Goal: Task Accomplishment & Management: Manage account settings

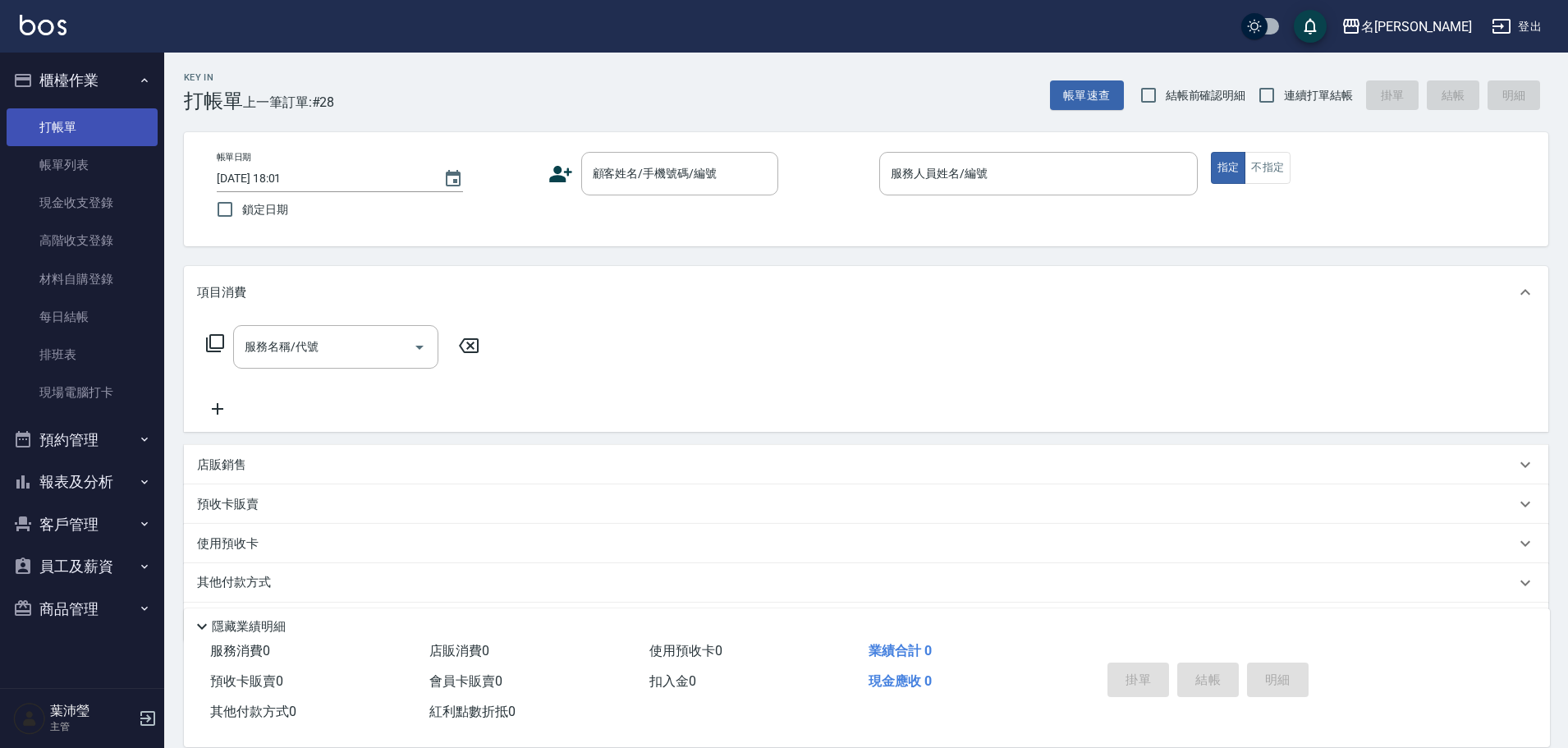
drag, startPoint x: 0, startPoint y: 0, endPoint x: 90, endPoint y: 133, distance: 160.6
click at [94, 133] on link "打帳單" at bounding box center [82, 127] width 151 height 37
click at [44, 161] on link "帳單列表" at bounding box center [82, 164] width 151 height 37
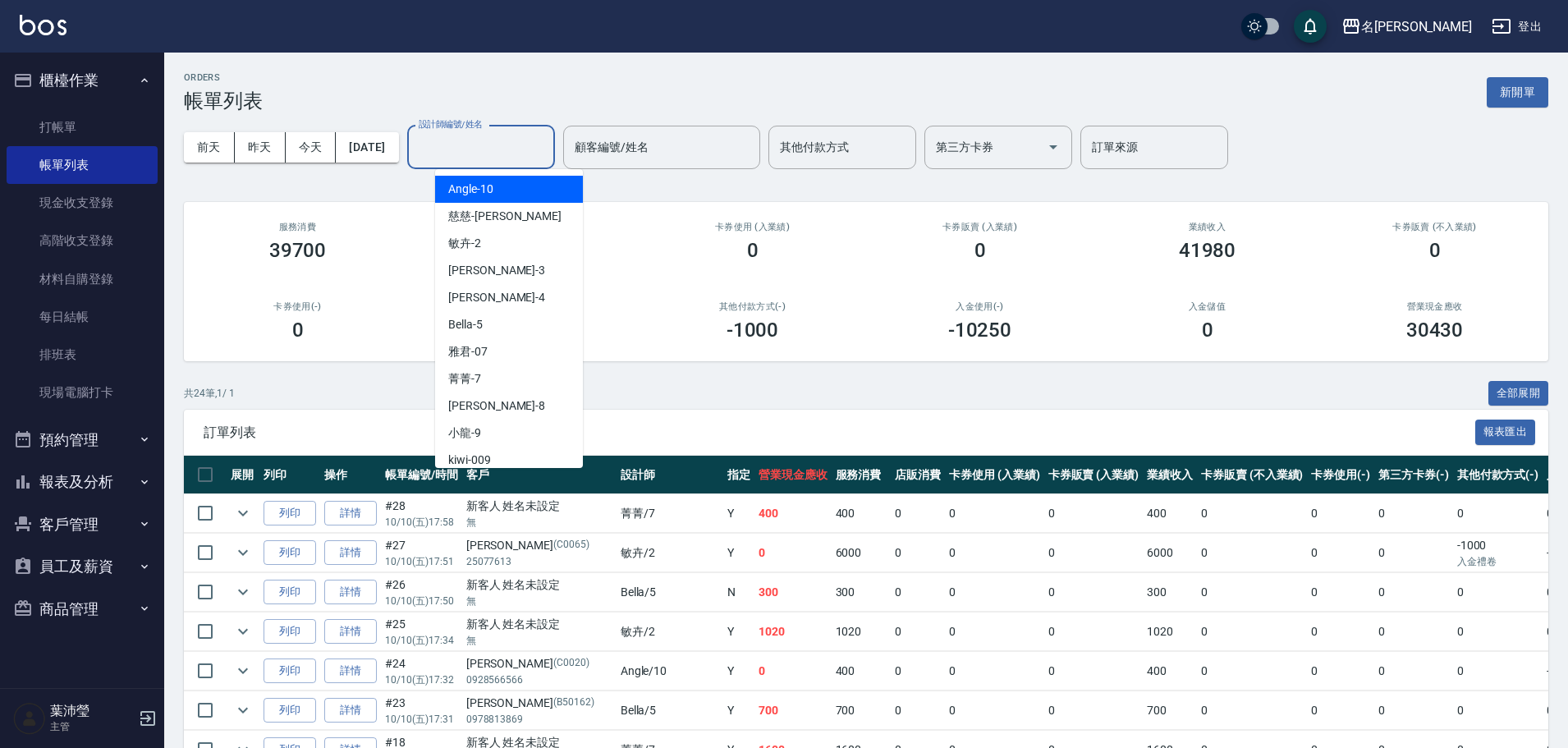
click at [527, 144] on input "設計師編號/姓名" at bounding box center [481, 147] width 133 height 29
click at [468, 189] on span "Angle -10" at bounding box center [471, 189] width 45 height 17
type input "Angle-10"
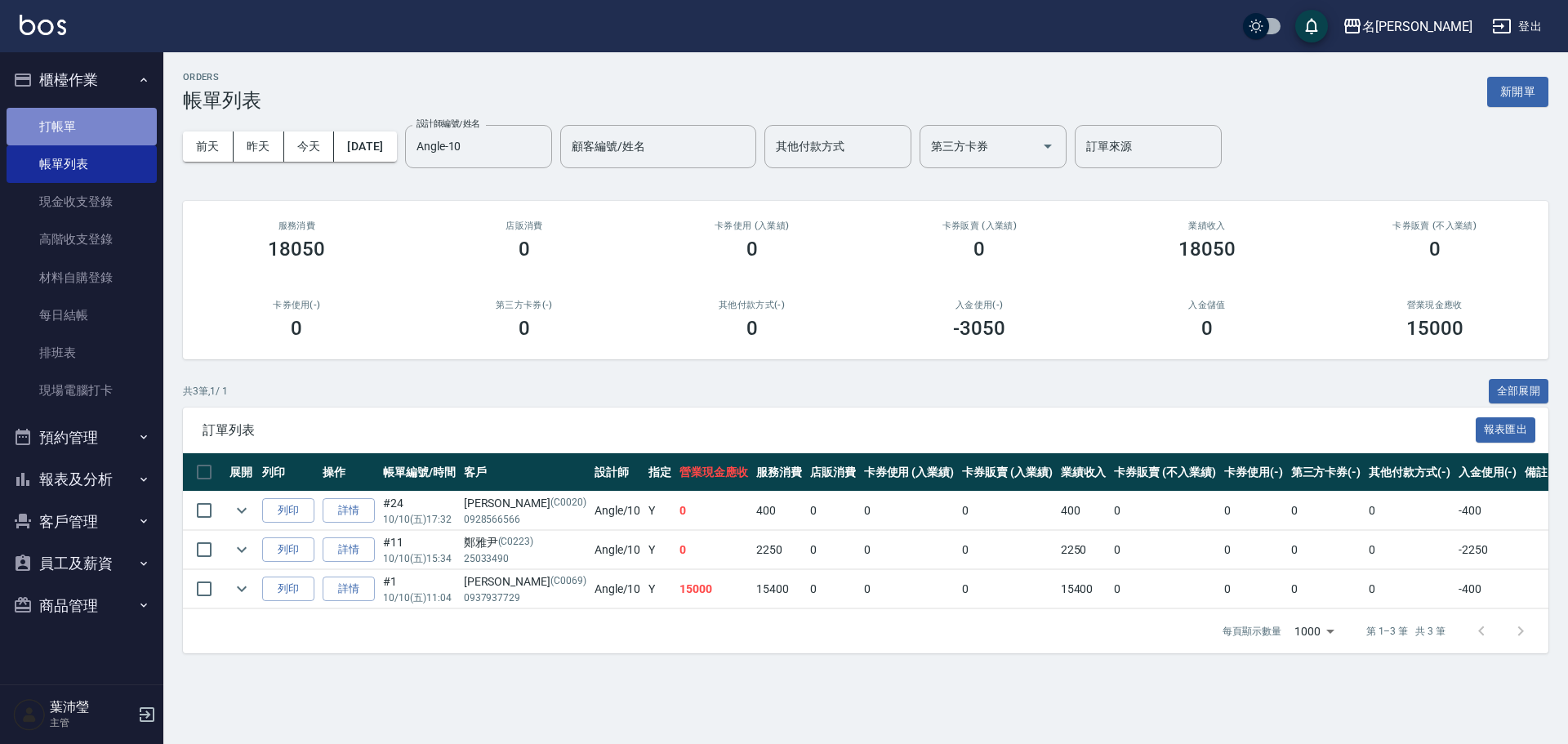
click at [81, 110] on link "打帳單" at bounding box center [82, 126] width 150 height 37
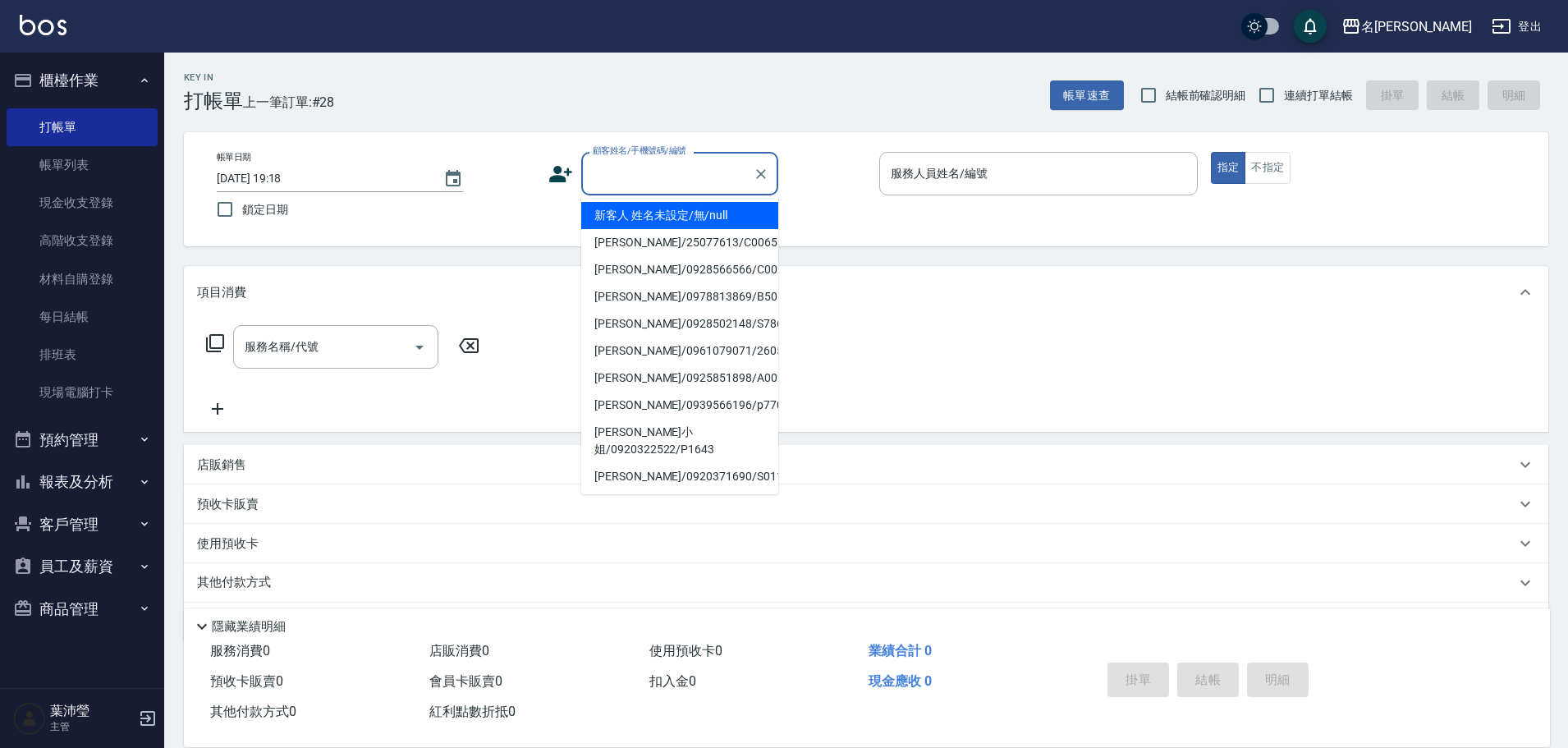
click at [621, 177] on input "顧客姓名/手機號碼/編號" at bounding box center [667, 174] width 158 height 29
click at [641, 183] on input "顧客姓名/手機號碼/編號" at bounding box center [667, 174] width 158 height 29
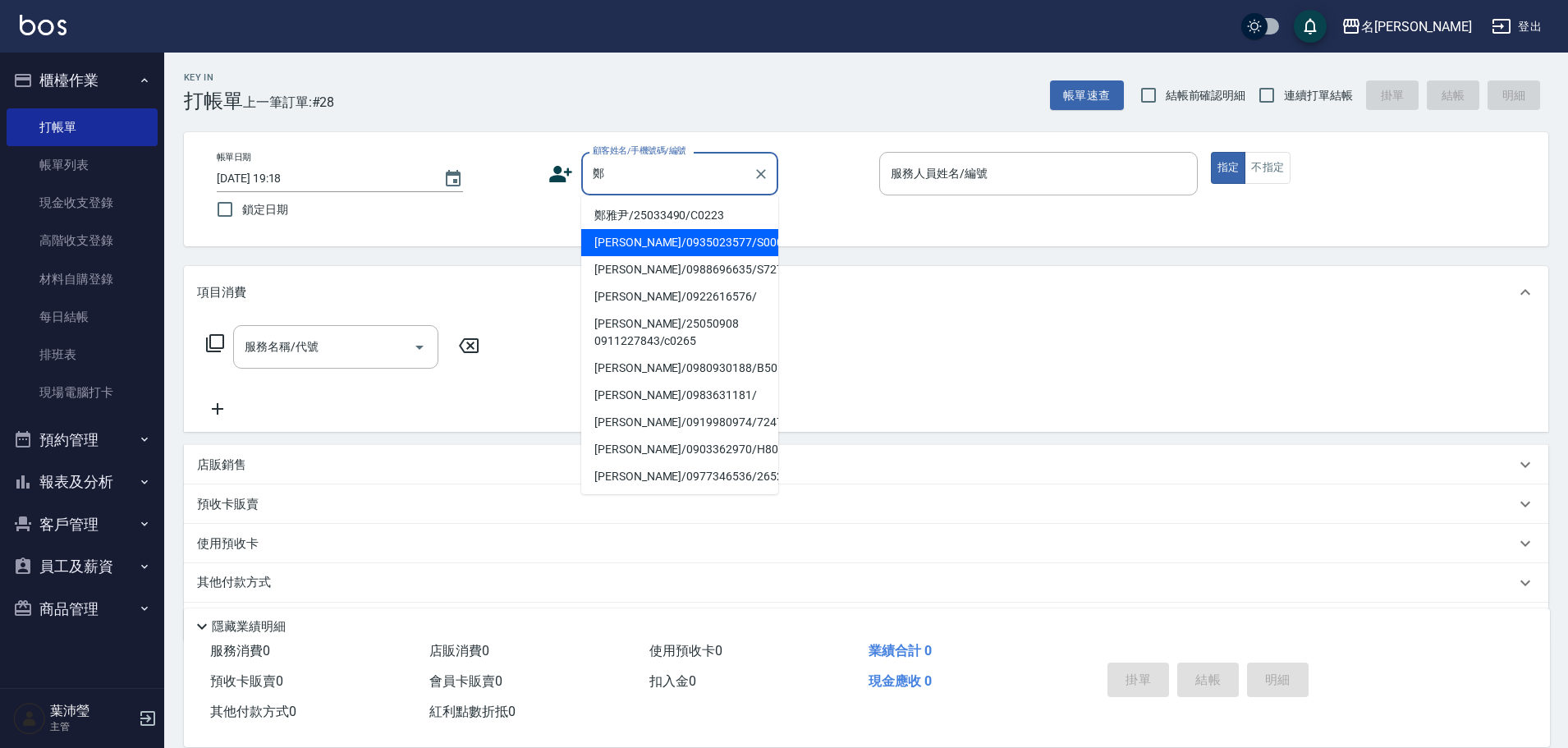
click at [642, 242] on li "[PERSON_NAME]/0935023577/S0009" at bounding box center [679, 242] width 197 height 27
type input "[PERSON_NAME]/0935023577/S0009"
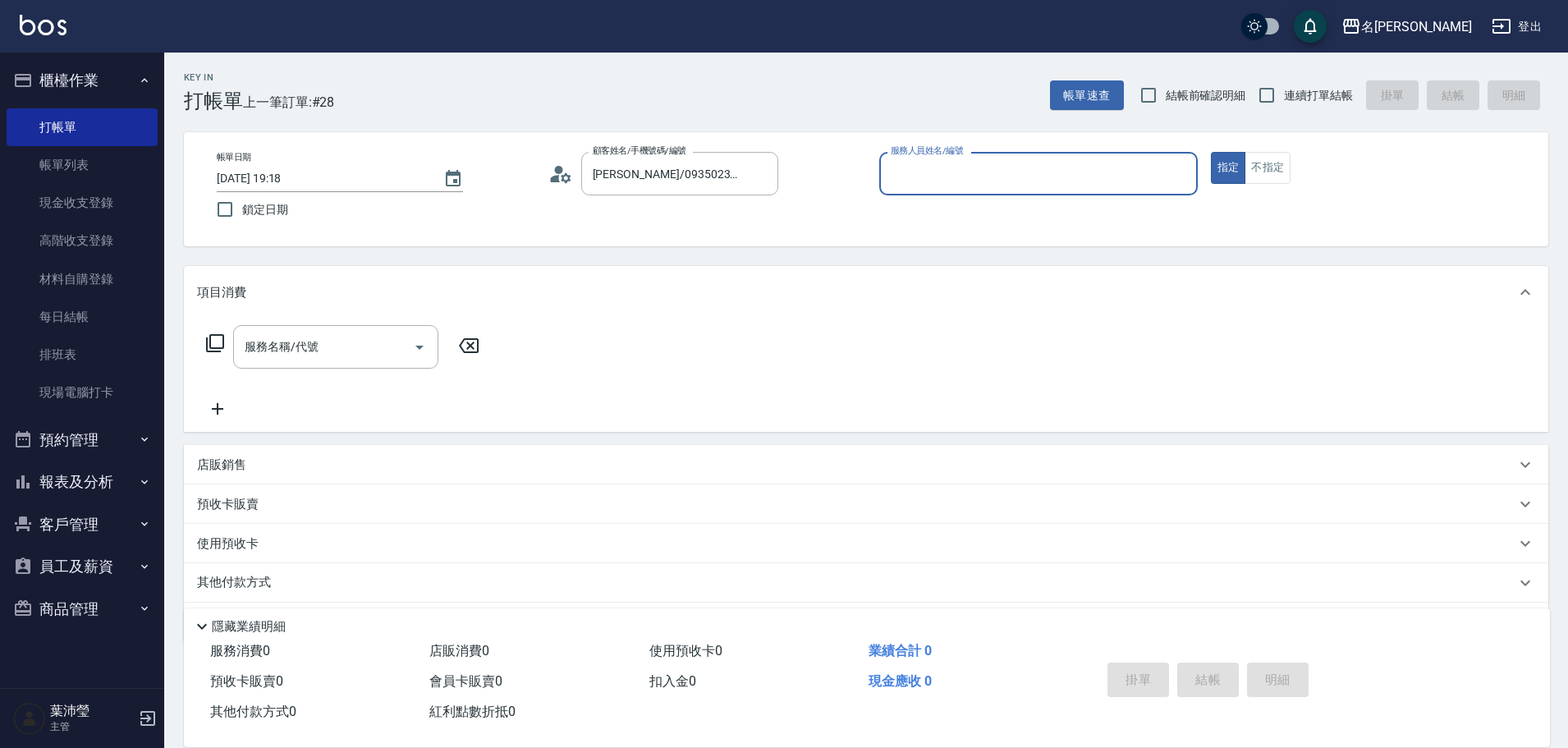
type input "Angle-10"
click at [212, 346] on icon at bounding box center [215, 343] width 20 height 20
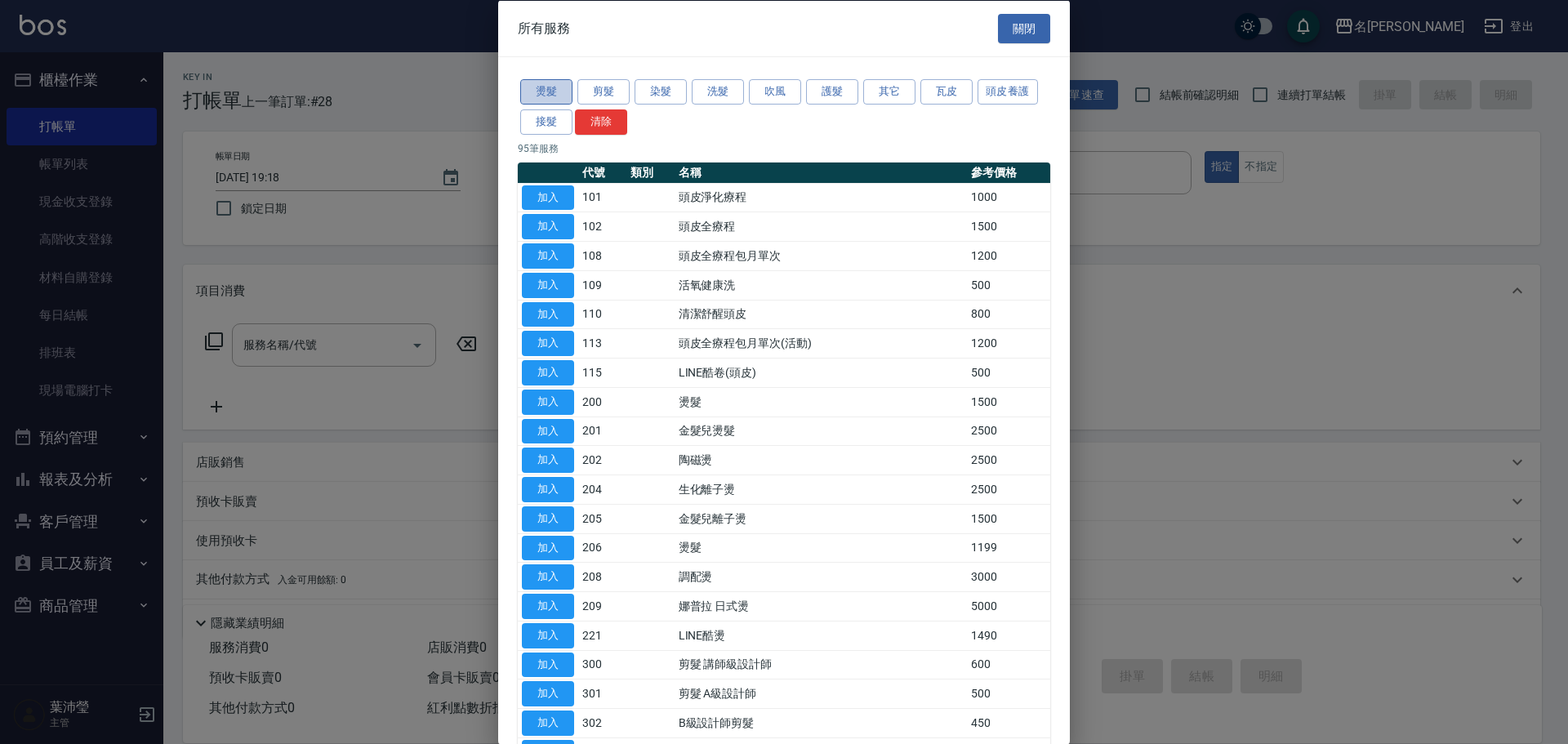
click at [547, 92] on button "燙髮" at bounding box center [546, 92] width 52 height 26
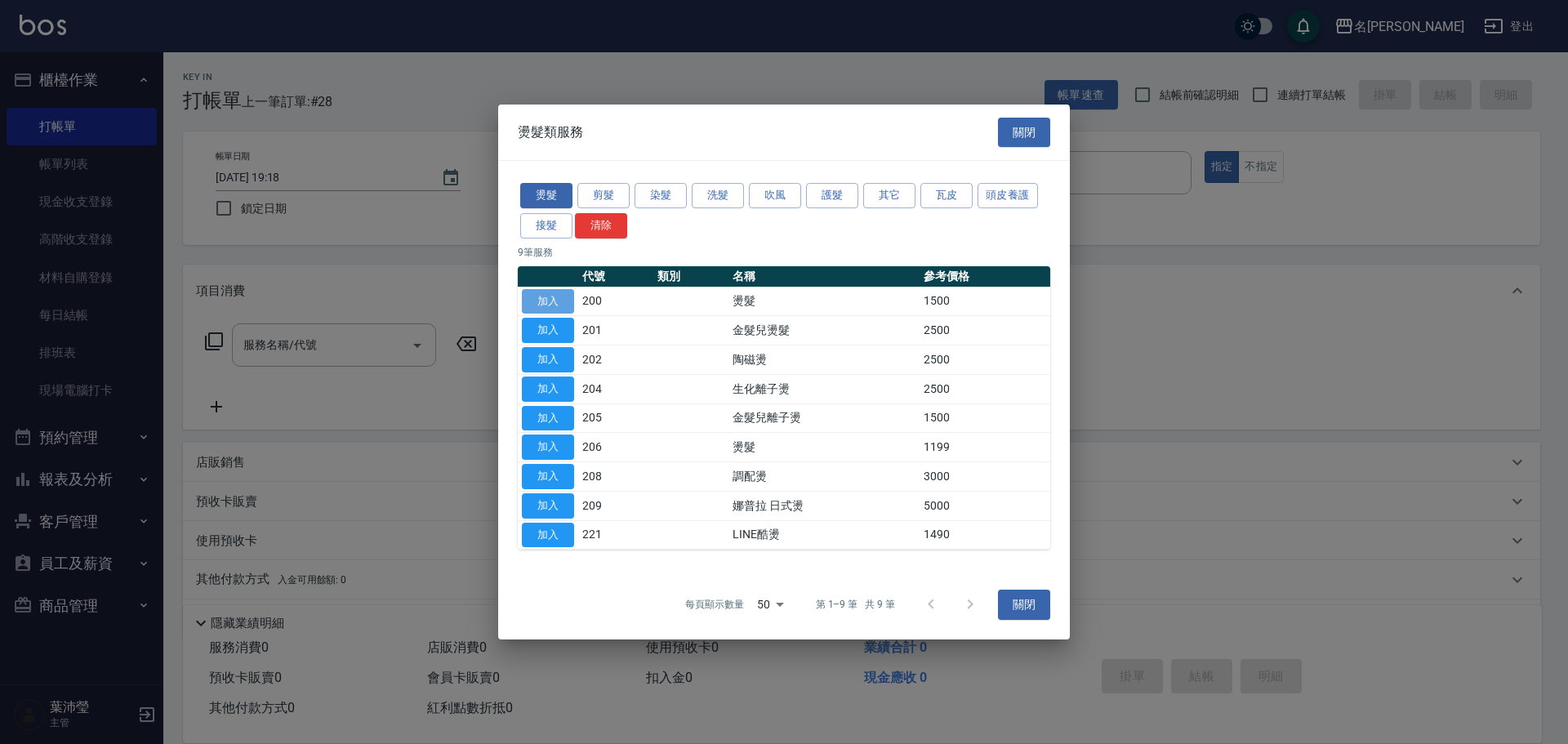
click at [558, 301] on button "加入" at bounding box center [547, 301] width 52 height 26
type input "燙髮(200)"
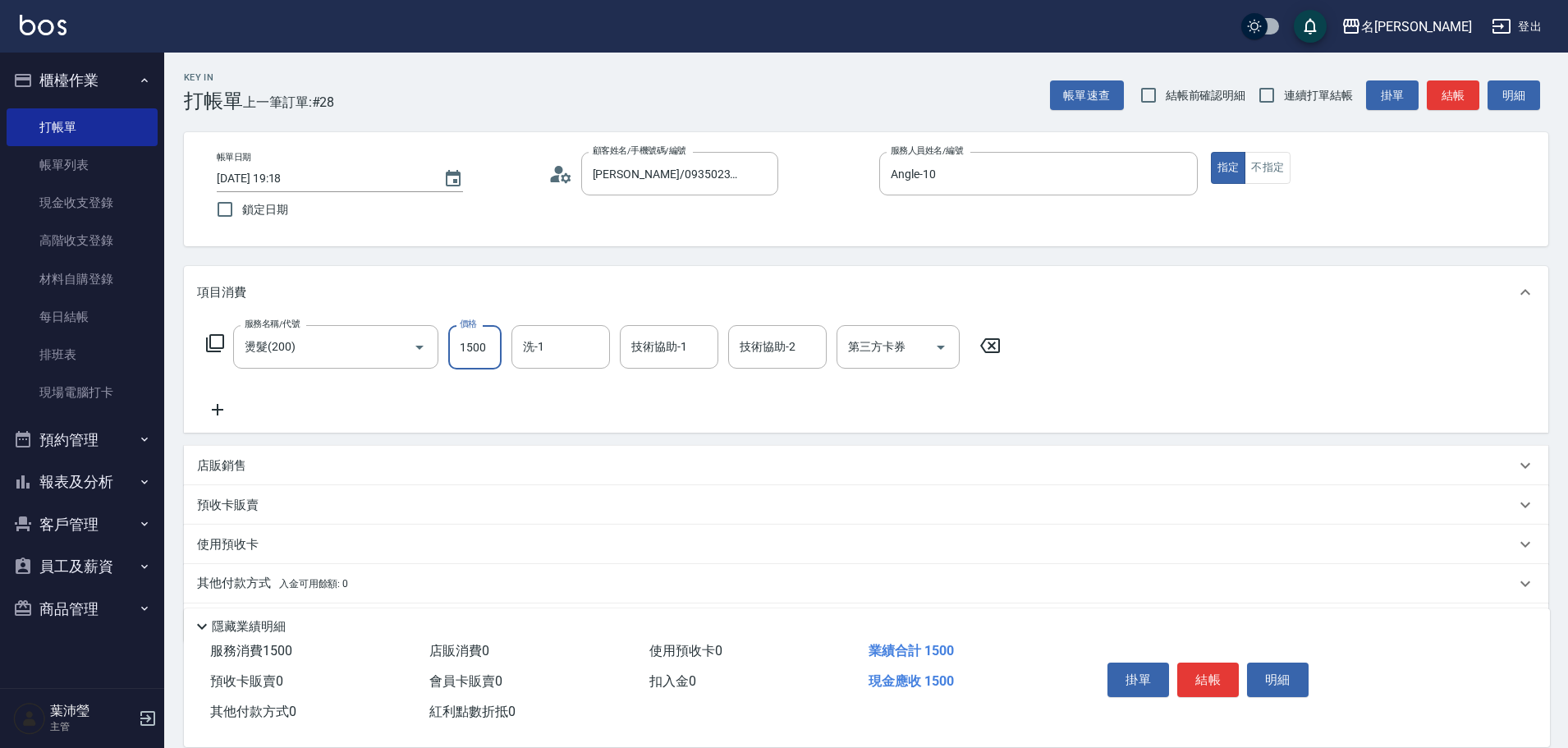
click at [452, 347] on input "1500" at bounding box center [475, 347] width 53 height 44
type input "5000"
click at [214, 406] on icon at bounding box center [217, 410] width 41 height 20
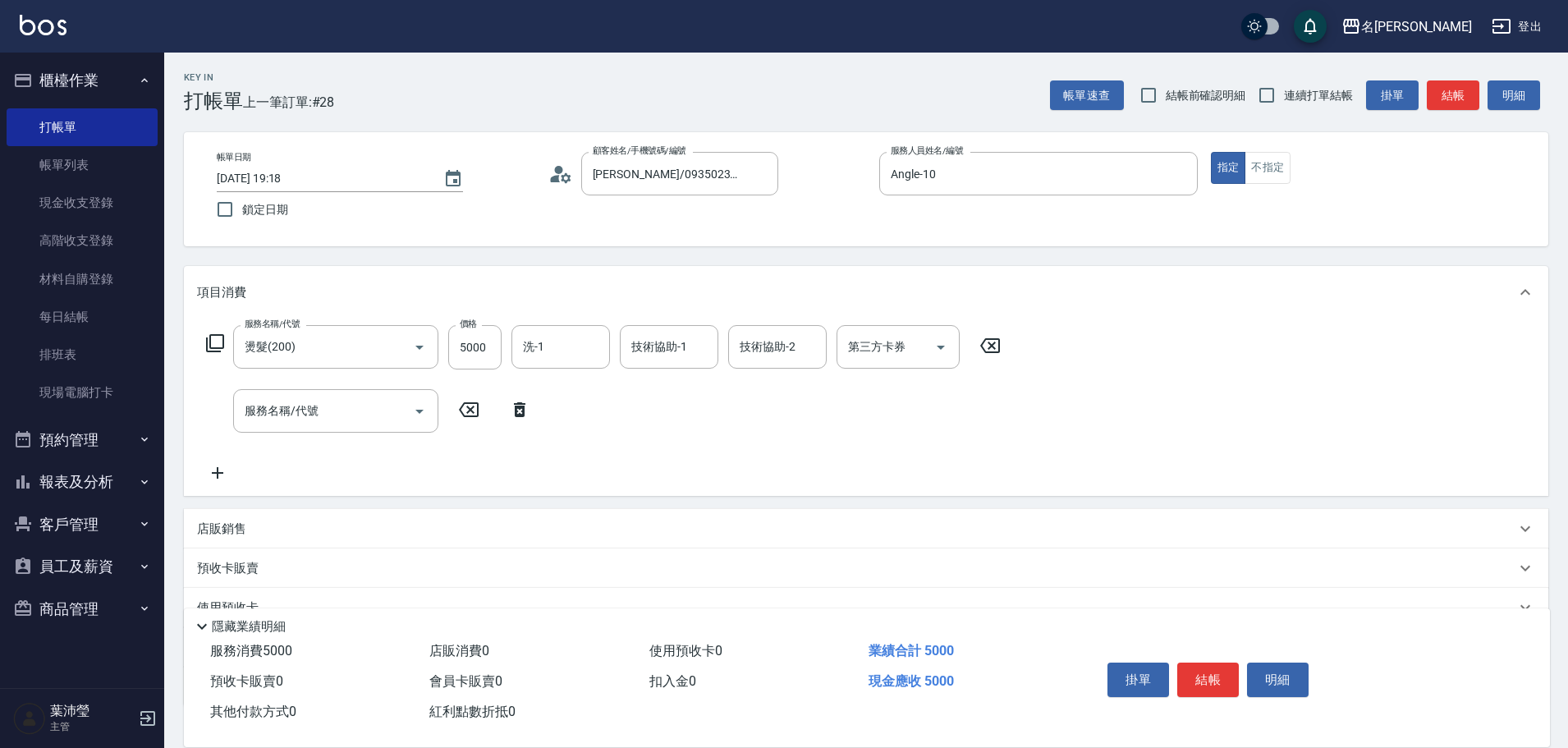
click at [215, 336] on icon at bounding box center [215, 343] width 20 height 20
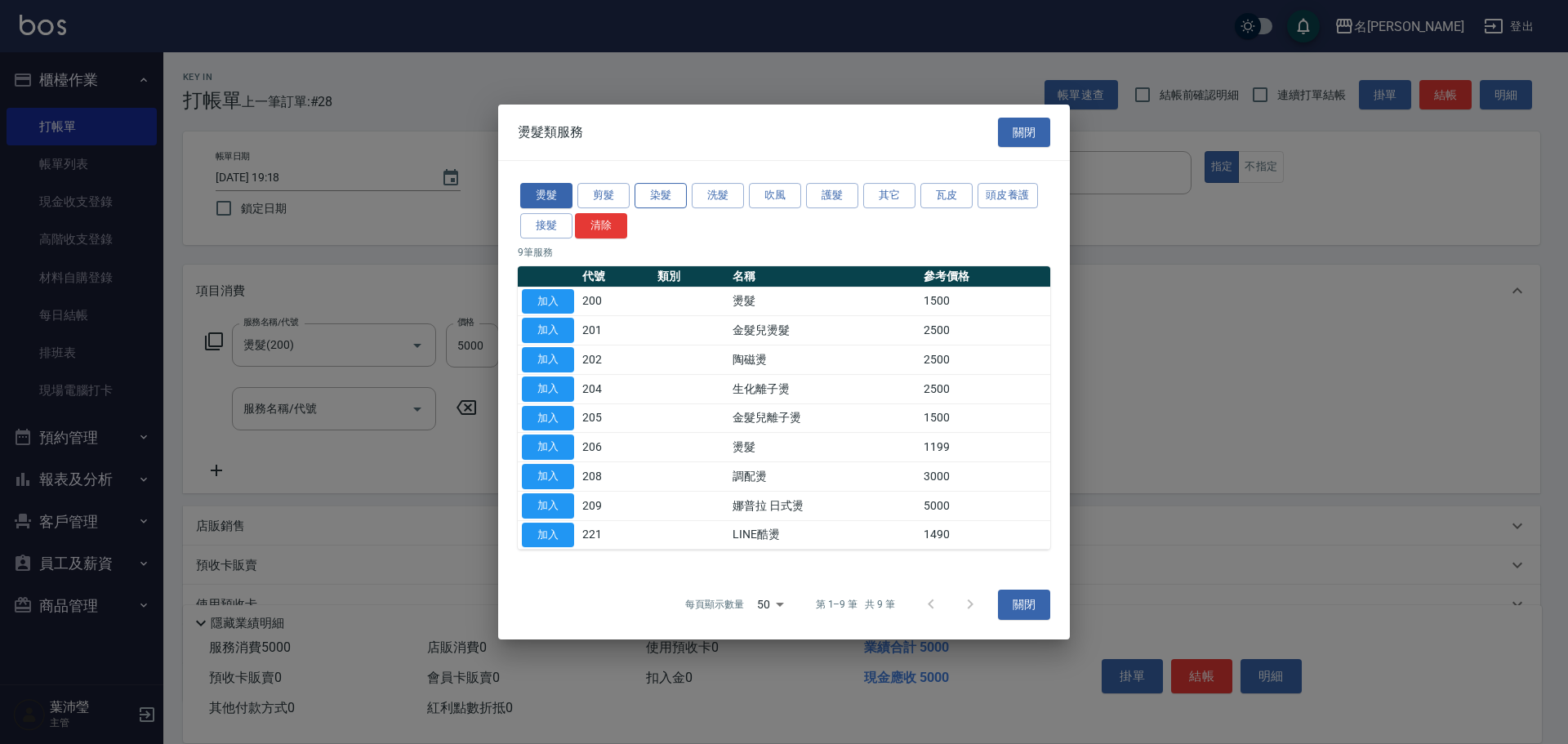
click at [659, 193] on button "染髮" at bounding box center [660, 195] width 52 height 26
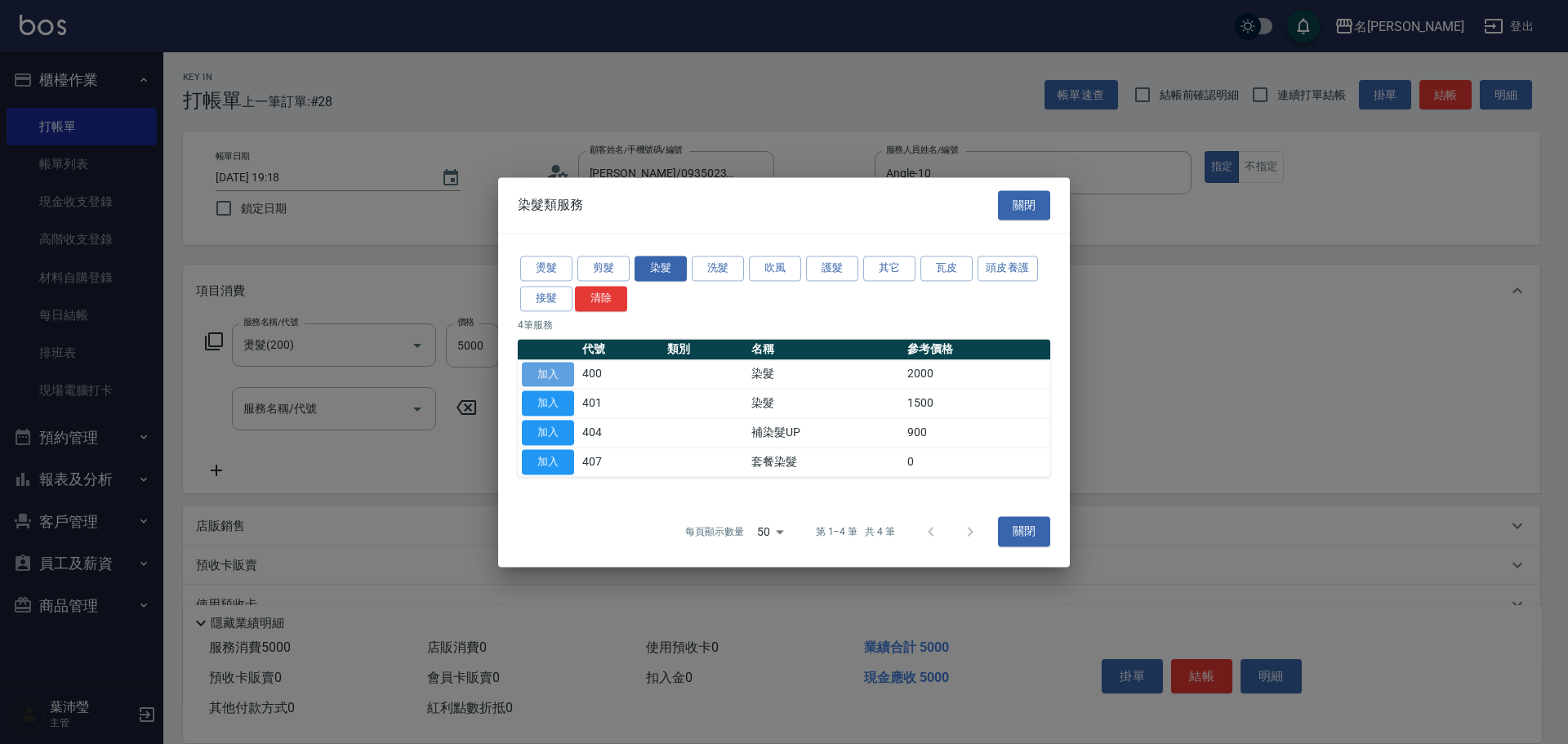
click at [556, 367] on button "加入" at bounding box center [547, 374] width 52 height 26
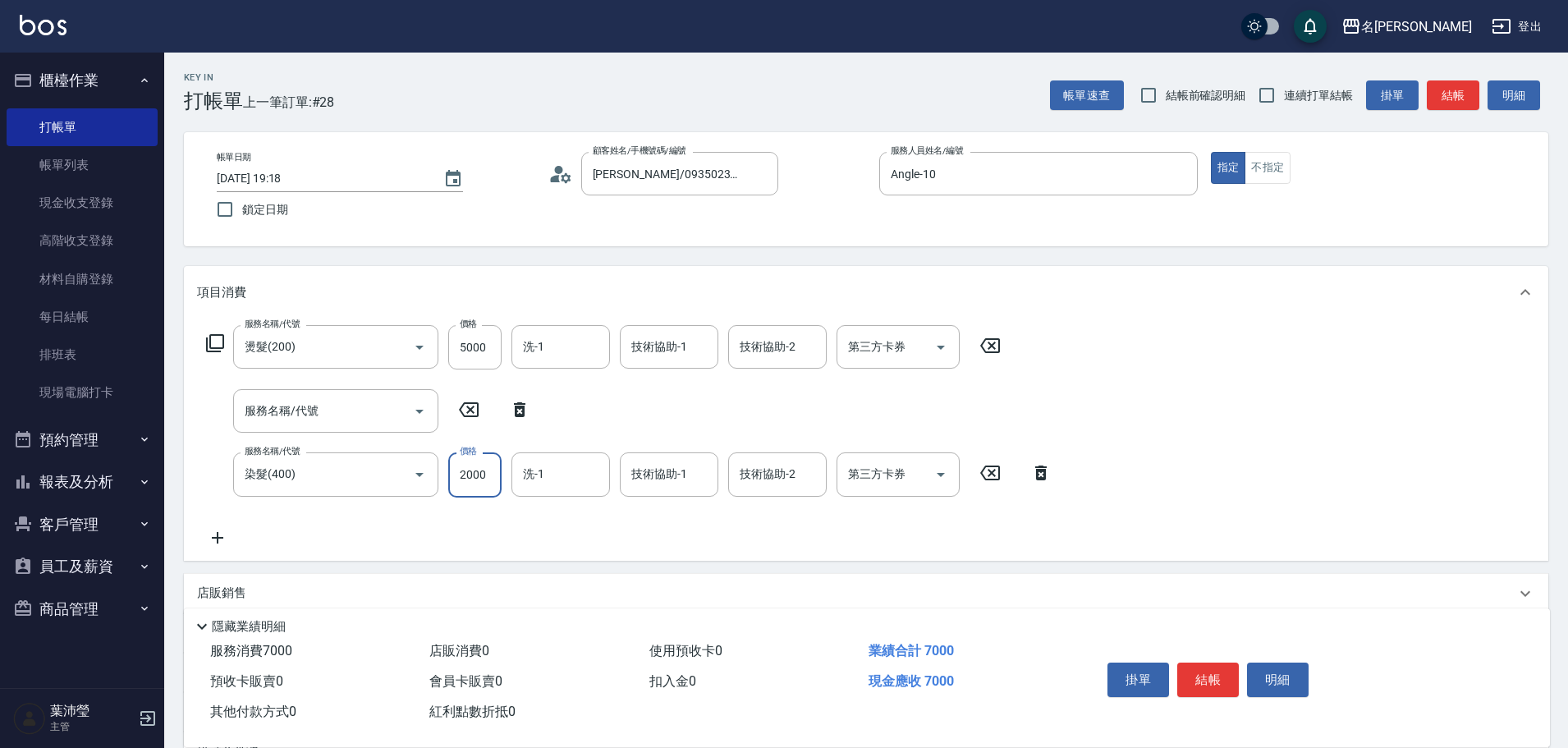
click at [470, 468] on input "2000" at bounding box center [475, 474] width 53 height 44
type input "1500"
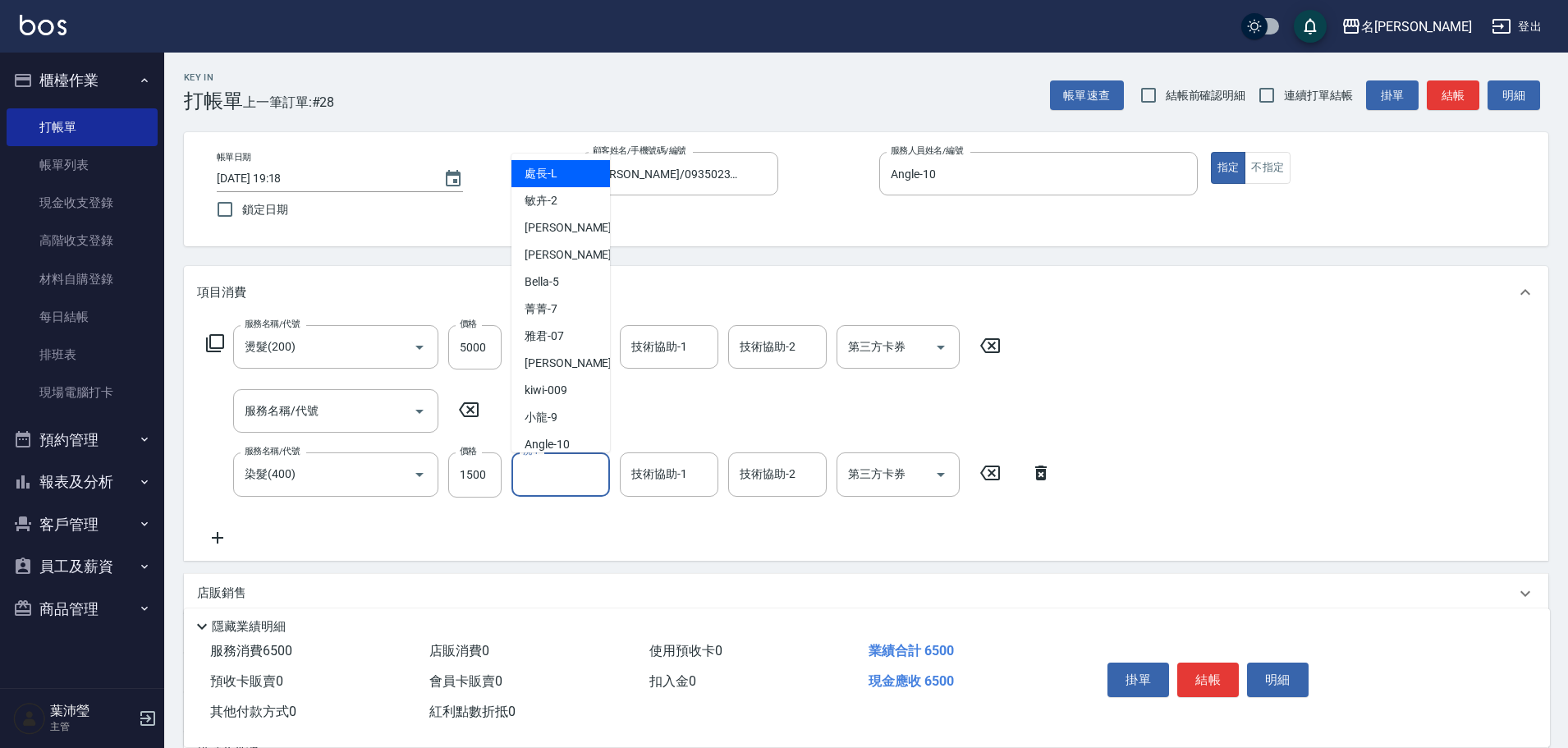
click at [551, 483] on input "洗-1" at bounding box center [560, 474] width 84 height 29
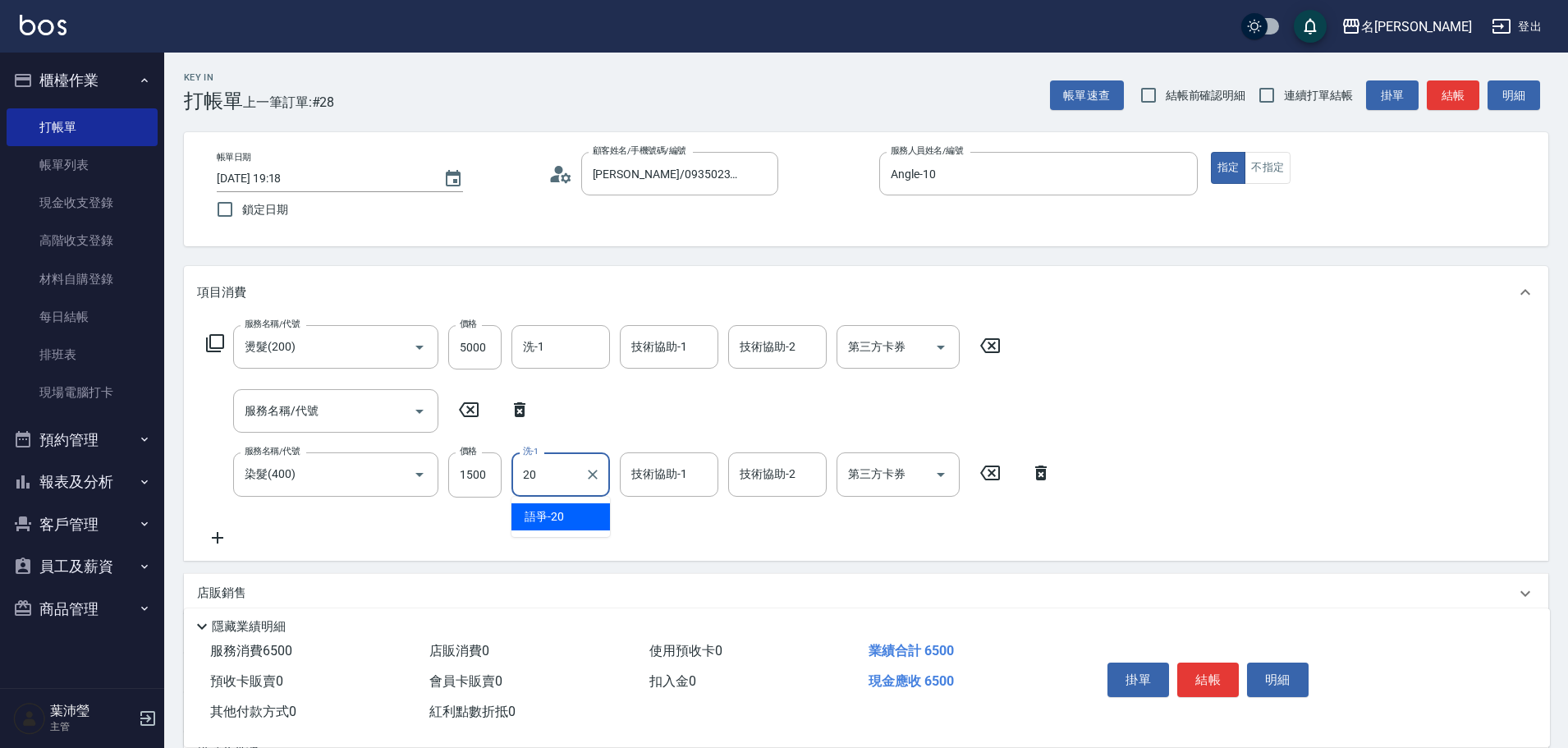
type input "語爭-20"
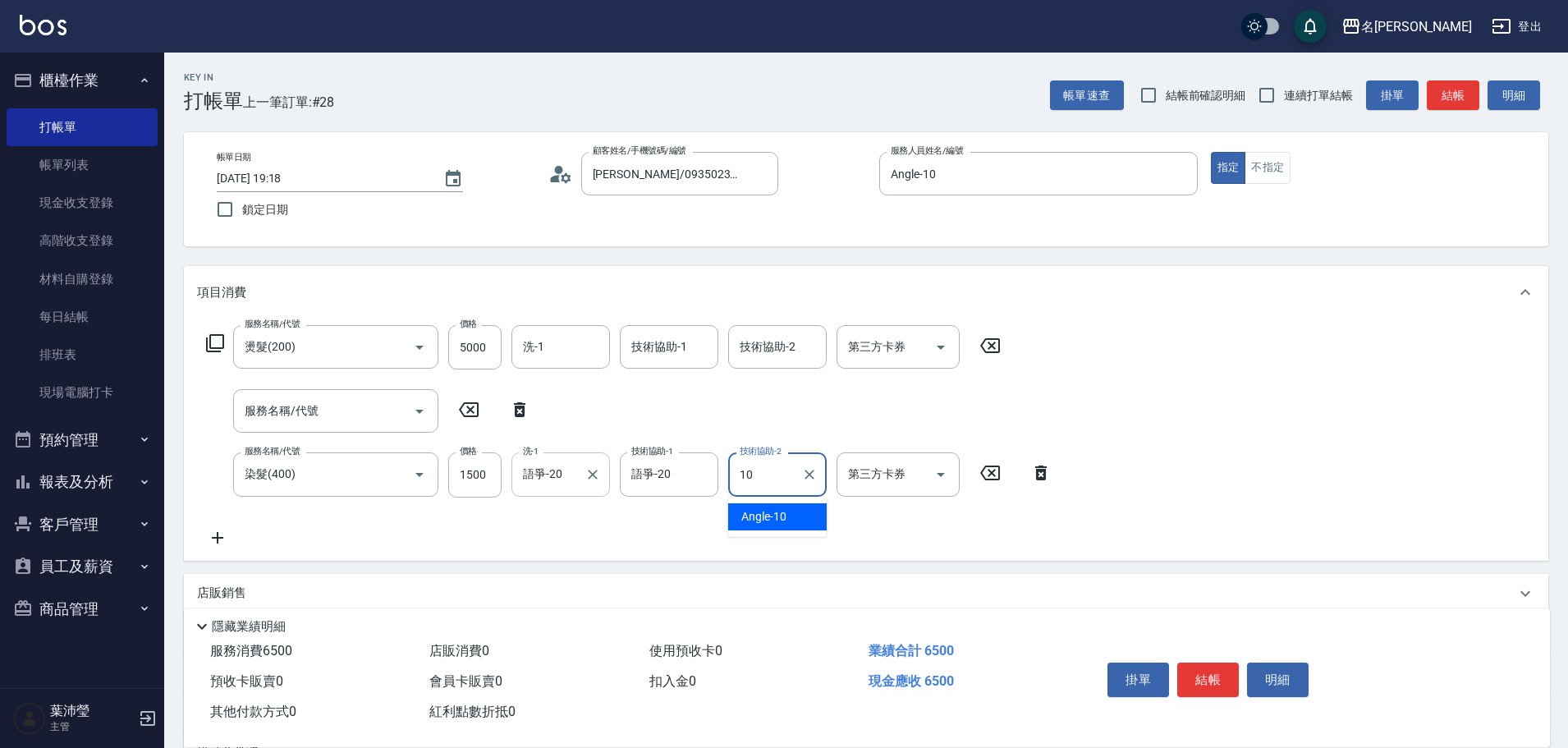
type input "Angle-10"
click at [1209, 667] on button "結帳" at bounding box center [1208, 680] width 61 height 35
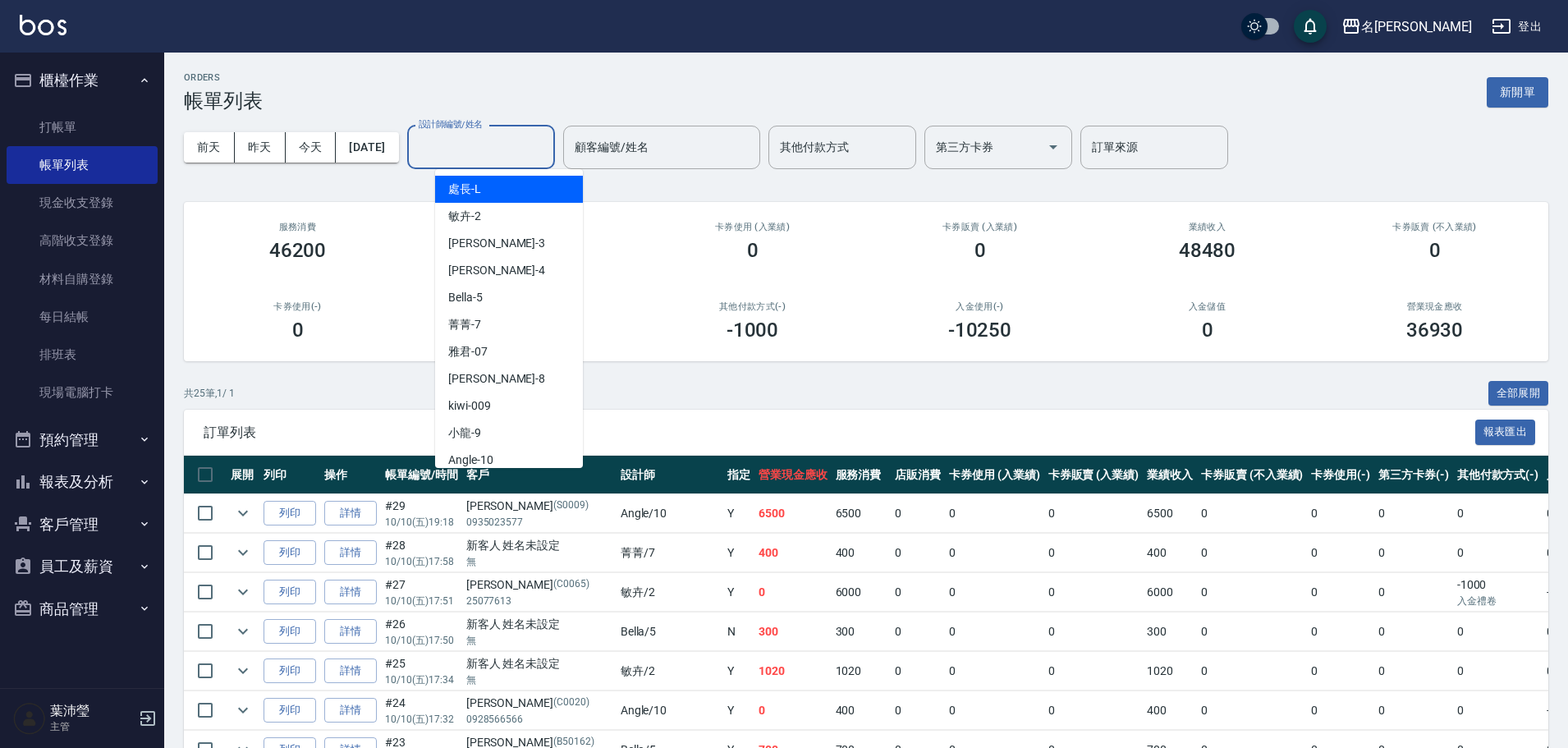
click at [512, 156] on input "設計師編號/姓名" at bounding box center [481, 147] width 133 height 29
click at [527, 449] on div "Angle -10" at bounding box center [509, 460] width 148 height 27
type input "Angle-10"
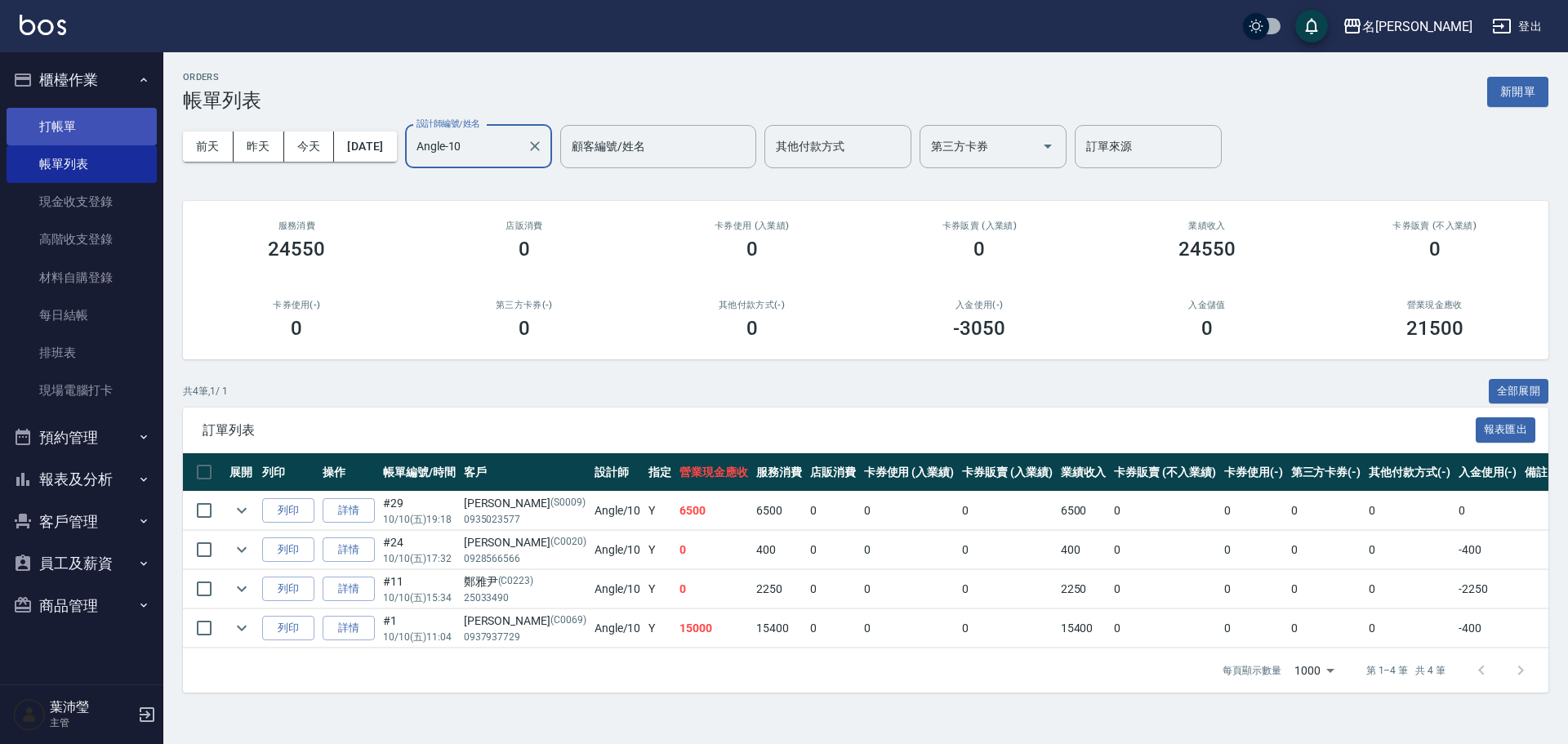
click at [54, 110] on link "打帳單" at bounding box center [82, 126] width 150 height 37
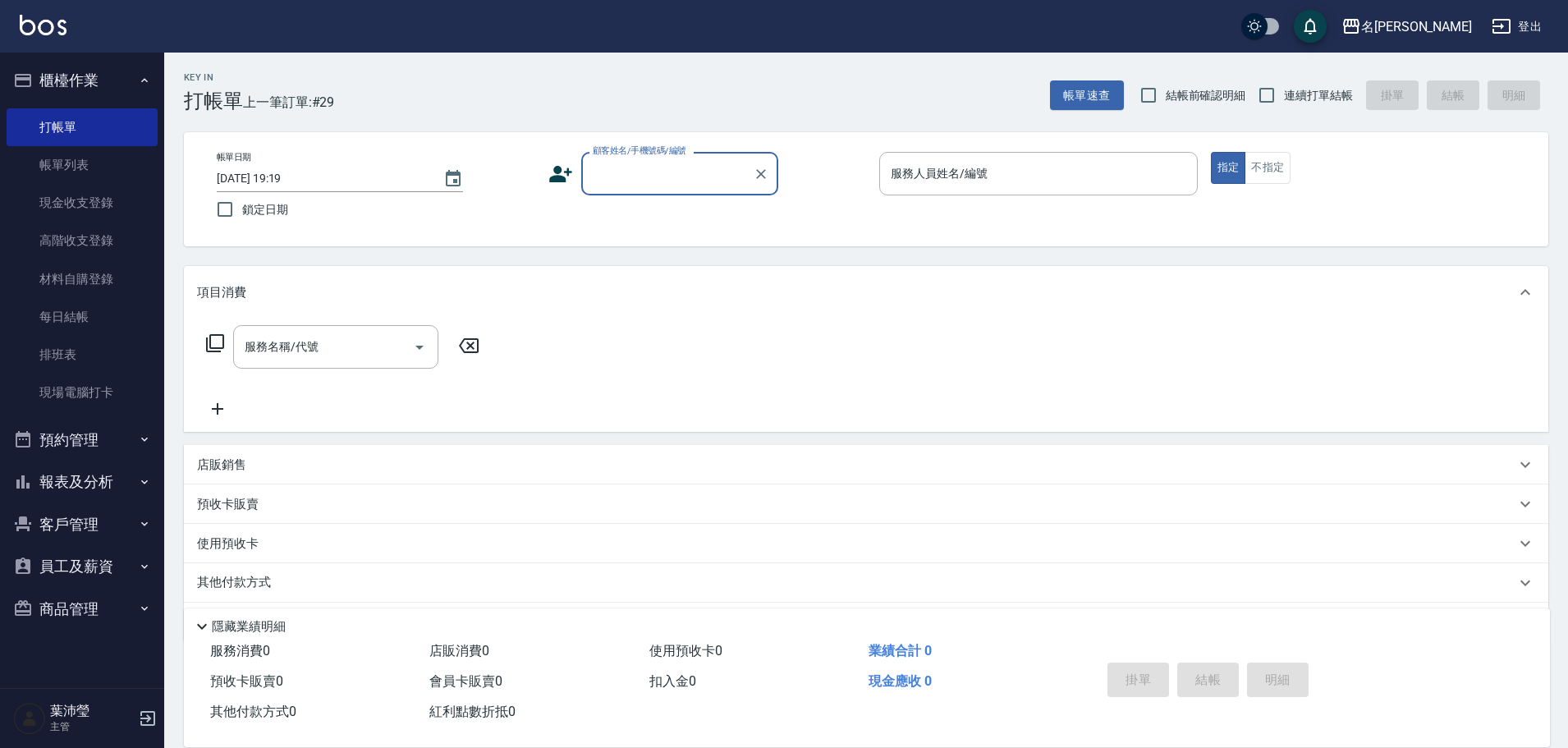
click at [617, 168] on input "顧客姓名/手機號碼/編號" at bounding box center [667, 174] width 158 height 29
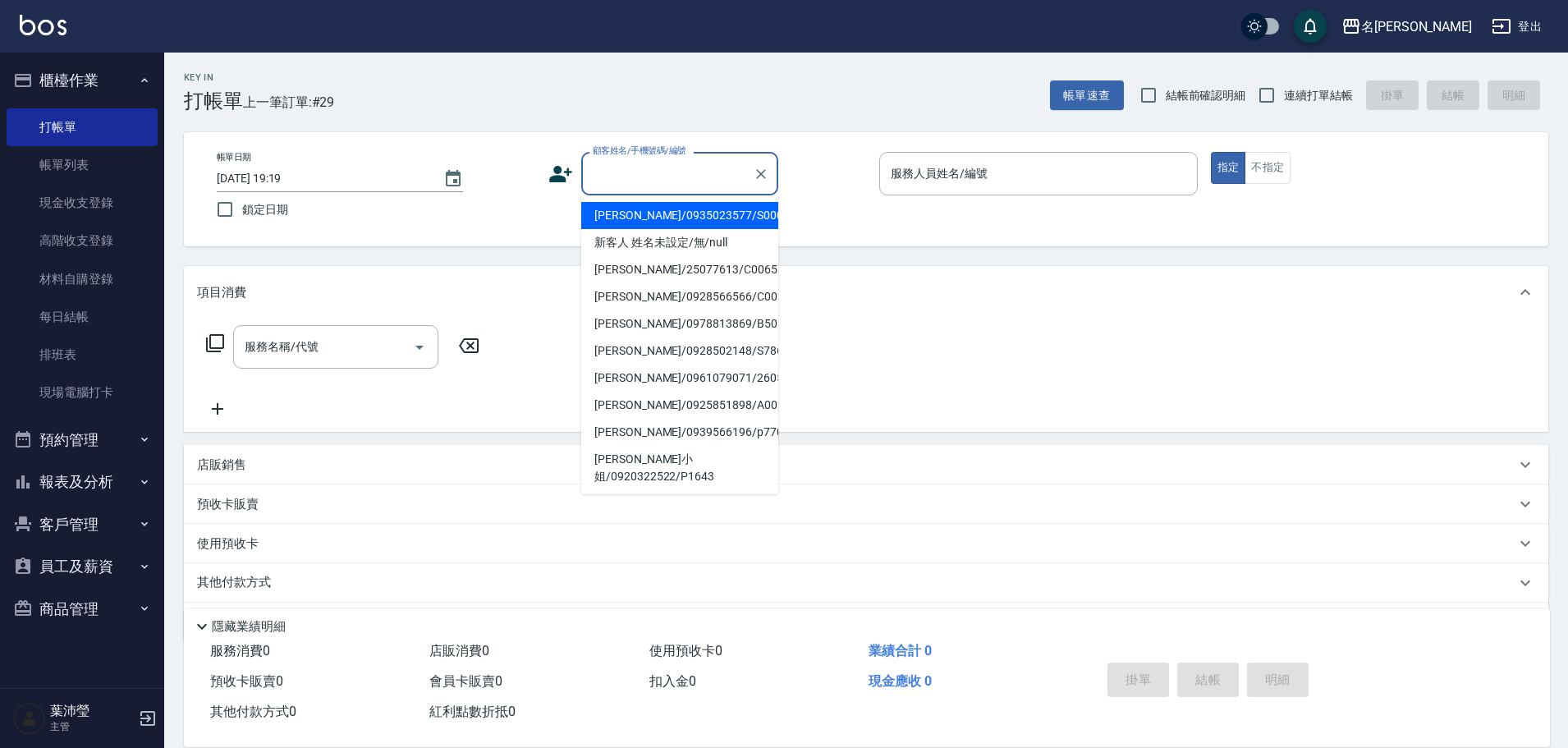
click at [647, 145] on label "顧客姓名/手機號碼/編號" at bounding box center [639, 150] width 94 height 12
click at [647, 159] on input "顧客姓名/手機號碼/編號" at bounding box center [667, 174] width 158 height 29
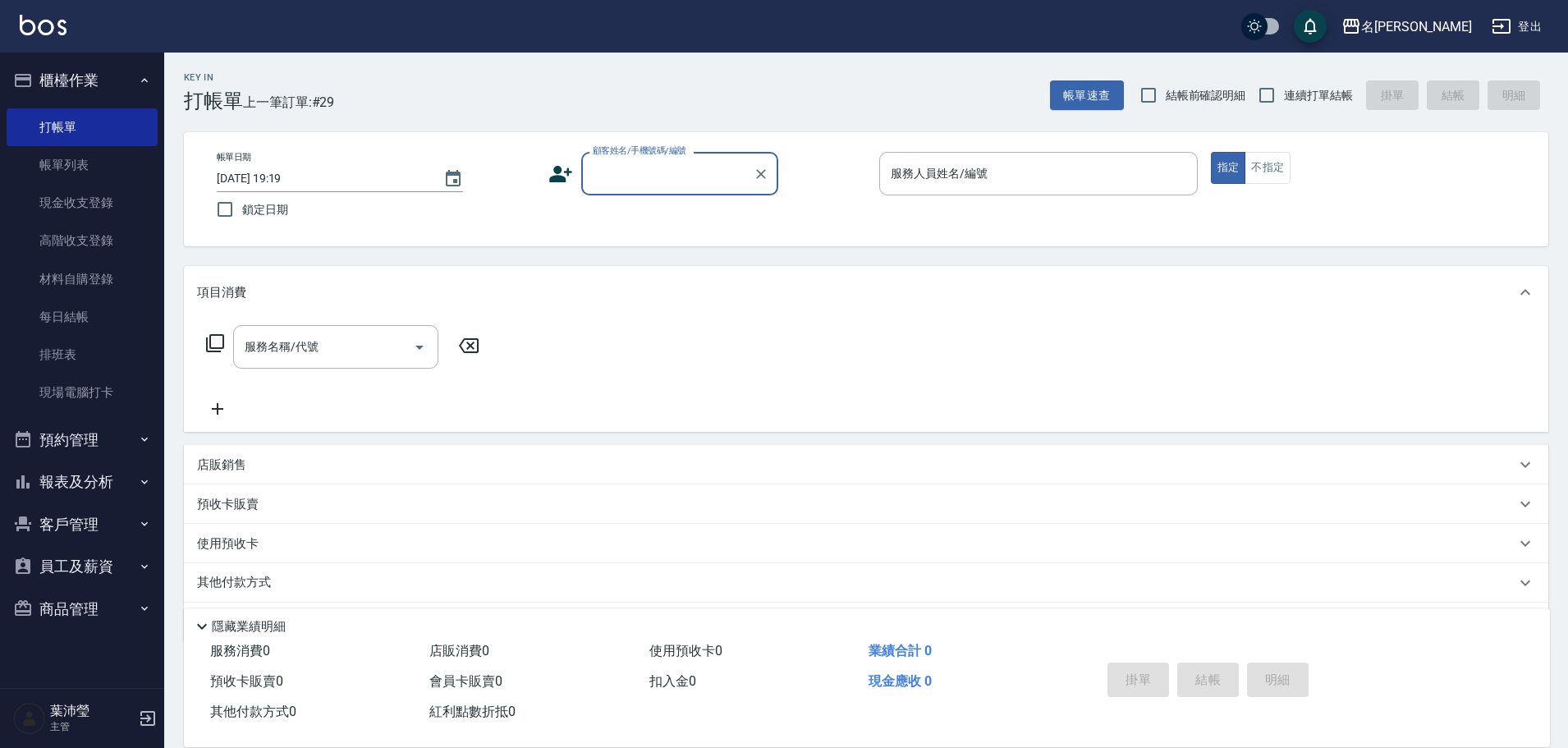
click at [645, 184] on input "顧客姓名/手機號碼/編號" at bounding box center [667, 174] width 158 height 29
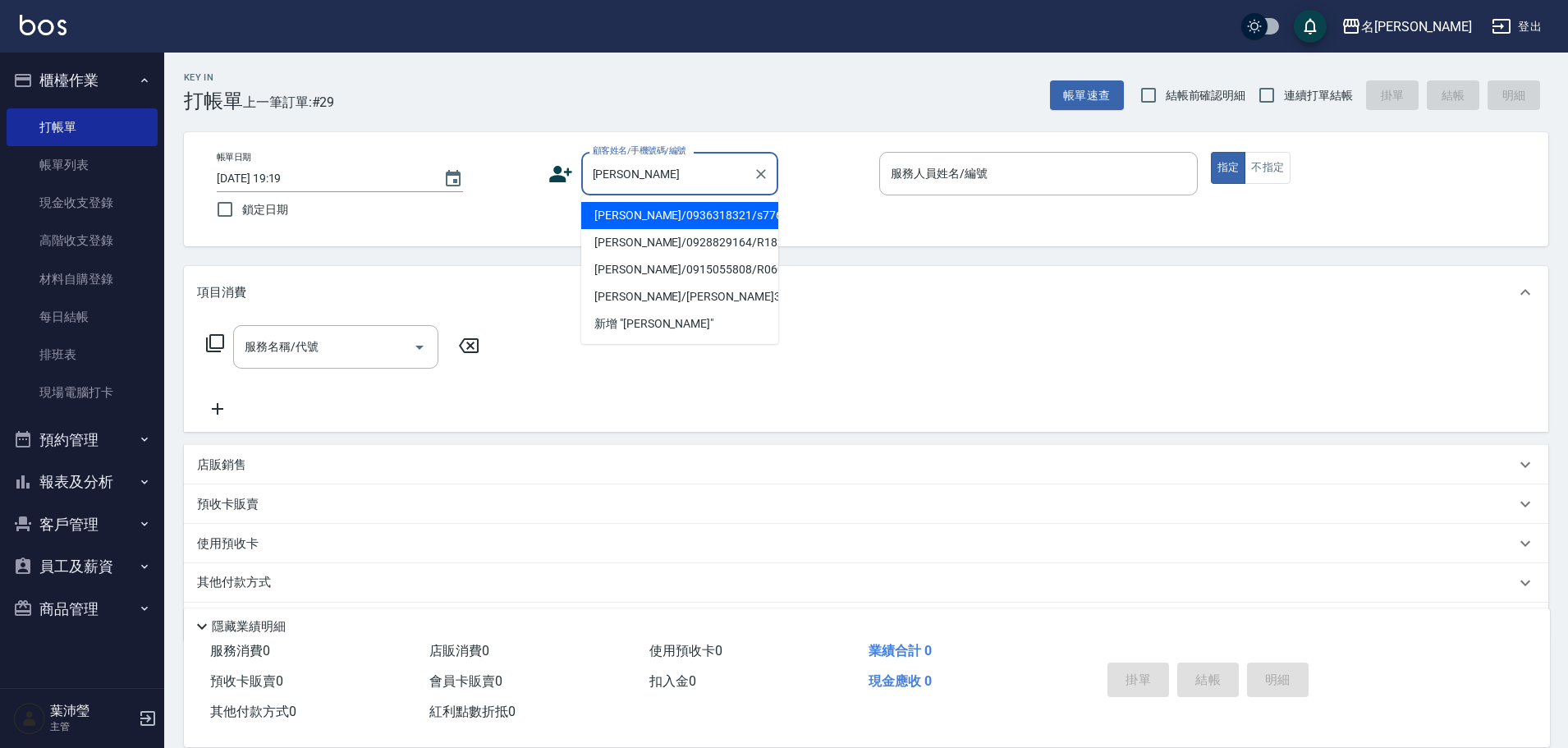
click at [648, 218] on li "[PERSON_NAME]/0936318321/s776" at bounding box center [679, 215] width 197 height 27
type input "[PERSON_NAME]/0936318321/s776"
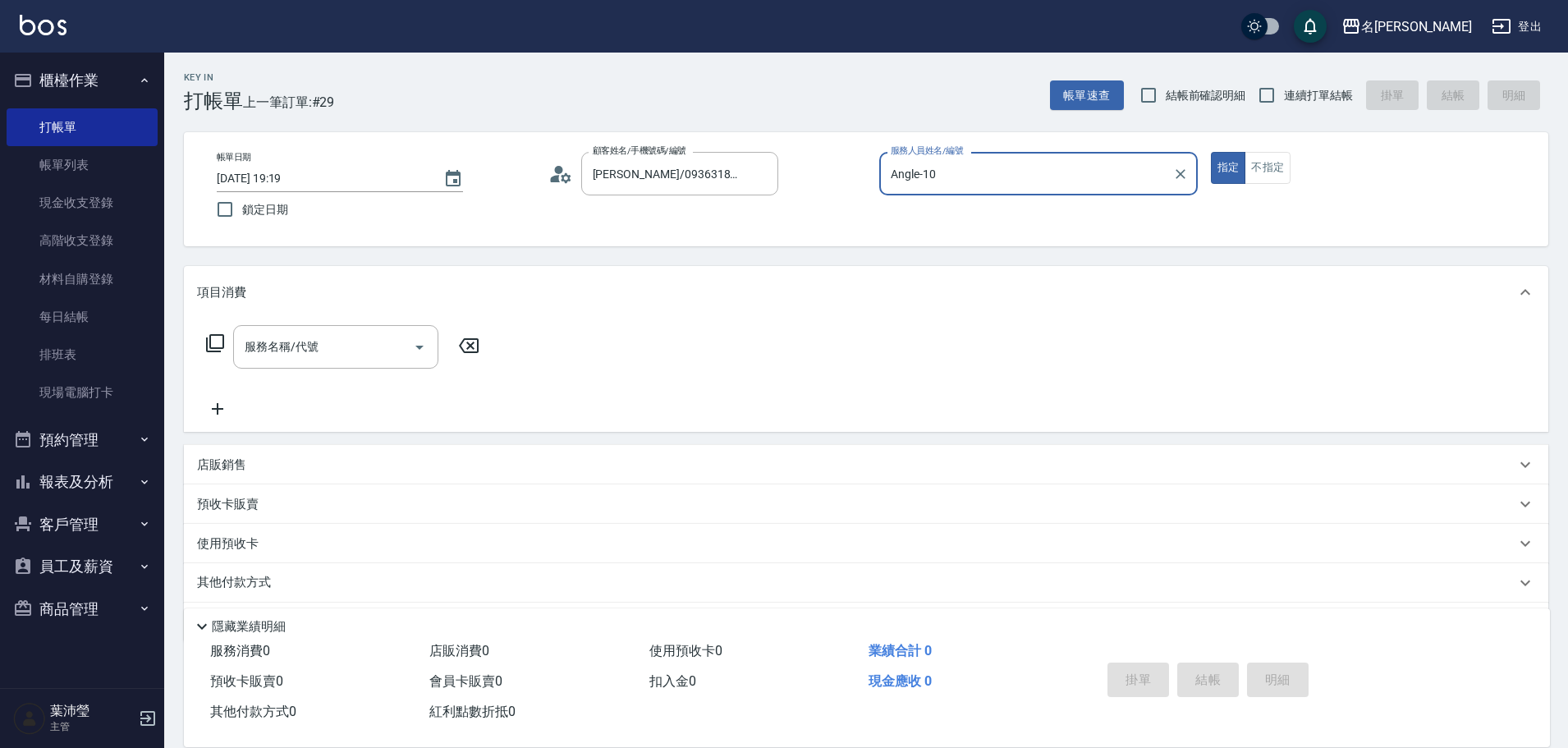
type input "Angle-10"
click at [212, 346] on icon at bounding box center [215, 343] width 20 height 20
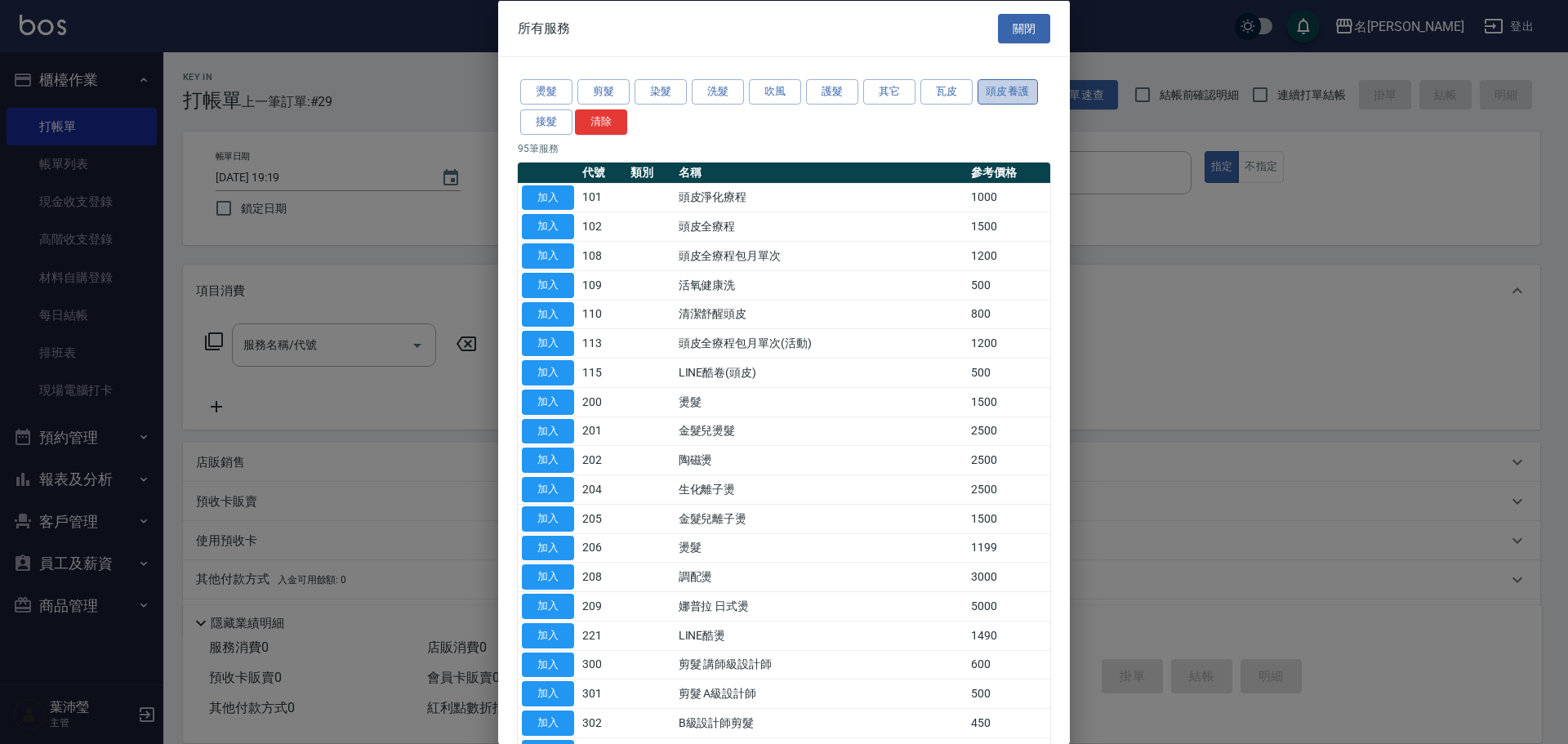
click at [1019, 91] on button "頭皮養護" at bounding box center [1007, 92] width 60 height 26
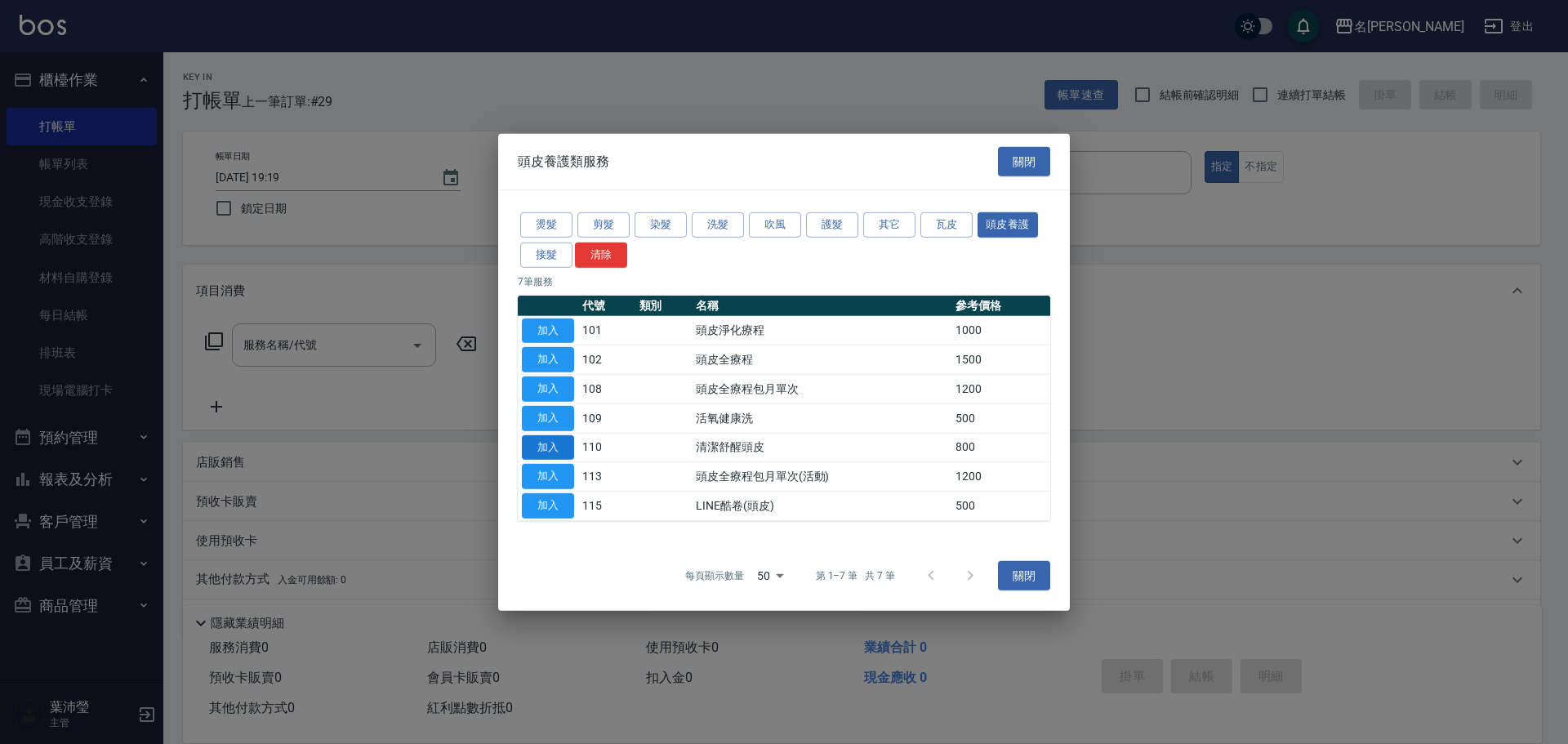
click at [542, 445] on button "加入" at bounding box center [547, 447] width 52 height 26
type input "清潔舒醒頭皮(110)"
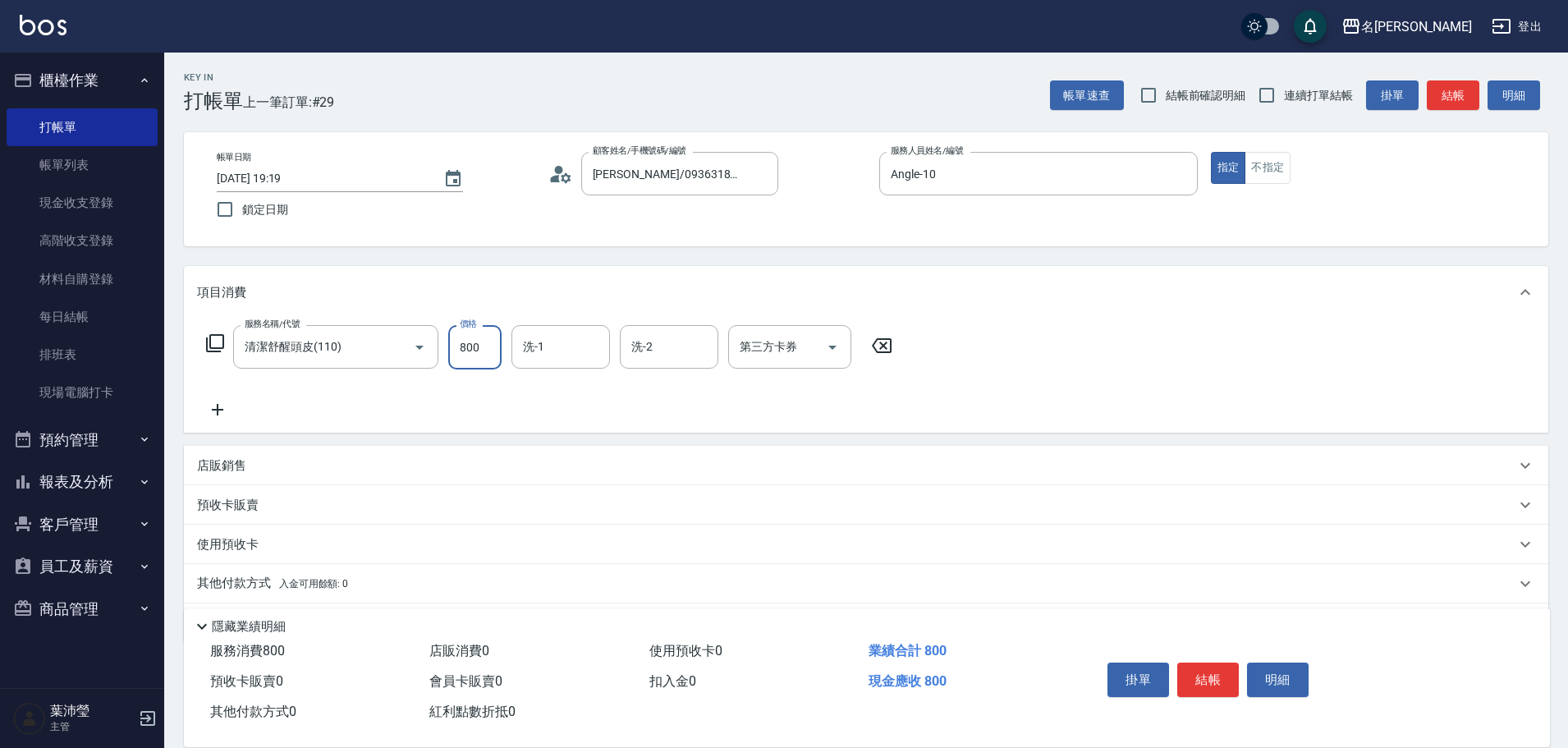
click at [469, 358] on input "800" at bounding box center [475, 347] width 53 height 44
type input "1000"
click at [215, 408] on icon at bounding box center [217, 410] width 41 height 20
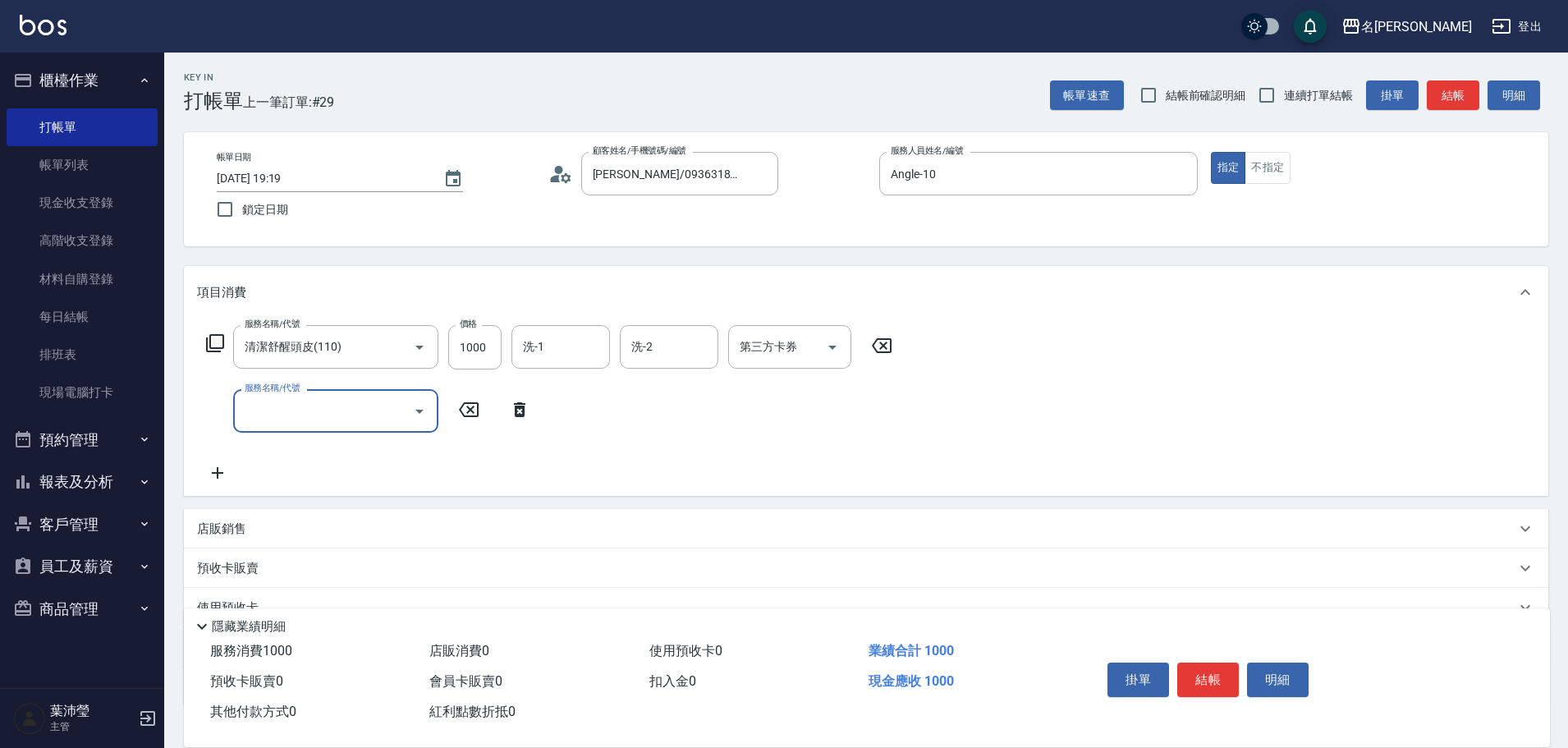
click at [212, 339] on icon at bounding box center [215, 343] width 20 height 20
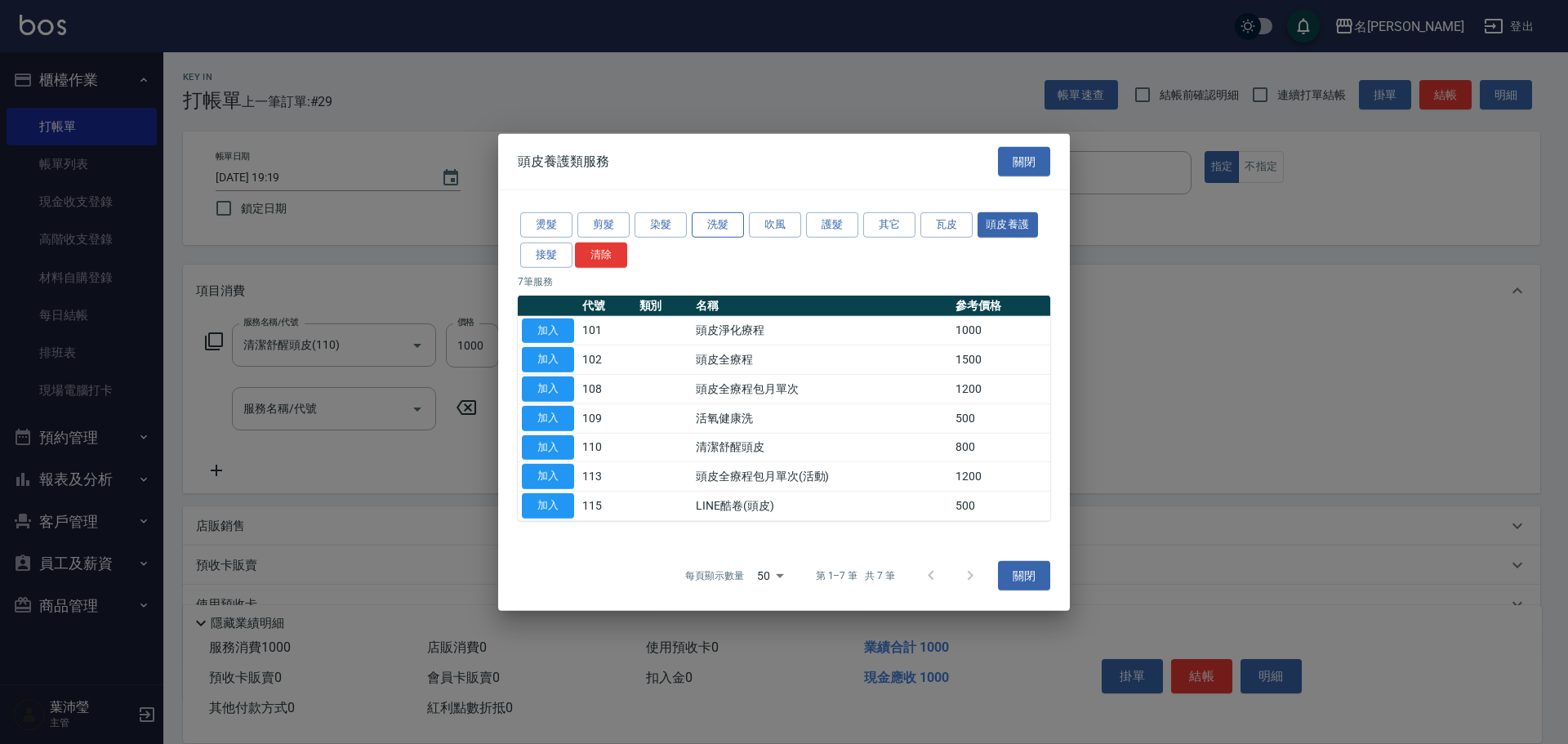
click at [723, 227] on button "洗髮" at bounding box center [718, 225] width 52 height 26
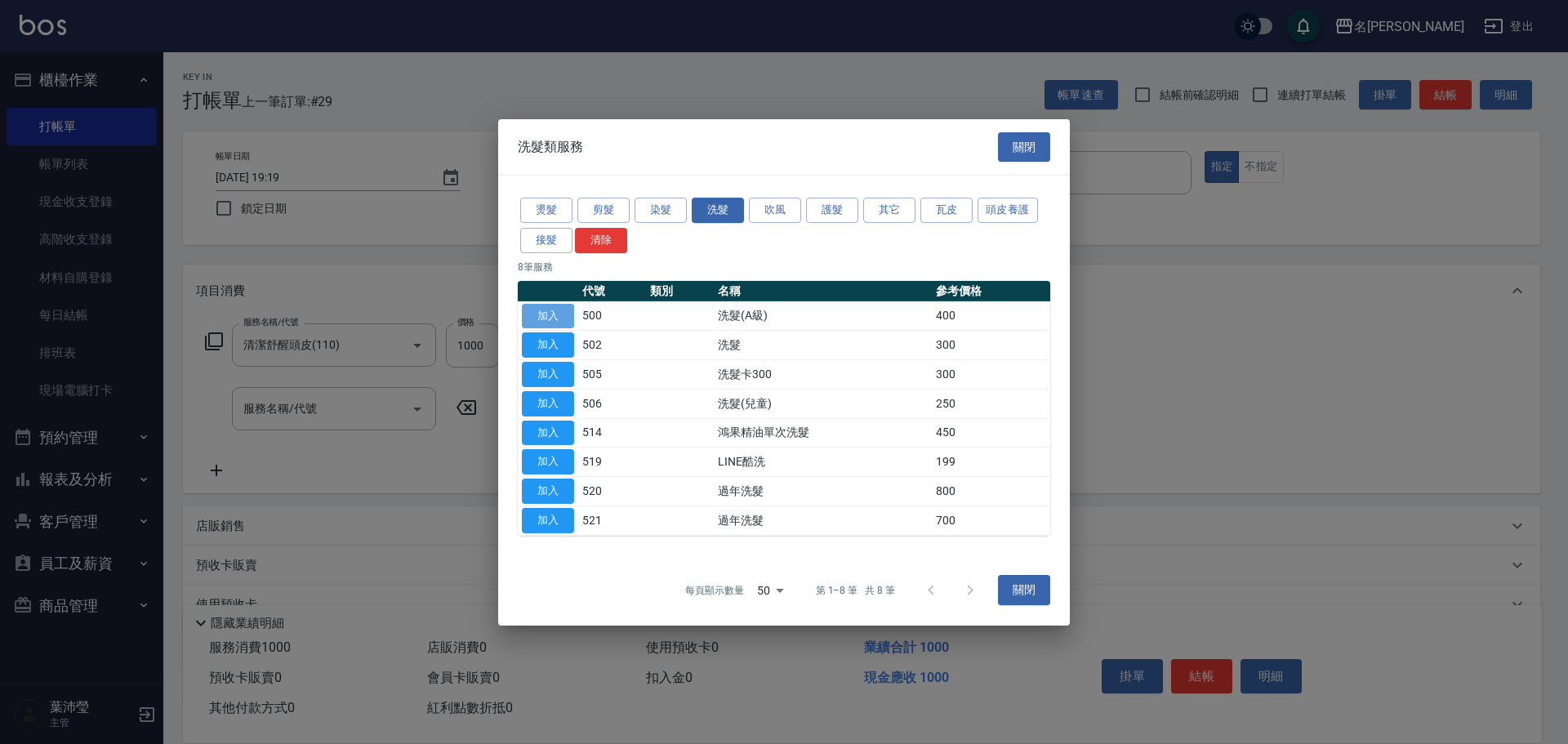
click at [538, 310] on button "加入" at bounding box center [547, 315] width 52 height 26
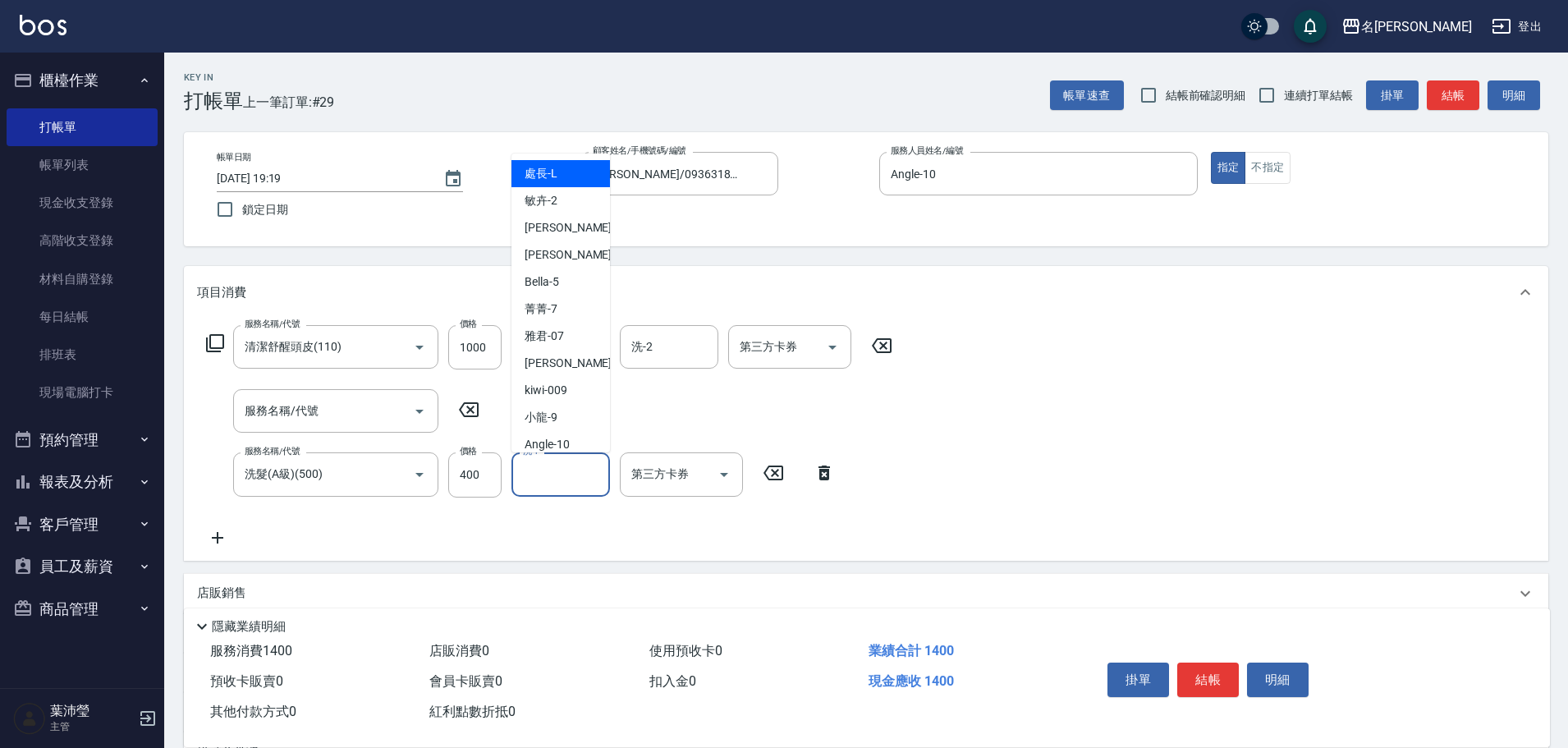
click at [566, 478] on input "洗-1" at bounding box center [560, 474] width 84 height 29
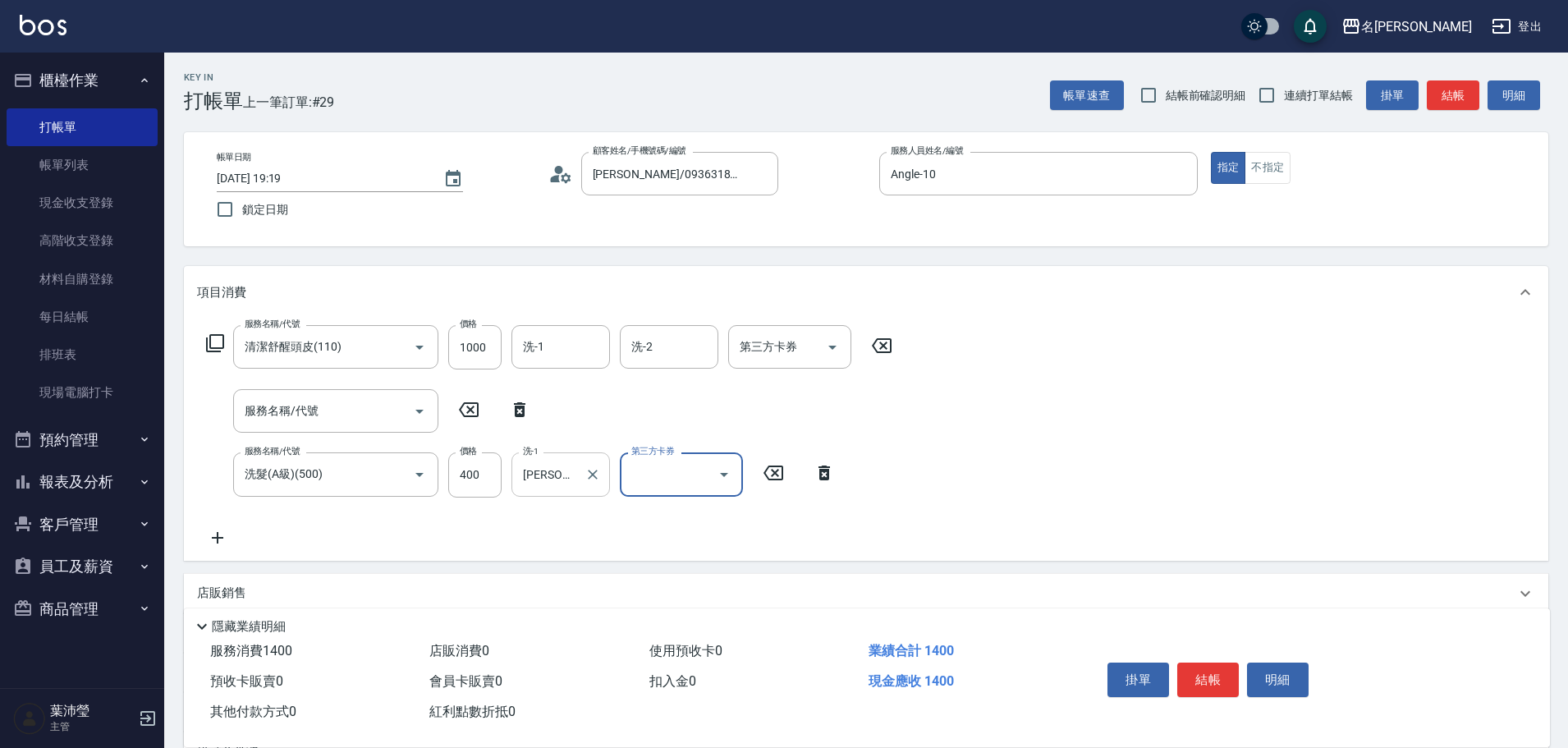
click at [584, 488] on div at bounding box center [592, 474] width 22 height 43
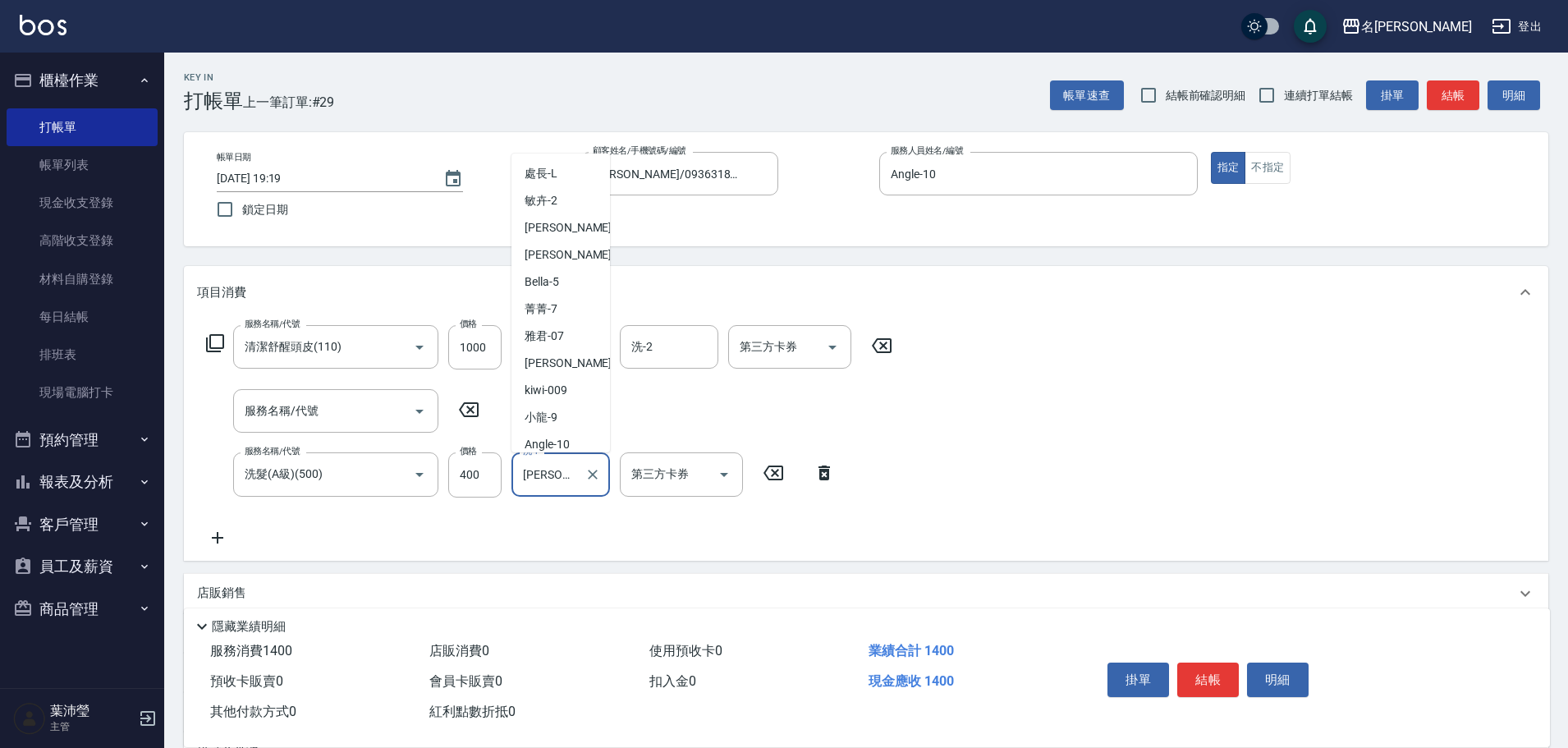
scroll to position [195, 0]
drag, startPoint x: 572, startPoint y: 477, endPoint x: 512, endPoint y: 476, distance: 60.0
click at [512, 476] on div "[PERSON_NAME]-18 洗-1" at bounding box center [560, 474] width 99 height 43
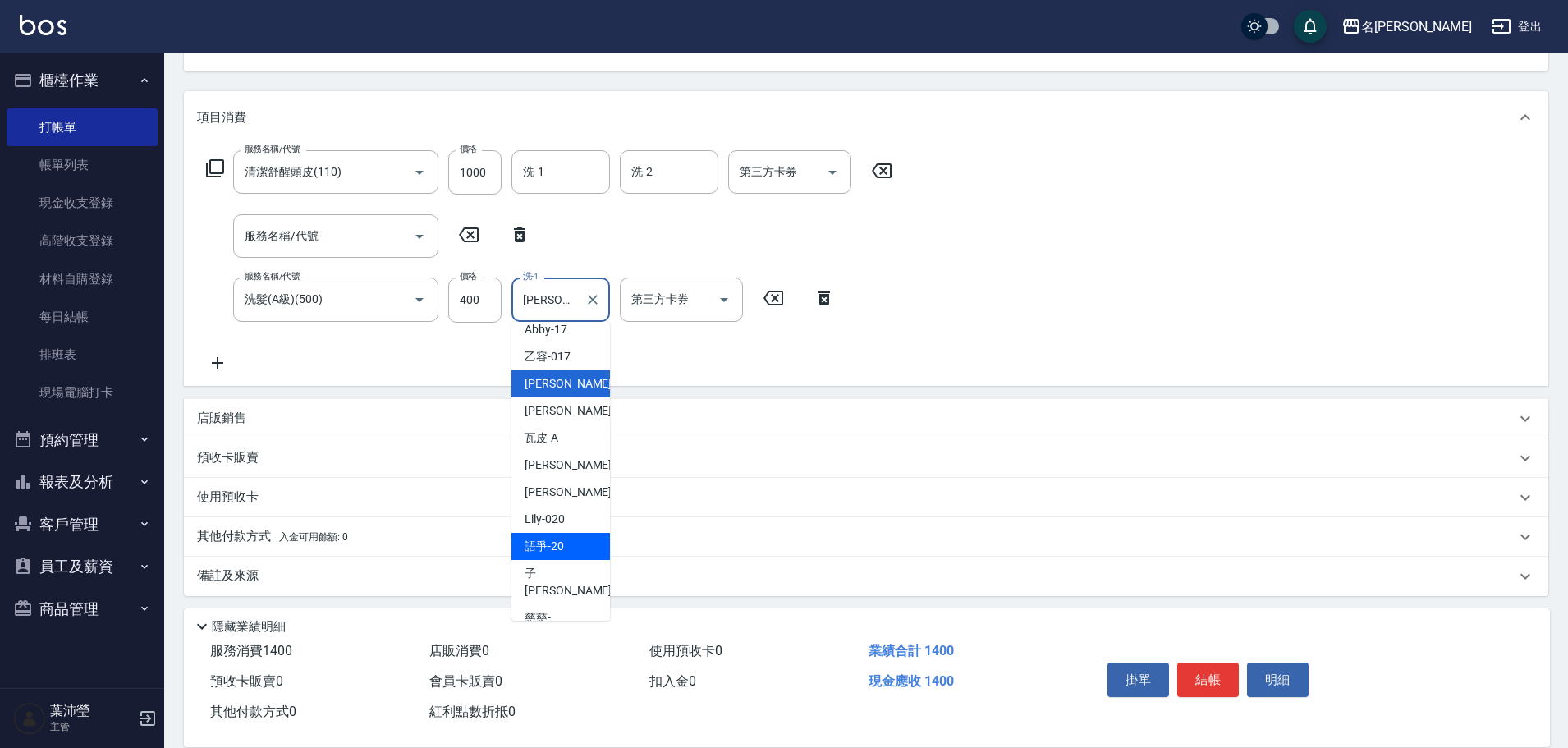
scroll to position [181, 0]
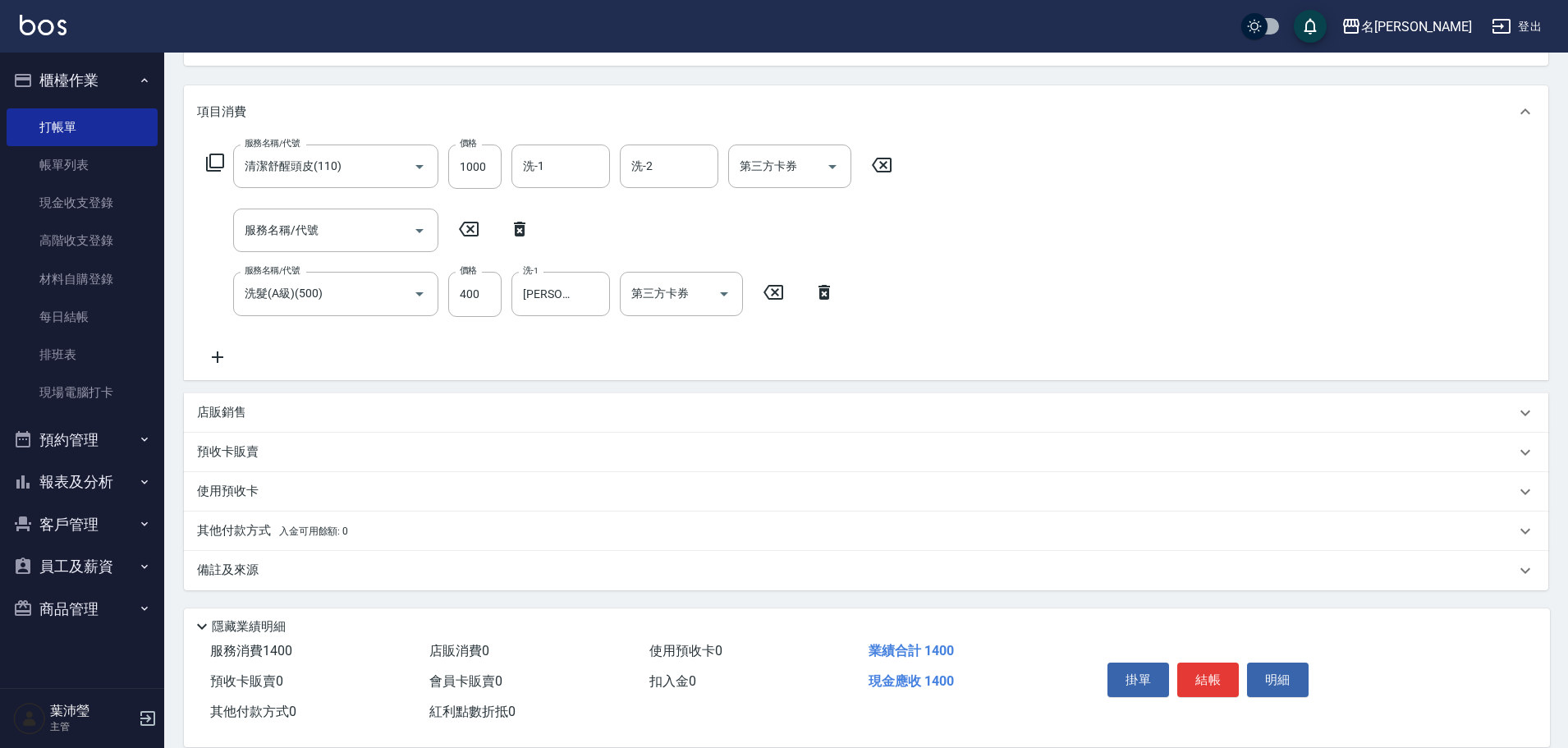
click at [655, 355] on div "服務名稱/代號 清潔舒醒頭皮(110) 服務名稱/代號 價格 1000 價格 洗-1 洗-1 洗-2 洗-2 第三方卡券 第三方卡券 服務名稱/代號 服務名稱…" at bounding box center [549, 255] width 705 height 222
click at [566, 286] on input "[PERSON_NAME]-18" at bounding box center [548, 293] width 59 height 29
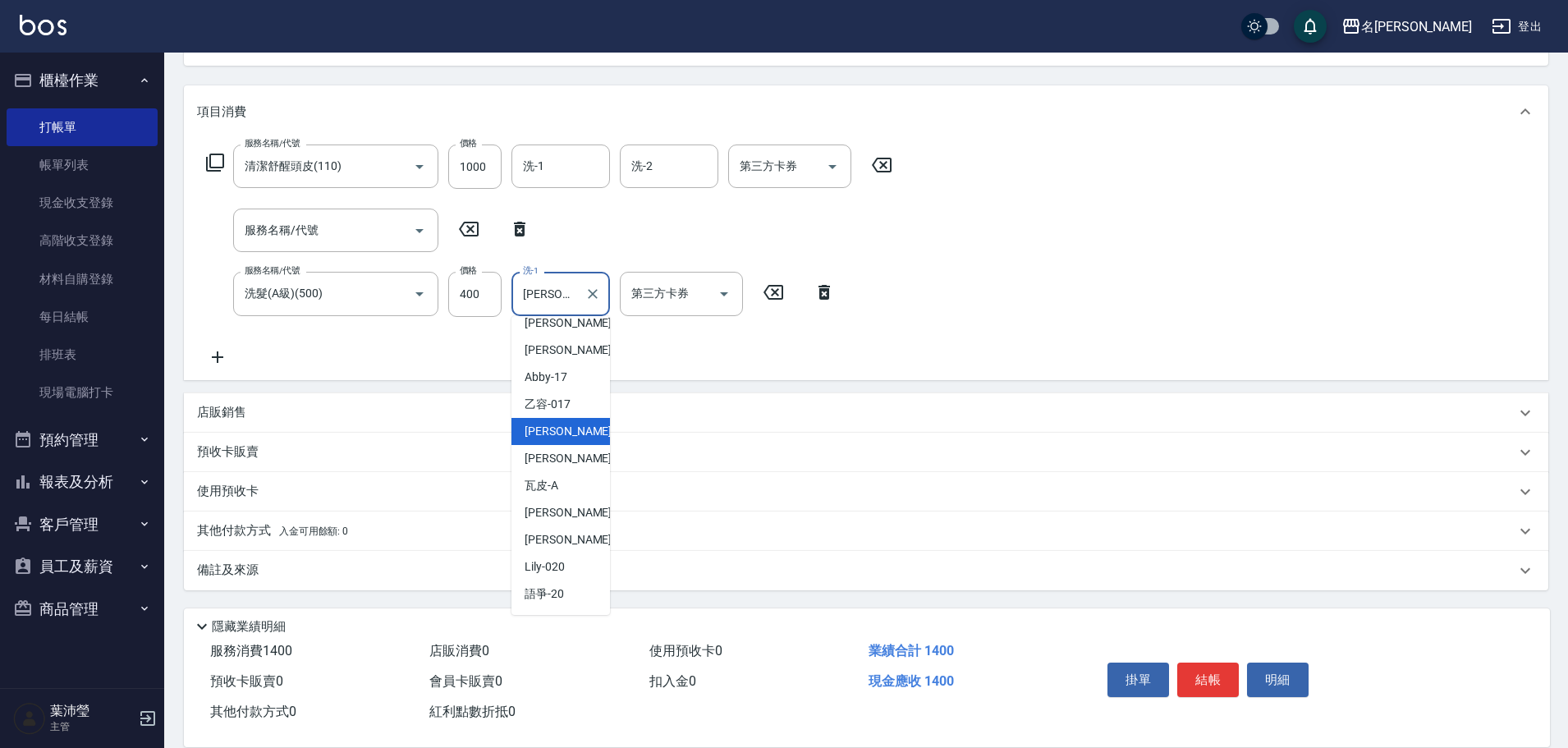
scroll to position [369, 0]
click at [564, 513] on span "[PERSON_NAME] -18" at bounding box center [576, 508] width 104 height 17
type input "[PERSON_NAME]-18"
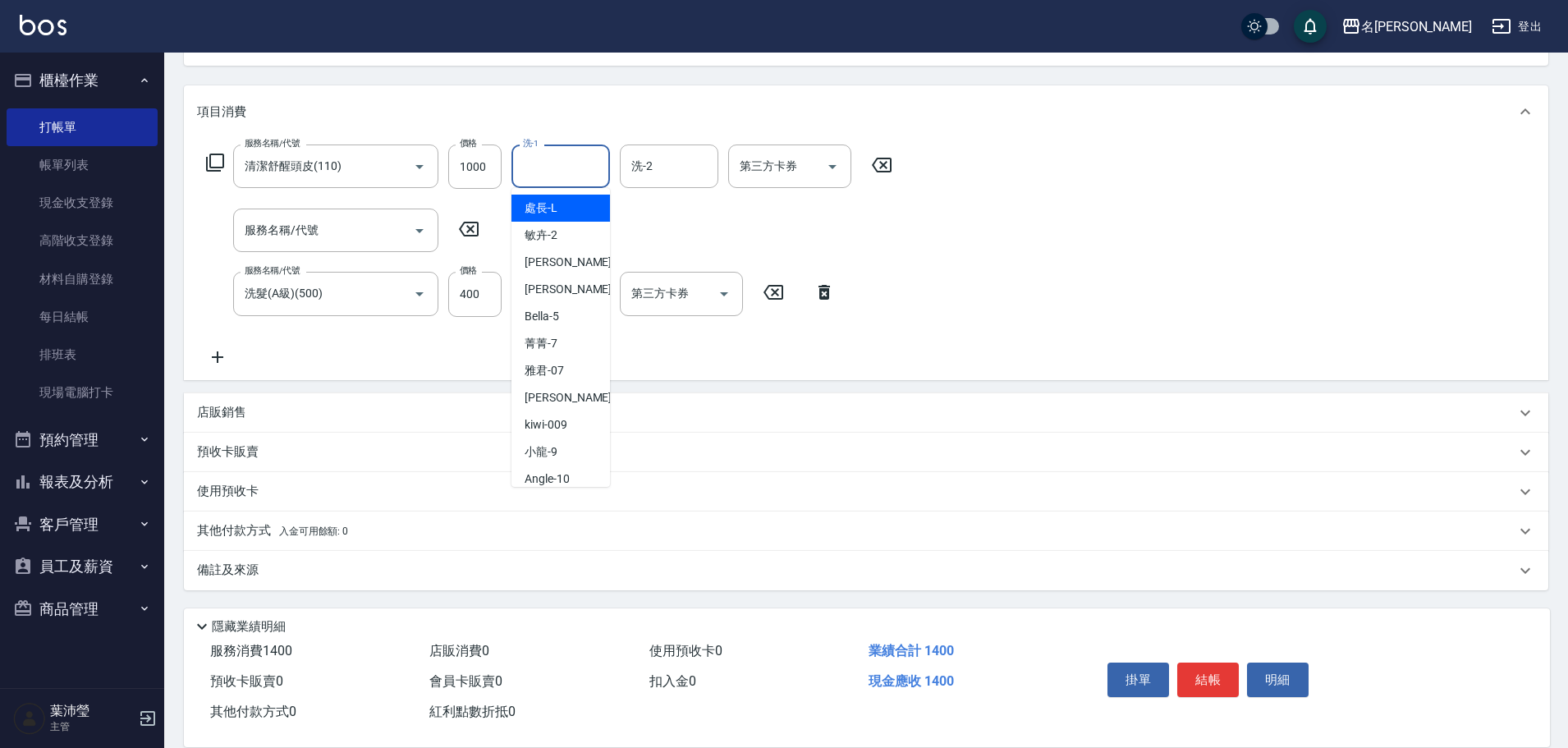
click at [552, 166] on input "洗-1" at bounding box center [560, 166] width 84 height 29
type input "[PERSON_NAME]-19"
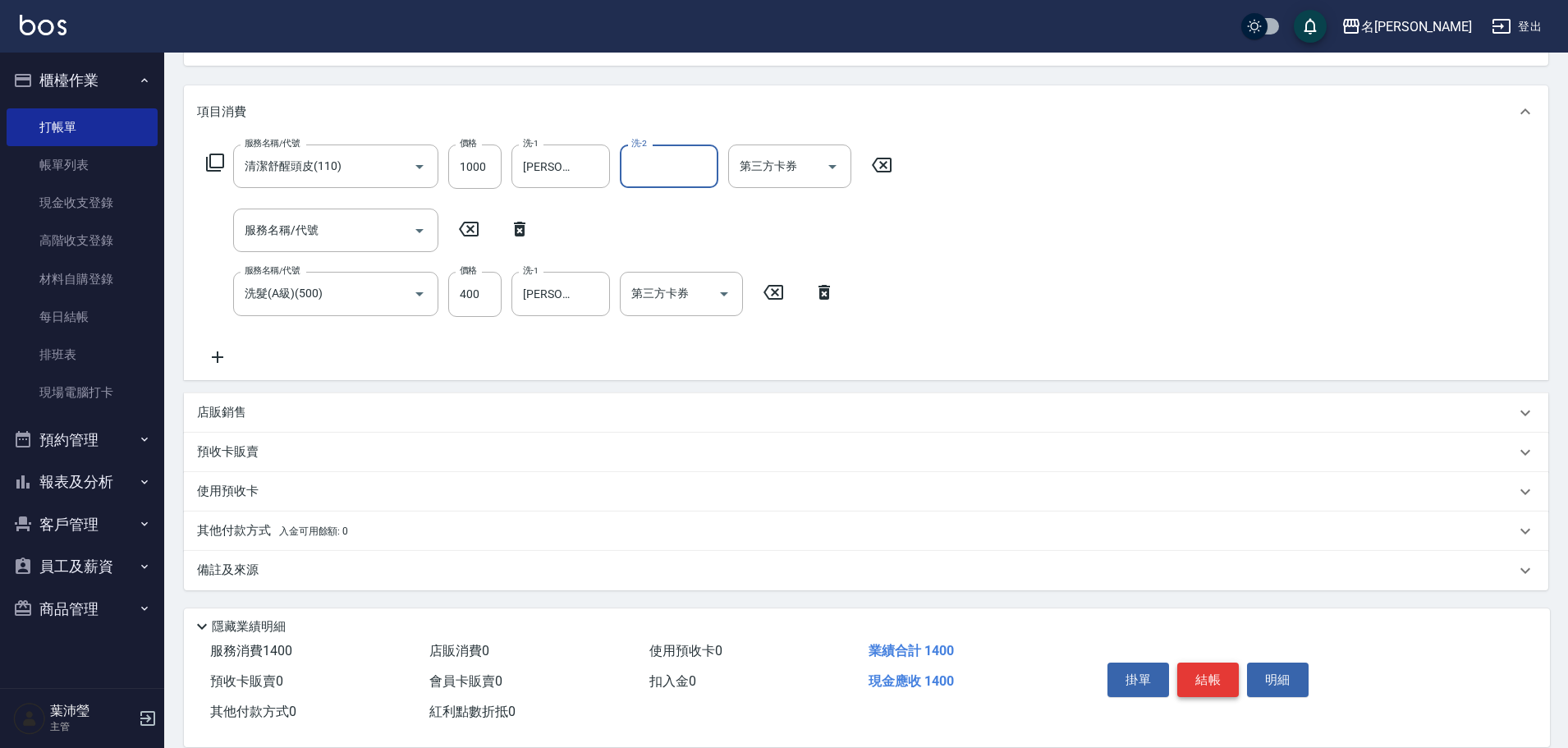
click at [1200, 673] on button "結帳" at bounding box center [1208, 680] width 61 height 35
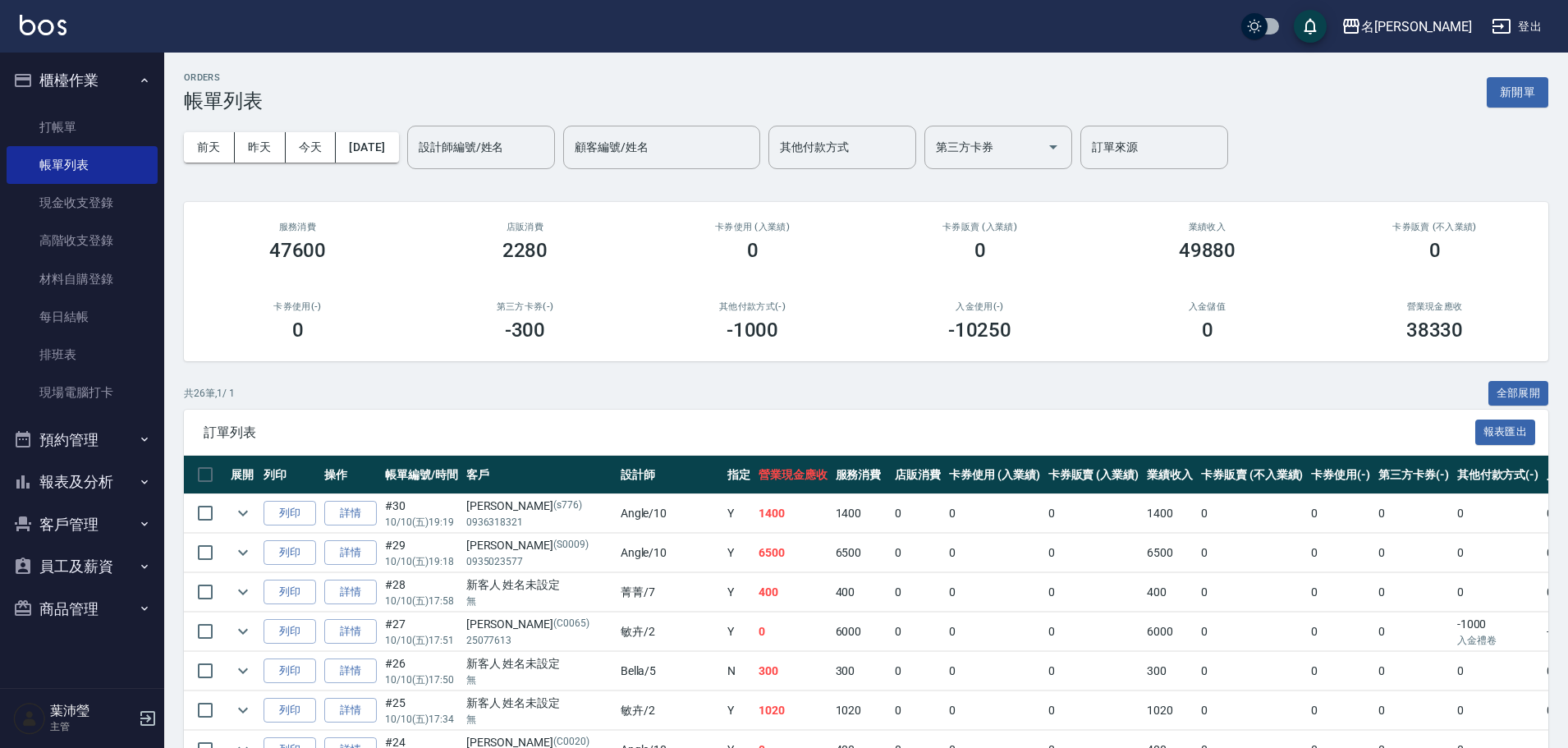
drag, startPoint x: 1526, startPoint y: 82, endPoint x: 1381, endPoint y: 93, distance: 145.4
click at [1526, 82] on button "新開單" at bounding box center [1517, 92] width 61 height 31
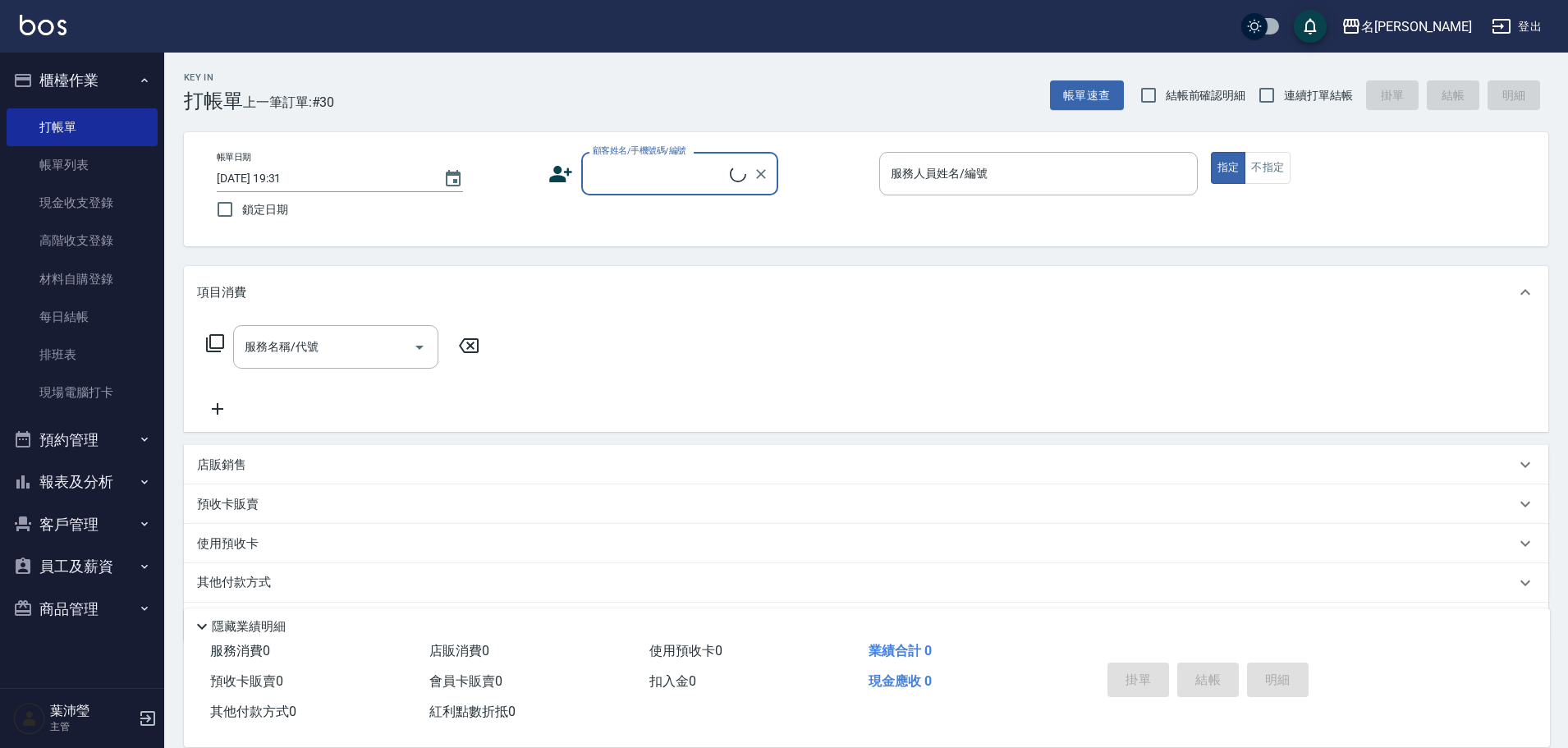
click at [719, 173] on input "顧客姓名/手機號碼/編號" at bounding box center [659, 174] width 141 height 29
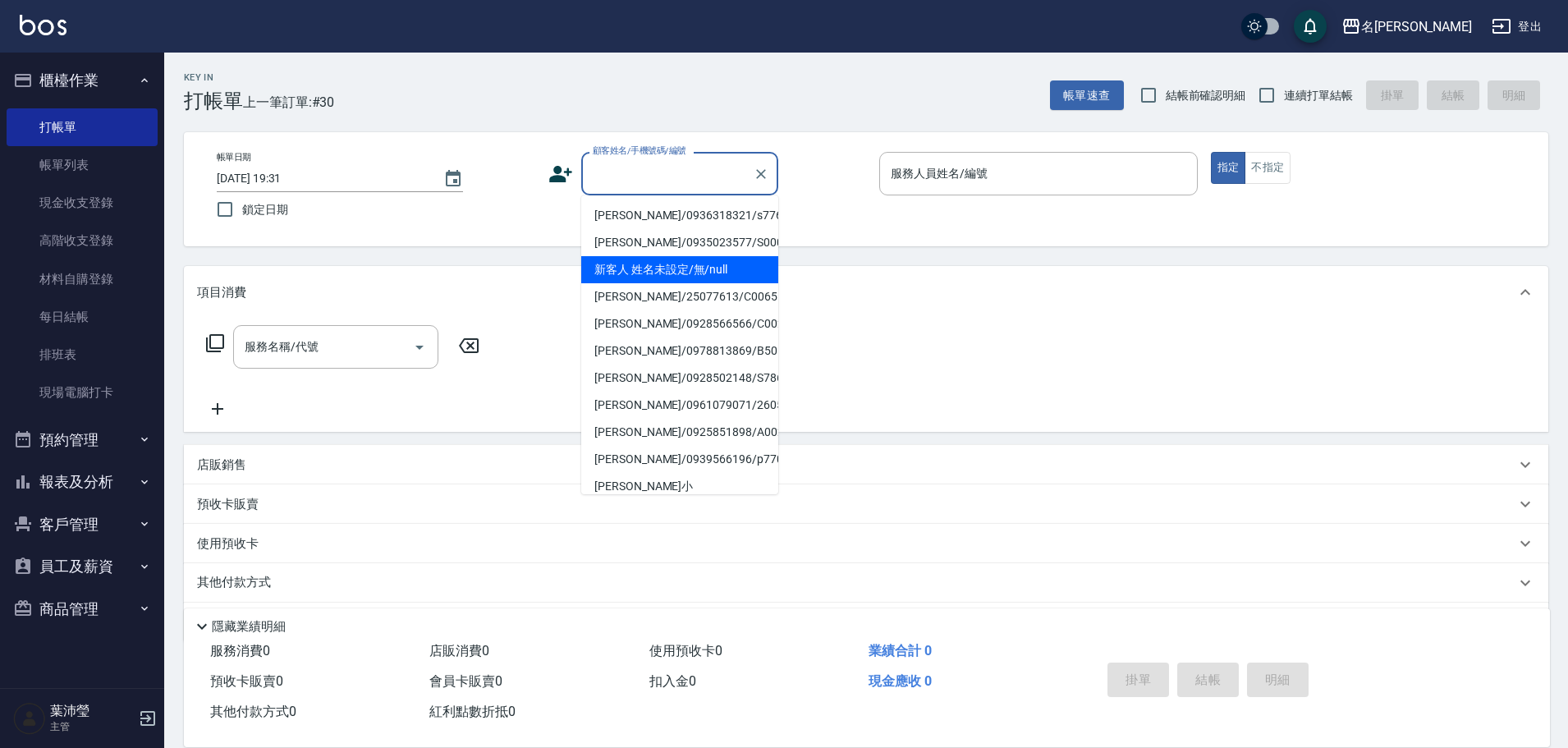
click at [688, 277] on li "新客人 姓名未設定/無/null" at bounding box center [679, 270] width 197 height 27
type input "新客人 姓名未設定/無/null"
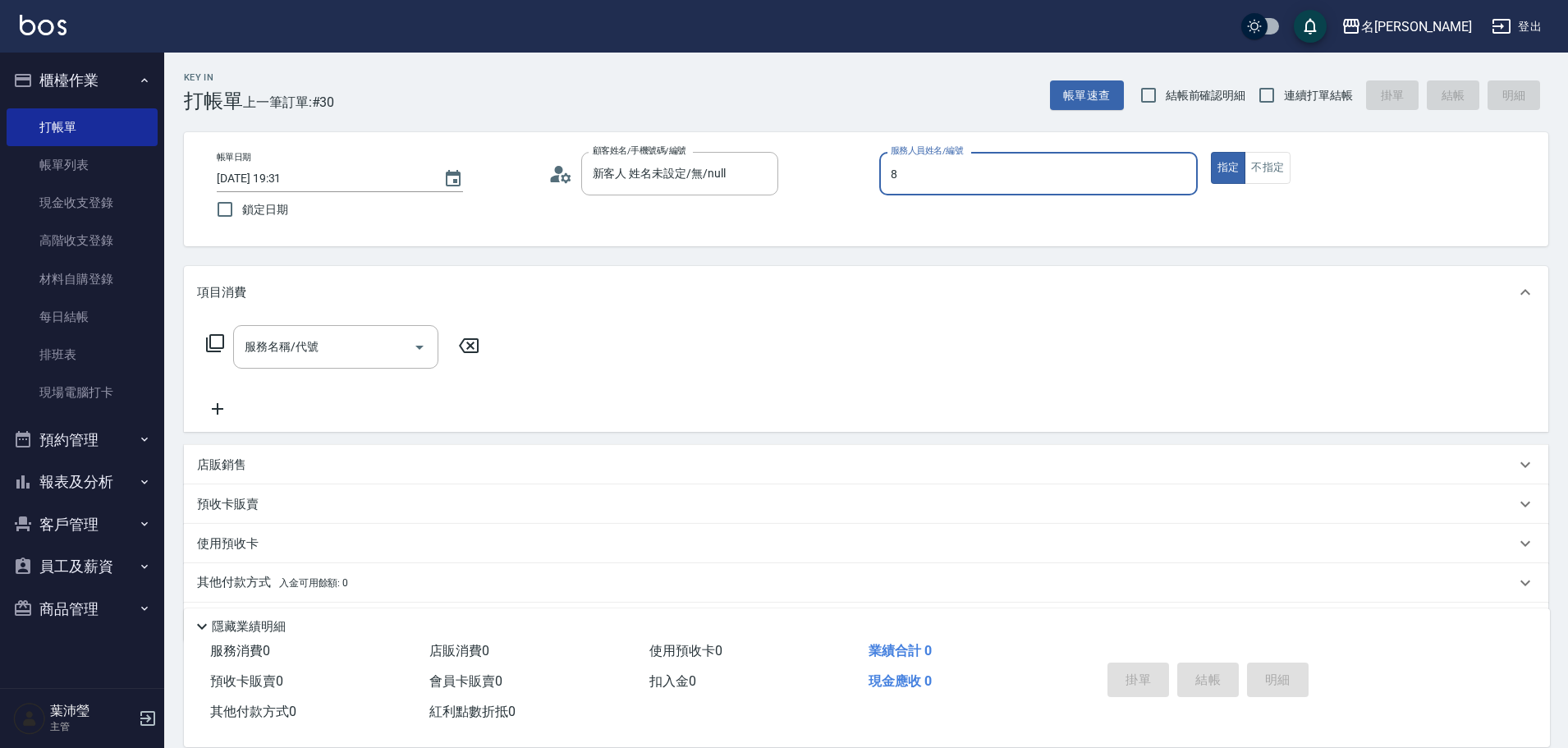
type input "Emma-8"
type button "true"
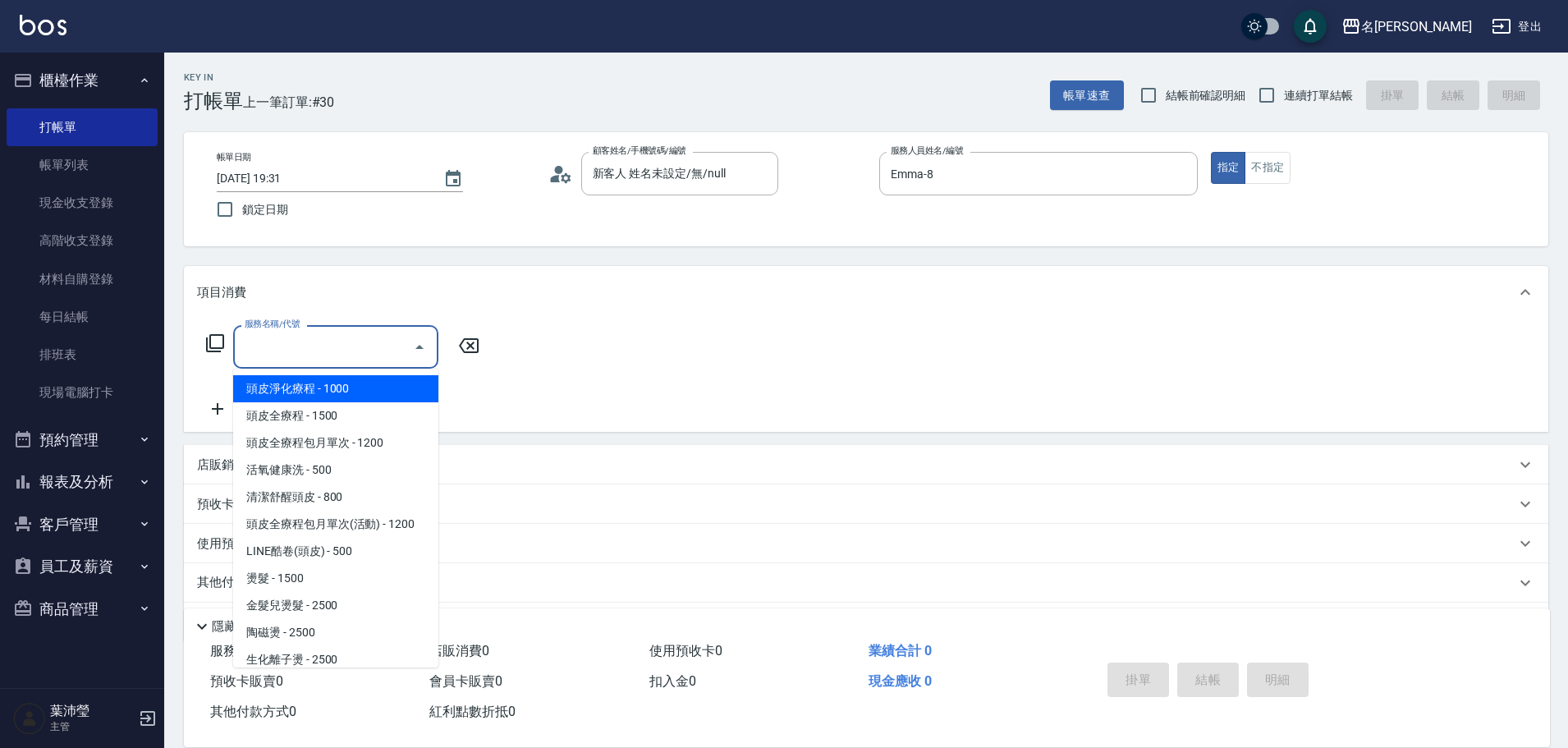
click at [292, 348] on input "服務名稱/代號" at bounding box center [324, 346] width 166 height 29
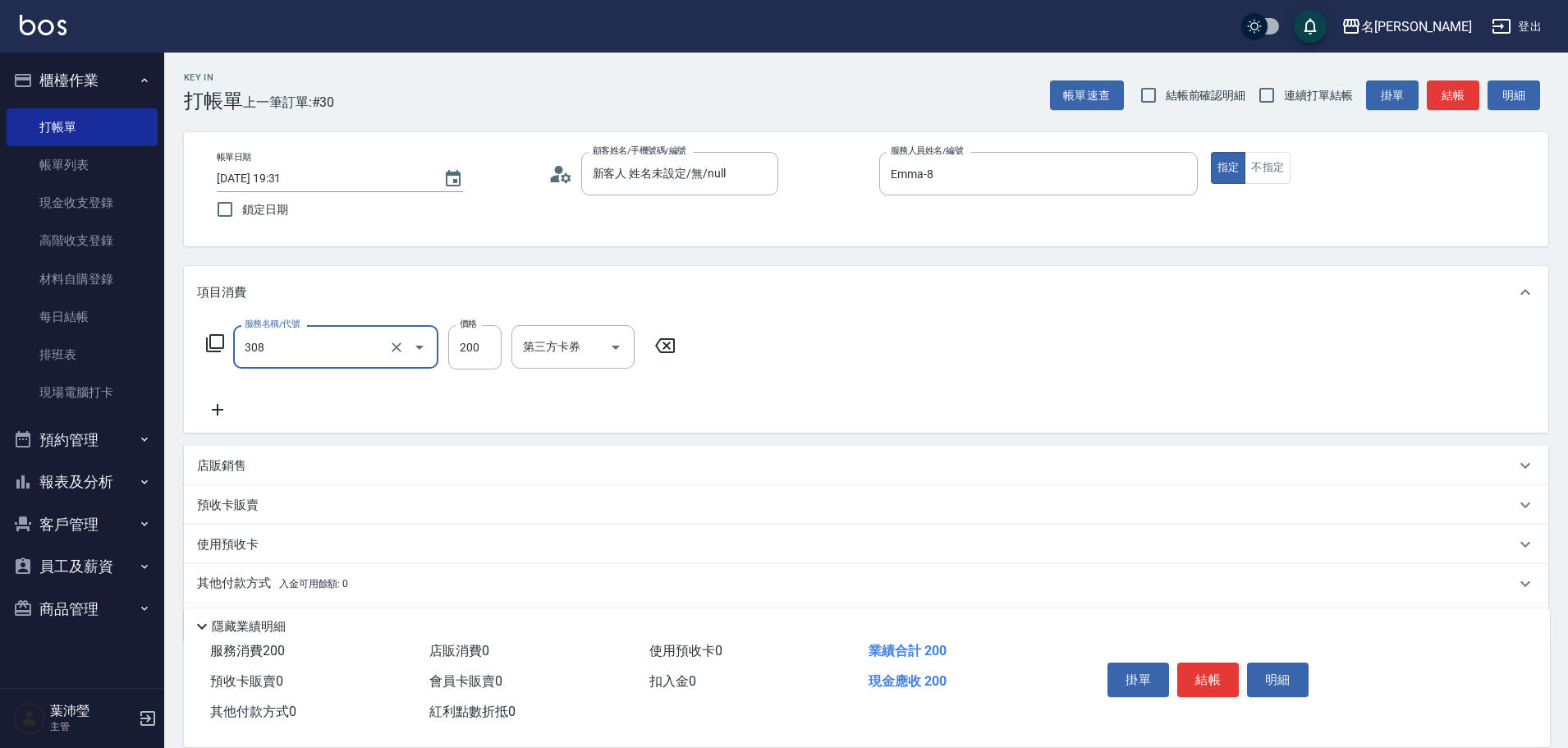
type input "學生剪髮(UP)(308)"
type input "250"
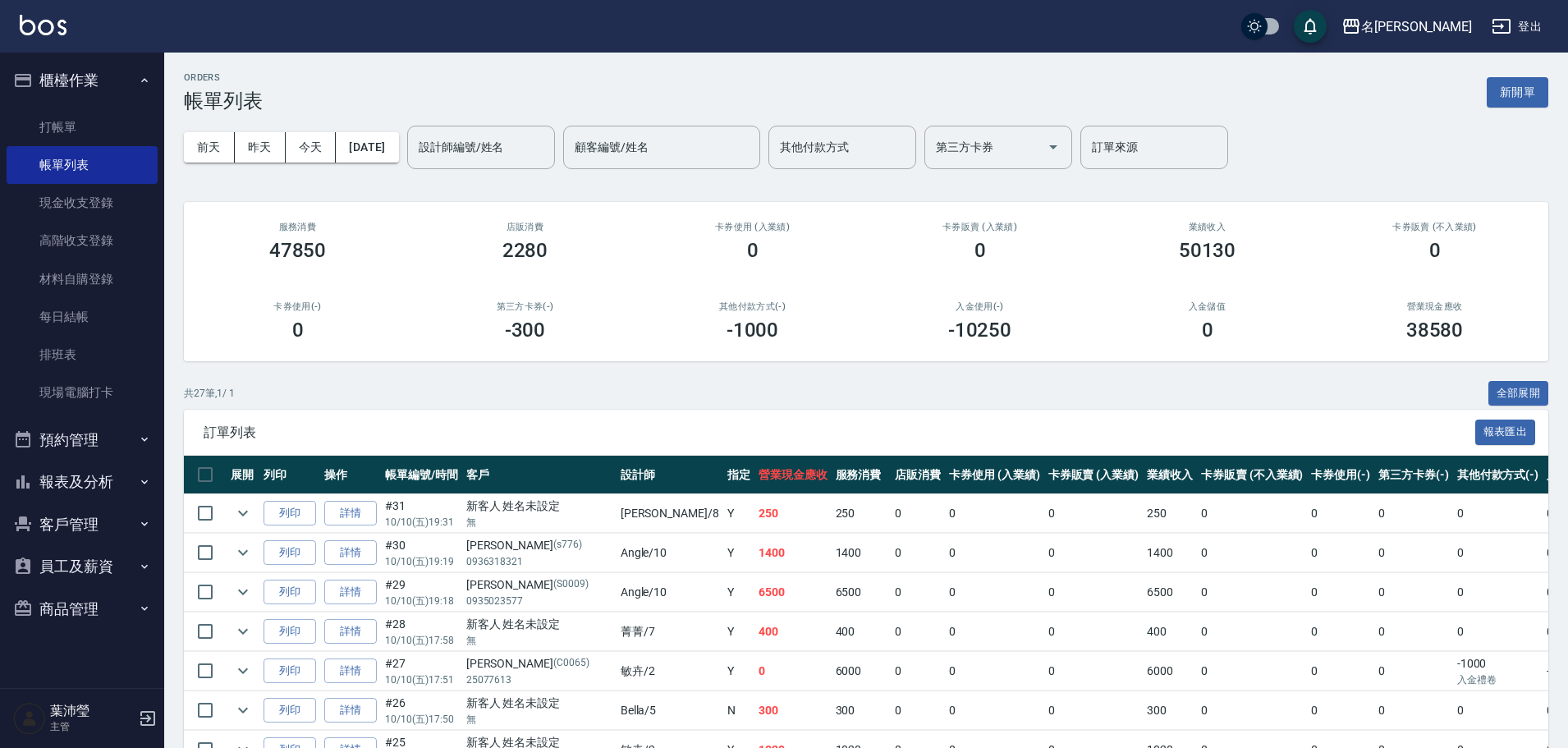
click at [1521, 76] on div "ORDERS 帳單列表 新開單" at bounding box center [865, 92] width 1364 height 40
click at [1531, 105] on button "新開單" at bounding box center [1517, 92] width 61 height 31
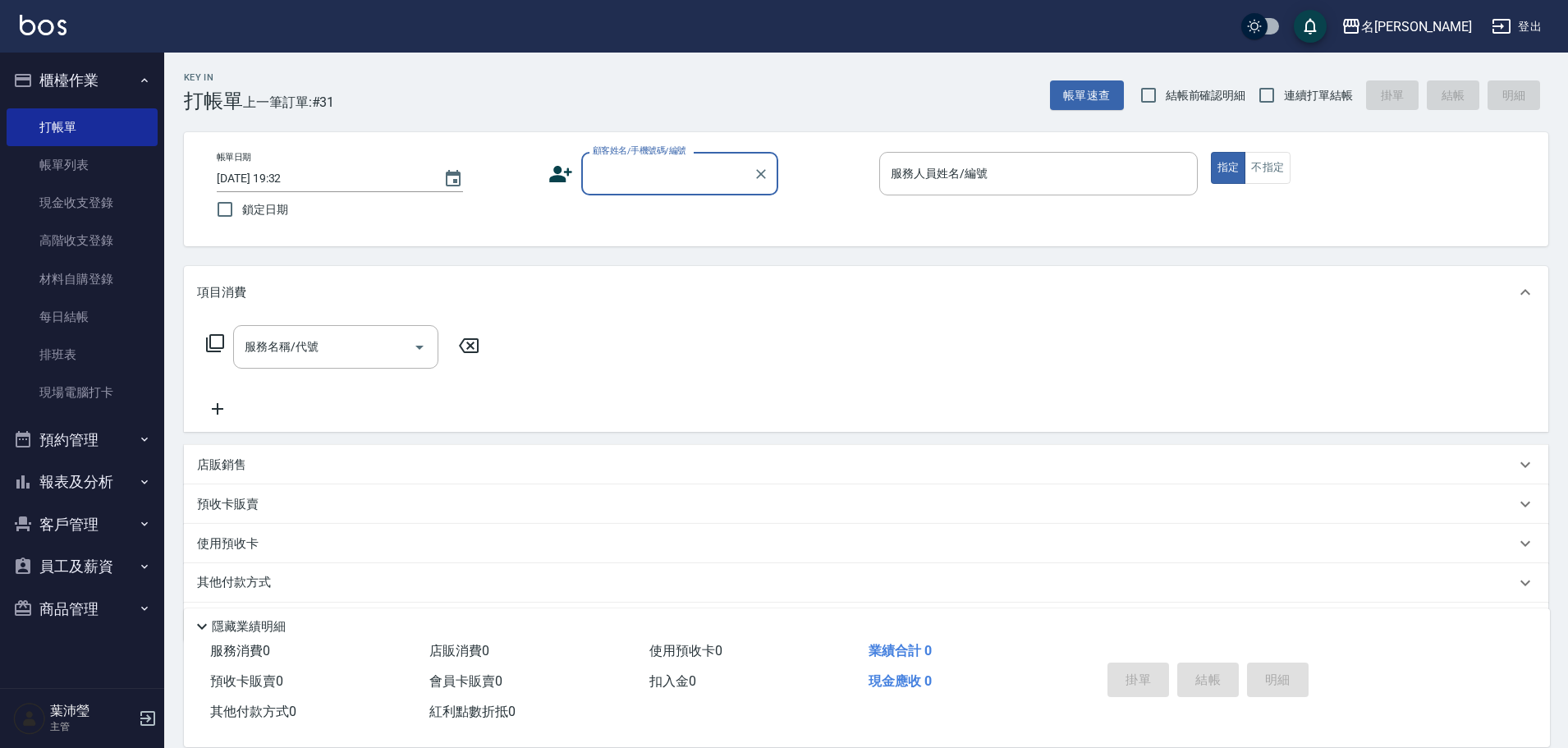
click at [647, 159] on div "顧客姓名/手機號碼/編號 顧客姓名/手機號碼/編號" at bounding box center [679, 174] width 197 height 43
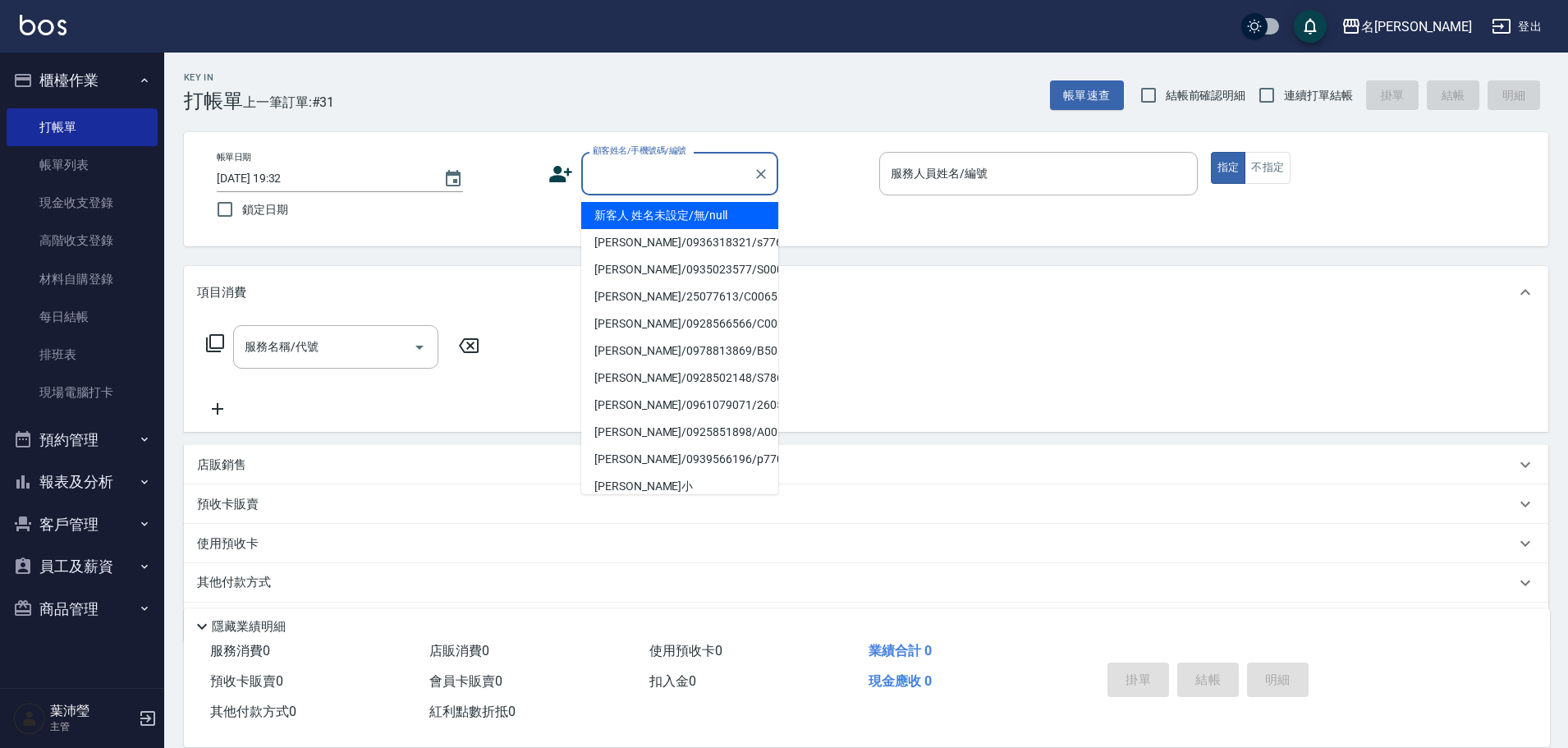
click at [668, 188] on div "顧客姓名/手機號碼/編號" at bounding box center [679, 174] width 197 height 43
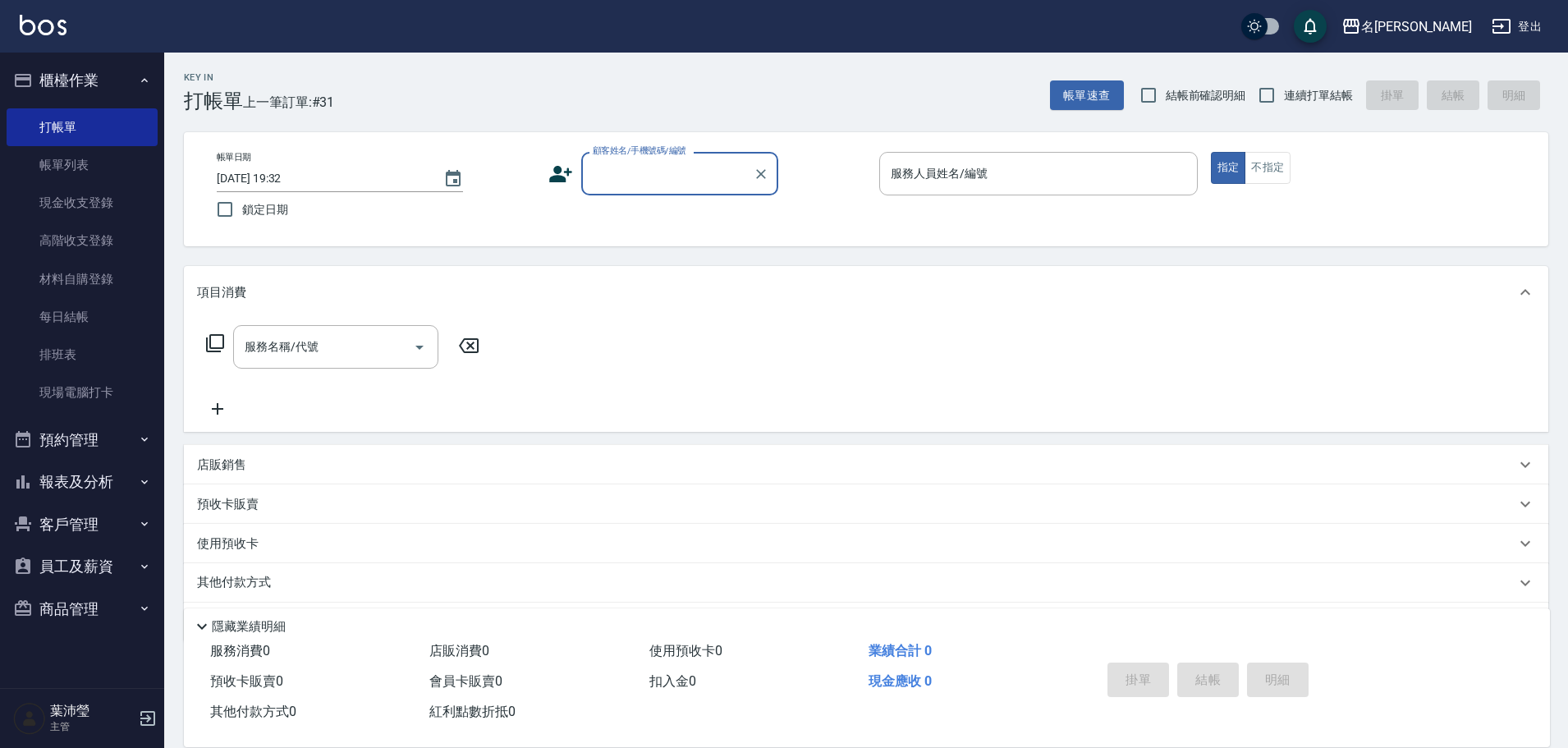
click at [716, 178] on input "顧客姓名/手機號碼/編號" at bounding box center [667, 174] width 158 height 29
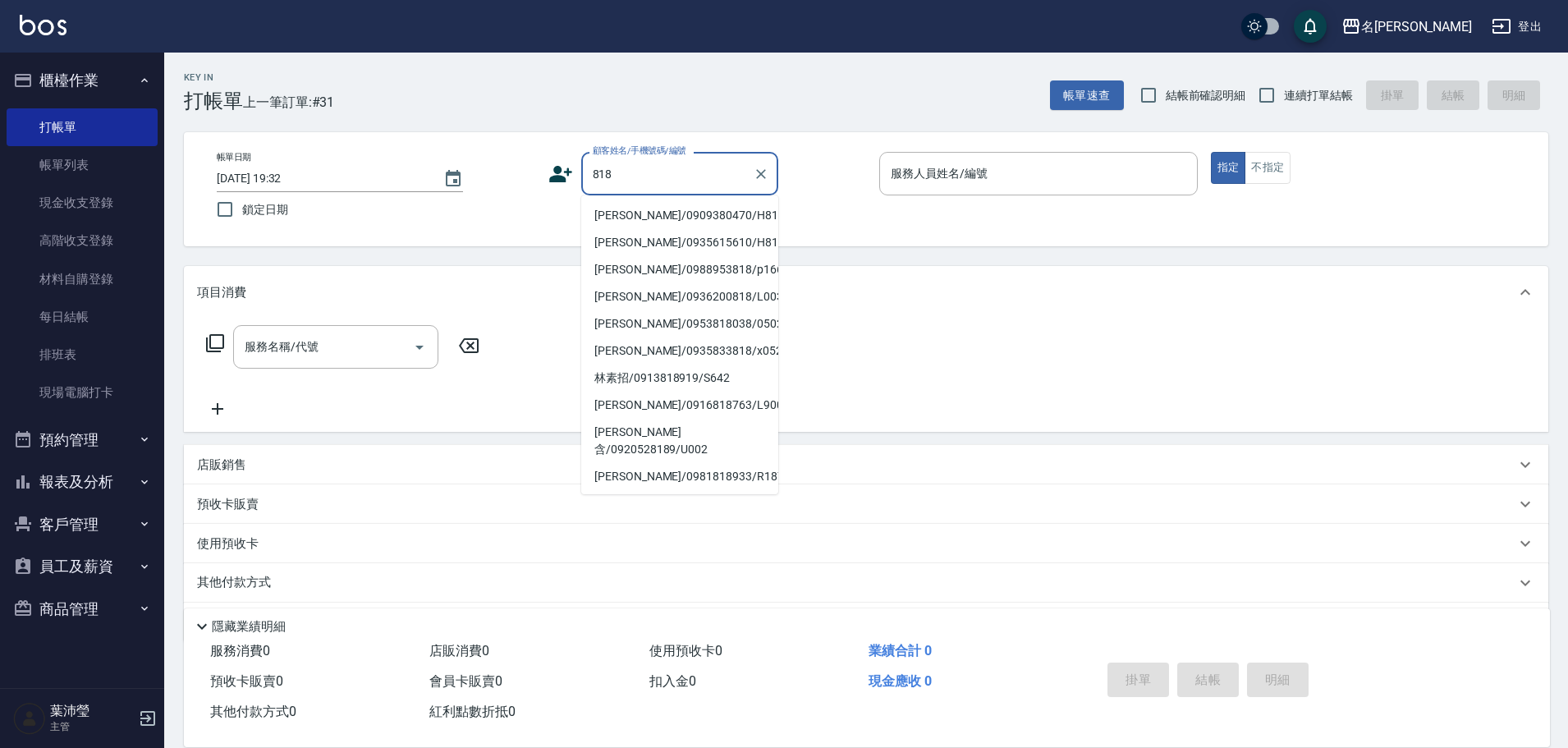
click at [667, 213] on li "[PERSON_NAME]/0909380470/H8181" at bounding box center [679, 215] width 197 height 27
type input "[PERSON_NAME]/0909380470/H8181"
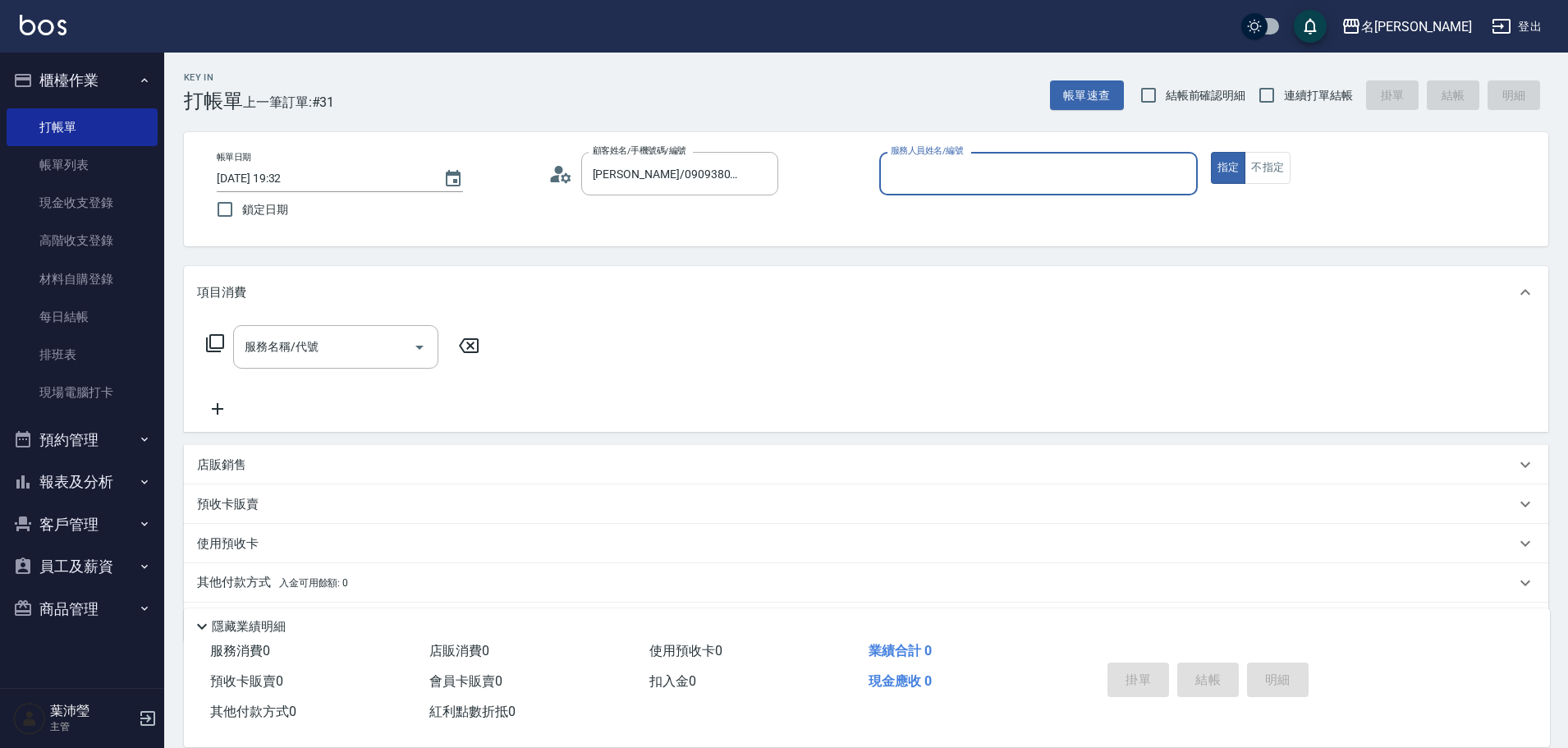
click at [979, 168] on input "服務人員姓名/編號" at bounding box center [1038, 174] width 304 height 29
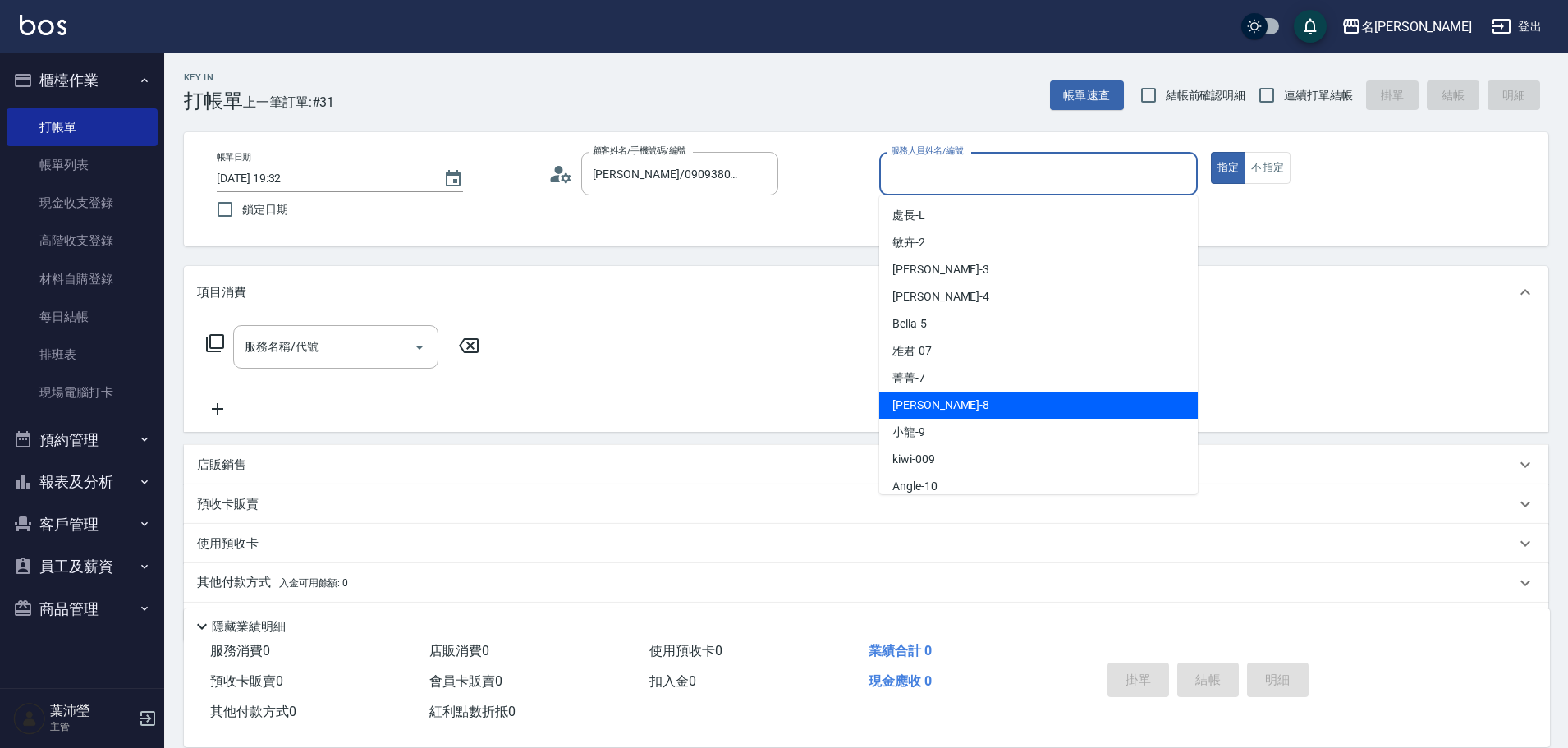
drag, startPoint x: 926, startPoint y: 413, endPoint x: 740, endPoint y: 357, distance: 194.2
click at [925, 413] on div "Emma -8" at bounding box center [1038, 405] width 319 height 27
type input "Emma-8"
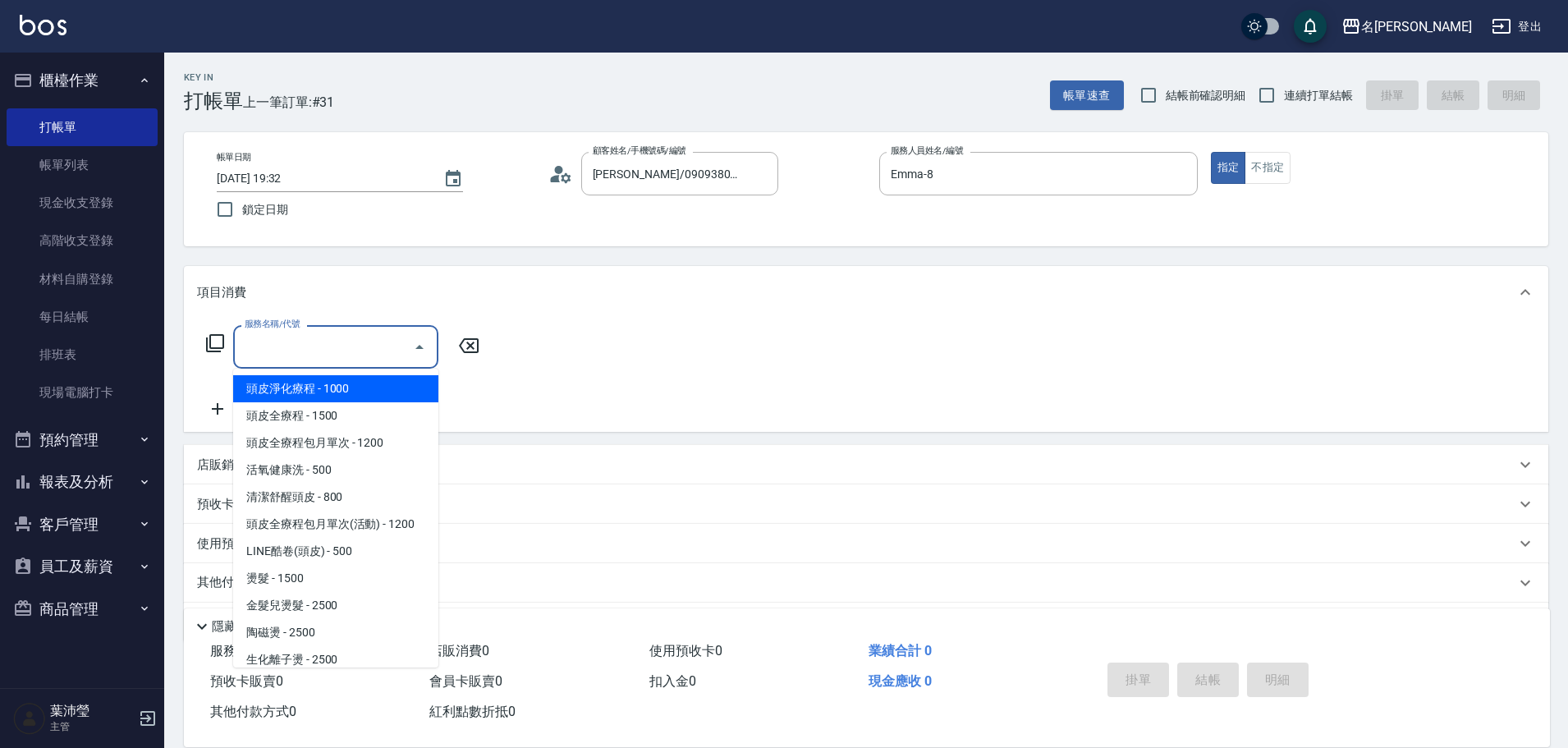
drag, startPoint x: 341, startPoint y: 344, endPoint x: 349, endPoint y: 345, distance: 8.1
click at [343, 345] on input "服務名稱/代號" at bounding box center [324, 346] width 166 height 29
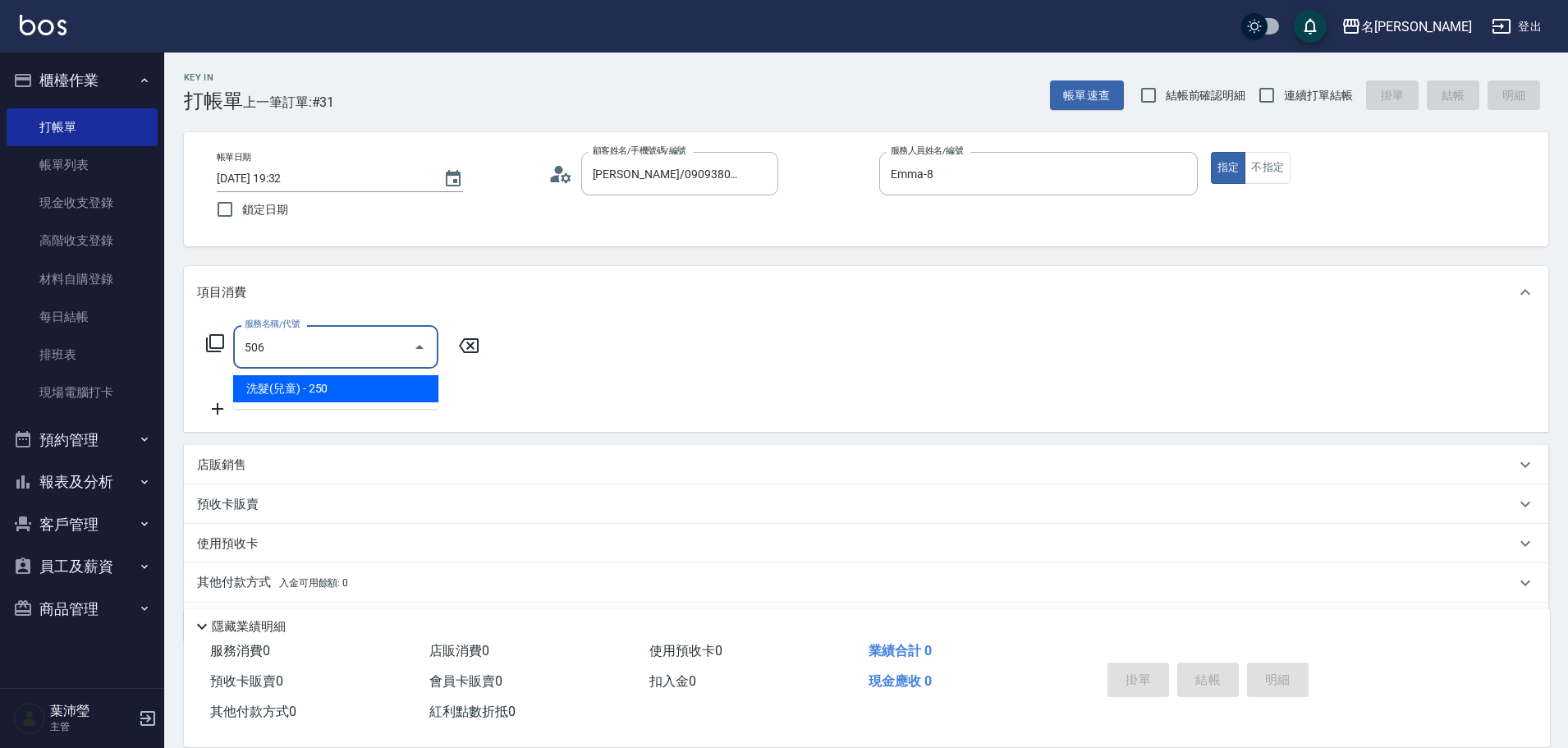
type input "洗髮(兒童)(506)"
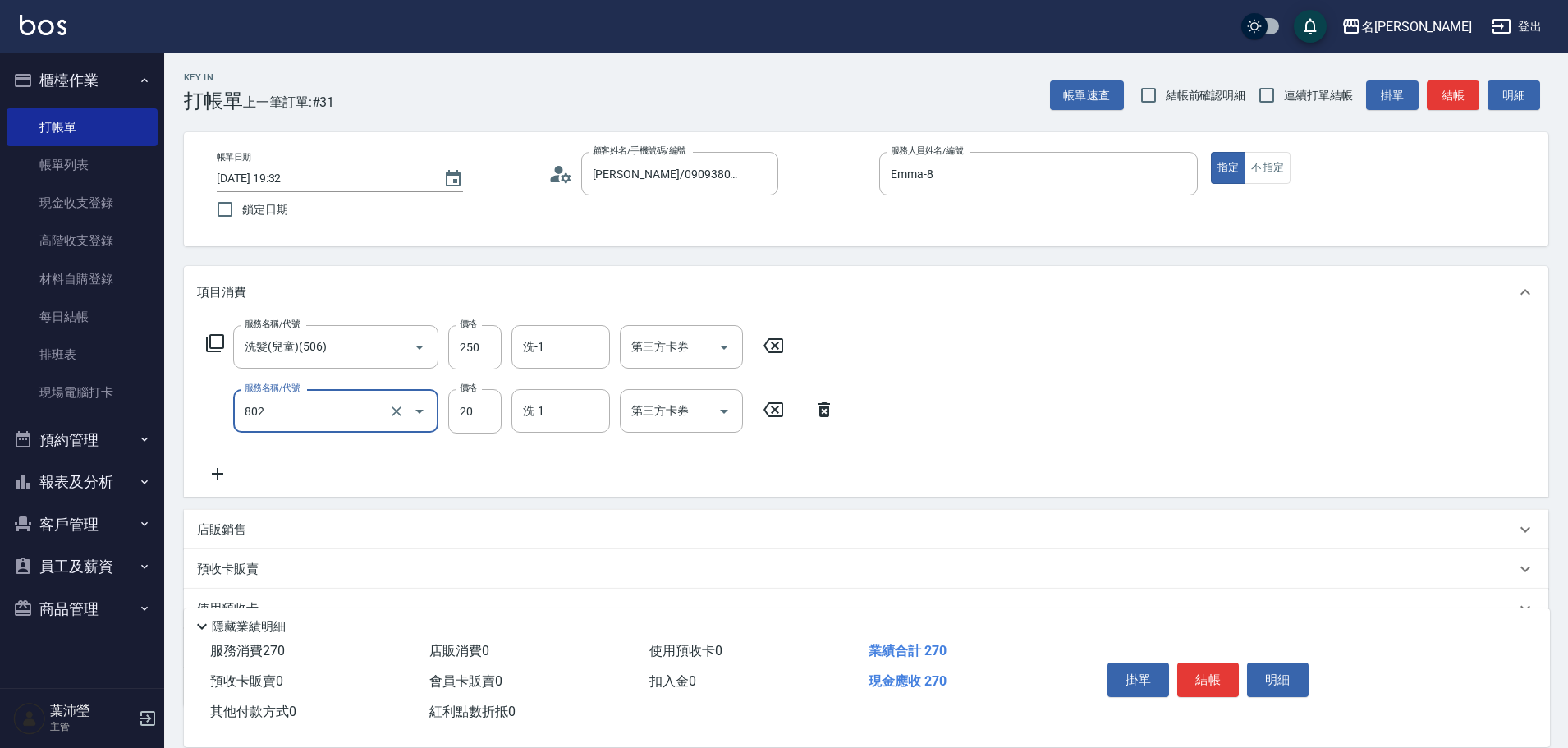
type input "潤絲(802)"
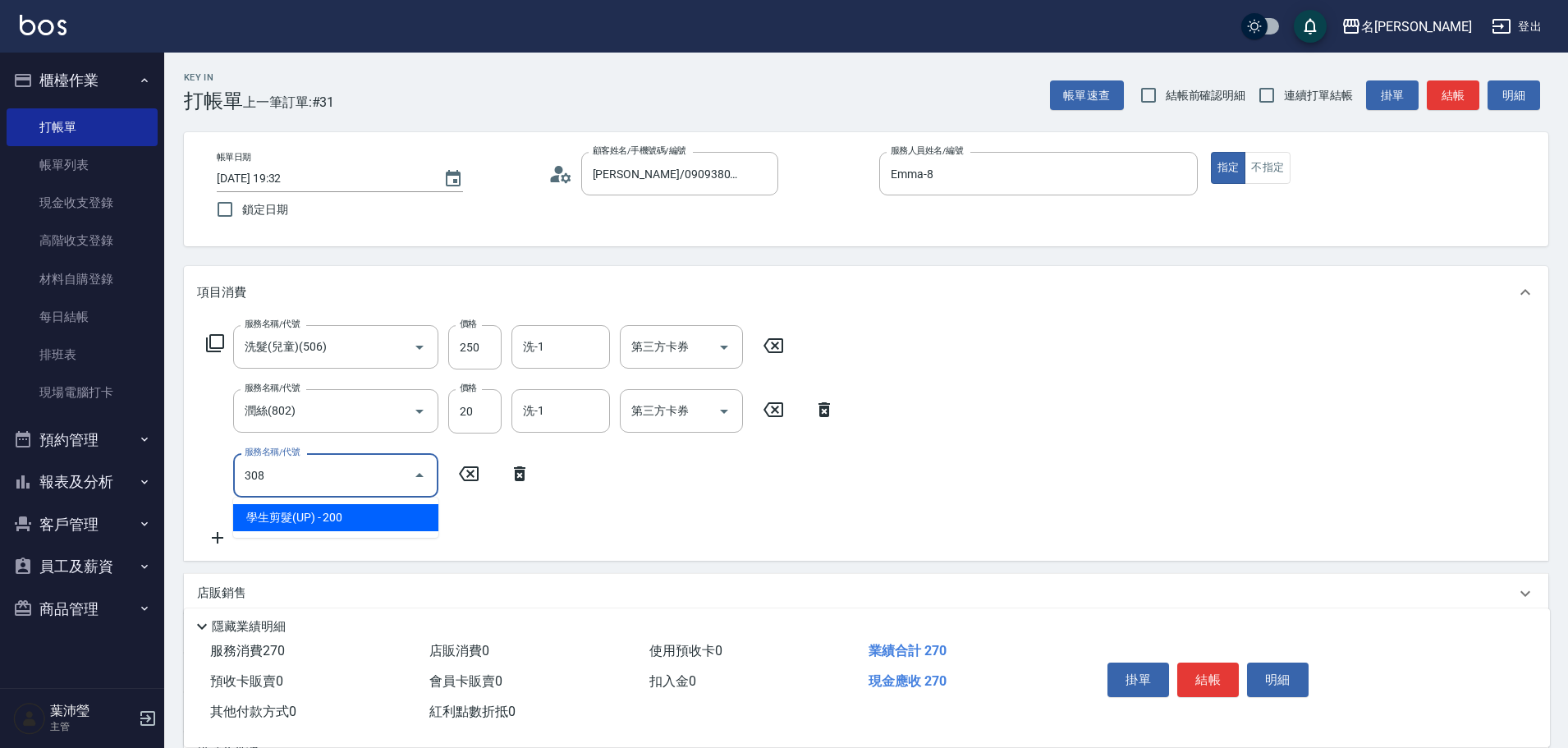
type input "學生剪髮(UP)(308)"
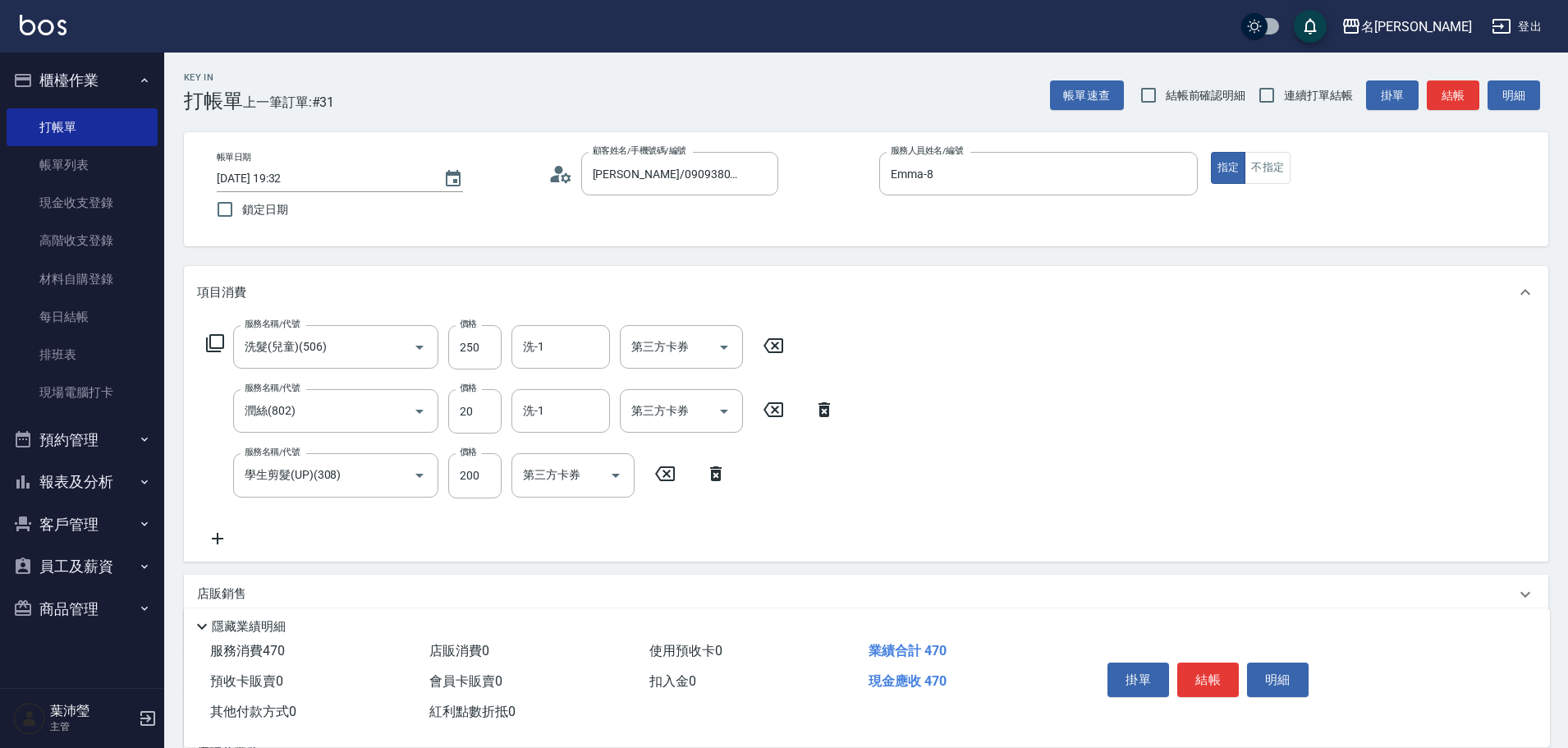
drag, startPoint x: 479, startPoint y: 501, endPoint x: 475, endPoint y: 494, distance: 8.1
click at [478, 501] on div "服務名稱/代號 洗髮(兒童)(506) 服務名稱/代號 價格 250 價格 洗-1 洗-1 第三方卡券 第三方卡券 服務名稱/代號 潤絲(802) 服務名稱/…" at bounding box center [520, 437] width 647 height 222
click at [468, 483] on input "200" at bounding box center [475, 475] width 53 height 44
type input "250"
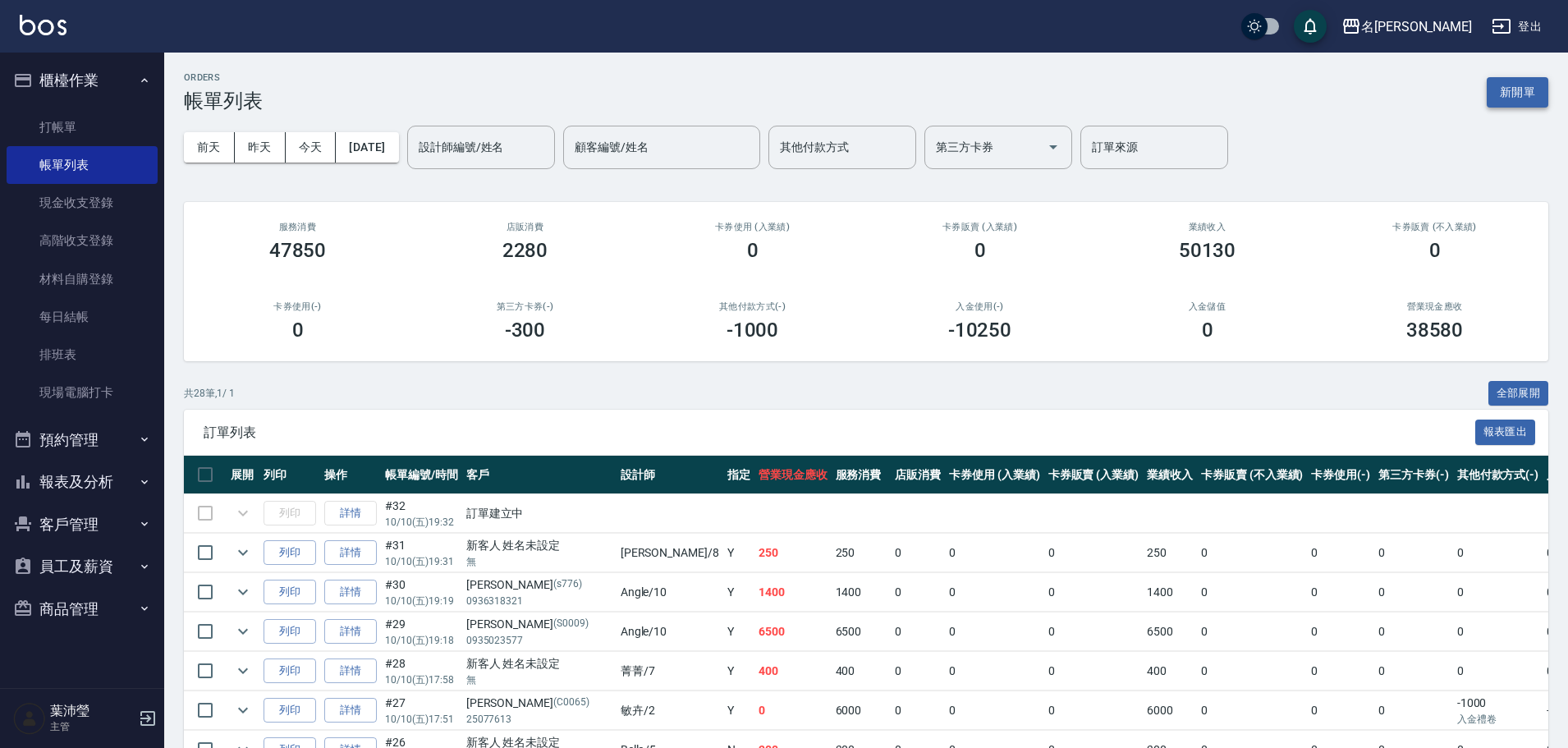
click at [1526, 97] on button "新開單" at bounding box center [1517, 92] width 61 height 31
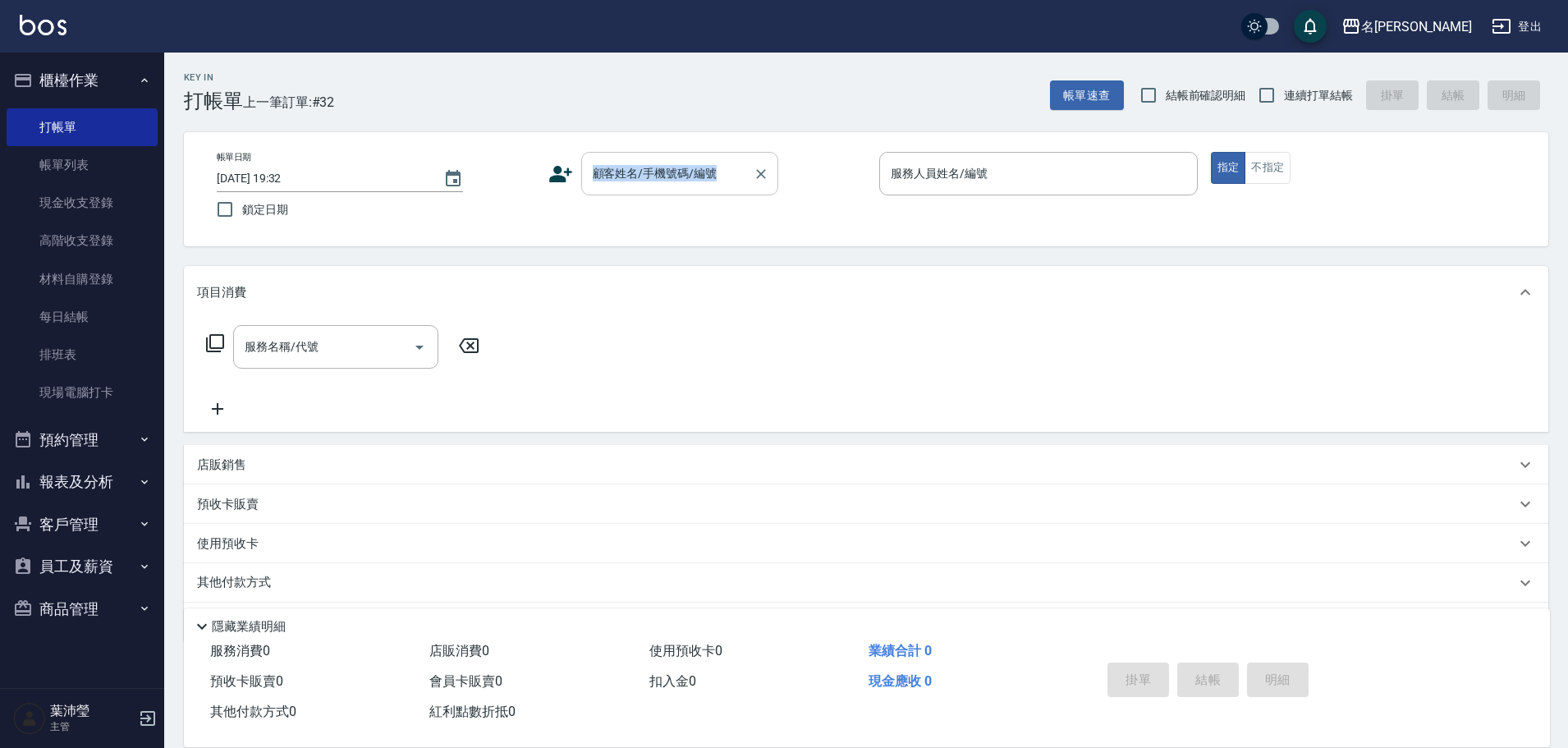
drag, startPoint x: 626, startPoint y: 135, endPoint x: 625, endPoint y: 158, distance: 23.0
click at [625, 158] on div "帳單日期 [DATE] 19:32 鎖定日期 顧客姓名/手機號碼/編號 顧客姓名/手機號碼/編號 服務人員姓名/編號 服務人員姓名/編號 指定 不指定" at bounding box center [865, 188] width 1364 height 114
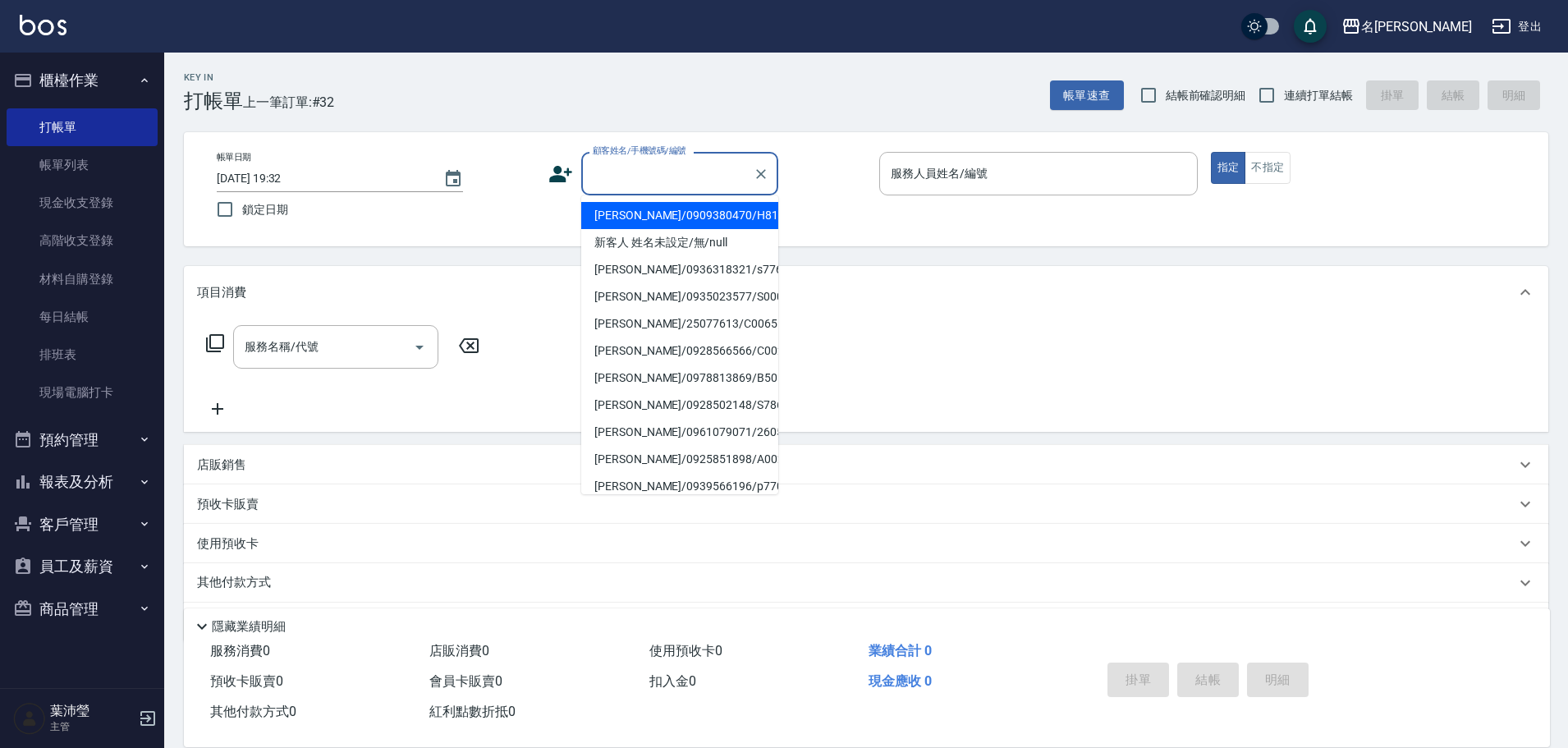
click at [625, 159] on div "顧客姓名/手機號碼/編號 顧客姓名/手機號碼/編號" at bounding box center [679, 174] width 197 height 43
drag, startPoint x: 643, startPoint y: 239, endPoint x: 728, endPoint y: 231, distance: 85.4
click at [646, 237] on li "新客人 姓名未設定/無/null" at bounding box center [679, 242] width 197 height 27
type input "新客人 姓名未設定/無/null"
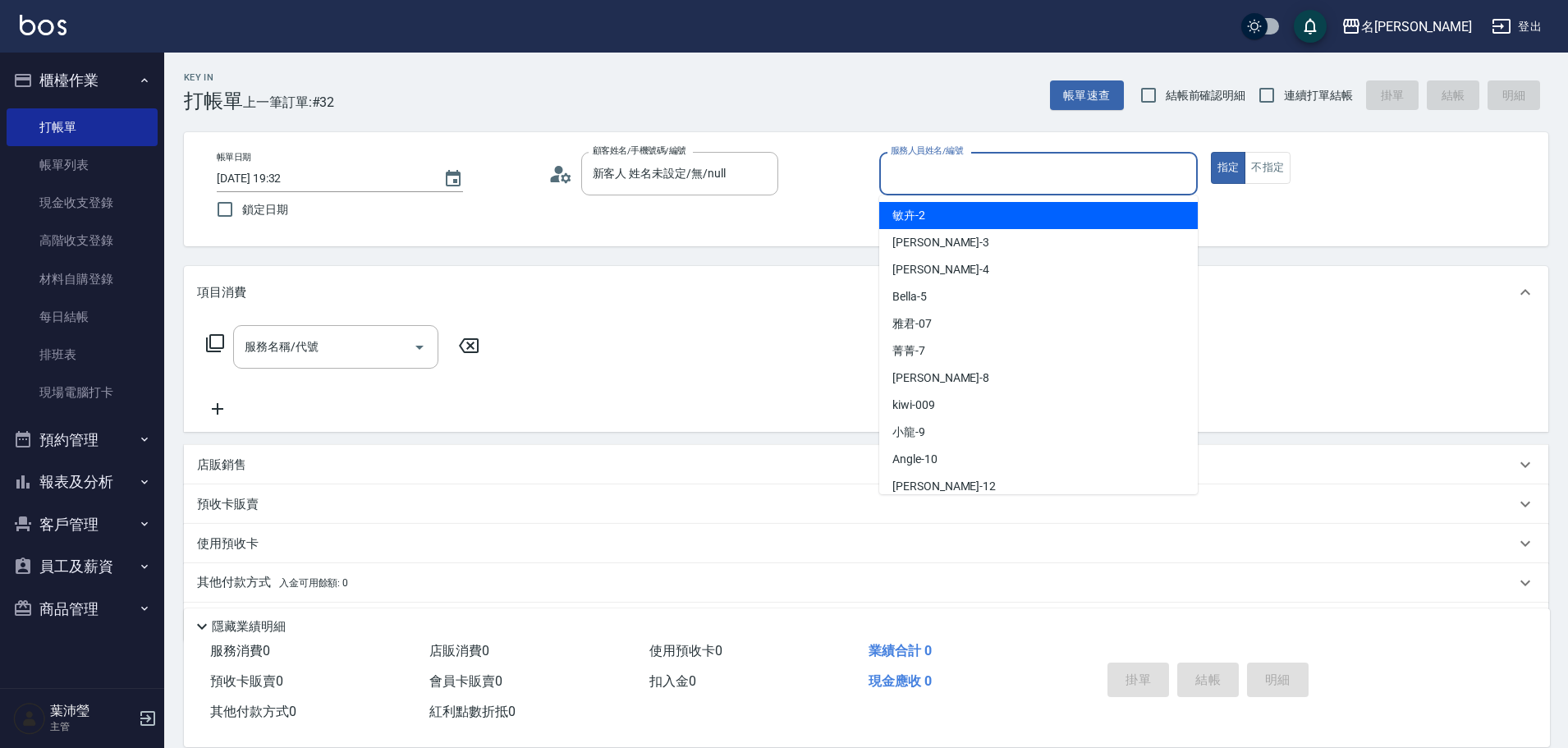
click at [901, 182] on input "服務人員姓名/編號" at bounding box center [1038, 174] width 304 height 29
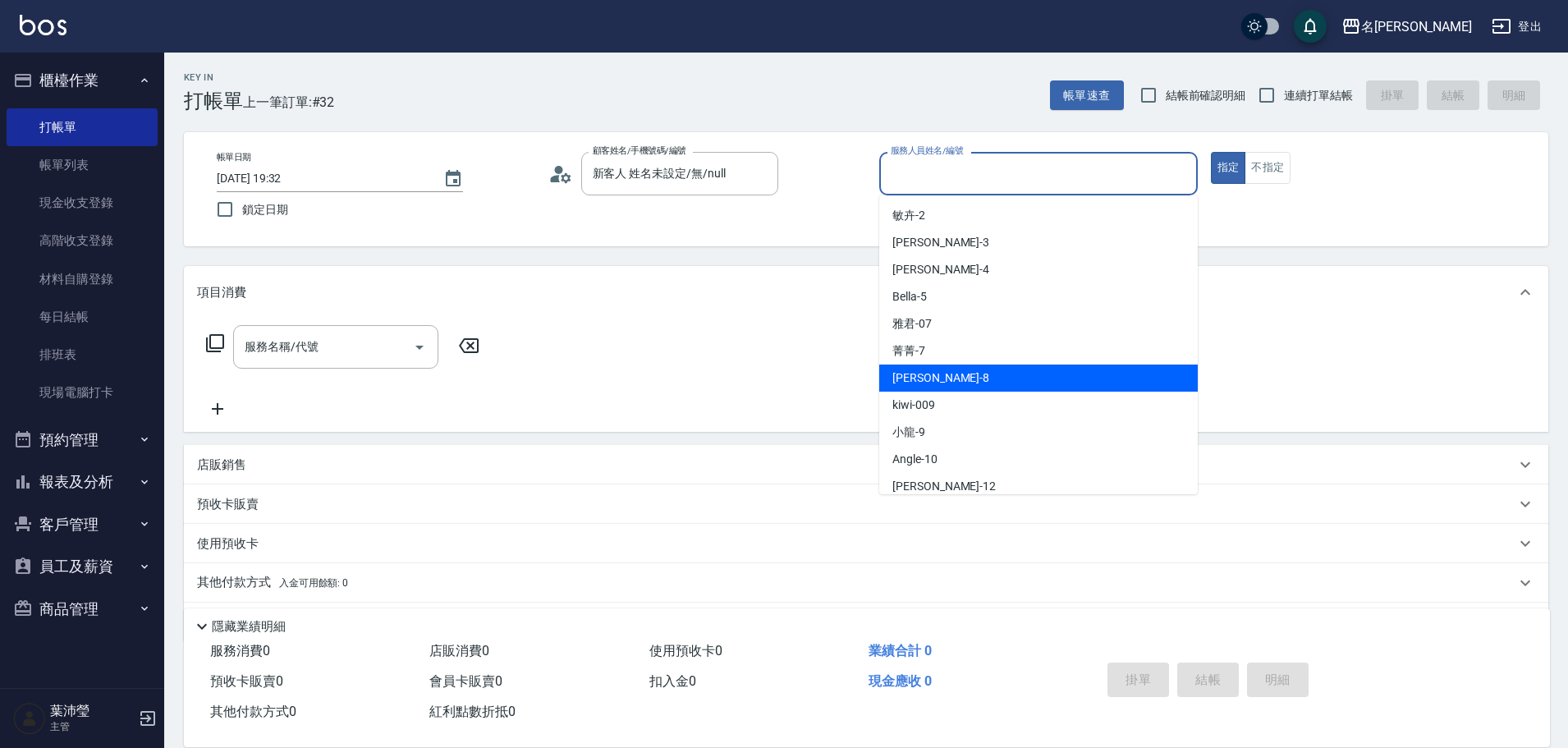
click at [943, 375] on div "Emma -8" at bounding box center [1038, 378] width 319 height 27
type input "Emma-8"
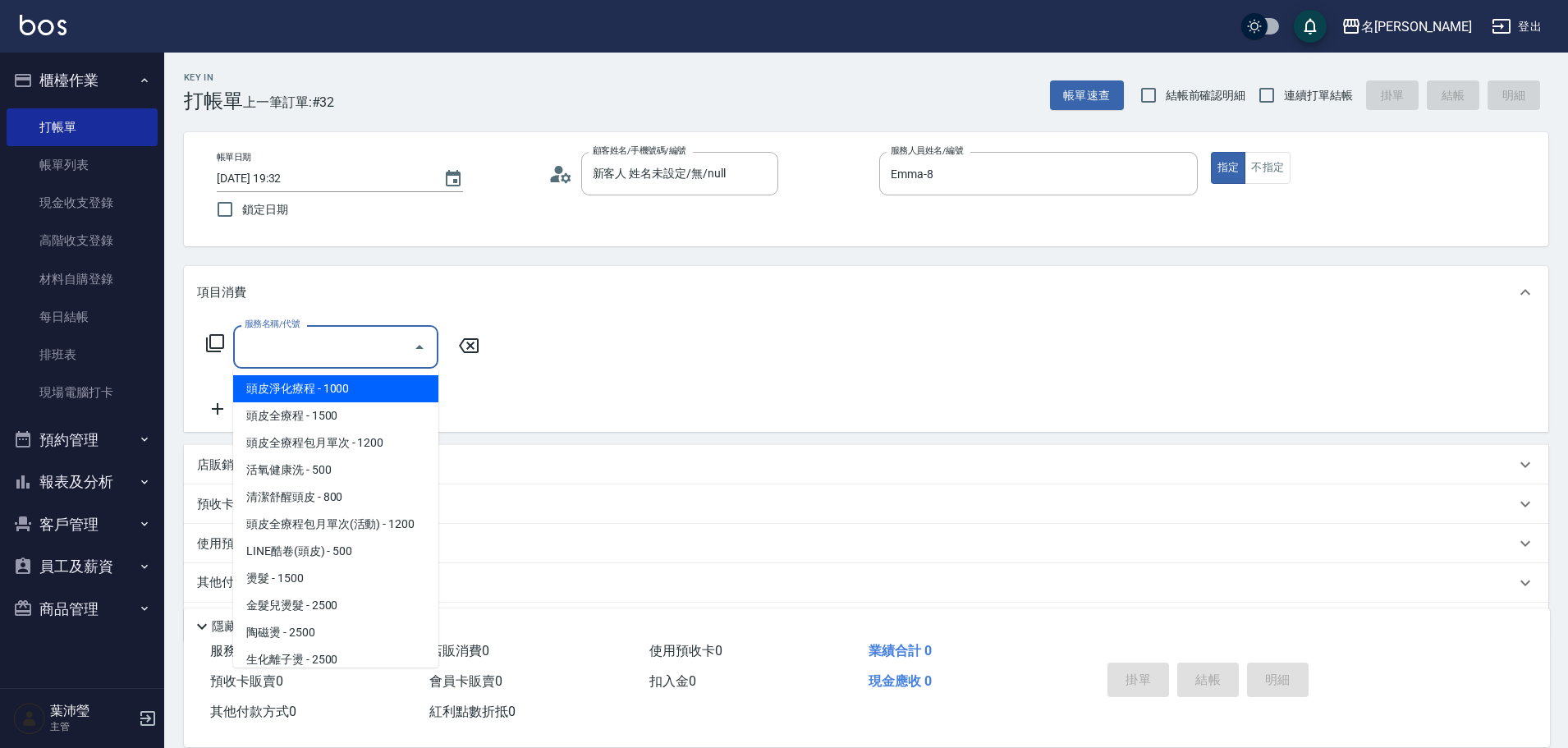
click at [330, 361] on input "服務名稱/代號" at bounding box center [324, 346] width 166 height 29
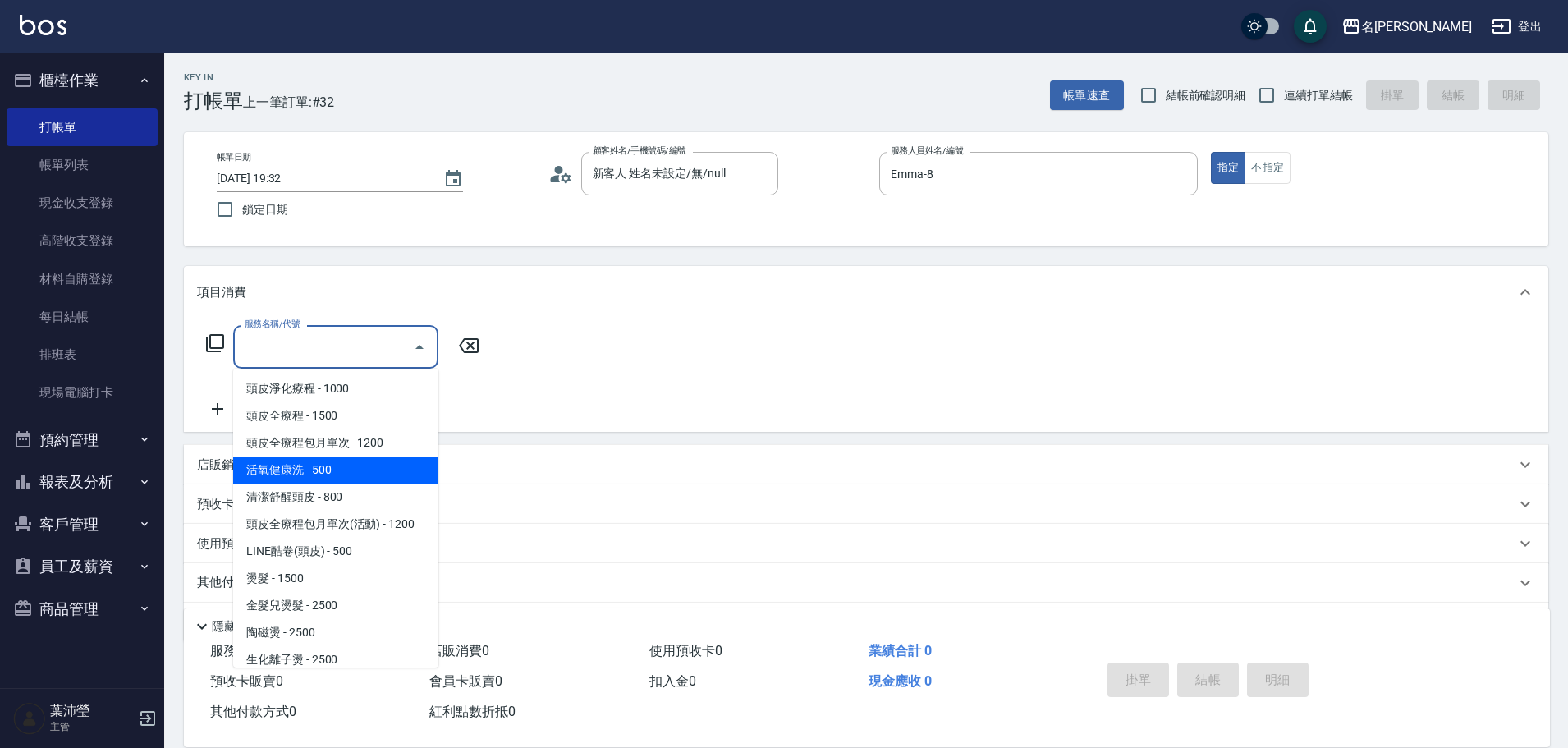
click at [383, 462] on span "活氧健康洗 - 500" at bounding box center [335, 470] width 205 height 27
type input "活氧健康洗(109)"
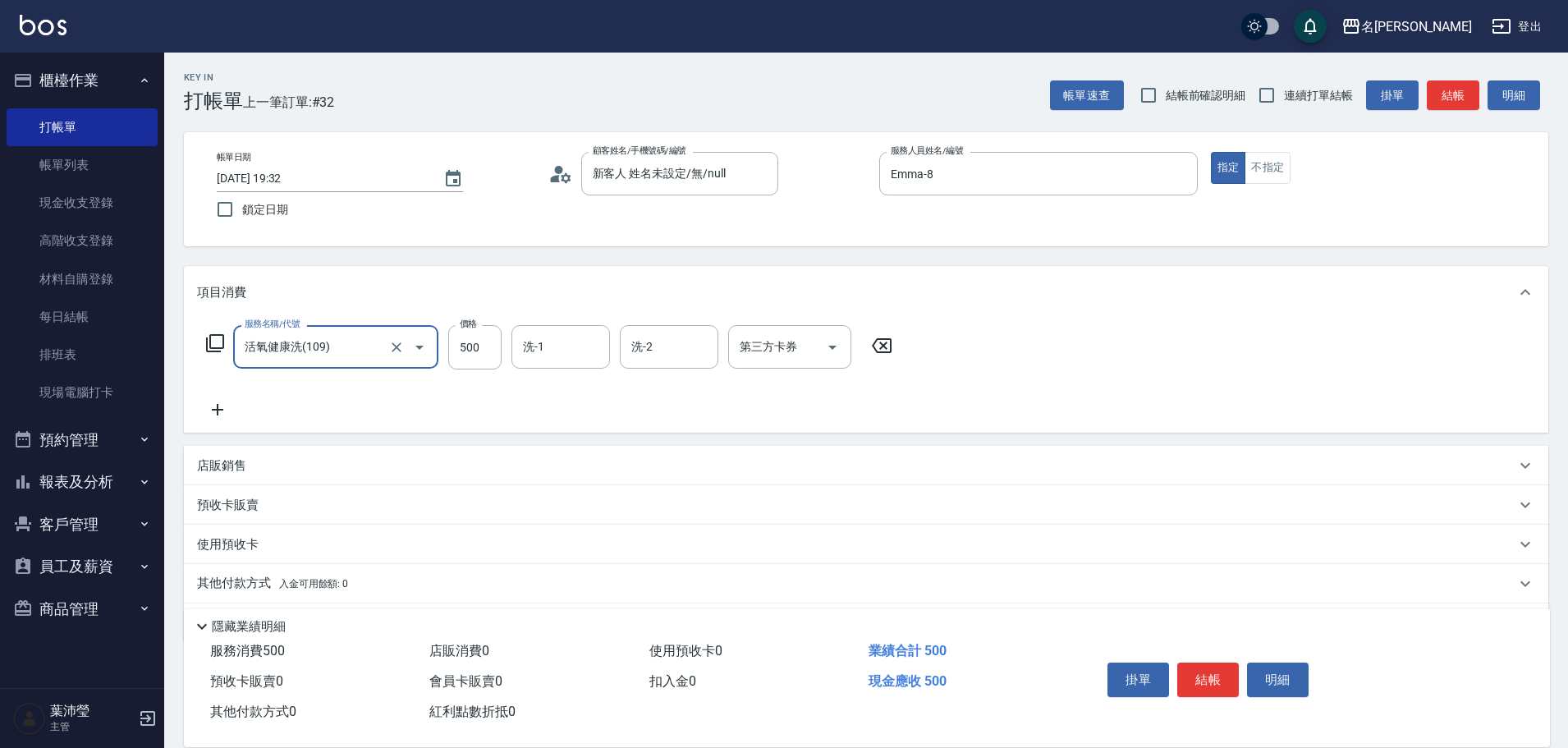
drag, startPoint x: 476, startPoint y: 359, endPoint x: 505, endPoint y: 346, distance: 31.8
click at [477, 359] on input "500" at bounding box center [475, 347] width 53 height 44
type input "600"
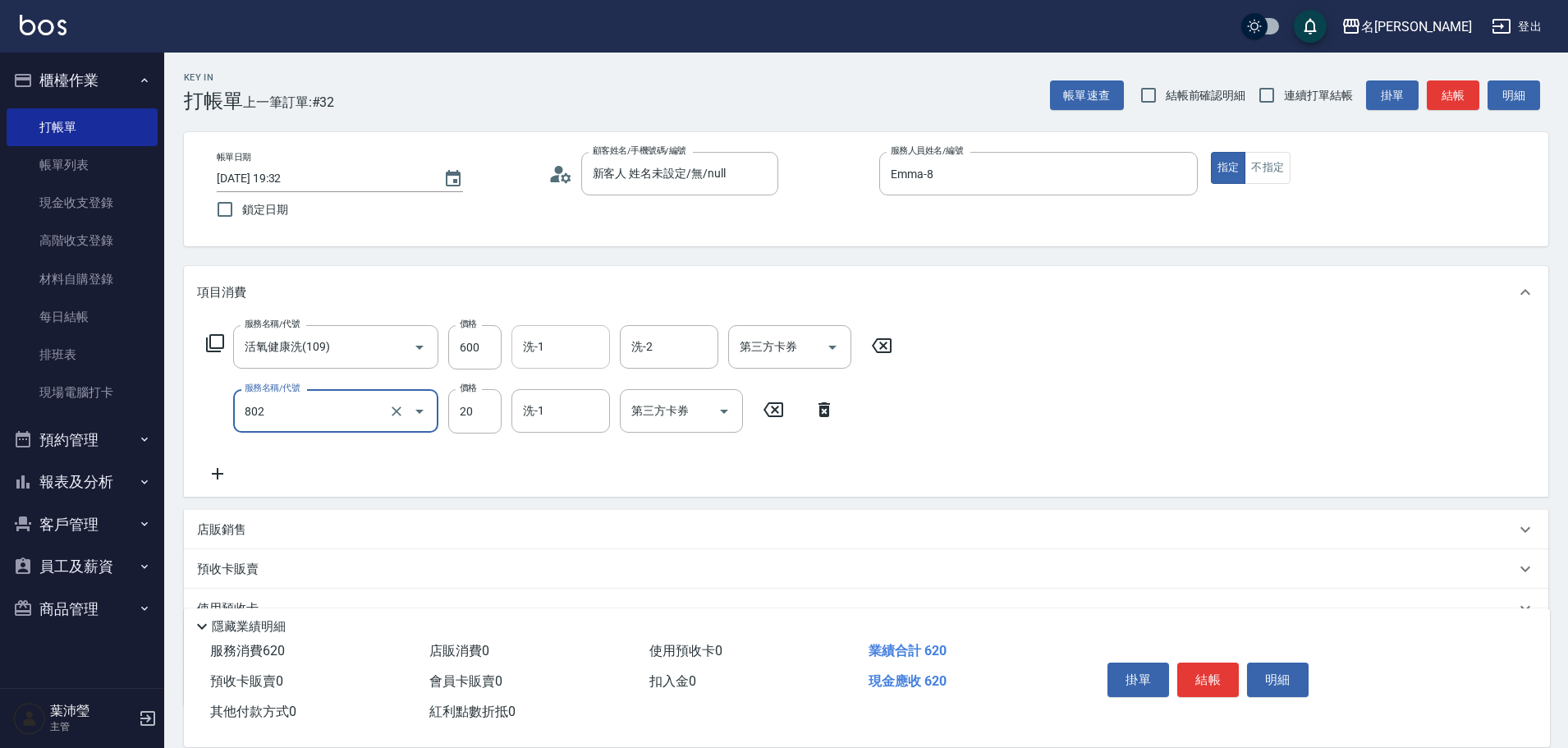
type input "潤絲(802)"
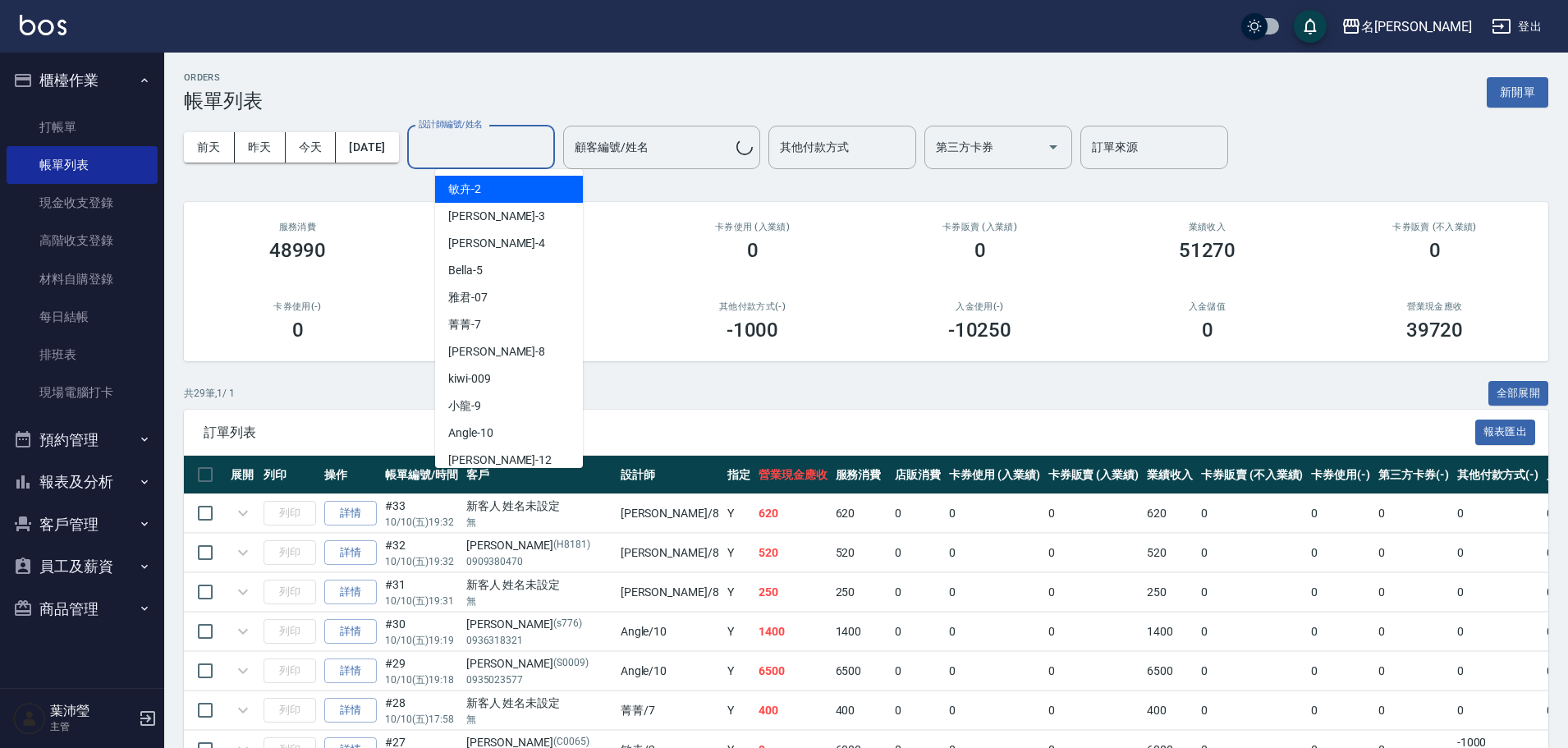
click at [501, 141] on input "設計師編號/姓名" at bounding box center [481, 147] width 133 height 29
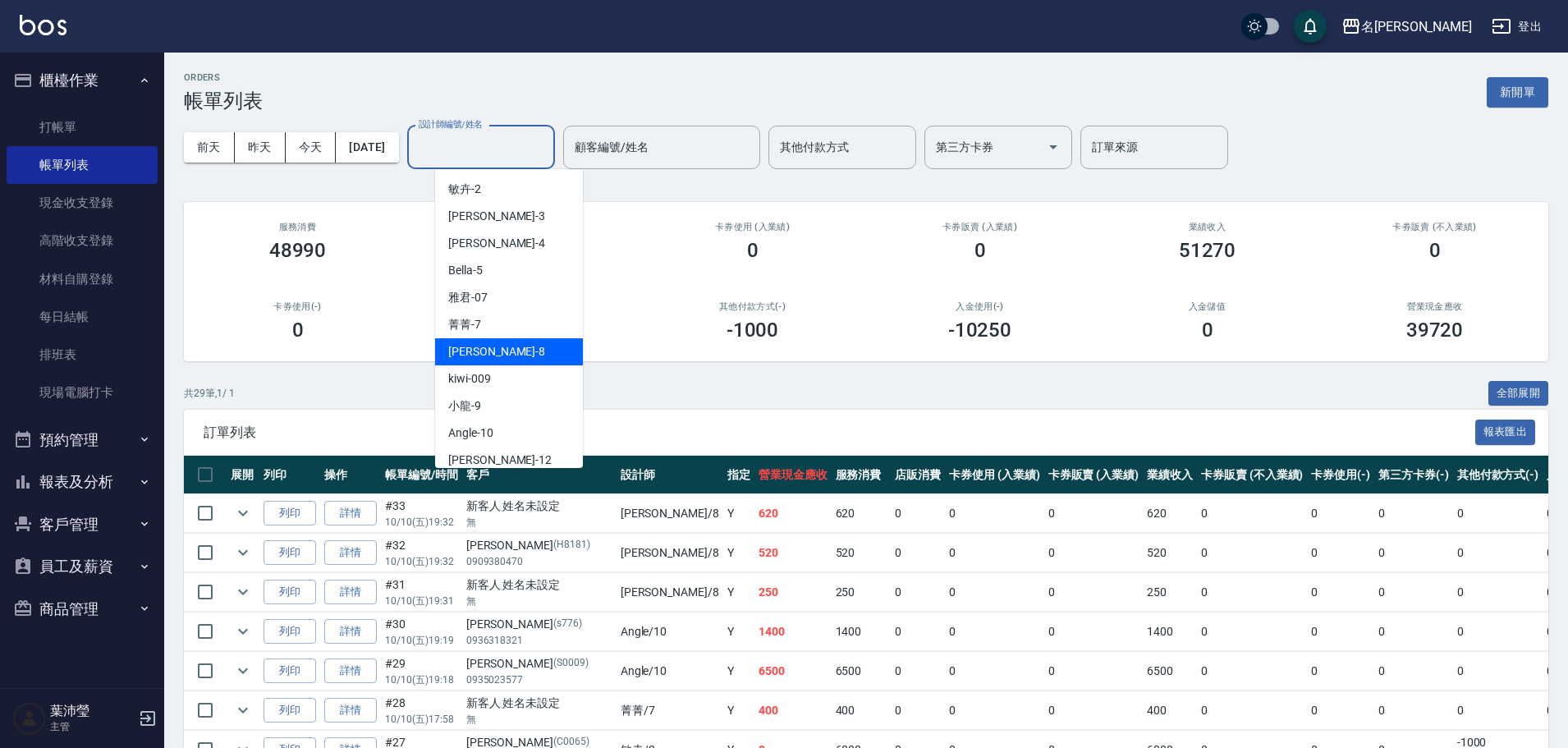
click at [539, 356] on div "Emma -8" at bounding box center [509, 351] width 148 height 27
type input "Emma-8"
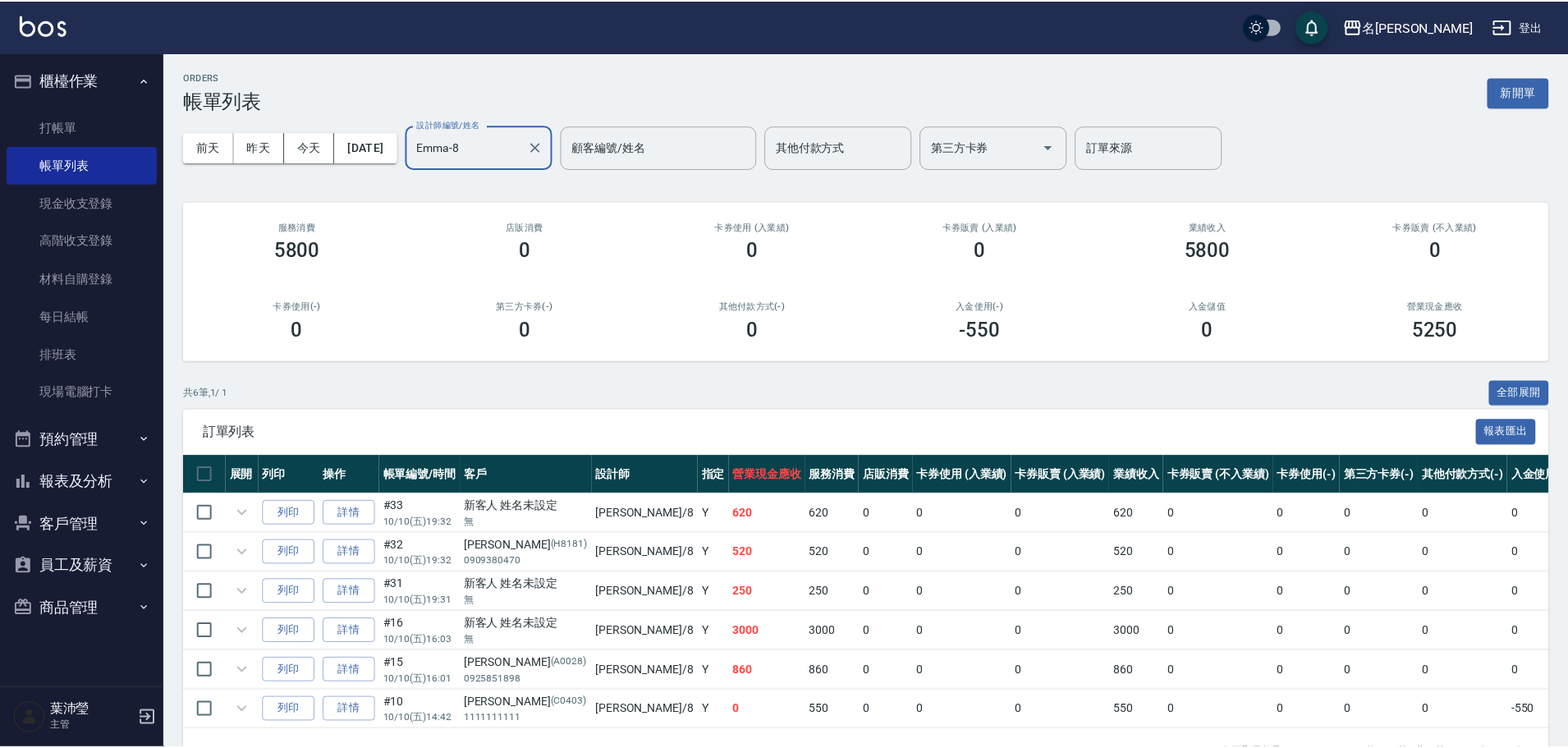
scroll to position [59, 0]
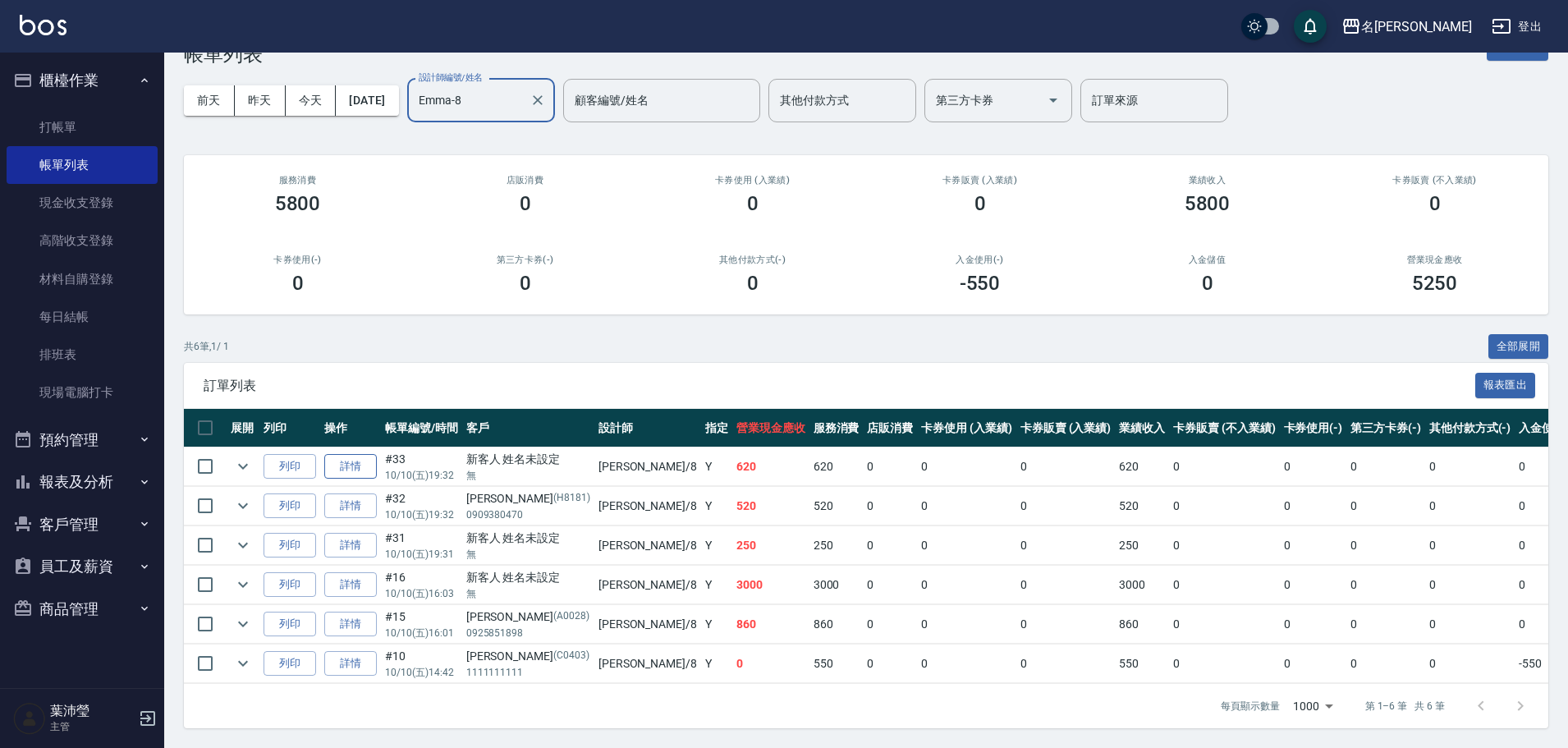
click at [365, 461] on link "詳情" at bounding box center [350, 467] width 52 height 26
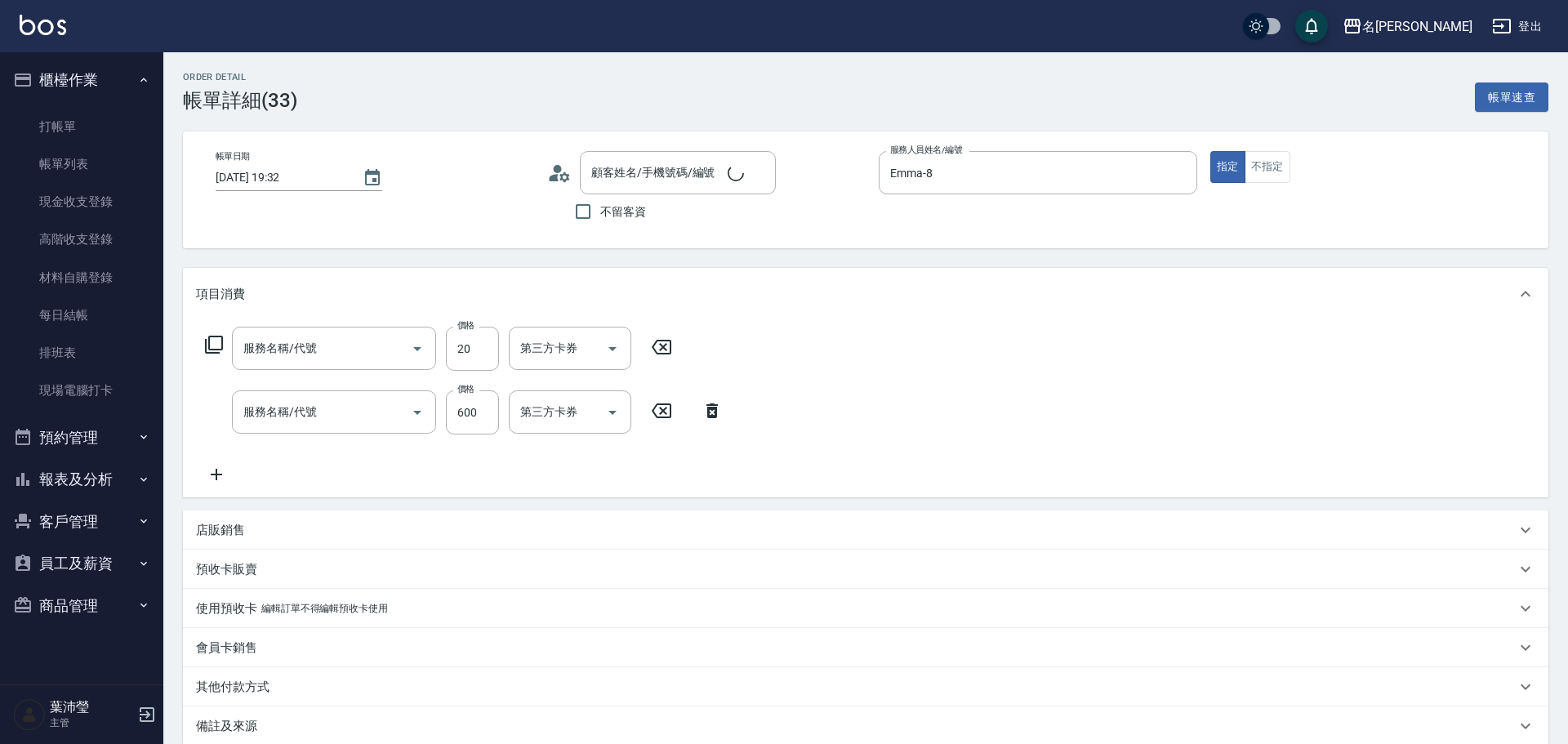
type input "[DATE] 19:32"
type input "Emma-8"
type input "潤絲(802)"
type input "活氧健康洗(109)"
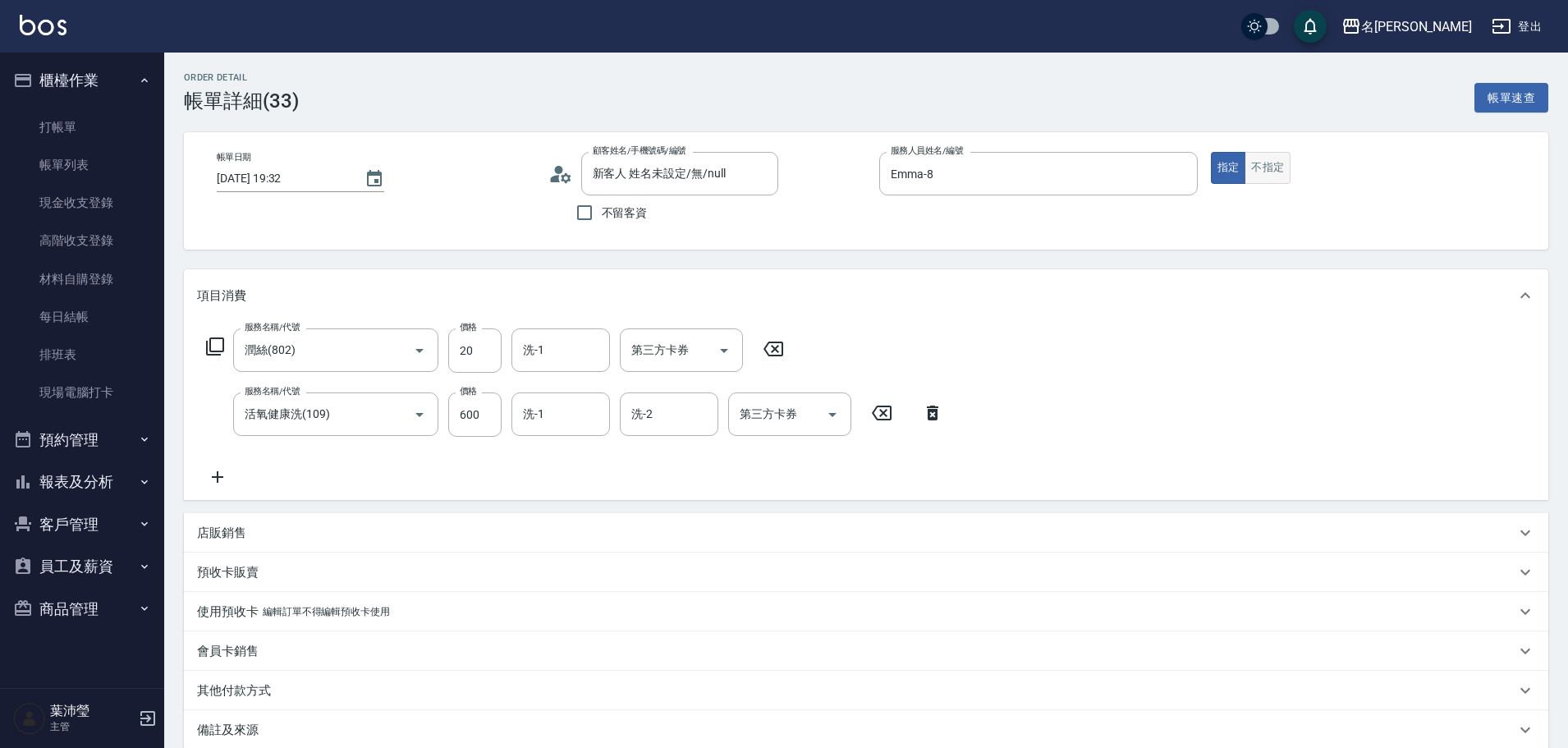
type input "新客人 姓名未設定/無/null"
click at [1270, 157] on button "不指定" at bounding box center [1267, 168] width 46 height 32
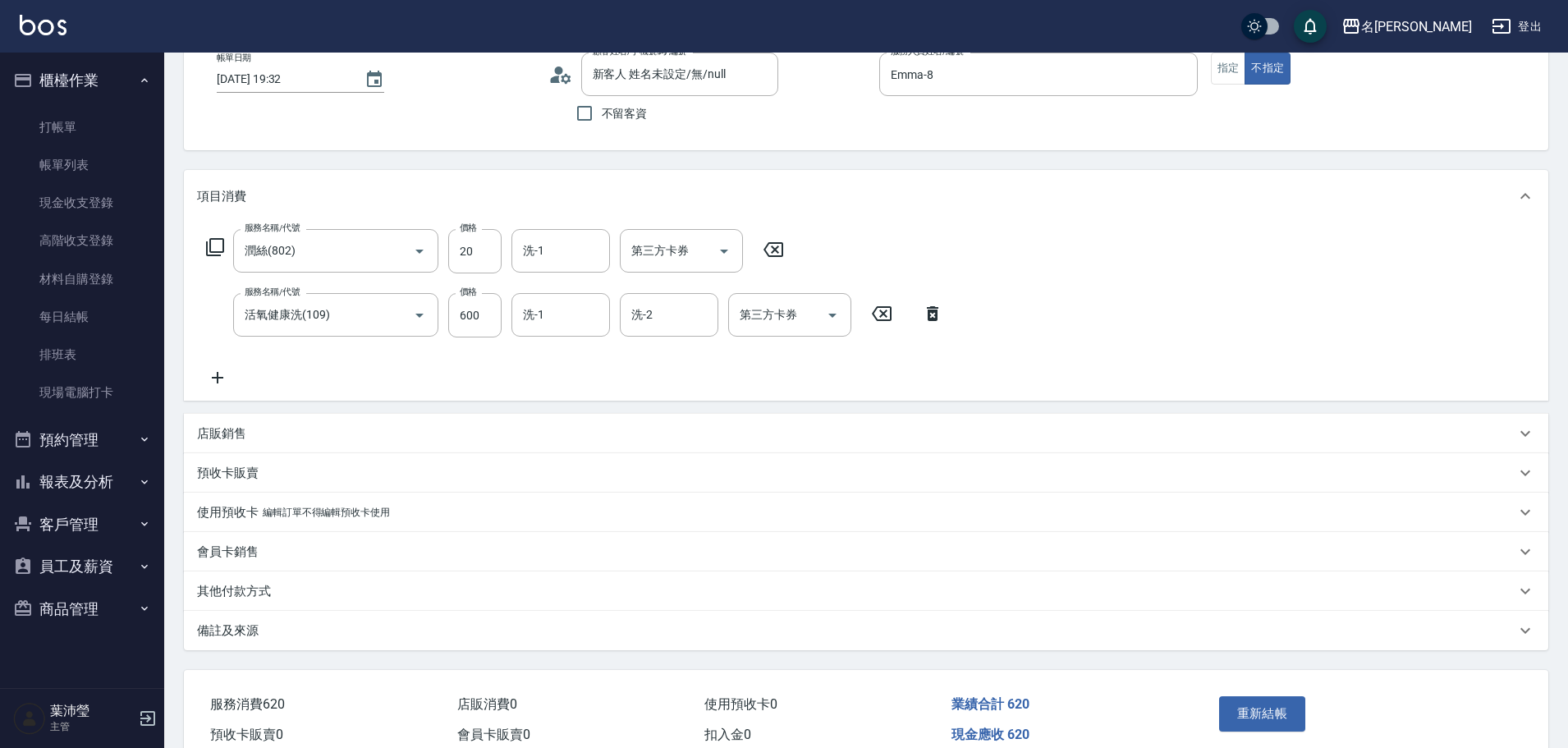
scroll to position [179, 0]
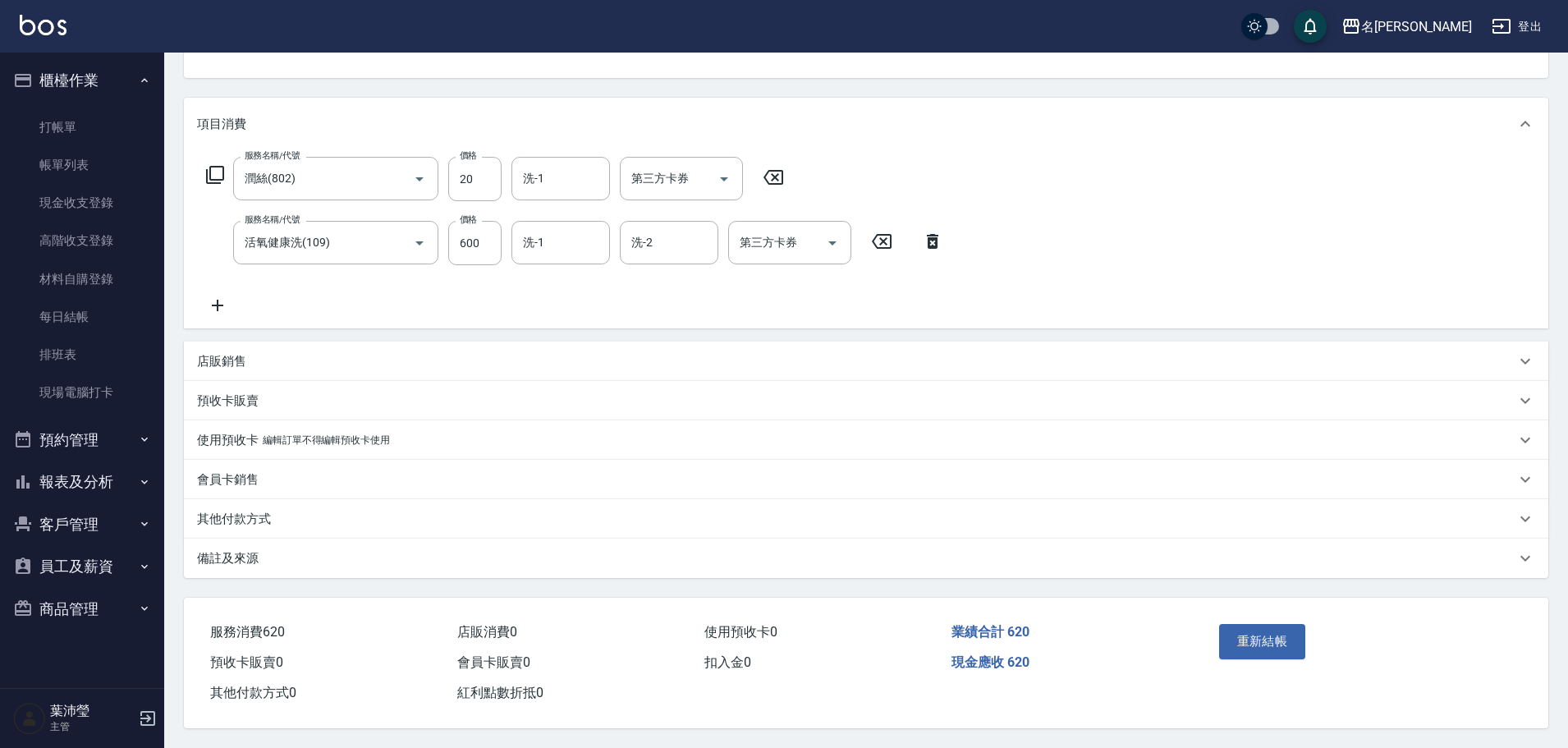
click at [1270, 638] on button "重新結帳" at bounding box center [1262, 641] width 87 height 35
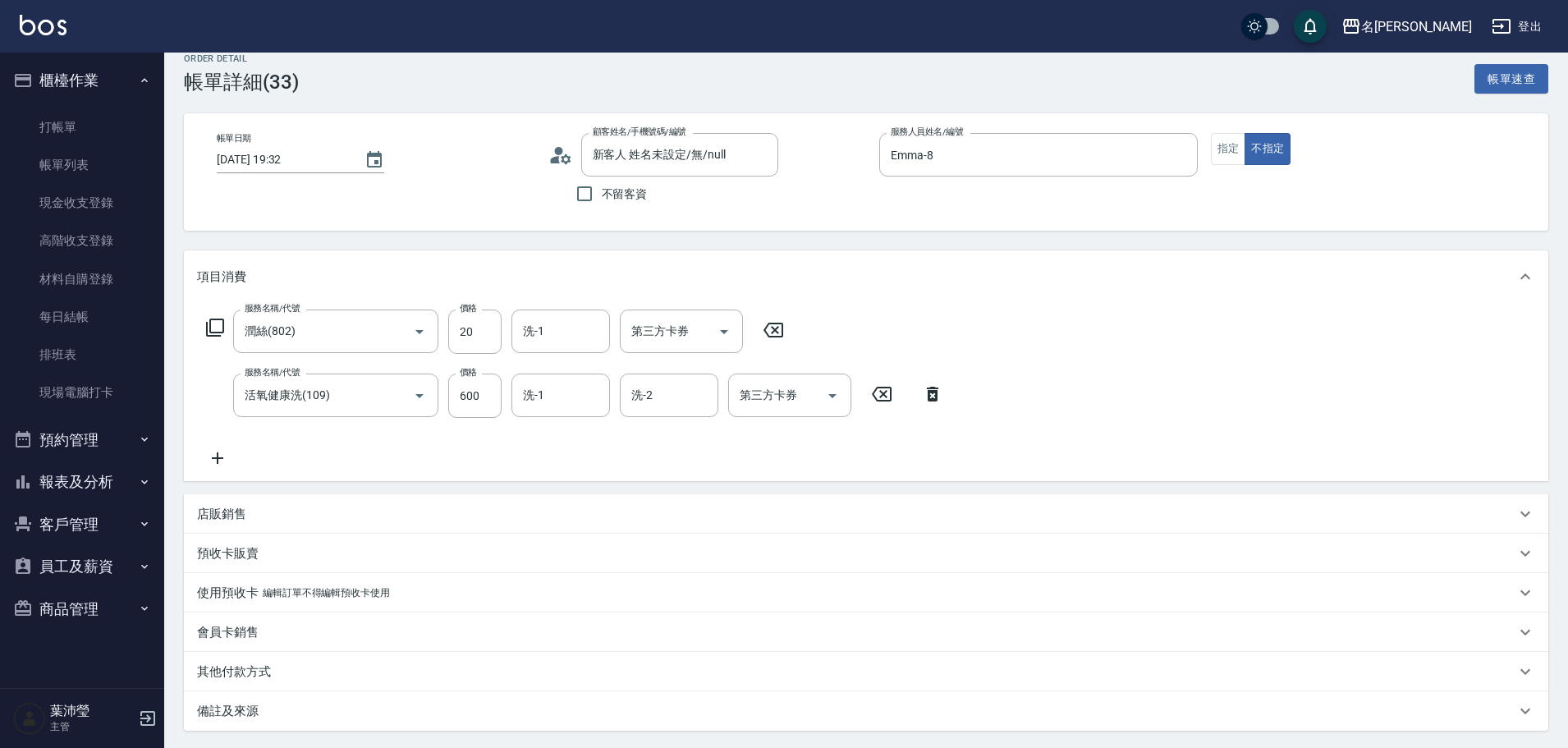
scroll to position [0, 0]
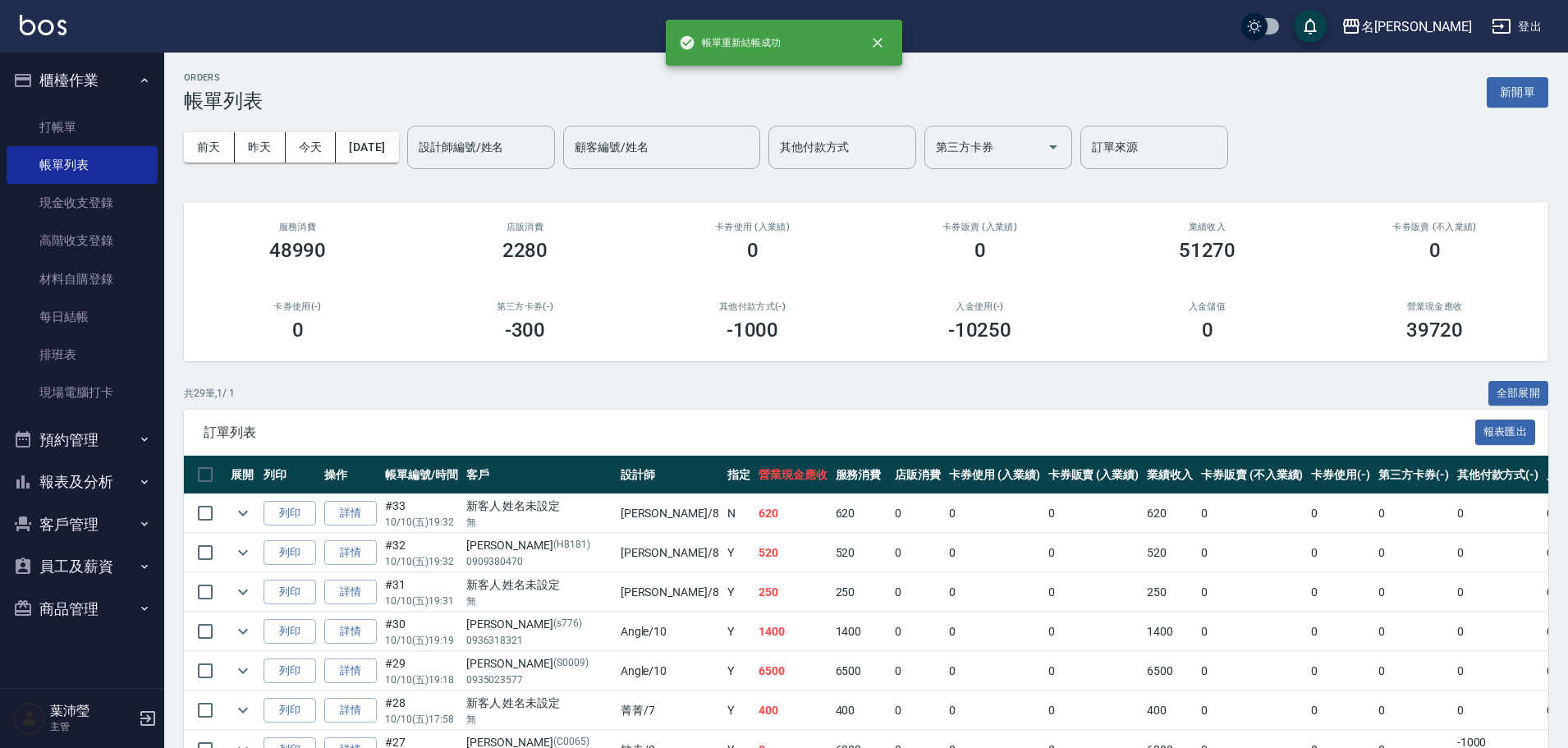
click at [515, 139] on input "設計師編號/姓名" at bounding box center [481, 147] width 133 height 29
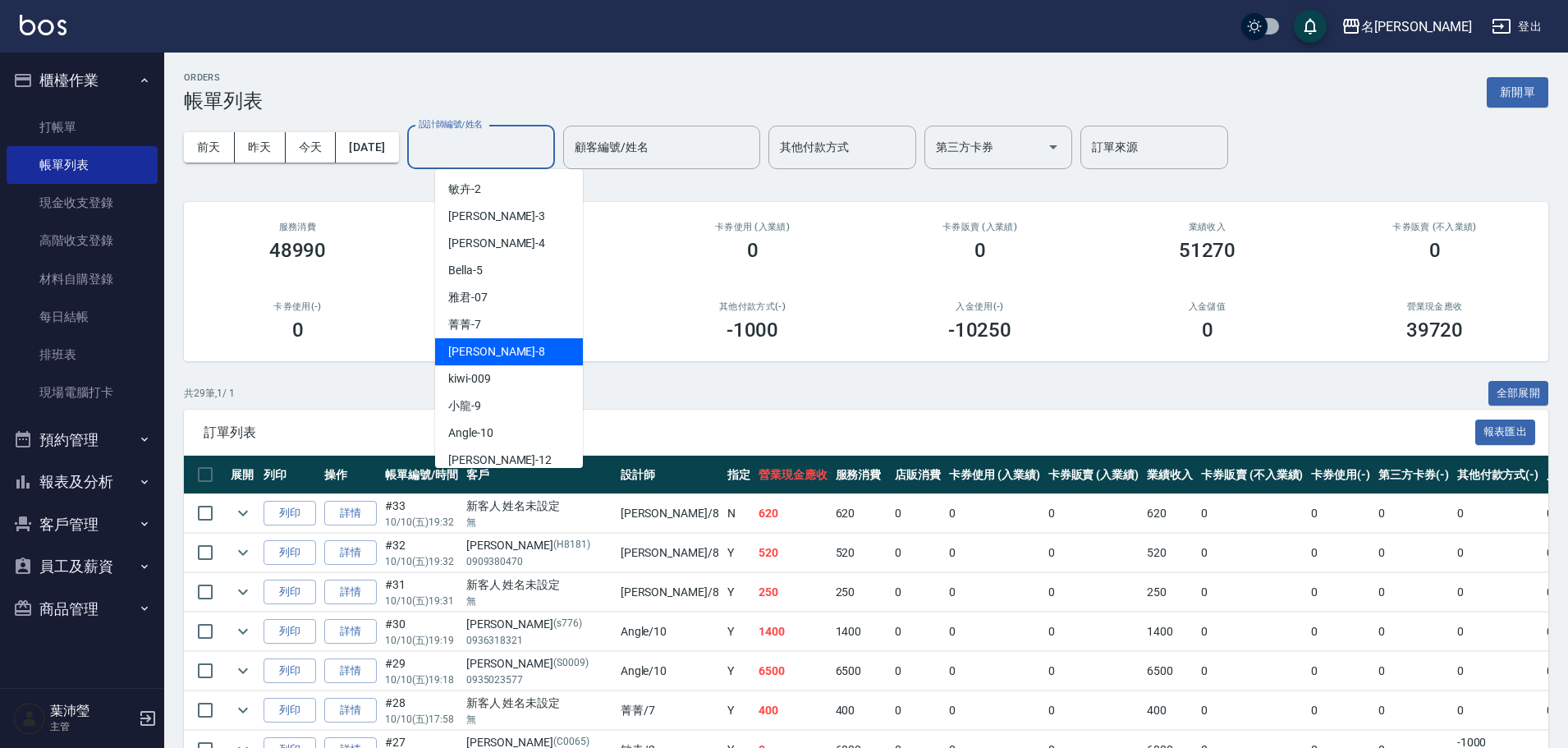
click at [495, 348] on div "Emma -8" at bounding box center [509, 351] width 148 height 27
type input "Emma-8"
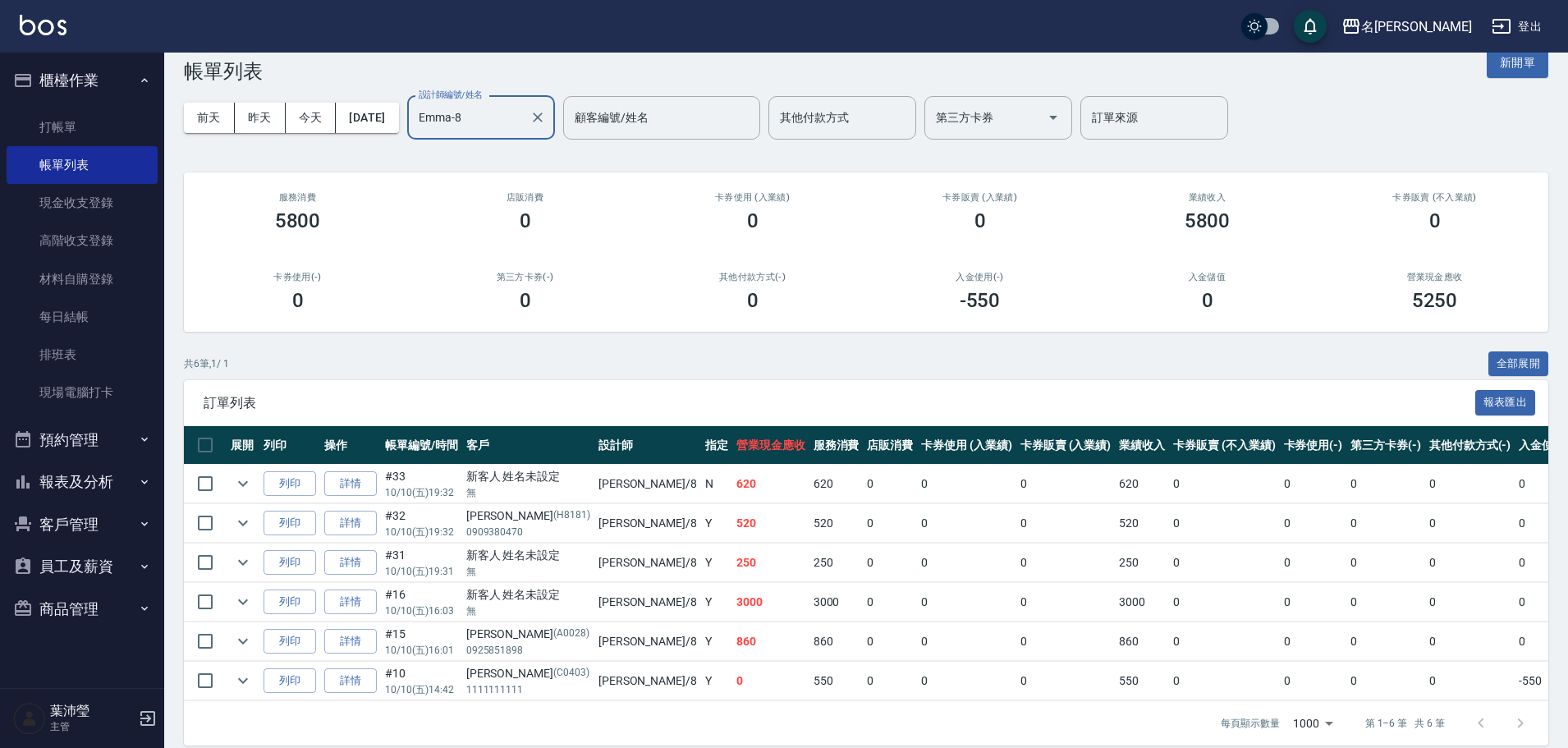
scroll to position [59, 0]
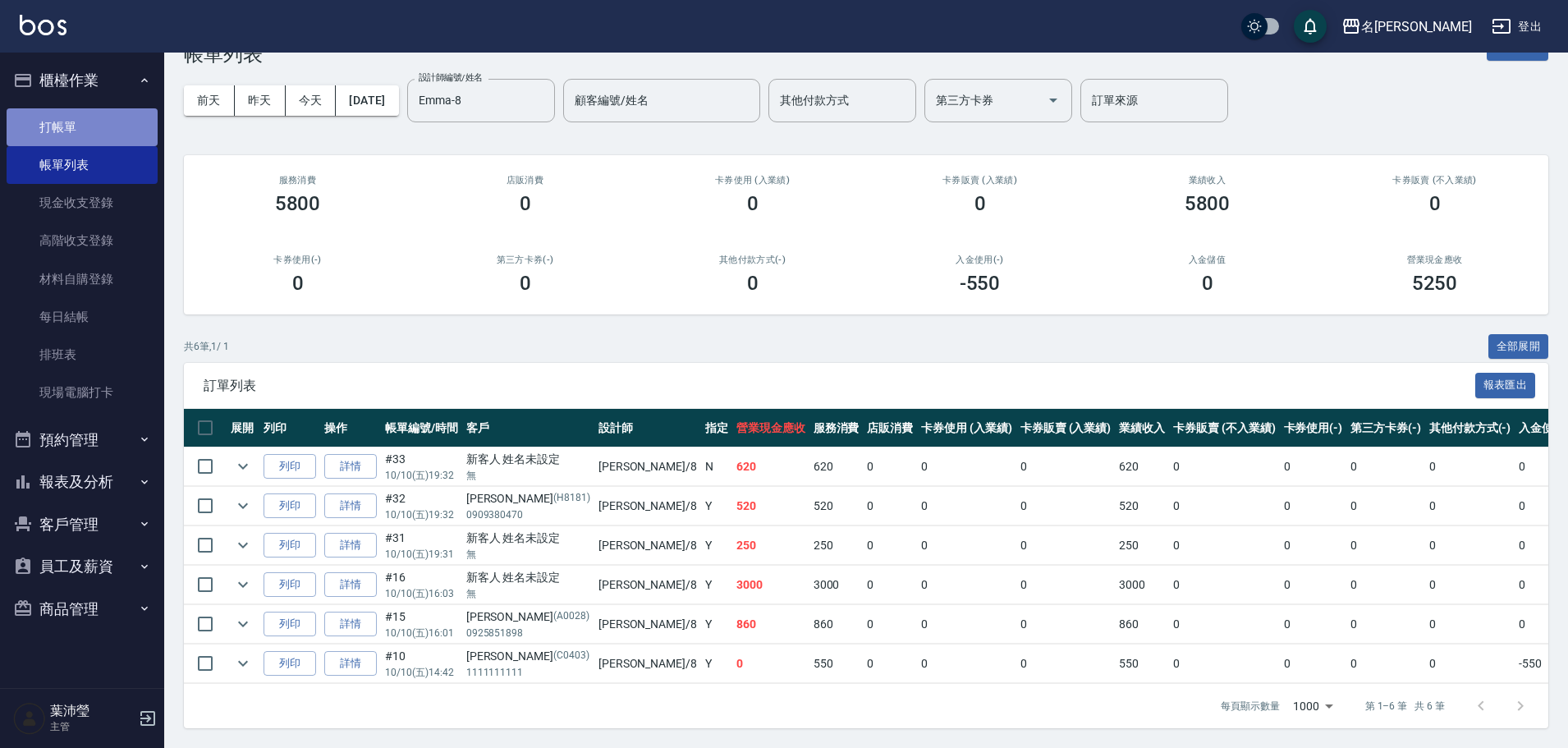
click at [56, 126] on link "打帳單" at bounding box center [82, 127] width 151 height 37
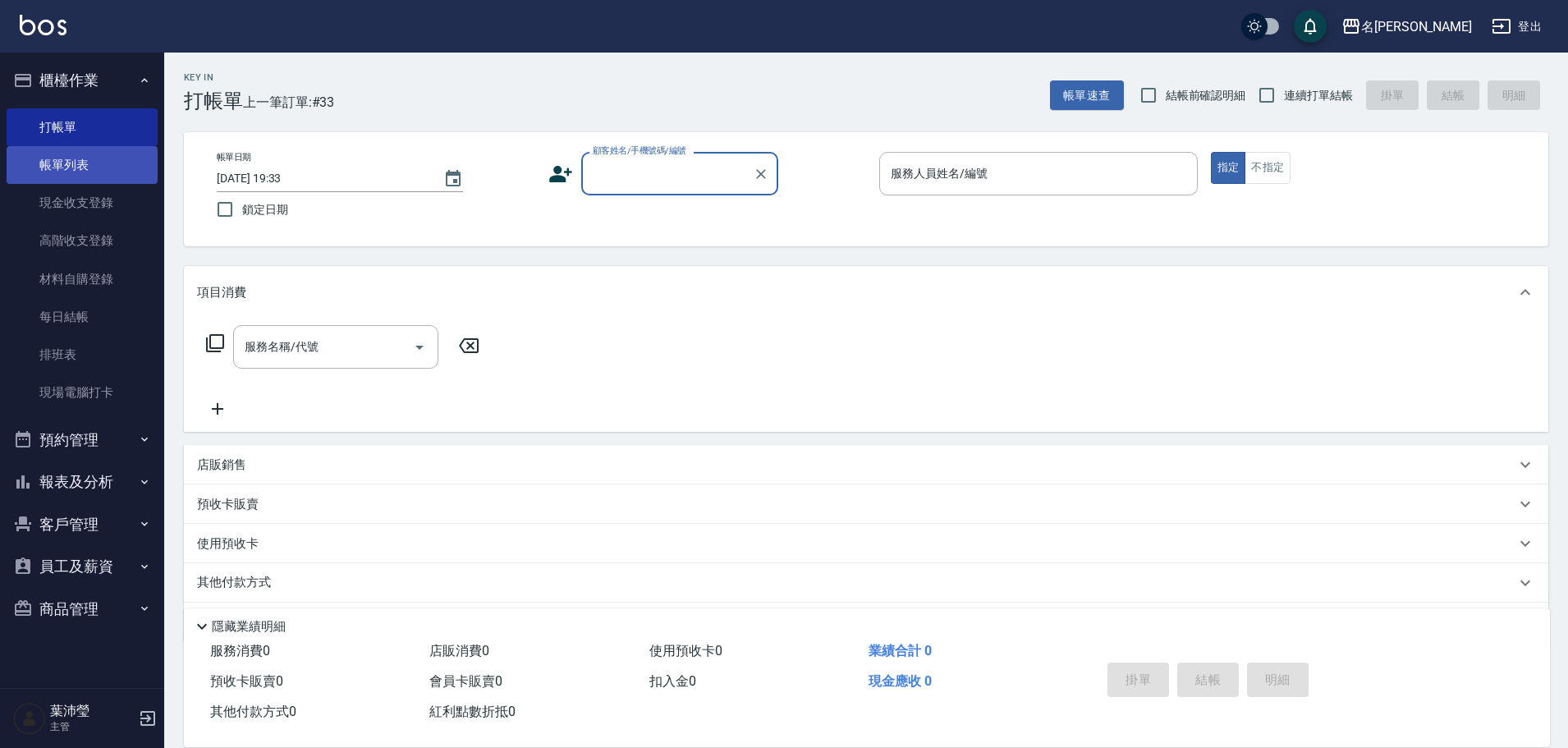
click at [90, 163] on link "帳單列表" at bounding box center [82, 164] width 151 height 37
click at [91, 163] on link "帳單列表" at bounding box center [82, 164] width 151 height 37
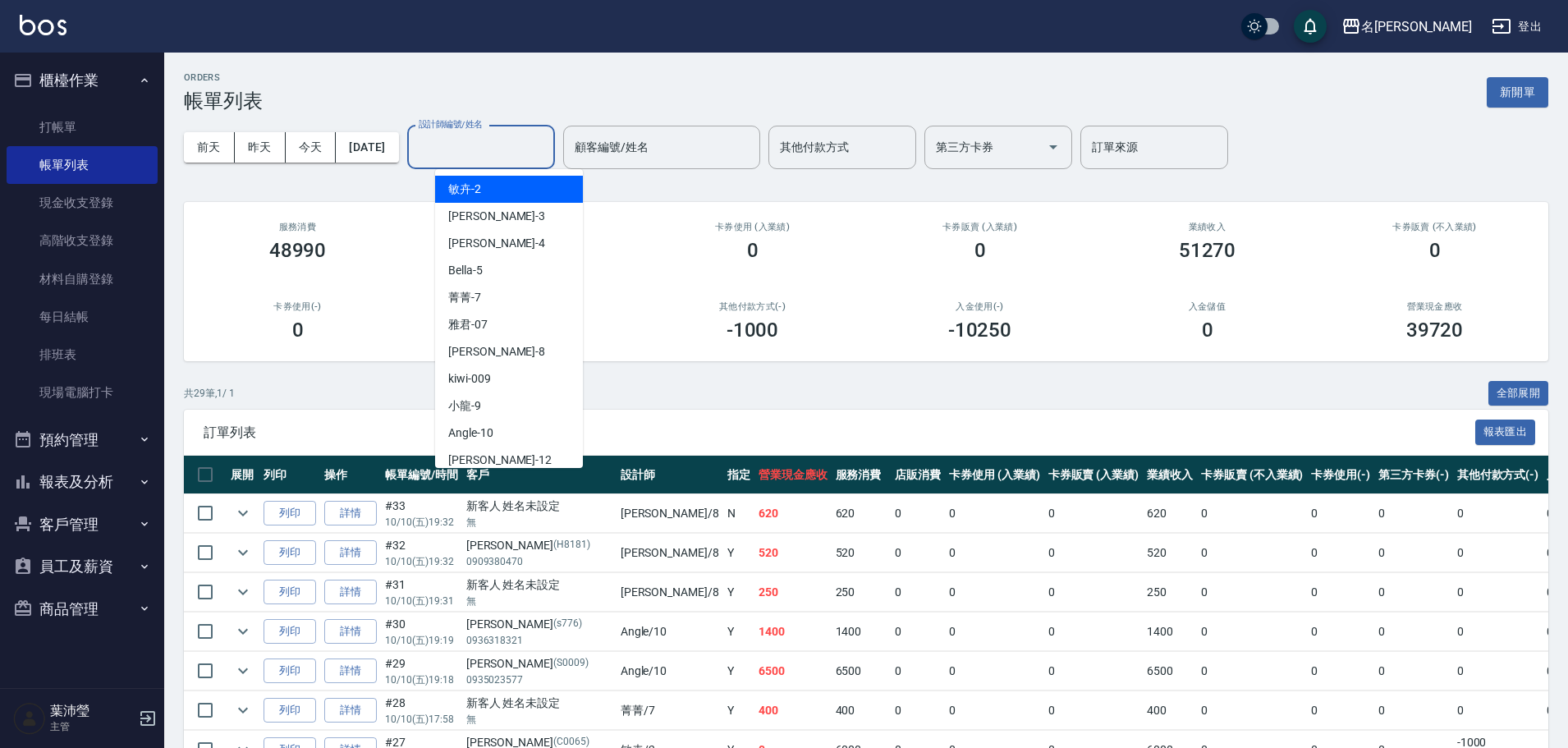
click at [505, 153] on input "設計師編號/姓名" at bounding box center [481, 147] width 133 height 29
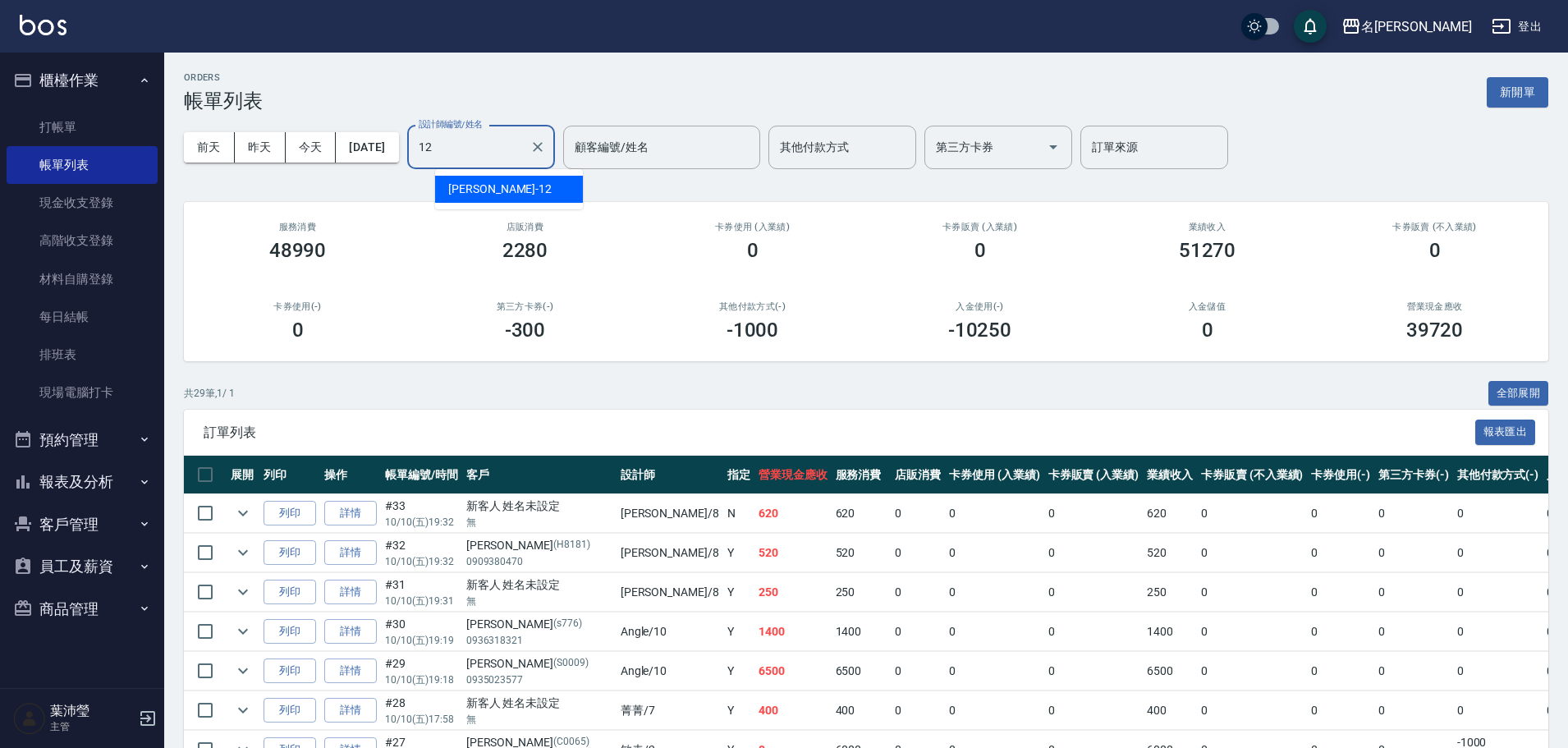
click at [523, 178] on div "[PERSON_NAME] -12" at bounding box center [509, 189] width 148 height 27
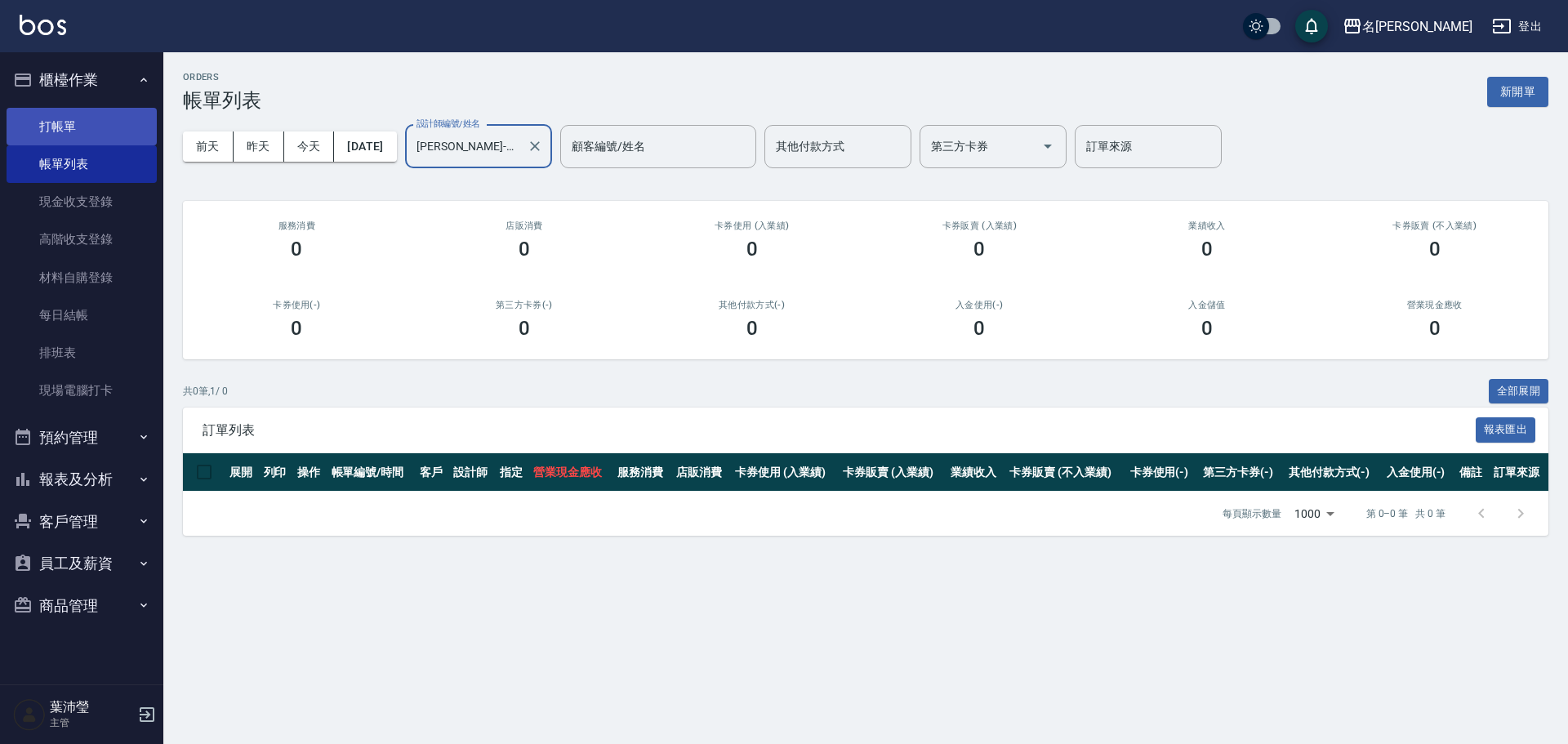
type input "[PERSON_NAME]-12"
click at [127, 116] on link "打帳單" at bounding box center [82, 126] width 150 height 37
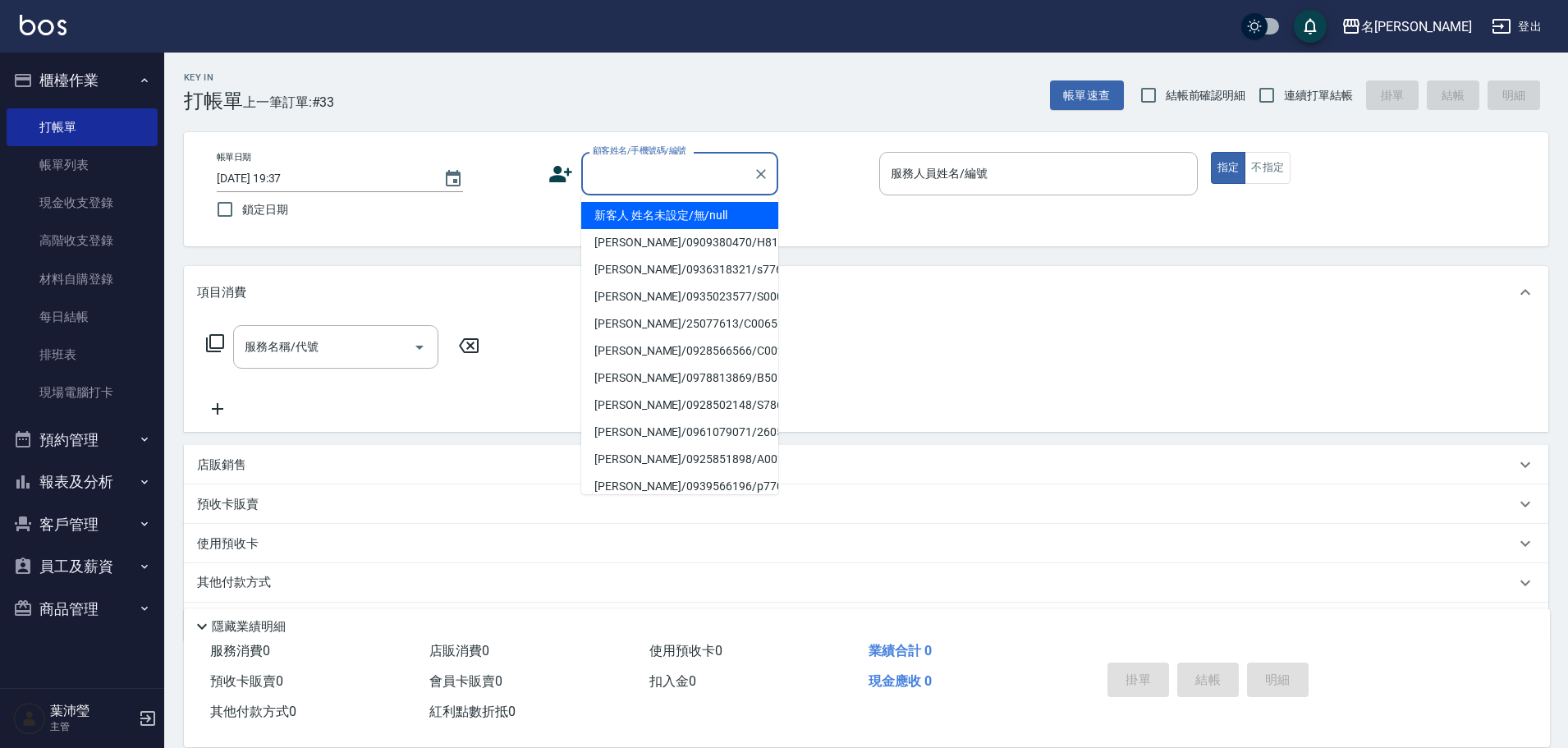
click at [654, 161] on input "顧客姓名/手機號碼/編號" at bounding box center [667, 174] width 158 height 29
click at [667, 215] on li "新客人 姓名未設定/無/null" at bounding box center [679, 215] width 197 height 27
type input "新客人 姓名未設定/無/null"
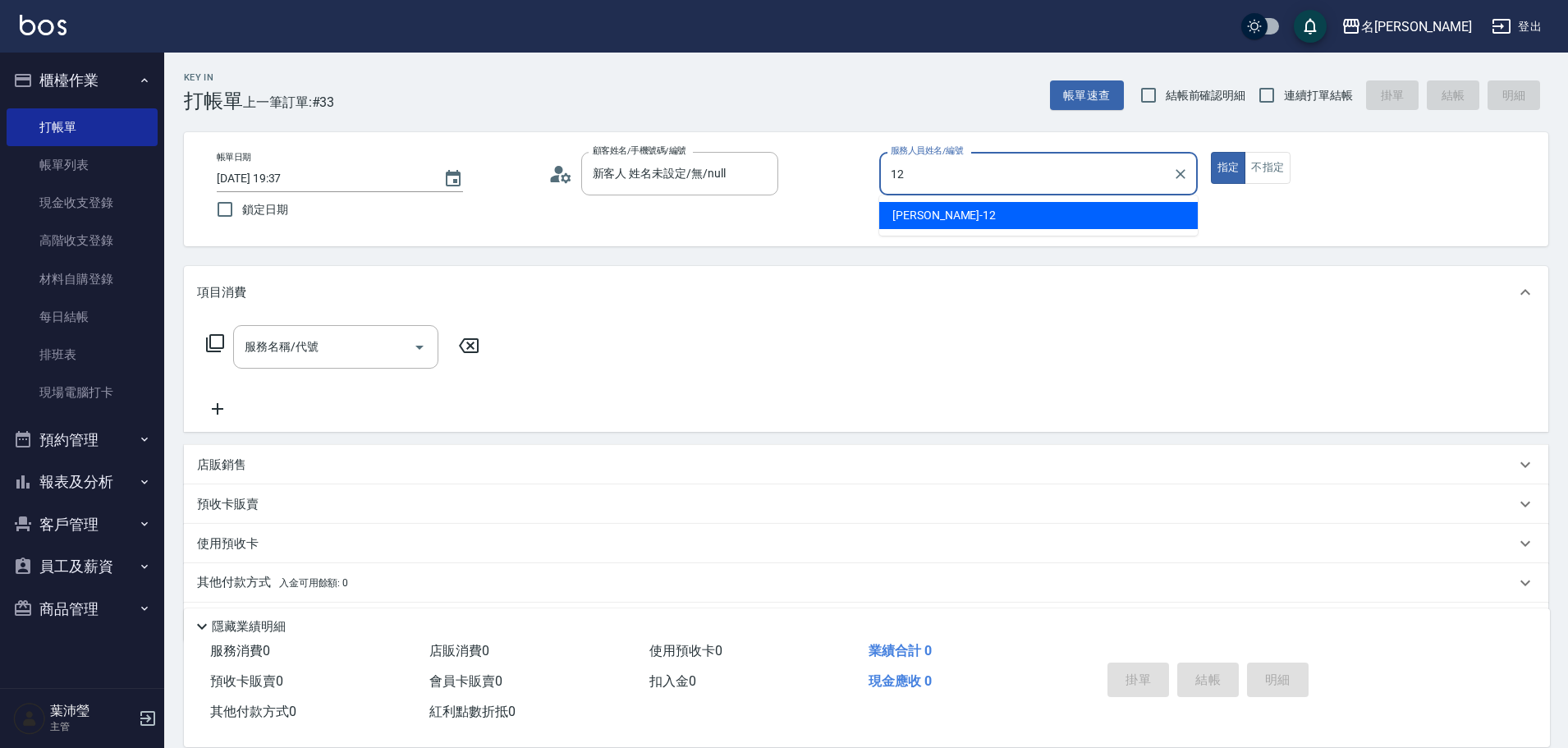
drag, startPoint x: 940, startPoint y: 208, endPoint x: 1048, endPoint y: 211, distance: 108.0
click at [953, 208] on div "[PERSON_NAME] -12" at bounding box center [1038, 215] width 319 height 27
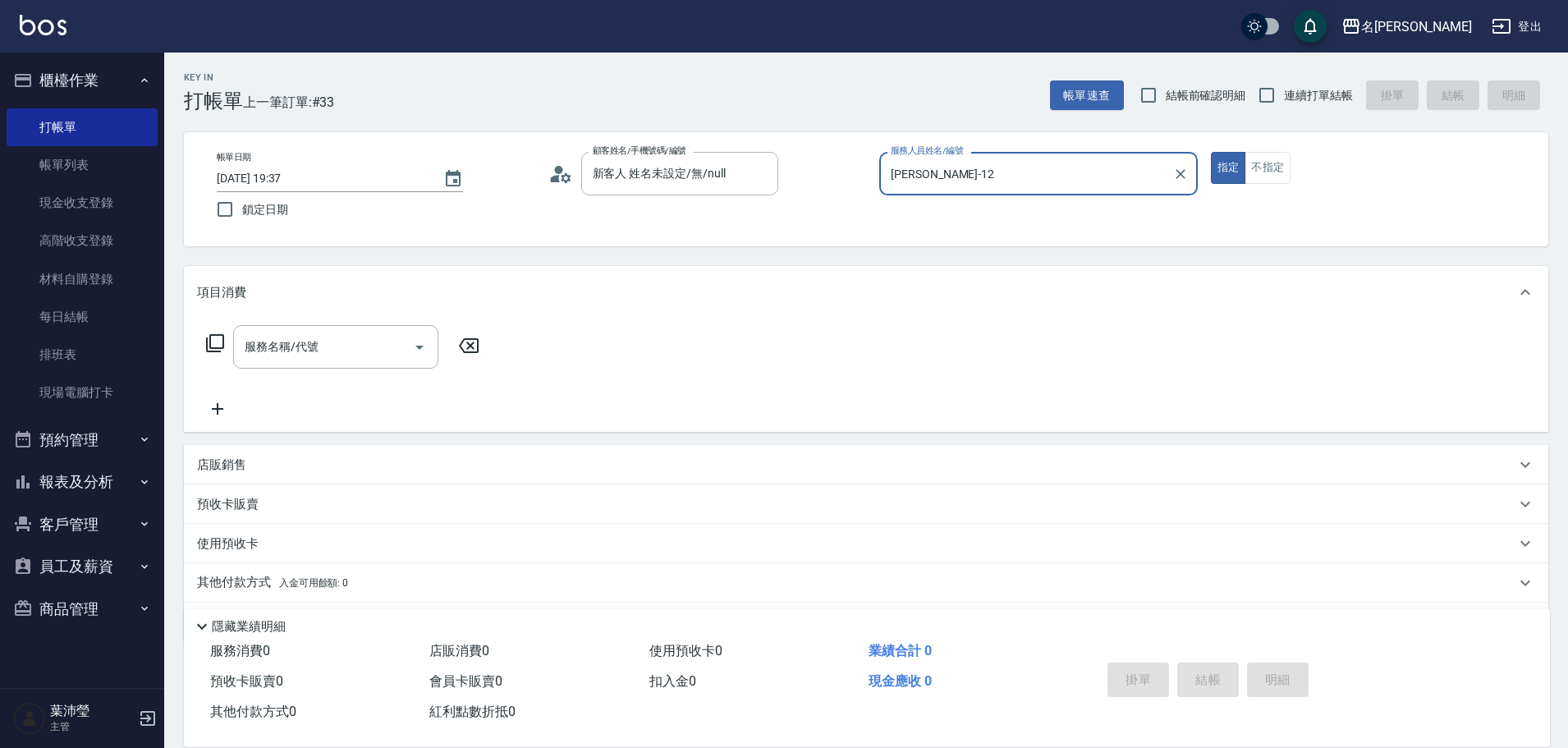
type input "[PERSON_NAME]-12"
click at [1293, 163] on div "指定 不指定" at bounding box center [1370, 168] width 319 height 32
click at [1264, 164] on button "不指定" at bounding box center [1267, 168] width 46 height 32
click at [222, 338] on icon at bounding box center [215, 343] width 20 height 20
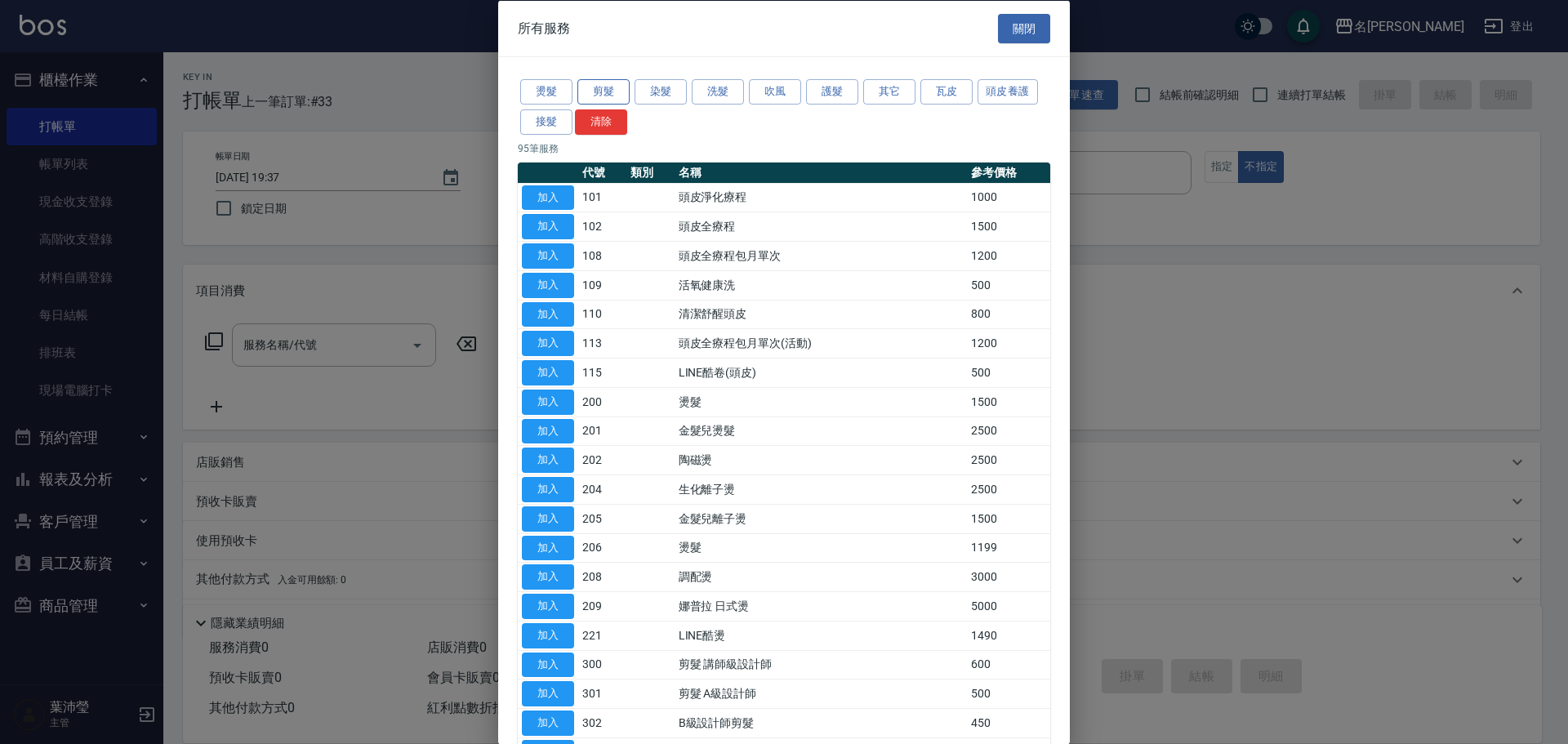
click at [601, 89] on button "剪髮" at bounding box center [603, 92] width 52 height 26
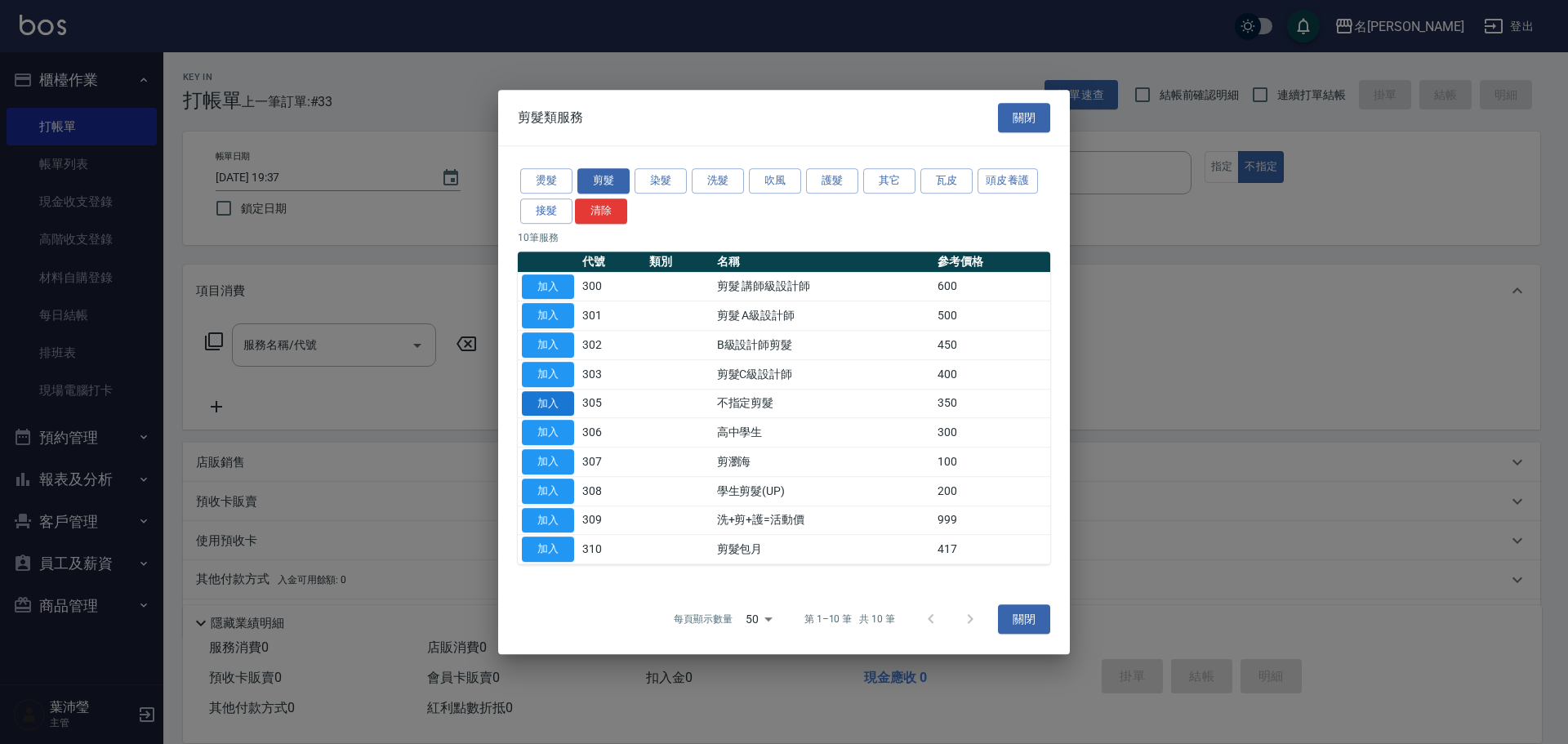
click at [565, 399] on button "加入" at bounding box center [547, 404] width 52 height 26
type input "不指定剪髮(305)"
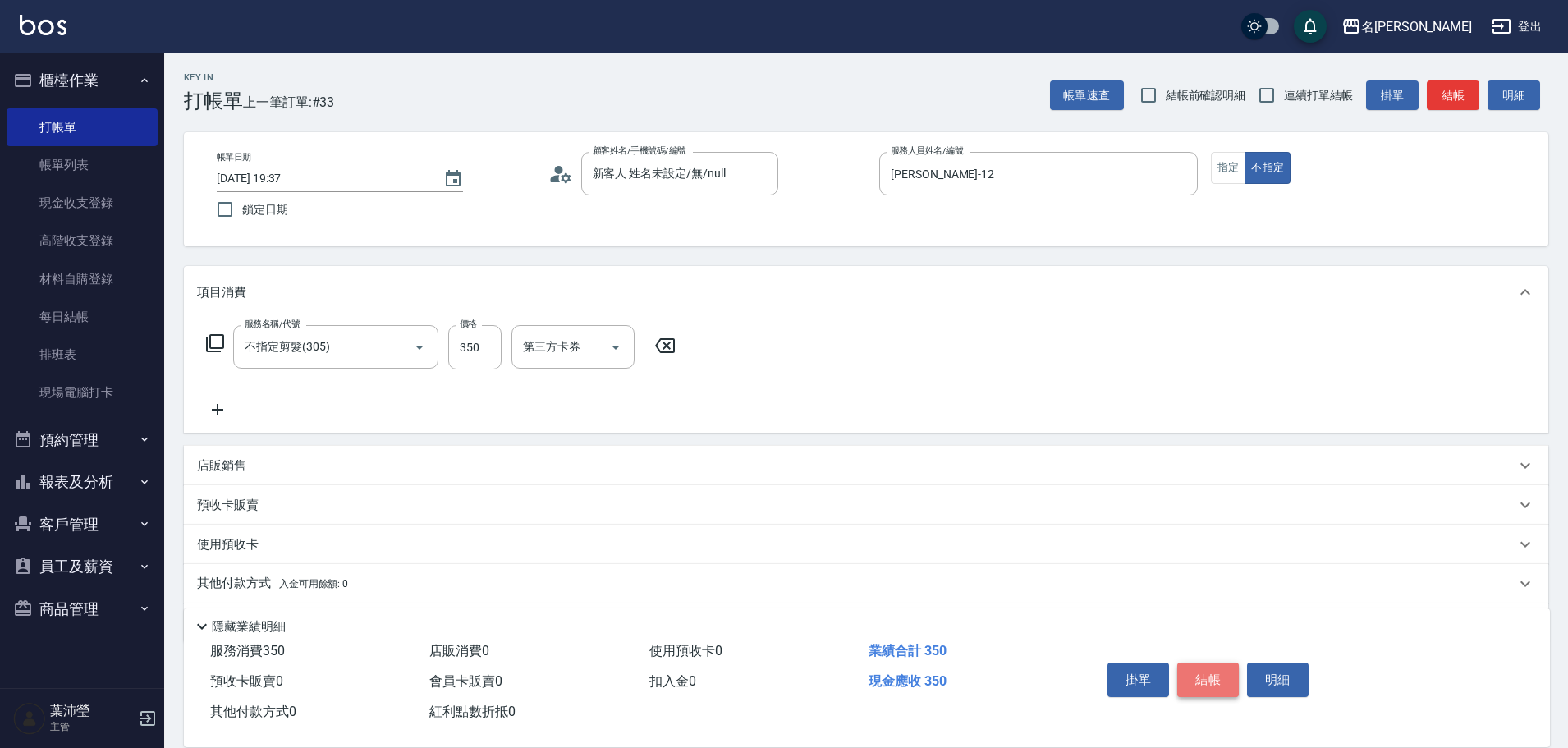
click at [1203, 674] on button "結帳" at bounding box center [1208, 680] width 61 height 35
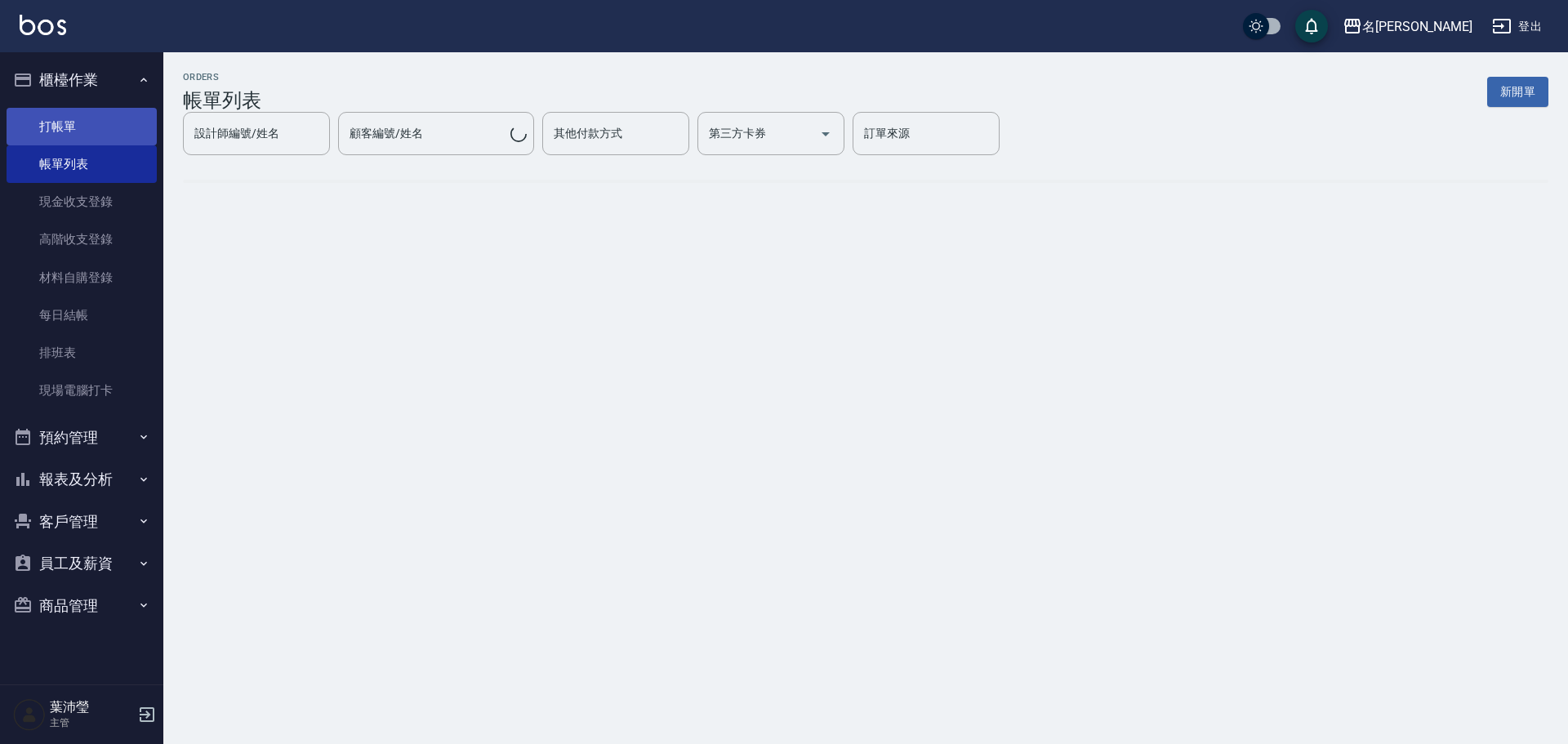
click at [102, 126] on link "打帳單" at bounding box center [82, 126] width 150 height 37
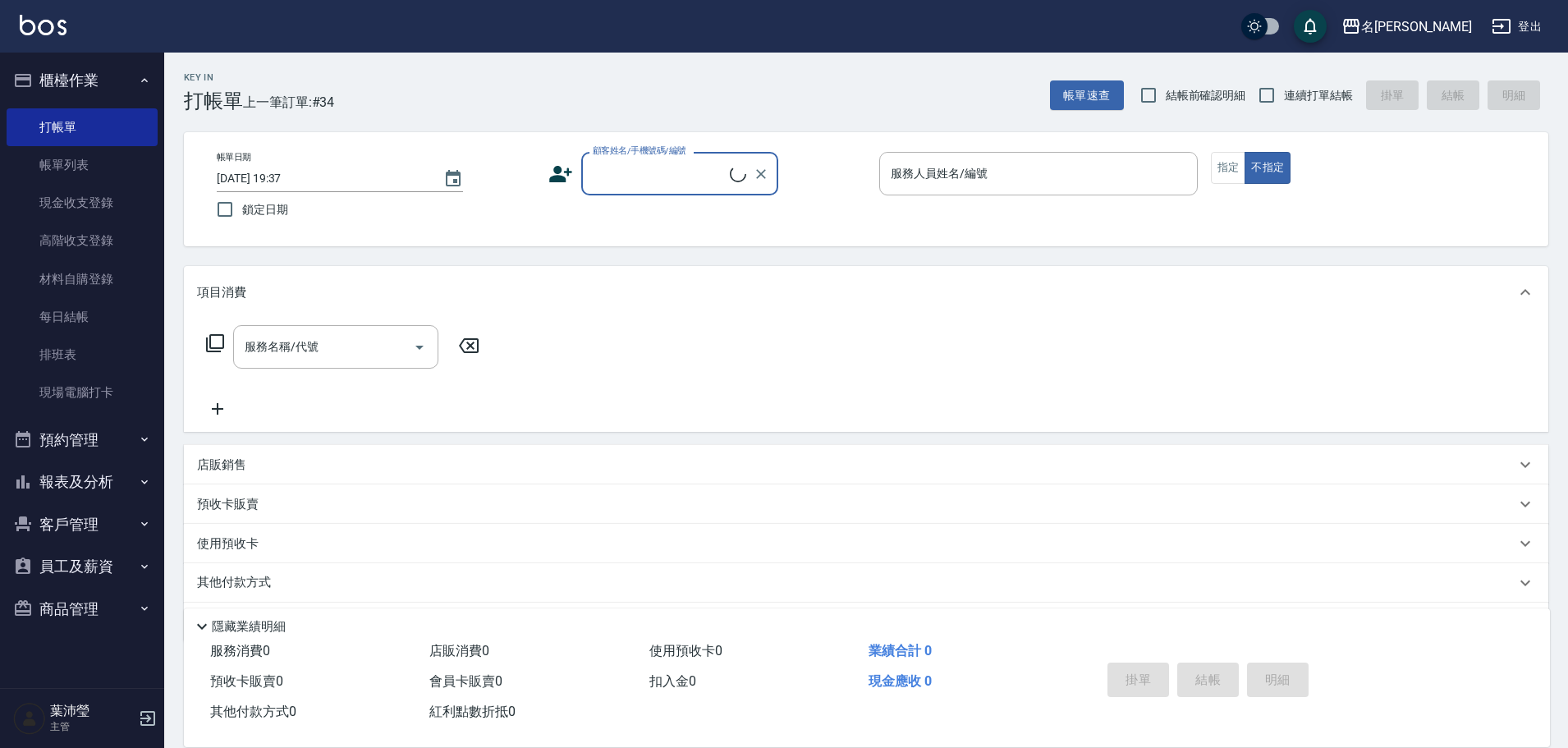
click at [599, 154] on label "顧客姓名/手機號碼/編號" at bounding box center [639, 150] width 94 height 12
click at [599, 159] on input "顧客姓名/手機號碼/編號" at bounding box center [659, 174] width 141 height 29
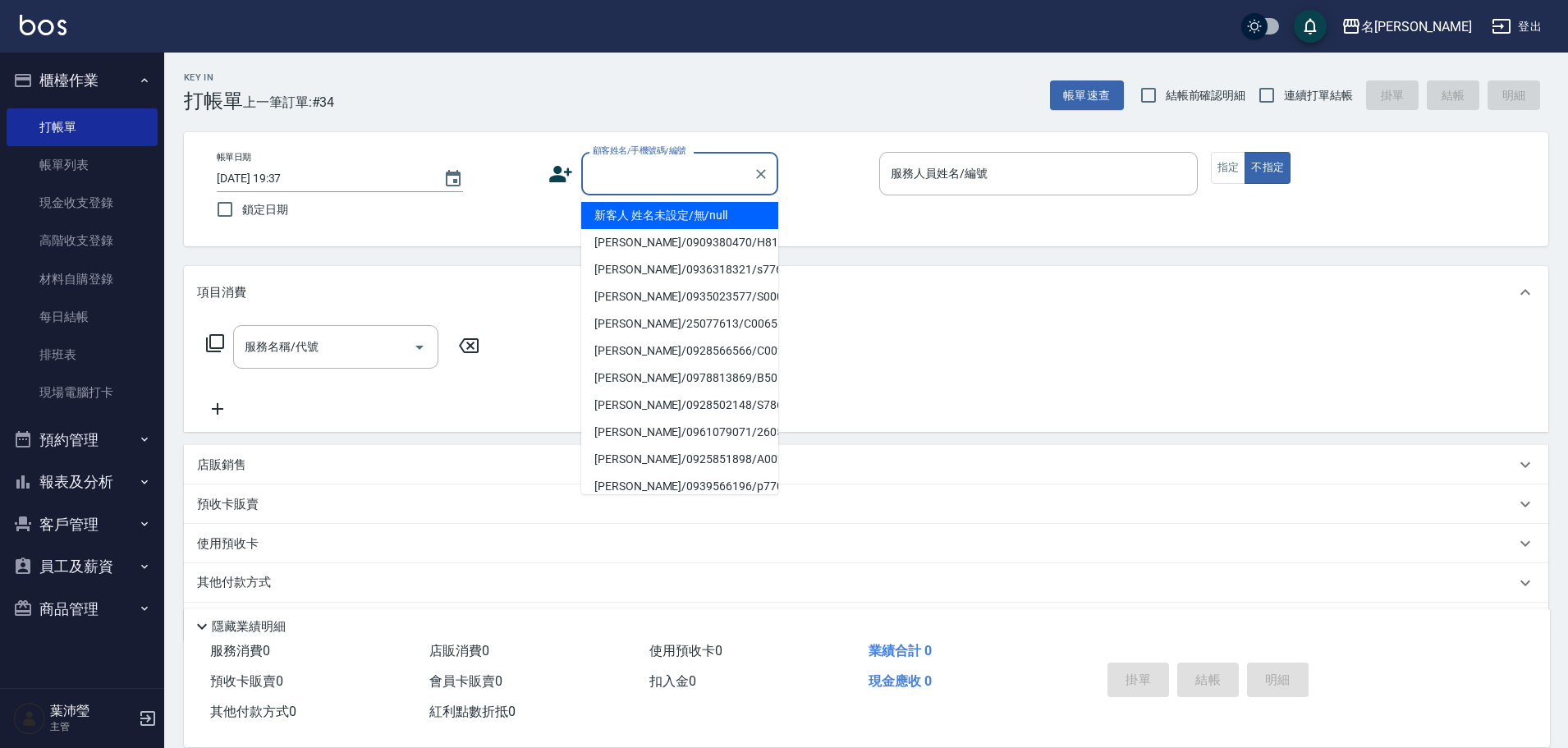
click at [672, 185] on input "顧客姓名/手機號碼/編號" at bounding box center [667, 174] width 158 height 29
click at [682, 219] on li "新客人 姓名未設定/無/null" at bounding box center [679, 215] width 197 height 27
type input "新客人 姓名未設定/無/null"
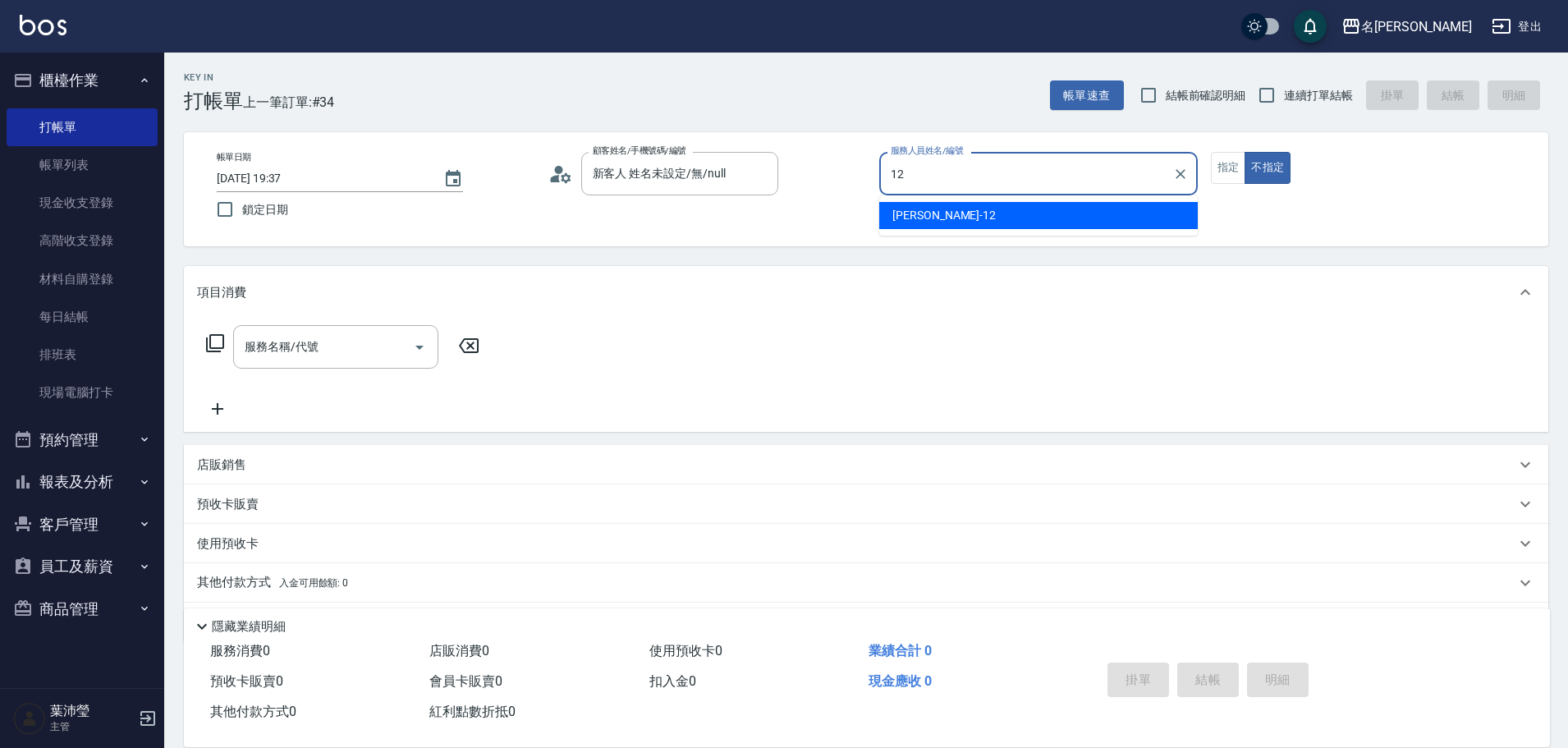
click at [993, 218] on div "[PERSON_NAME] -12" at bounding box center [1038, 215] width 319 height 27
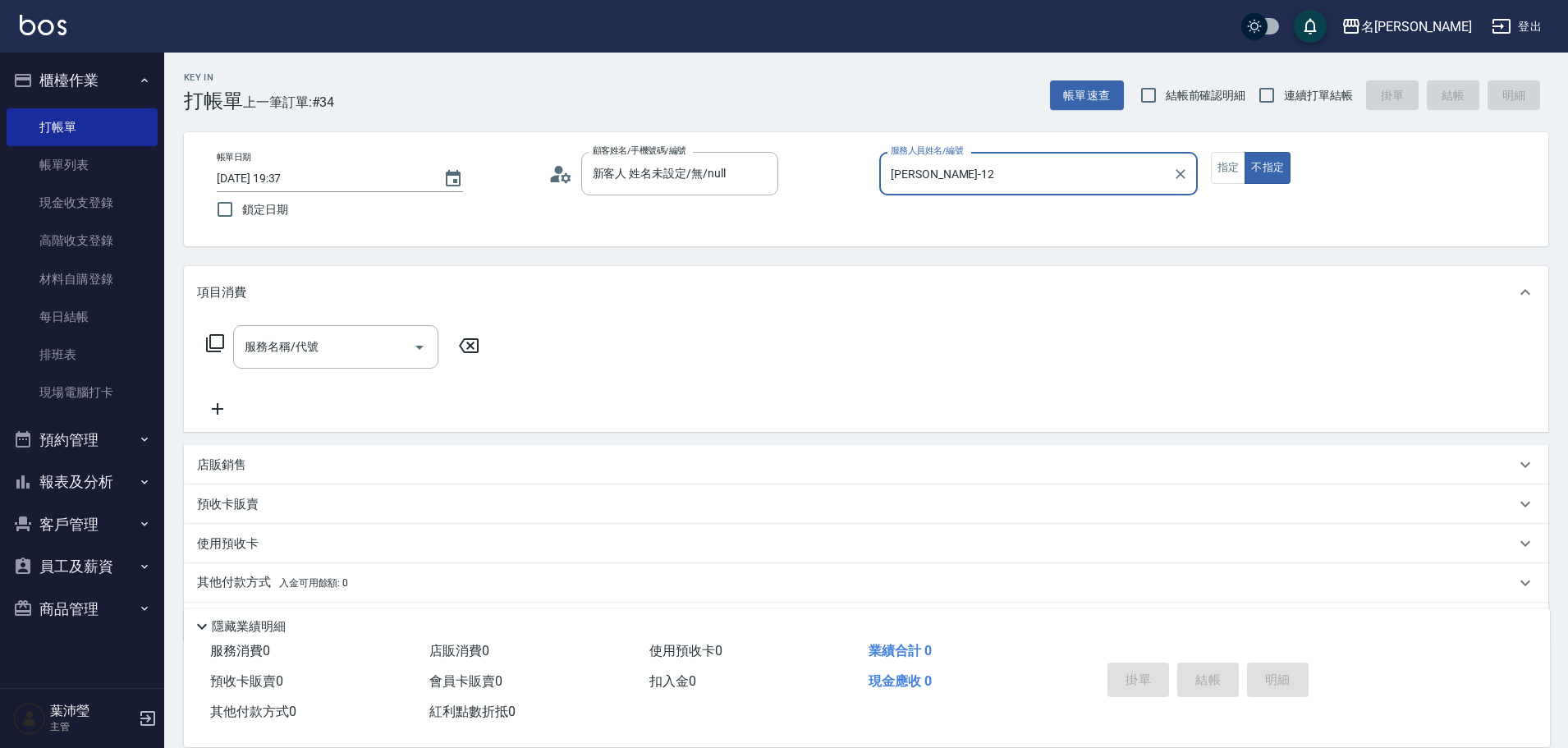
type input "[PERSON_NAME]-12"
click at [218, 345] on icon at bounding box center [215, 343] width 20 height 20
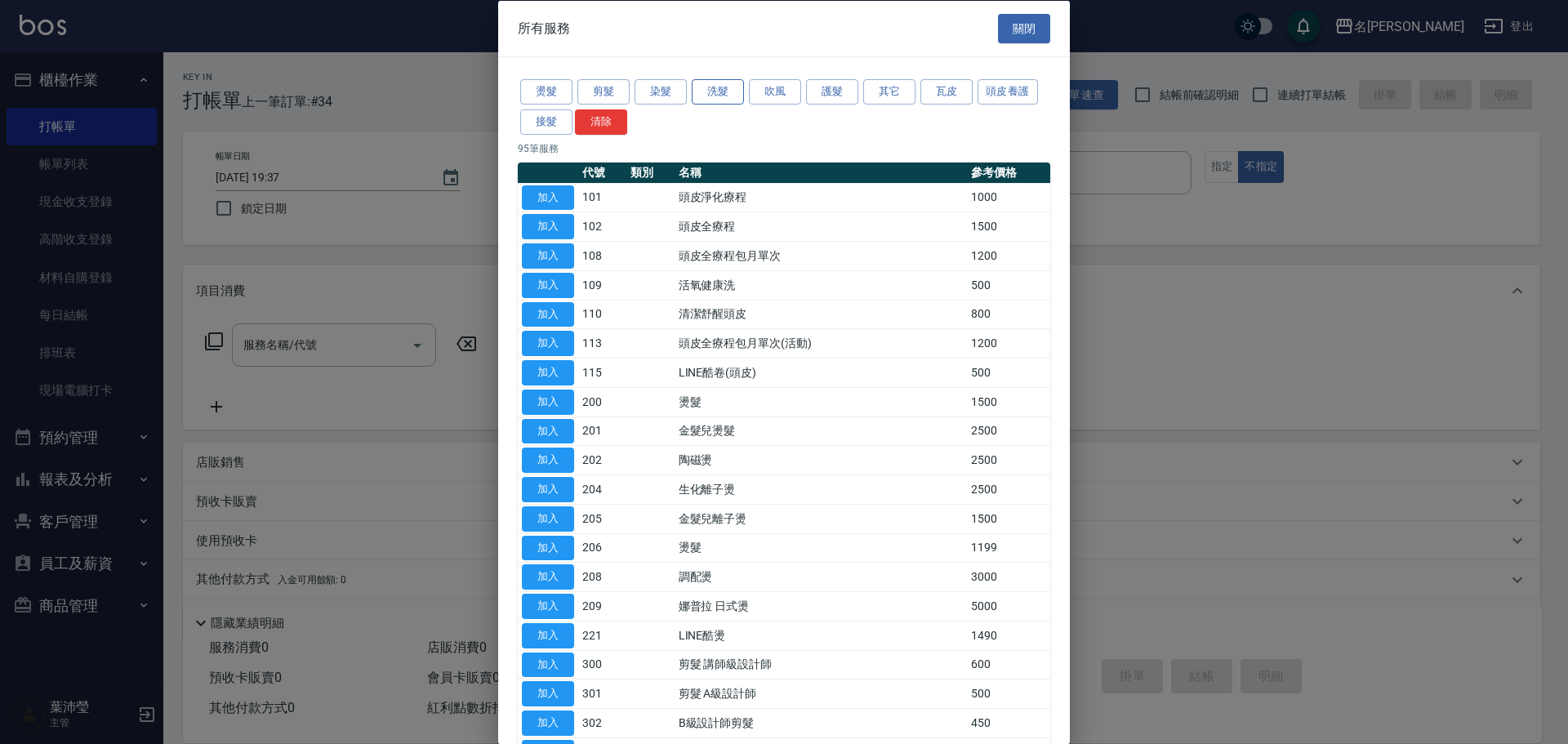
click at [715, 97] on button "洗髮" at bounding box center [718, 92] width 52 height 26
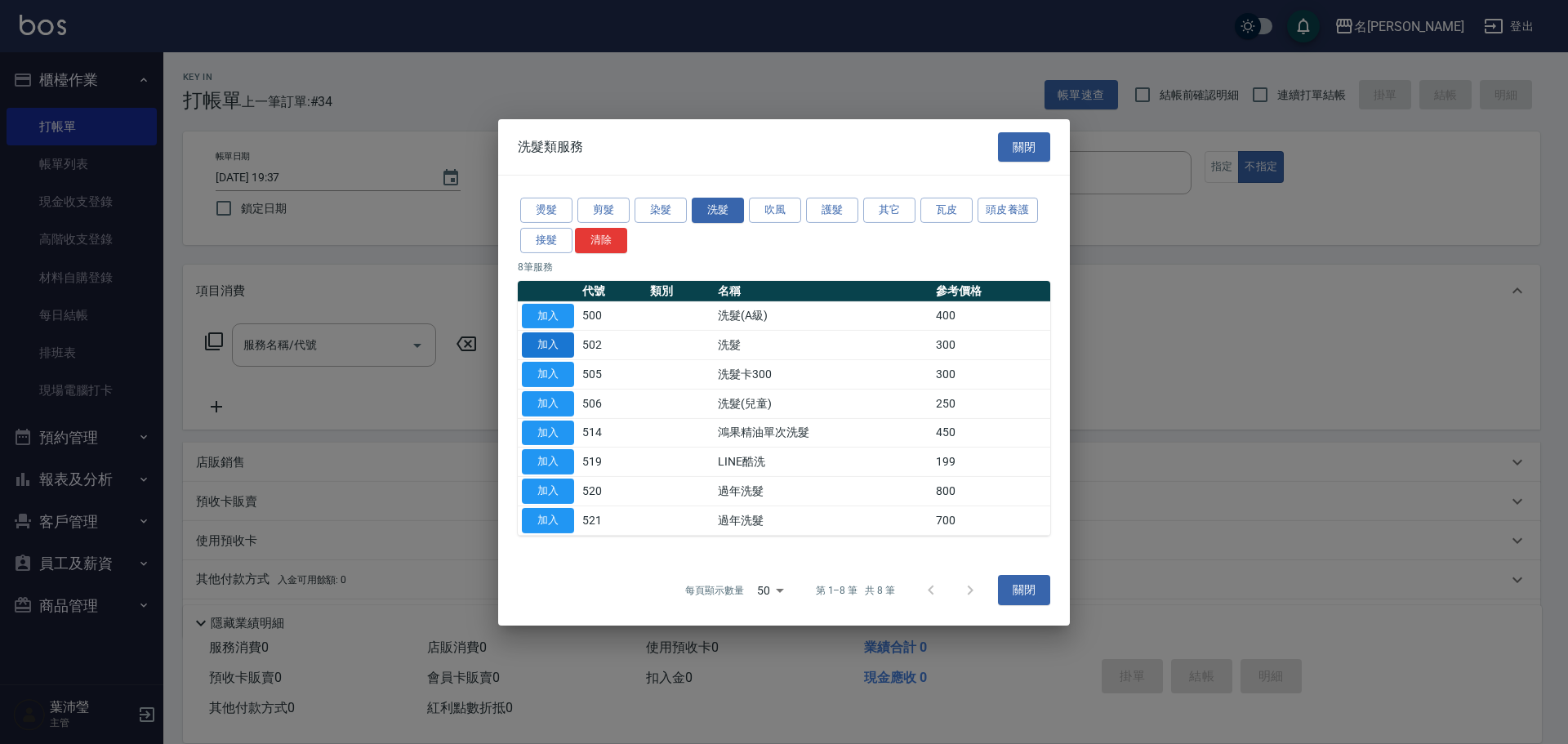
click at [561, 334] on button "加入" at bounding box center [547, 344] width 52 height 26
type input "洗髮(502)"
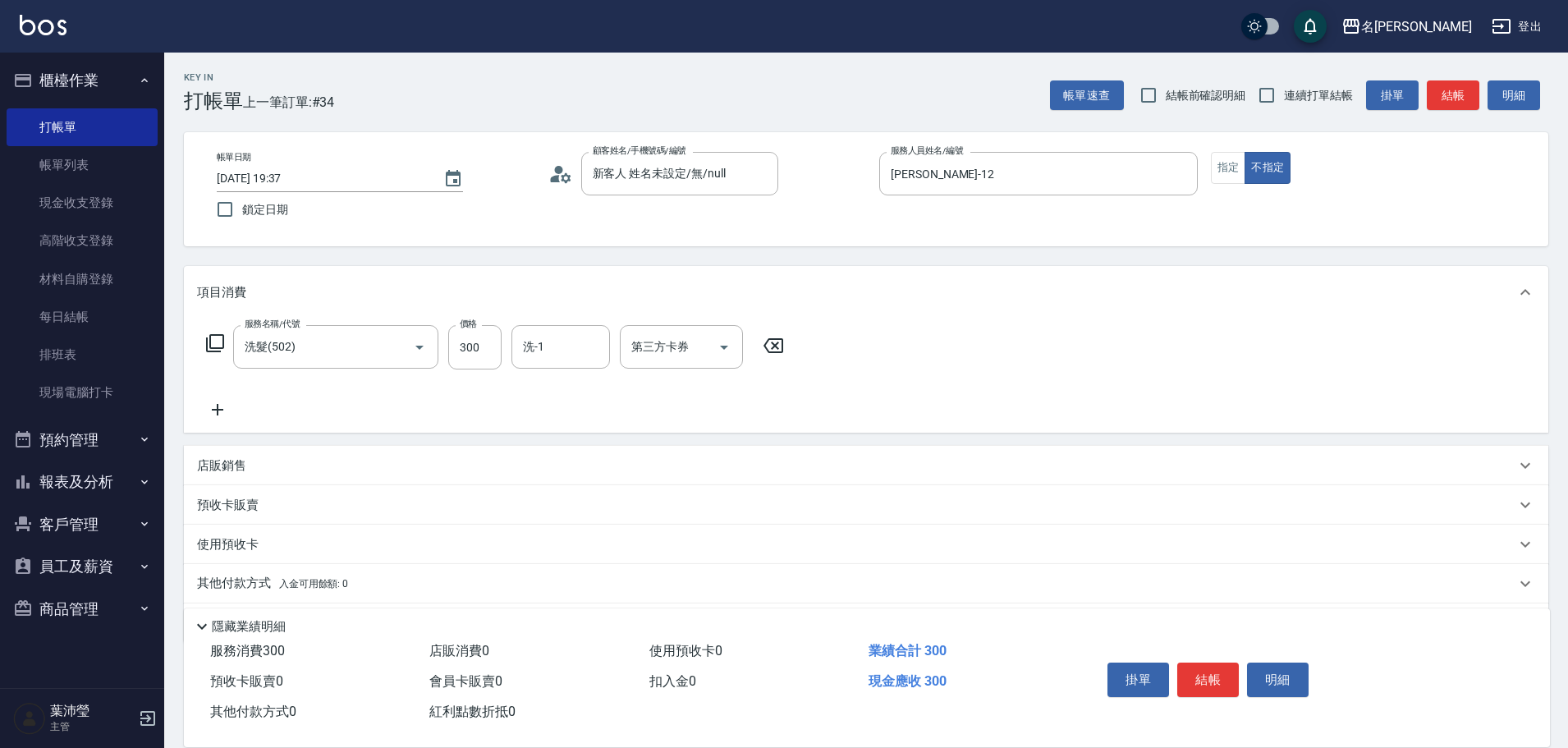
click at [213, 338] on icon at bounding box center [215, 343] width 20 height 20
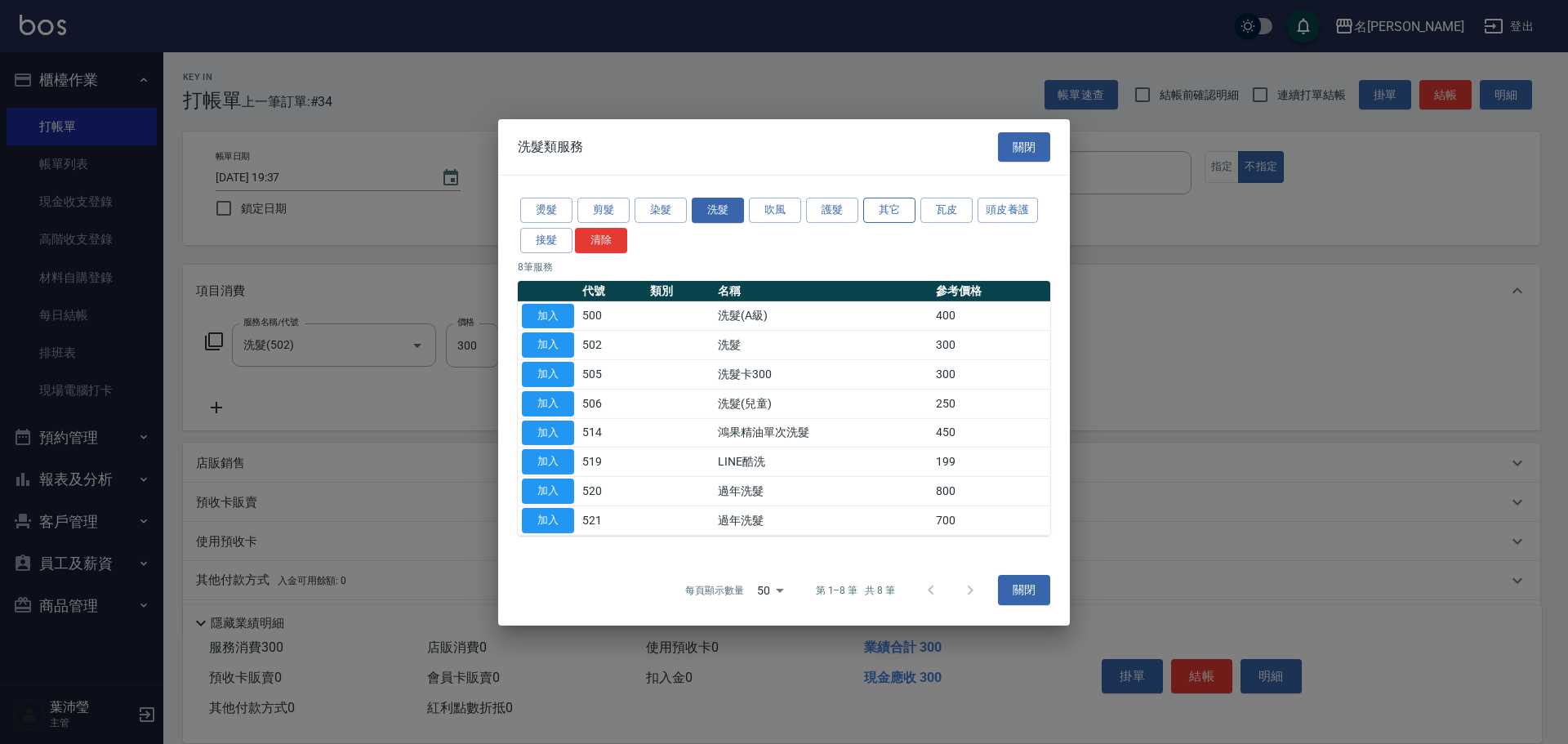
click at [895, 214] on button "其它" at bounding box center [888, 210] width 52 height 26
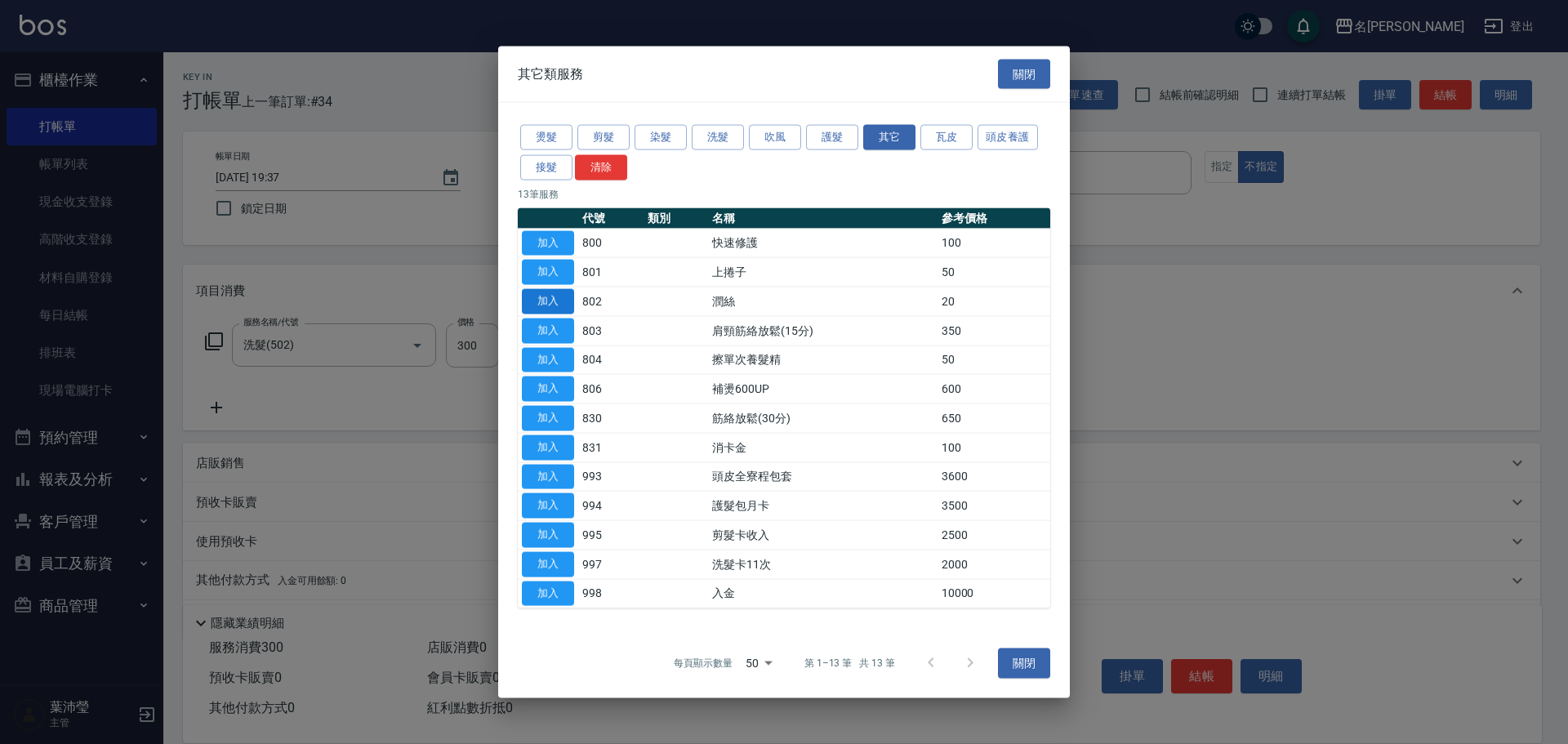
drag, startPoint x: 549, startPoint y: 294, endPoint x: 614, endPoint y: 322, distance: 70.8
click at [549, 293] on button "加入" at bounding box center [547, 301] width 52 height 26
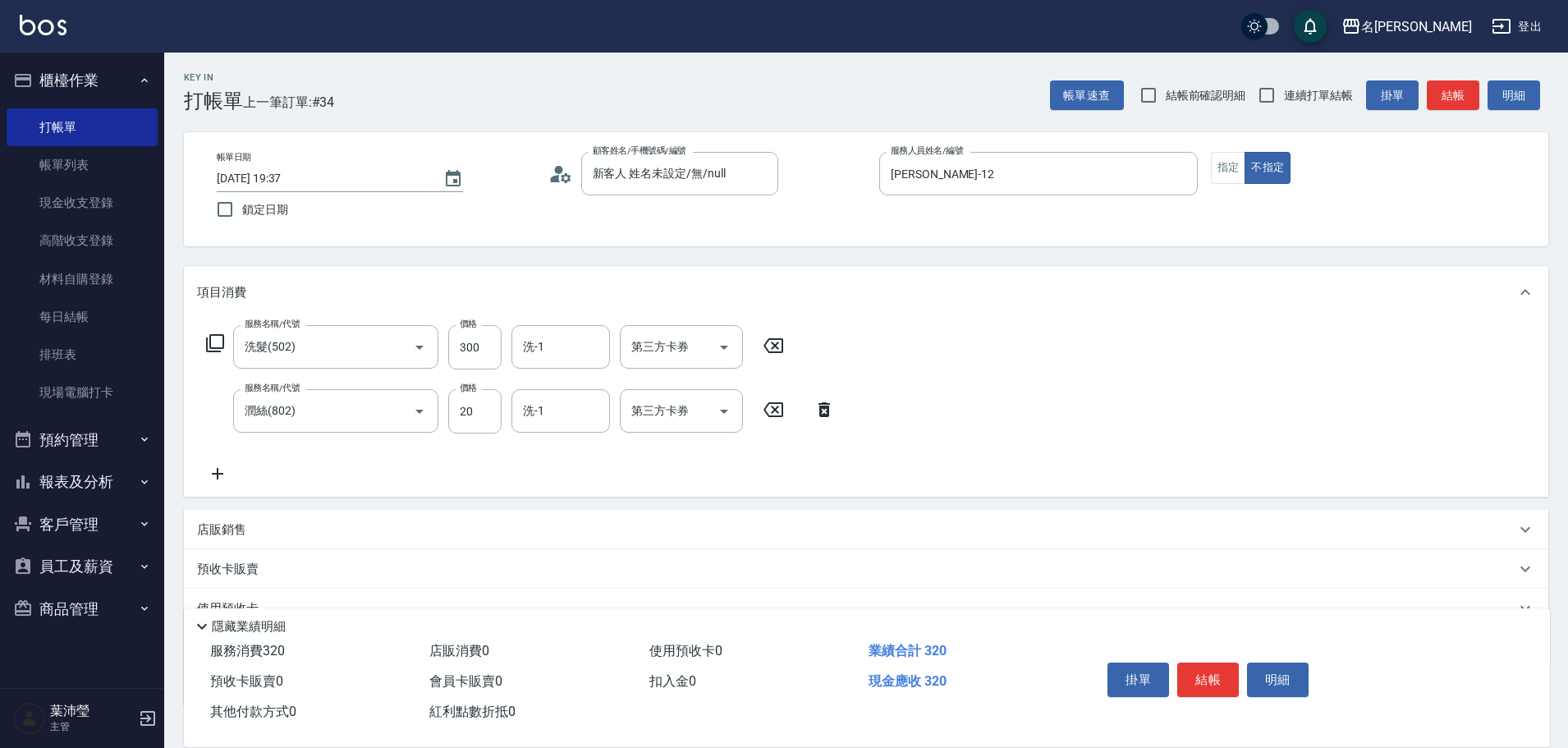
click at [1213, 678] on button "結帳" at bounding box center [1208, 680] width 61 height 35
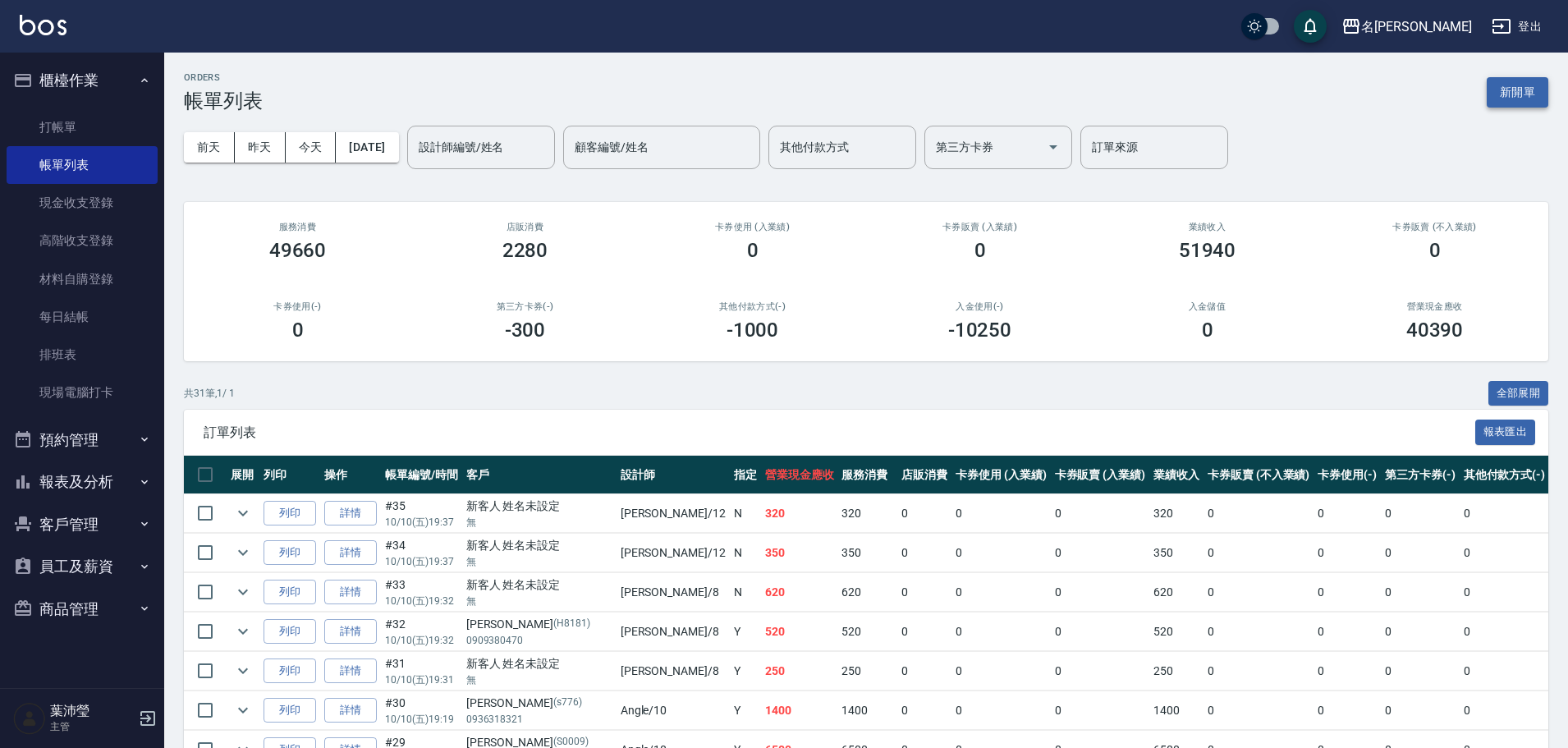
click at [1504, 83] on button "新開單" at bounding box center [1517, 92] width 61 height 31
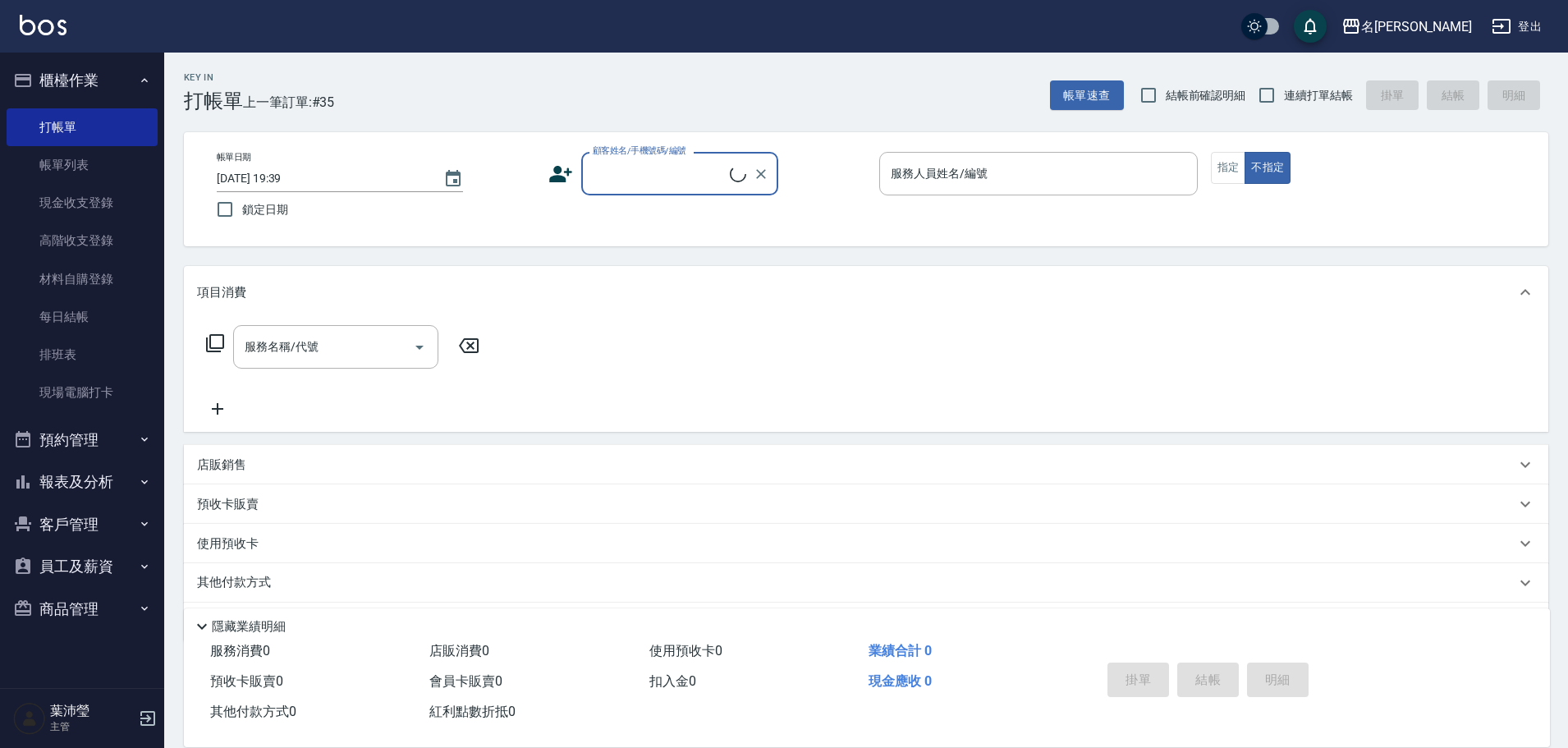
click at [688, 171] on input "顧客姓名/手機號碼/編號" at bounding box center [659, 174] width 141 height 29
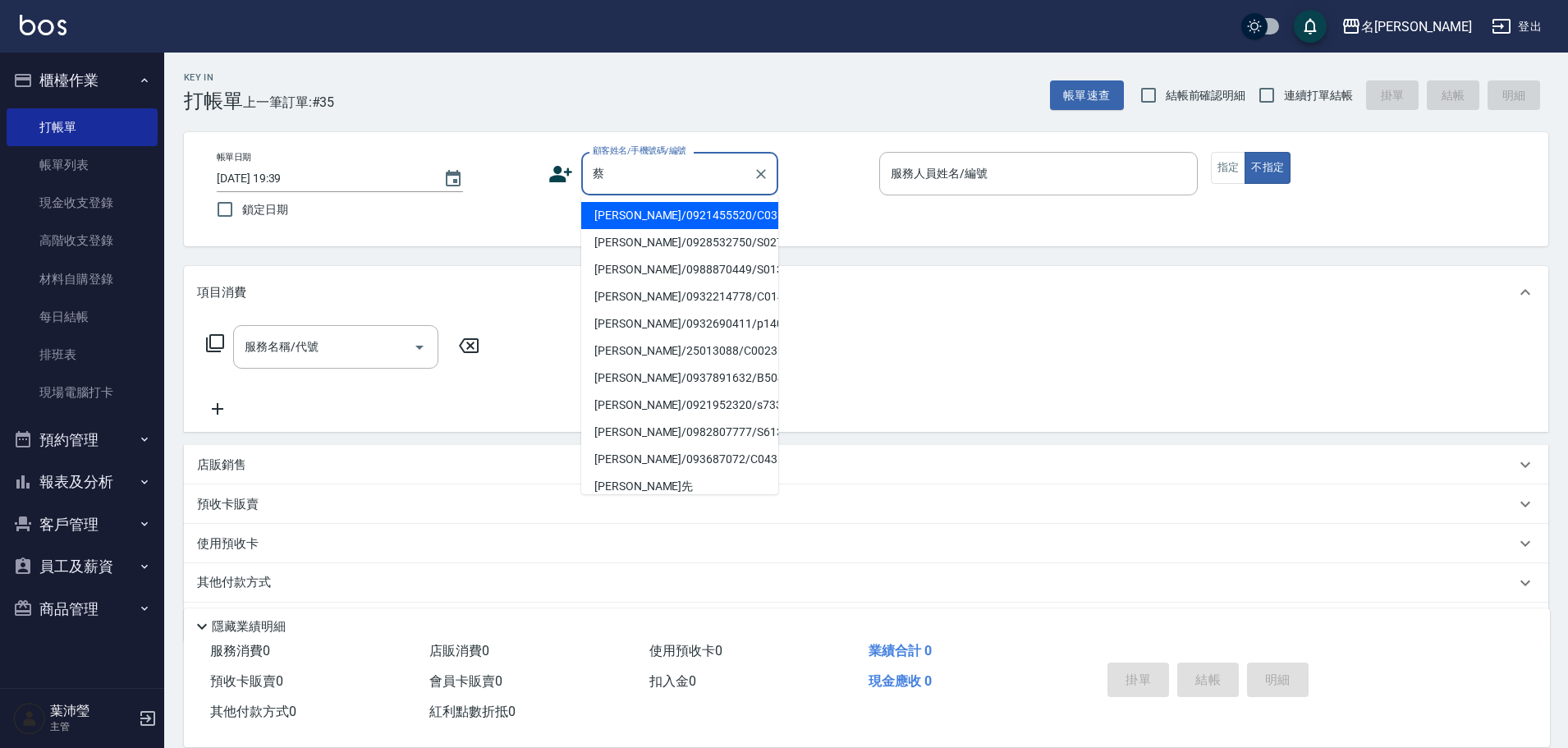
click at [729, 218] on li "[PERSON_NAME]/0921455520/C0318" at bounding box center [679, 215] width 197 height 27
type input "[PERSON_NAME]/0921455520/C0318"
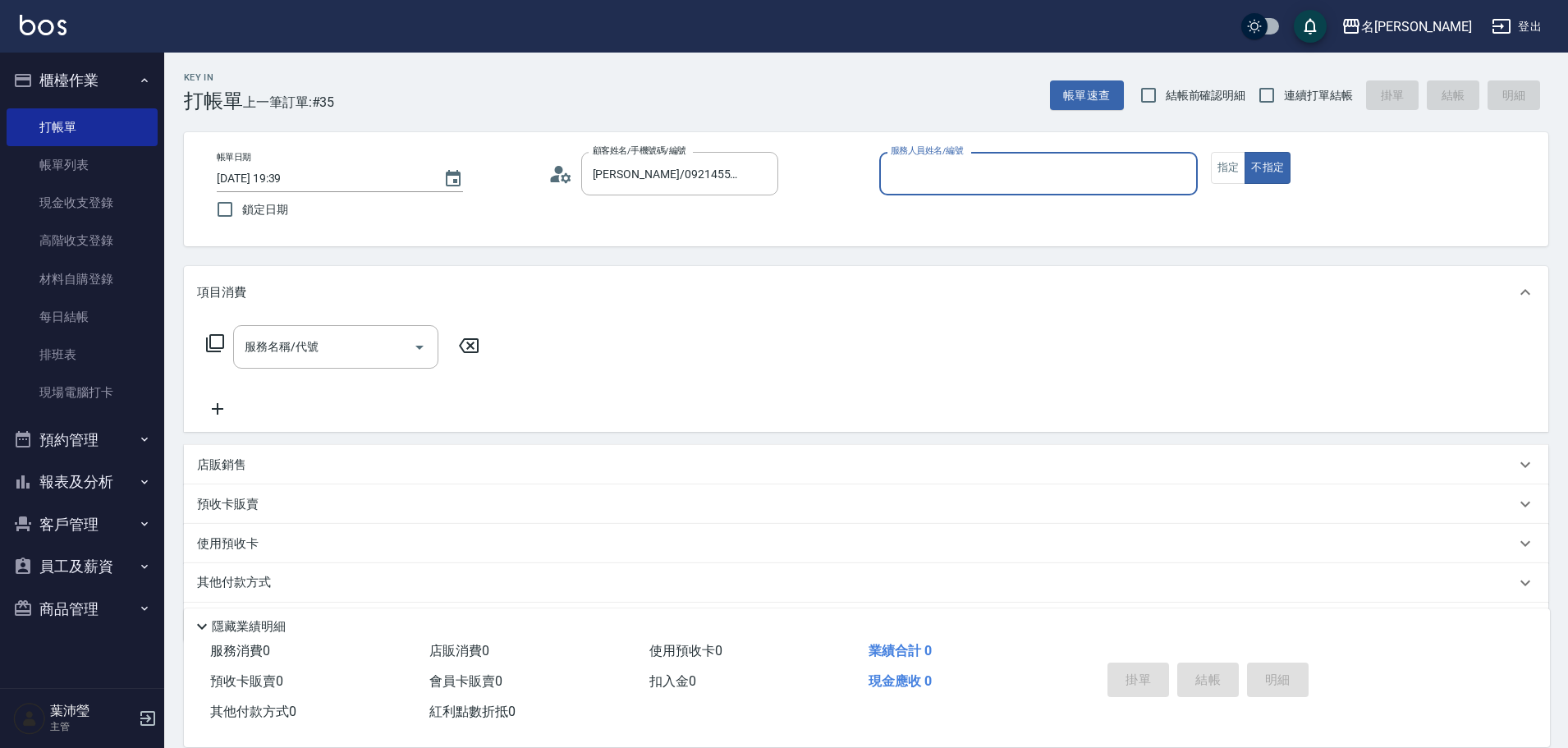
type input "菁菁-7"
click at [1231, 166] on button "指定" at bounding box center [1229, 168] width 36 height 32
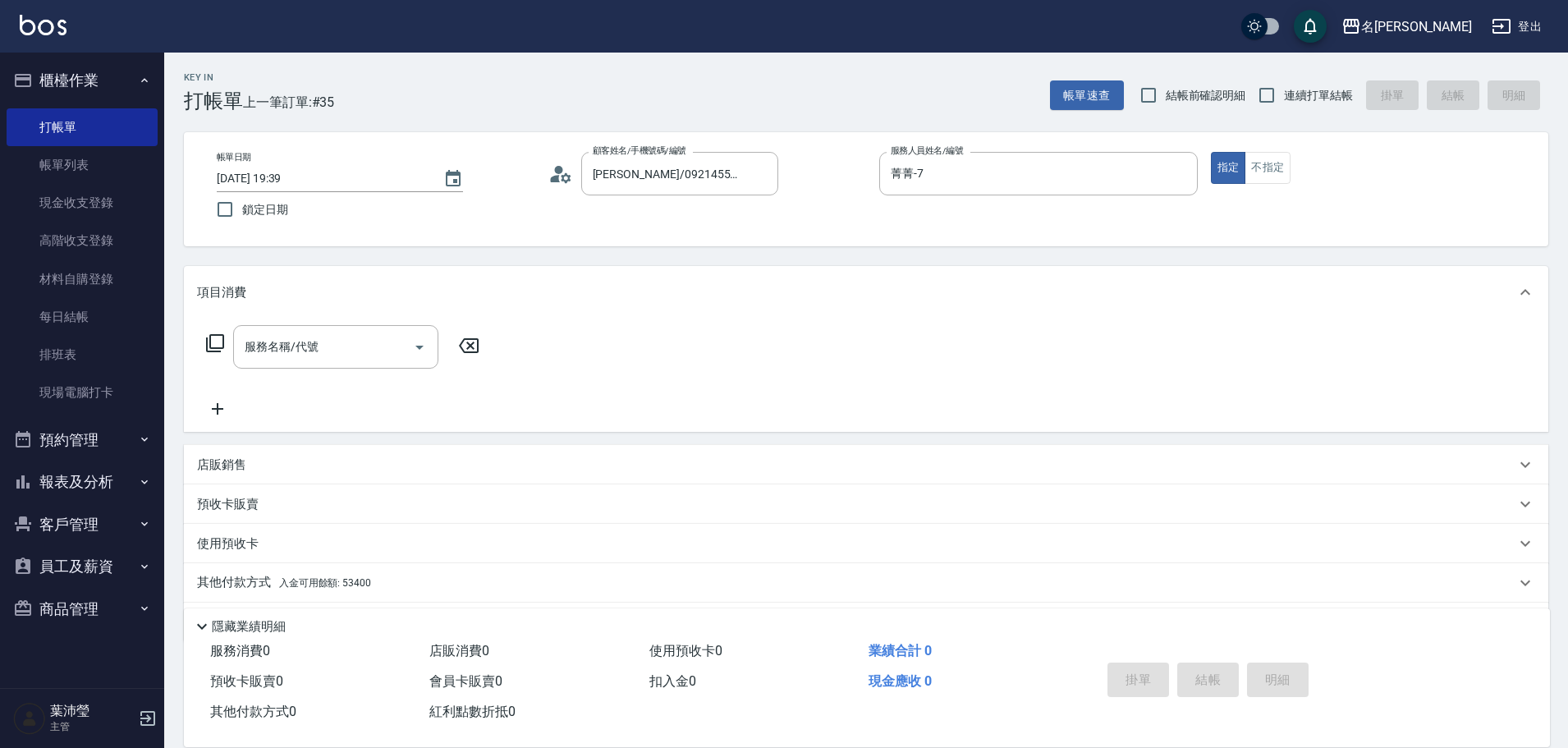
click at [216, 338] on icon at bounding box center [215, 343] width 20 height 20
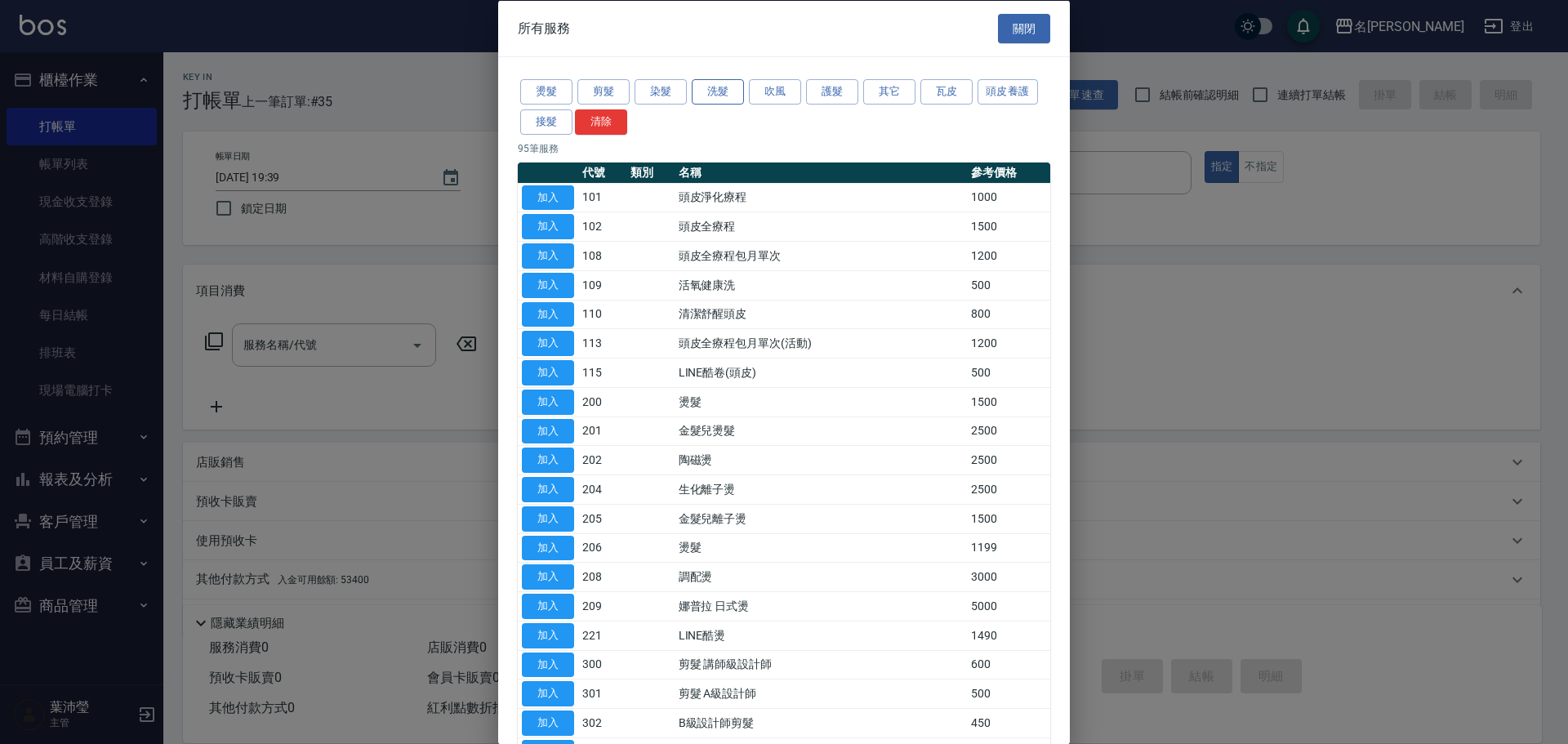
click at [713, 89] on button "洗髮" at bounding box center [718, 92] width 52 height 26
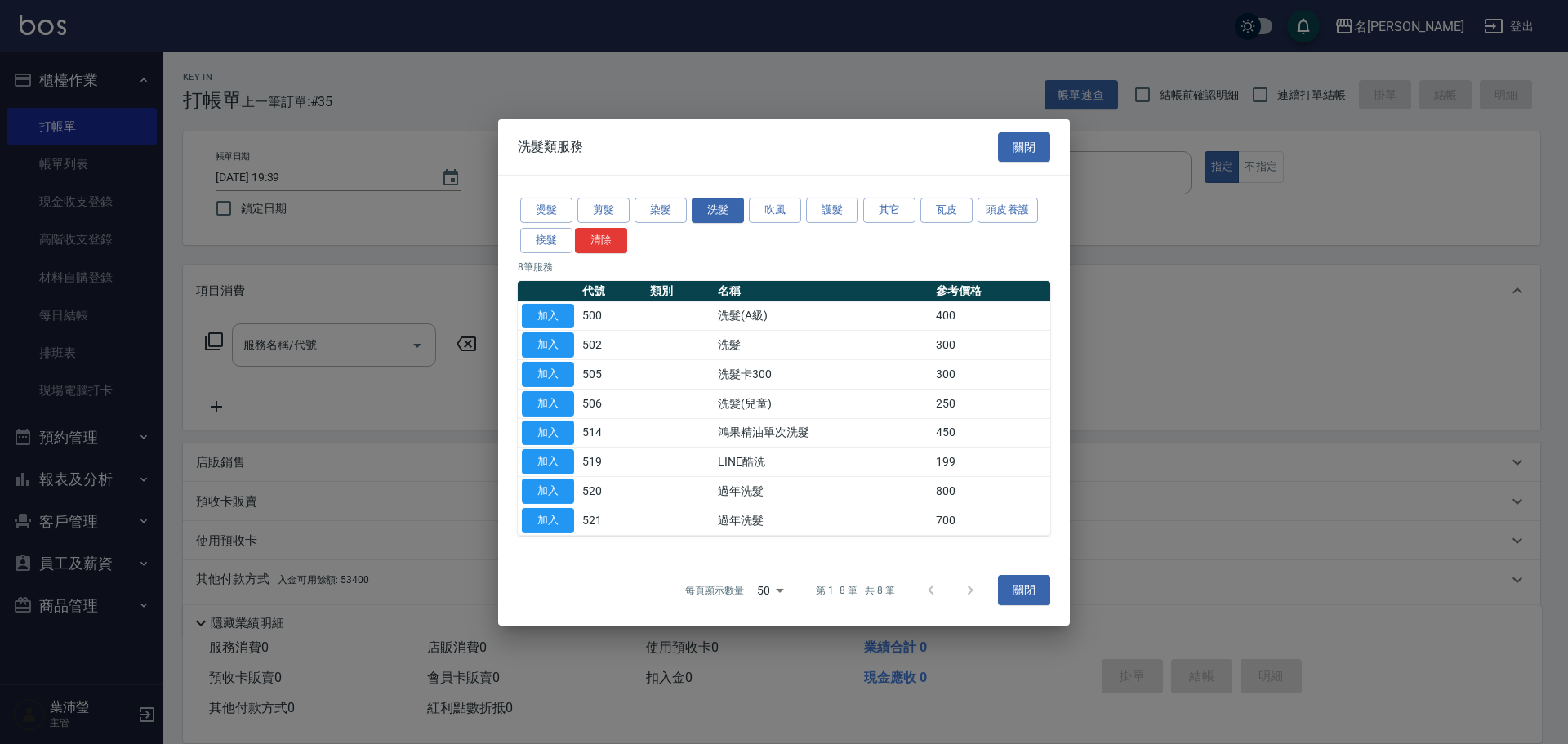
drag, startPoint x: 566, startPoint y: 314, endPoint x: 580, endPoint y: 368, distance: 55.8
click at [566, 314] on button "加入" at bounding box center [547, 315] width 52 height 26
type input "洗髮(A級)(500)"
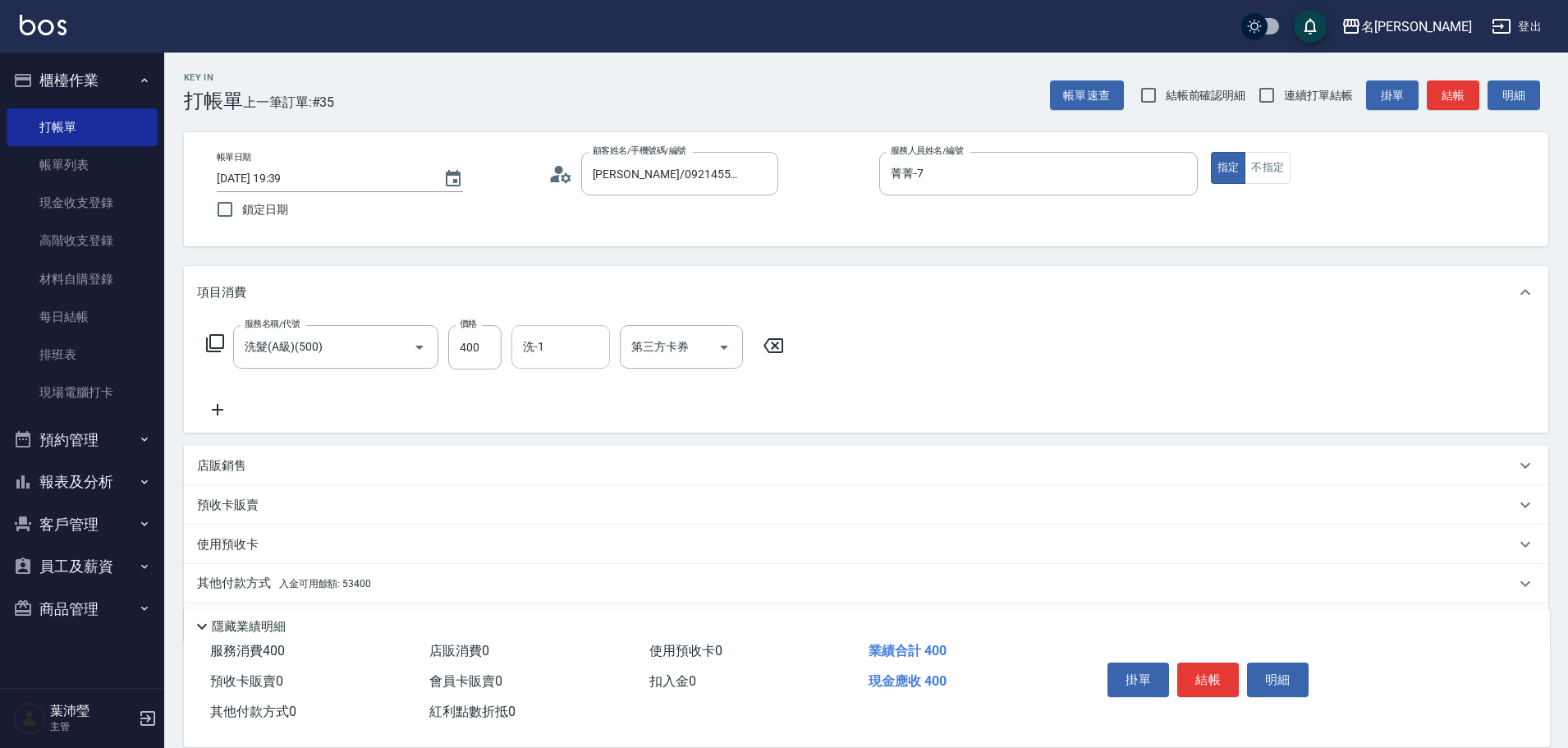
click at [559, 359] on input "洗-1" at bounding box center [560, 346] width 84 height 29
type input "語爭-20"
click at [996, 394] on div "服務名稱/代號 洗髮(A級)(500) 服務名稱/代號 價格 400 價格 洗-1 語爭-20 洗-1 第三方卡券 第三方卡券" at bounding box center [865, 375] width 1364 height 114
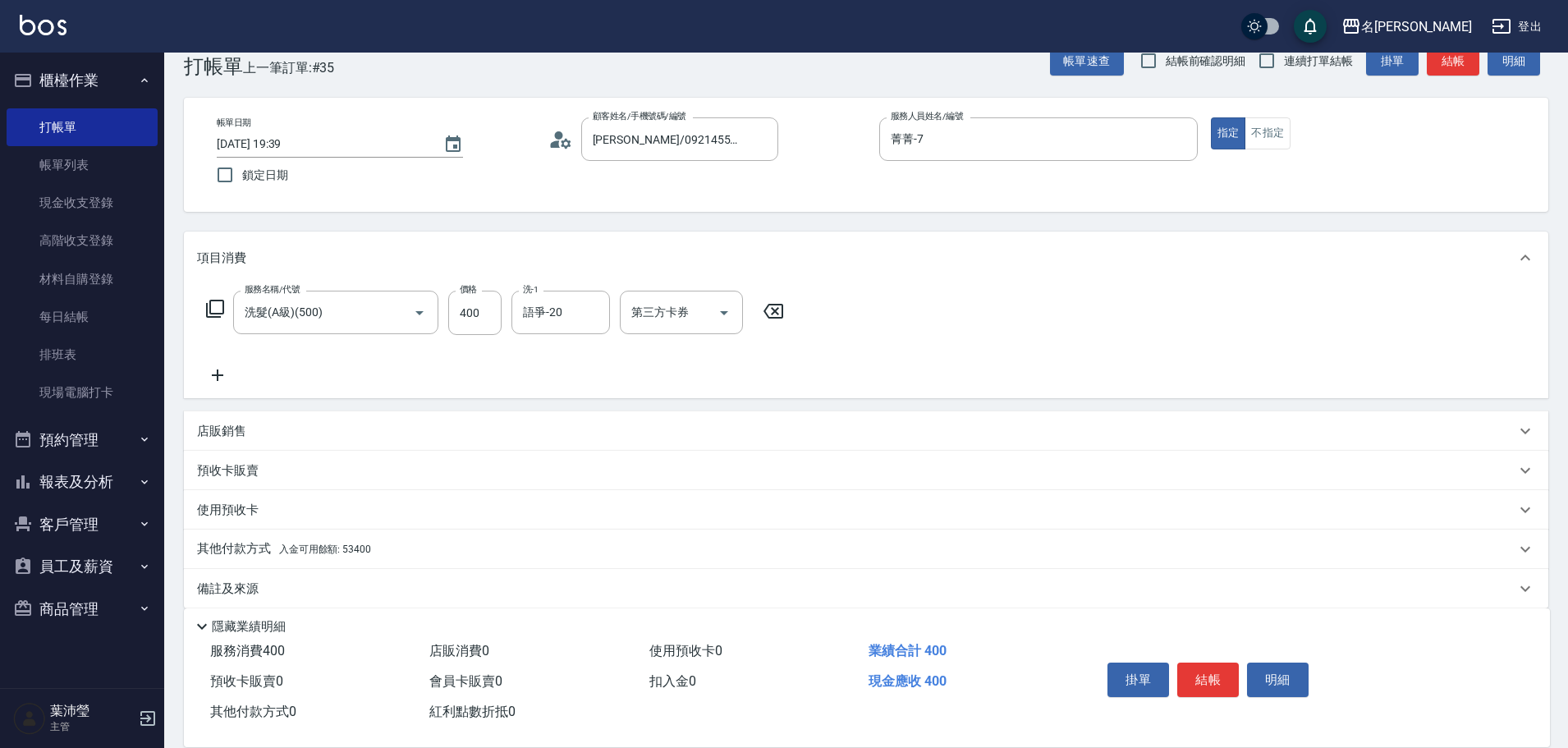
scroll to position [52, 0]
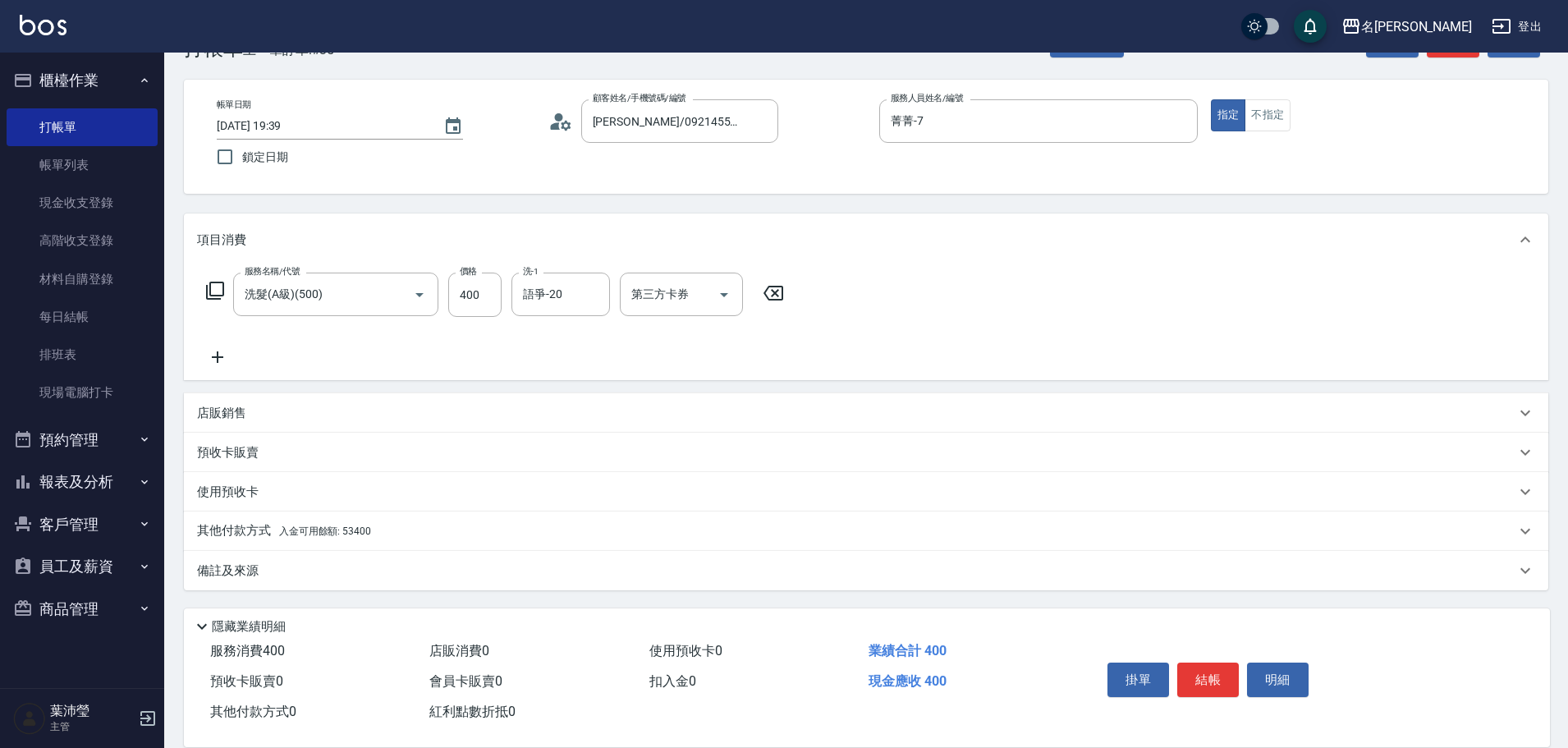
click at [543, 531] on div "其他付款方式 入金可用餘額: 53400" at bounding box center [856, 531] width 1318 height 18
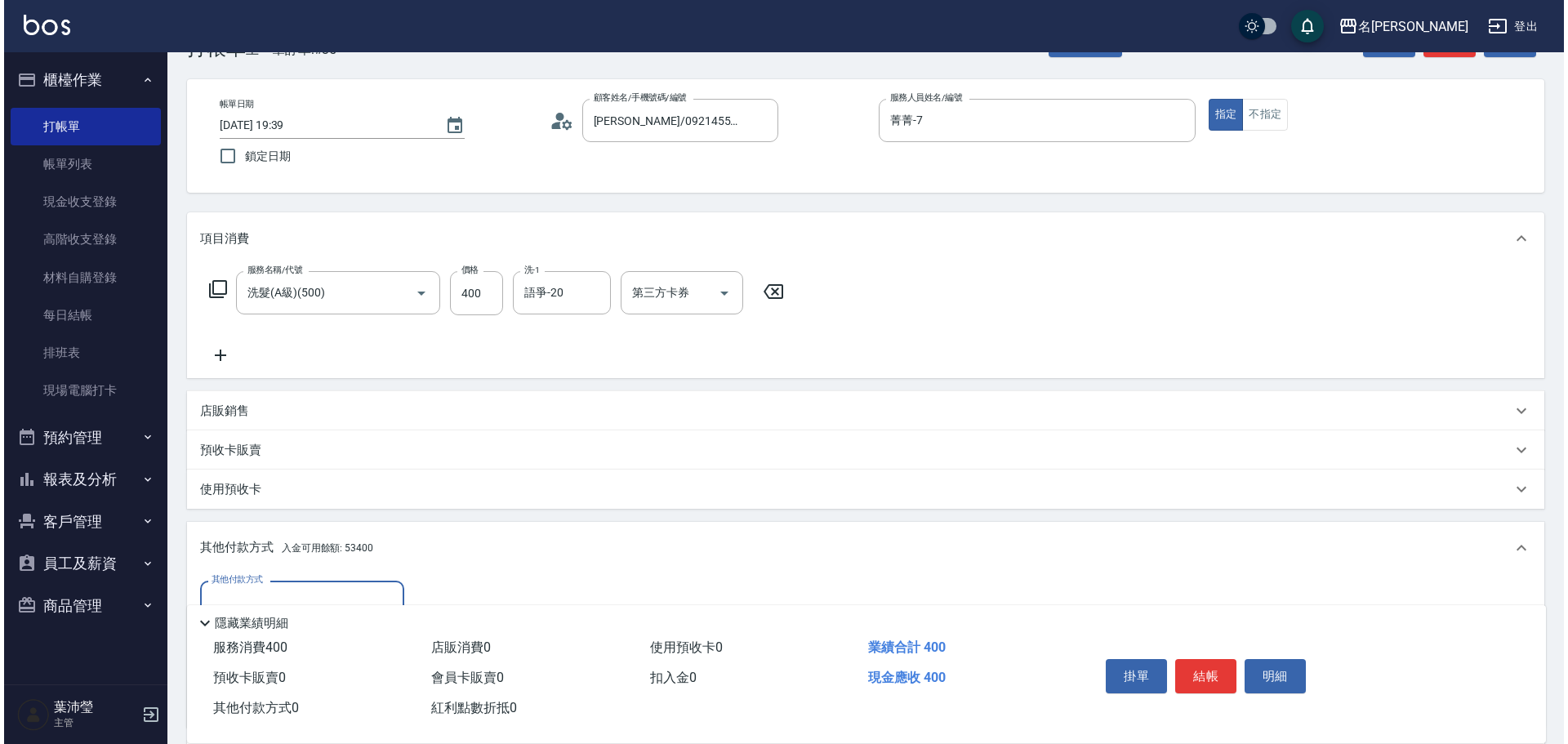
scroll to position [244, 0]
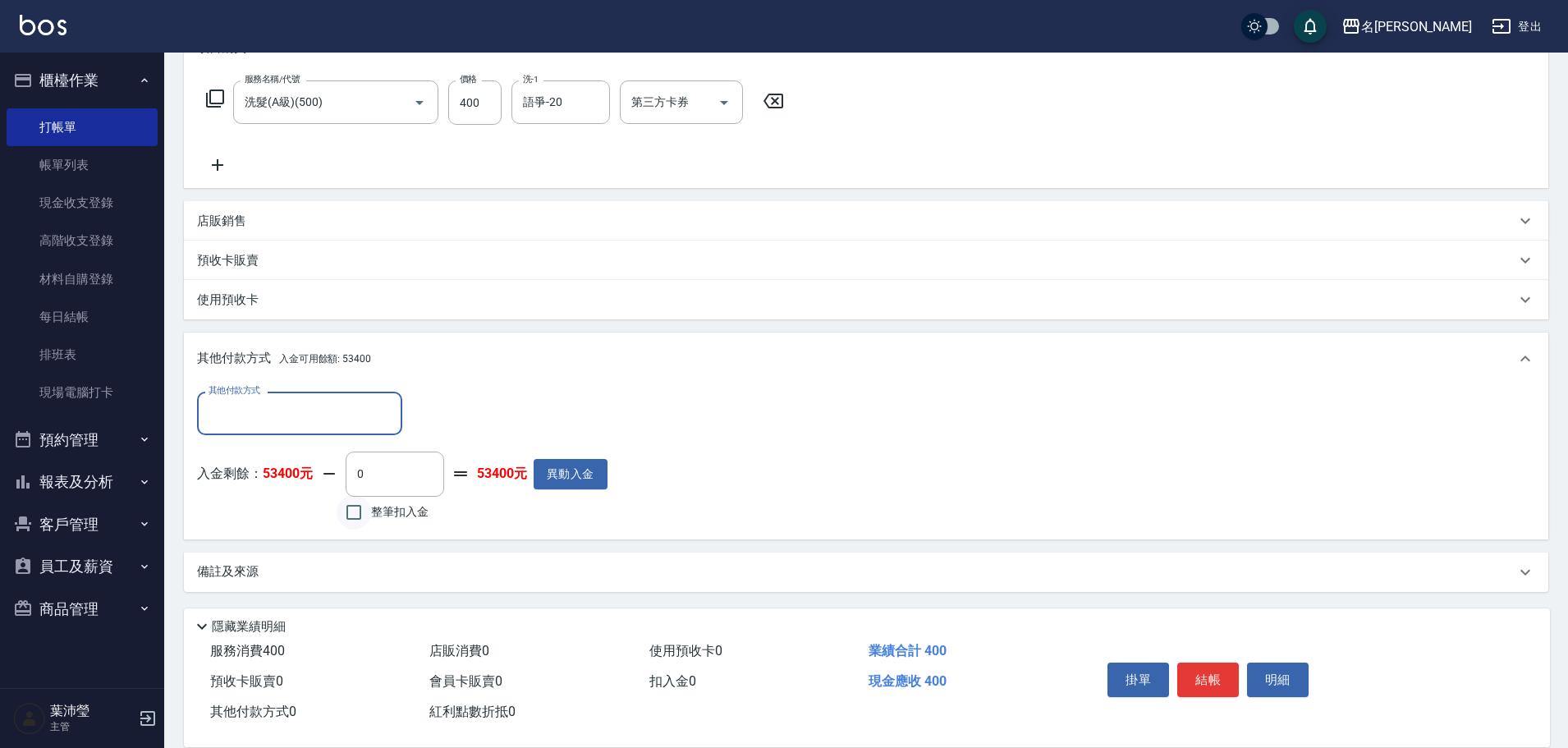
click at [354, 504] on input "整筆扣入金" at bounding box center [354, 512] width 35 height 35
checkbox input "true"
type input "400"
drag, startPoint x: 1269, startPoint y: 668, endPoint x: 1271, endPoint y: 651, distance: 17.1
click at [1271, 665] on button "明細" at bounding box center [1277, 680] width 61 height 35
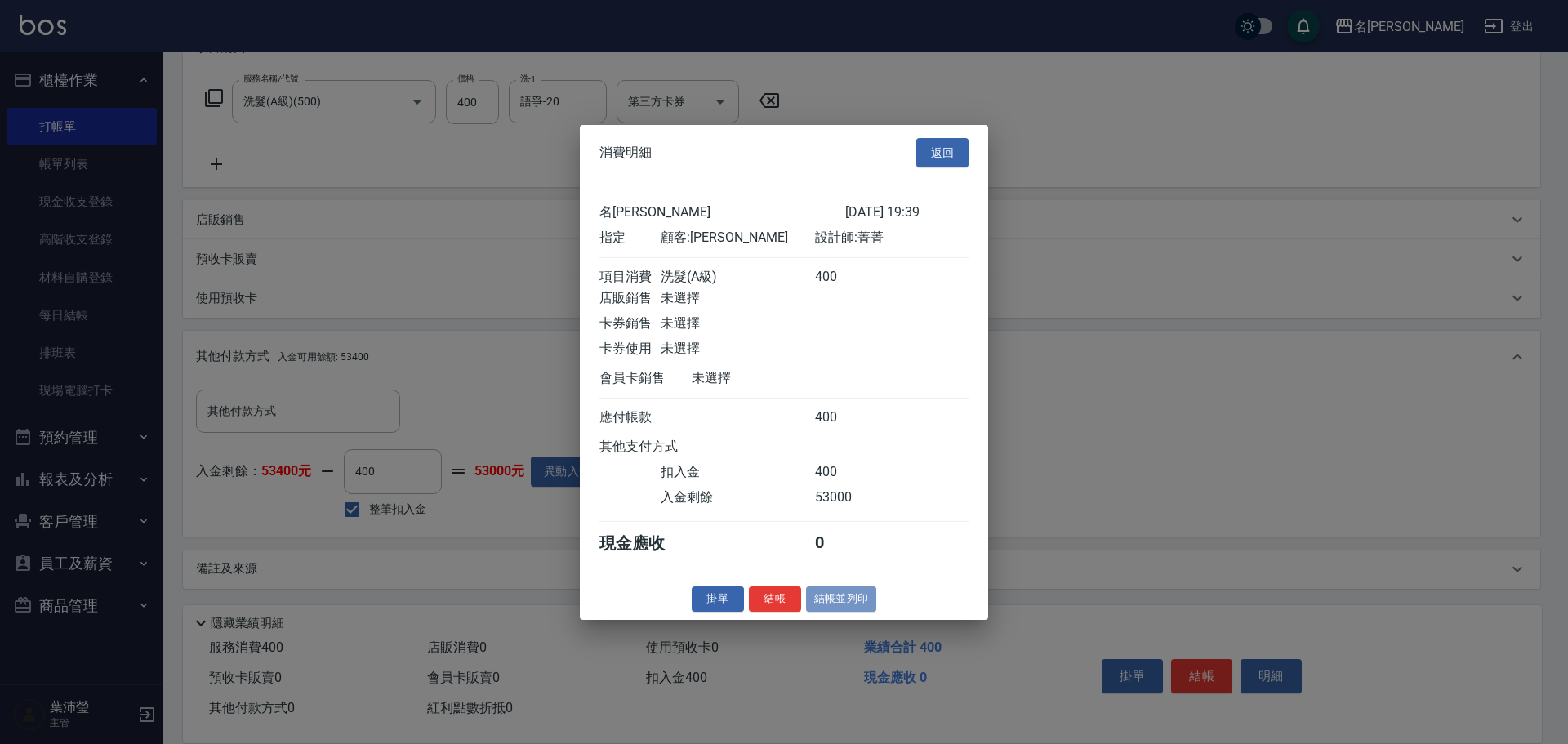
drag, startPoint x: 848, startPoint y: 609, endPoint x: 873, endPoint y: 623, distance: 28.7
click at [848, 610] on button "結帳並列印" at bounding box center [841, 599] width 71 height 26
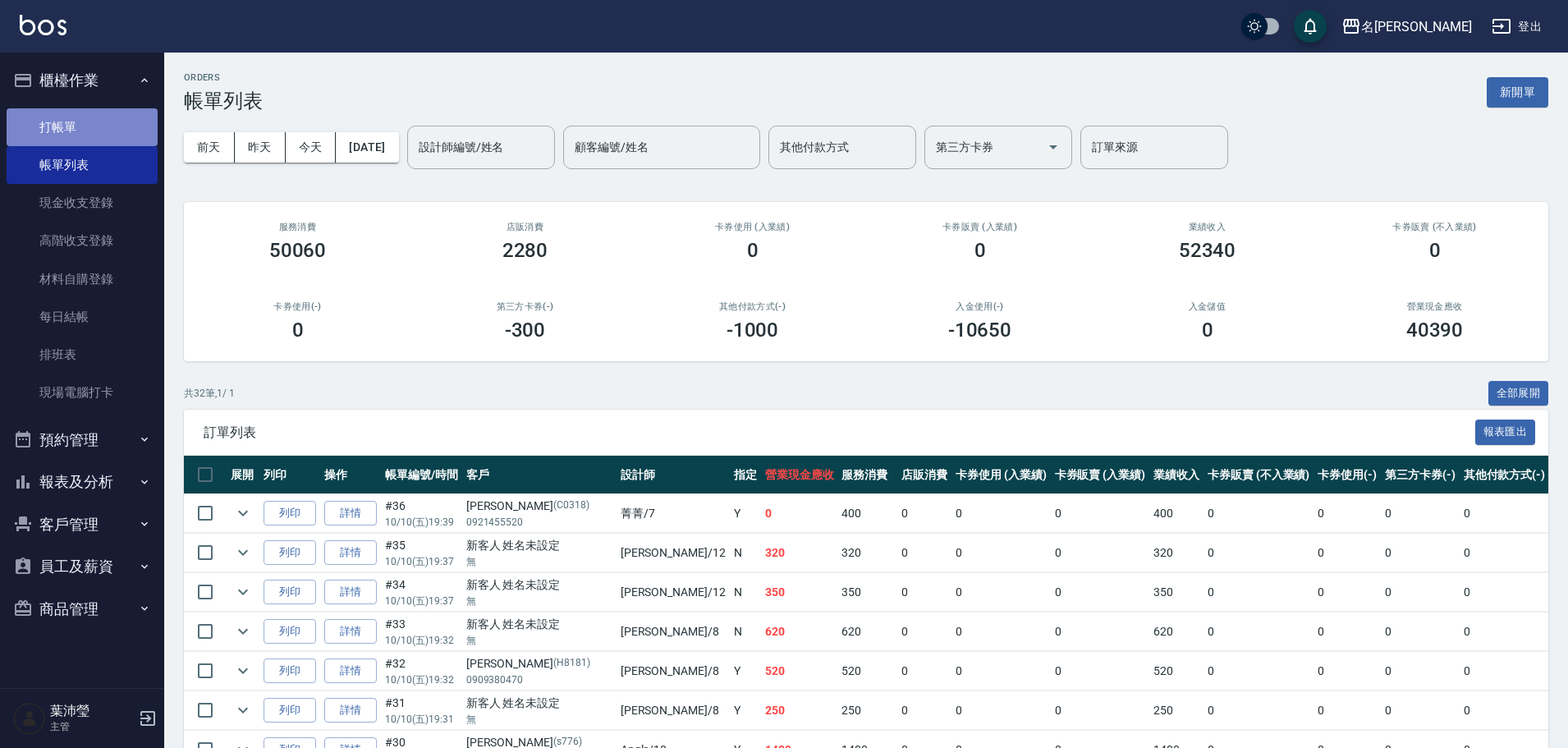
click at [79, 130] on link "打帳單" at bounding box center [82, 127] width 151 height 37
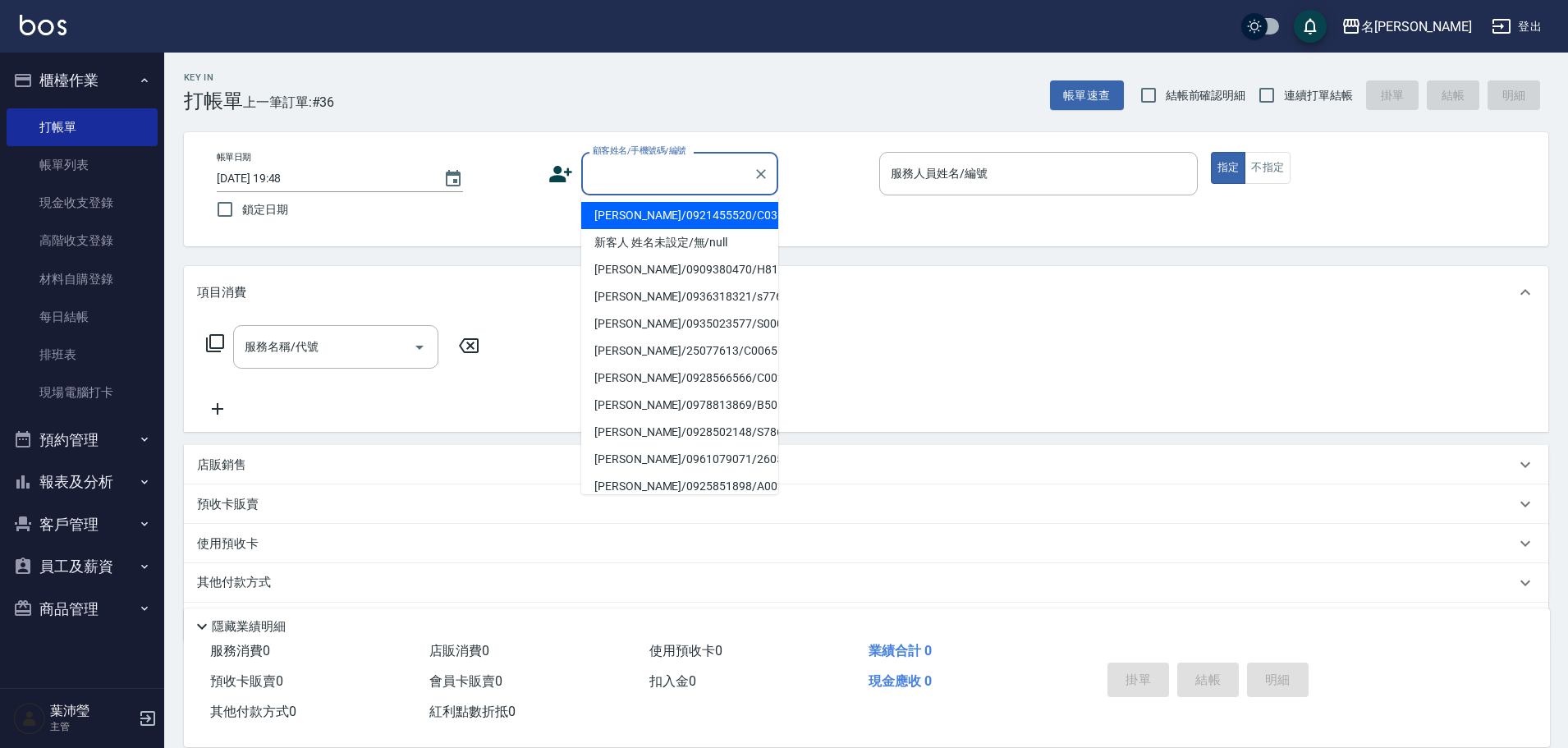
drag, startPoint x: 633, startPoint y: 183, endPoint x: 645, endPoint y: 174, distance: 15.0
click at [640, 177] on input "顧客姓名/手機號碼/編號" at bounding box center [667, 174] width 158 height 29
drag, startPoint x: 679, startPoint y: 247, endPoint x: 689, endPoint y: 233, distance: 17.2
click at [681, 246] on li "新客人 姓名未設定/無/null" at bounding box center [679, 242] width 197 height 27
type input "新客人 姓名未設定/無/null"
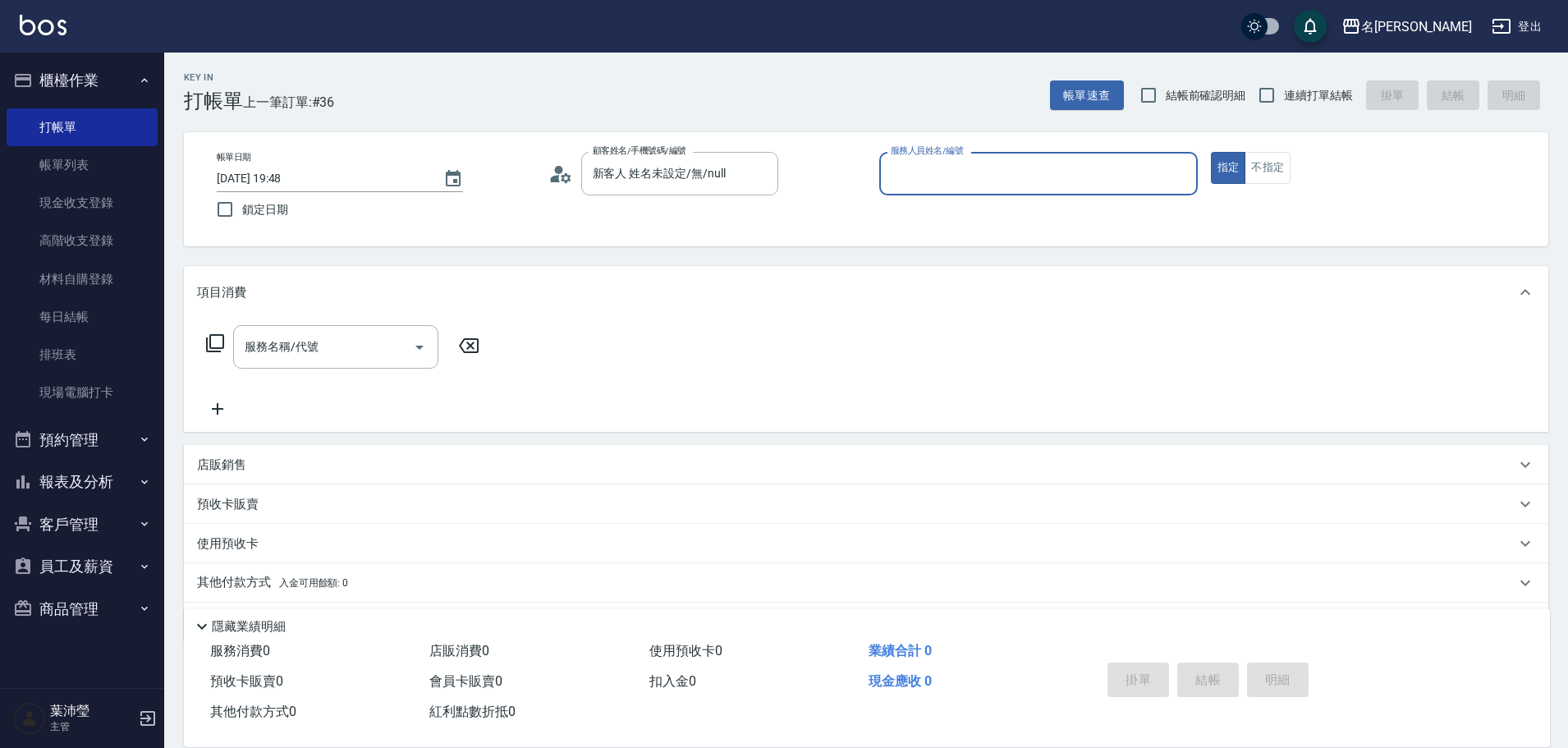
click at [925, 171] on input "服務人員姓名/編號" at bounding box center [1038, 174] width 304 height 29
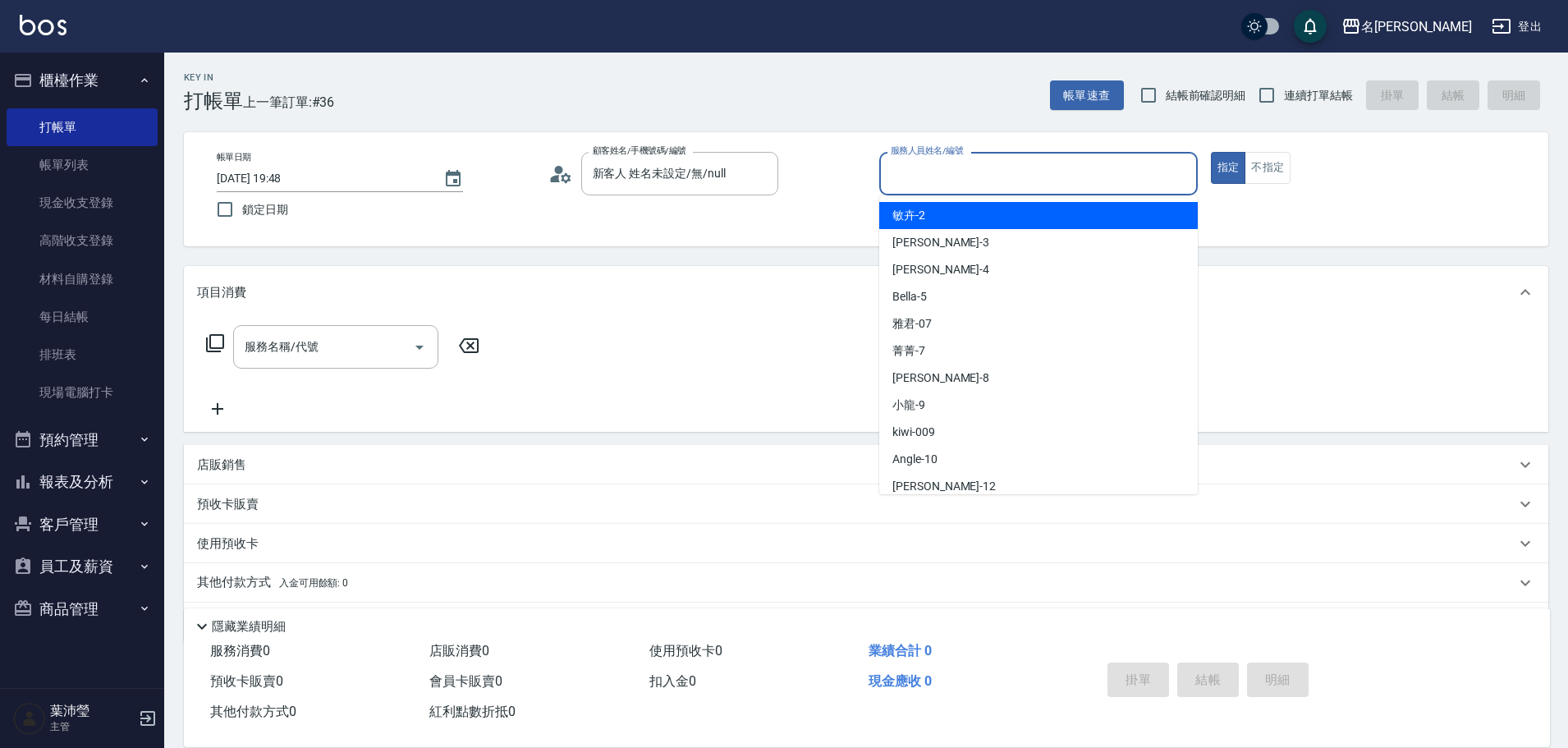
click at [934, 213] on div "敏卉 -2" at bounding box center [1038, 215] width 319 height 27
type input "敏卉-2"
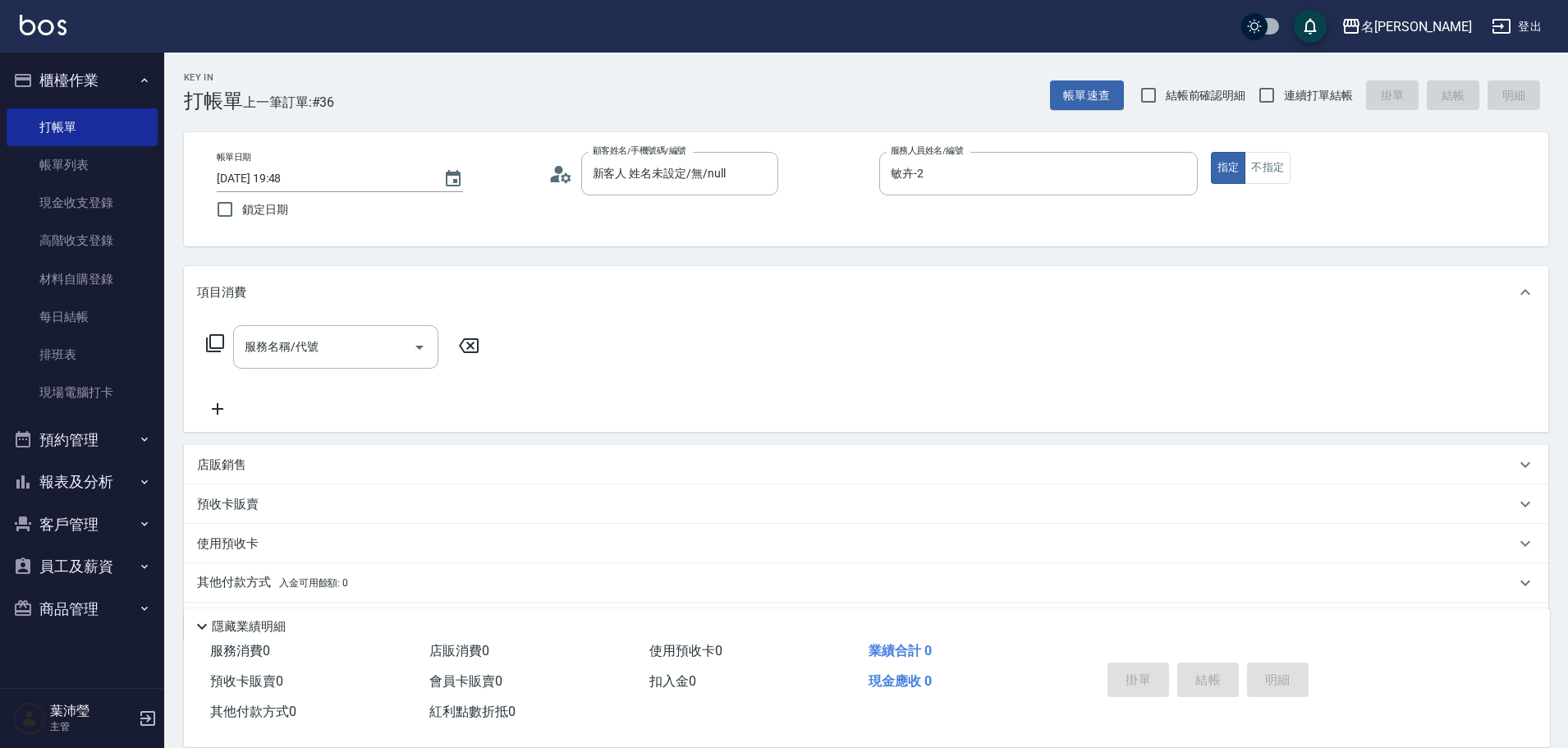
click at [211, 340] on icon at bounding box center [215, 343] width 18 height 18
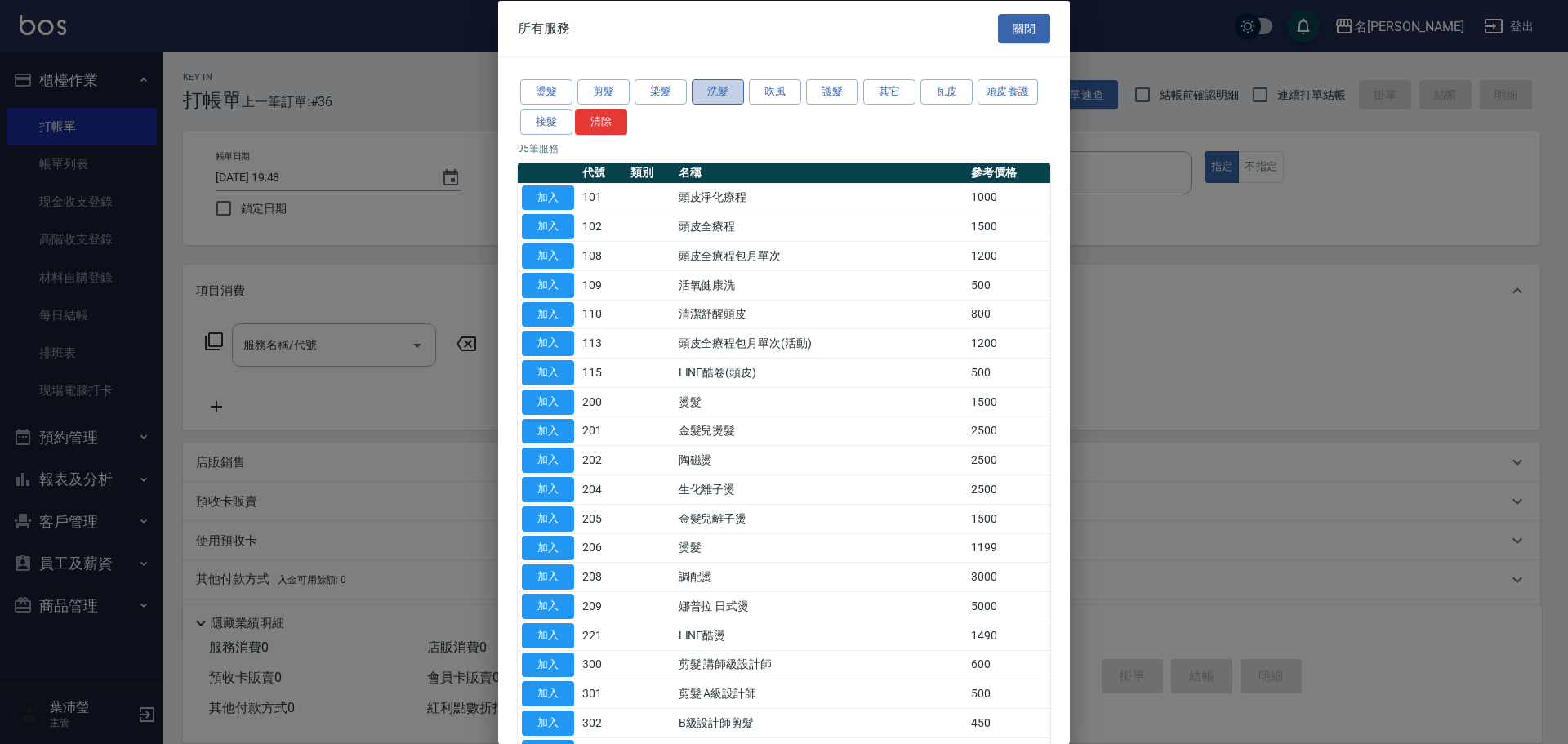
click at [714, 90] on button "洗髮" at bounding box center [718, 92] width 52 height 26
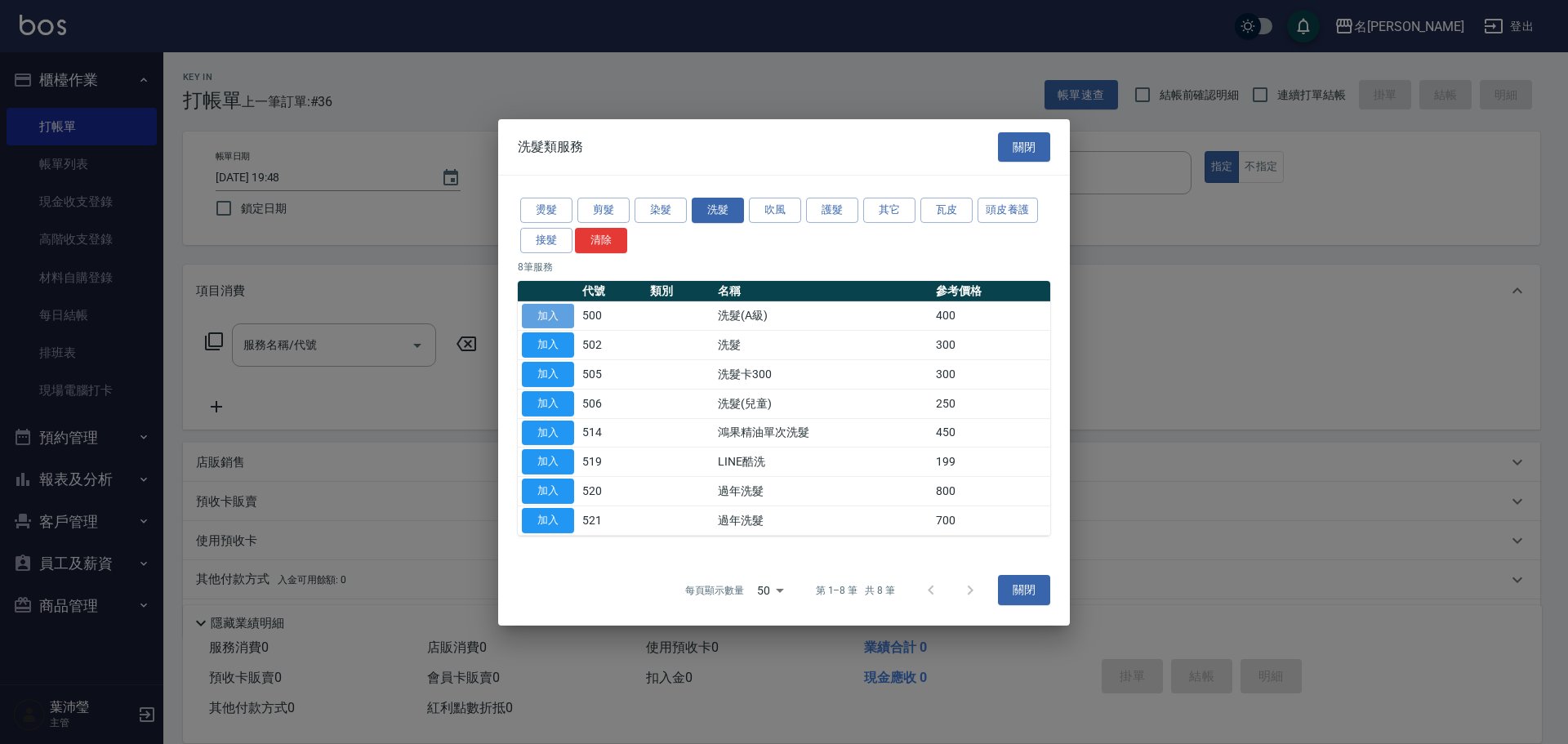
click at [555, 313] on button "加入" at bounding box center [547, 315] width 52 height 26
type input "洗髮(A級)(500)"
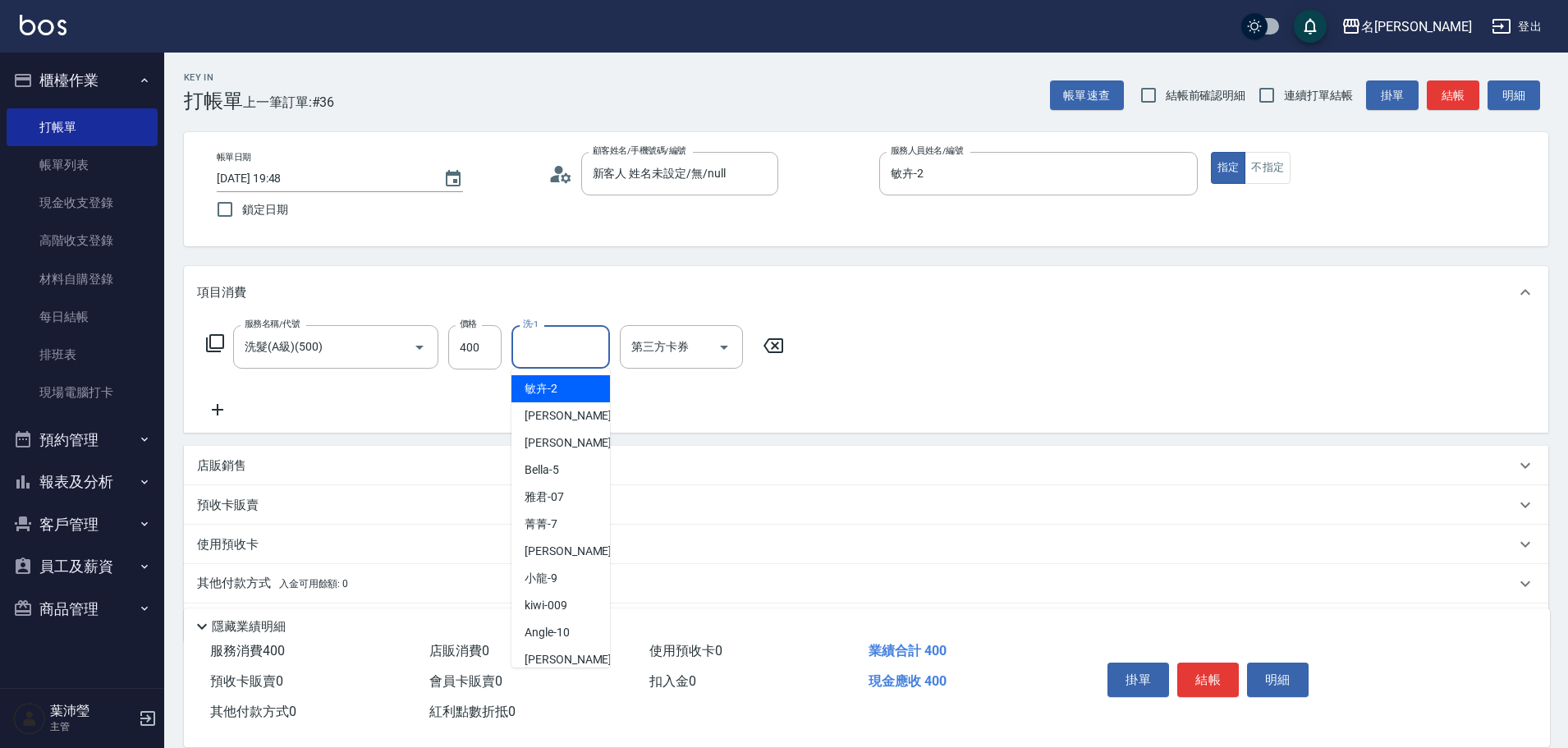
click at [540, 340] on input "洗-1" at bounding box center [560, 346] width 84 height 29
click at [558, 385] on span "語爭 -20" at bounding box center [544, 389] width 39 height 17
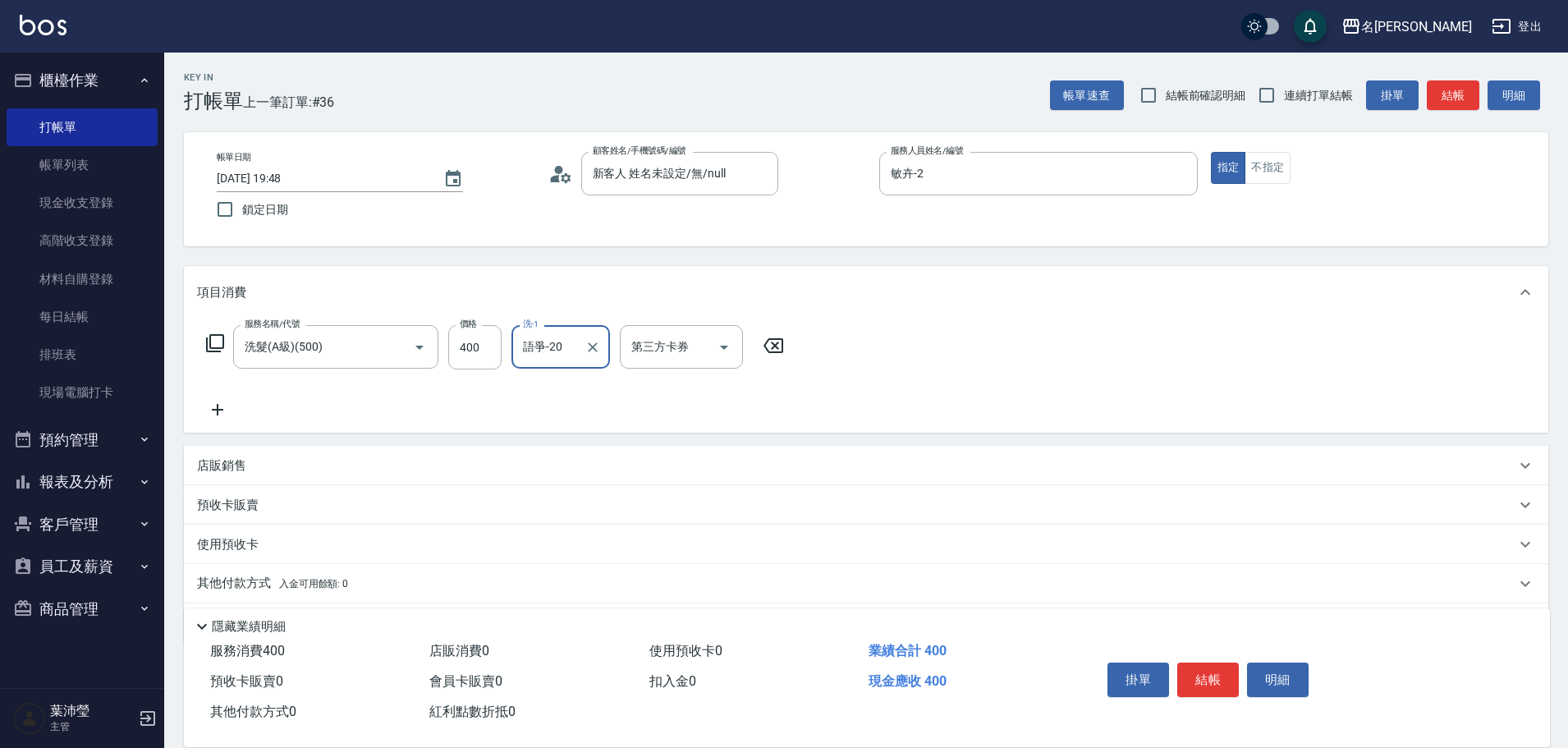
type input "語爭-20"
click at [217, 334] on icon at bounding box center [215, 343] width 20 height 20
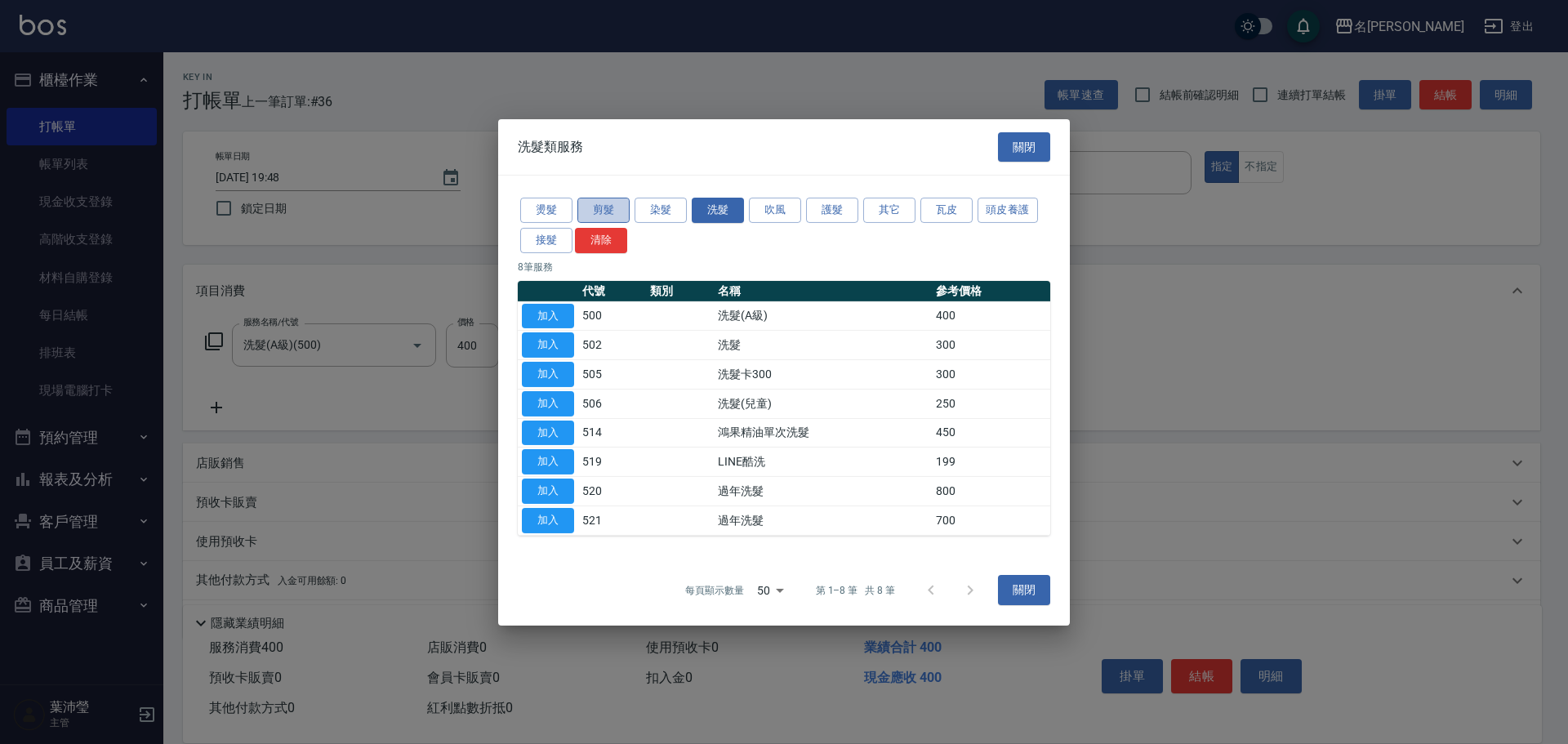
click at [603, 199] on button "剪髮" at bounding box center [603, 210] width 52 height 26
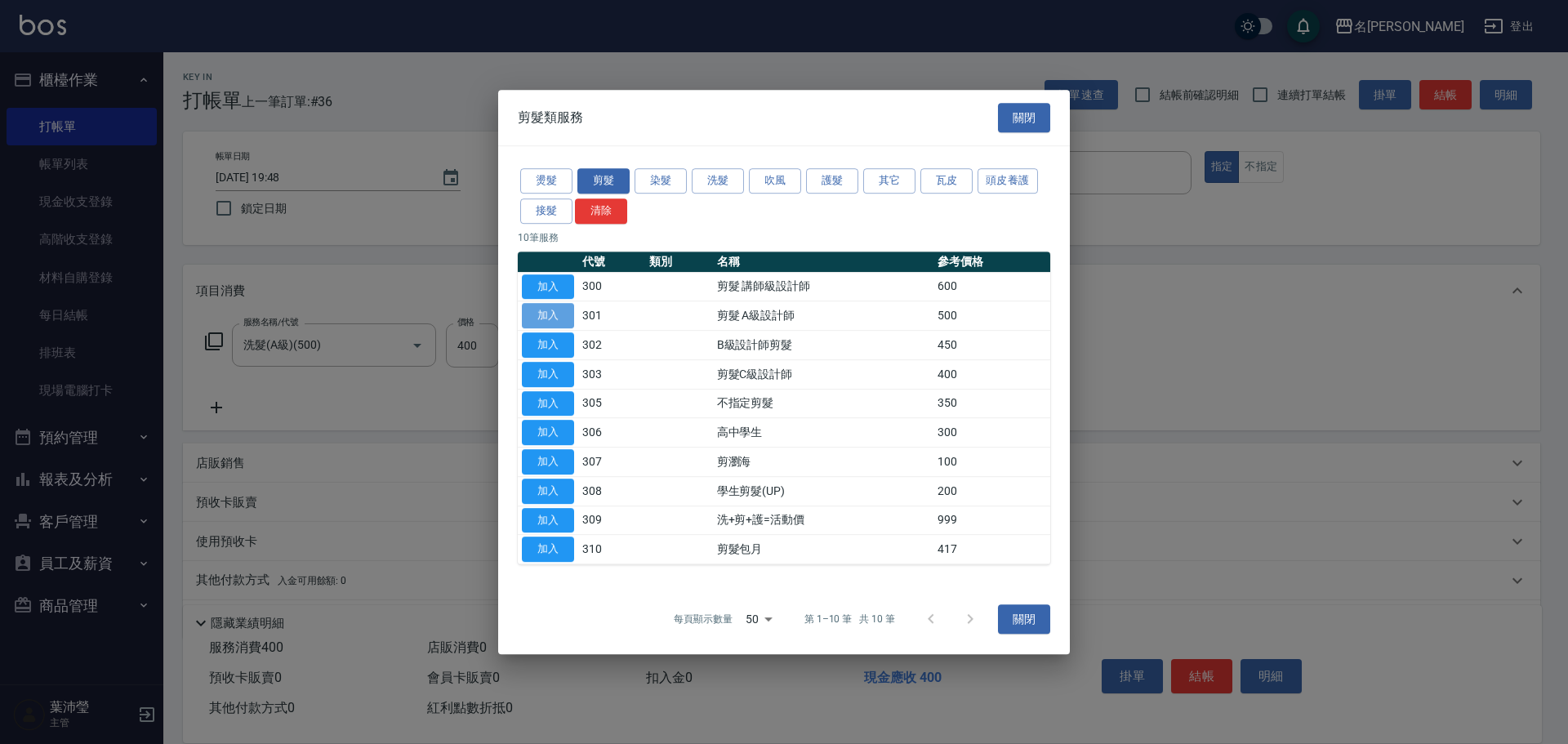
click at [547, 312] on button "加入" at bounding box center [547, 315] width 52 height 26
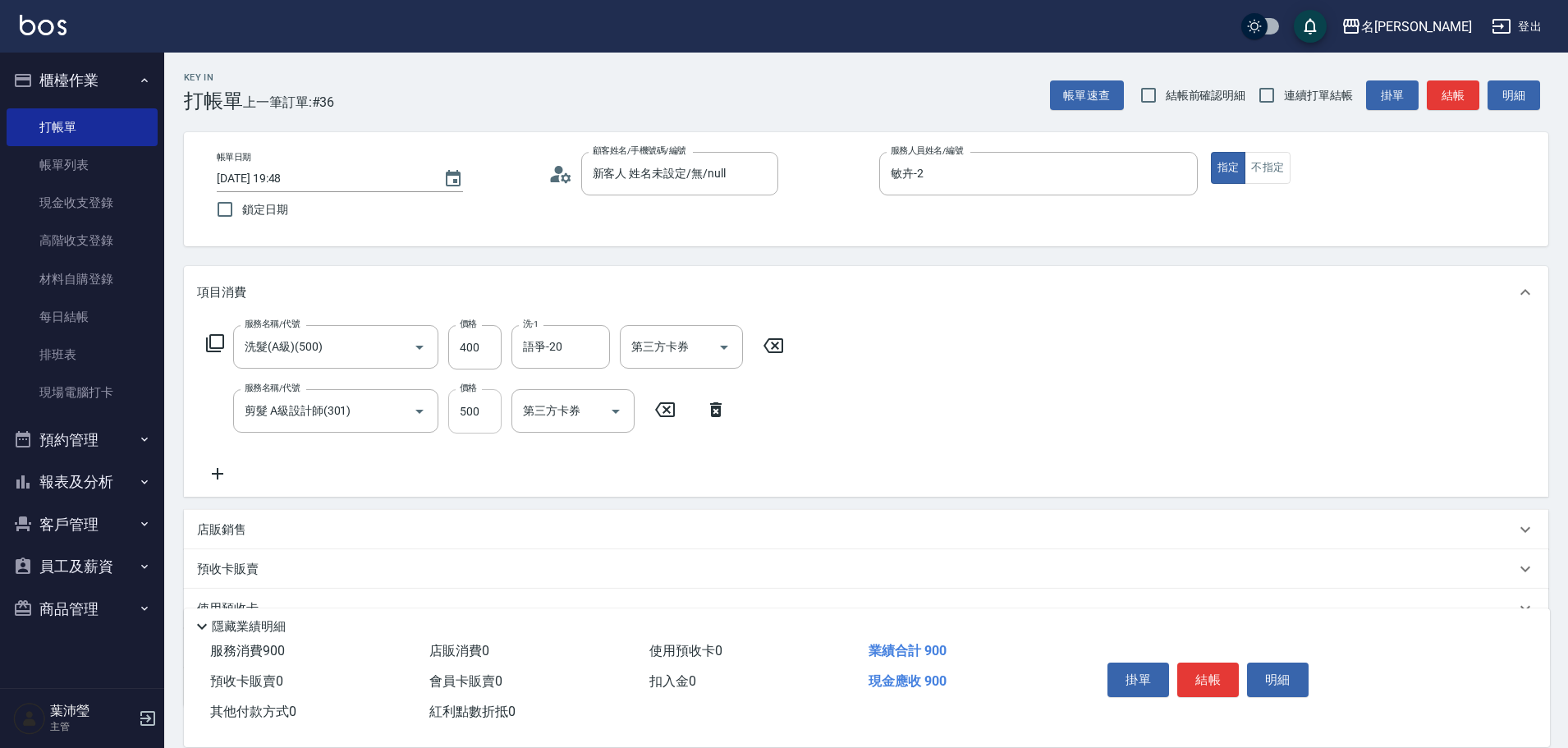
click at [489, 412] on input "500" at bounding box center [475, 411] width 53 height 44
type input "600"
click at [212, 344] on icon at bounding box center [215, 343] width 20 height 20
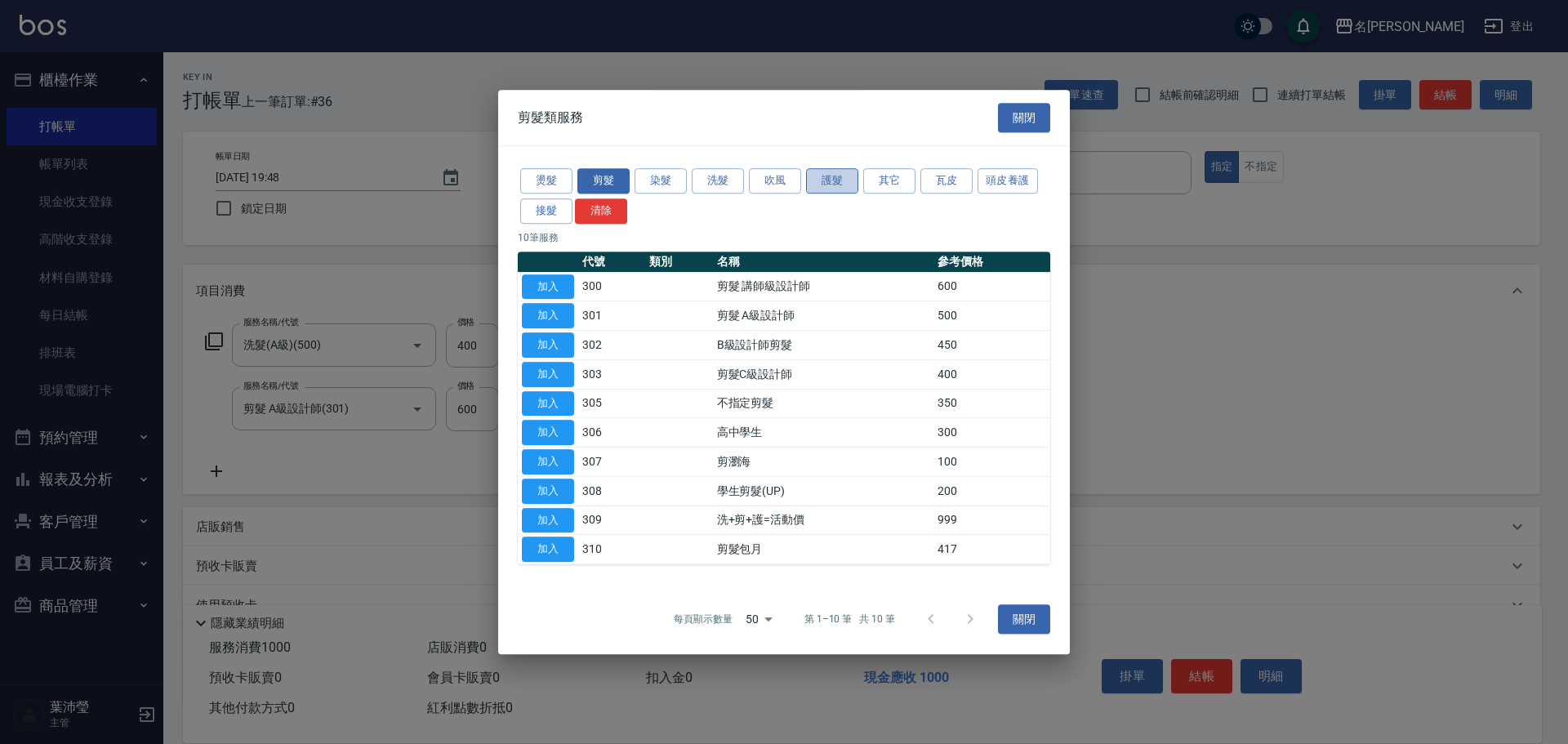
click at [842, 182] on button "護髮" at bounding box center [831, 181] width 52 height 26
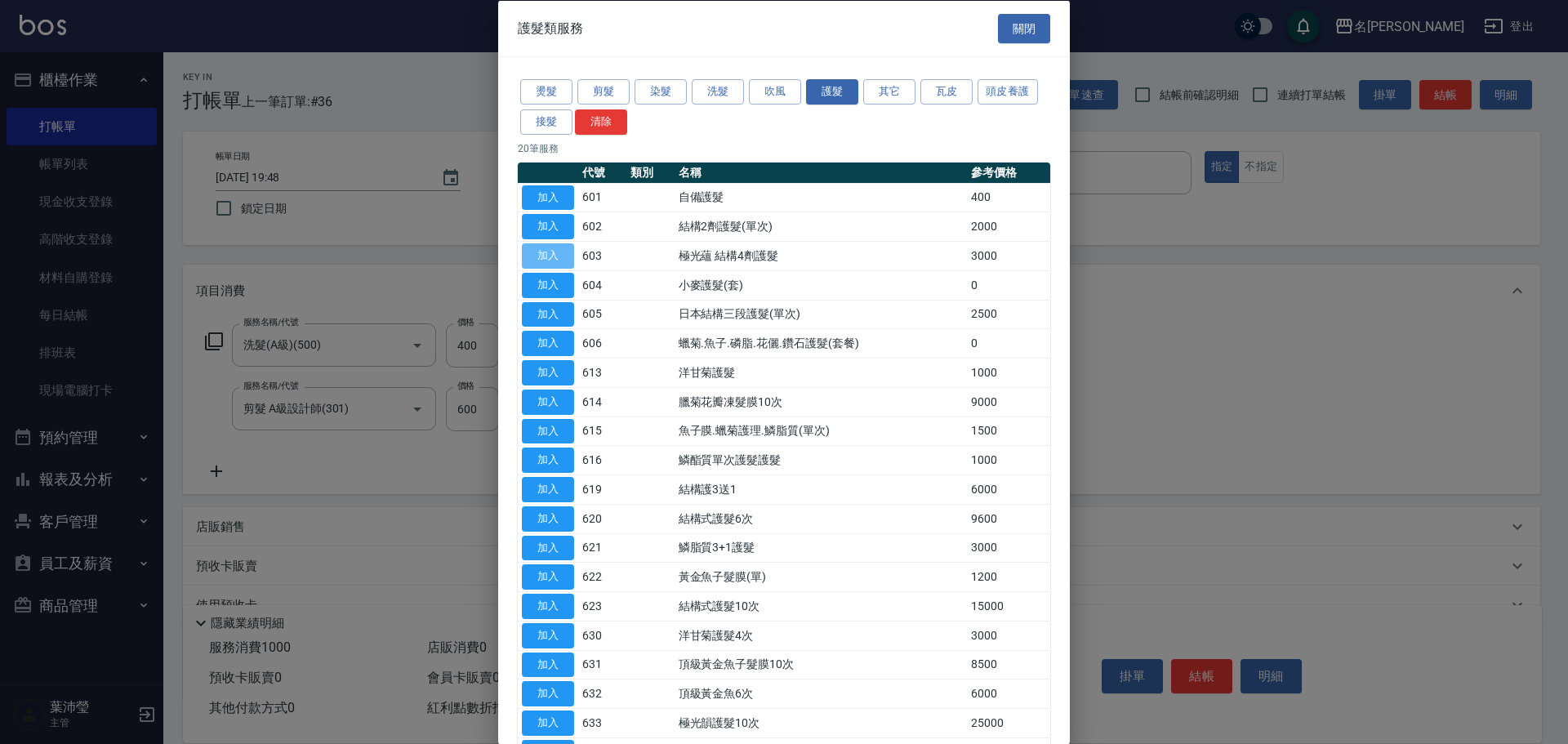
click at [555, 255] on button "加入" at bounding box center [547, 256] width 52 height 26
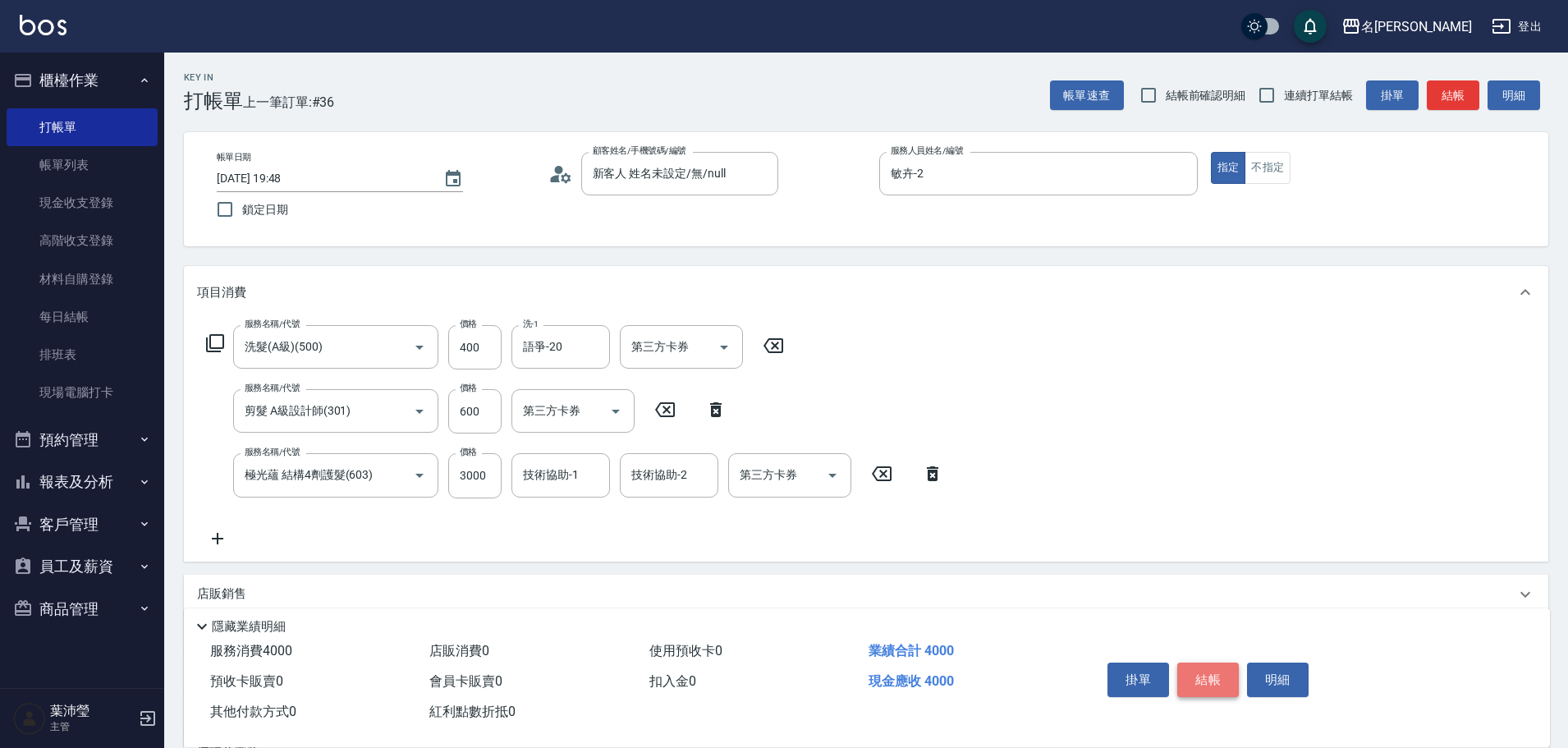
click at [1199, 667] on button "結帳" at bounding box center [1208, 680] width 61 height 35
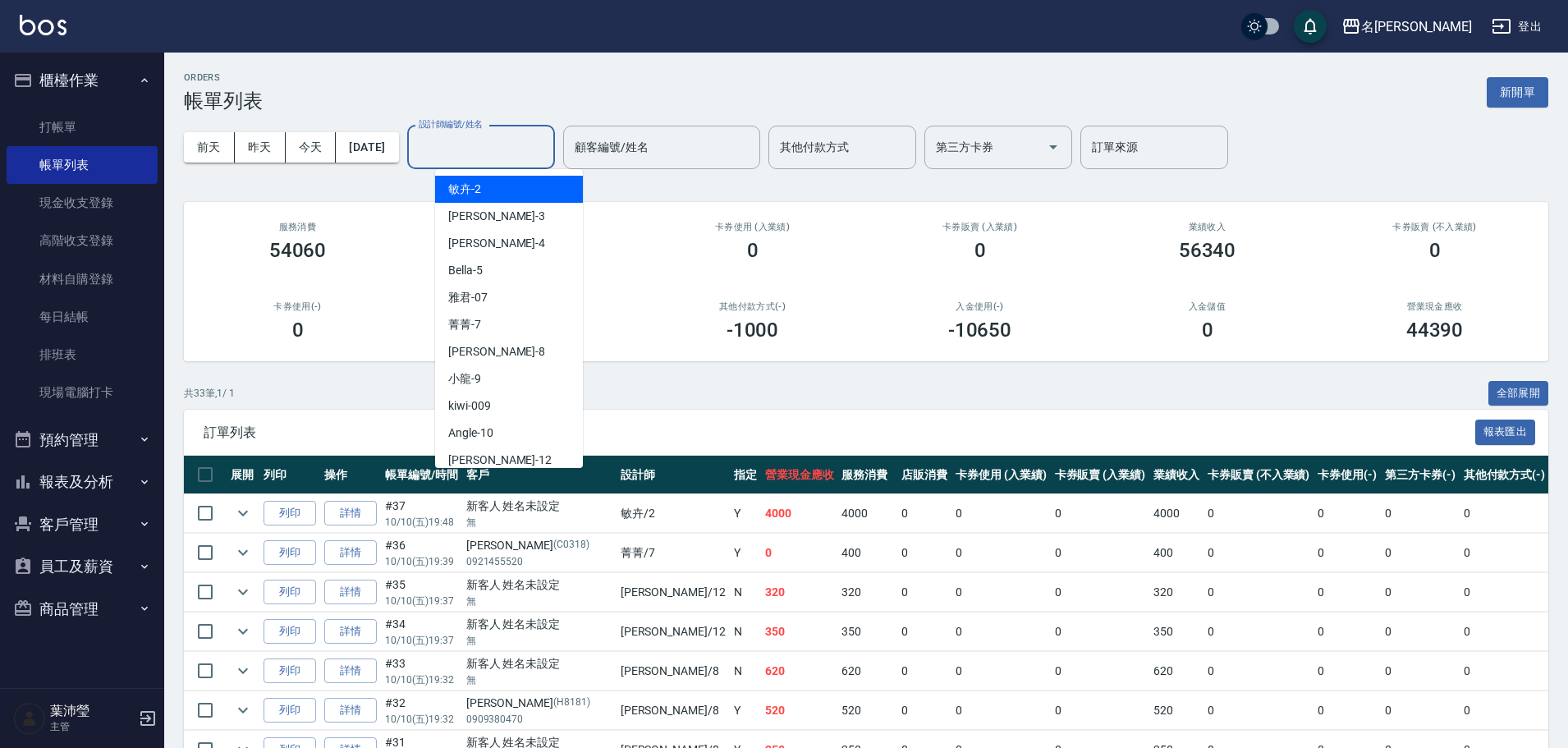
click at [508, 145] on input "設計師編號/姓名" at bounding box center [481, 147] width 133 height 29
click at [515, 187] on div "敏卉 -2" at bounding box center [509, 189] width 148 height 27
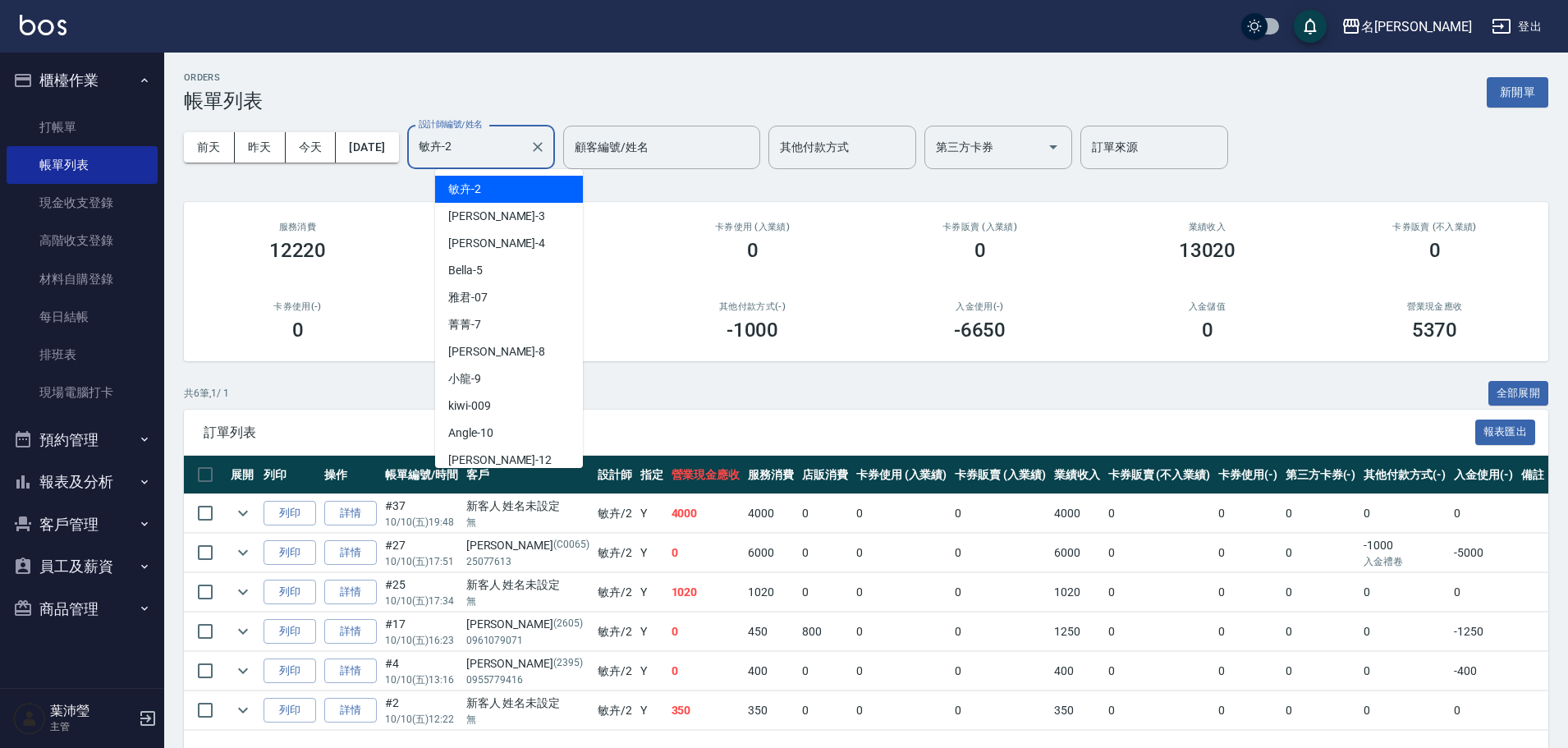
click at [523, 144] on input "敏卉-2" at bounding box center [468, 147] width 109 height 29
click at [535, 433] on div "Angle -10" at bounding box center [509, 433] width 148 height 27
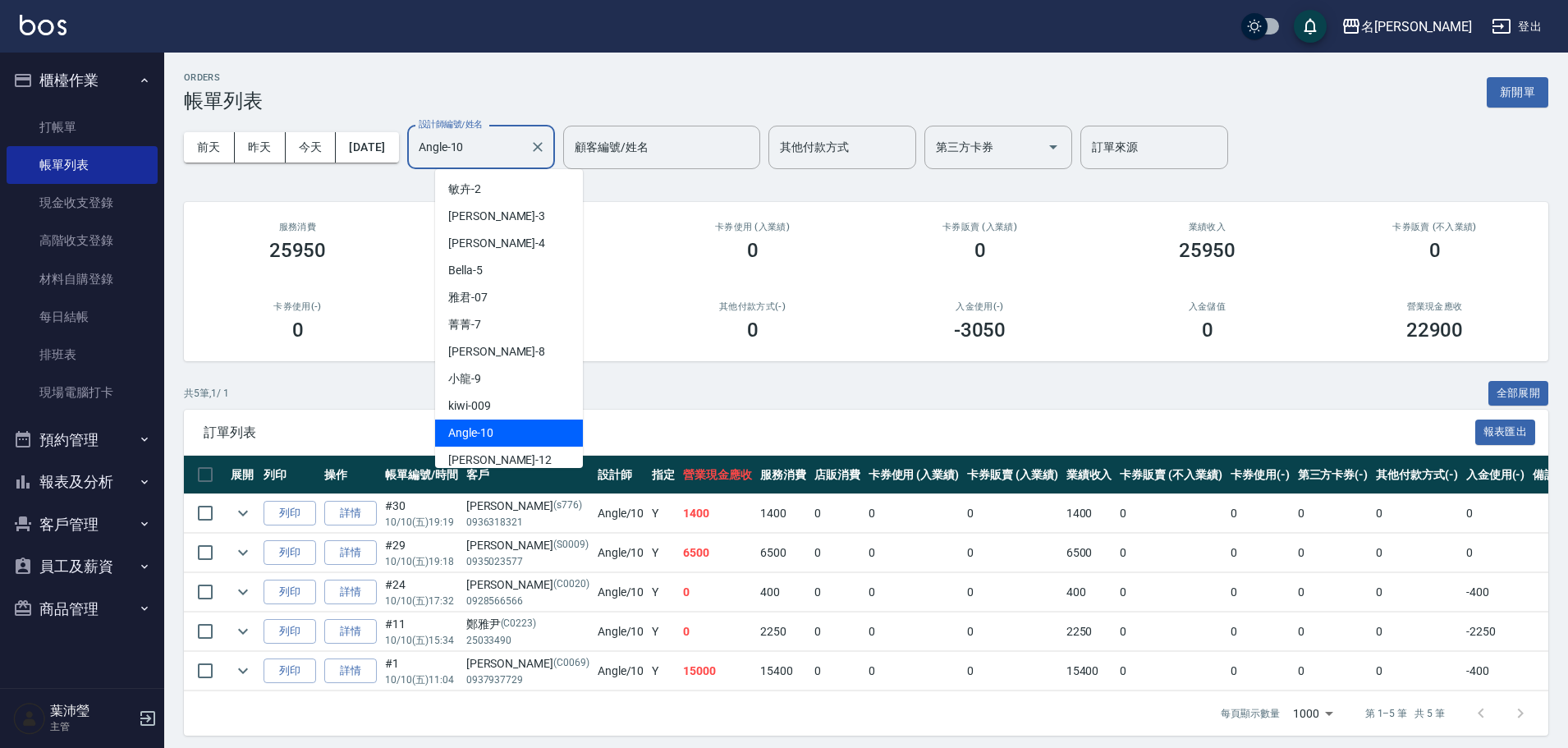
click at [523, 144] on input "Angle-10" at bounding box center [468, 147] width 109 height 29
click at [521, 189] on div "敏卉 -2" at bounding box center [509, 189] width 148 height 27
type input "敏卉-2"
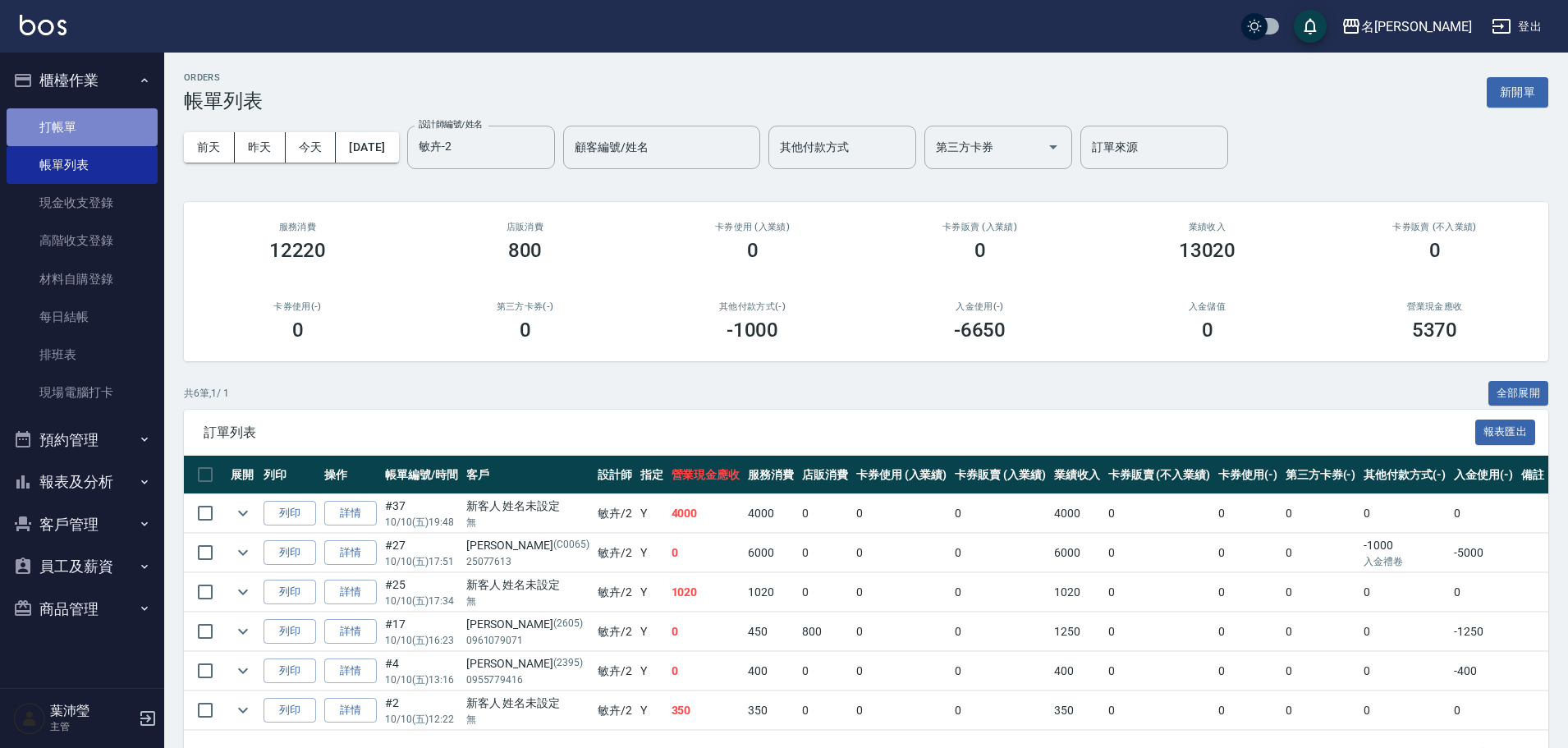
click at [100, 124] on link "打帳單" at bounding box center [82, 127] width 151 height 37
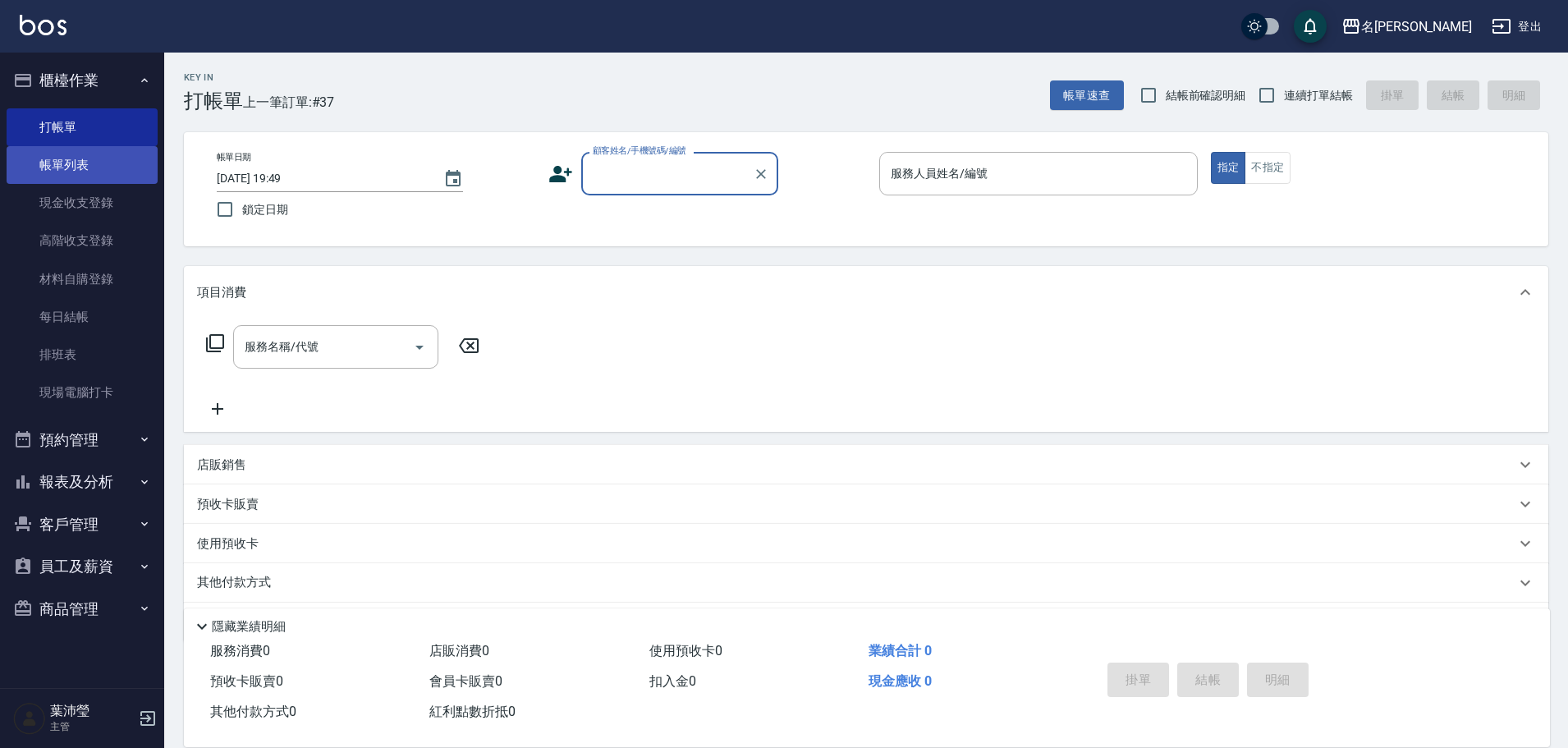
click at [140, 170] on link "帳單列表" at bounding box center [82, 164] width 151 height 37
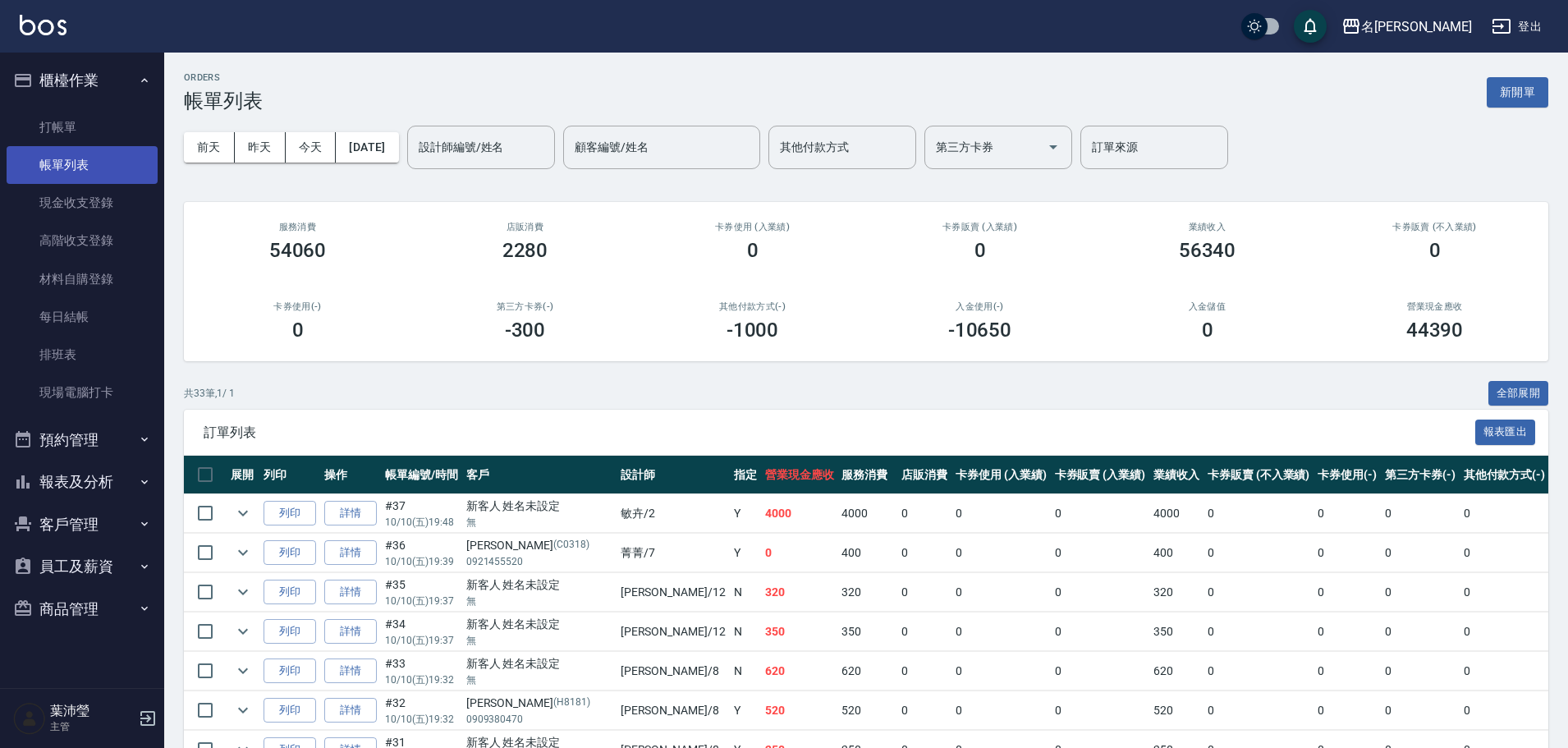
click at [85, 153] on link "帳單列表" at bounding box center [82, 164] width 151 height 37
click at [345, 514] on link "詳情" at bounding box center [350, 513] width 52 height 26
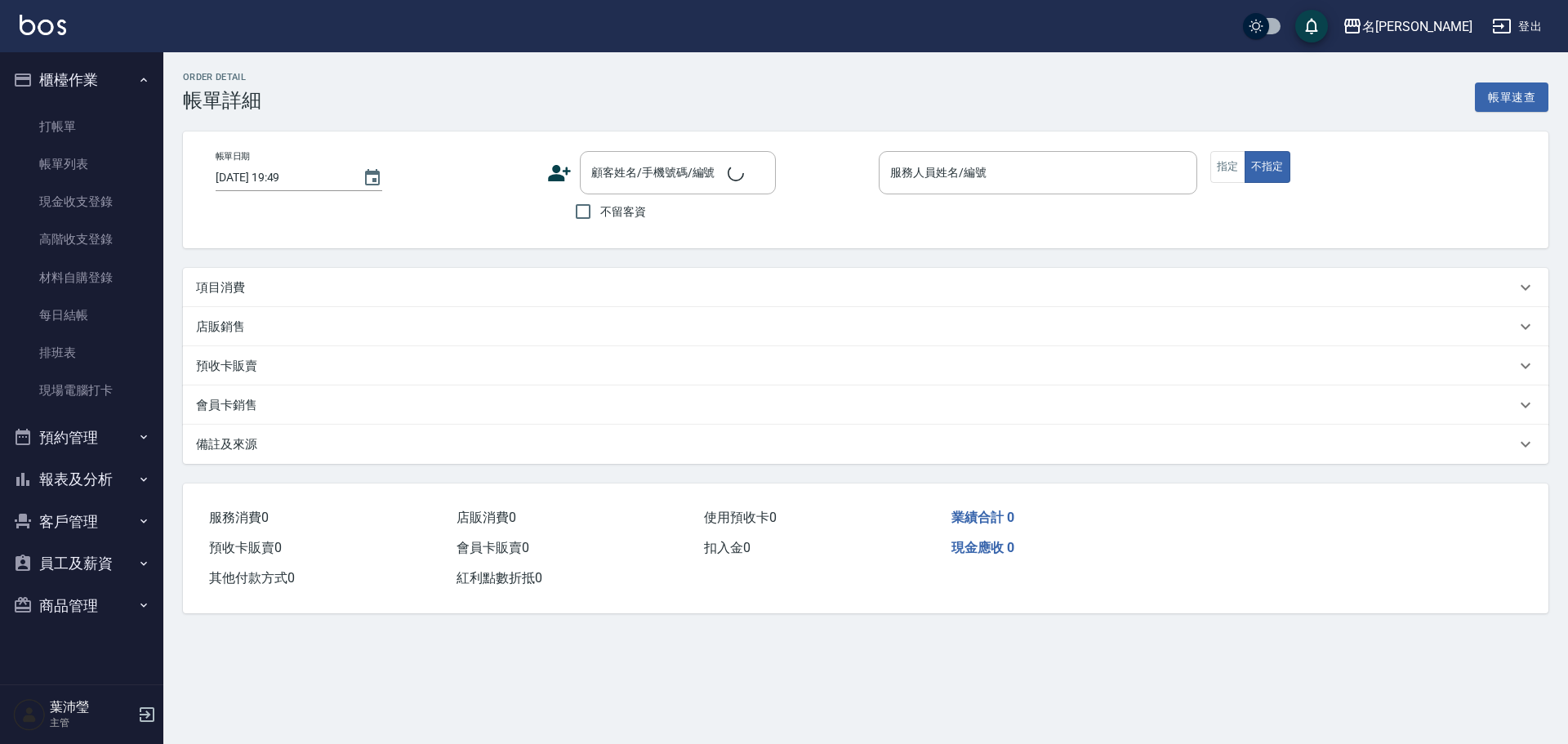
type input "[DATE] 19:48"
type input "敏卉-2"
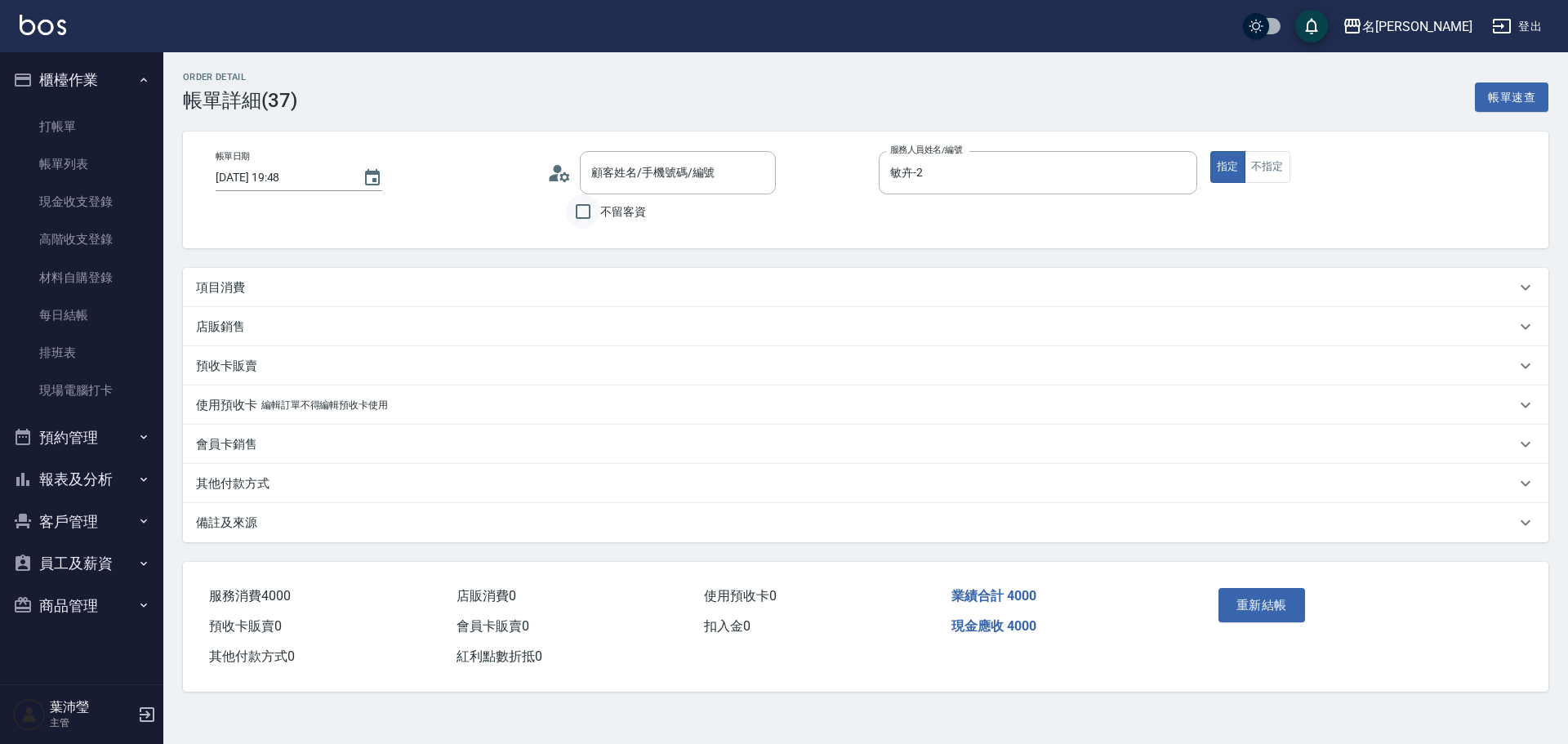
type input "新客人 姓名未設定/無/null"
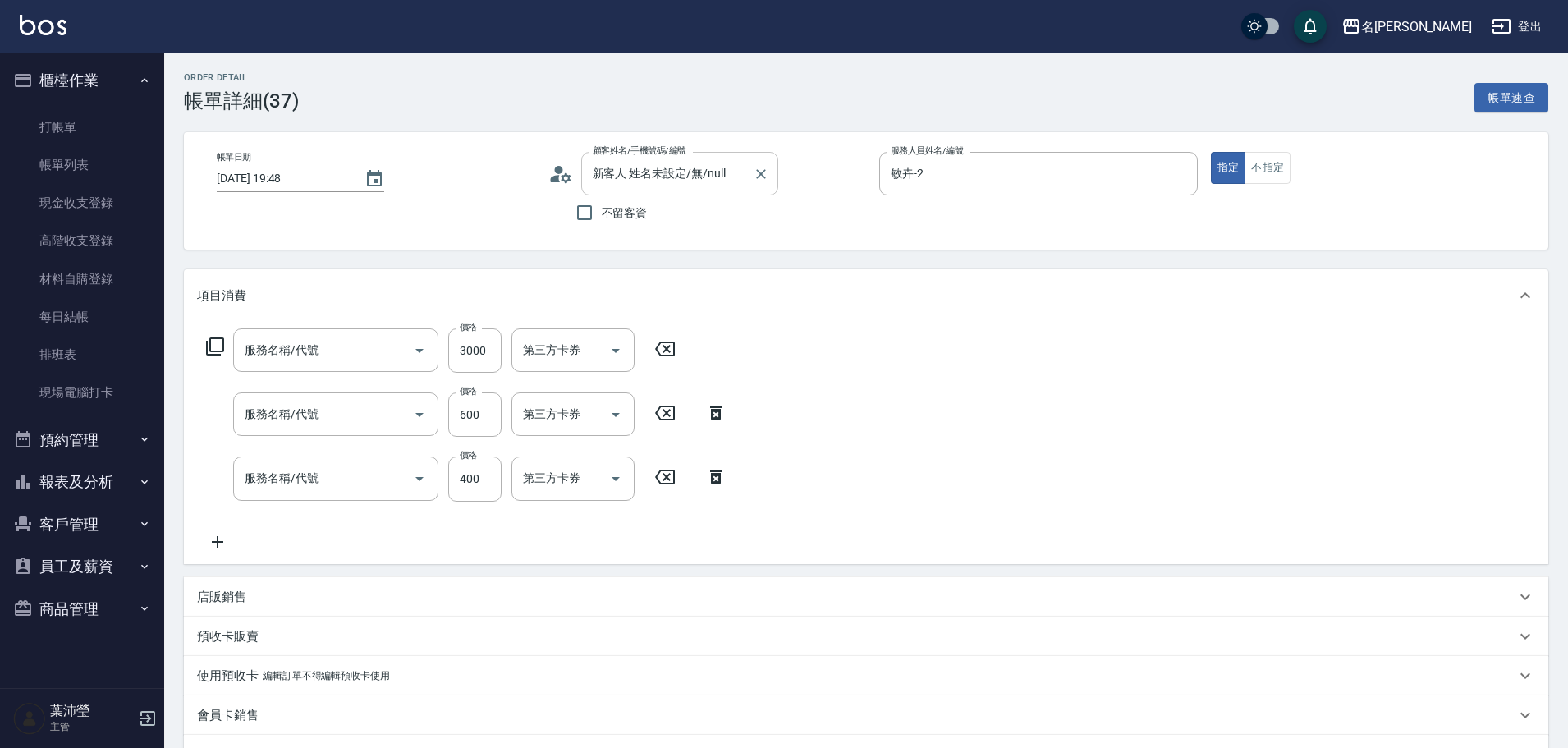
type input "極光蘊 結構4劑護髮(603)"
type input "剪髮 A級設計師(301)"
type input "洗髮(A級)(500)"
click at [216, 344] on icon at bounding box center [215, 346] width 20 height 20
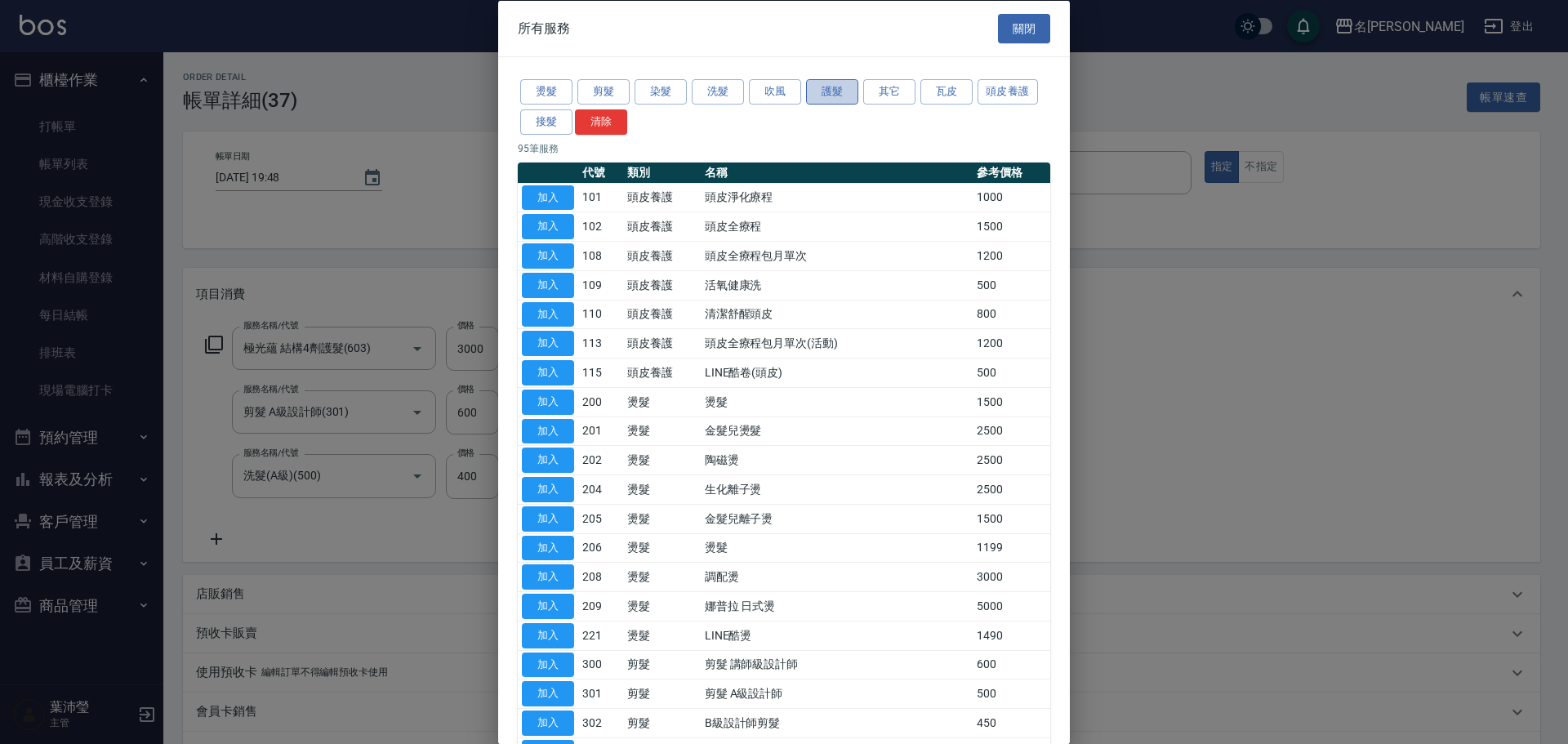
click at [830, 90] on button "護髮" at bounding box center [831, 92] width 52 height 26
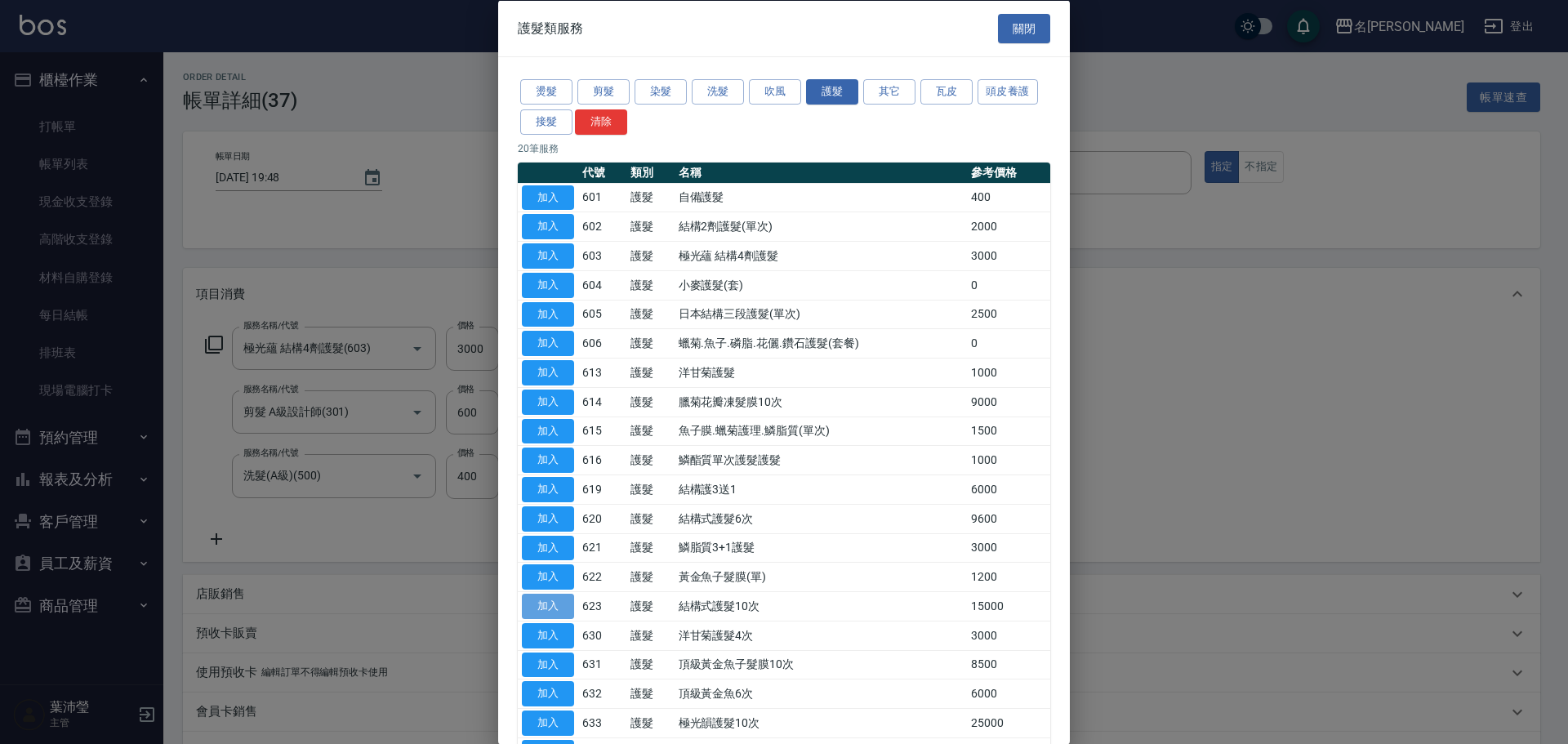
click at [561, 603] on button "加入" at bounding box center [547, 606] width 52 height 26
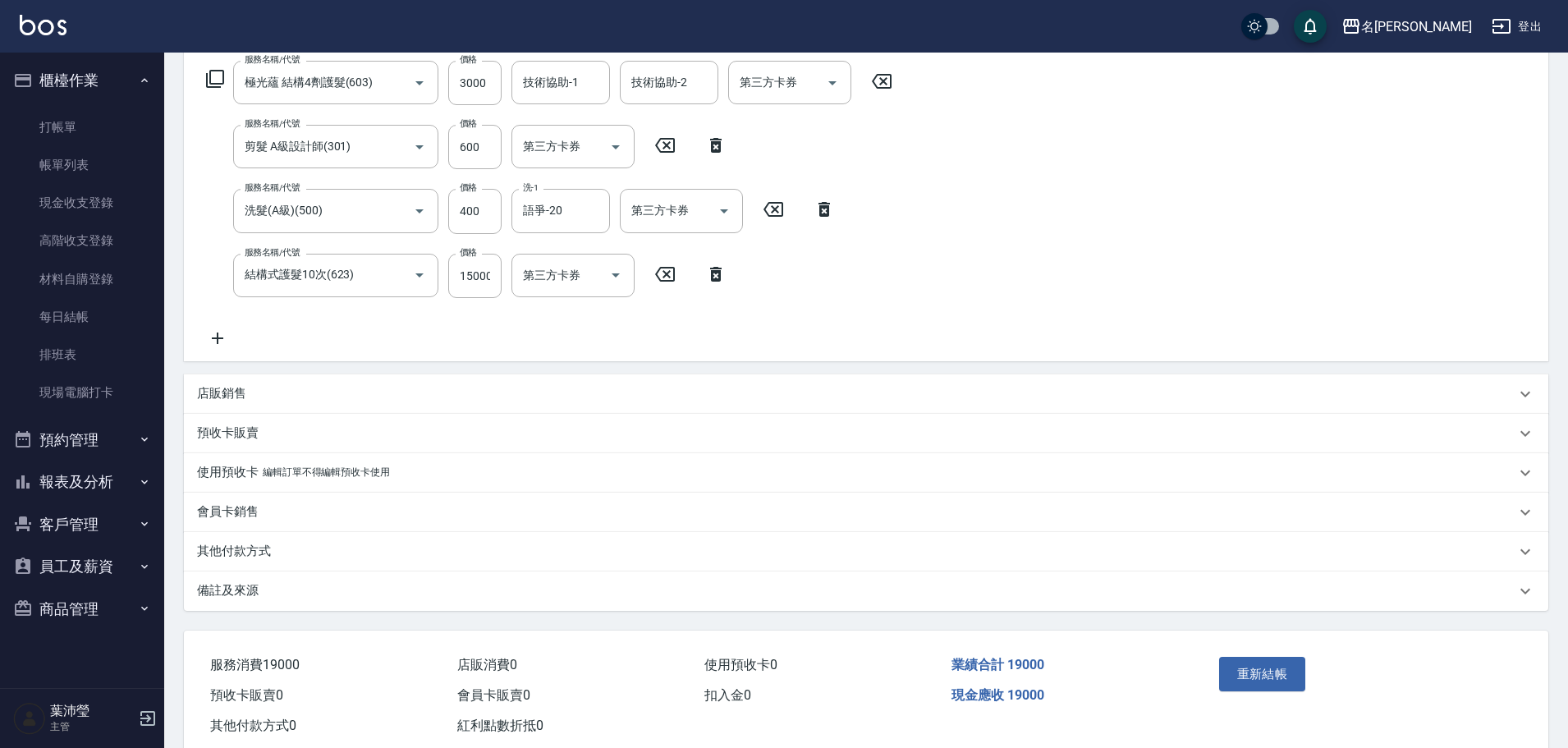
scroll to position [308, 0]
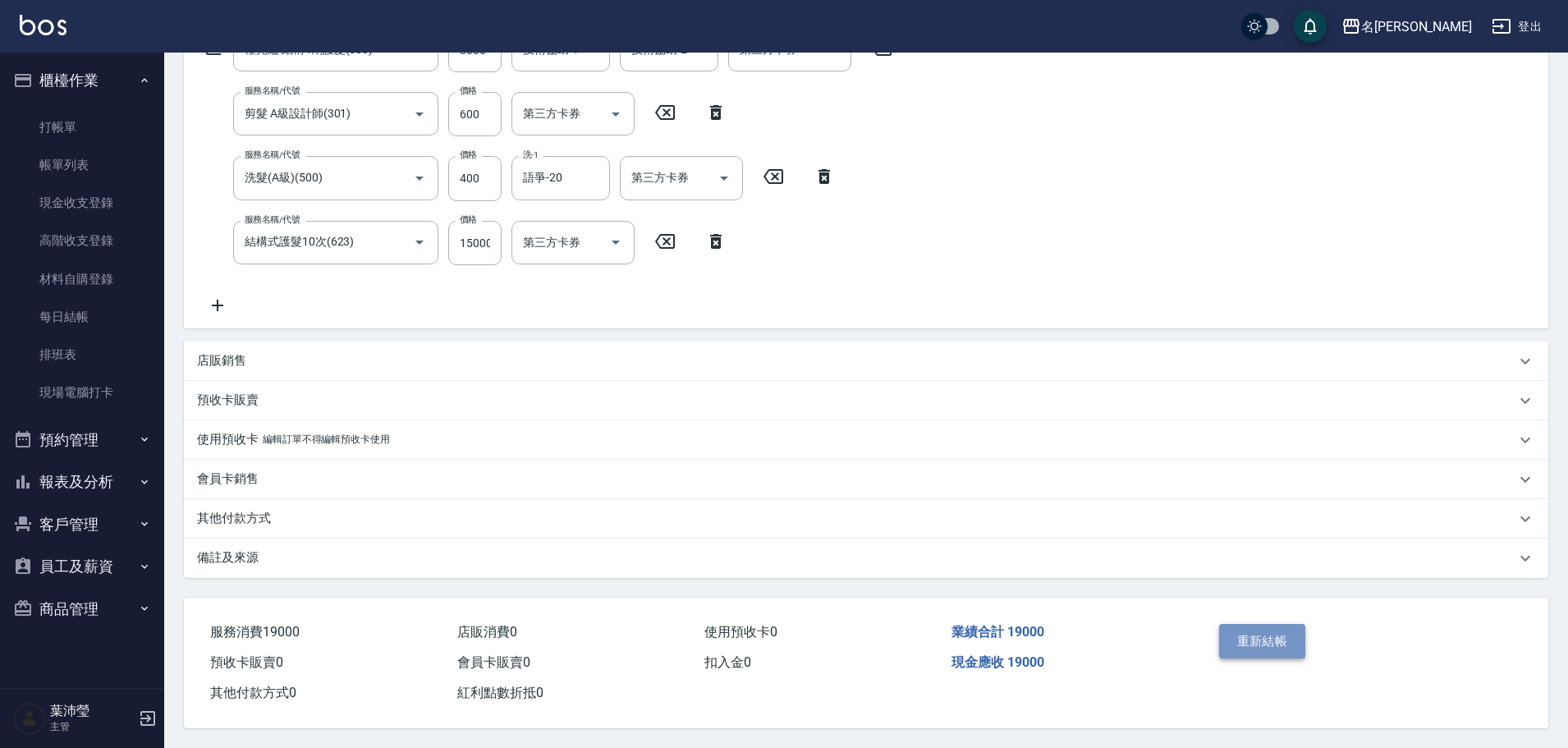
click at [1275, 632] on button "重新結帳" at bounding box center [1262, 641] width 87 height 35
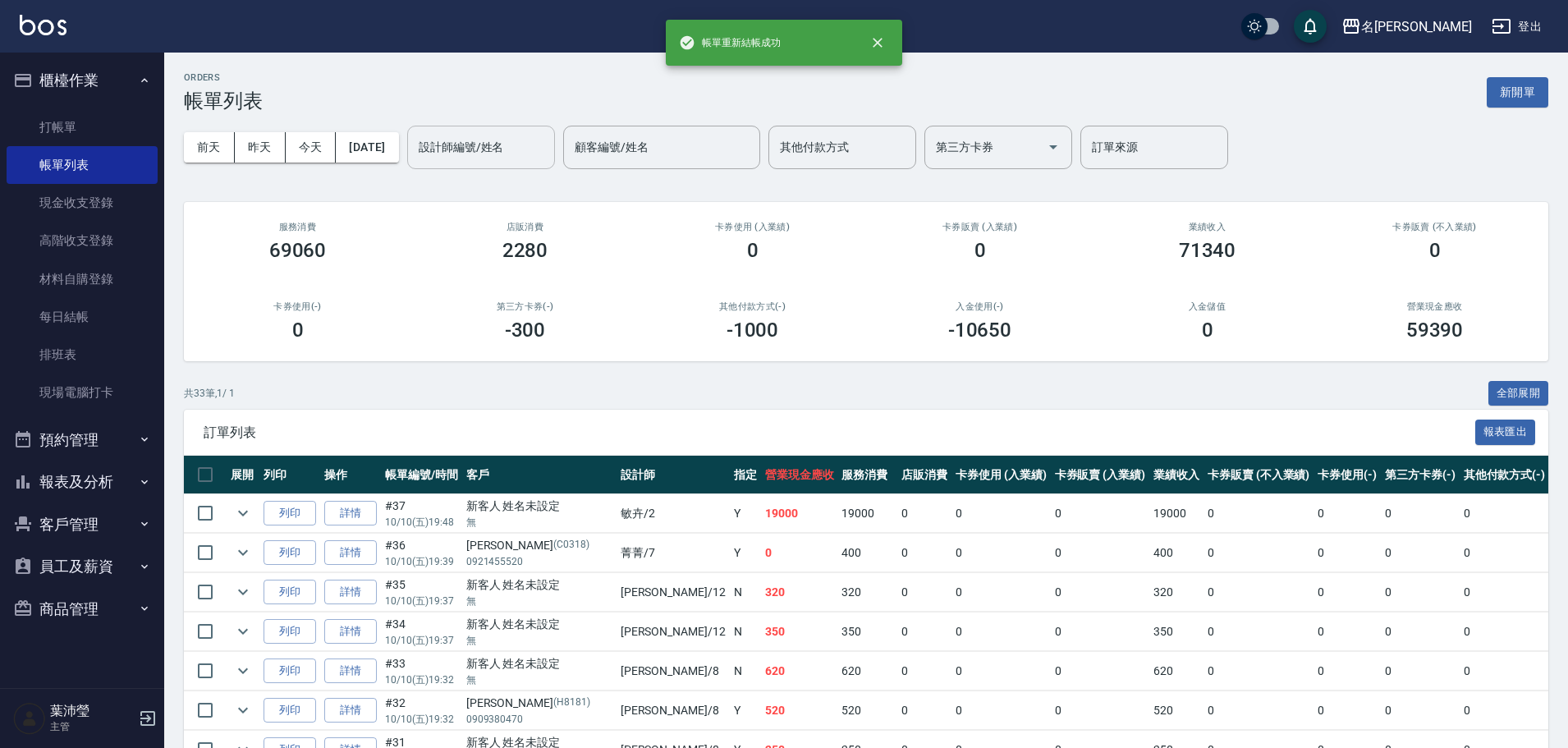
click at [502, 150] on input "設計師編號/姓名" at bounding box center [481, 147] width 133 height 29
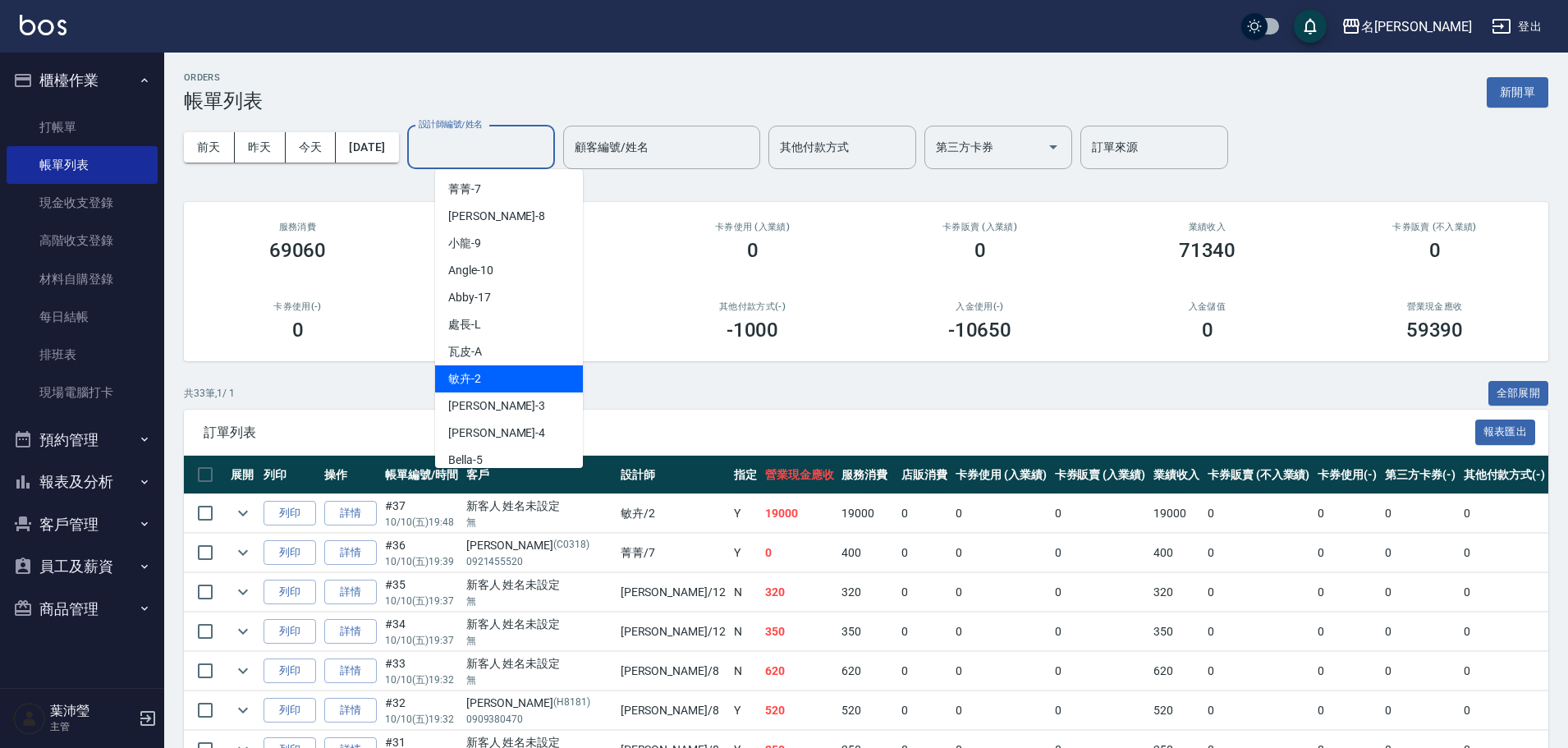
click at [493, 380] on div "敏卉 -2" at bounding box center [509, 379] width 148 height 27
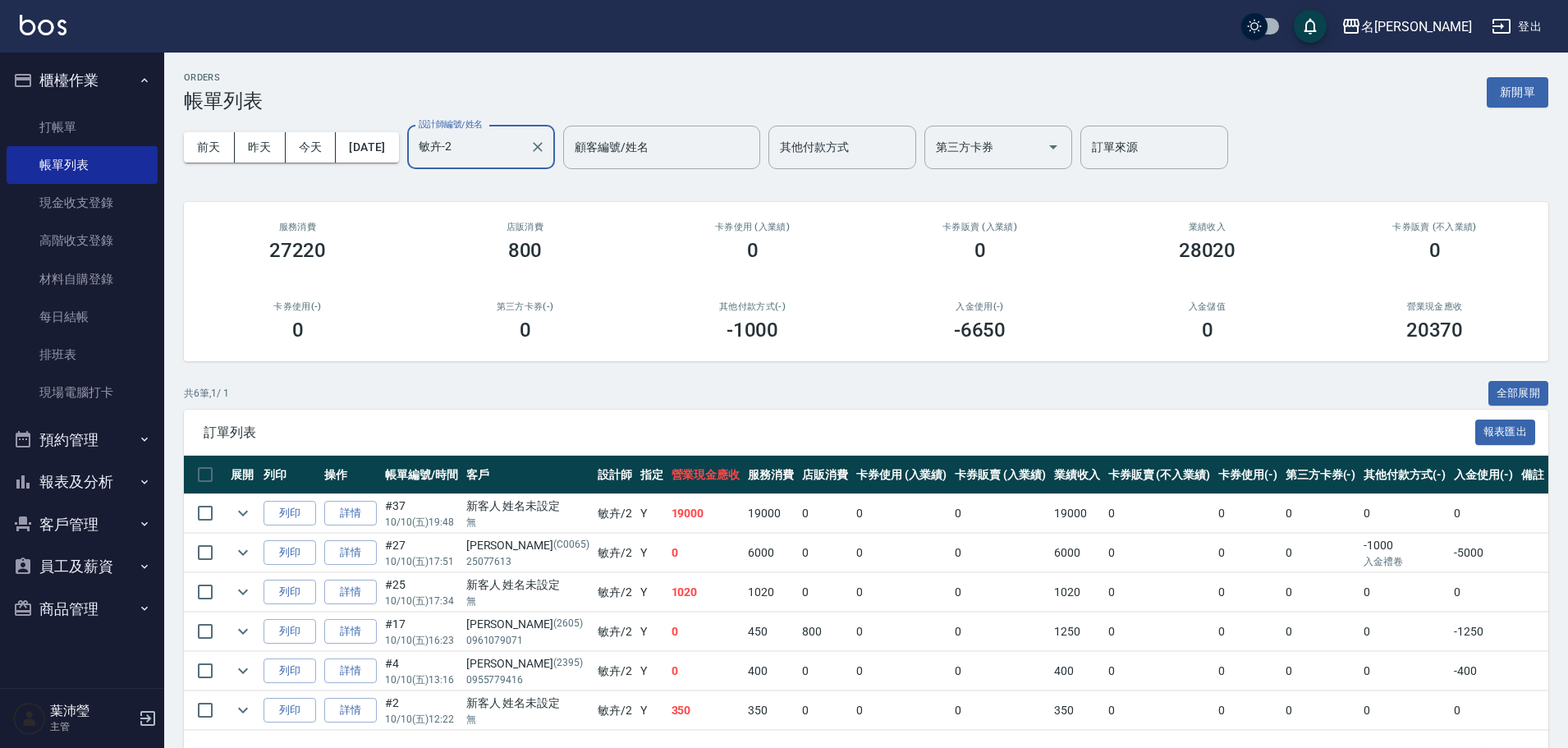
click at [516, 144] on input "敏卉-2" at bounding box center [468, 147] width 109 height 29
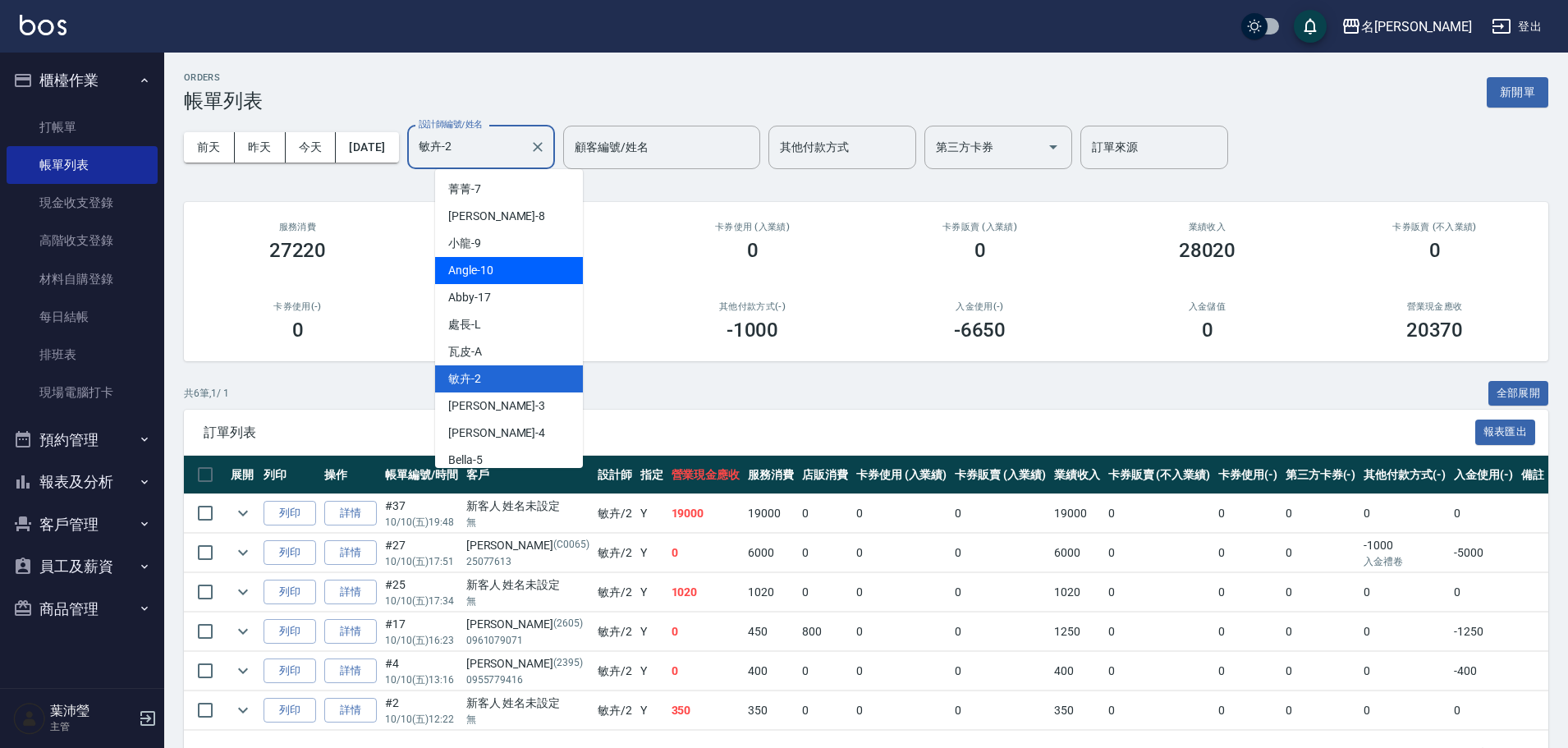
click at [501, 273] on div "Angle -10" at bounding box center [509, 270] width 148 height 27
type input "Angle-10"
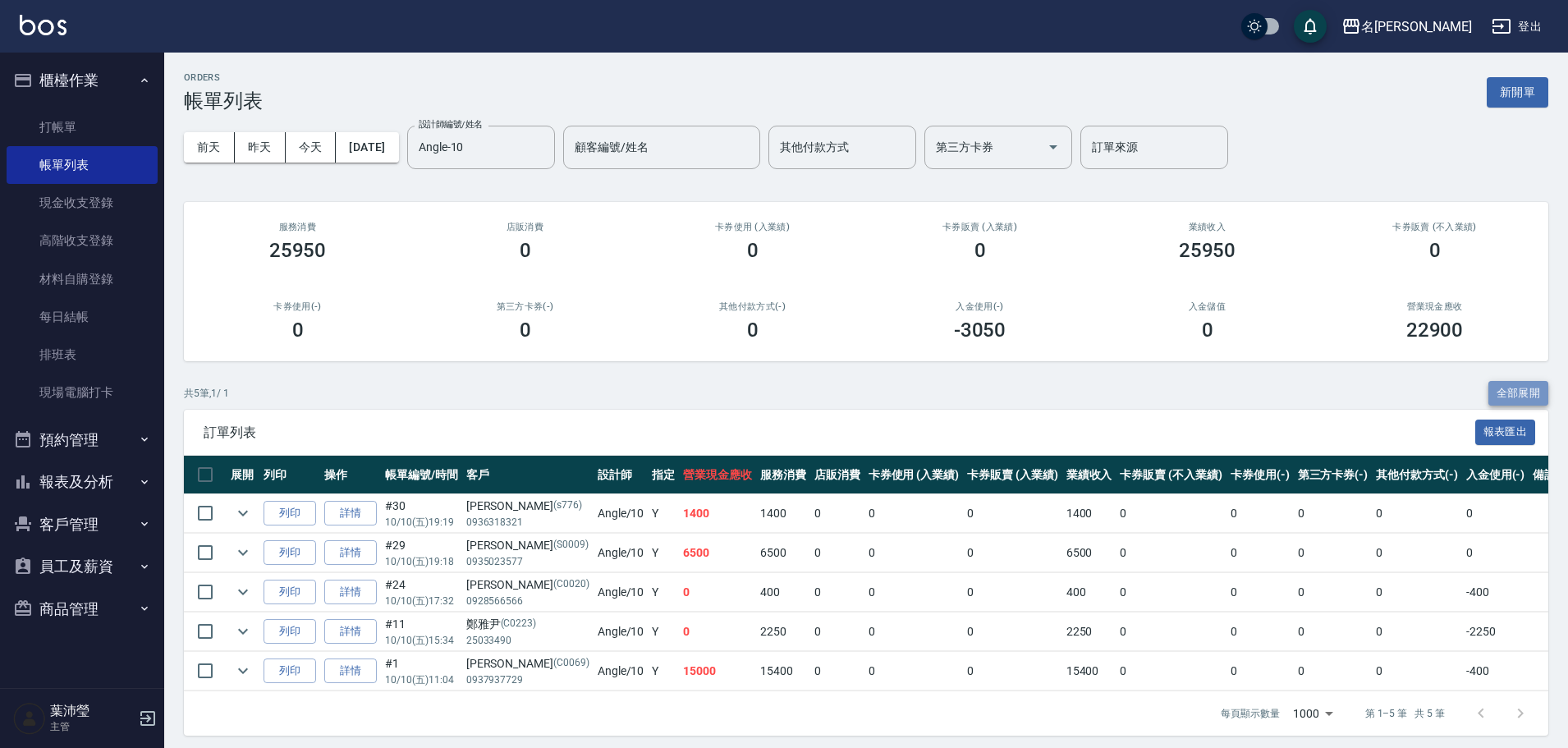
click at [1502, 394] on button "全部展開" at bounding box center [1518, 394] width 61 height 26
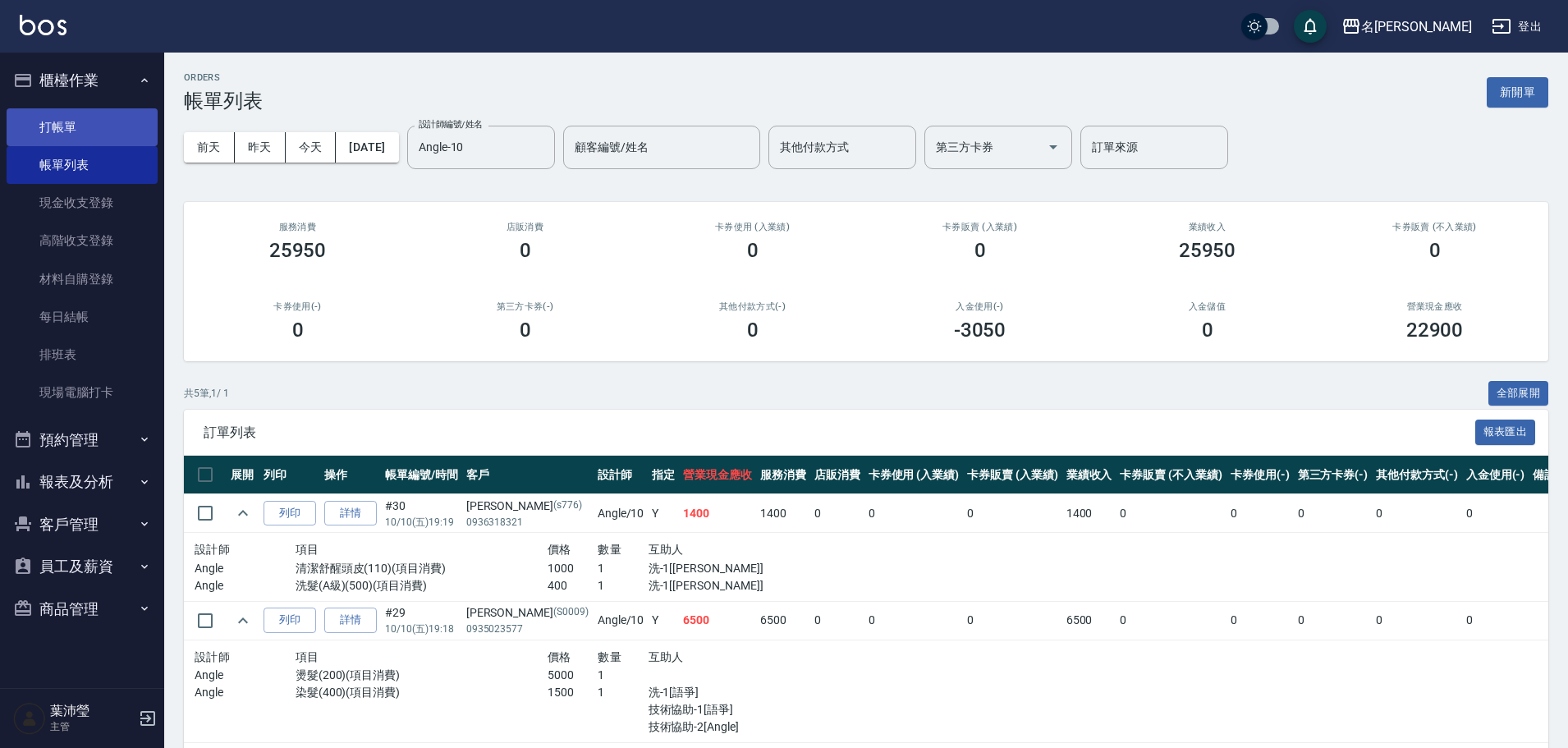
click at [97, 127] on link "打帳單" at bounding box center [82, 127] width 151 height 37
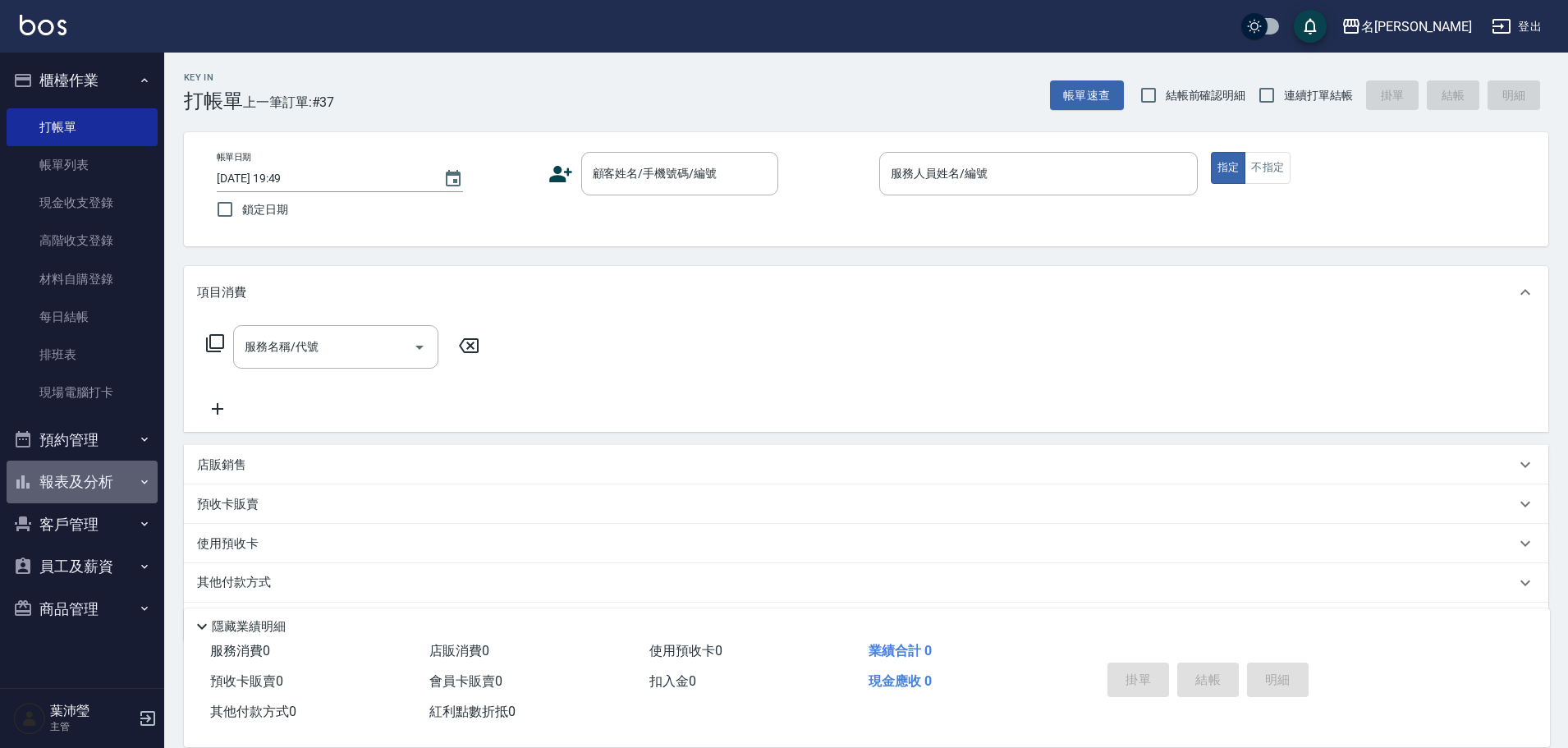
click at [98, 477] on button "報表及分析" at bounding box center [82, 482] width 151 height 42
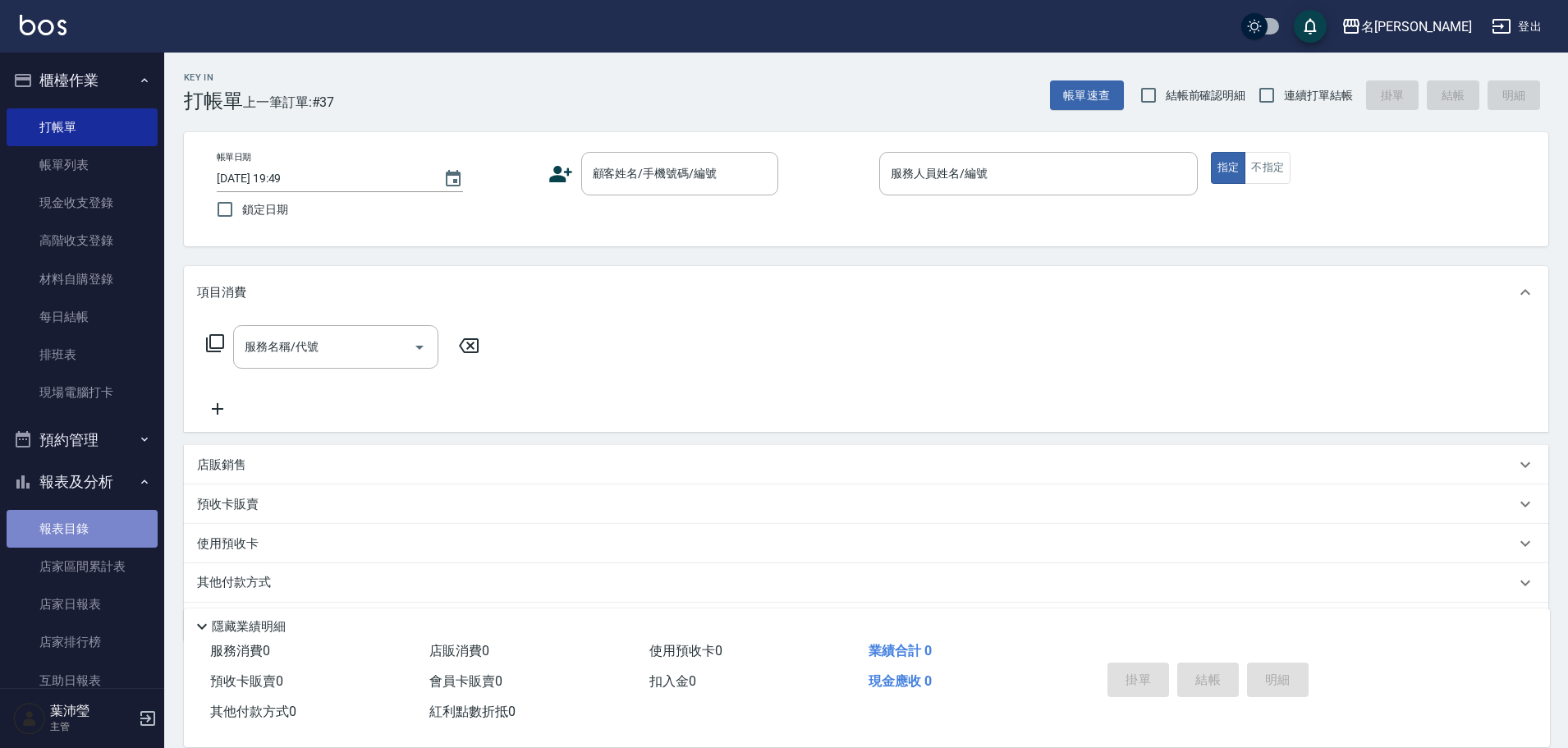
click at [101, 524] on link "報表目錄" at bounding box center [82, 528] width 151 height 37
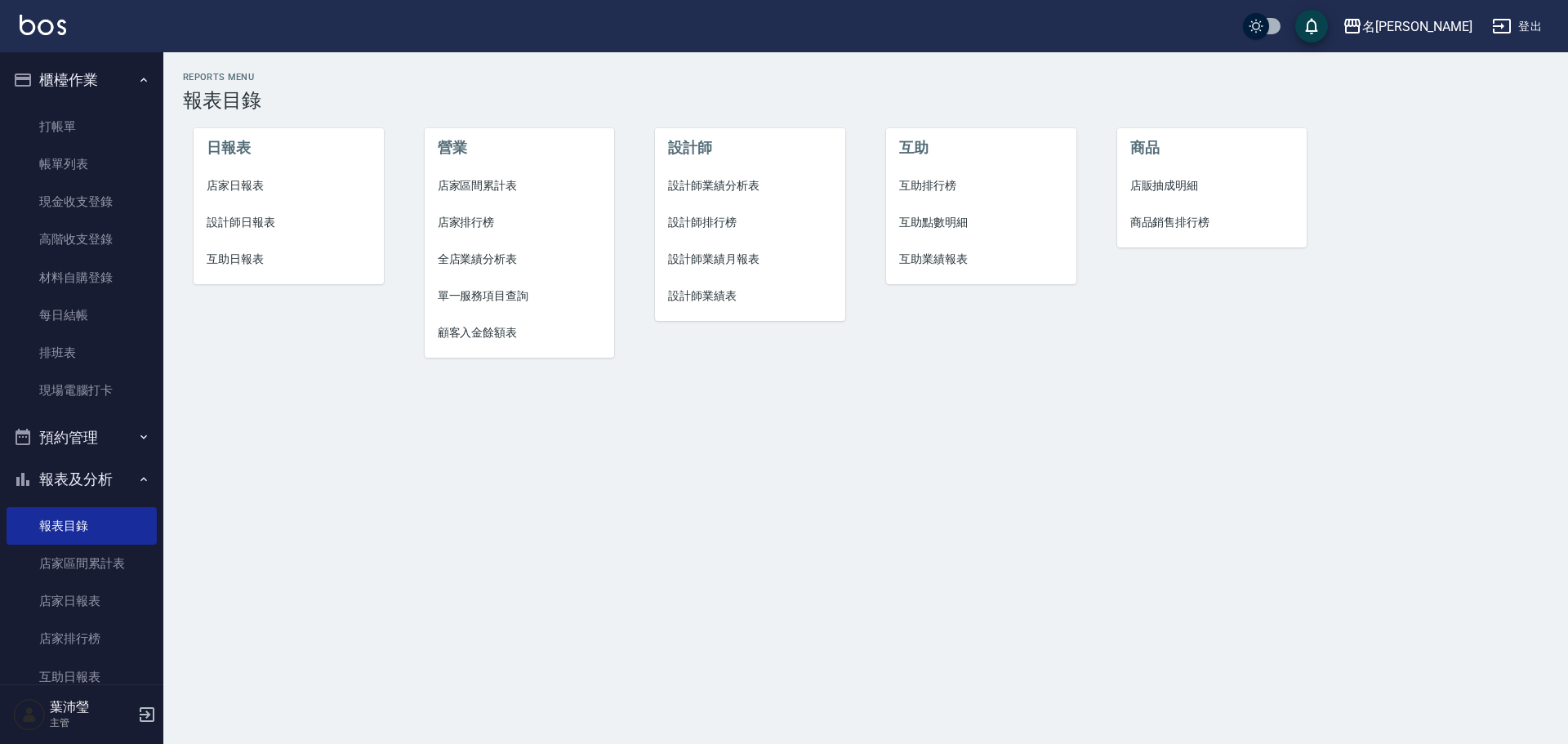
click at [257, 217] on span "設計師日報表" at bounding box center [288, 222] width 164 height 17
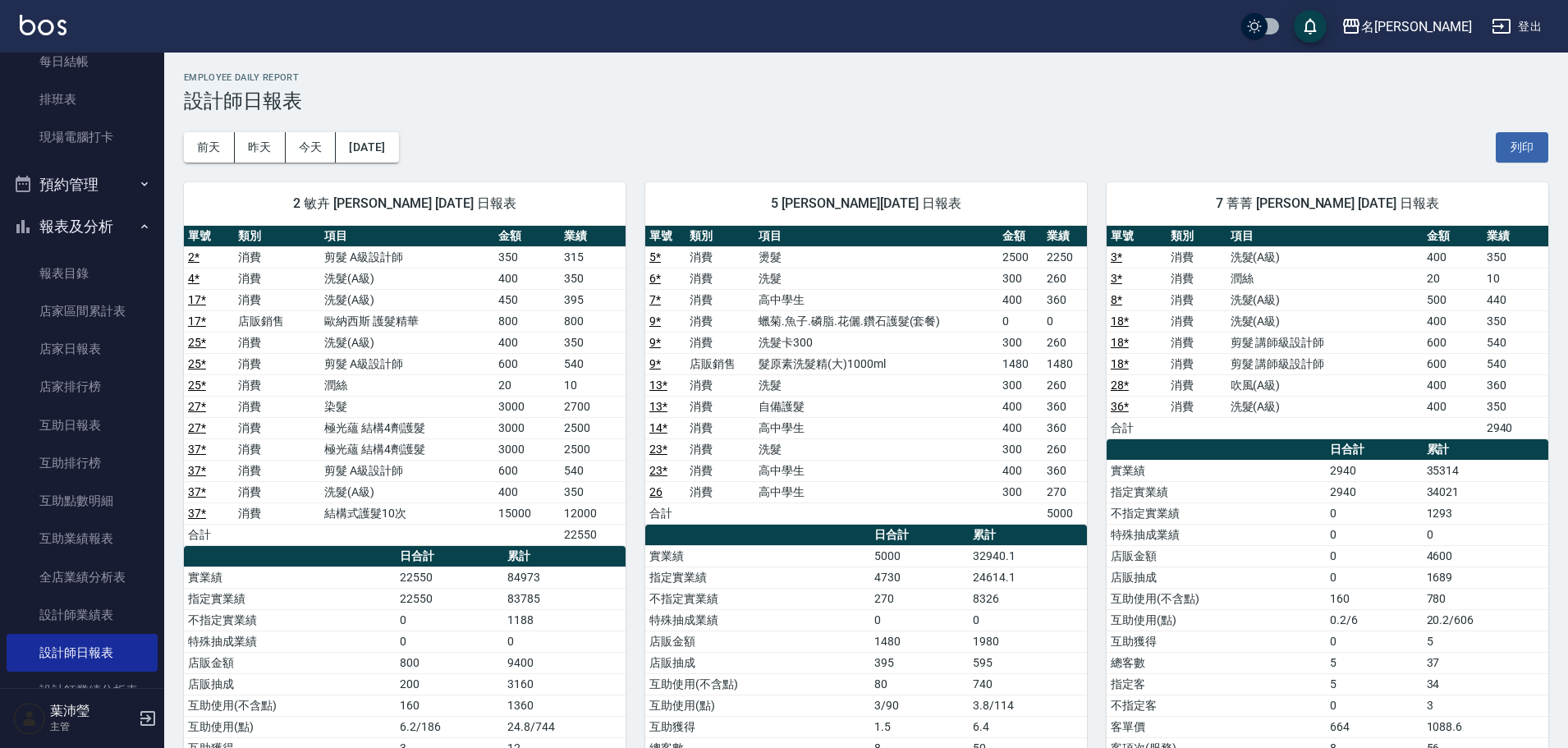
scroll to position [325, 0]
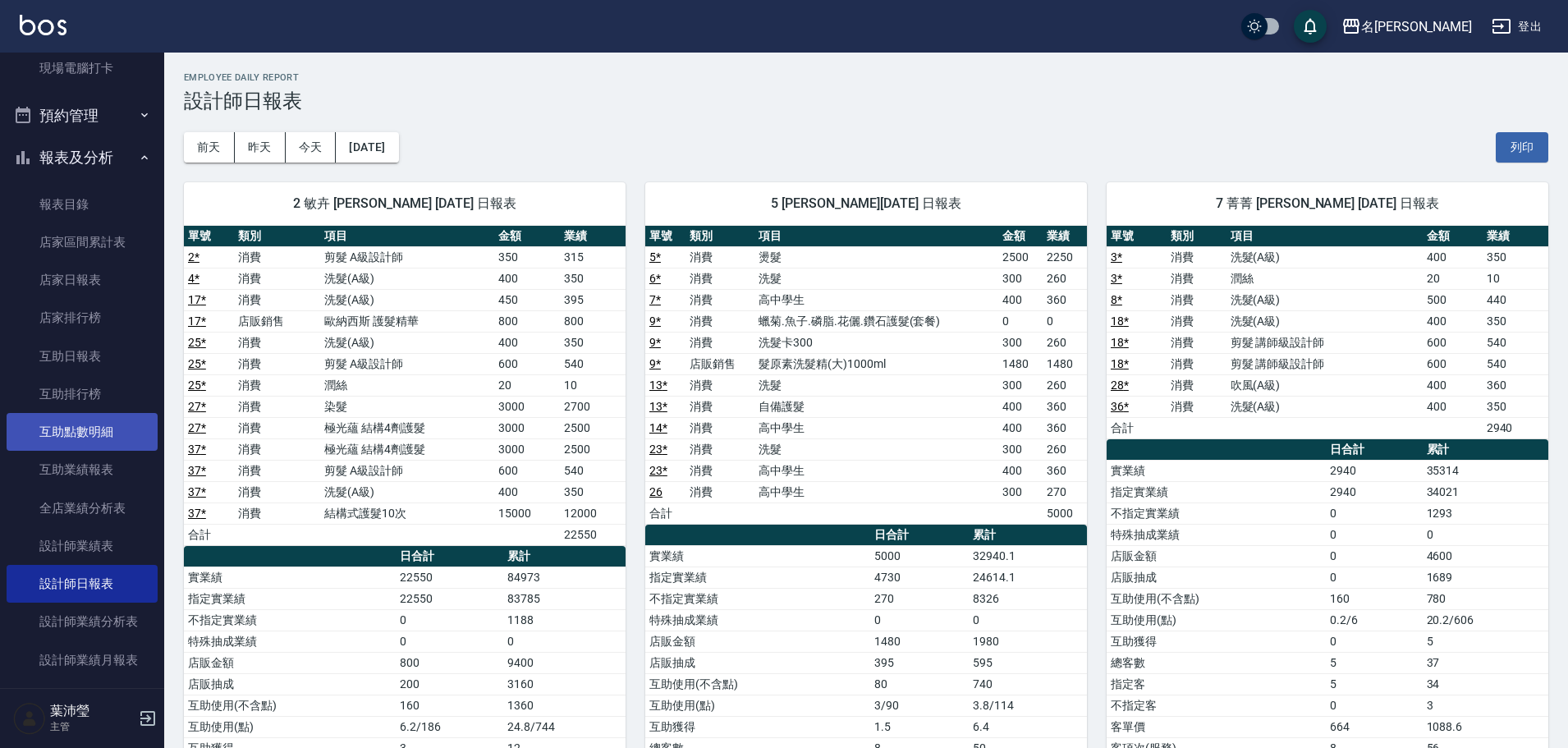
click at [88, 424] on link "互助點數明細" at bounding box center [82, 431] width 151 height 37
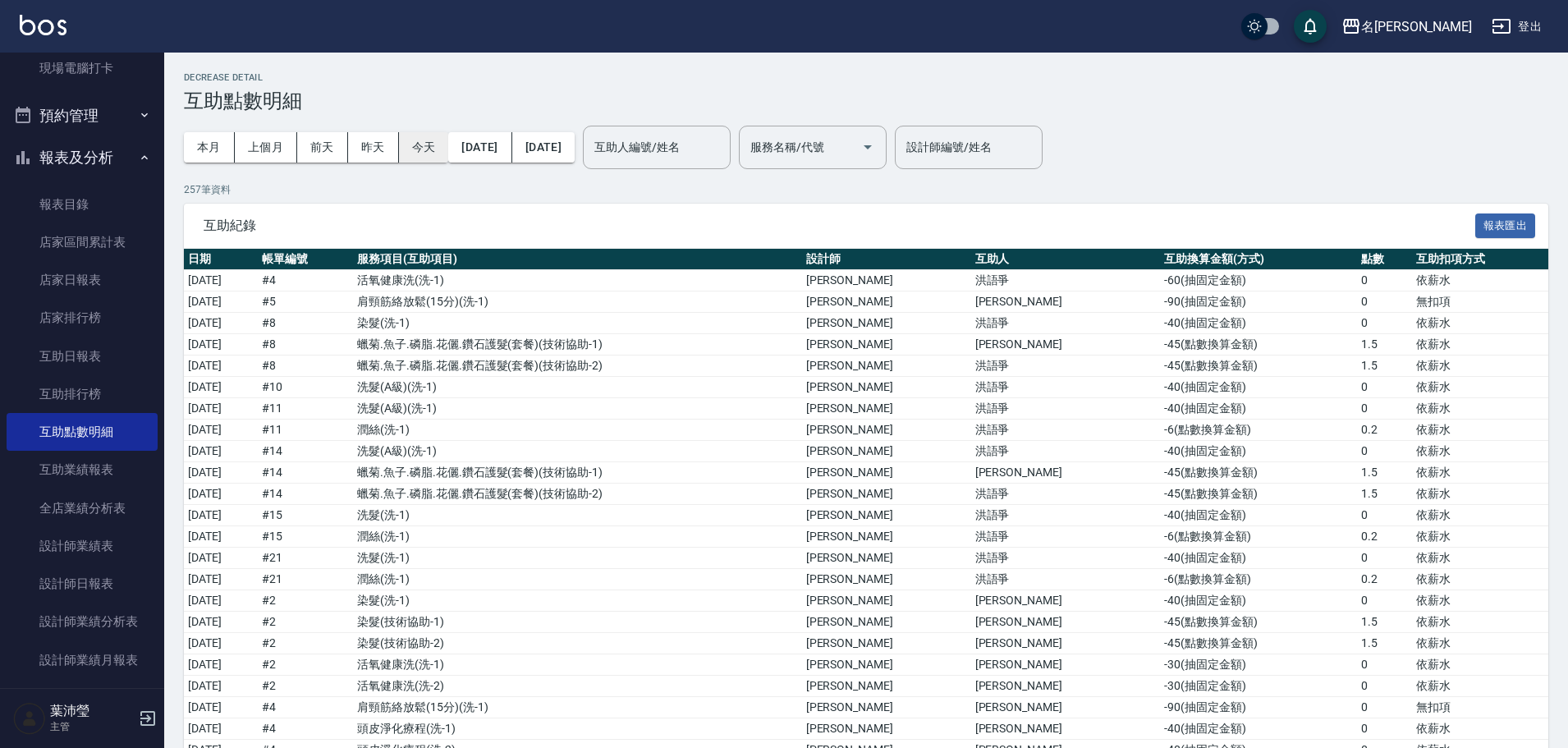
click at [427, 145] on button "今天" at bounding box center [424, 147] width 50 height 31
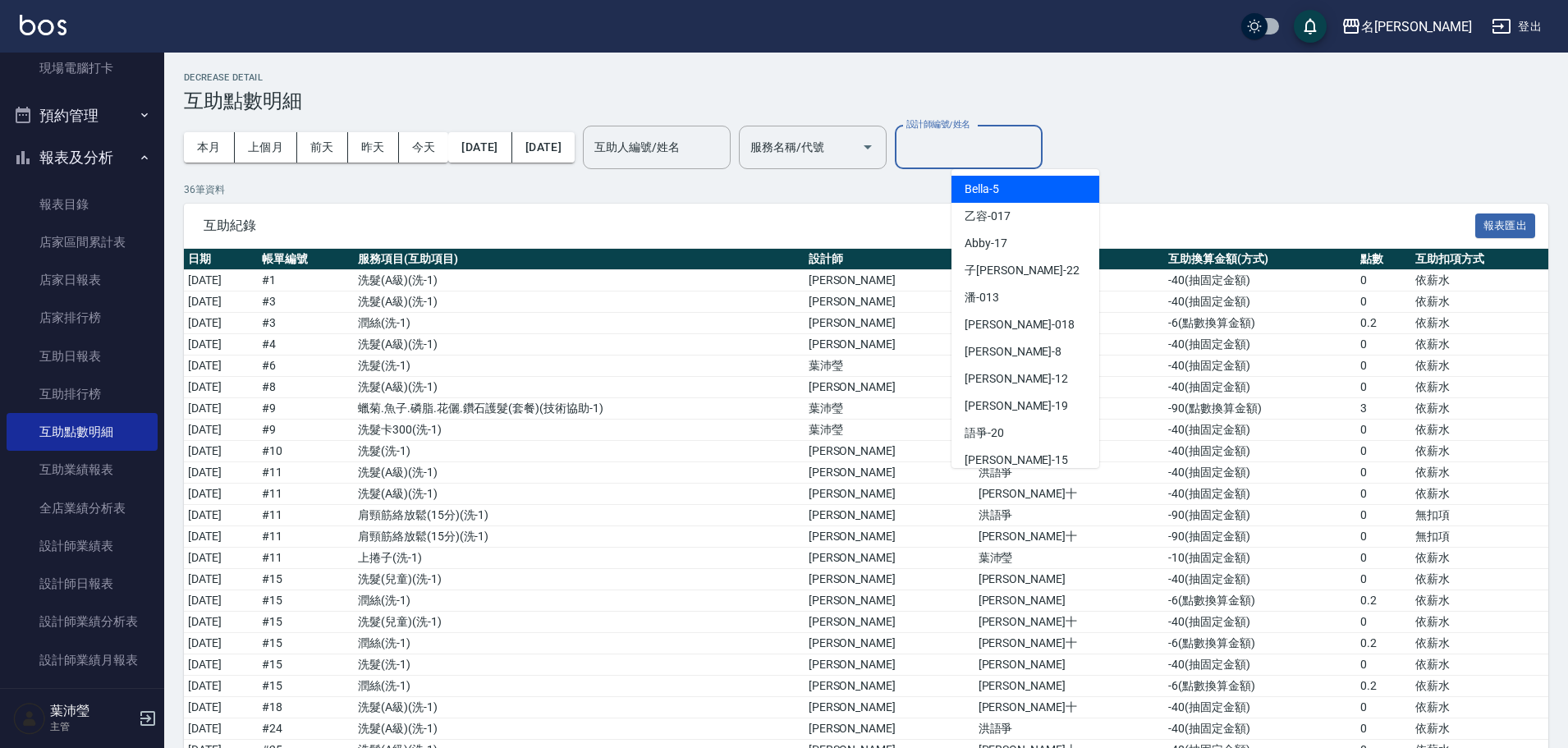
click at [1007, 149] on input "設計師編號/姓名" at bounding box center [969, 147] width 133 height 29
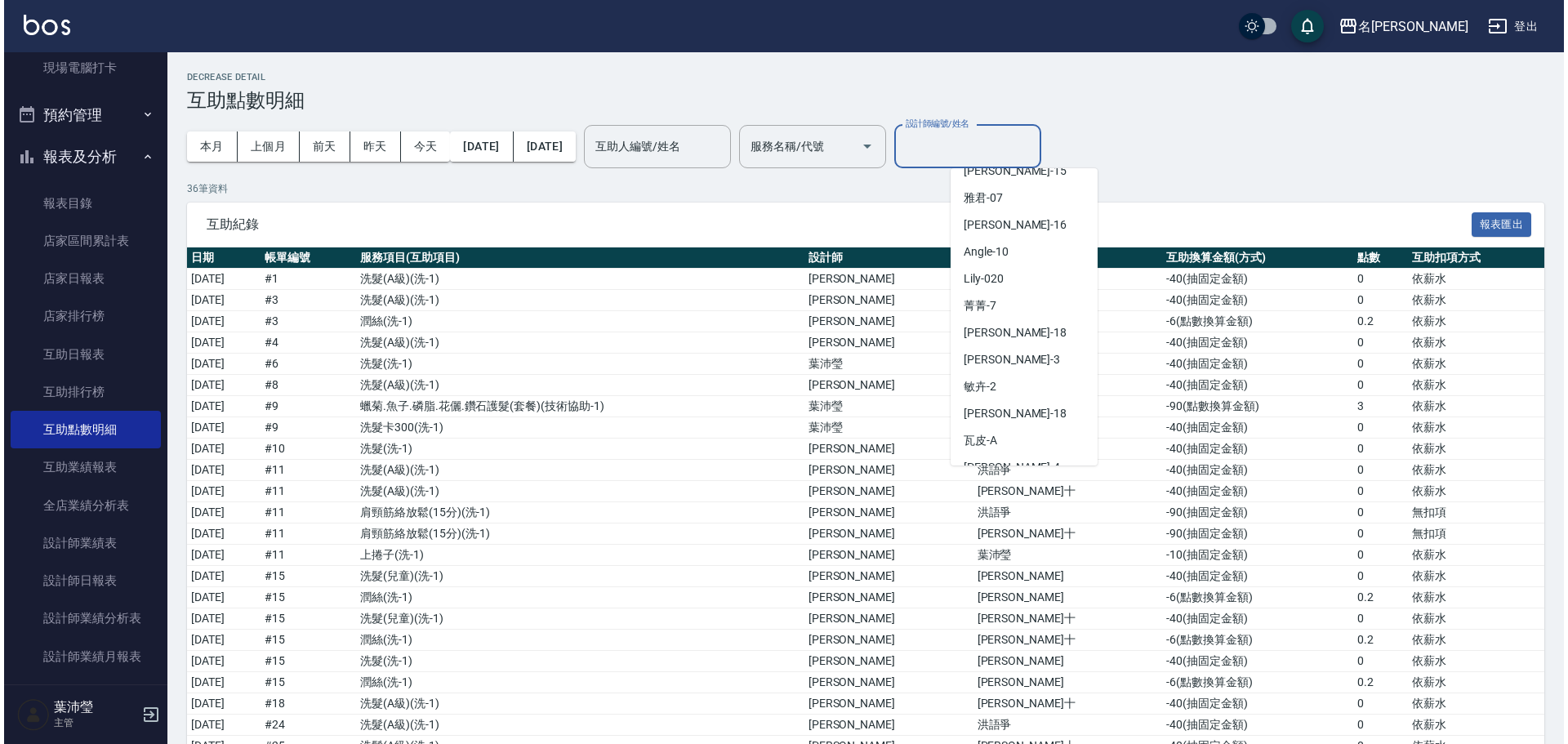
scroll to position [302, 0]
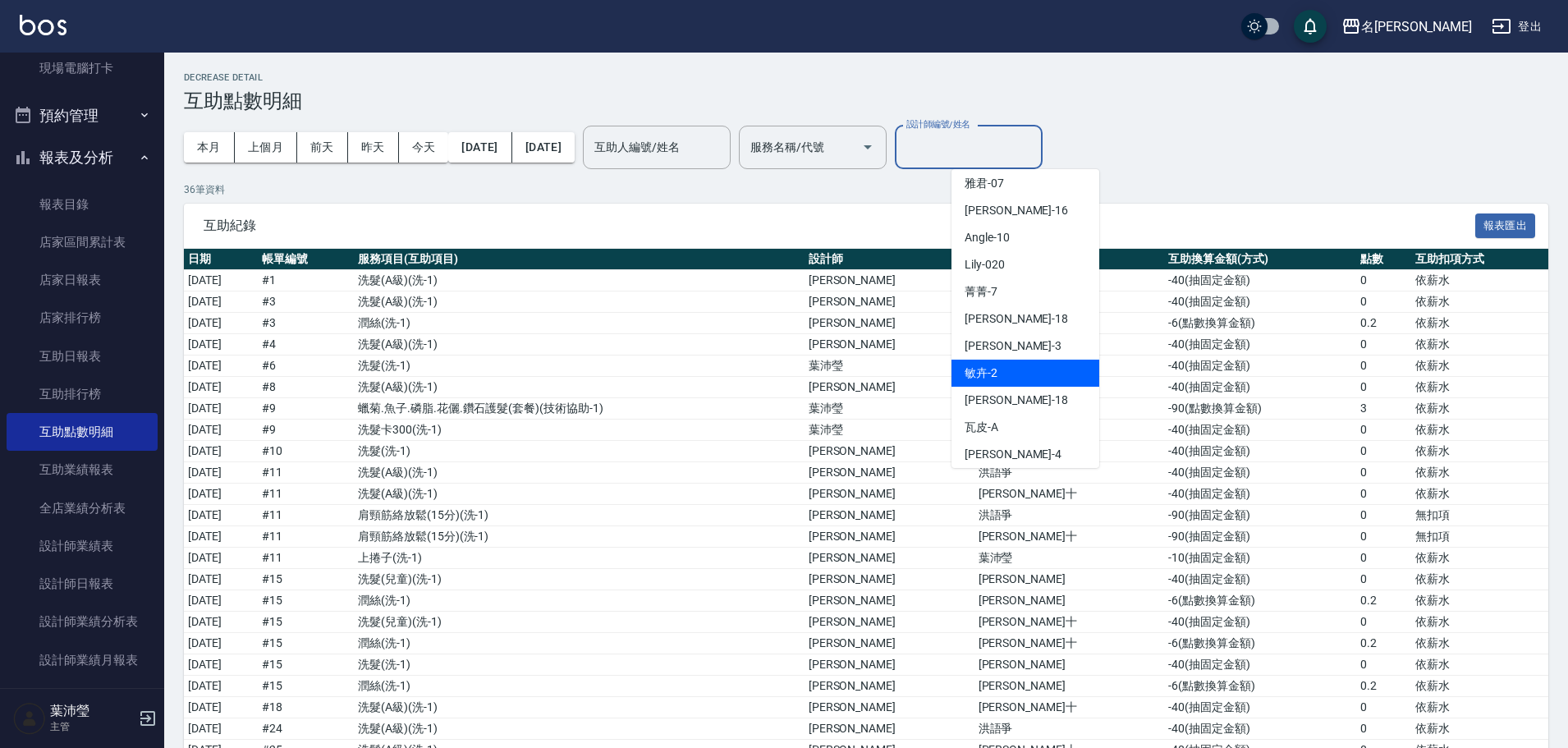
click at [1043, 363] on div "敏卉 -2" at bounding box center [1025, 373] width 148 height 27
type input "敏卉-2"
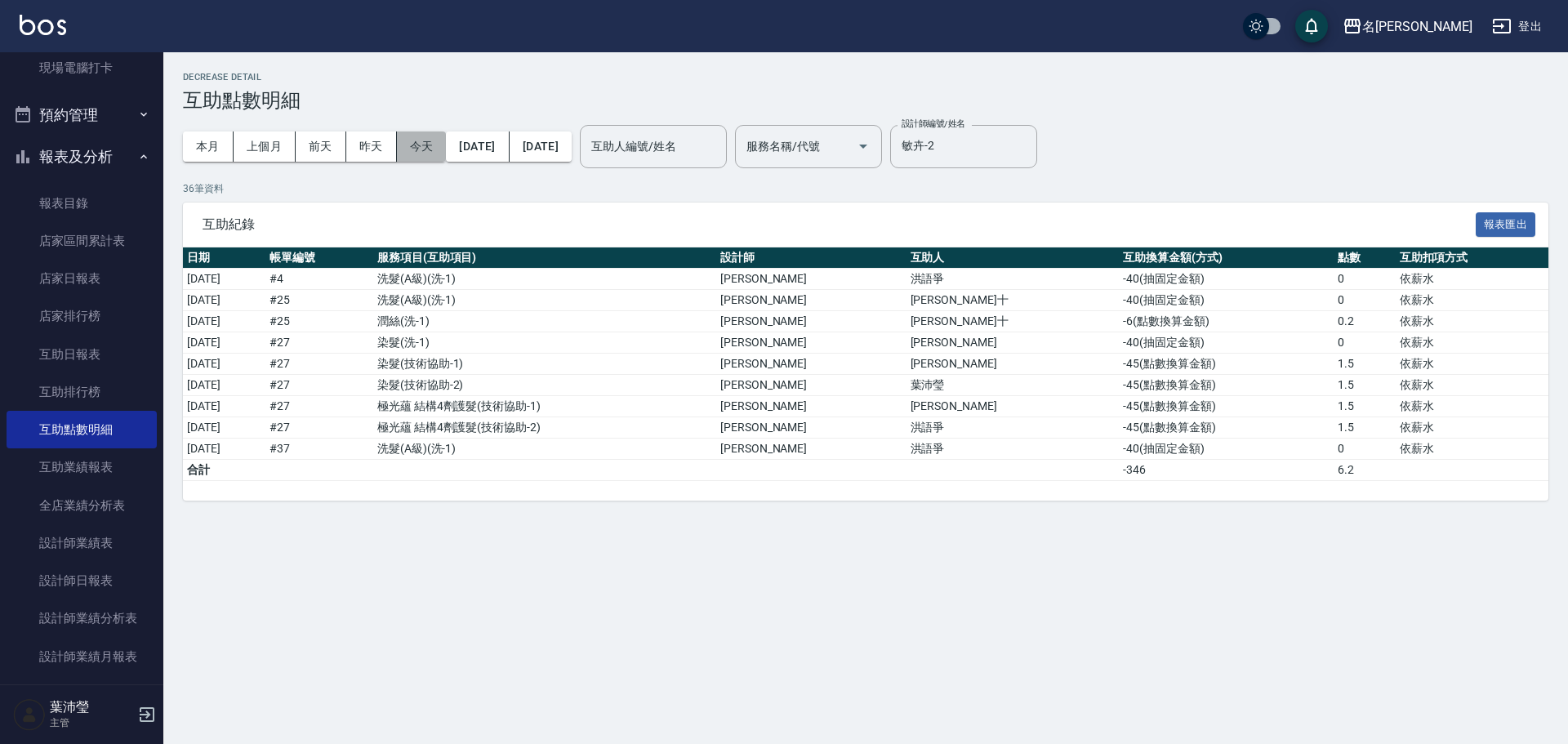
click at [429, 144] on button "今天" at bounding box center [422, 146] width 50 height 31
click at [154, 59] on nav "櫃檯作業 打帳單 帳單列表 現金收支登錄 高階收支登錄 材料自購登錄 每日結帳 排班表 現場電腦打卡 預約管理 預約管理 單日預約紀錄 單週預約紀錄 報表及分…" at bounding box center [82, 367] width 163 height 632
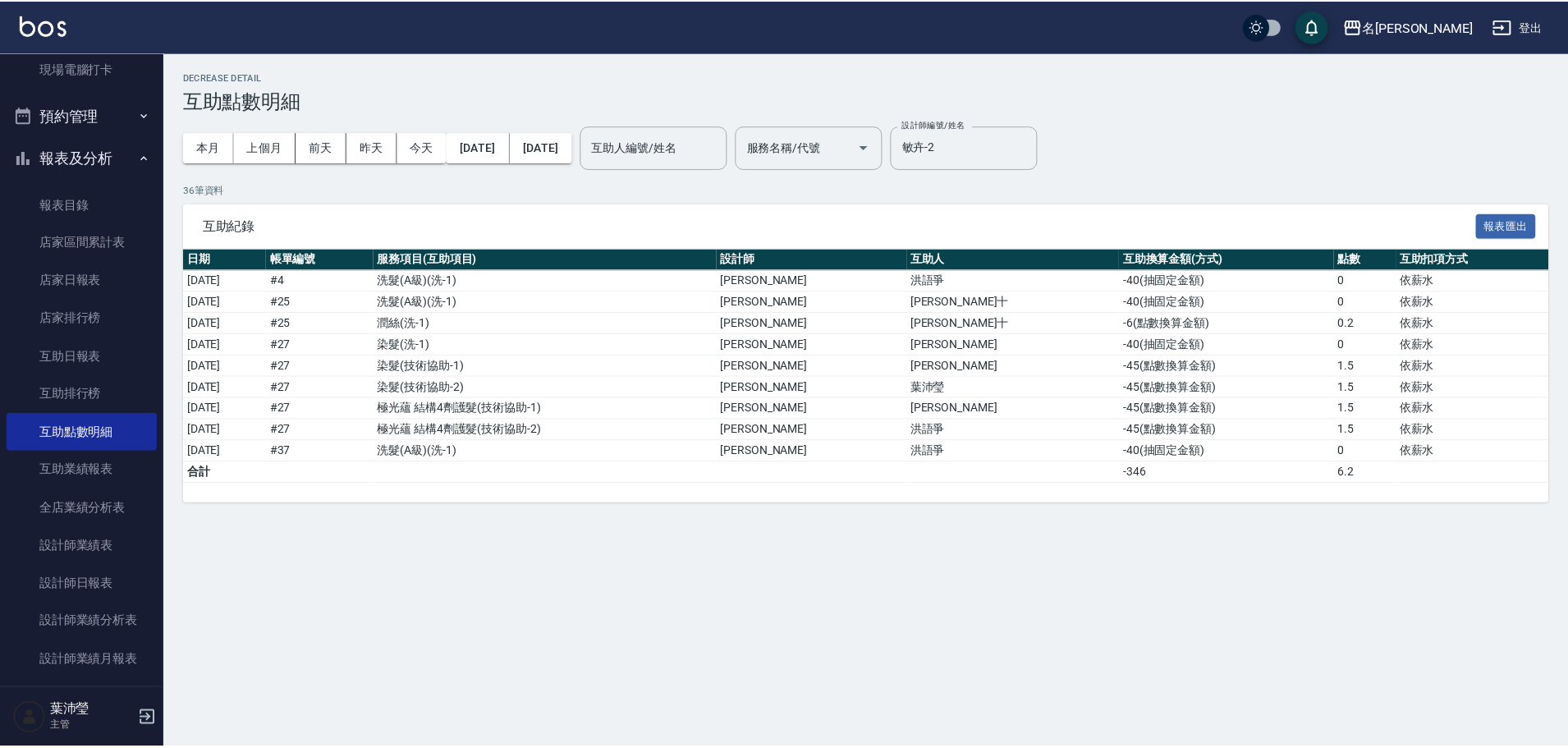
scroll to position [0, 0]
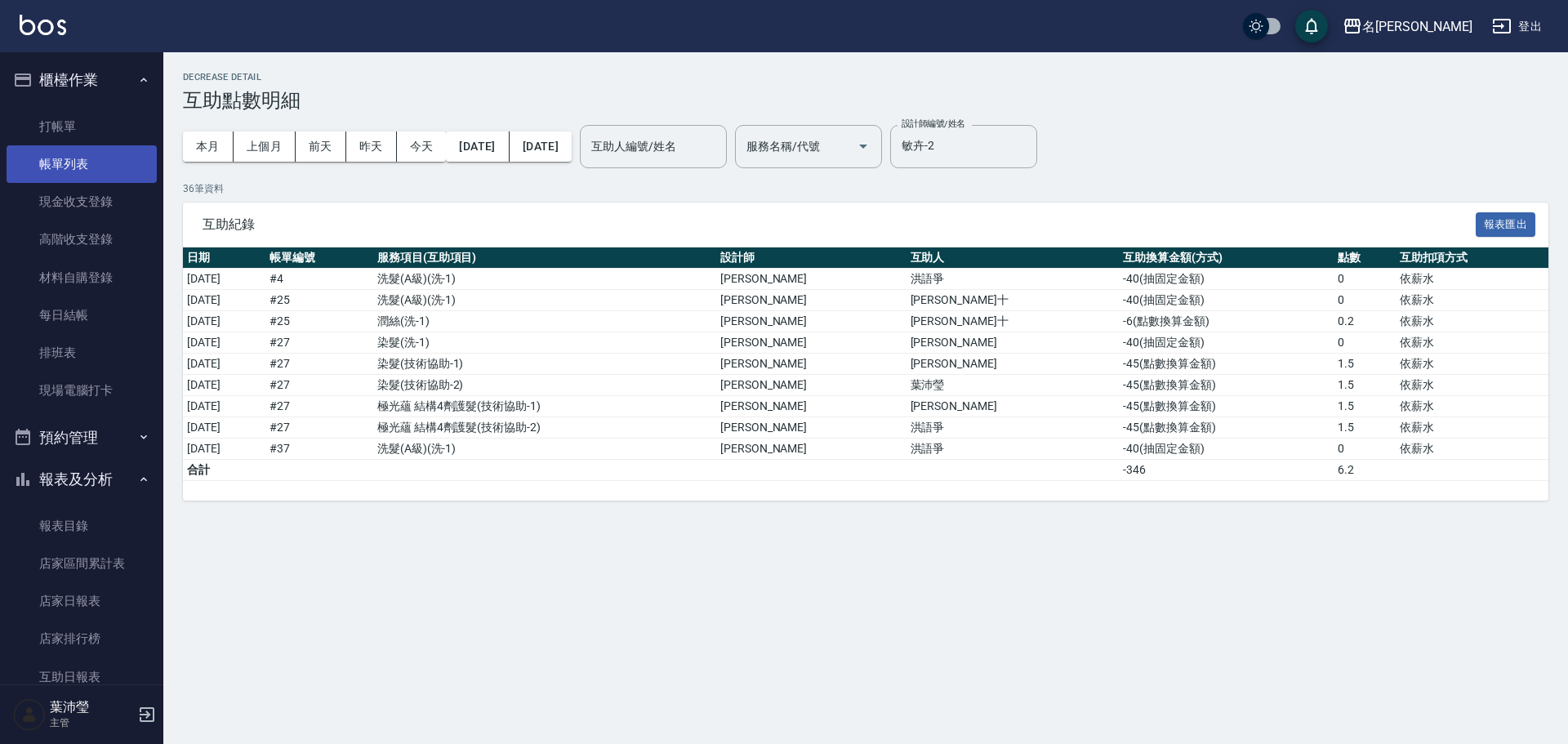
click at [90, 161] on link "帳單列表" at bounding box center [82, 163] width 150 height 37
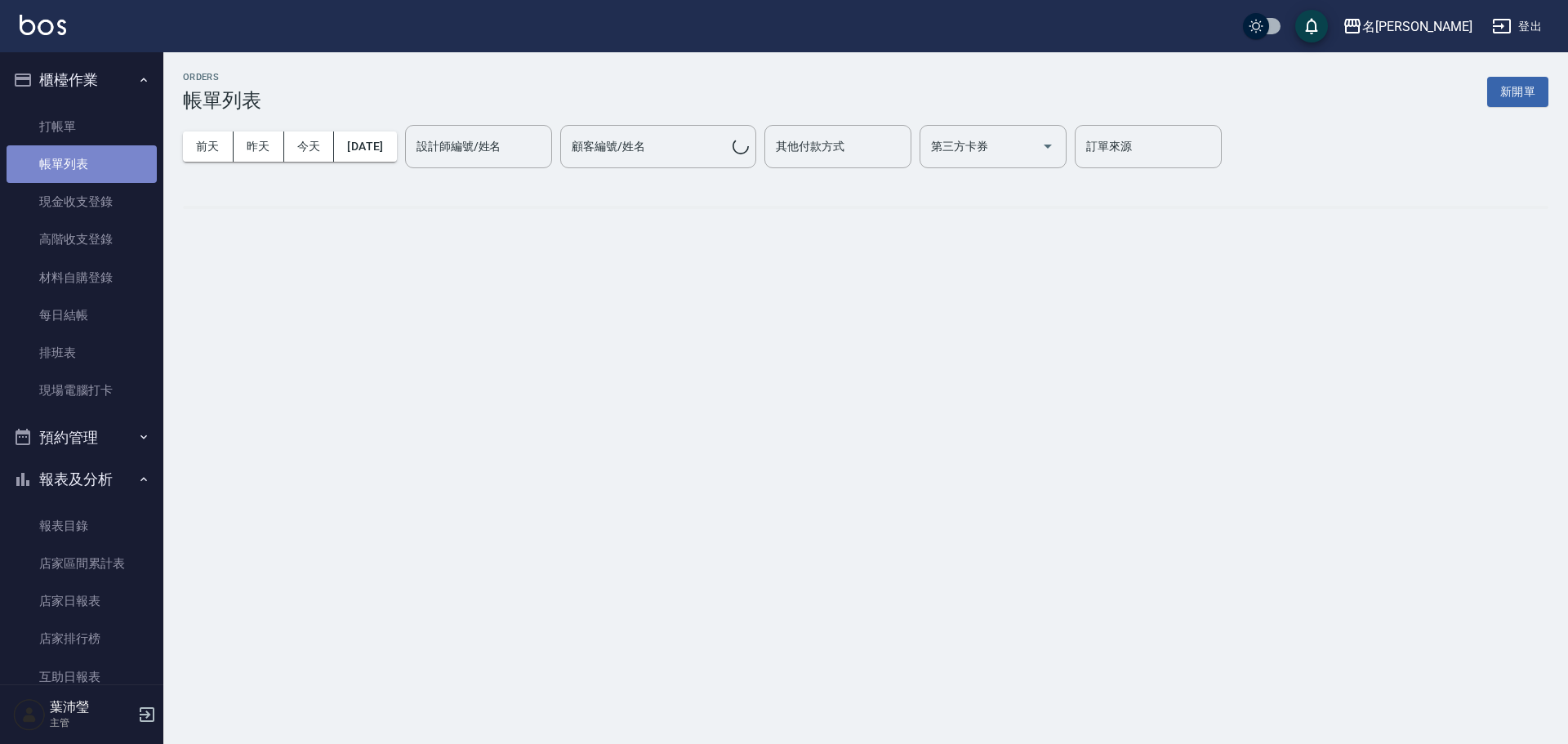
click at [90, 162] on link "帳單列表" at bounding box center [82, 163] width 150 height 37
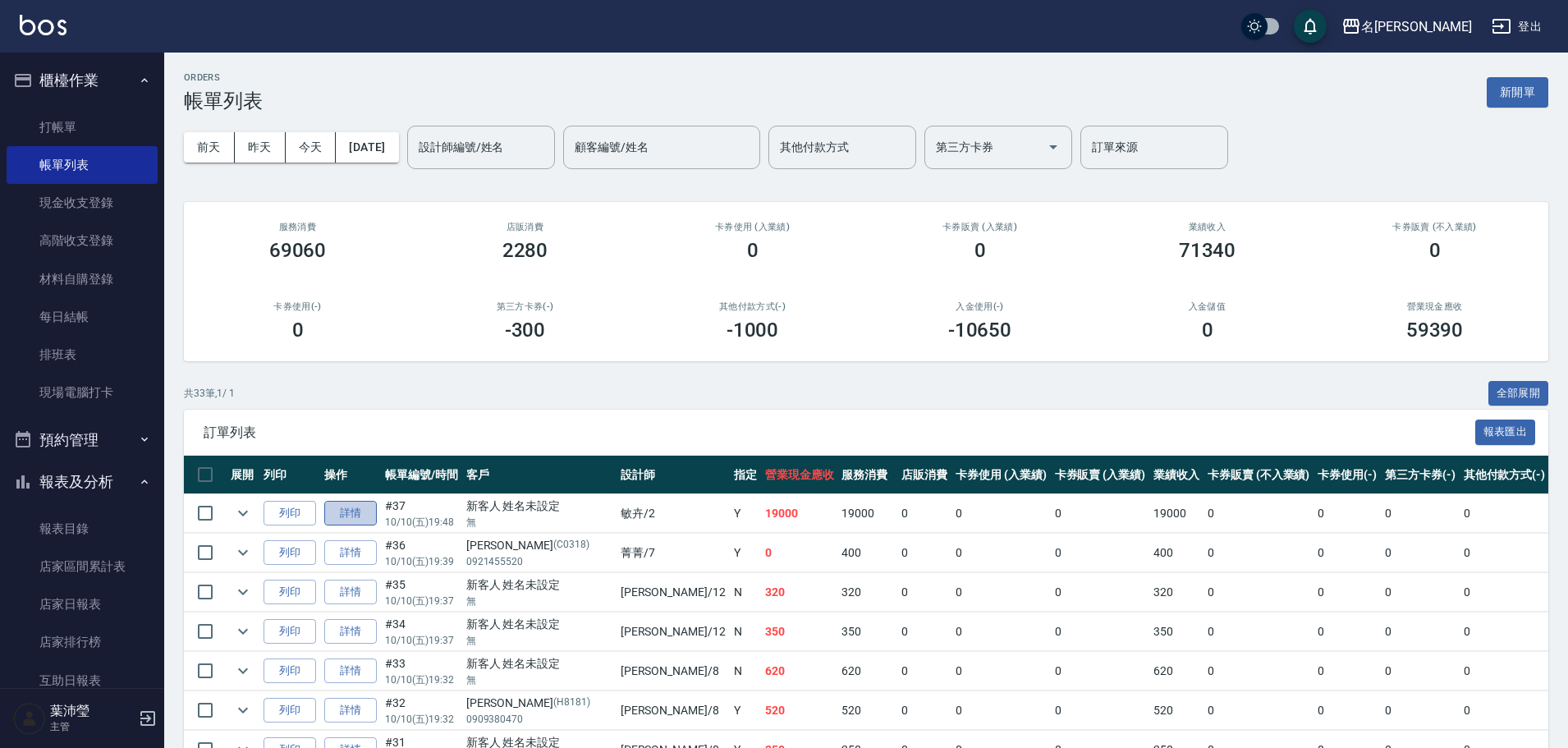
click at [353, 515] on link "詳情" at bounding box center [350, 513] width 52 height 26
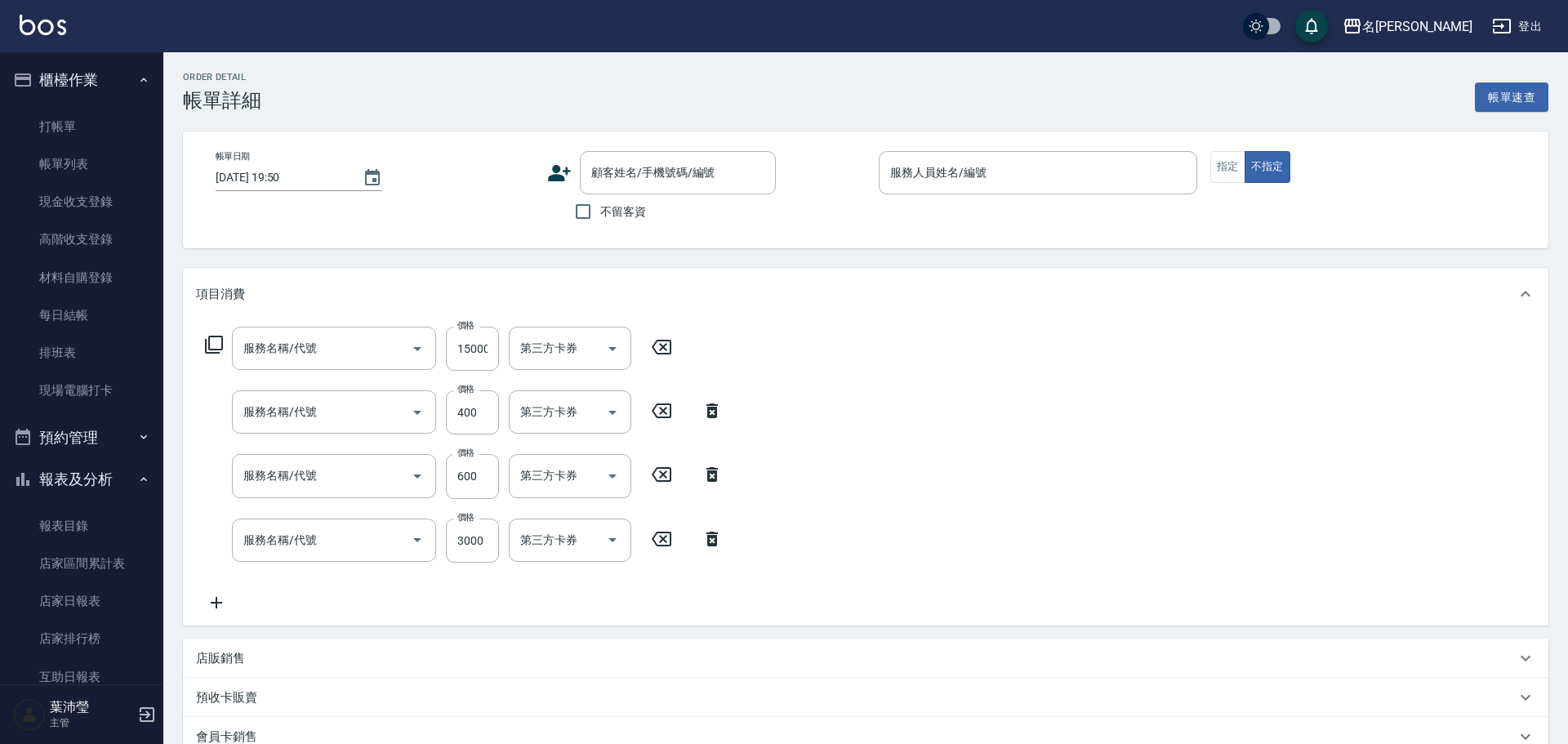
type input "[DATE] 19:48"
type input "敏卉-2"
type input "結構式護髮10次(623)"
type input "洗髮(A級)(500)"
type input "剪髮 A級設計師(301)"
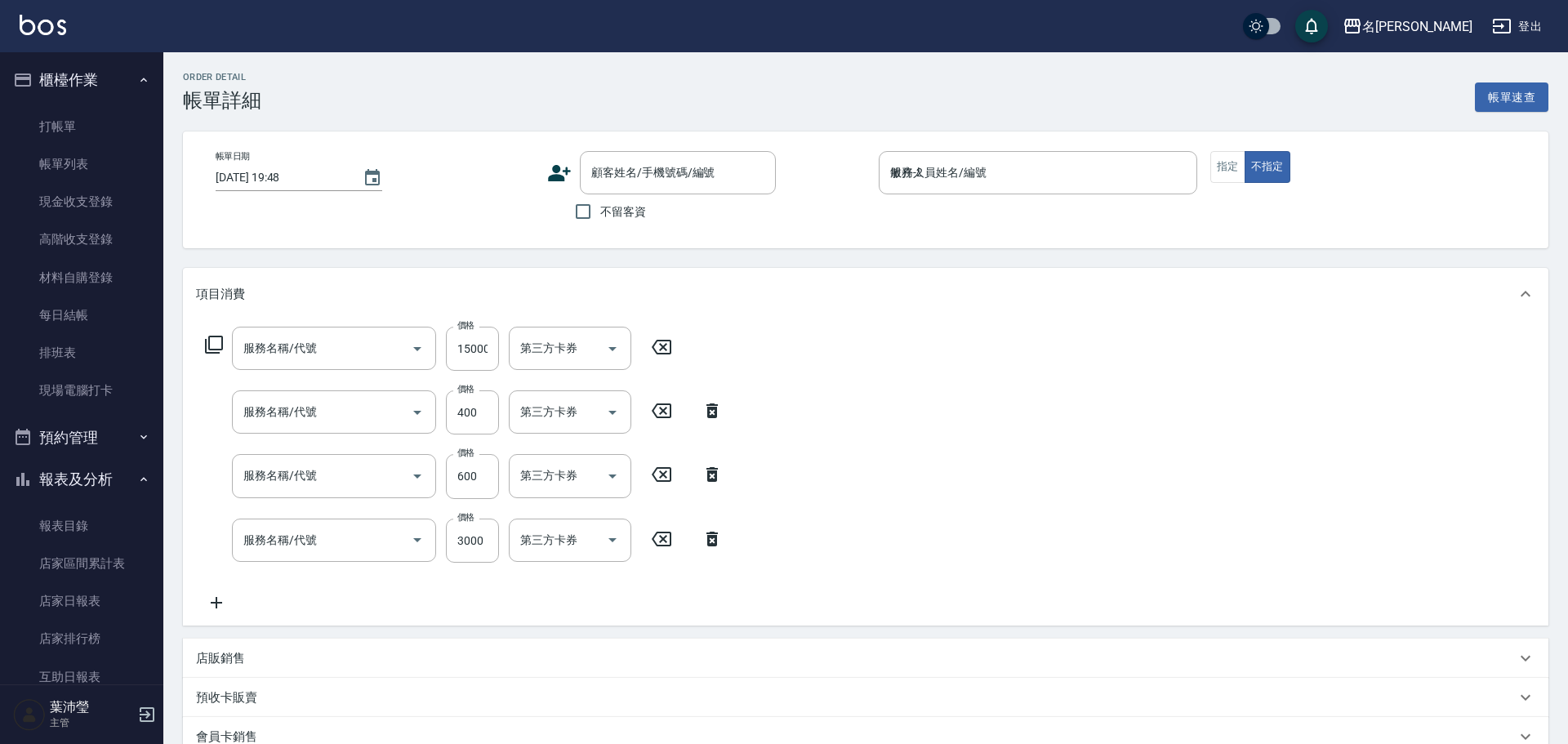
type input "極光蘊 結構4劑護髮(603)"
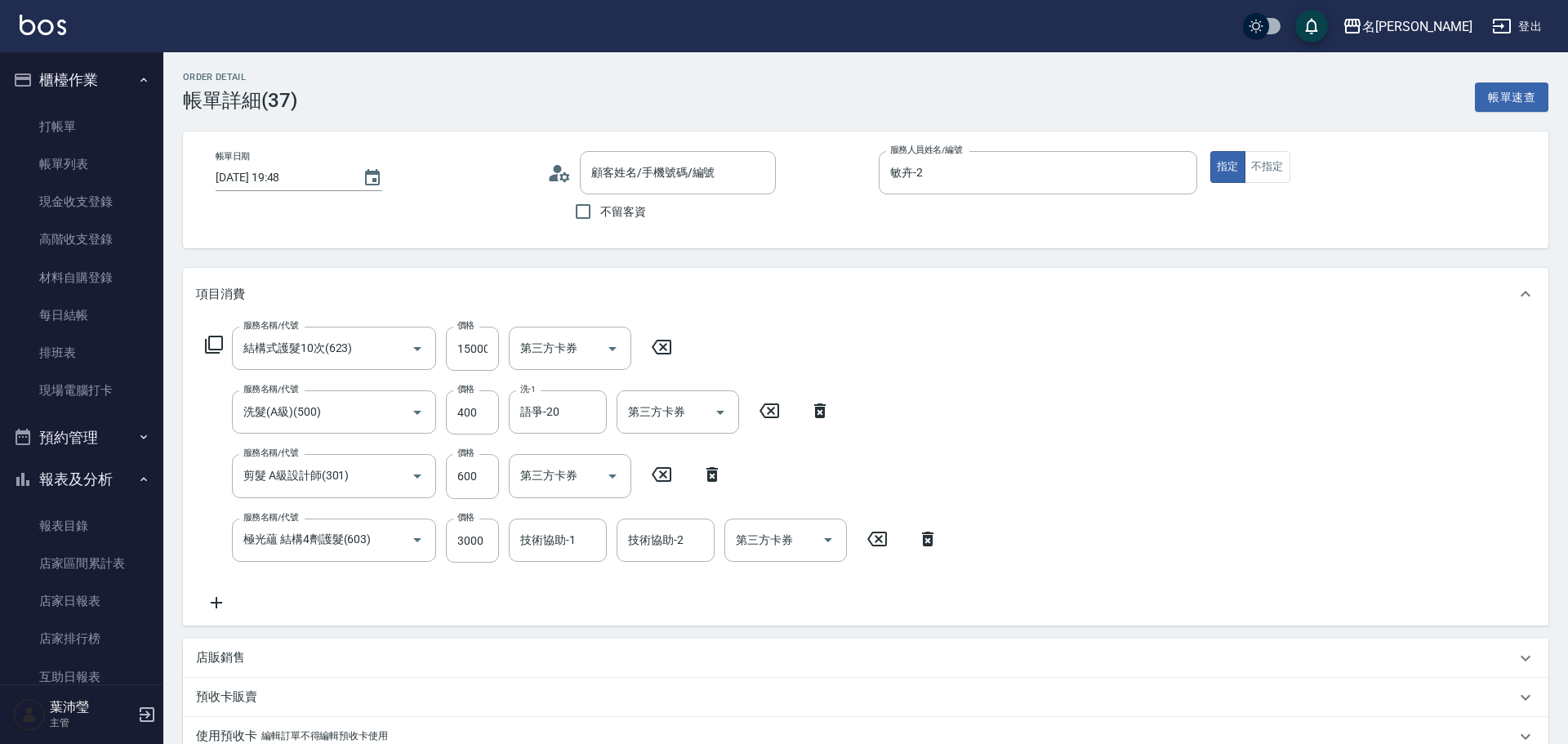
type input "新客人 姓名未設定/無/null"
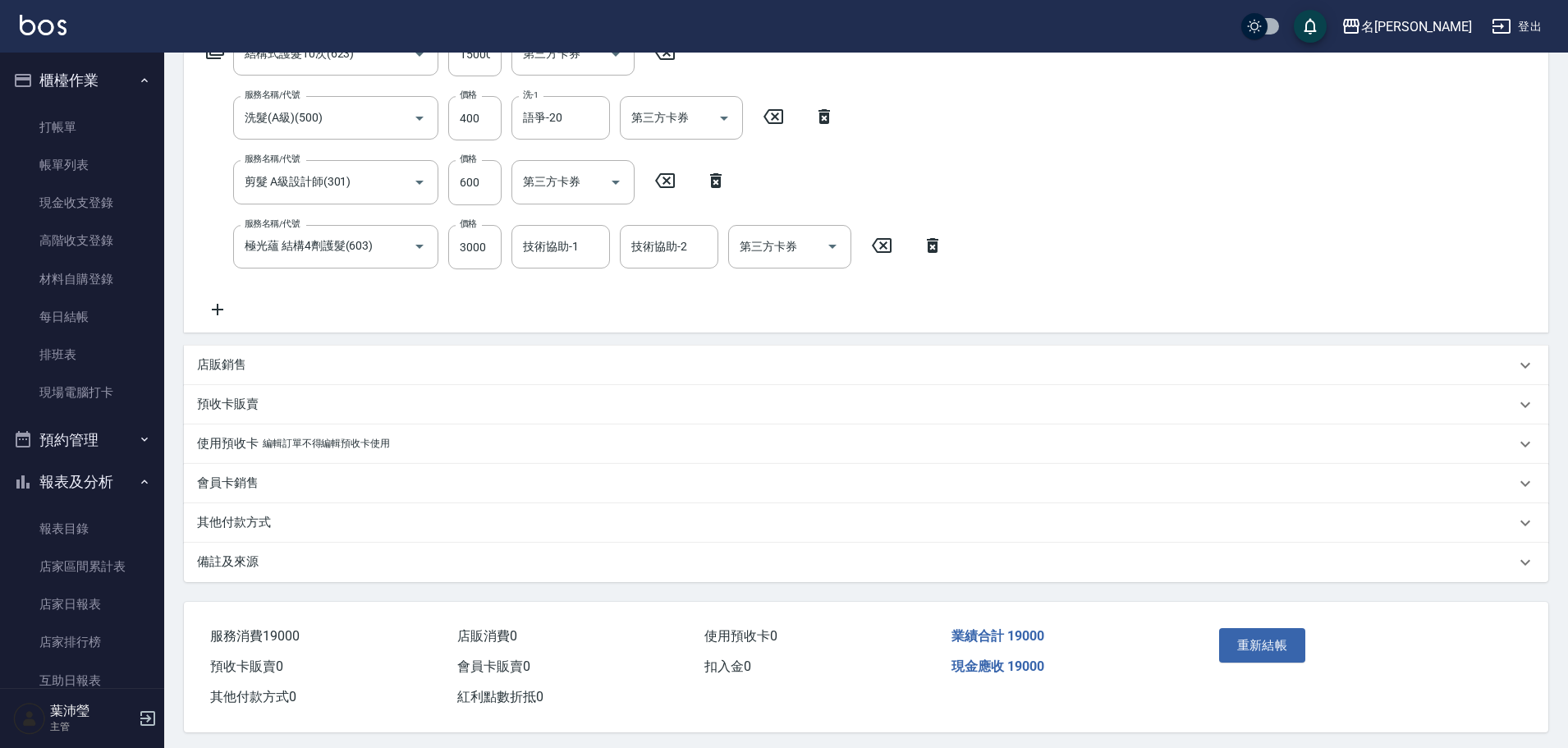
scroll to position [308, 0]
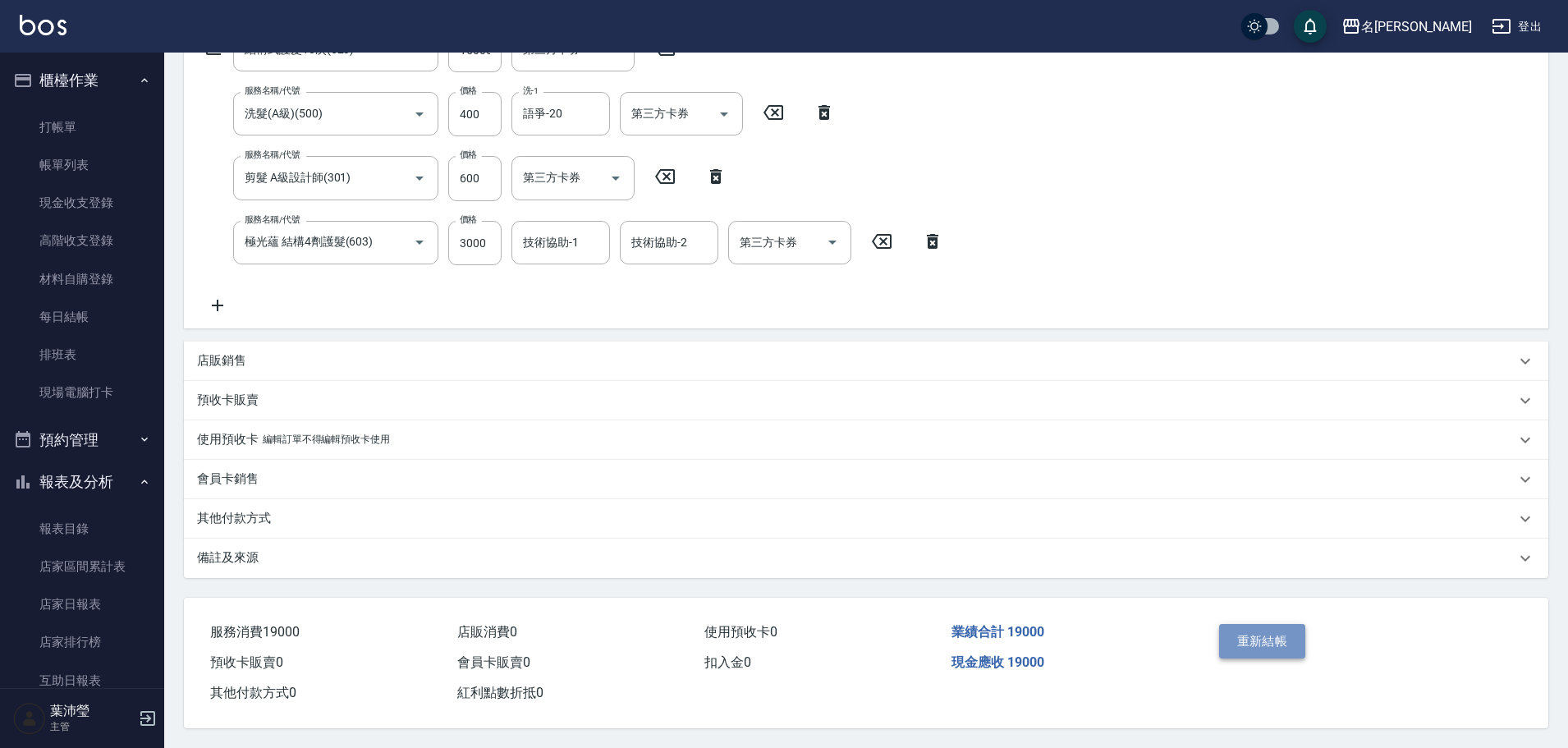
click at [1249, 625] on button "重新結帳" at bounding box center [1262, 641] width 87 height 35
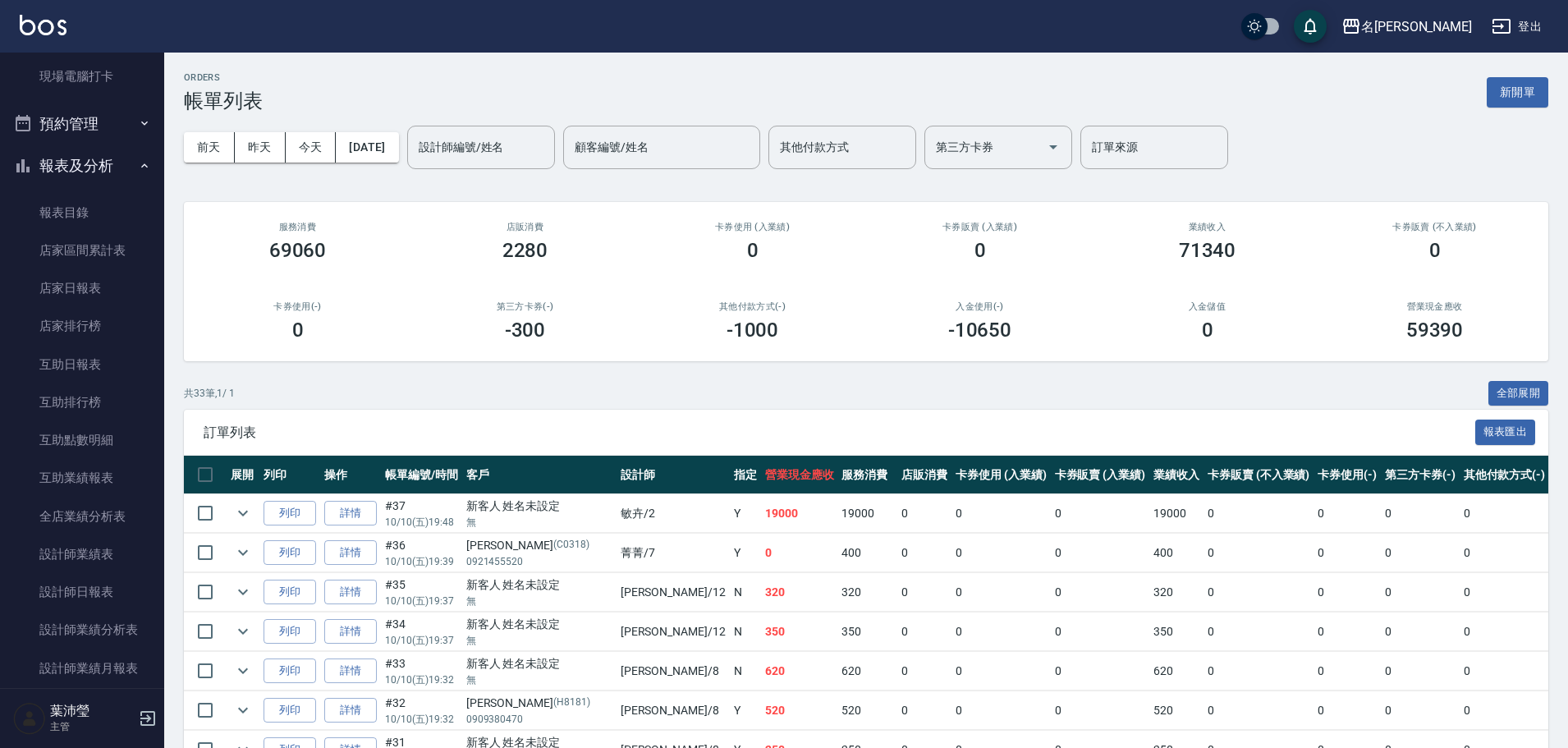
scroll to position [317, 0]
click at [121, 434] on link "互助點數明細" at bounding box center [82, 438] width 151 height 37
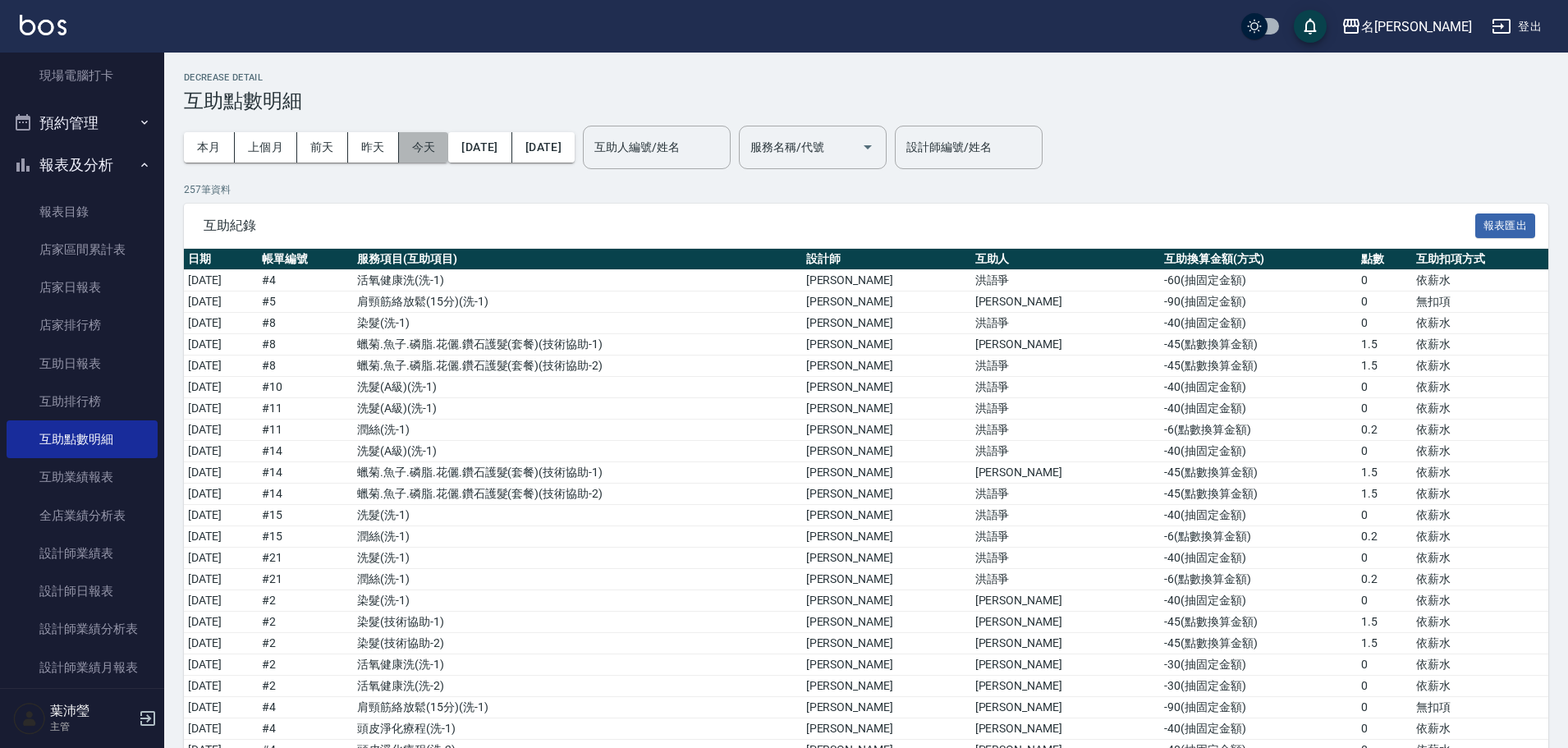
click at [425, 143] on button "今天" at bounding box center [424, 147] width 50 height 31
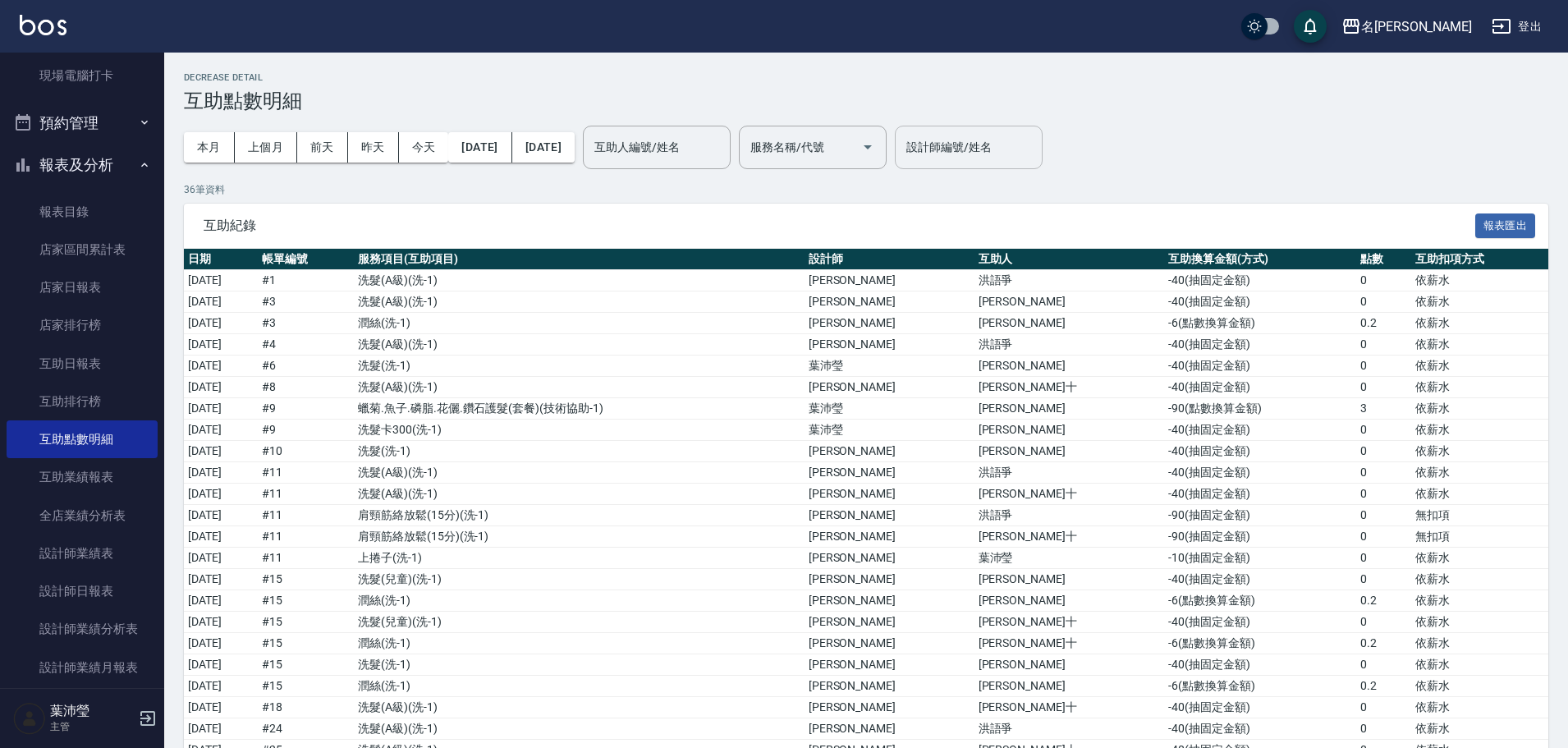
click at [1014, 153] on input "設計師編號/姓名" at bounding box center [969, 147] width 133 height 29
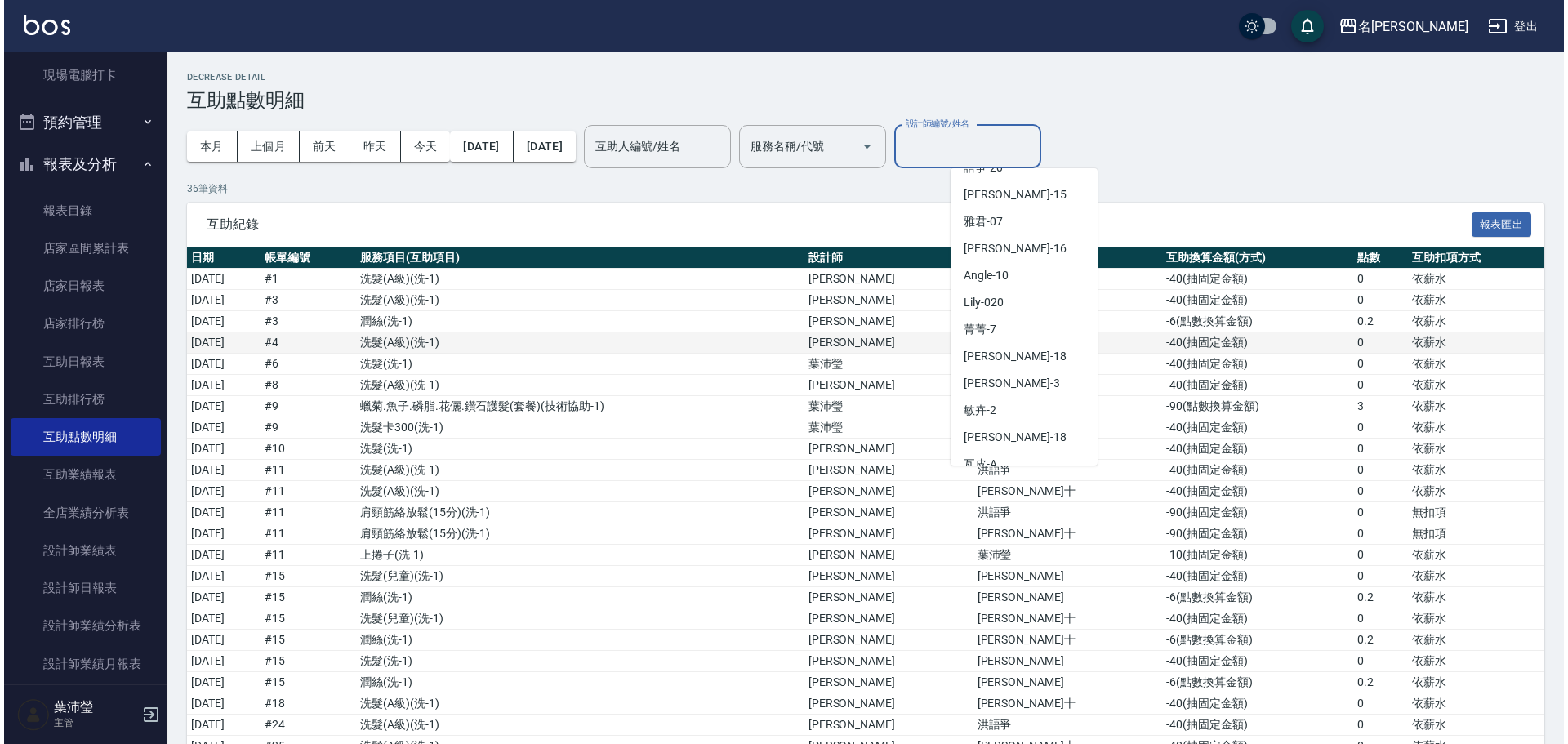
scroll to position [265, 0]
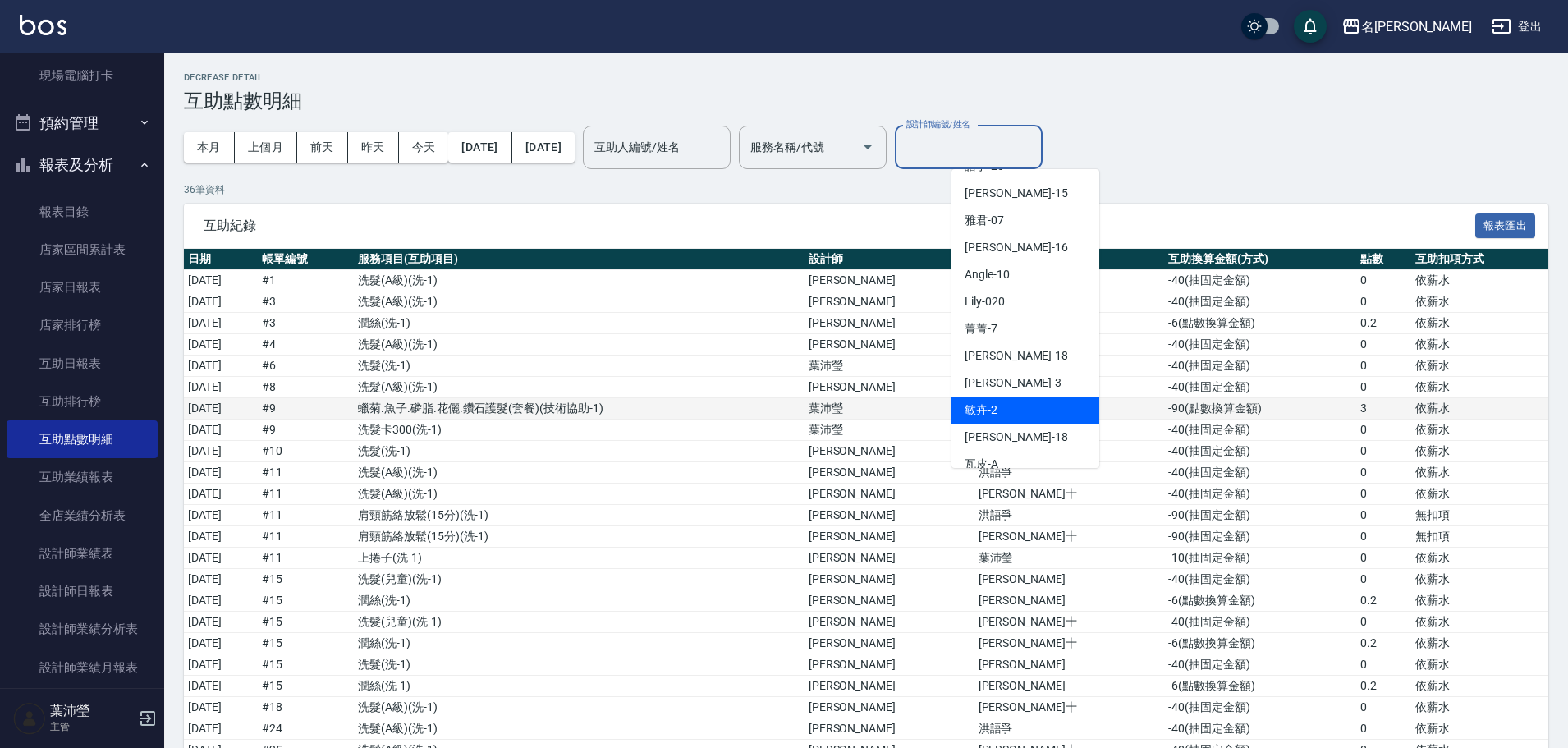
click at [1041, 413] on div "敏卉 -2" at bounding box center [1025, 410] width 148 height 27
type input "敏卉-2"
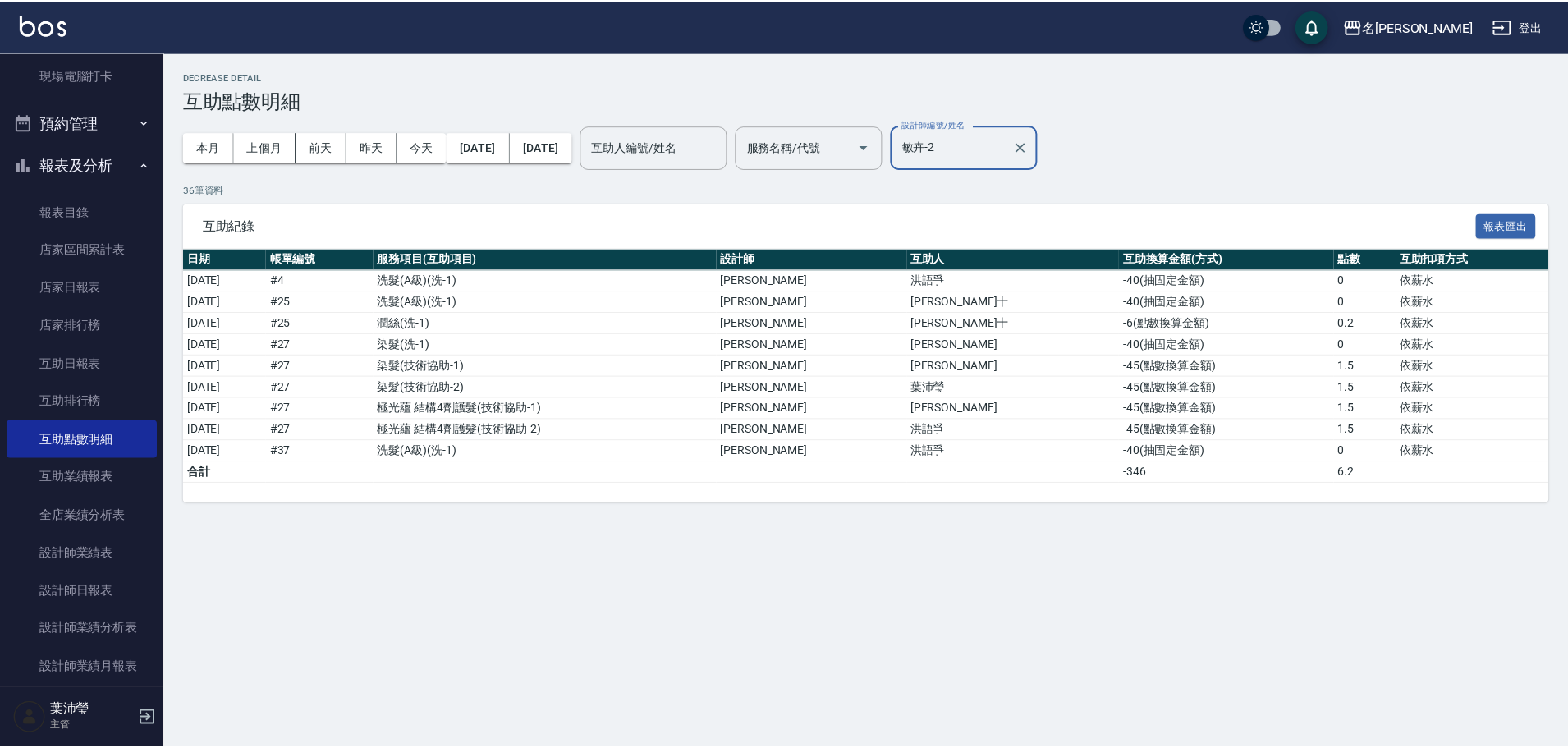
scroll to position [0, 0]
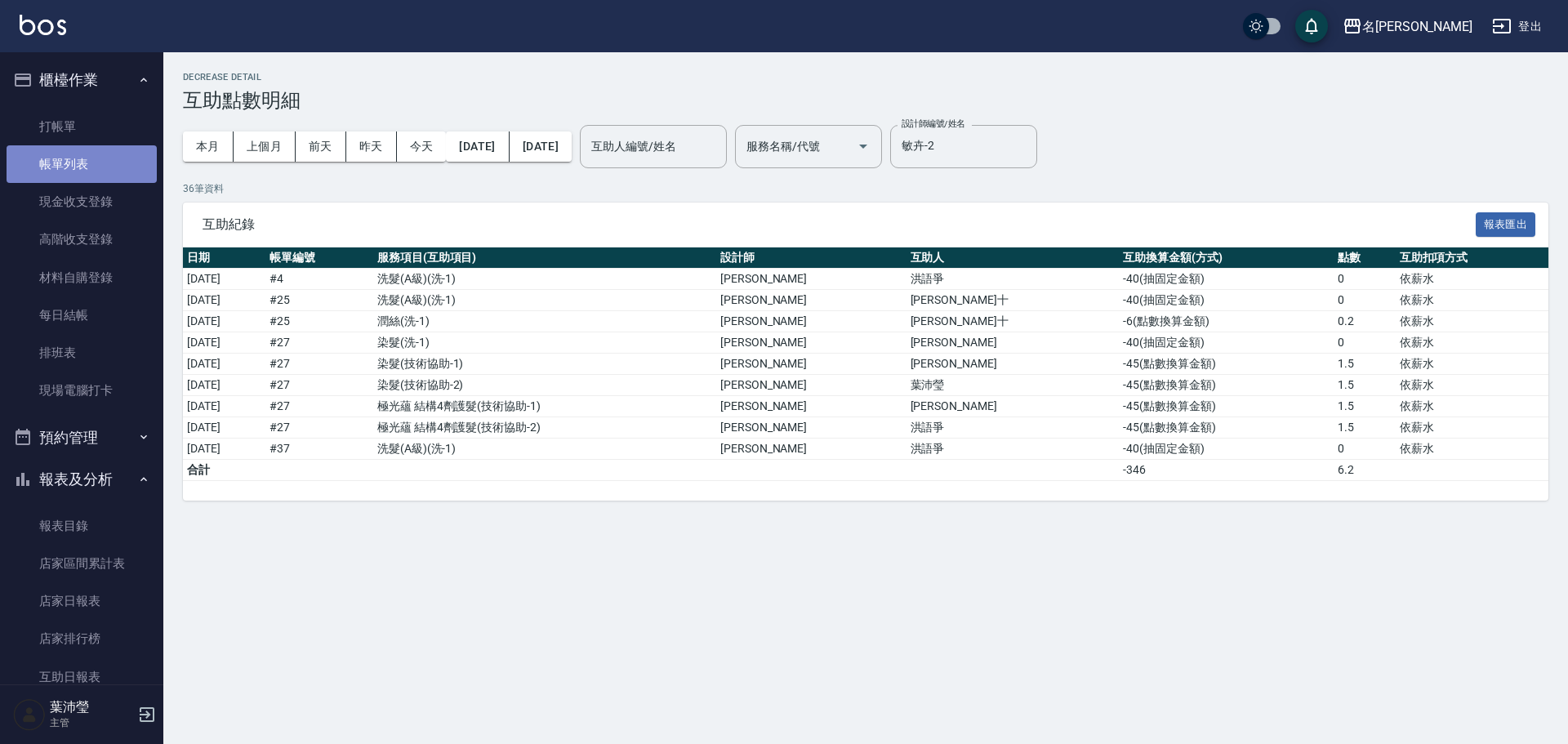
click at [110, 163] on link "帳單列表" at bounding box center [82, 163] width 150 height 37
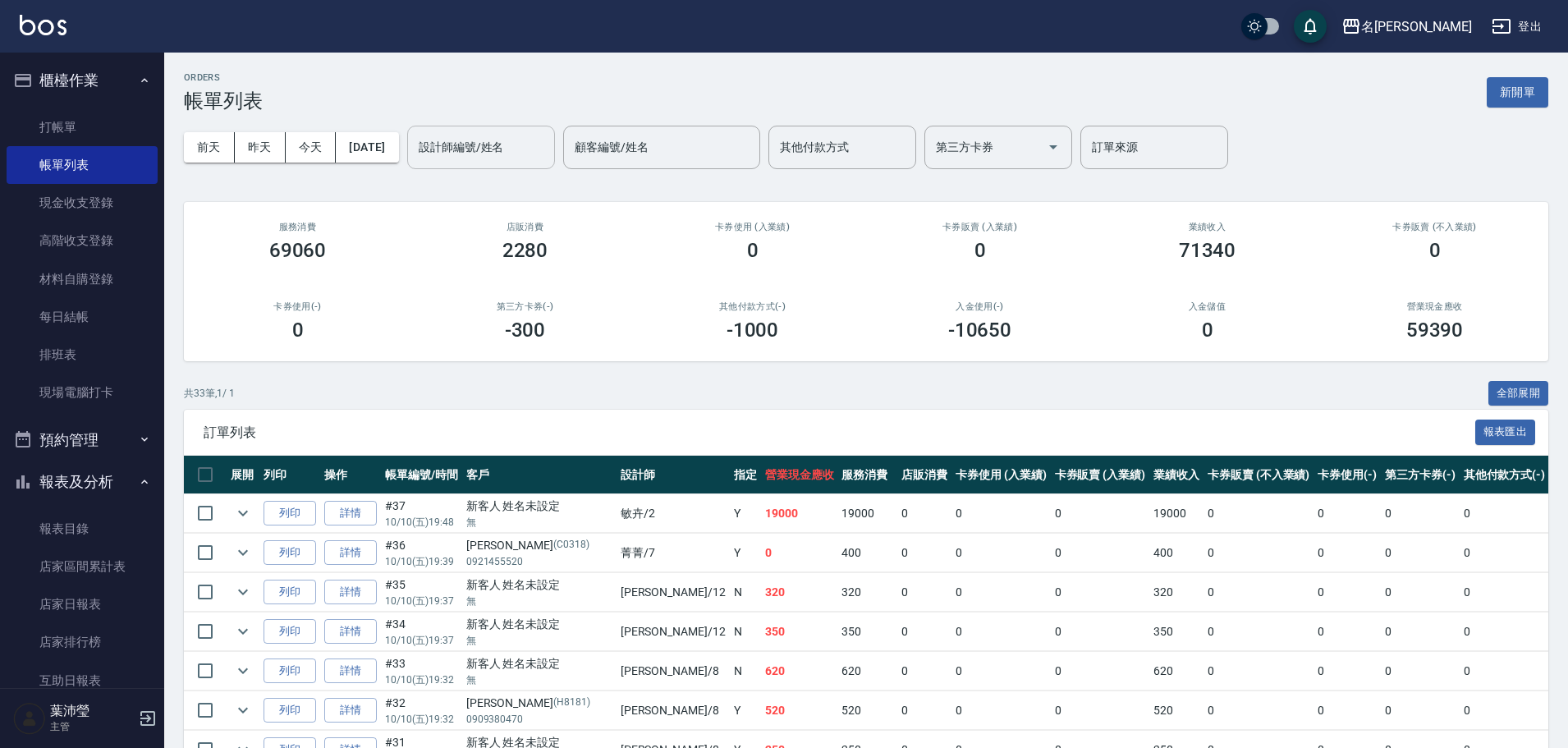
click at [512, 146] on input "設計師編號/姓名" at bounding box center [481, 147] width 133 height 29
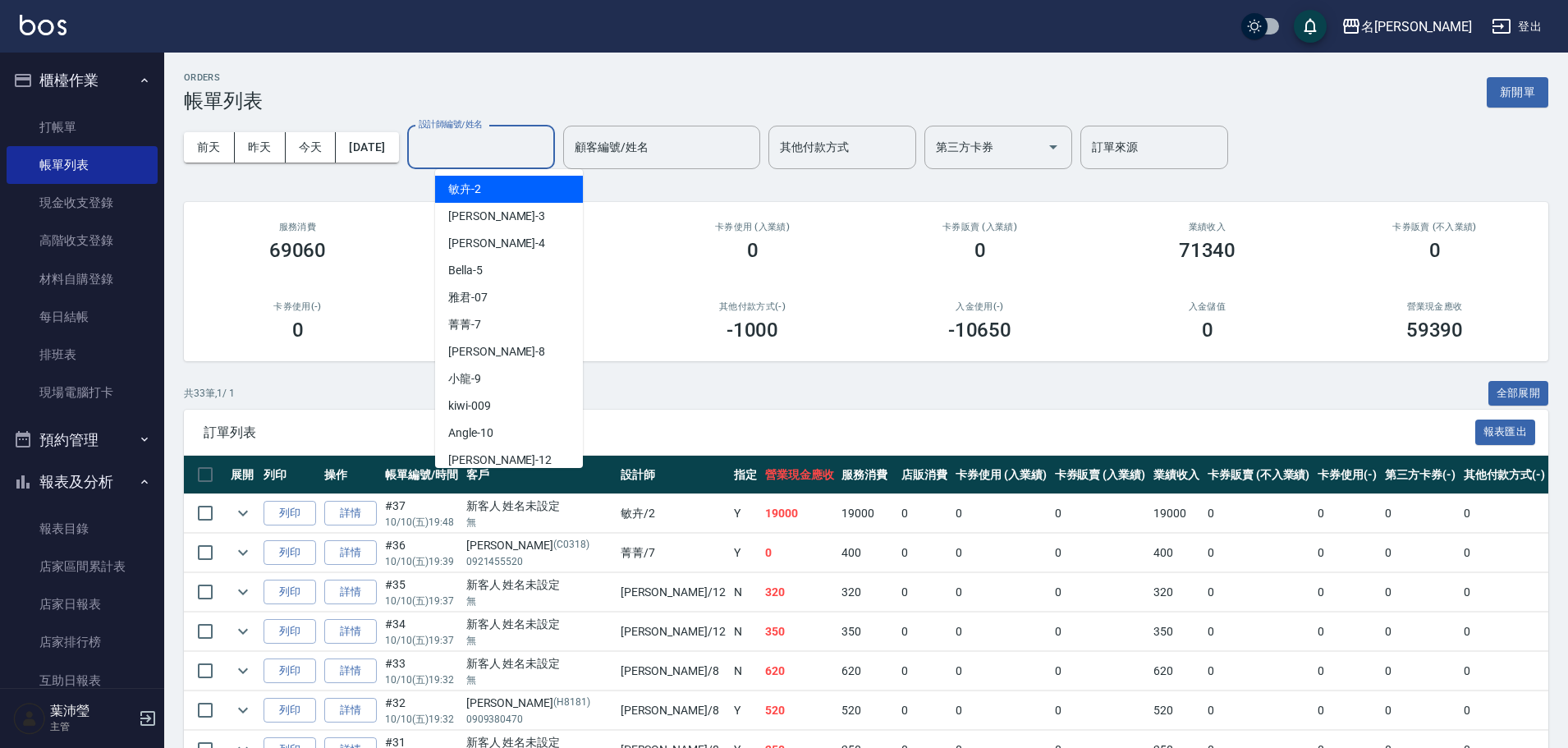
click at [520, 186] on div "敏卉 -2" at bounding box center [509, 189] width 148 height 27
type input "敏卉-2"
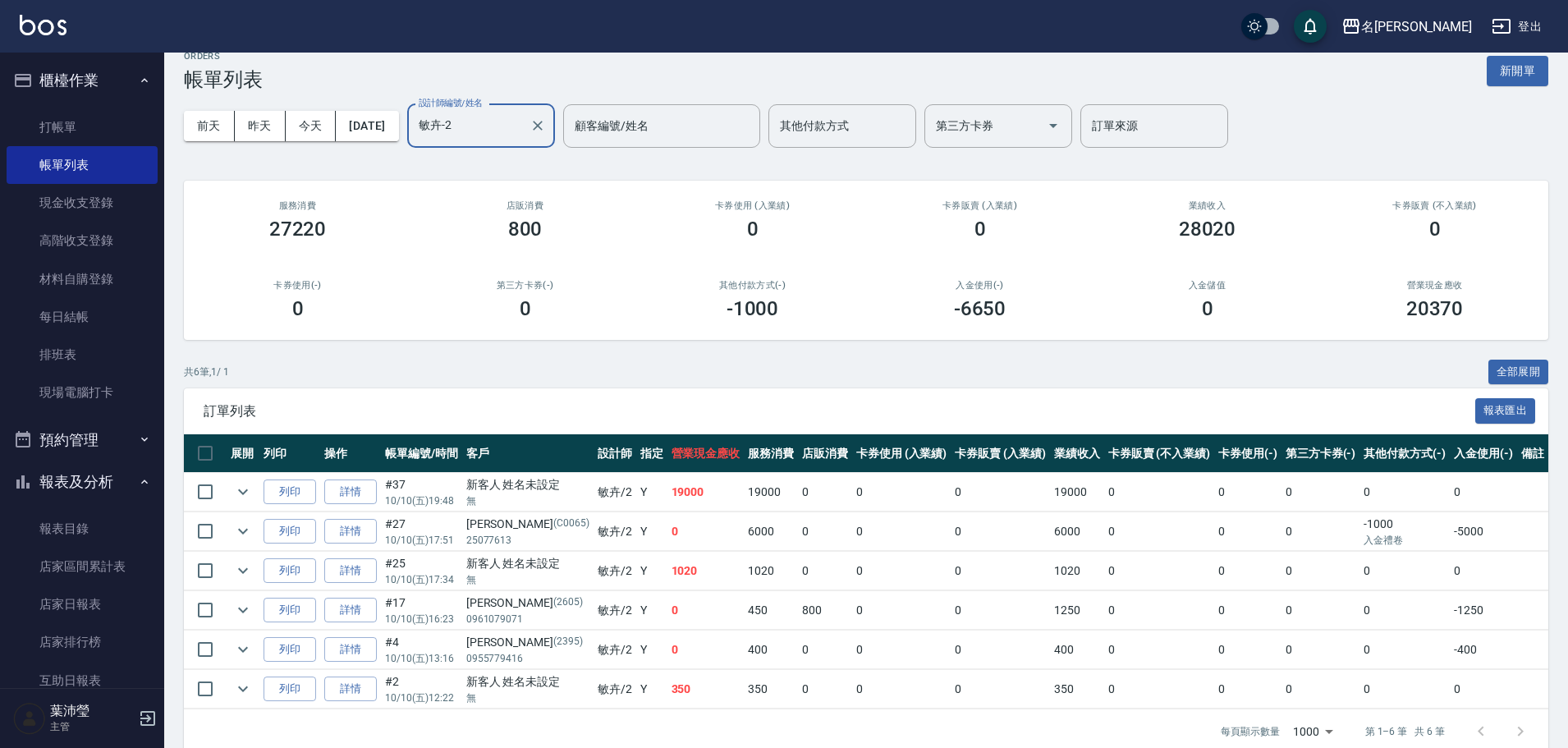
scroll to position [59, 0]
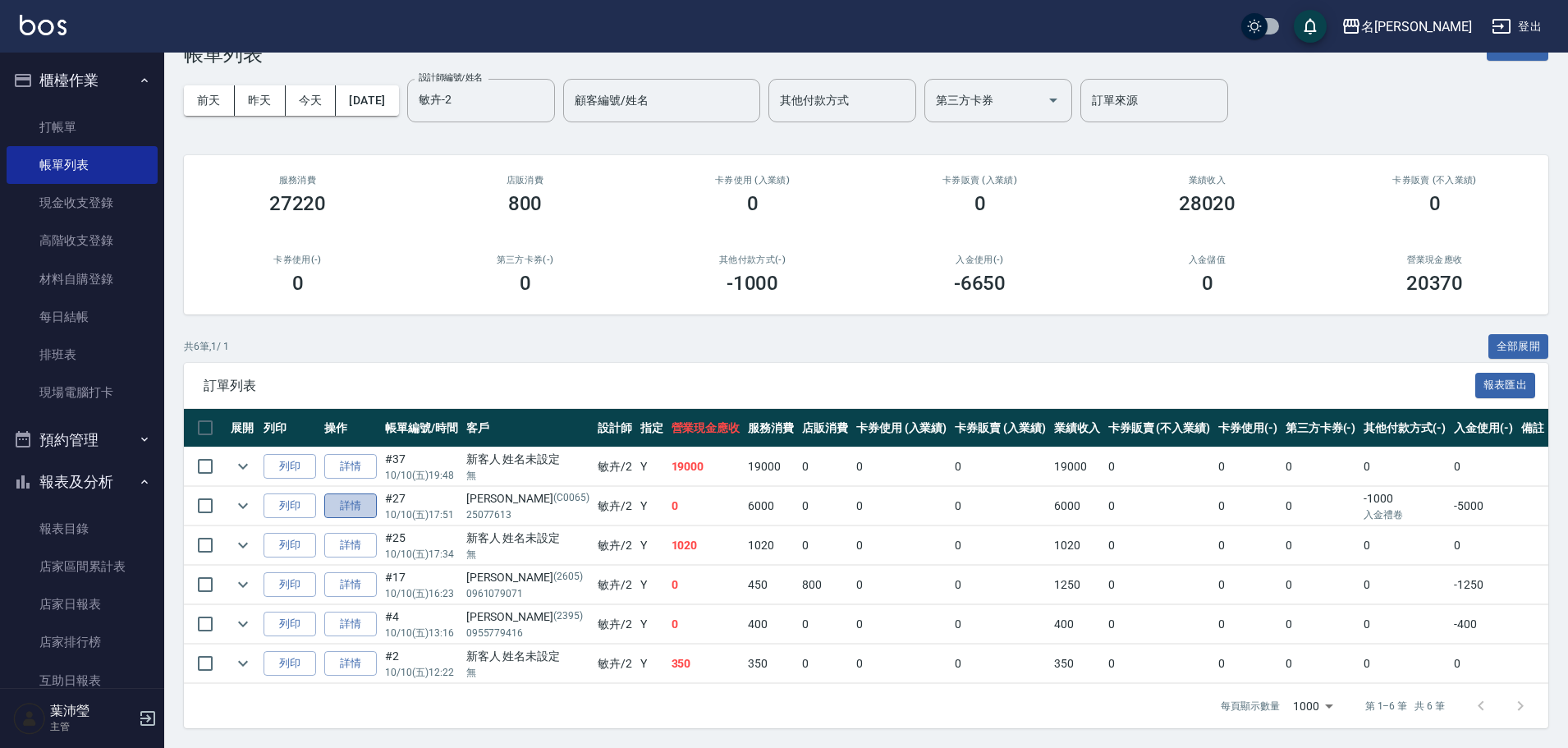
click at [349, 495] on link "詳情" at bounding box center [350, 506] width 52 height 26
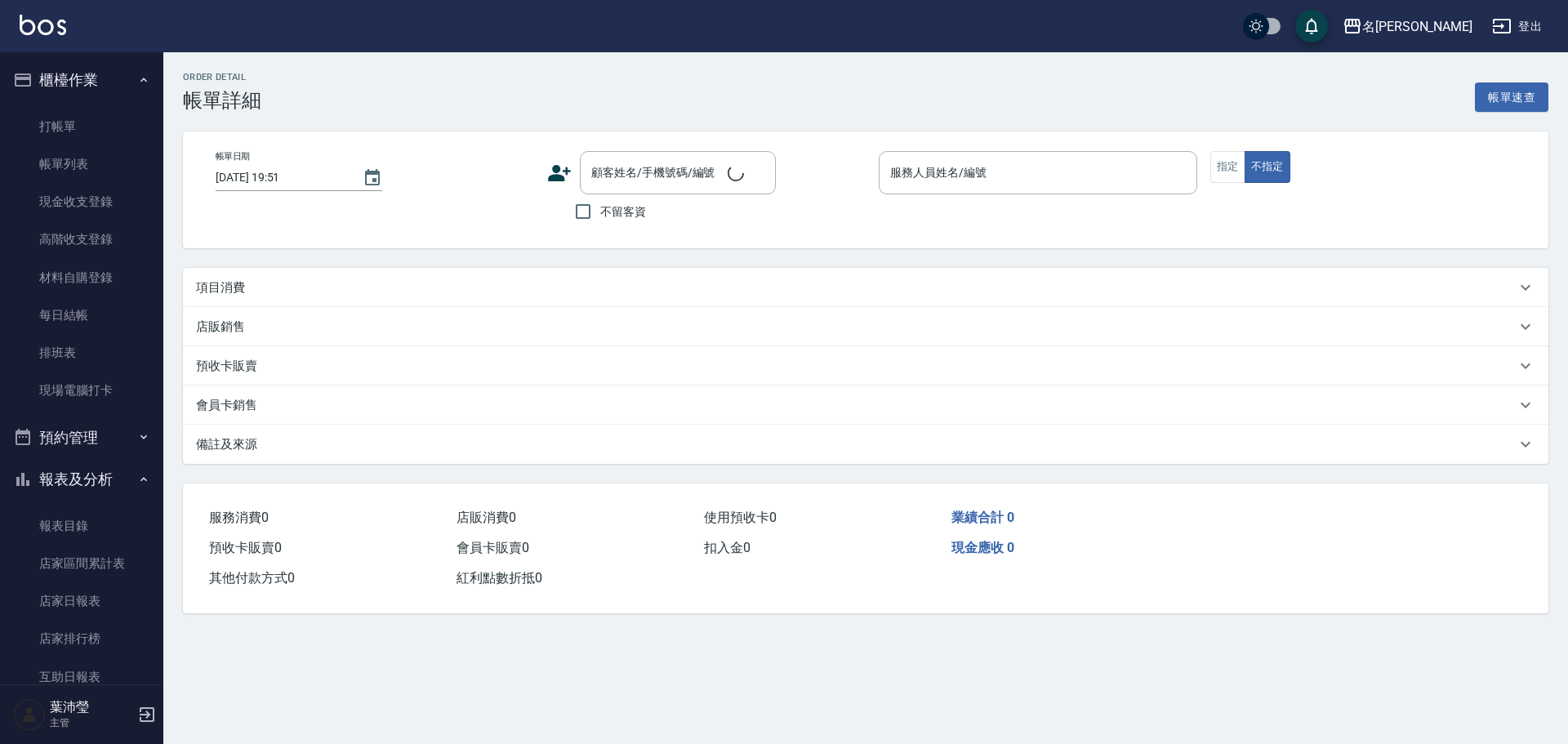
type input "[DATE] 17:51"
type input "敏卉-2"
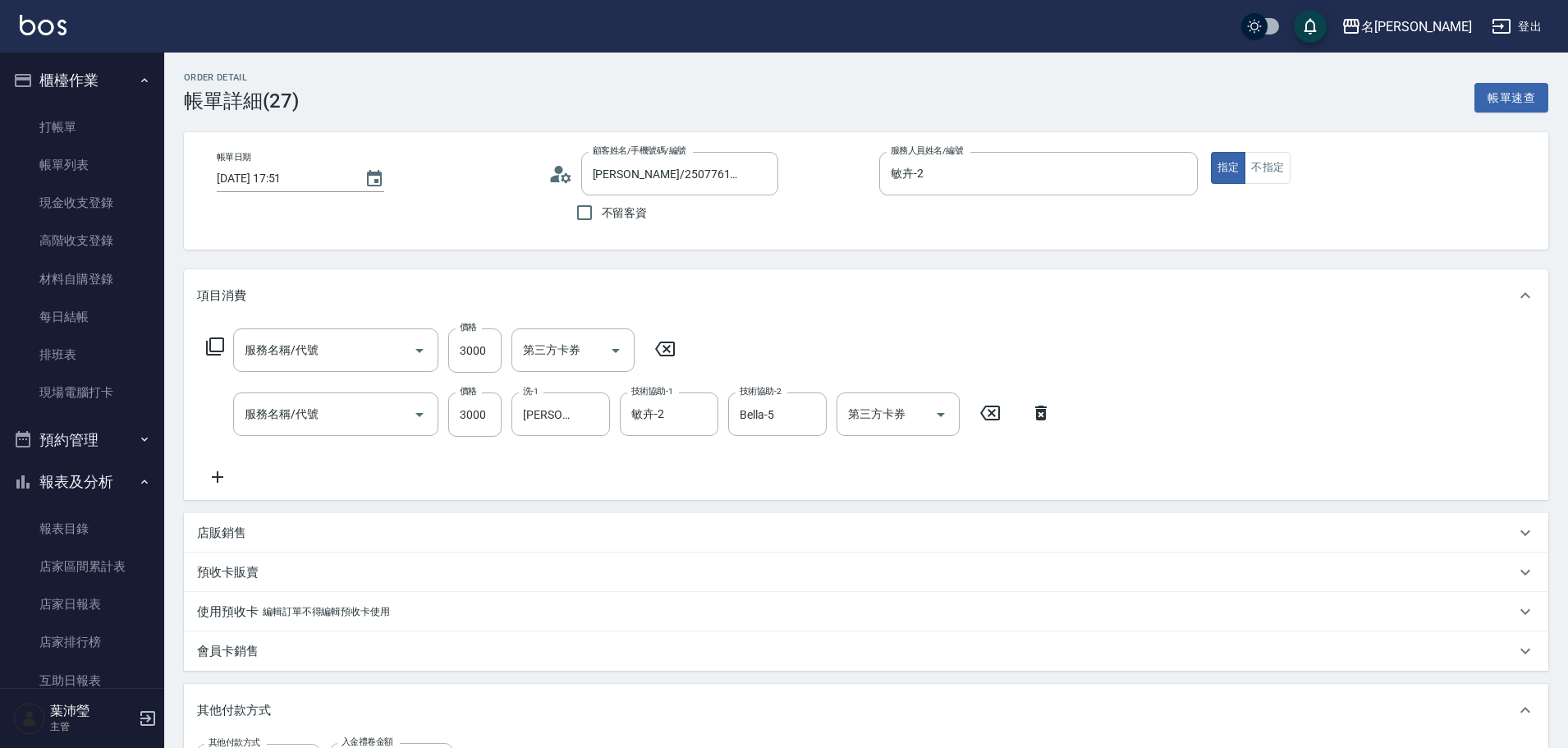
type input "[PERSON_NAME]/25077613/C0065"
type input "極光蘊 結構4劑護髮(603)"
type input "染髮(400)"
click at [591, 410] on icon "Clear" at bounding box center [593, 414] width 17 height 17
click at [576, 409] on input "洗-1" at bounding box center [560, 414] width 84 height 29
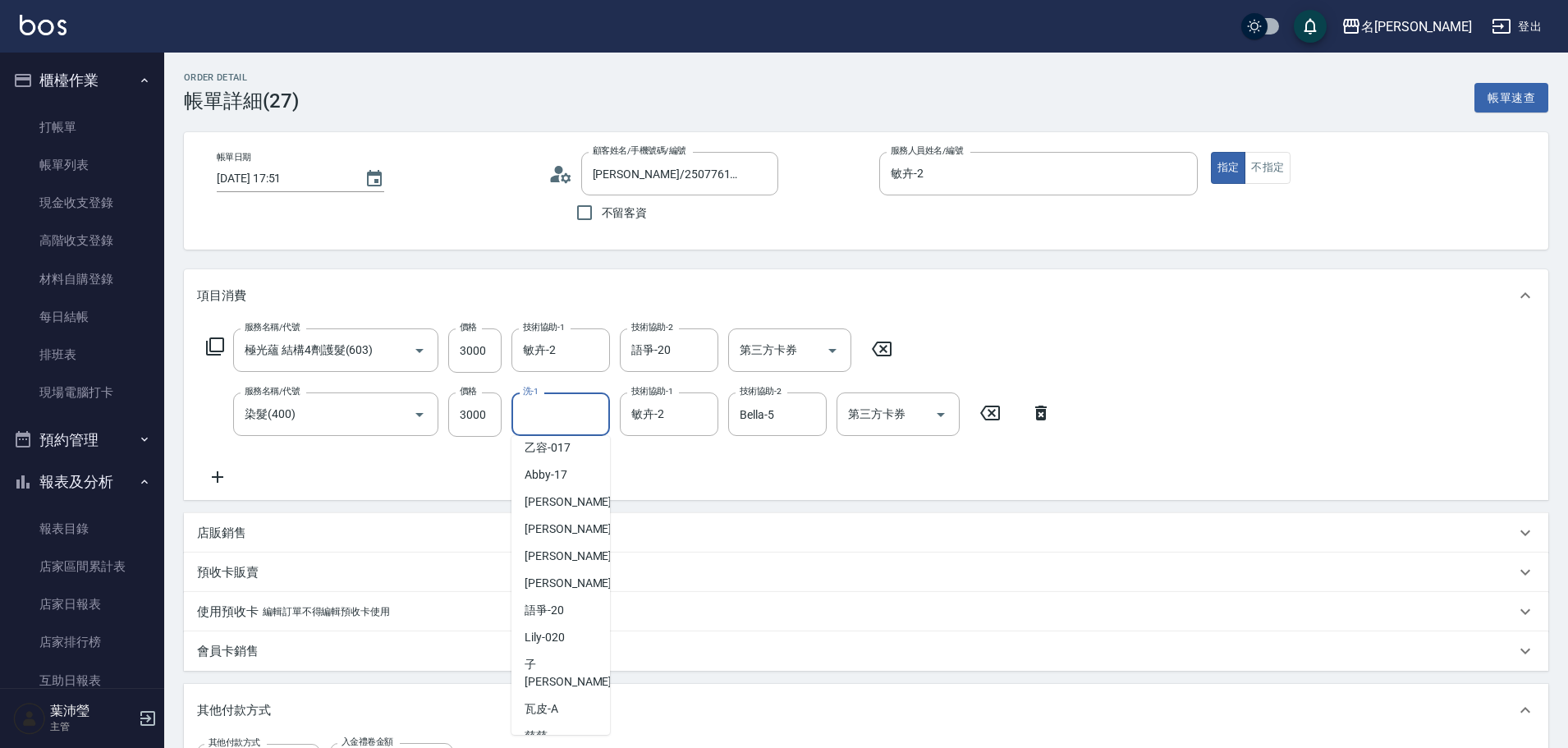
scroll to position [389, 0]
click at [566, 555] on span "[PERSON_NAME] -18" at bounding box center [576, 555] width 104 height 17
type input "[PERSON_NAME]-18"
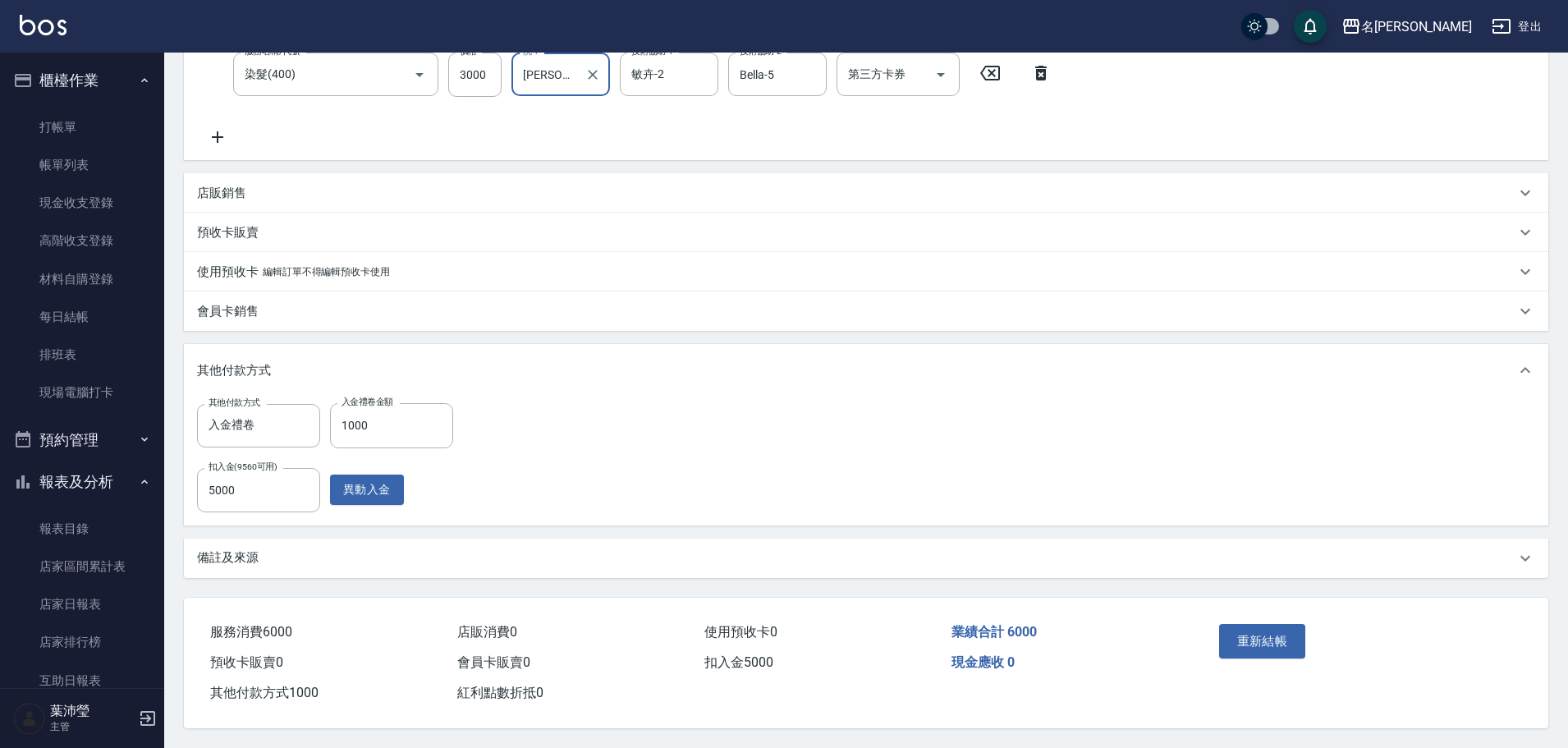
scroll to position [347, 0]
click at [1242, 632] on button "重新結帳" at bounding box center [1262, 641] width 87 height 35
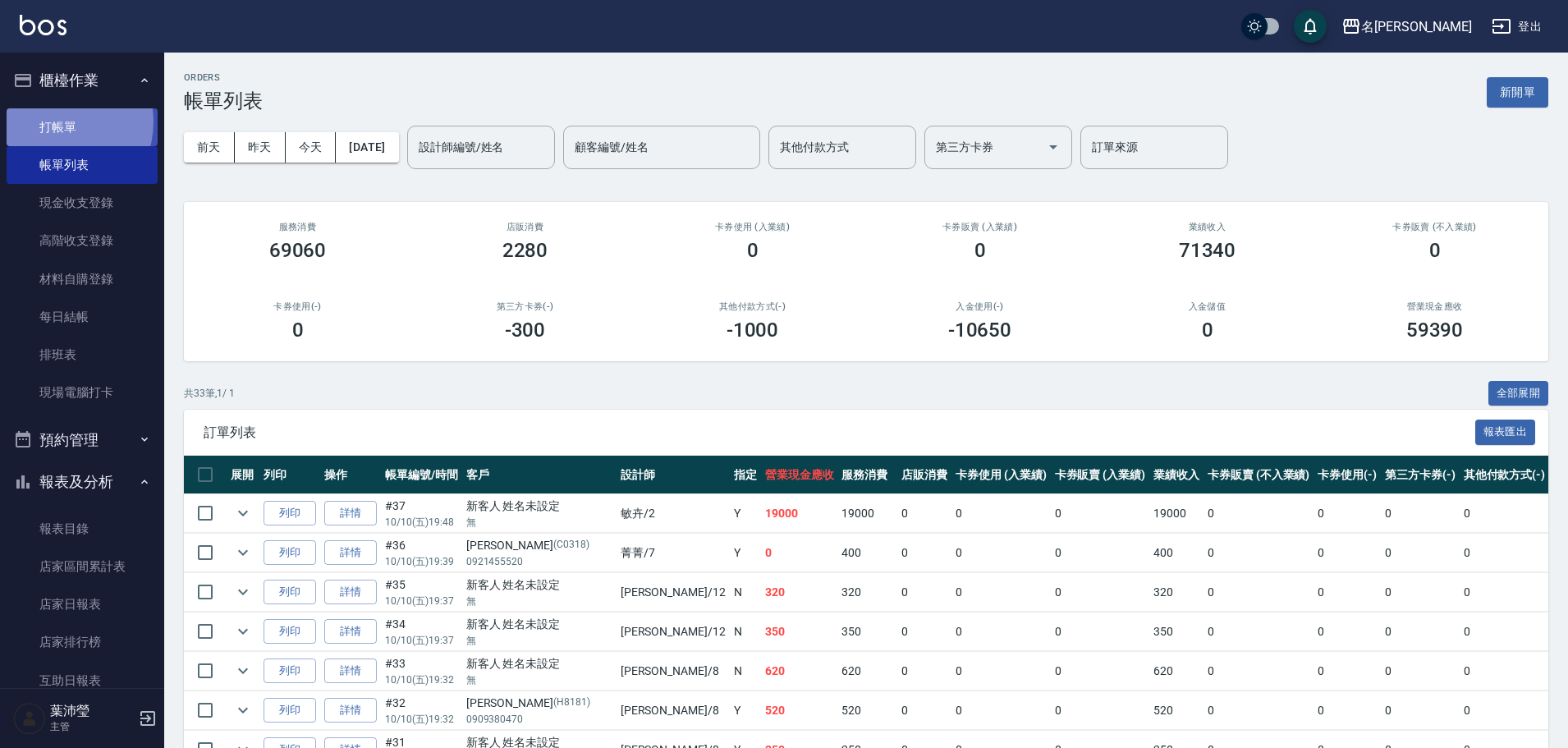
click at [55, 121] on link "打帳單" at bounding box center [82, 127] width 151 height 37
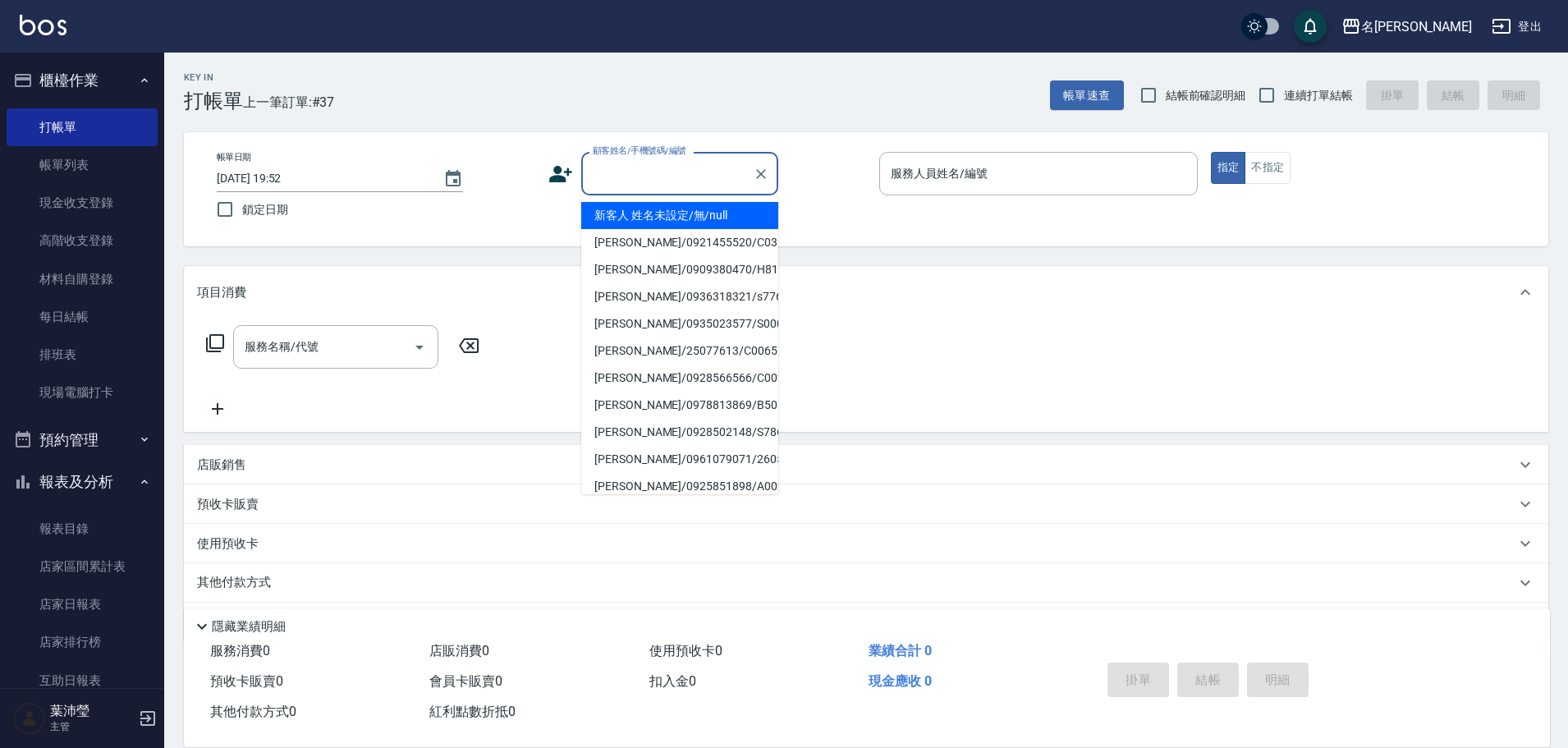
click at [678, 175] on input "顧客姓名/手機號碼/編號" at bounding box center [667, 174] width 158 height 29
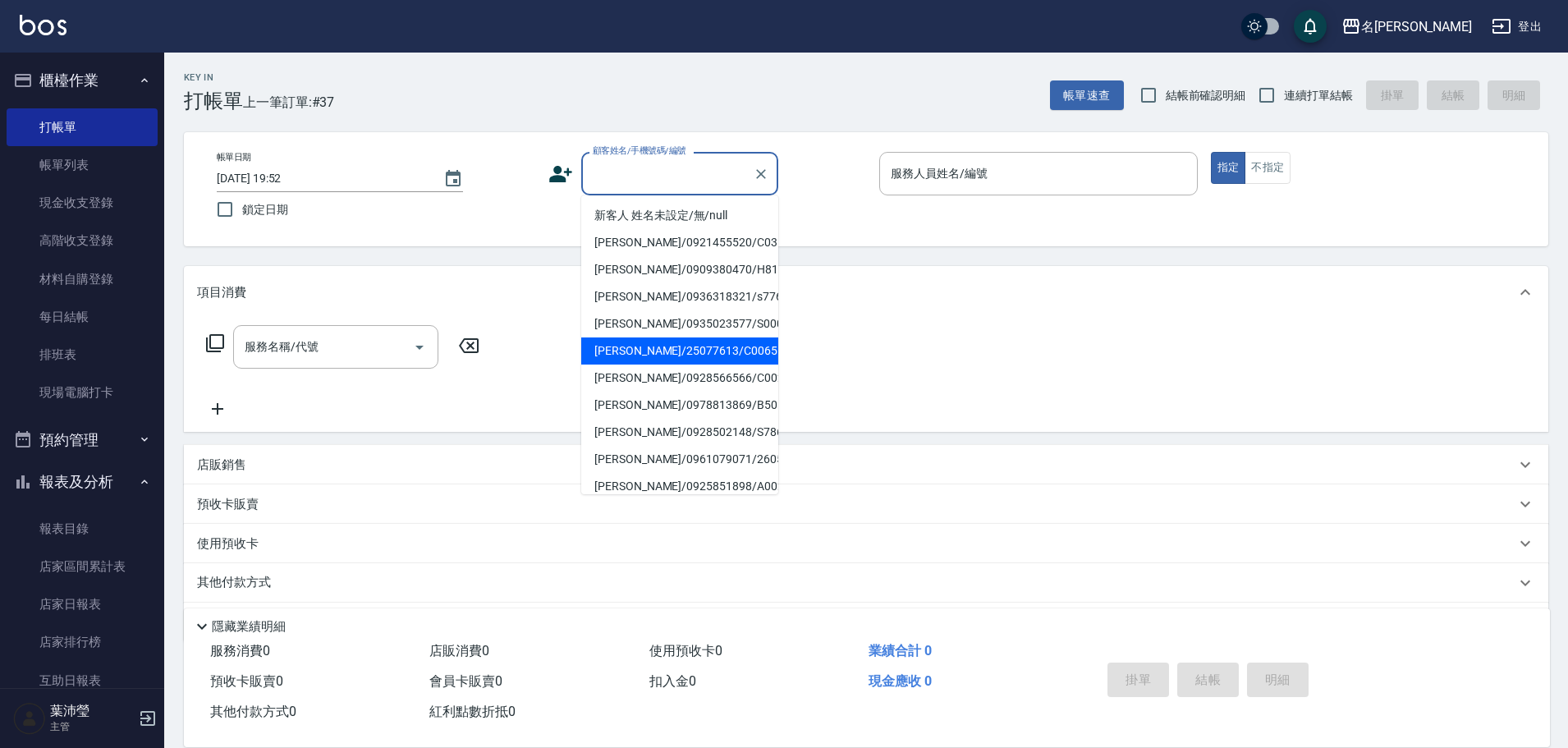
click at [670, 353] on li "[PERSON_NAME]/25077613/C0065" at bounding box center [679, 350] width 197 height 27
type input "[PERSON_NAME]/25077613/C0065"
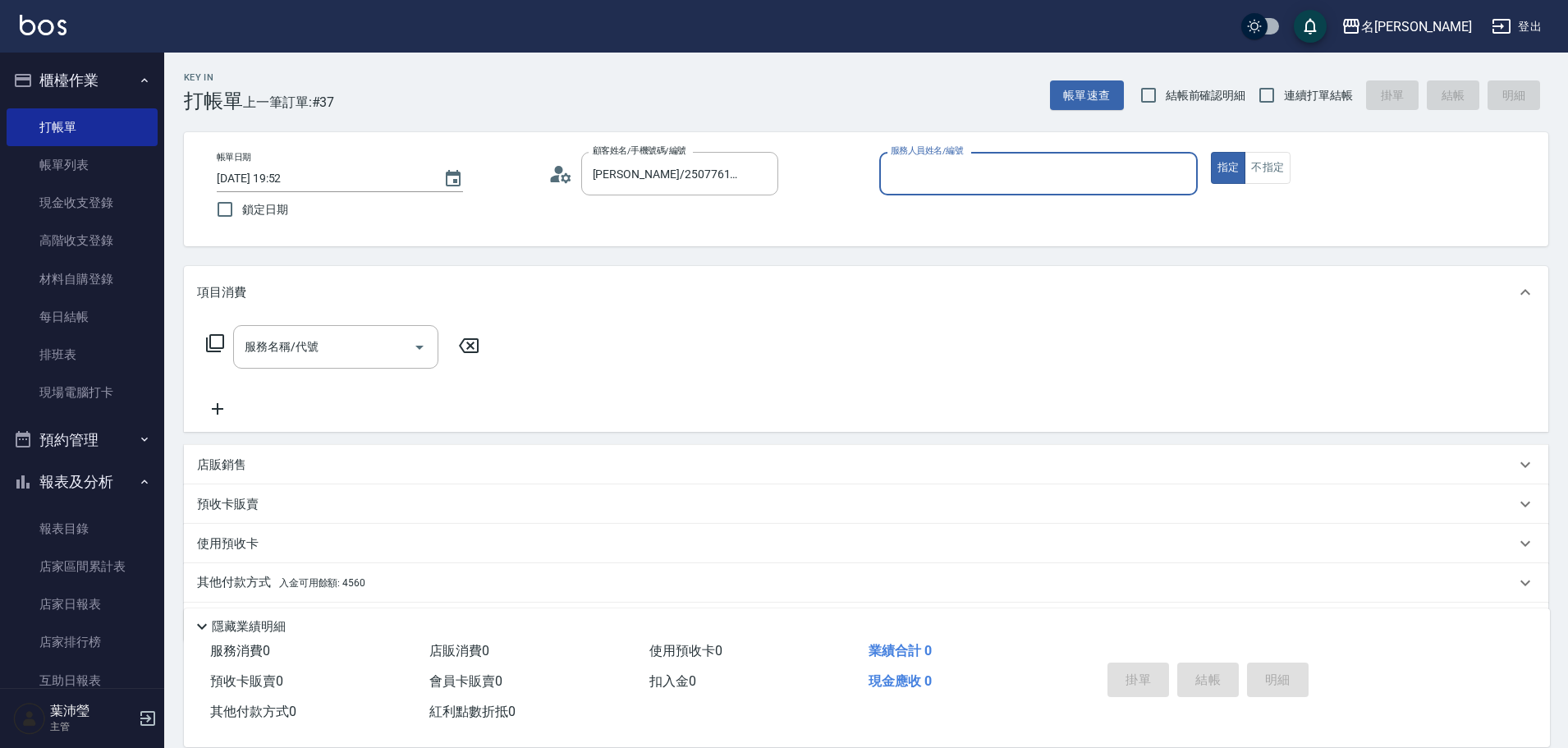
type input "敏卉-2"
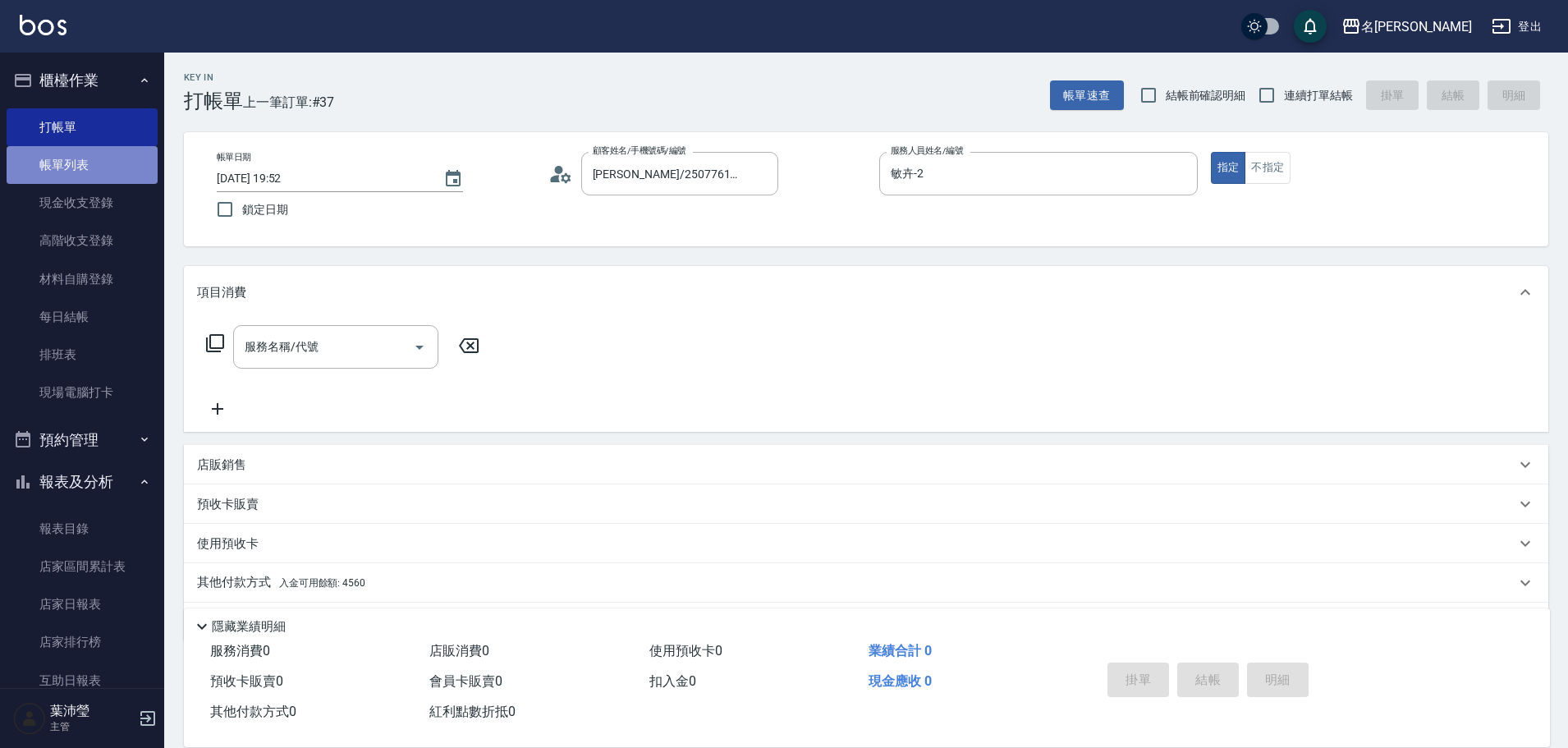
click at [110, 160] on link "帳單列表" at bounding box center [82, 164] width 151 height 37
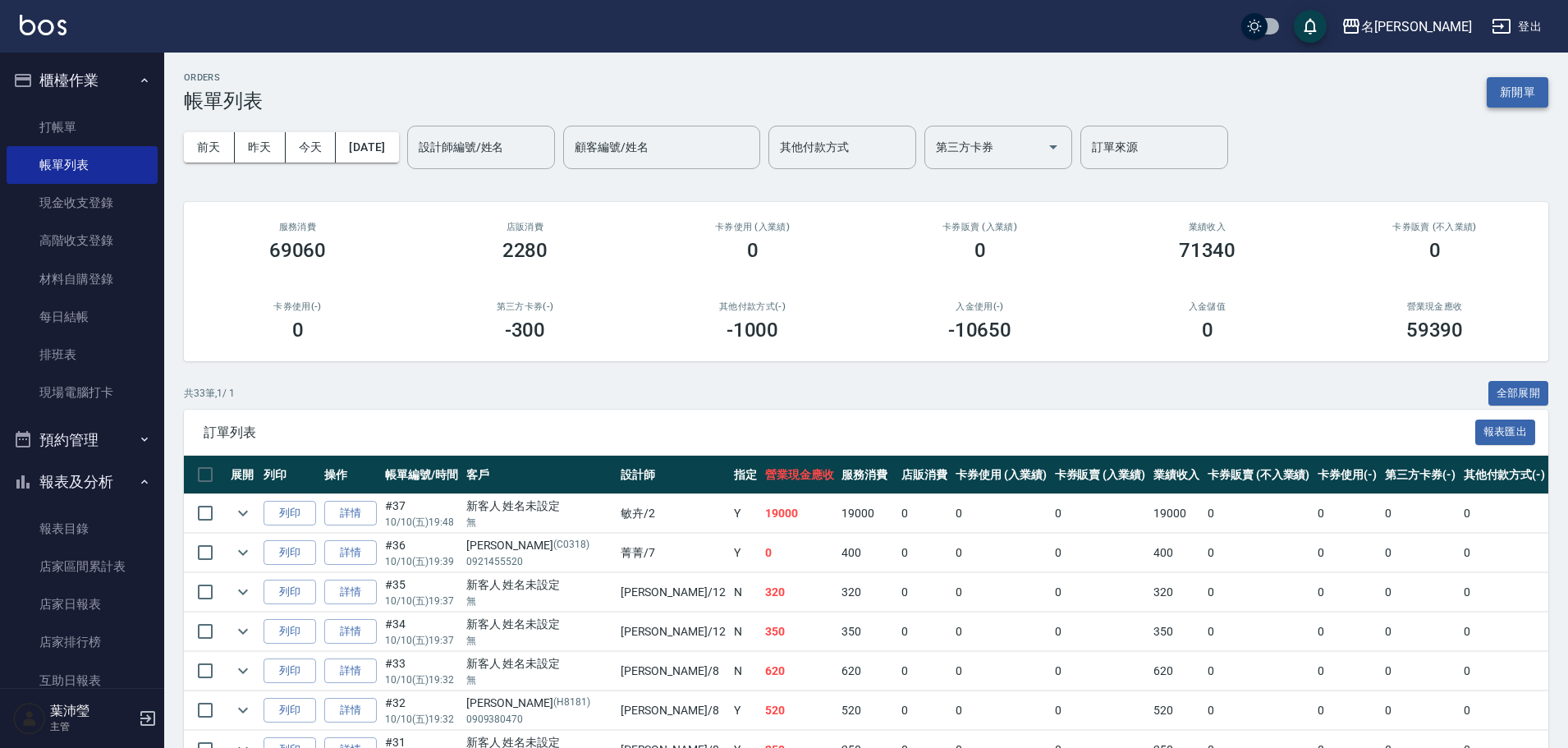
click at [1493, 90] on button "新開單" at bounding box center [1517, 92] width 61 height 31
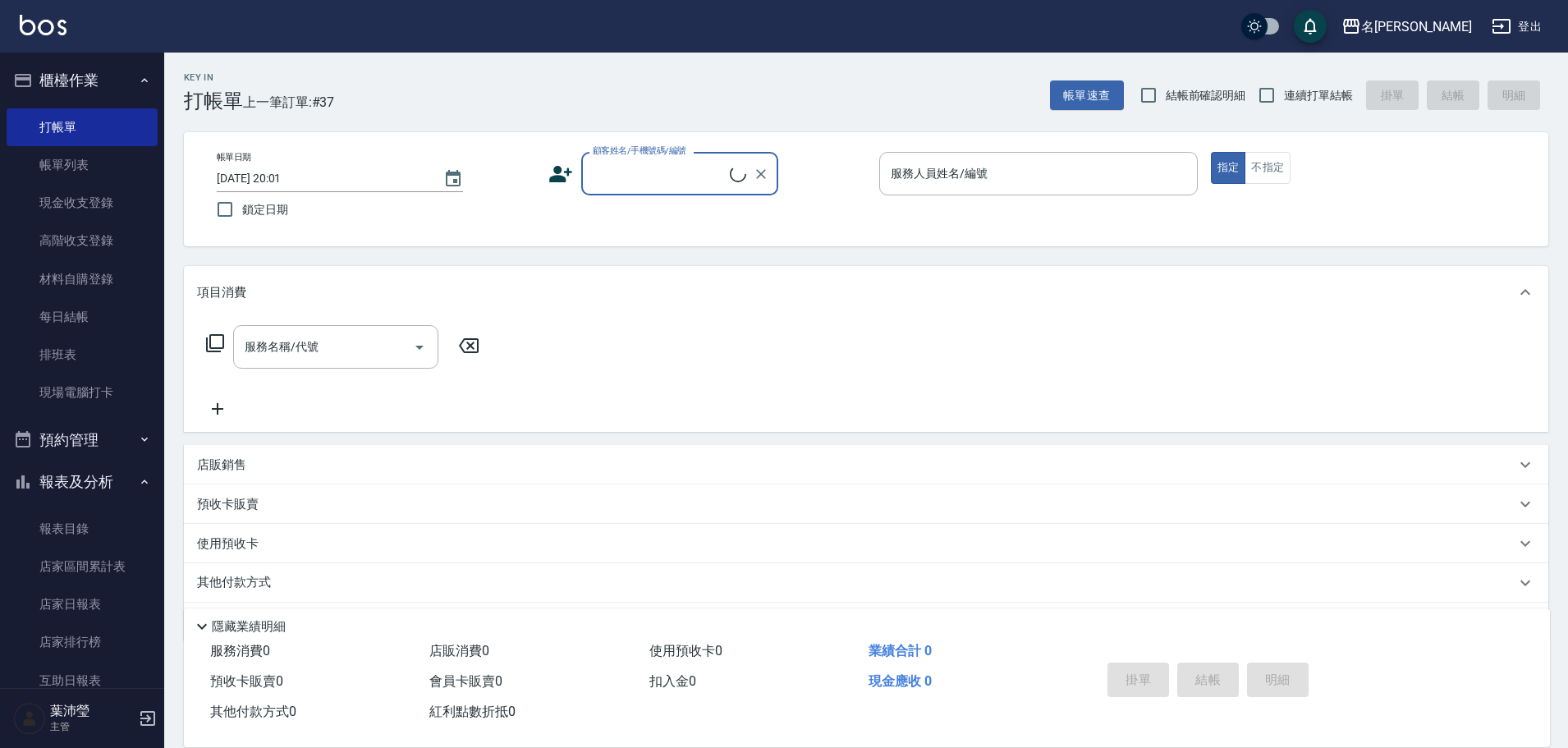
click at [644, 183] on input "顧客姓名/手機號碼/編號" at bounding box center [659, 174] width 141 height 29
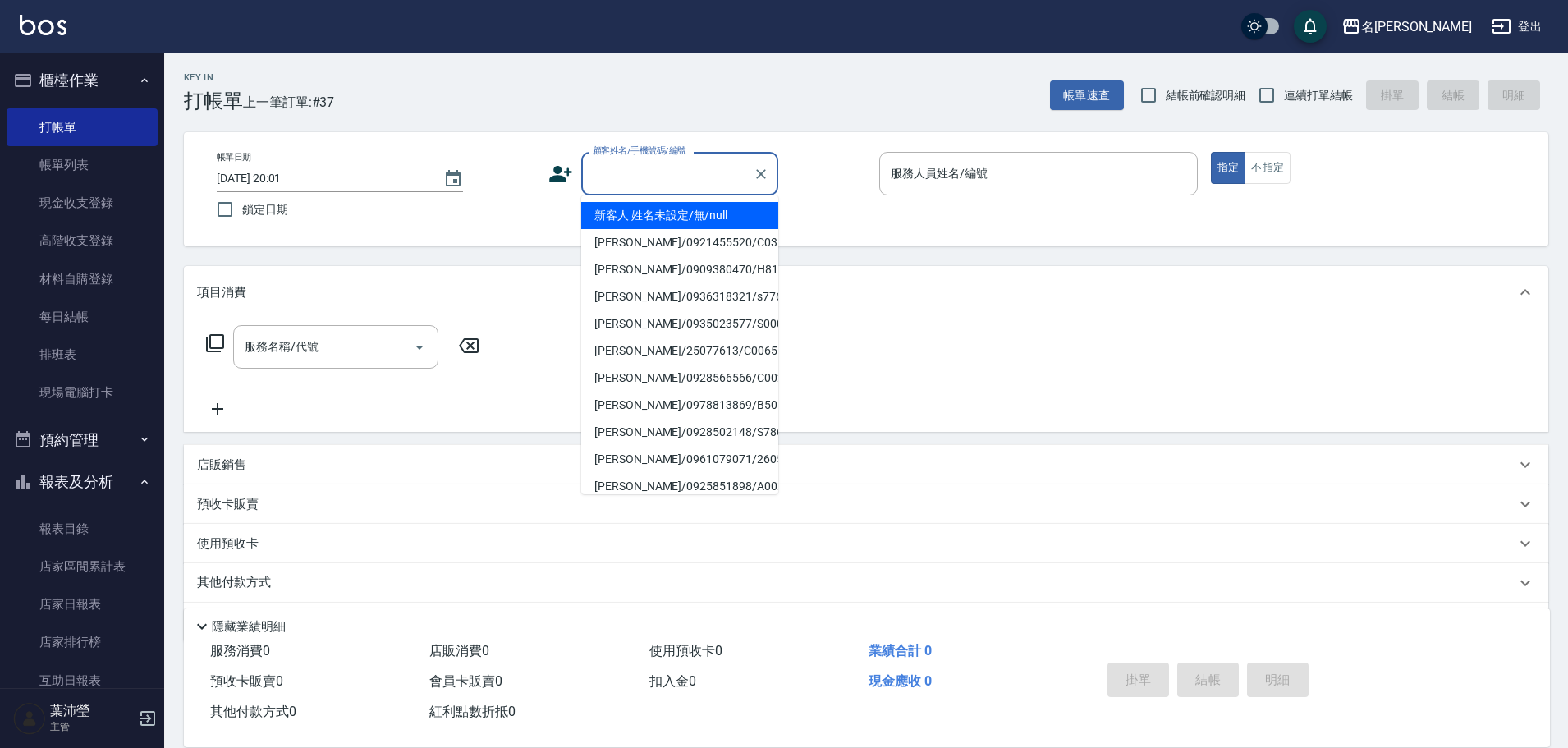
click at [652, 213] on li "新客人 姓名未設定/無/null" at bounding box center [679, 215] width 197 height 27
type input "新客人 姓名未設定/無/null"
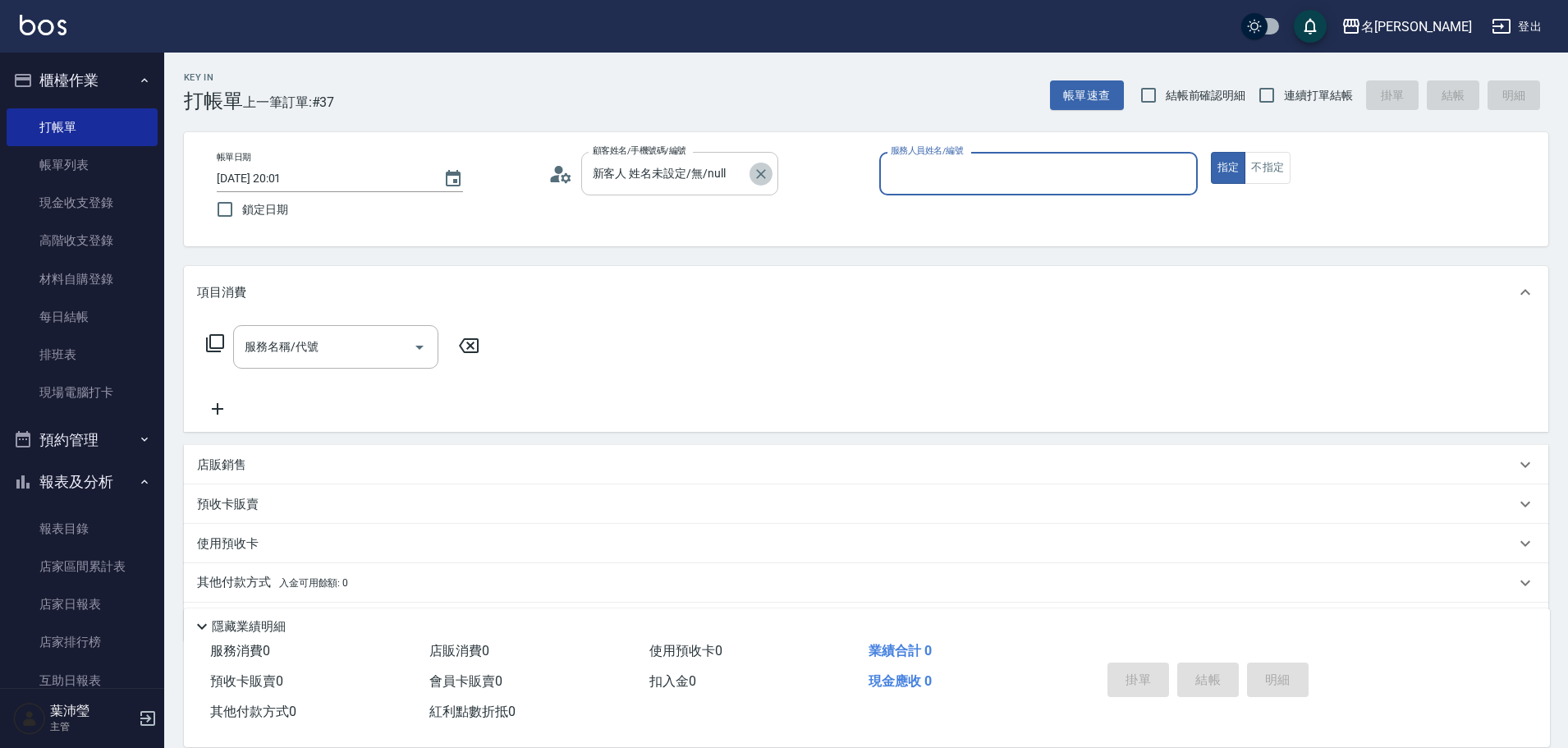
drag, startPoint x: 767, startPoint y: 179, endPoint x: 756, endPoint y: 178, distance: 11.0
click at [766, 178] on icon "Clear" at bounding box center [761, 174] width 17 height 17
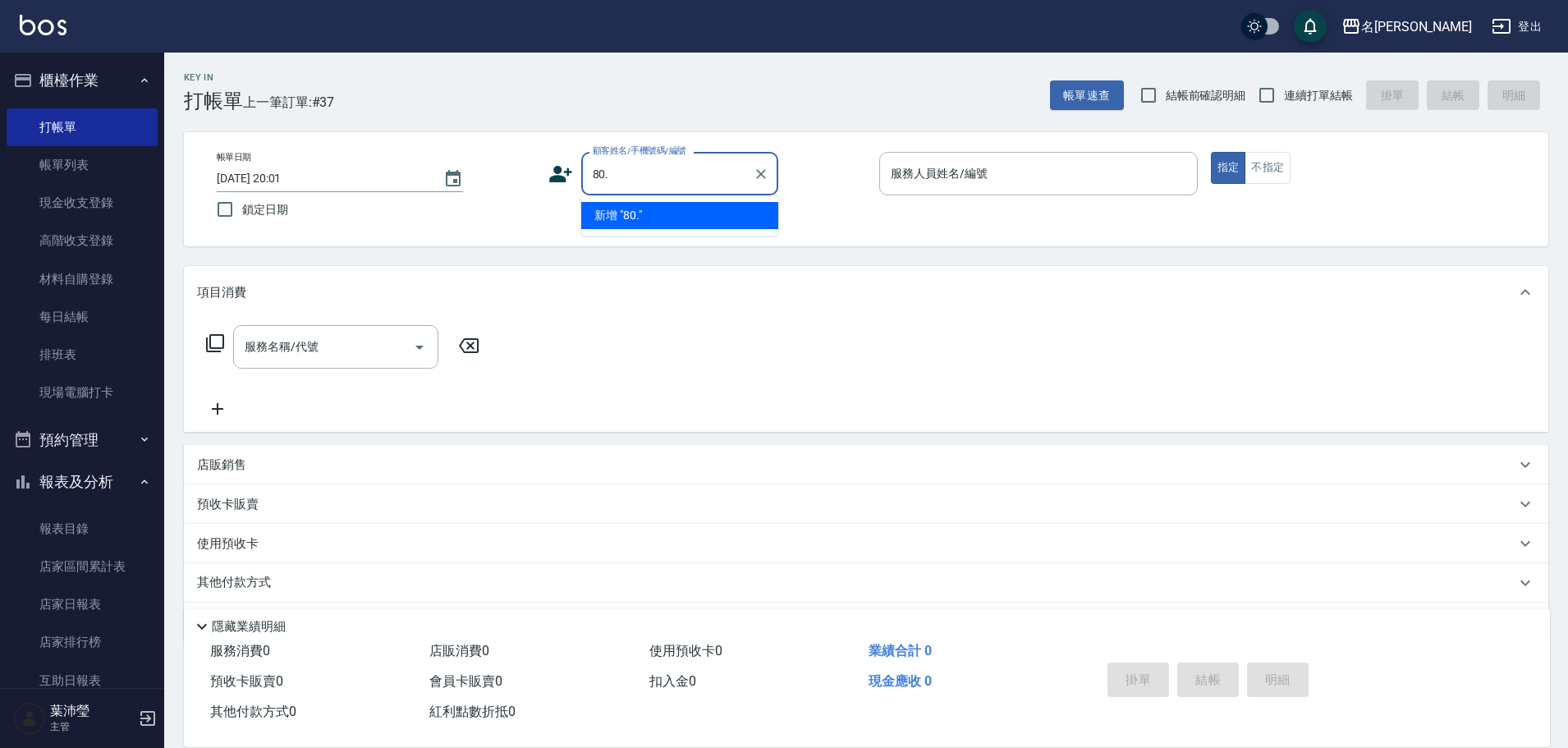
drag, startPoint x: 701, startPoint y: 166, endPoint x: 554, endPoint y: 166, distance: 147.0
click at [554, 166] on div "顧客姓名/手機號碼/編號 80. 顧客姓名/手機號碼/編號" at bounding box center [708, 174] width 319 height 43
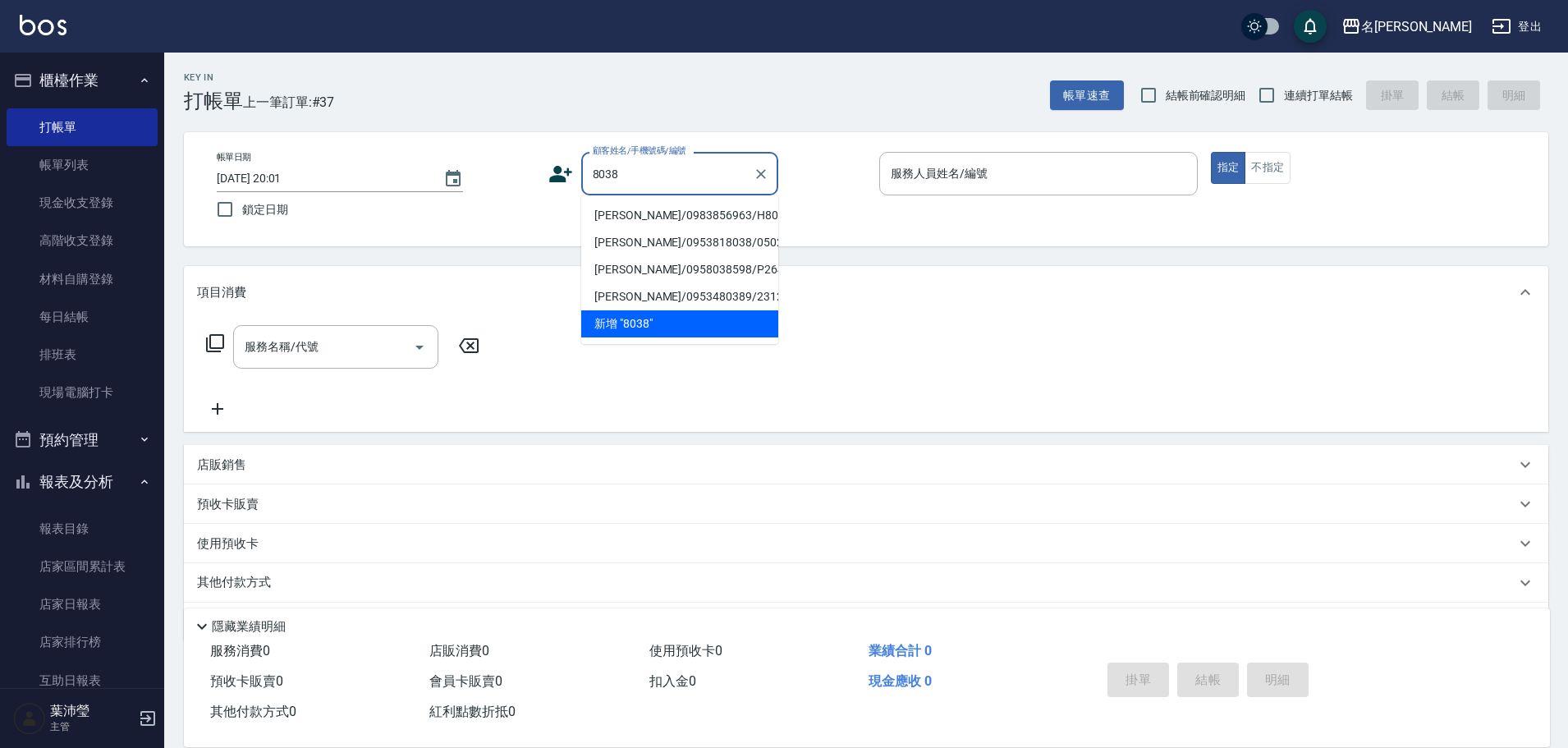
click at [715, 219] on li "[PERSON_NAME]/0983856963/H8038" at bounding box center [679, 215] width 197 height 27
type input "[PERSON_NAME]/0983856963/H8038"
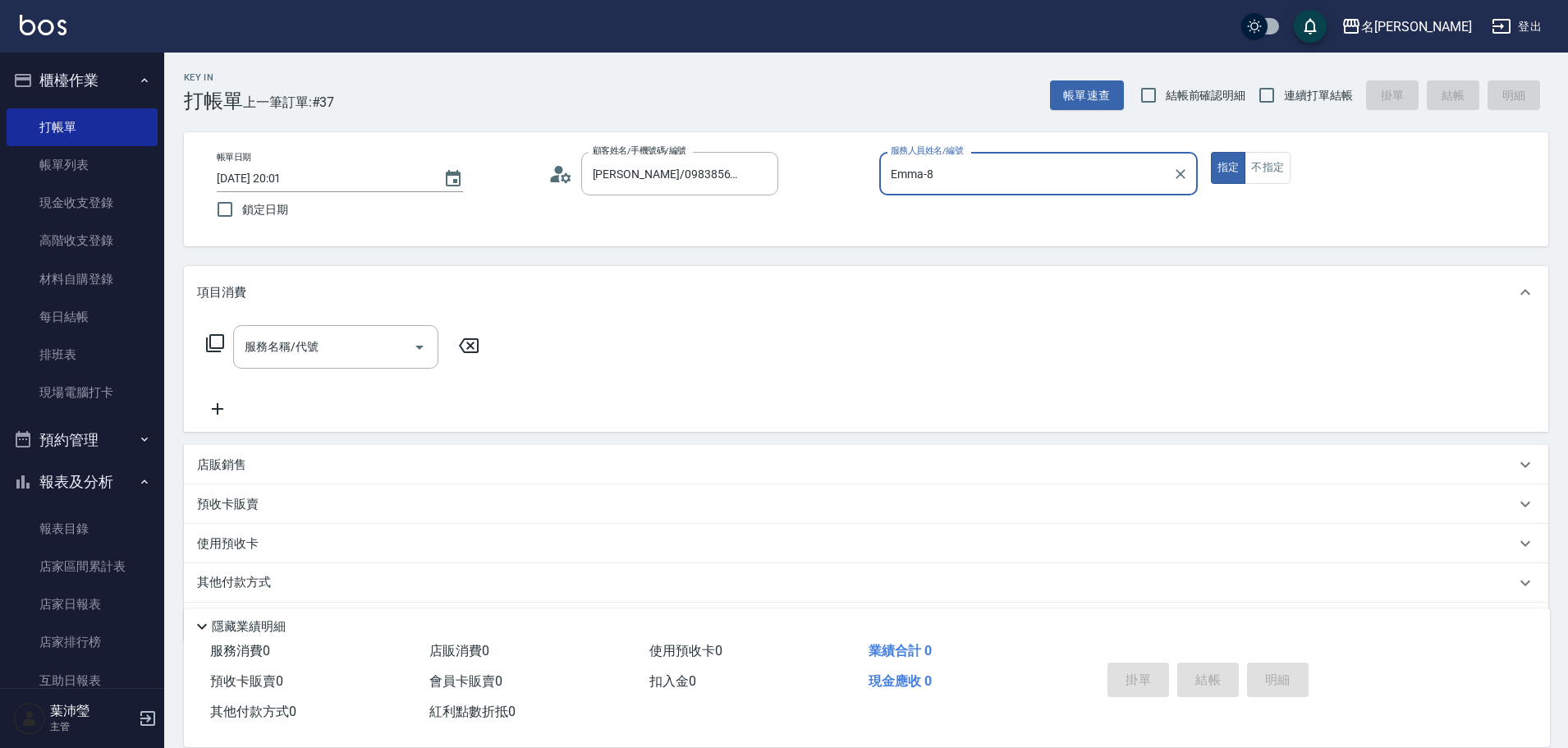
type input "Emma-8"
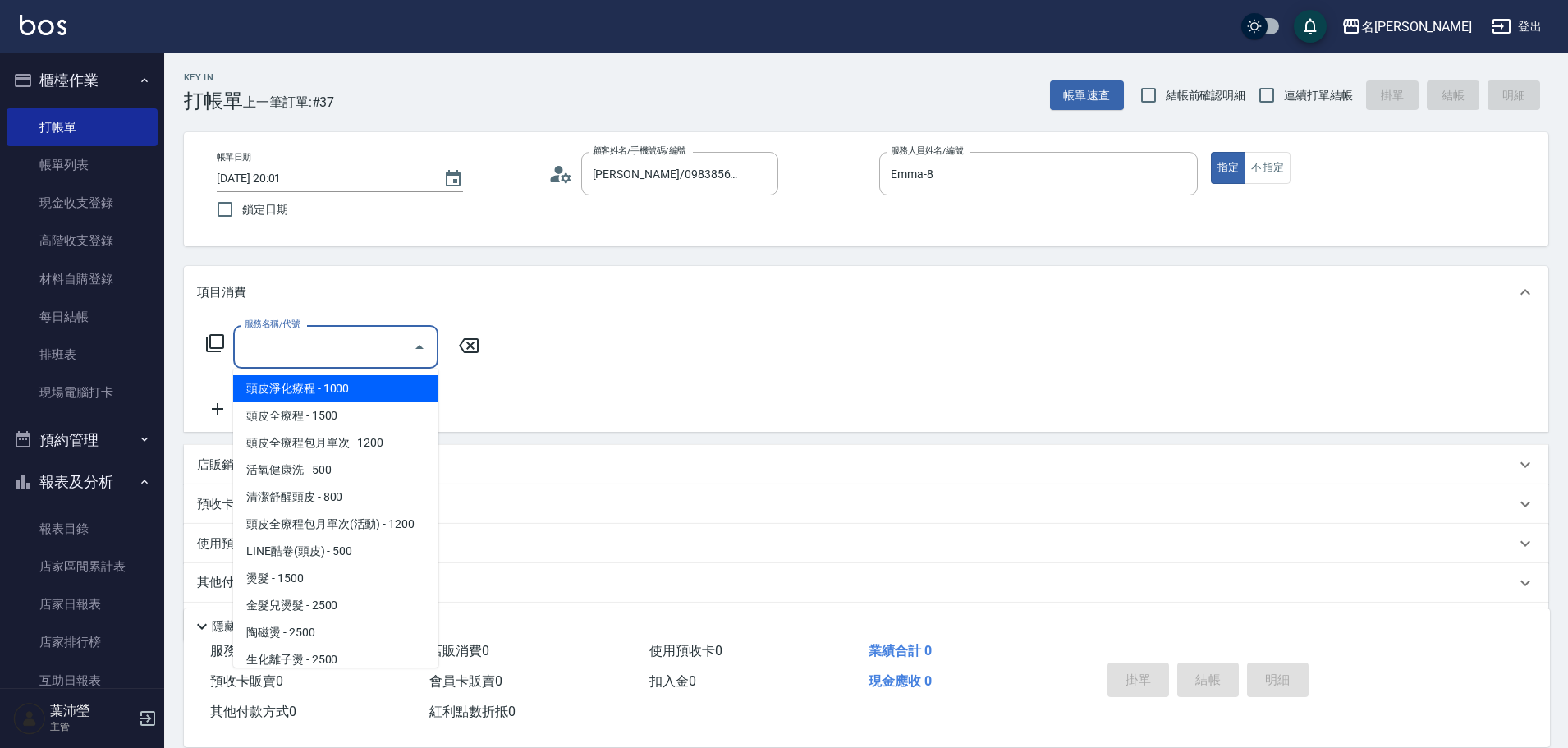
click at [369, 359] on input "服務名稱/代號" at bounding box center [324, 346] width 166 height 29
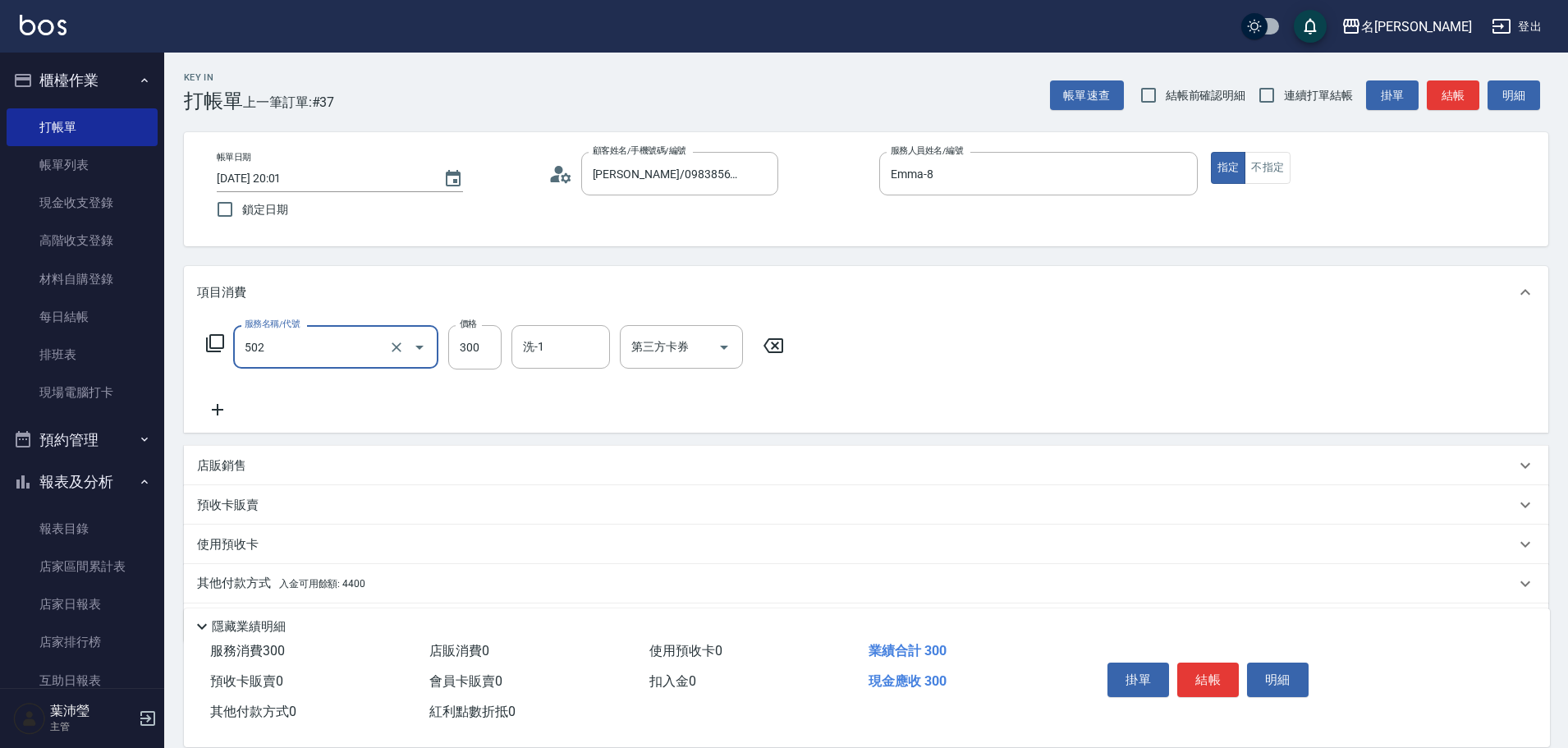
type input "洗髮(502)"
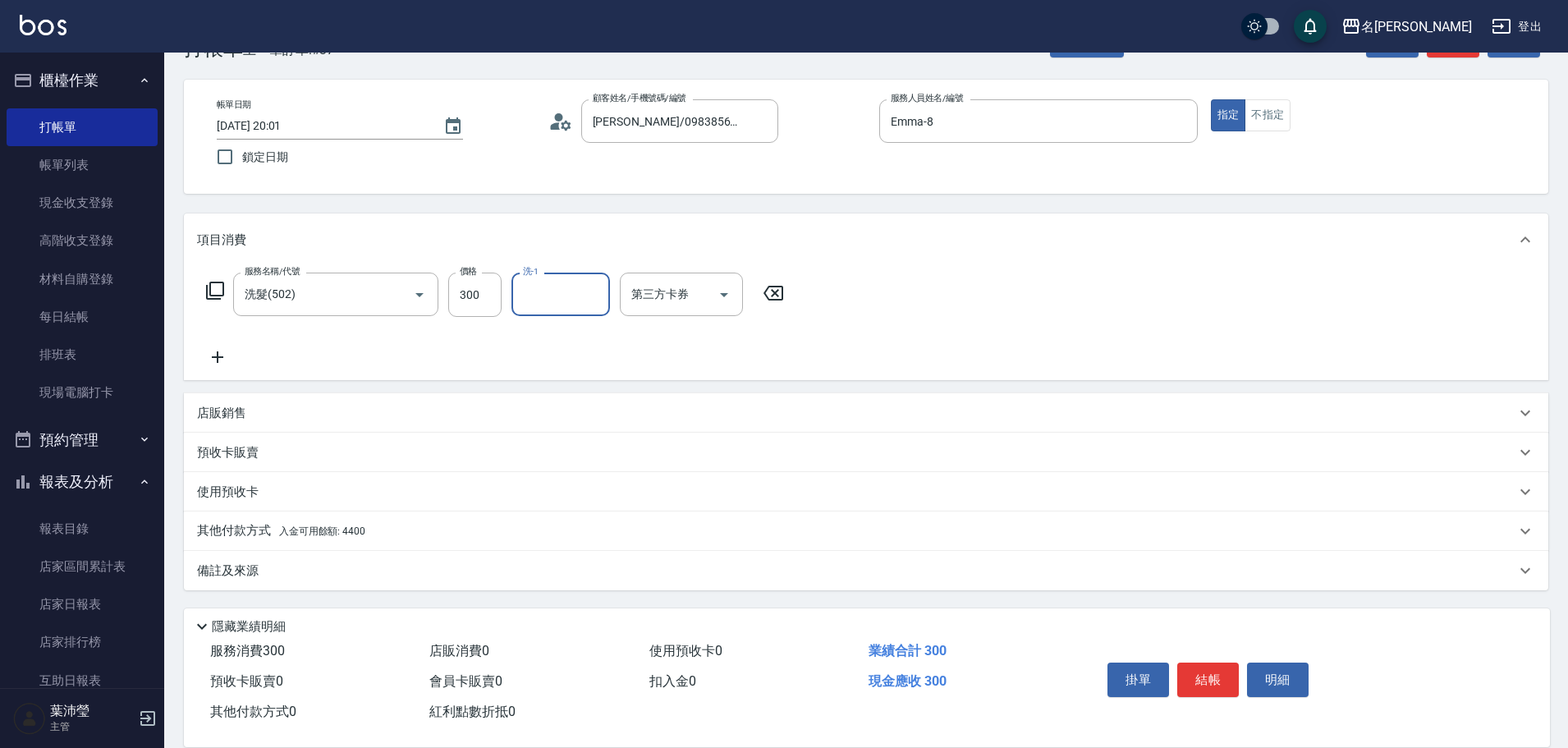
click at [376, 521] on div "其他付款方式 入金可用餘額: 4400" at bounding box center [865, 530] width 1364 height 39
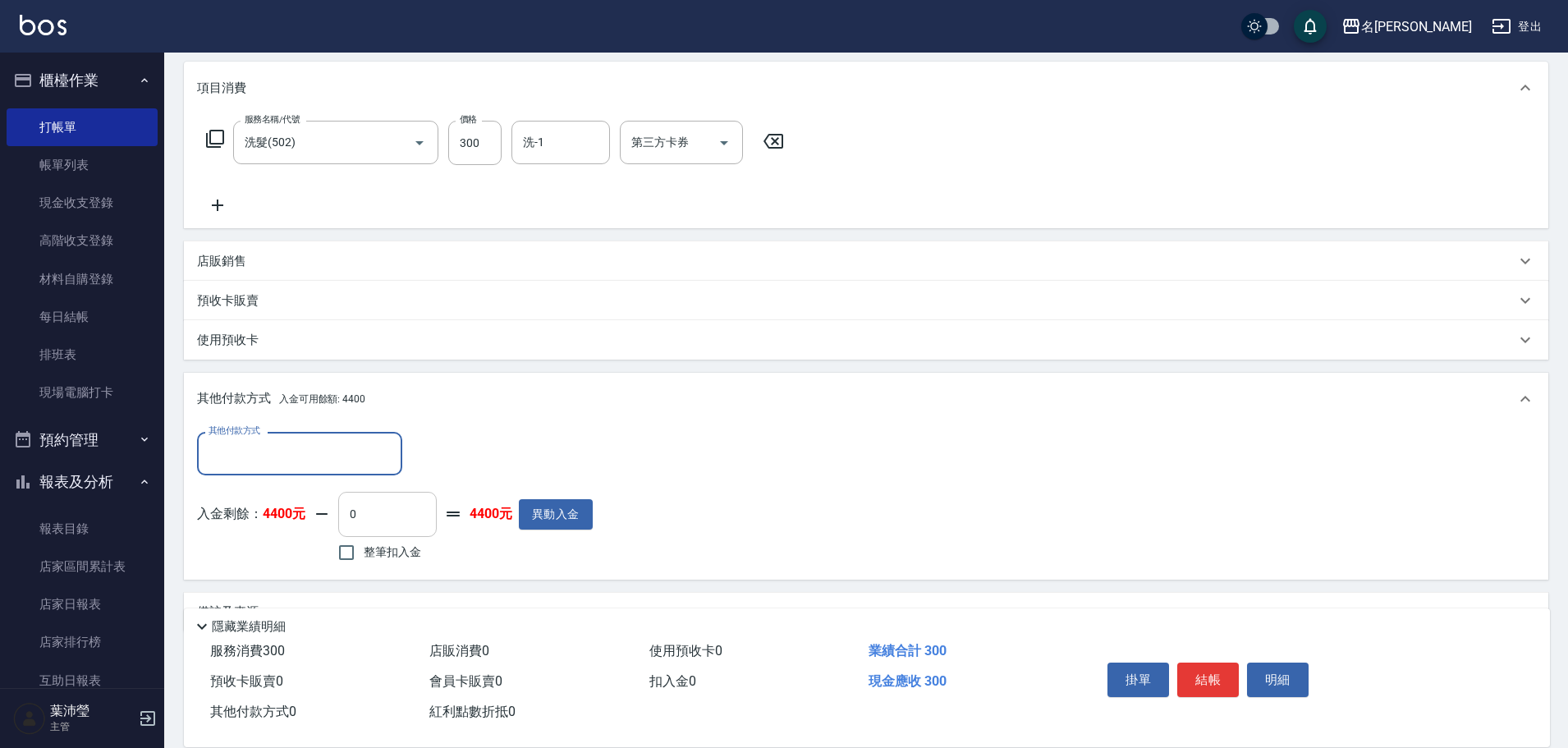
scroll to position [0, 0]
click at [383, 561] on label "整筆扣入金" at bounding box center [375, 550] width 92 height 35
click at [364, 561] on input "整筆扣入金" at bounding box center [347, 550] width 35 height 35
checkbox input "true"
type input "300"
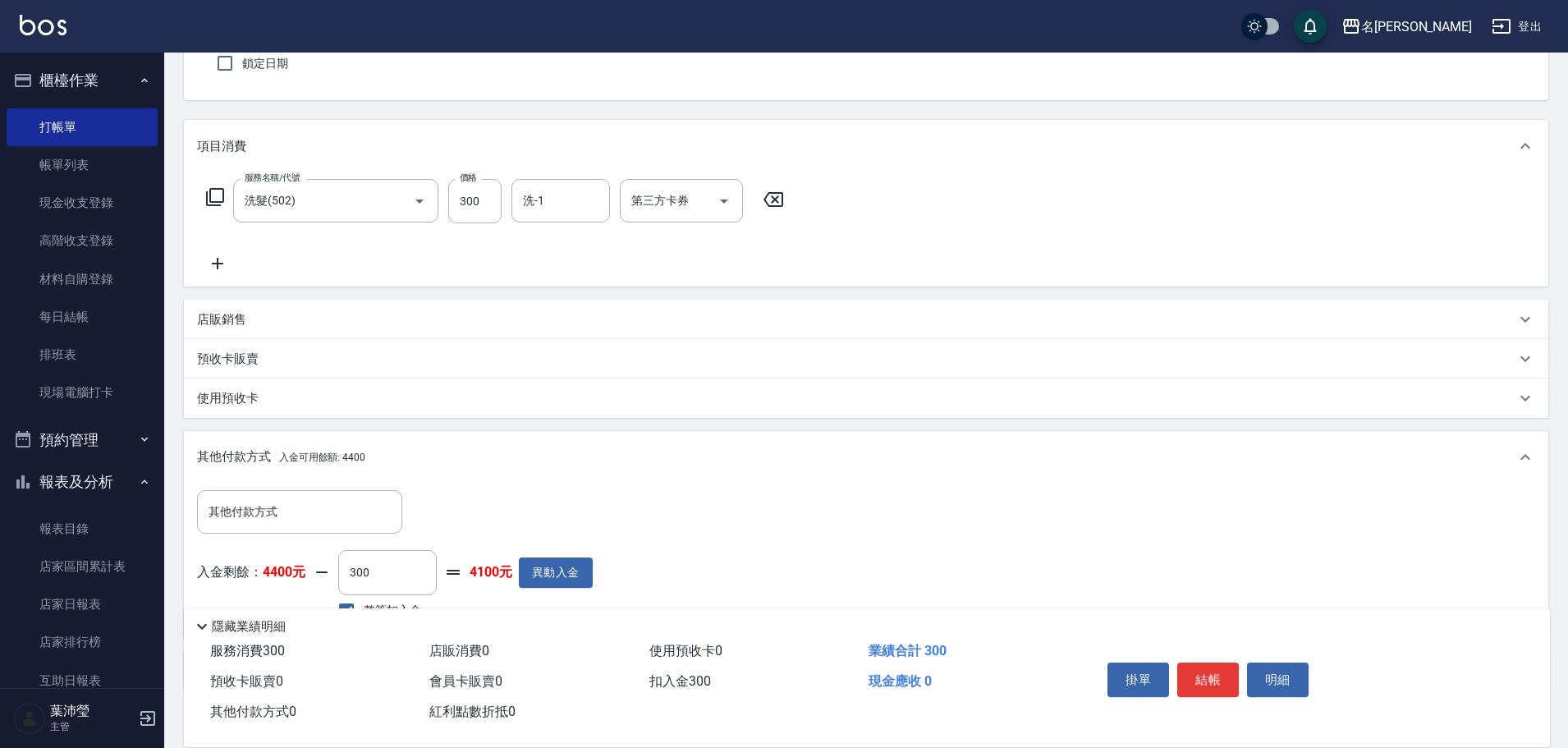
scroll to position [42, 0]
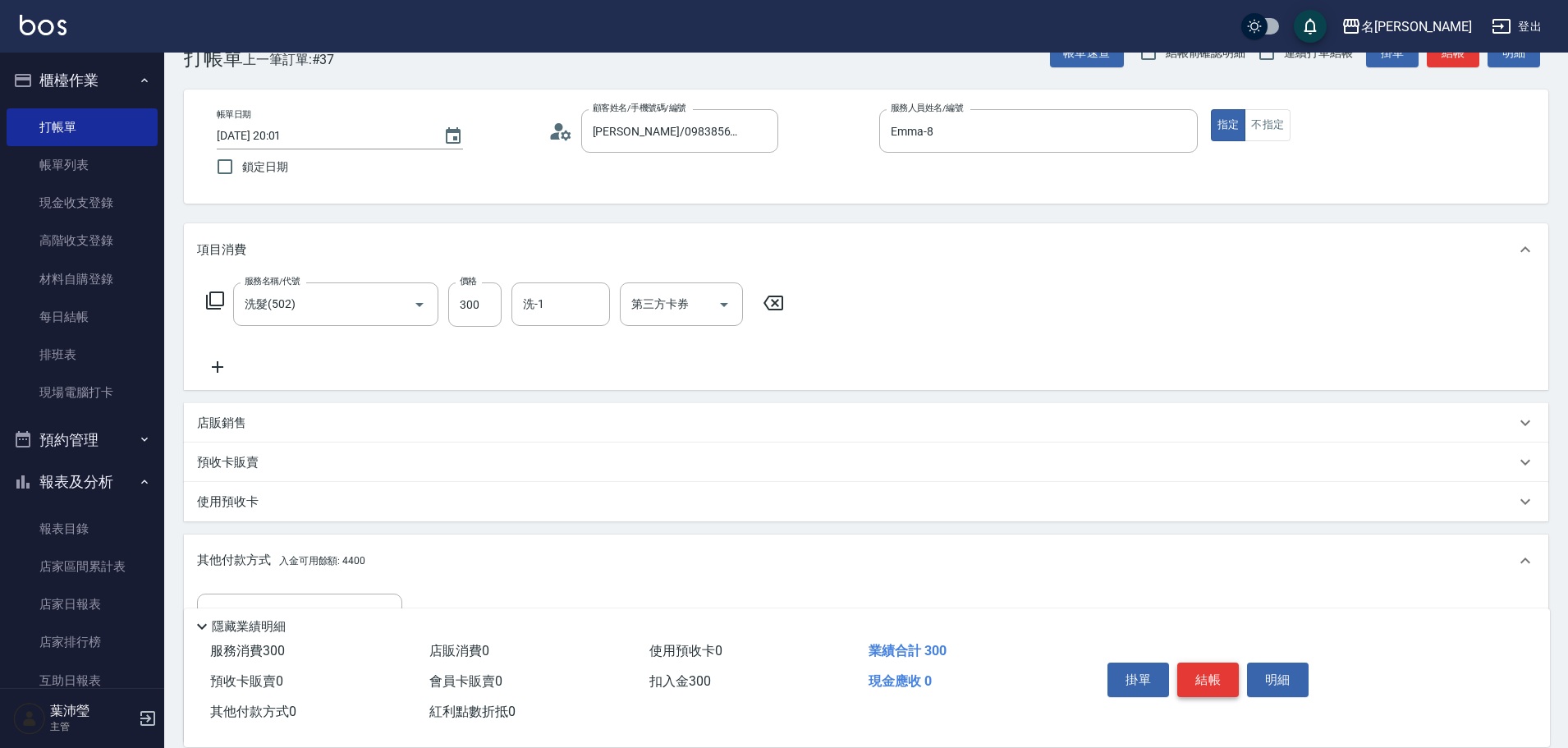
click at [1210, 677] on button "結帳" at bounding box center [1208, 680] width 61 height 35
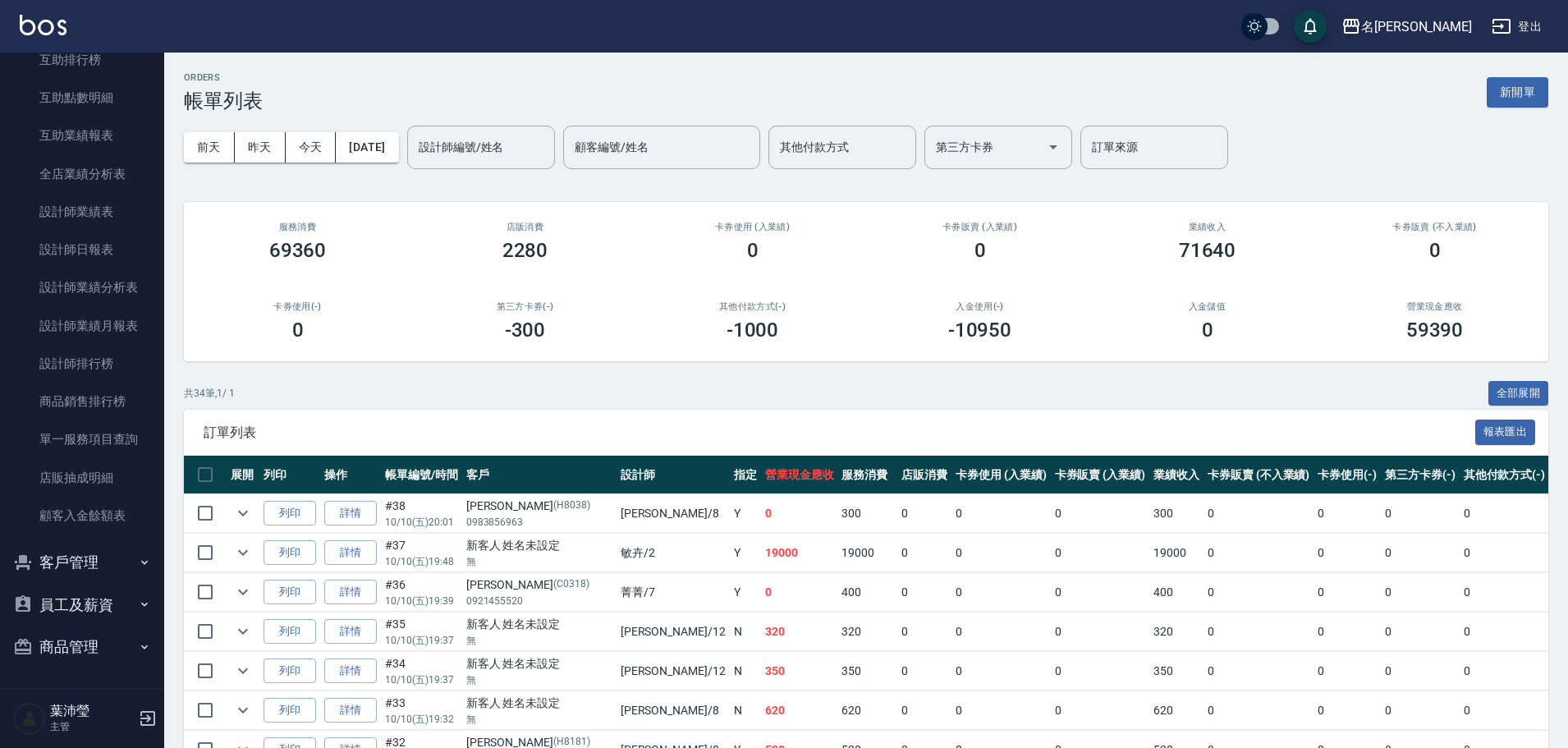
click at [108, 572] on button "客戶管理" at bounding box center [82, 562] width 151 height 42
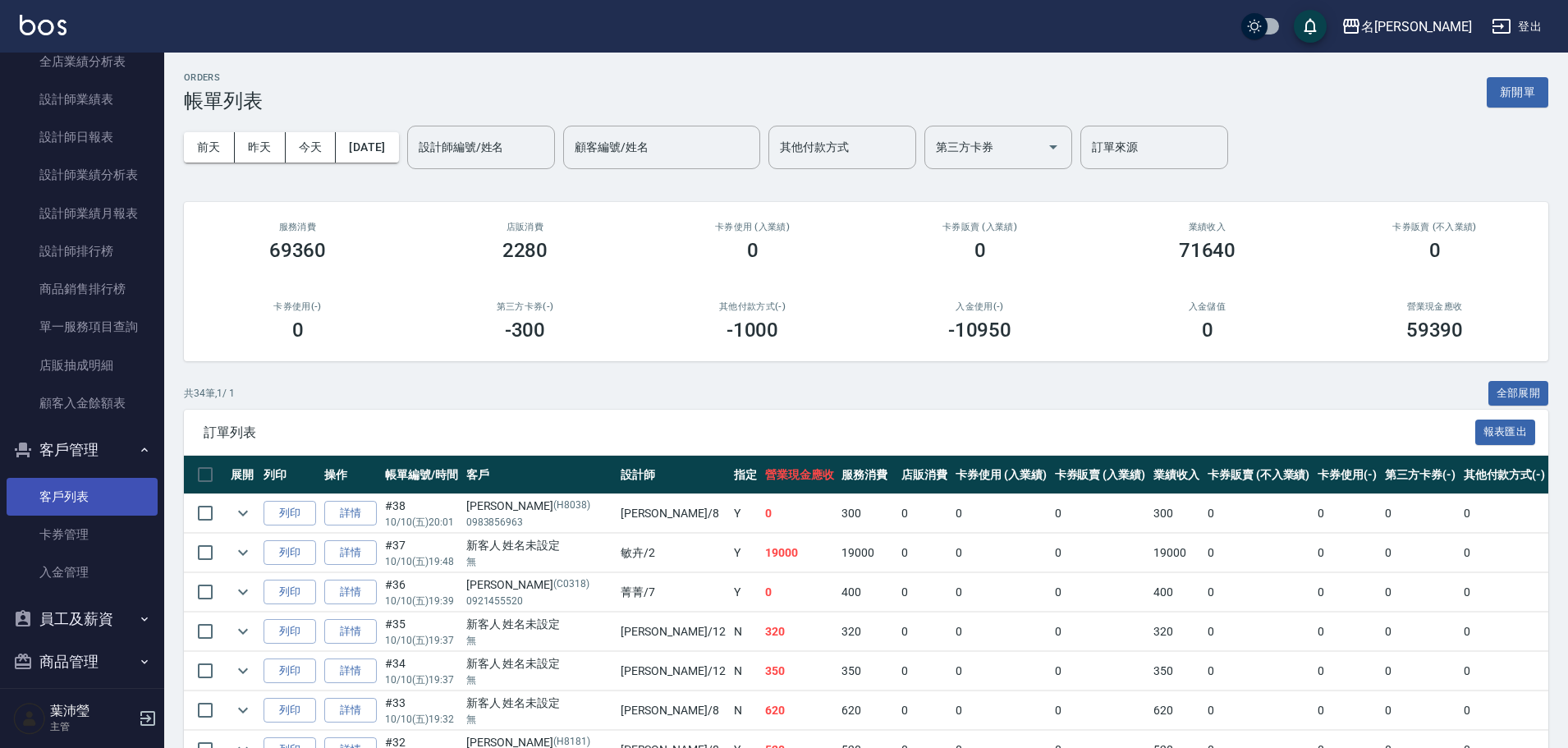
scroll to position [778, 0]
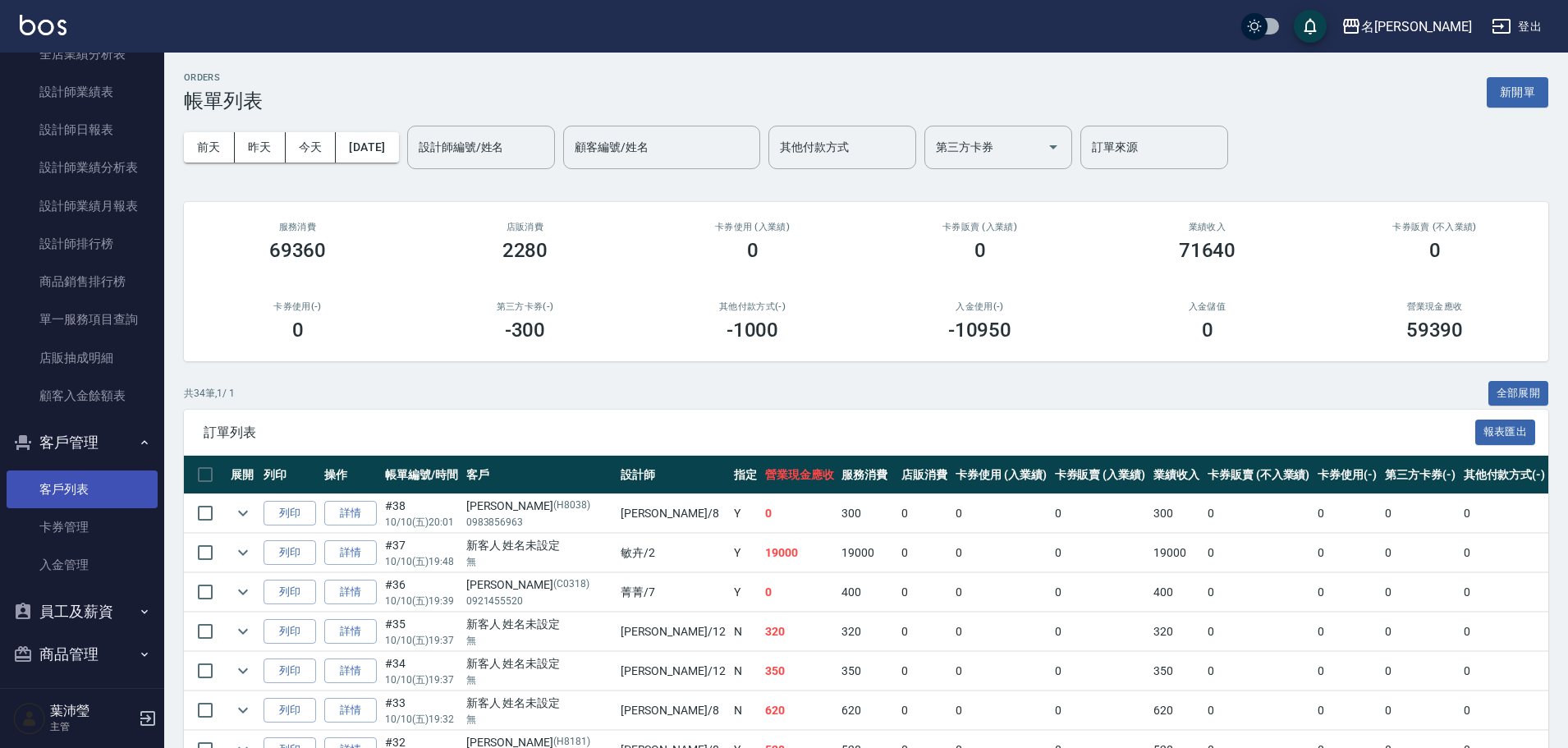
click at [97, 489] on link "客戶列表" at bounding box center [82, 489] width 151 height 37
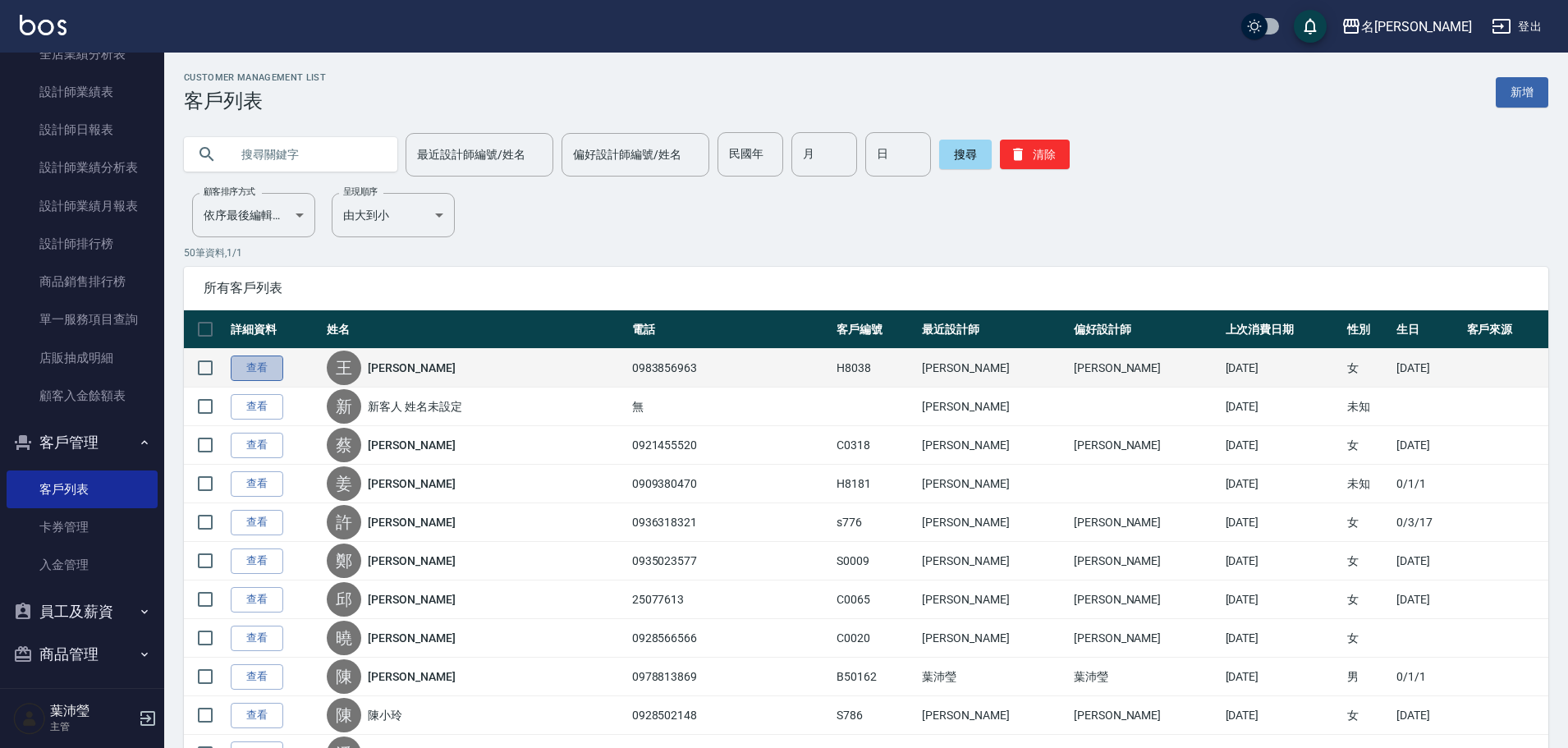
click at [261, 364] on link "查看" at bounding box center [256, 368] width 52 height 26
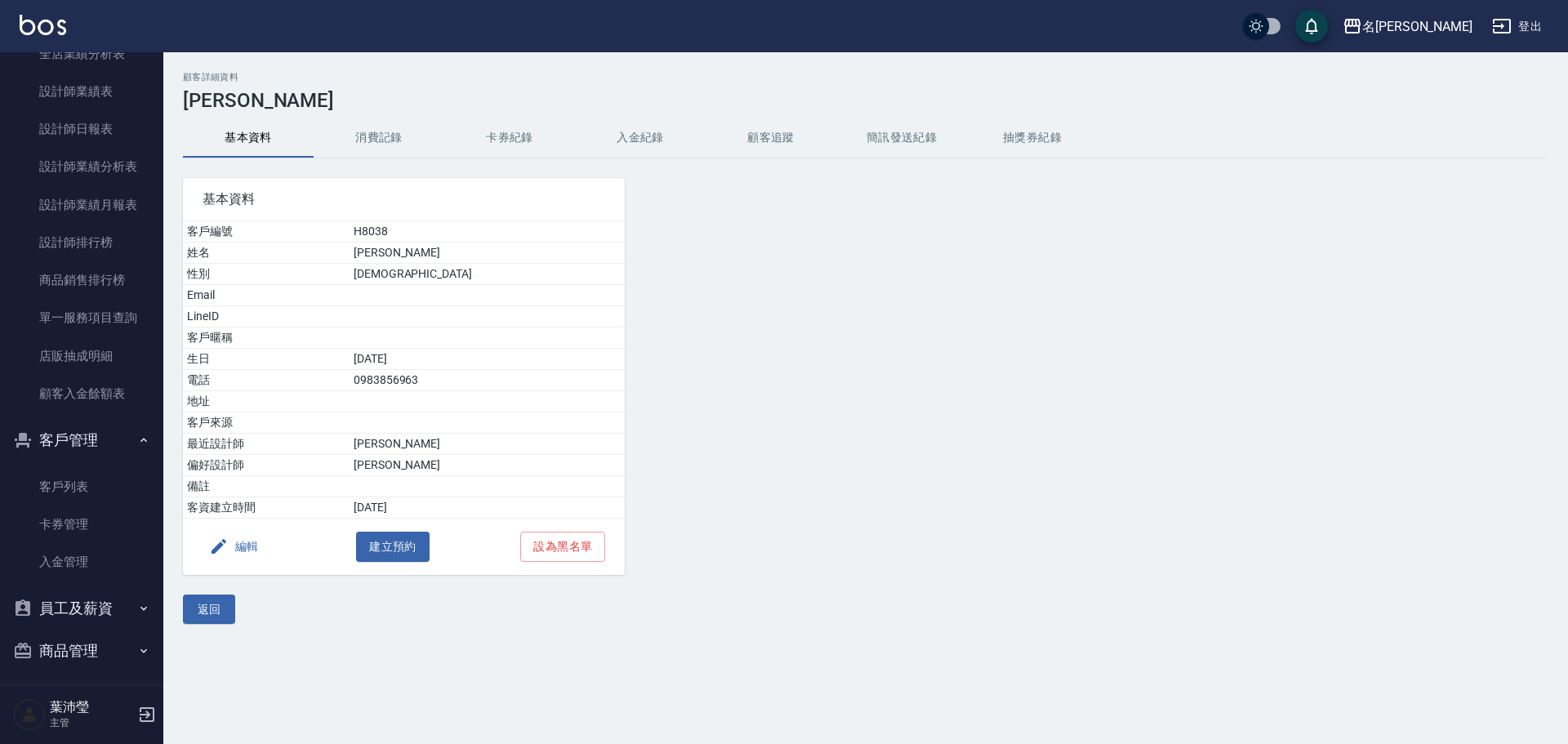
click at [401, 137] on button "消費記錄" at bounding box center [379, 137] width 130 height 39
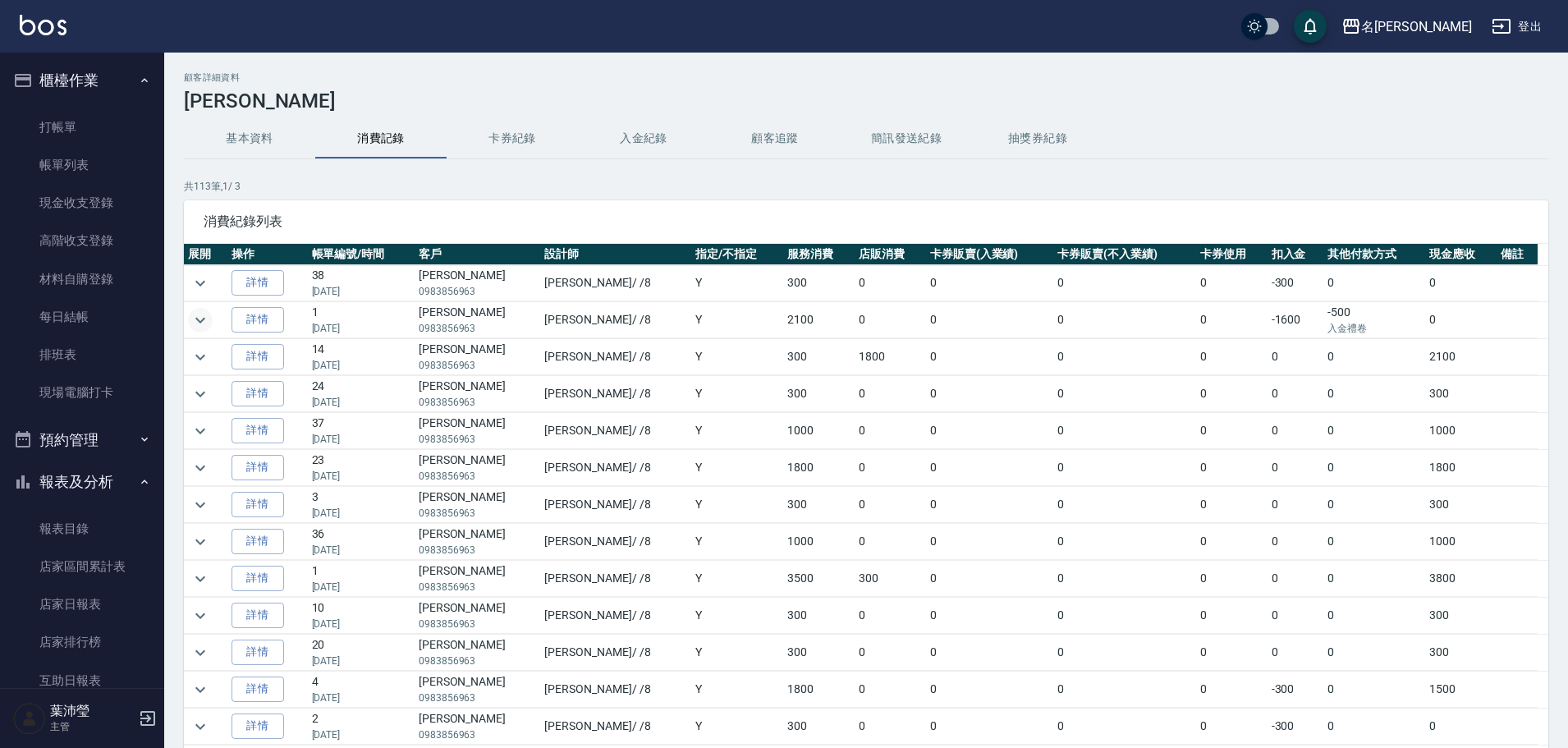
click at [204, 320] on icon "expand row" at bounding box center [200, 320] width 20 height 20
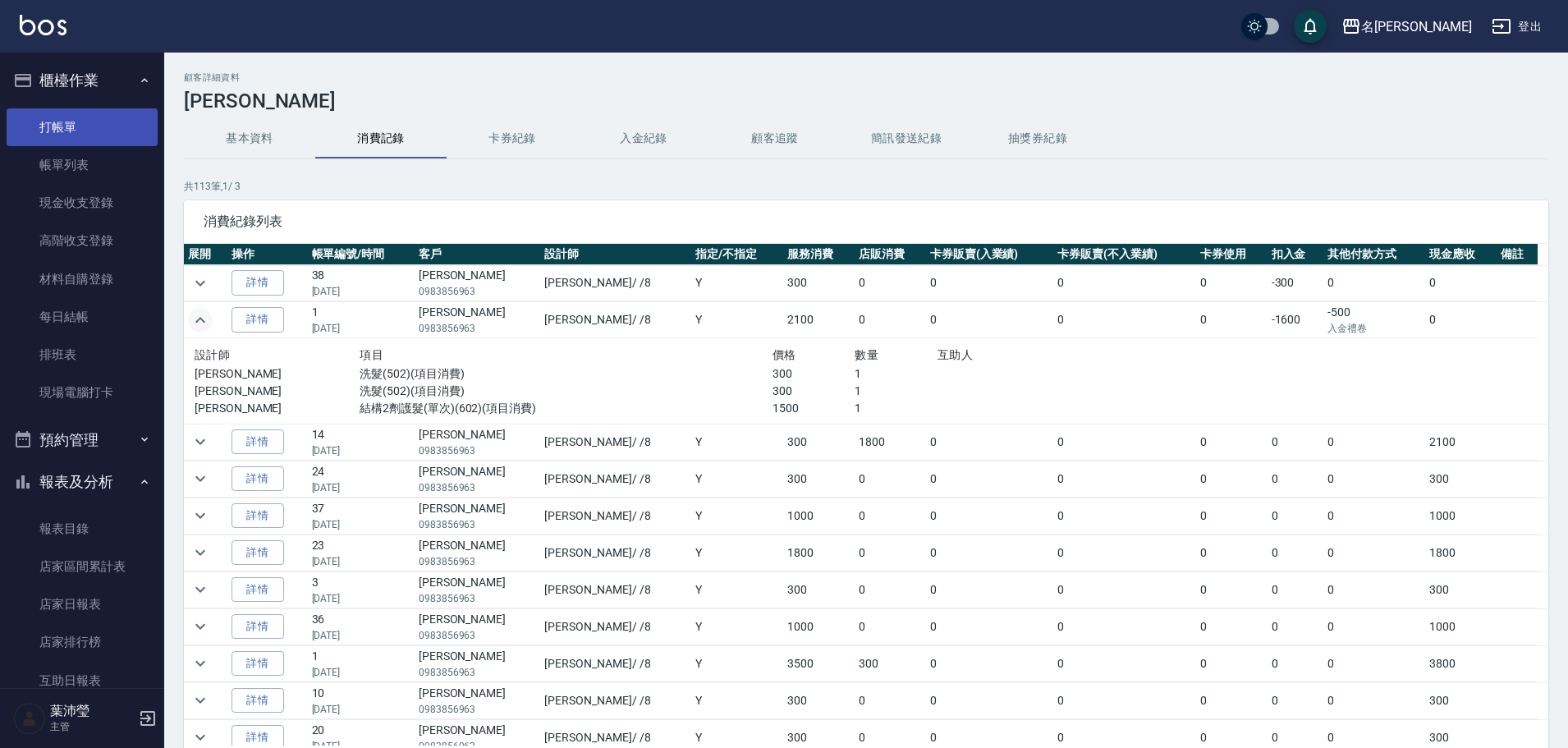
click at [49, 125] on link "打帳單" at bounding box center [82, 127] width 151 height 37
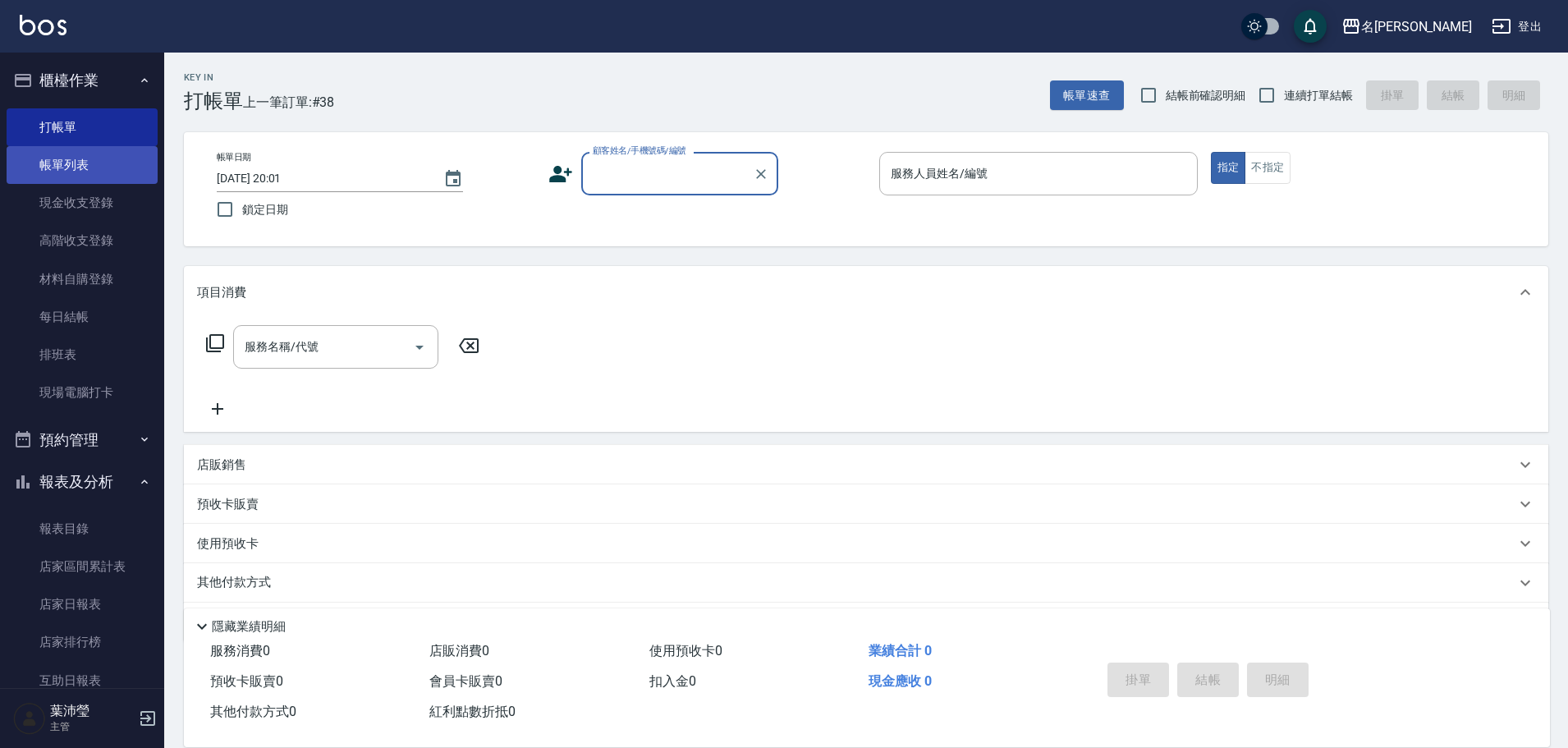
click at [85, 174] on link "帳單列表" at bounding box center [82, 164] width 151 height 37
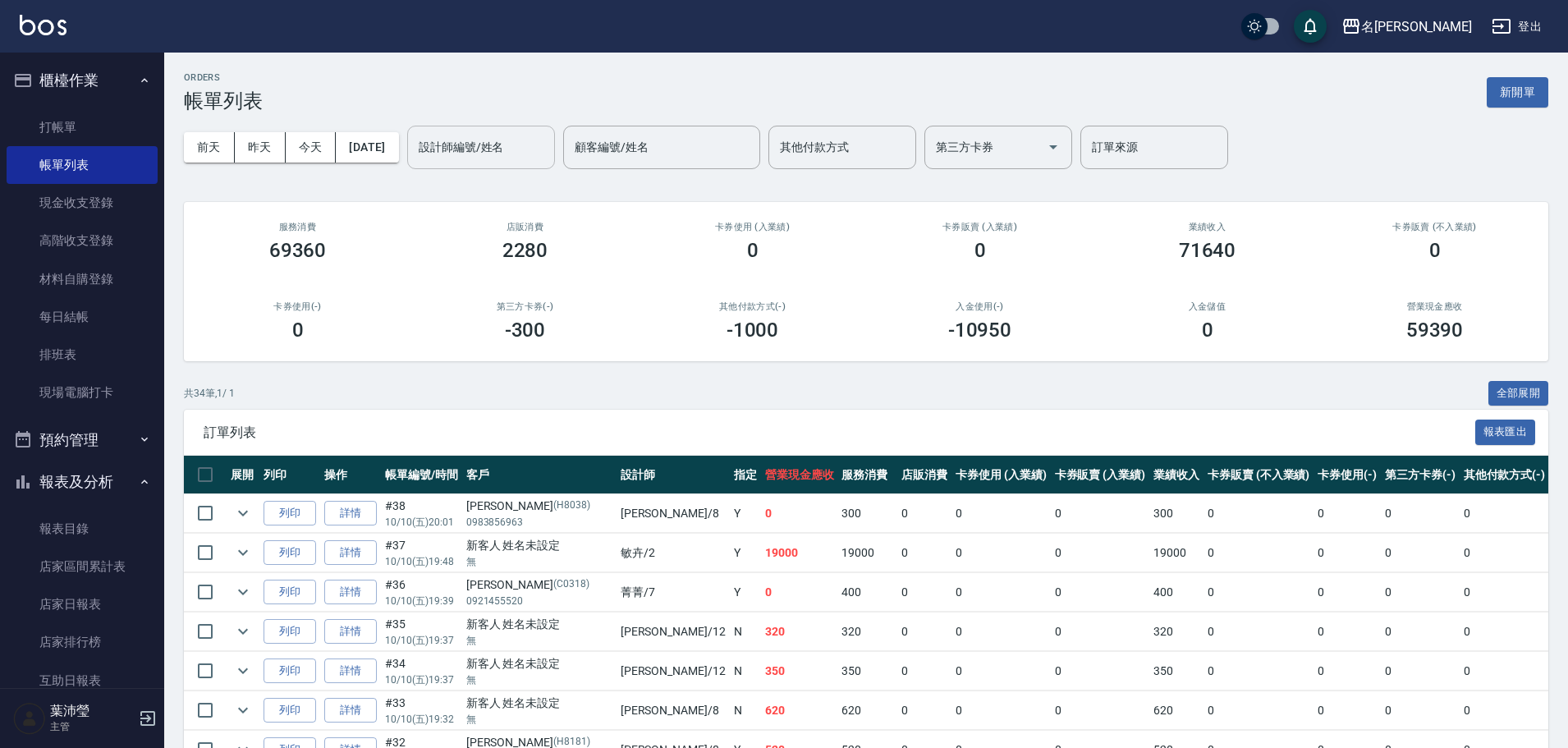
click at [439, 152] on div "設計師編號/姓名" at bounding box center [481, 147] width 148 height 43
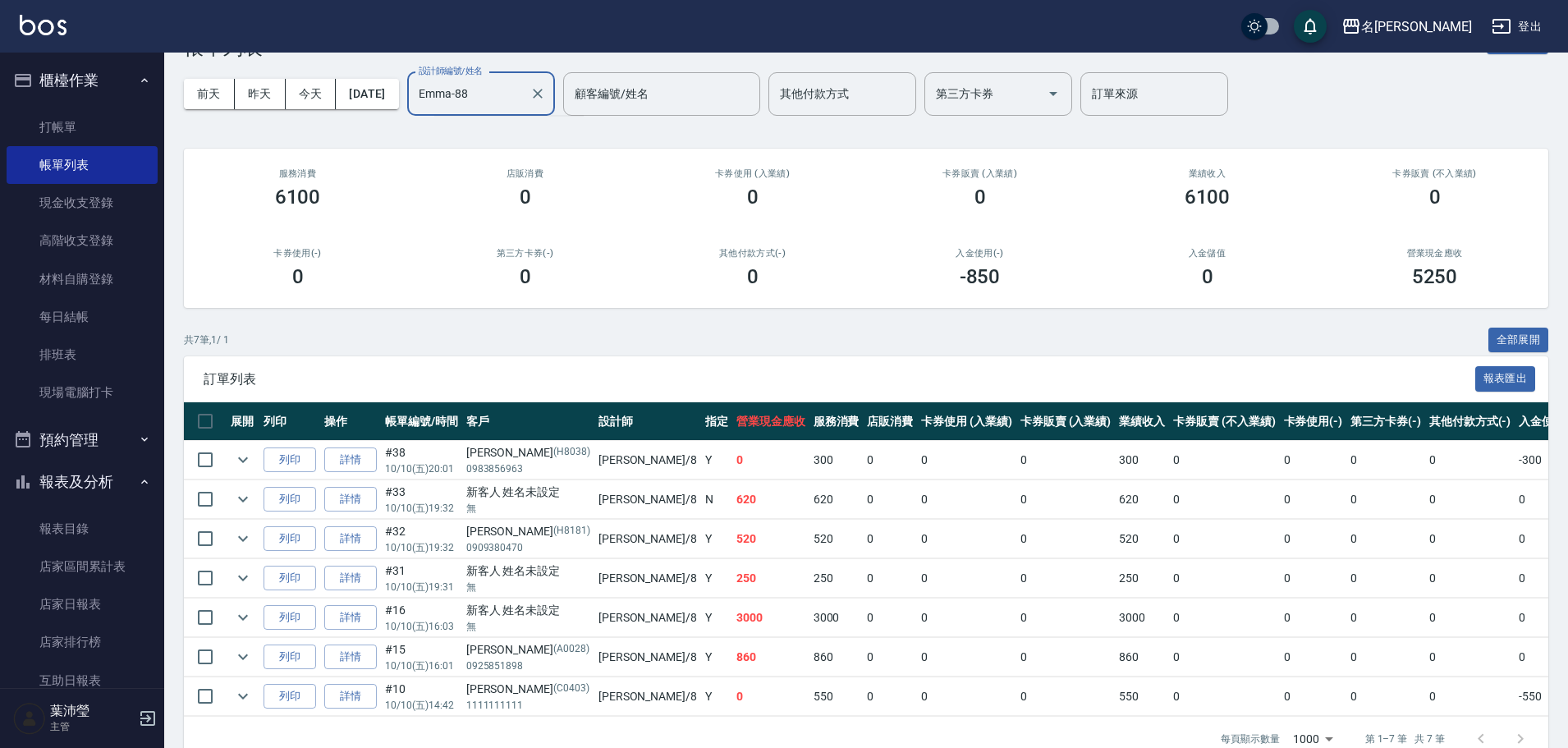
scroll to position [82, 0]
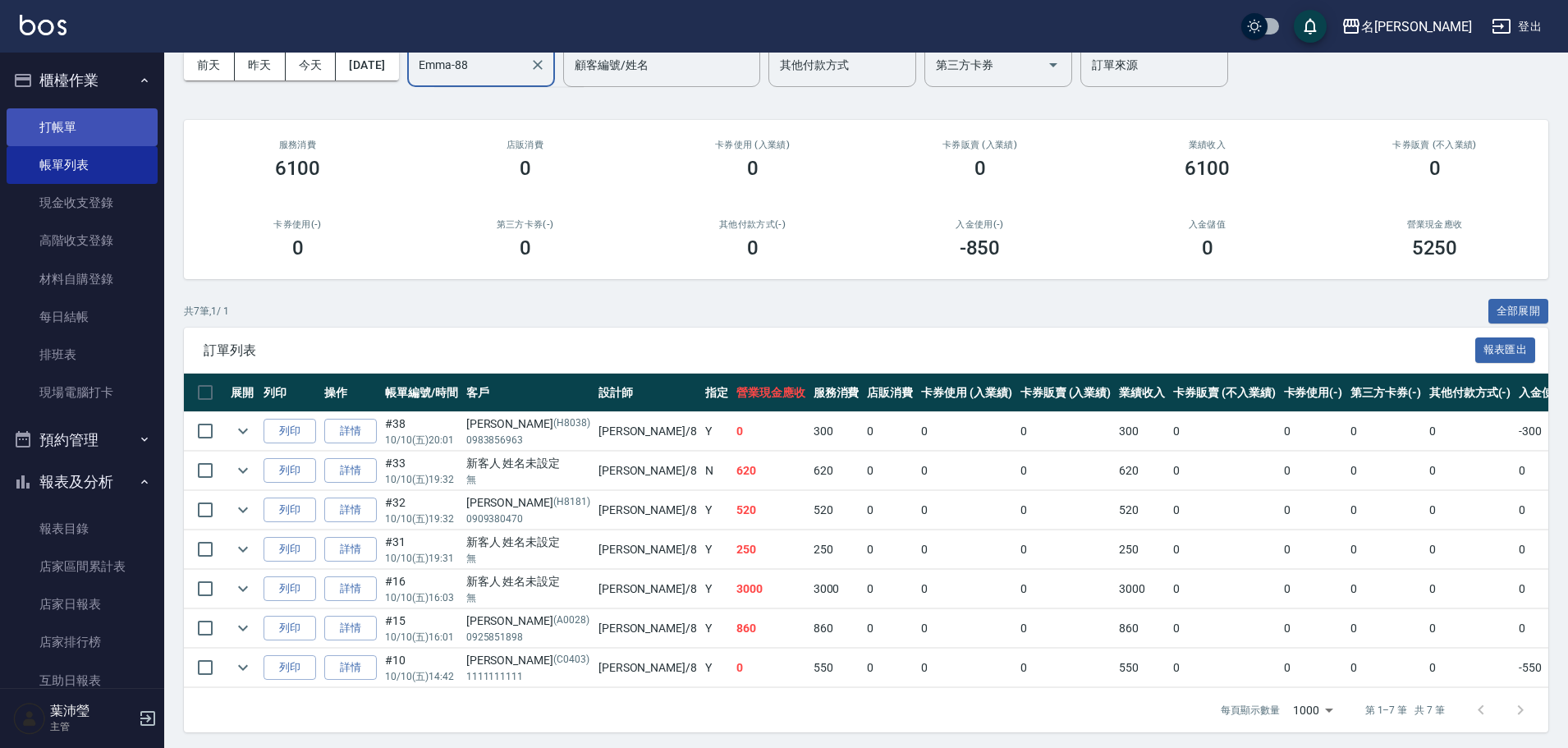
type input "Emma-8"
click at [95, 127] on link "打帳單" at bounding box center [82, 127] width 151 height 37
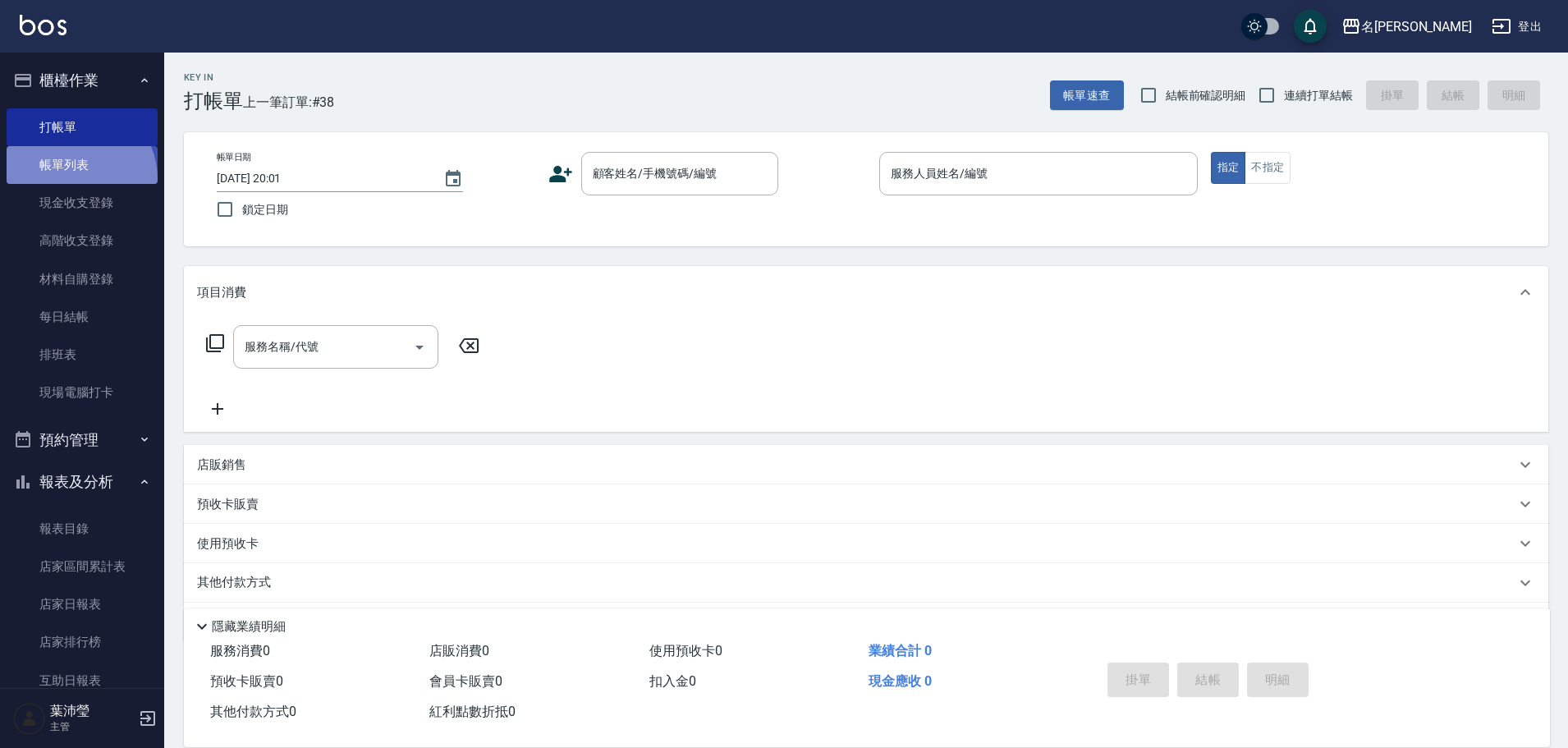
click at [75, 180] on link "帳單列表" at bounding box center [82, 164] width 151 height 37
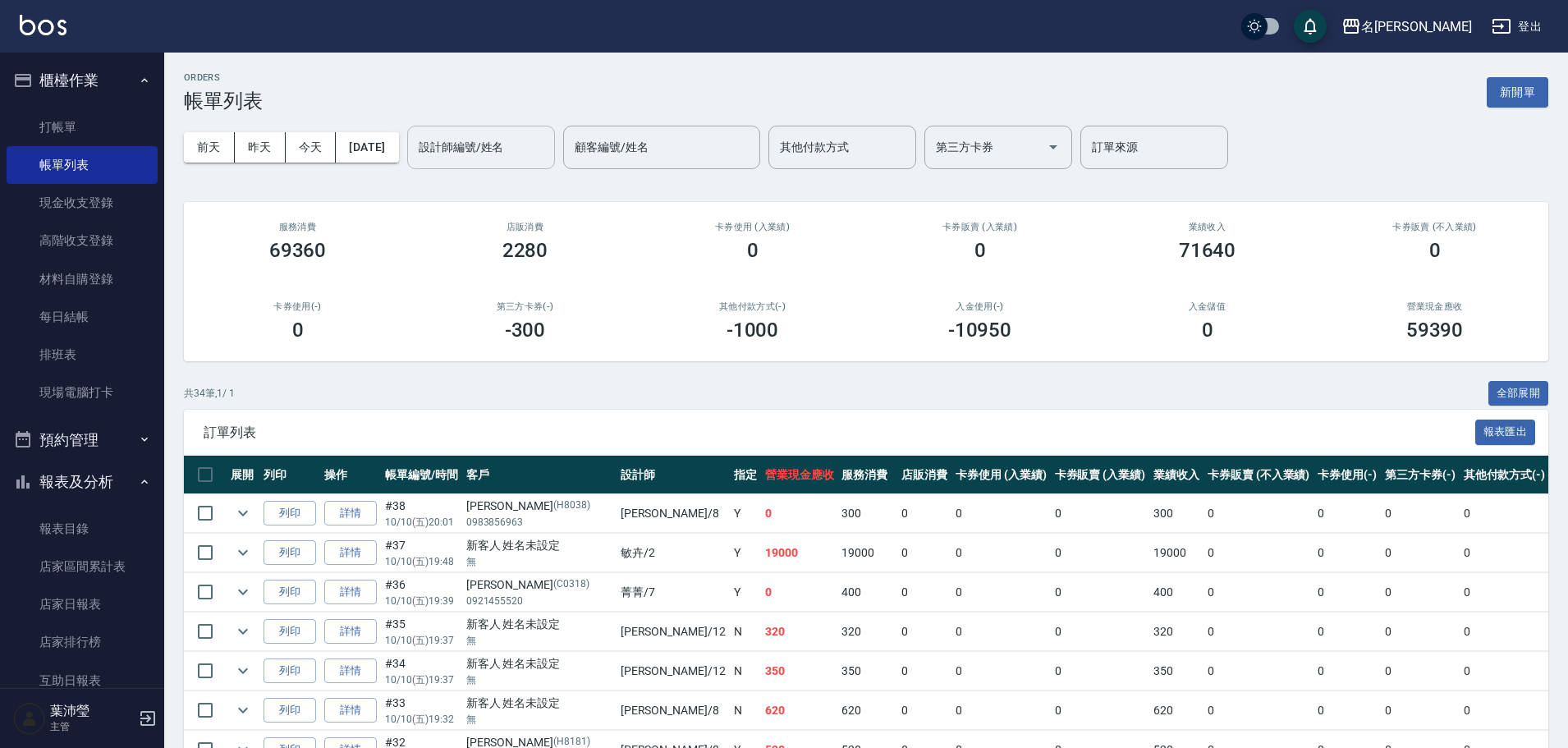
click at [506, 164] on div "設計師編號/姓名" at bounding box center [481, 147] width 148 height 43
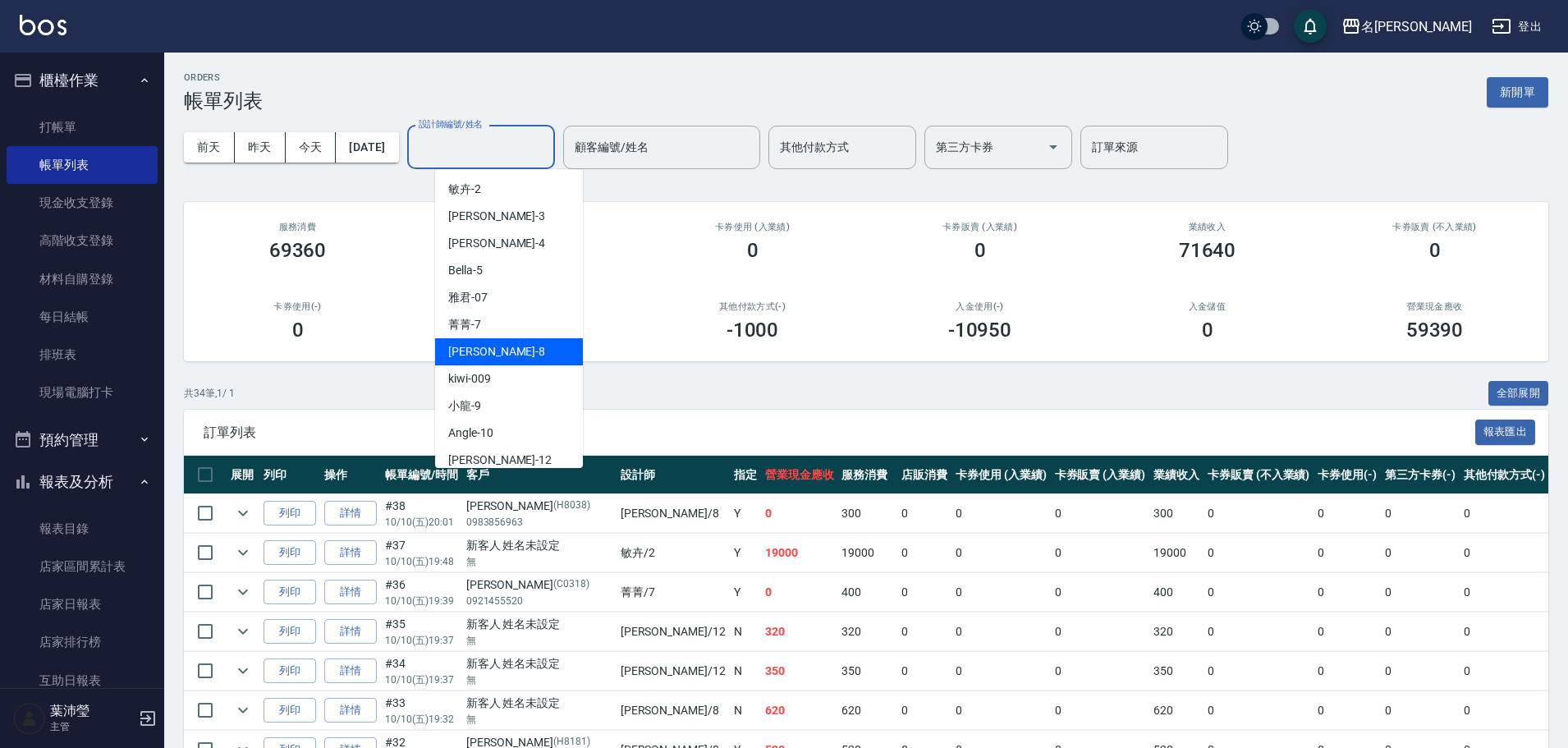
click at [502, 352] on div "Emma -8" at bounding box center [509, 351] width 148 height 27
type input "Emma-8"
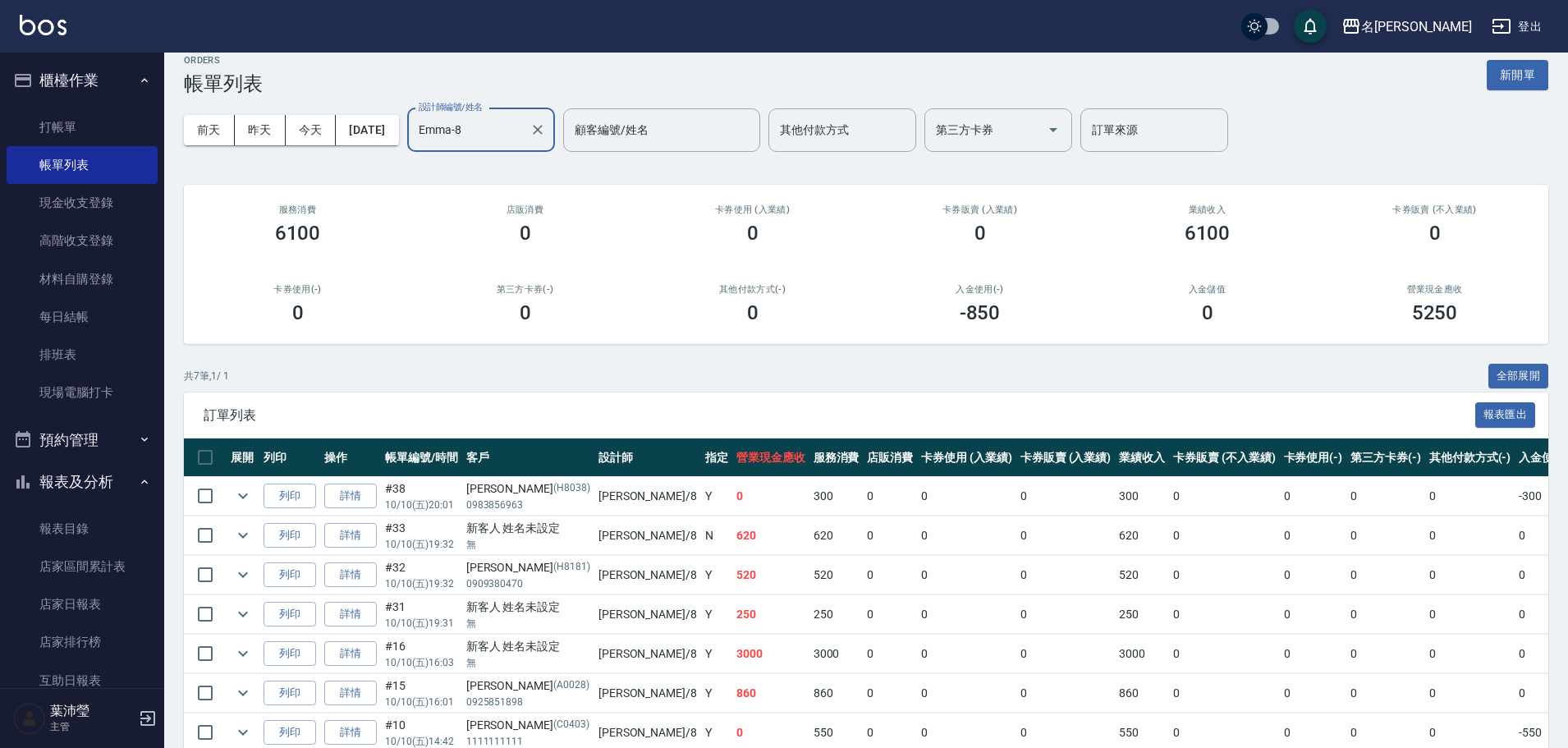
scroll to position [17, 0]
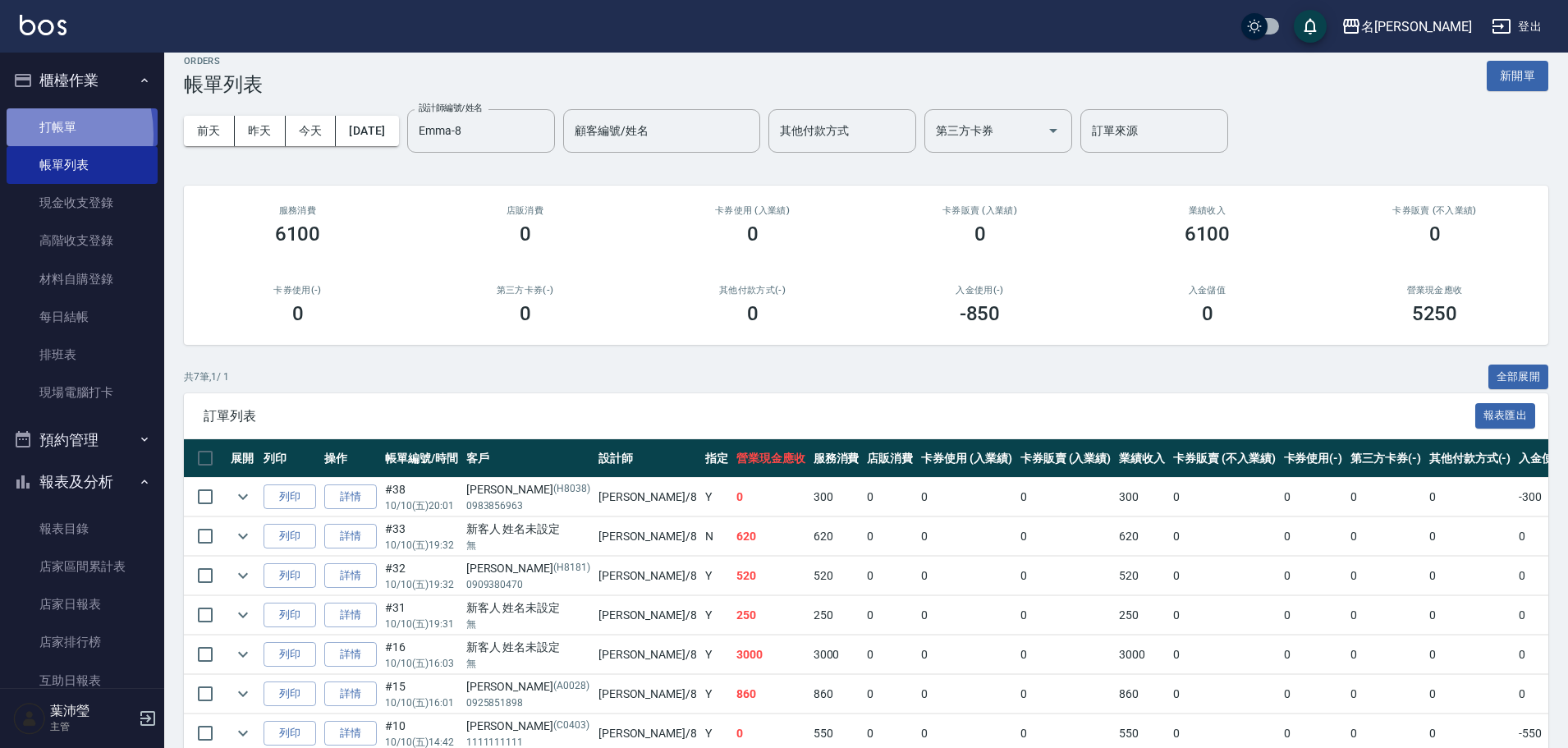
click at [27, 134] on link "打帳單" at bounding box center [82, 127] width 151 height 37
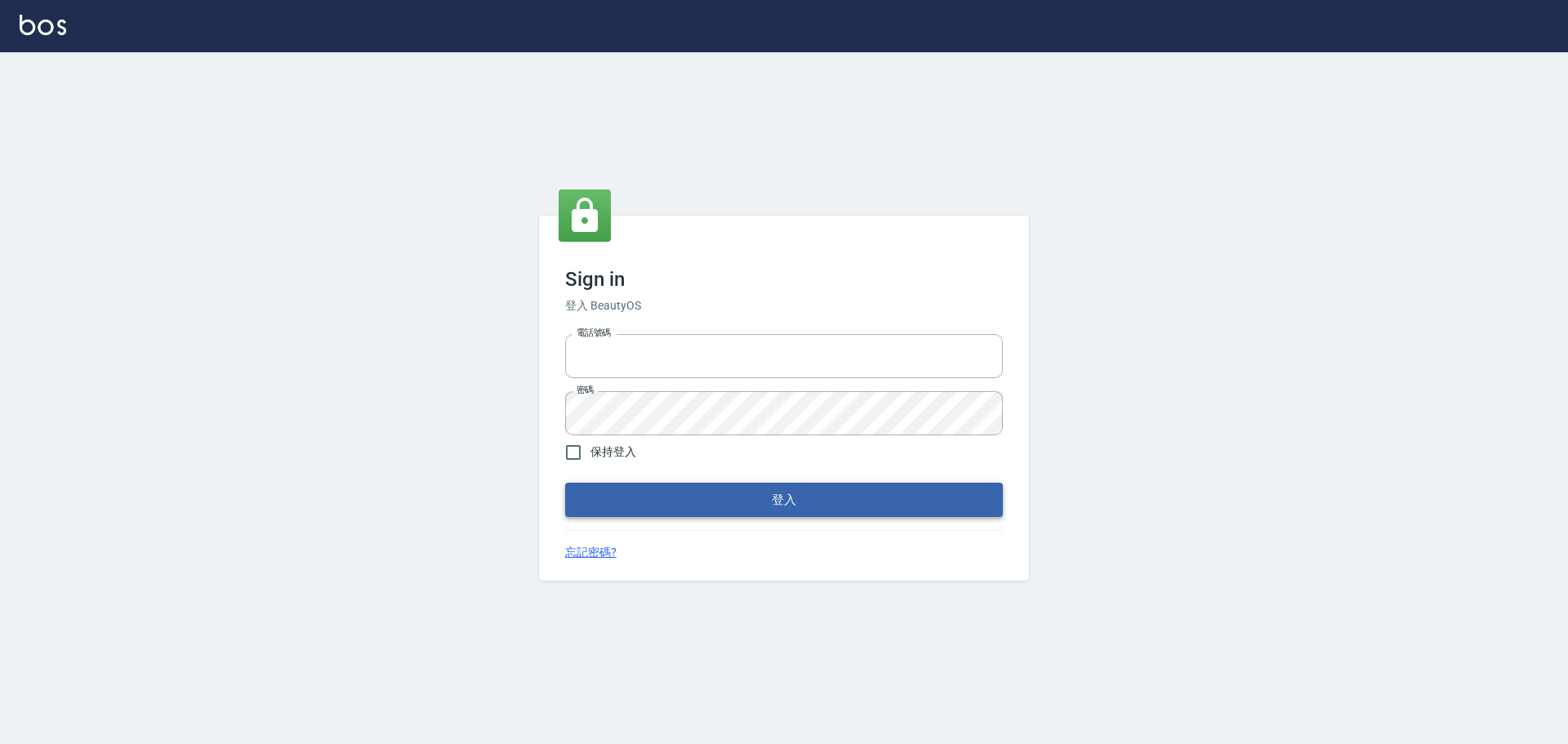
type input "0975350191"
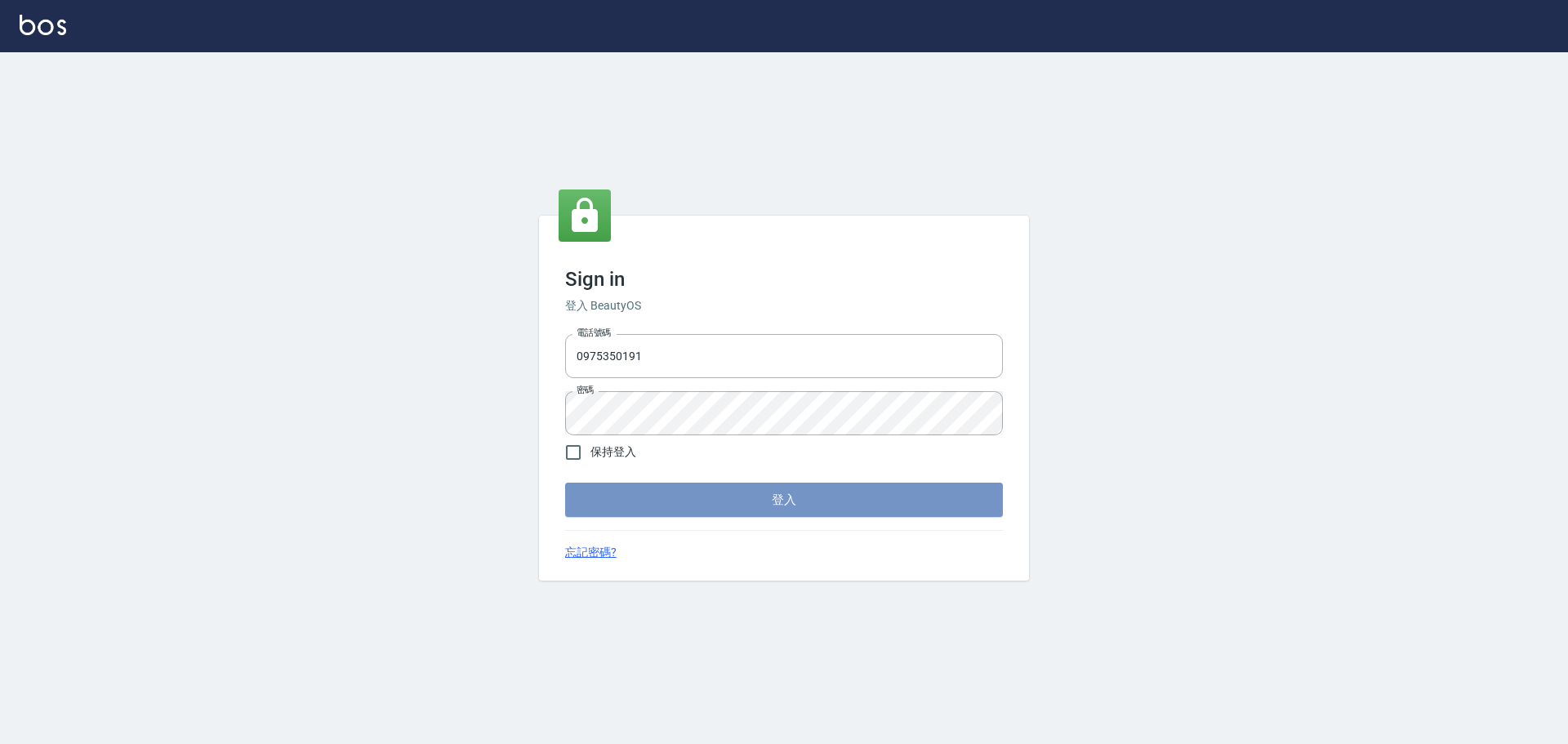
drag, startPoint x: 680, startPoint y: 497, endPoint x: 656, endPoint y: 486, distance: 26.4
click at [678, 497] on button "登入" at bounding box center [784, 500] width 438 height 35
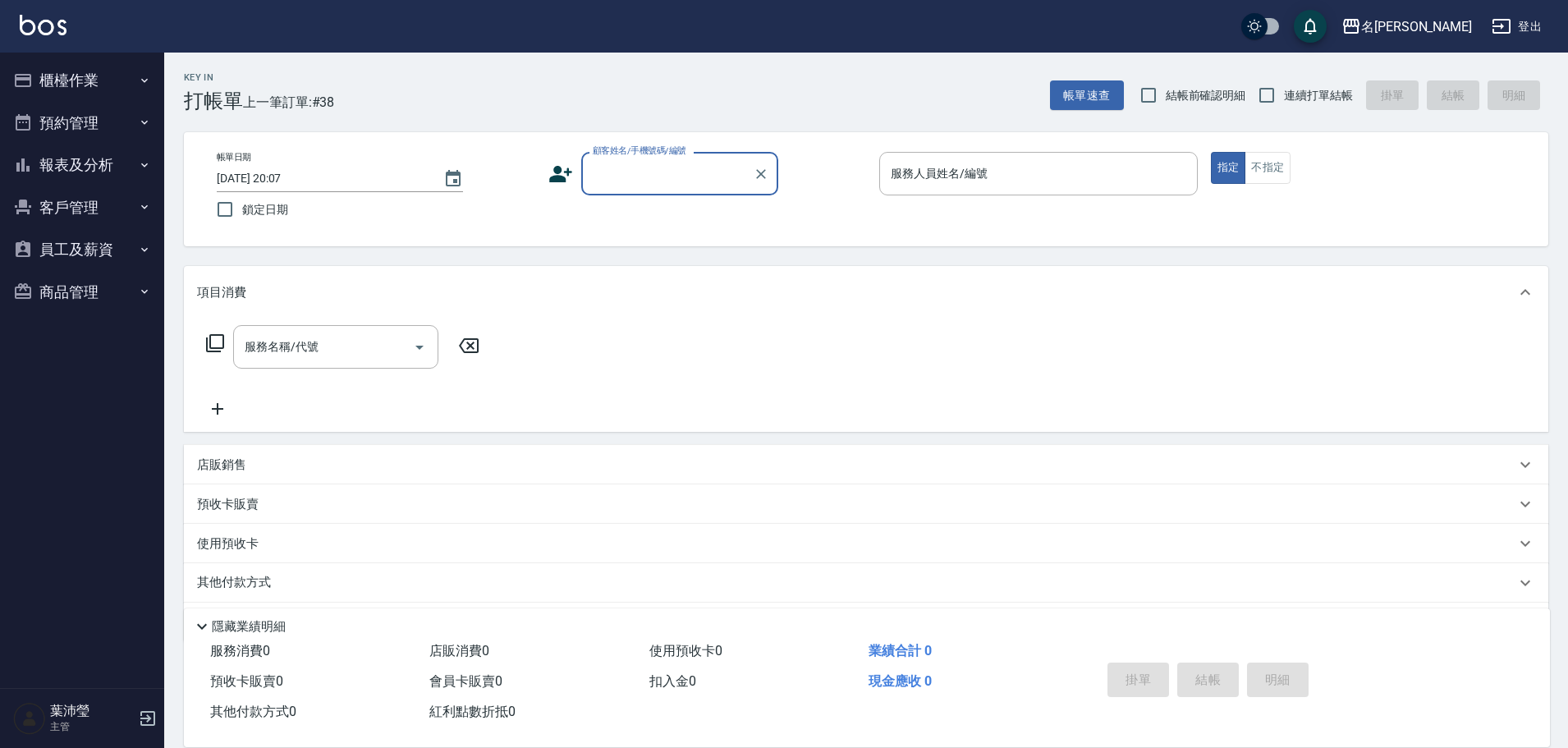
click at [86, 90] on button "櫃檯作業" at bounding box center [82, 80] width 151 height 42
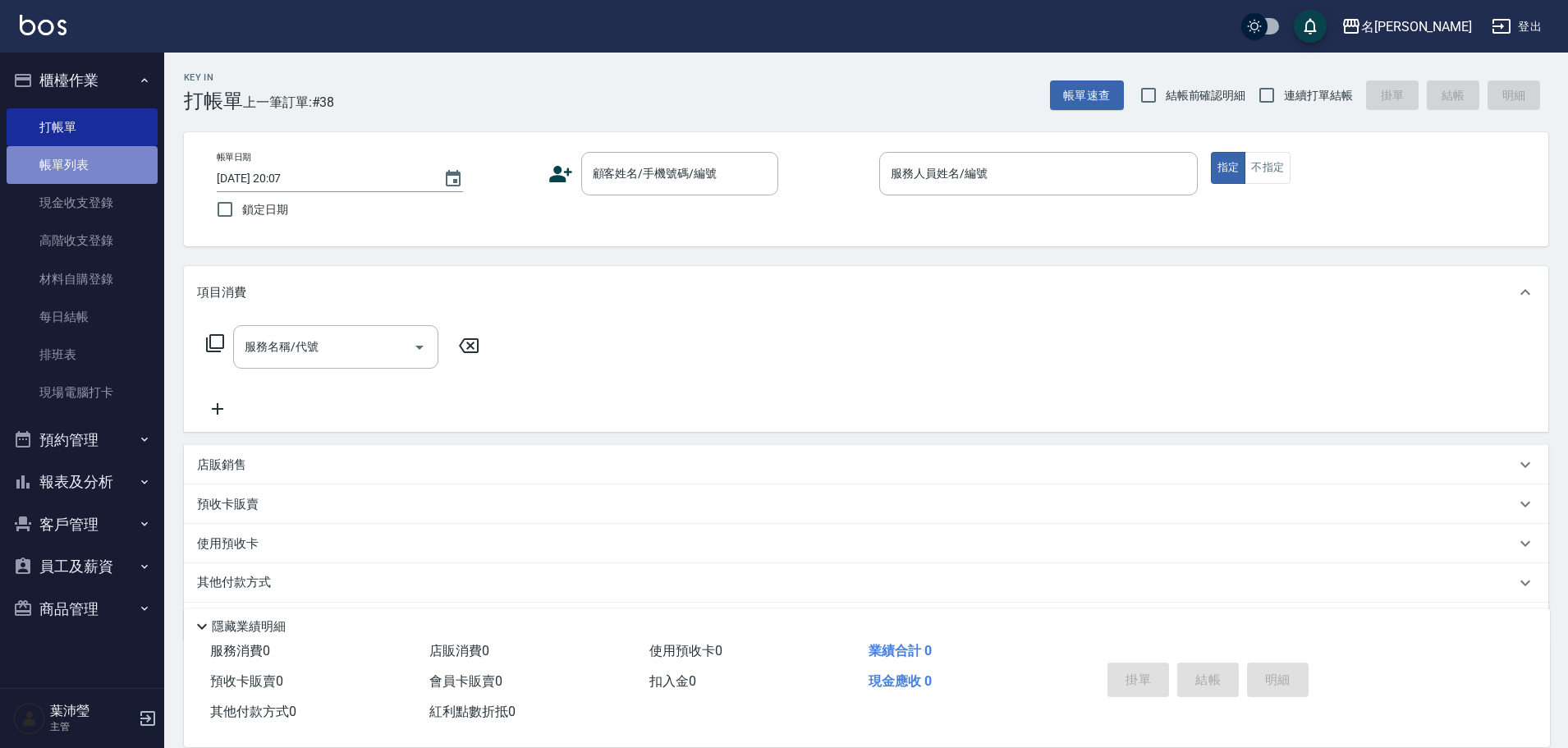
click at [111, 158] on link "帳單列表" at bounding box center [82, 164] width 151 height 37
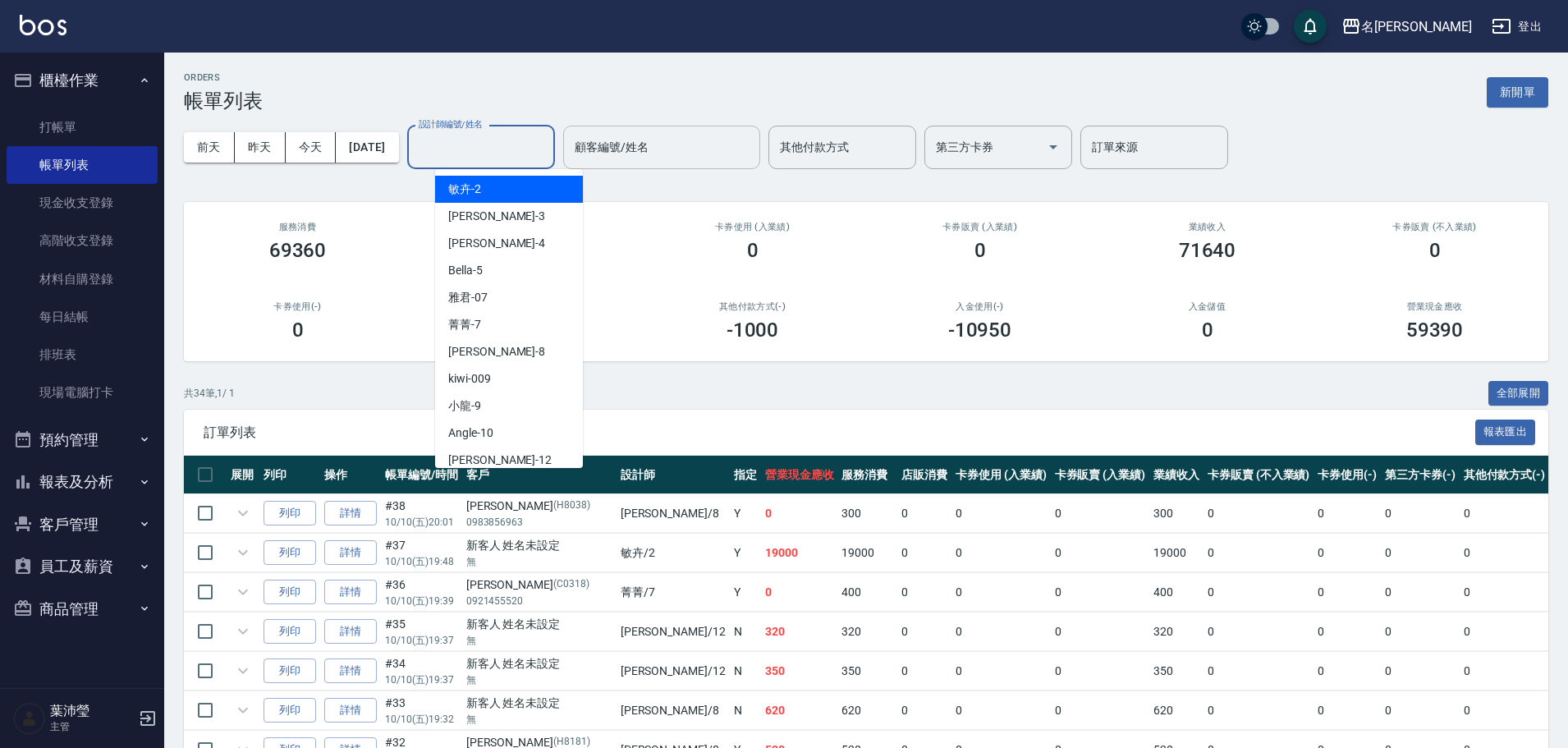
click at [468, 144] on div "設計師編號/姓名 設計師編號/姓名" at bounding box center [481, 147] width 148 height 43
click at [496, 276] on div "Bella -5" at bounding box center [509, 270] width 148 height 27
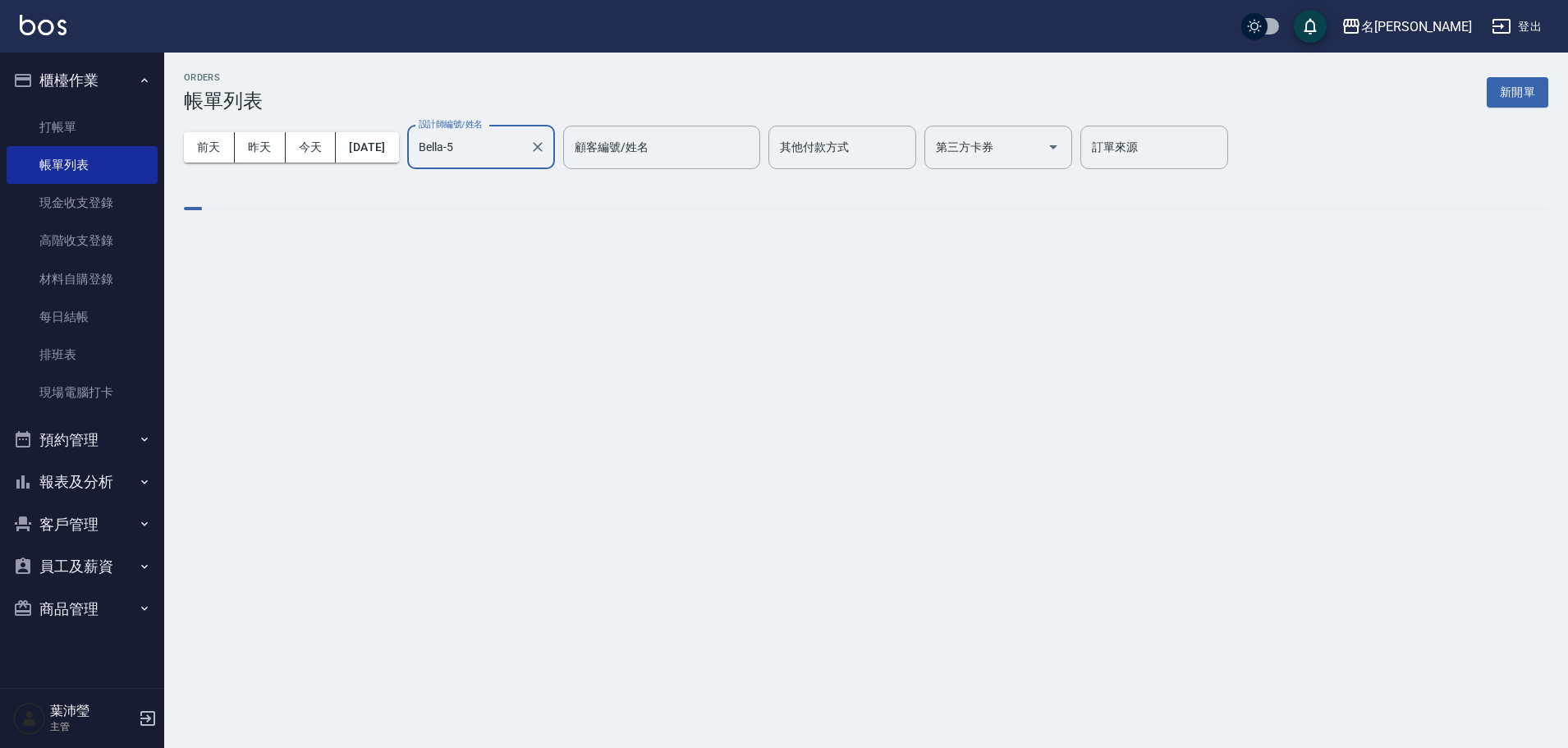
type input "Bella-5"
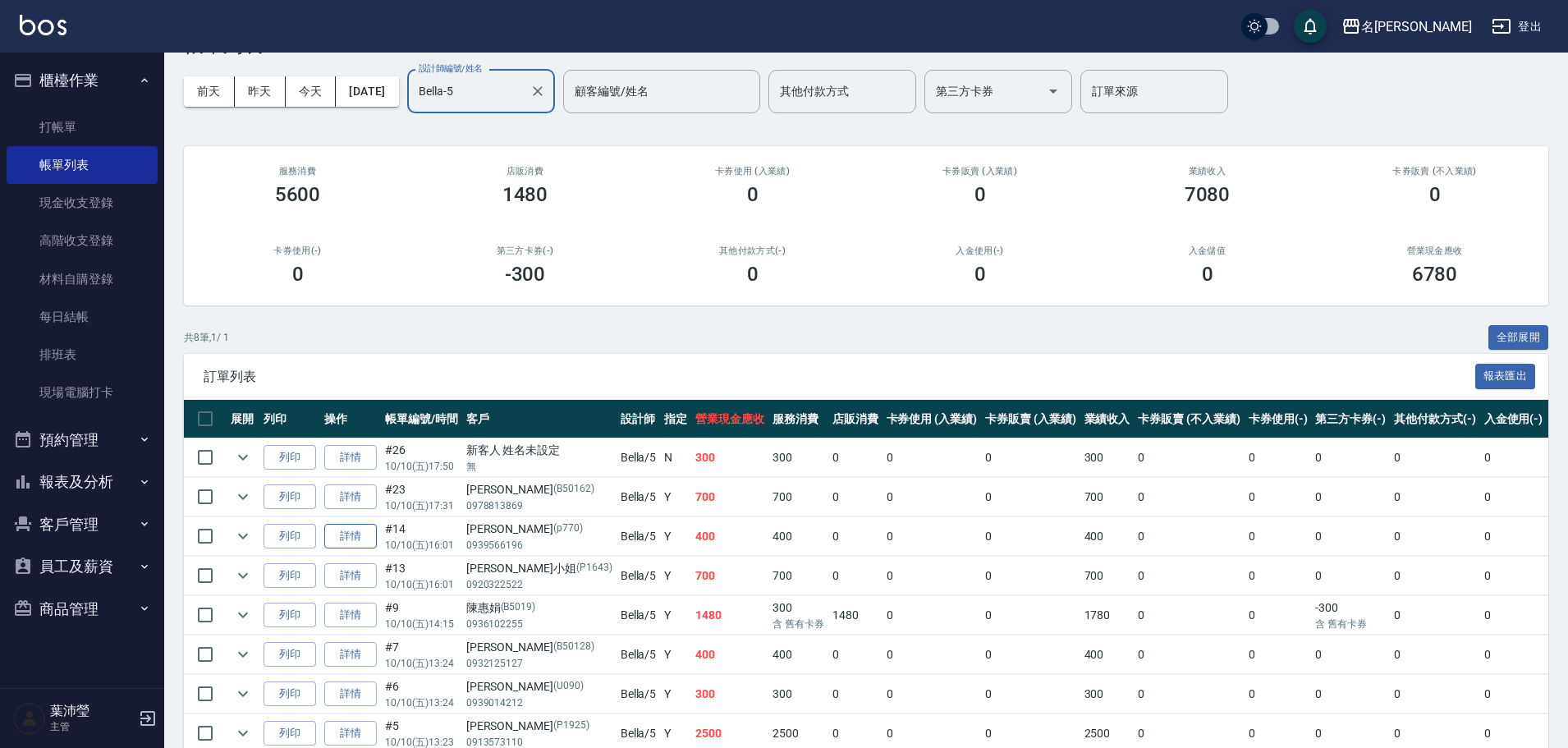
scroll to position [138, 0]
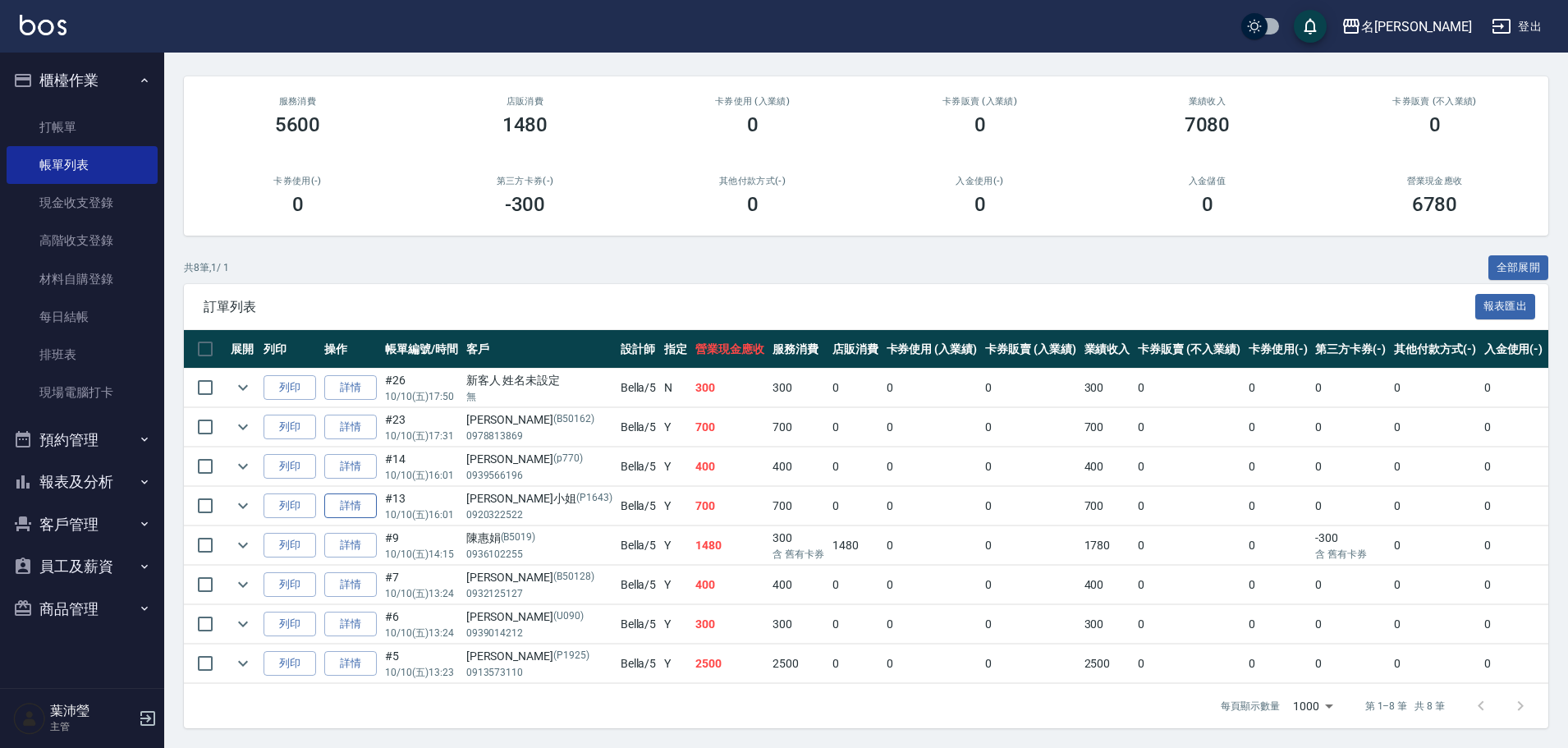
click at [372, 496] on link "詳情" at bounding box center [350, 506] width 52 height 26
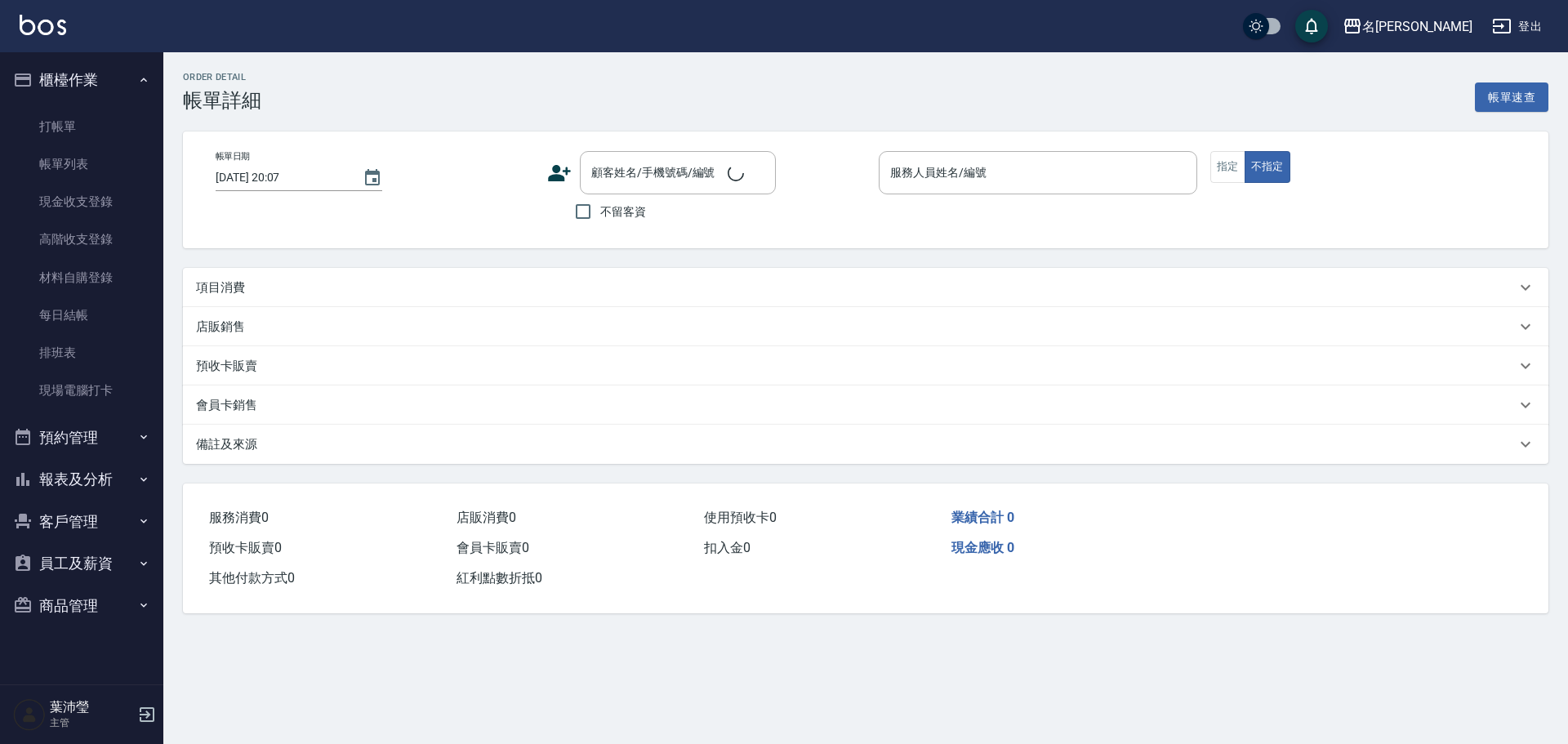
type input "2025/10/10 16:01"
type input "Bella-5"
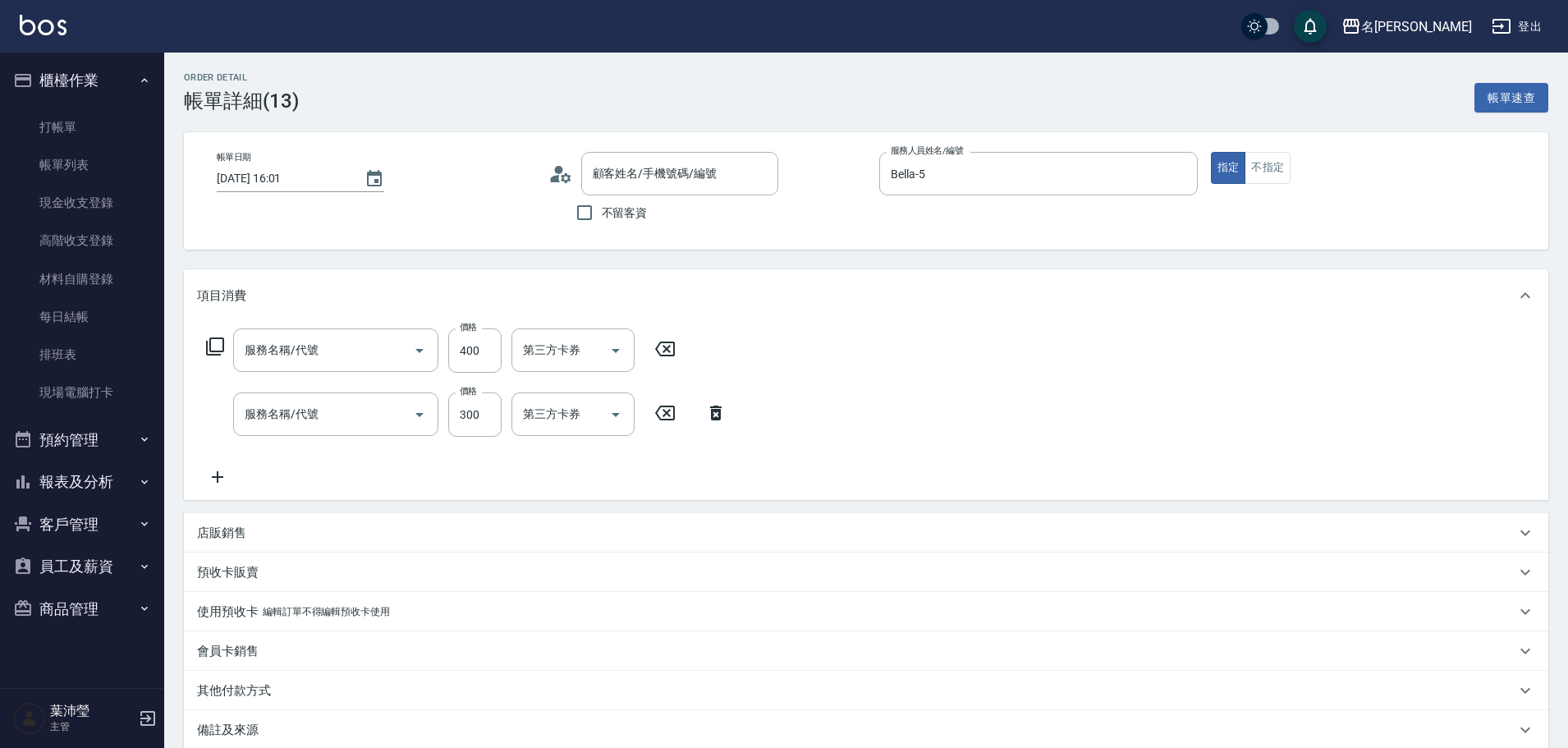
type input "[PERSON_NAME]小姐/0920322522/P1643"
type input "自備護髮(601)"
type input "洗髮(502)"
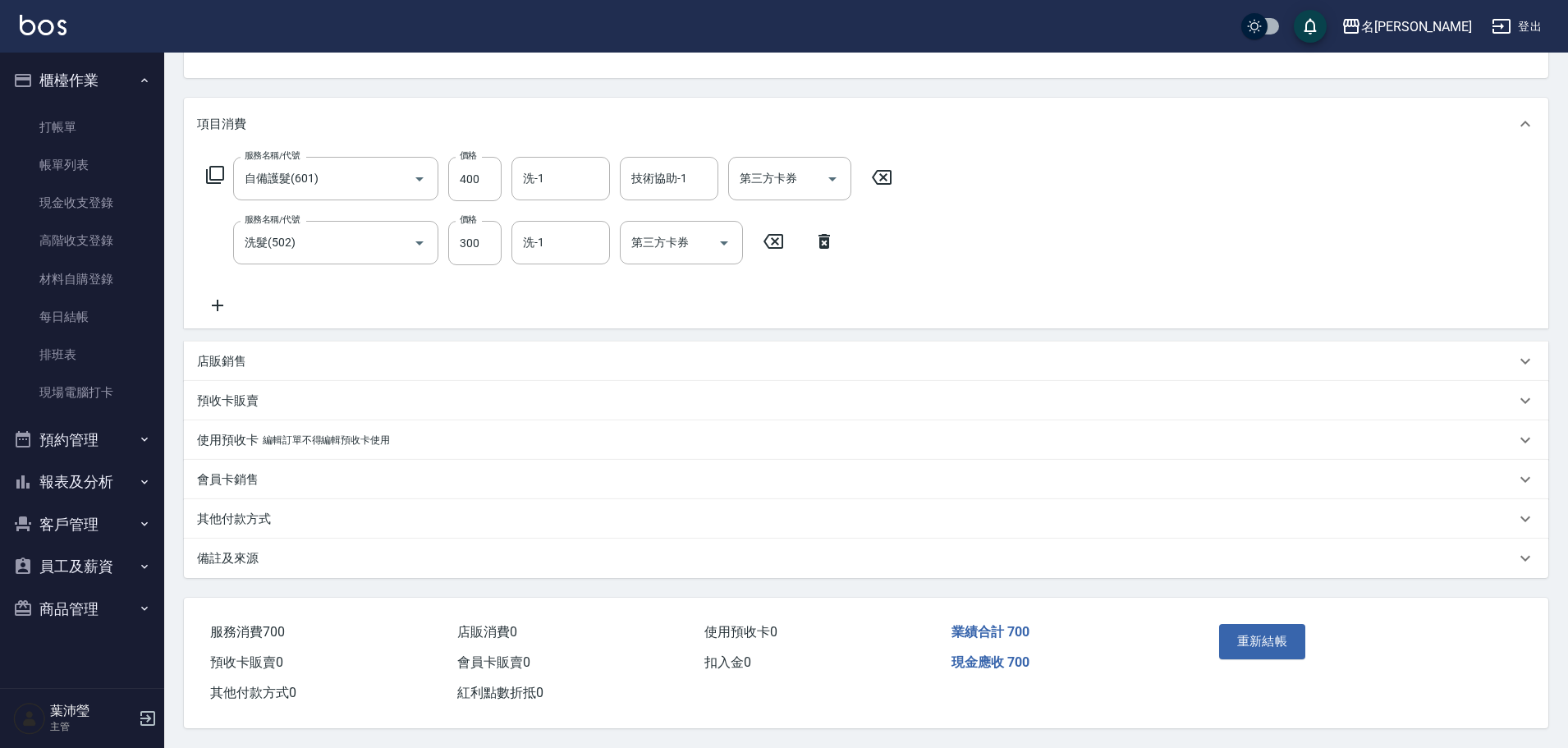
scroll to position [179, 0]
drag, startPoint x: 1285, startPoint y: 633, endPoint x: 1282, endPoint y: 626, distance: 7.6
click at [1284, 632] on button "重新結帳" at bounding box center [1262, 641] width 87 height 35
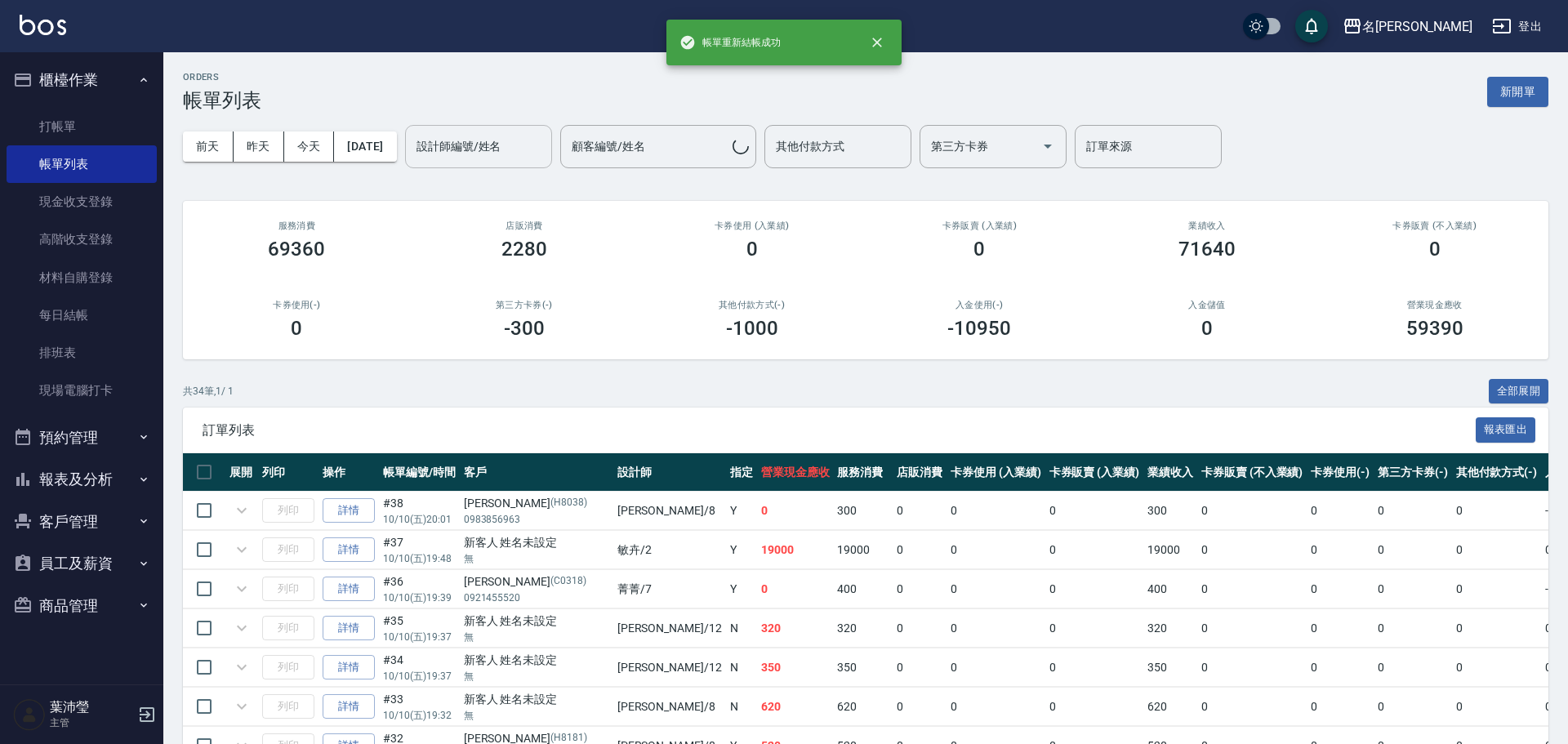
click at [485, 146] on div "設計師編號/姓名 設計師編號/姓名" at bounding box center [478, 146] width 147 height 43
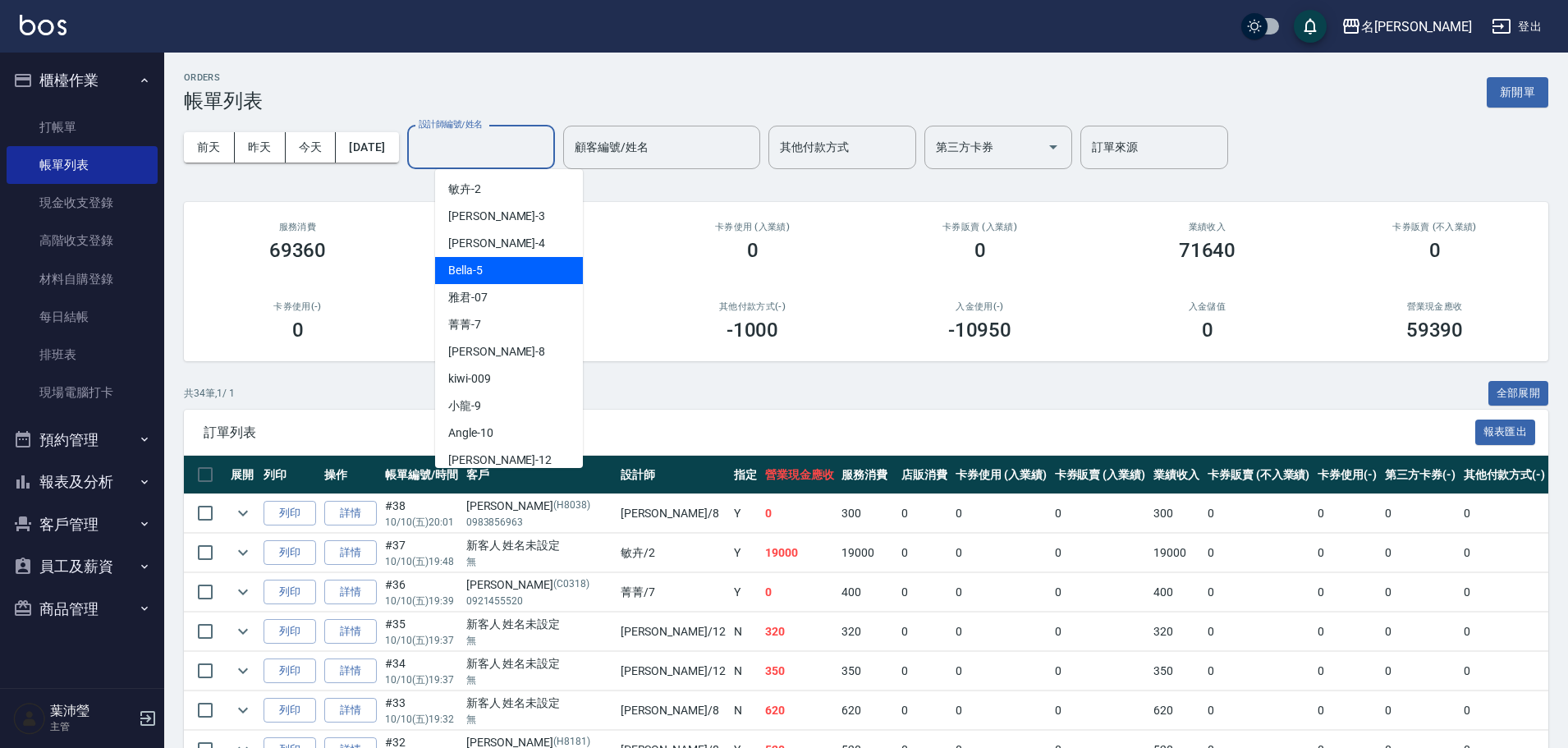
click at [554, 271] on div "Bella -5" at bounding box center [509, 270] width 148 height 27
type input "Bella-5"
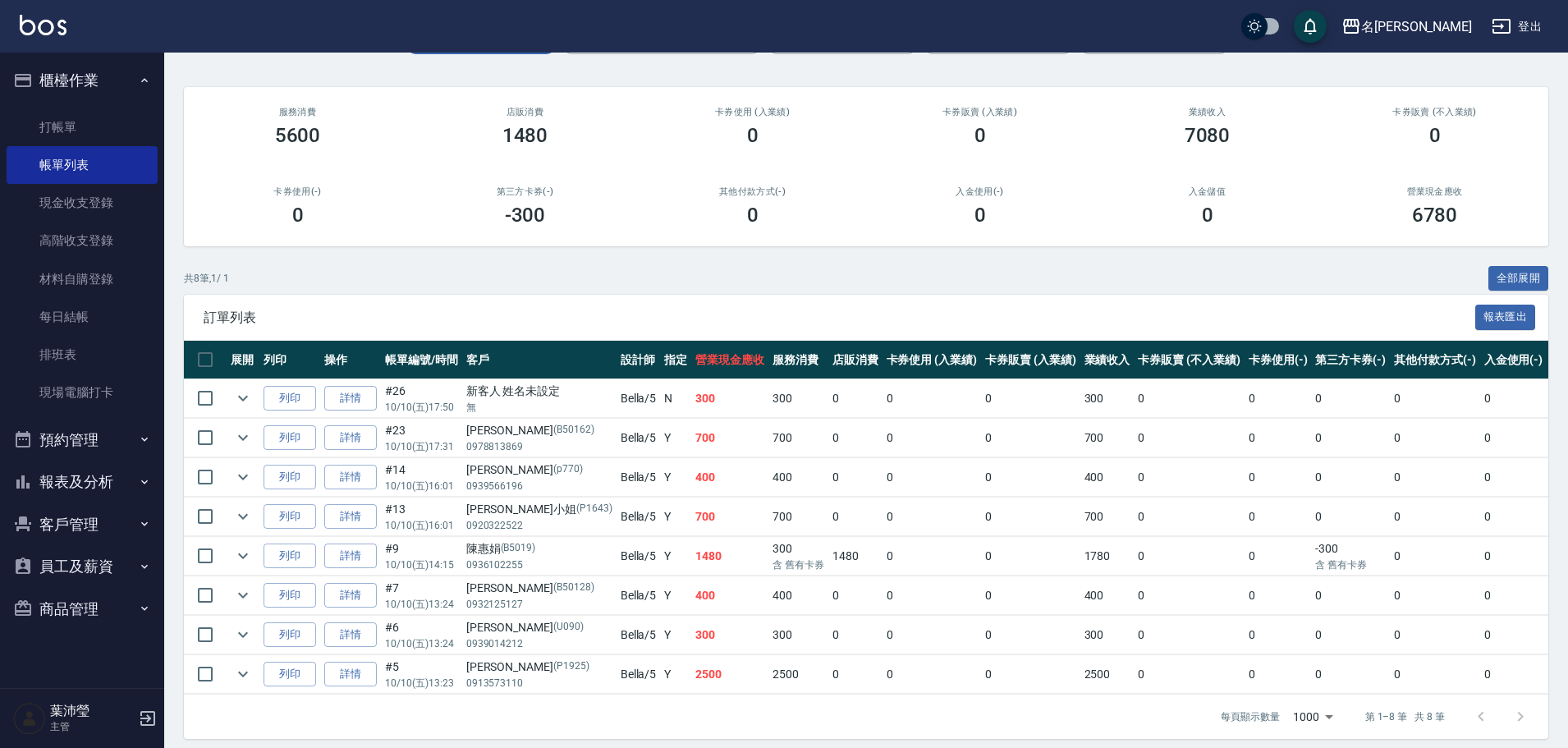
scroll to position [138, 0]
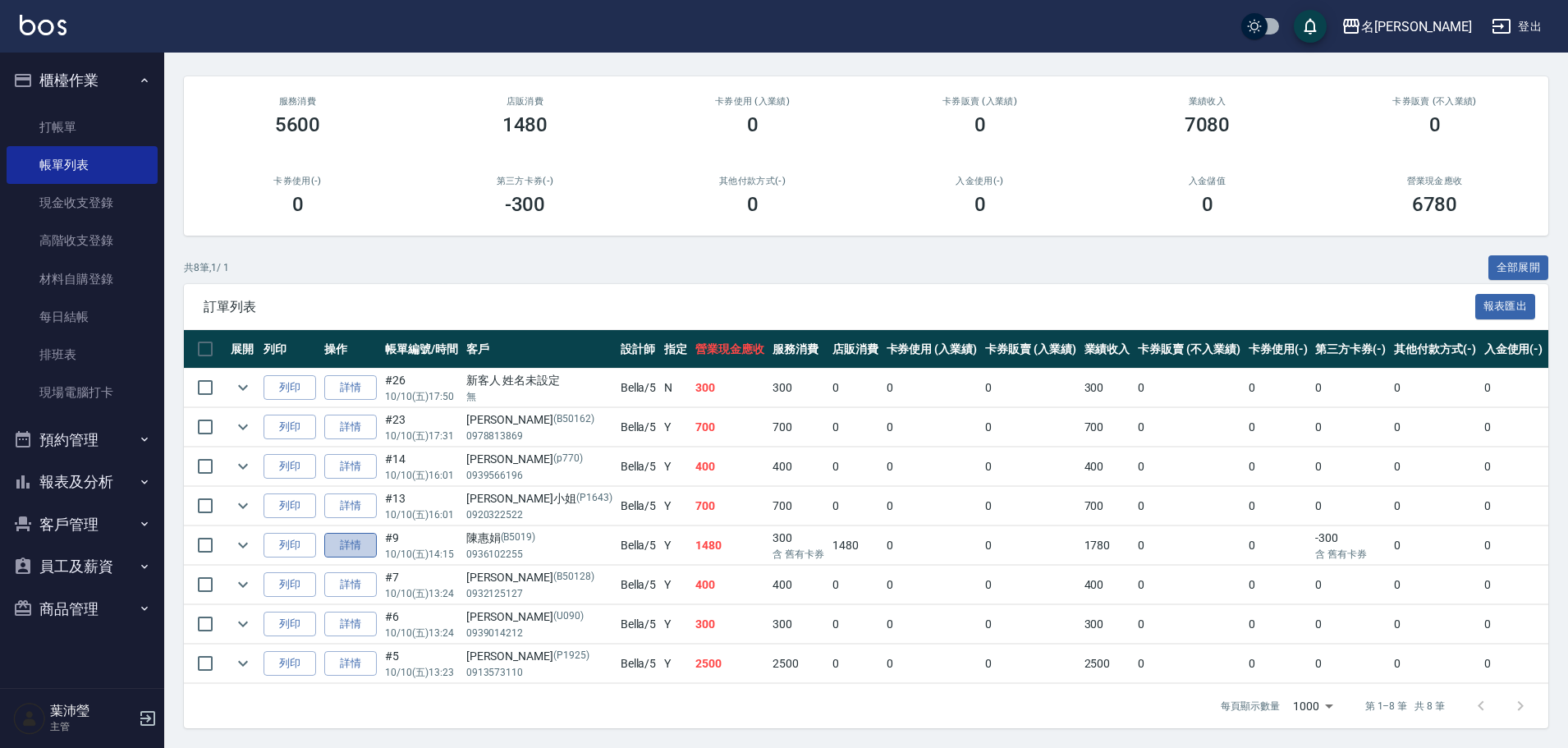
click at [345, 533] on link "詳情" at bounding box center [350, 545] width 52 height 26
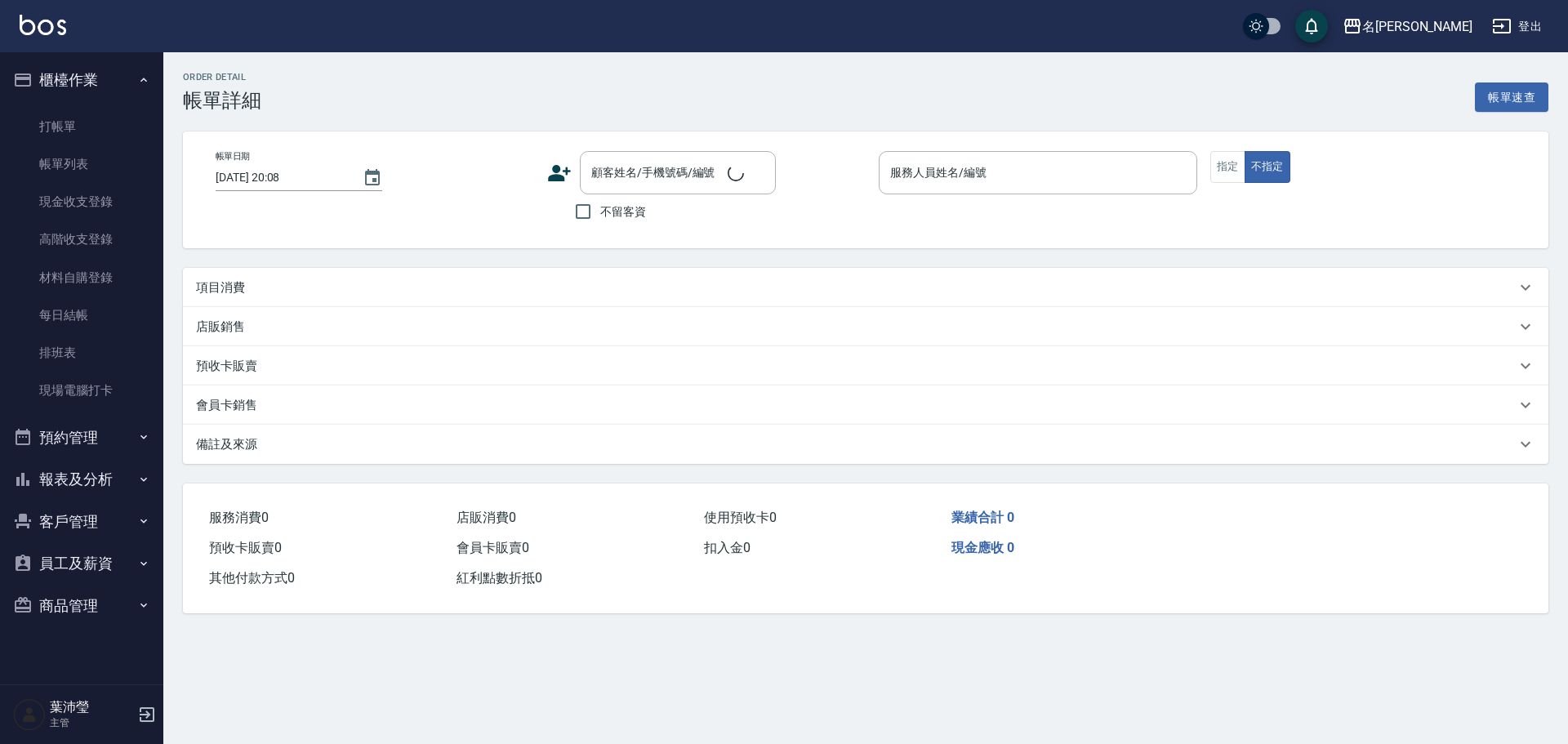
type input "2025/10/10 14:15"
type input "Bella-5"
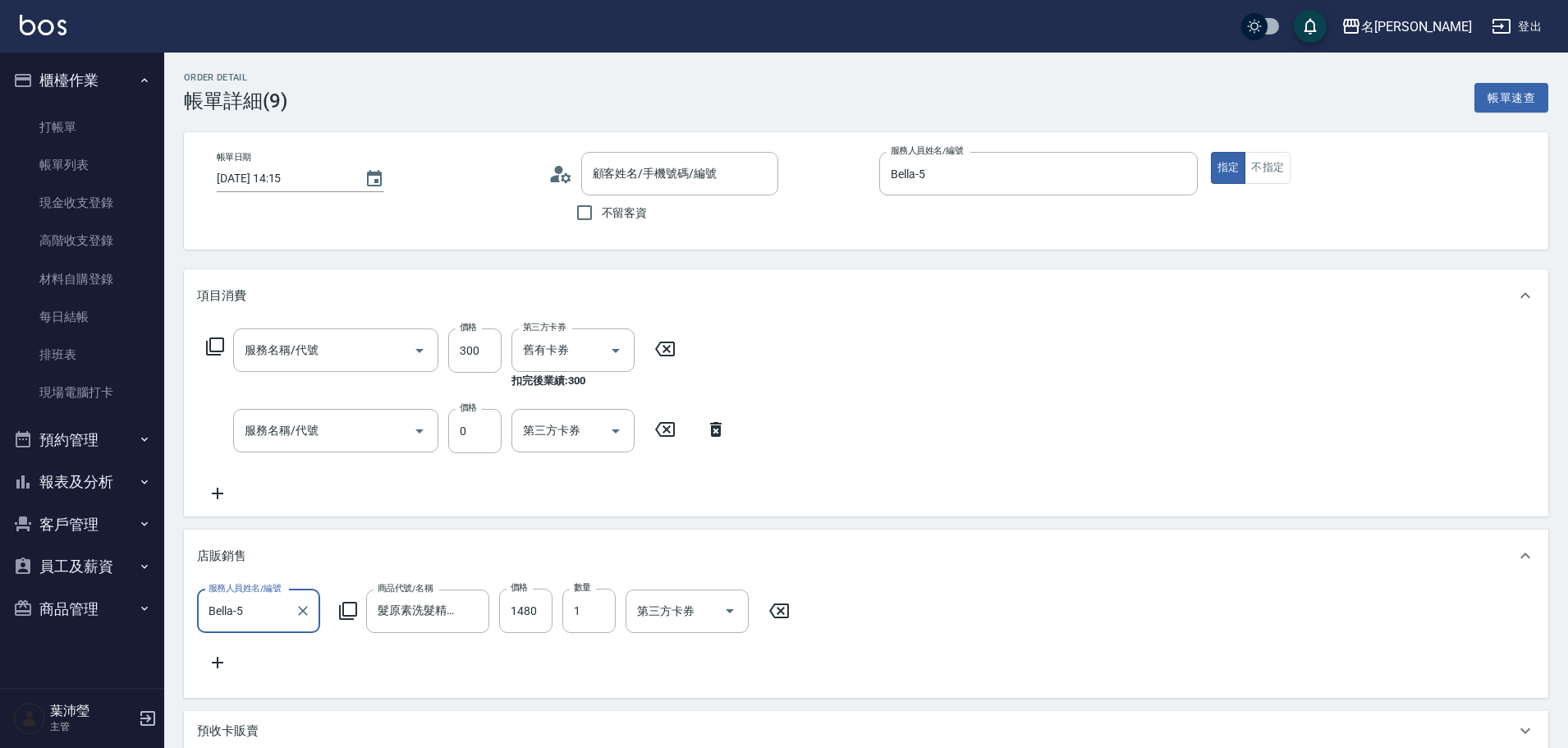
type input "洗髮卡300(505)"
type input "蠟菊.魚子.磷脂.花儷.鑽石護髮(套餐)(606)"
type input "[PERSON_NAME]/0936102255/B5019"
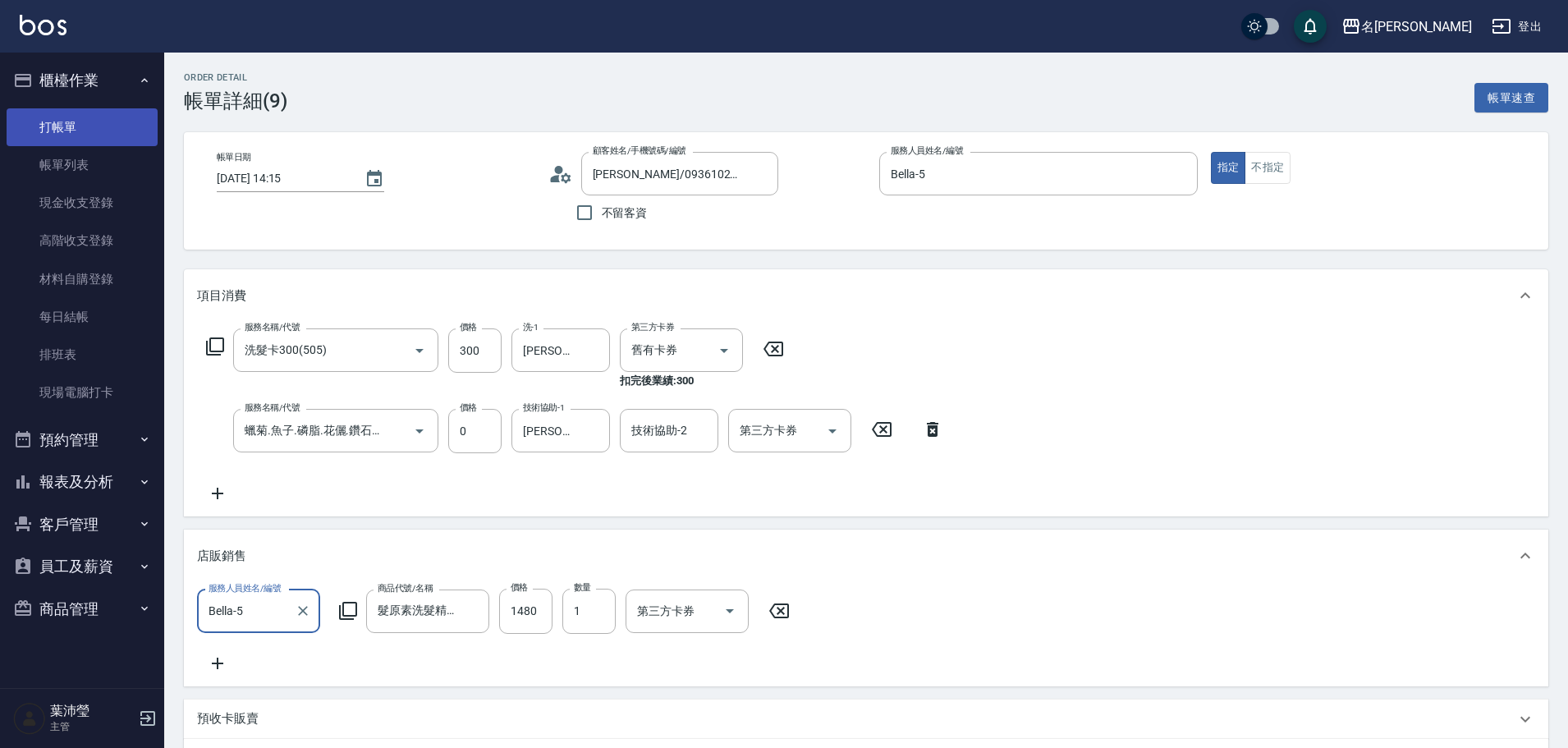
click at [112, 120] on link "打帳單" at bounding box center [82, 127] width 151 height 37
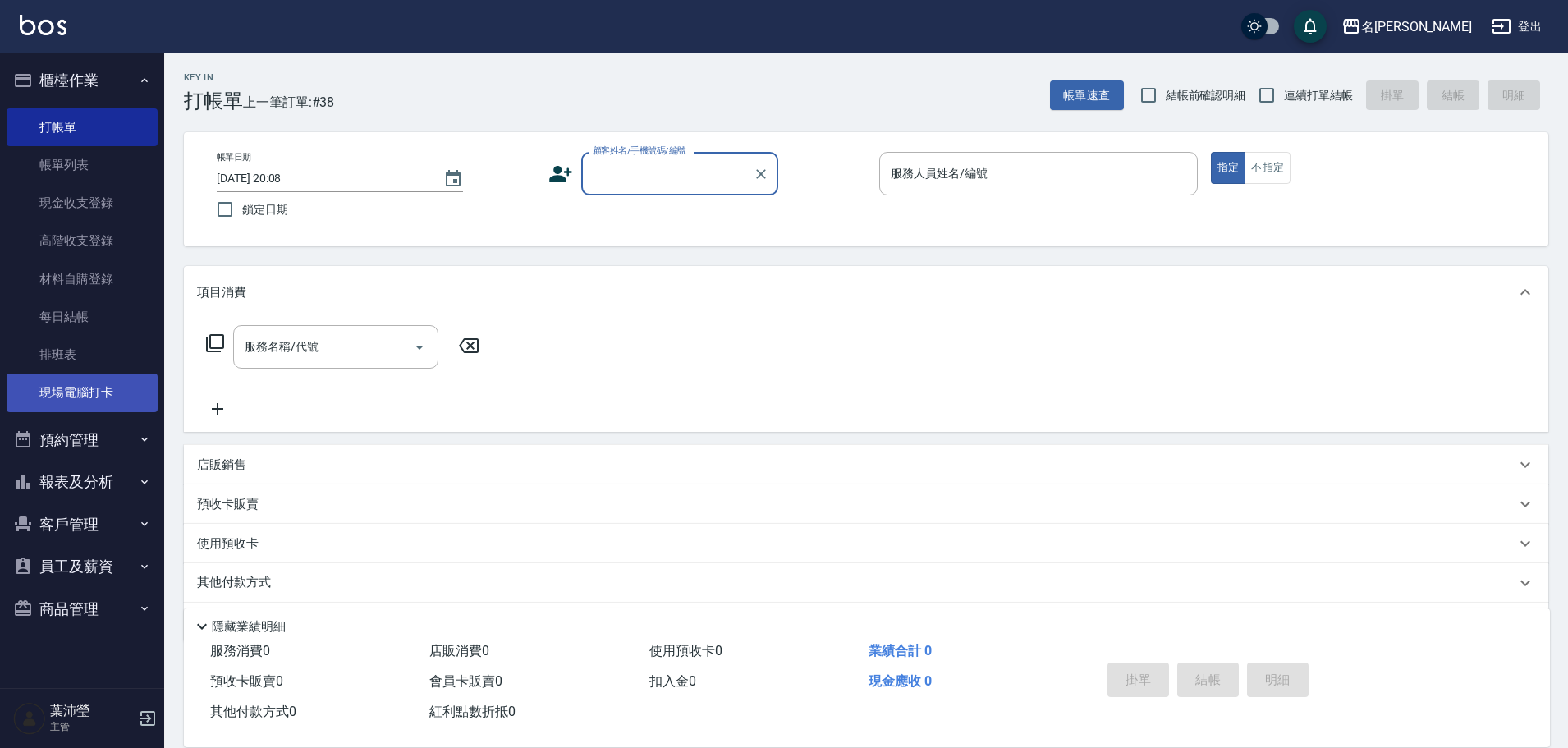
click at [119, 389] on link "現場電腦打卡" at bounding box center [82, 392] width 151 height 37
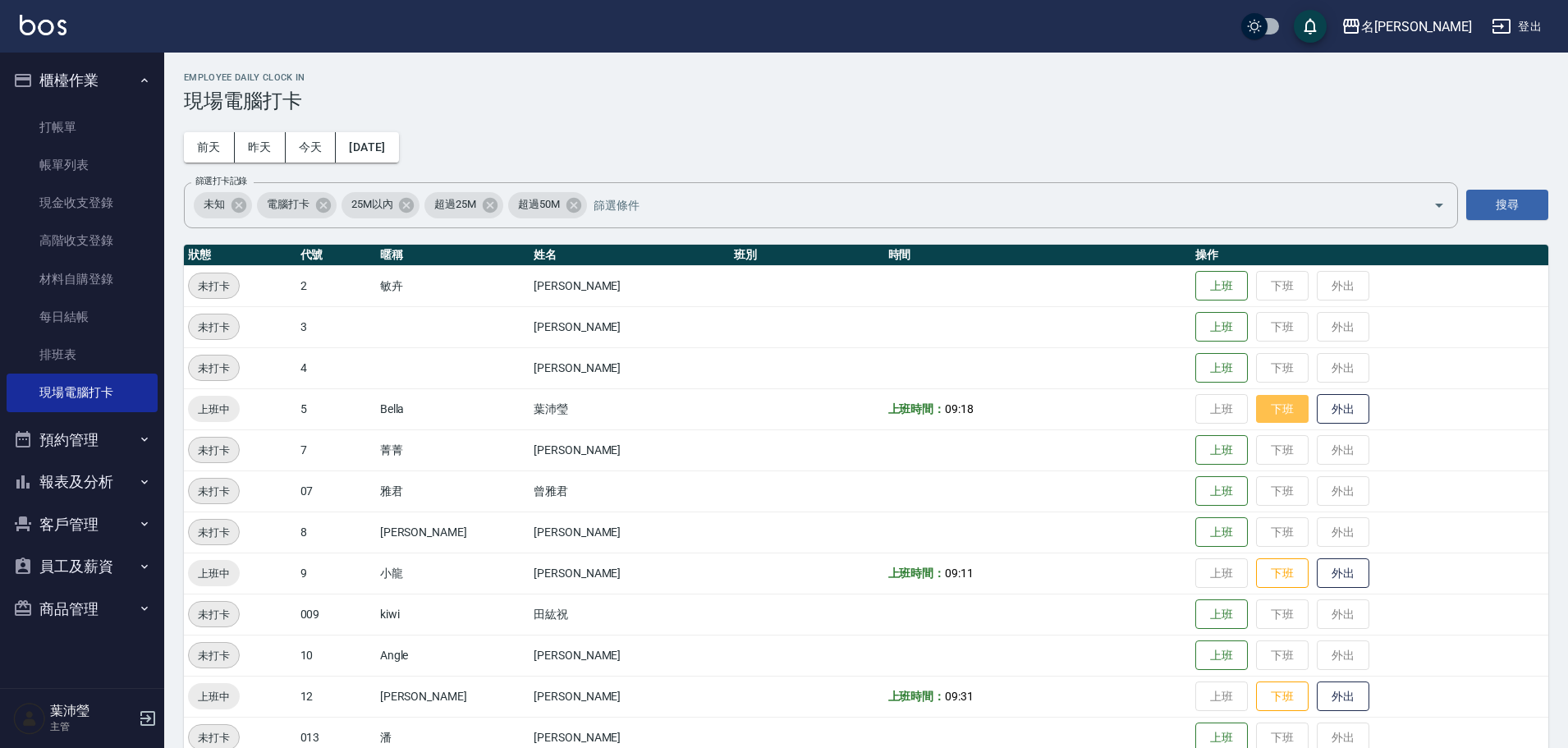
click at [1267, 408] on button "下班" at bounding box center [1282, 409] width 52 height 29
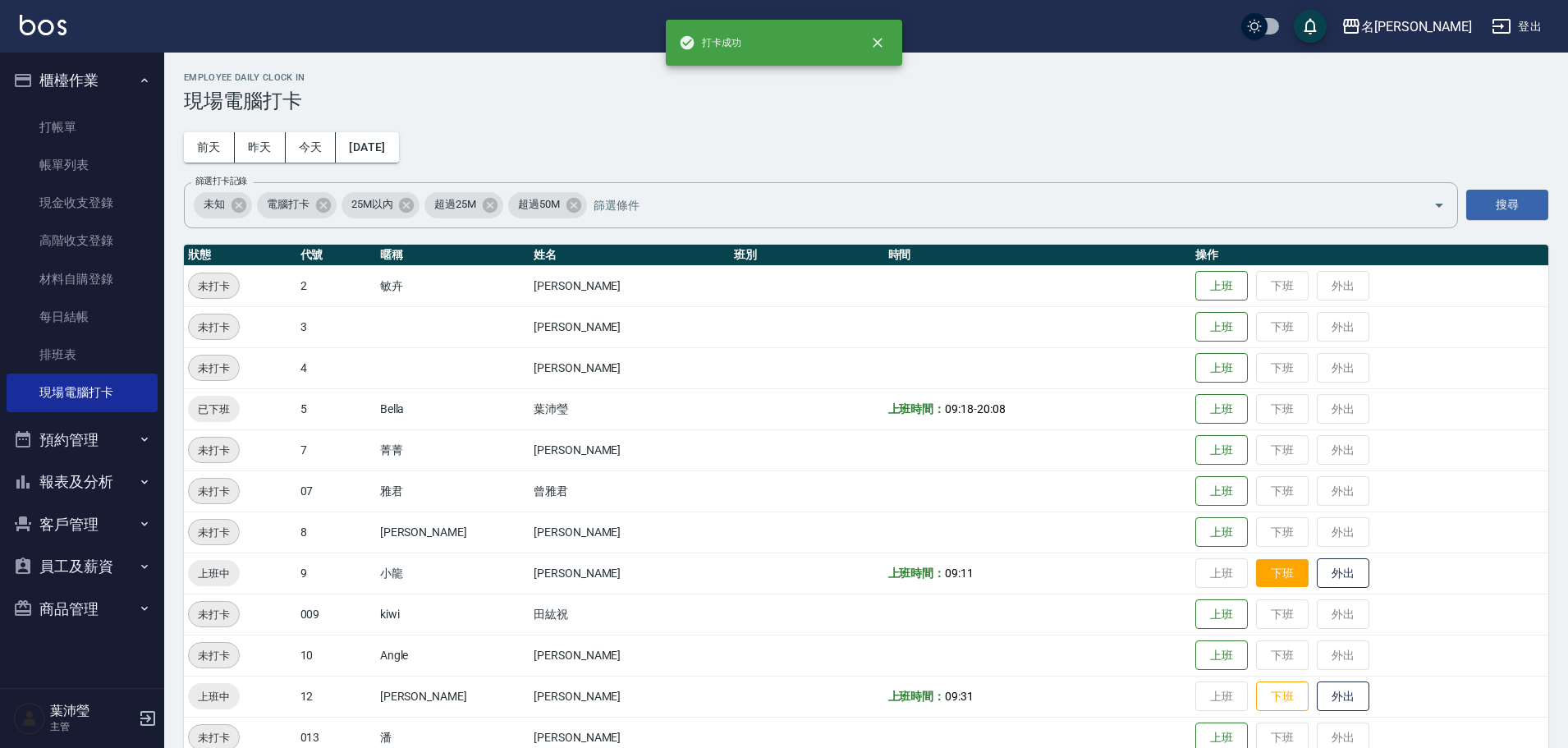
click at [1256, 570] on button "下班" at bounding box center [1282, 573] width 52 height 29
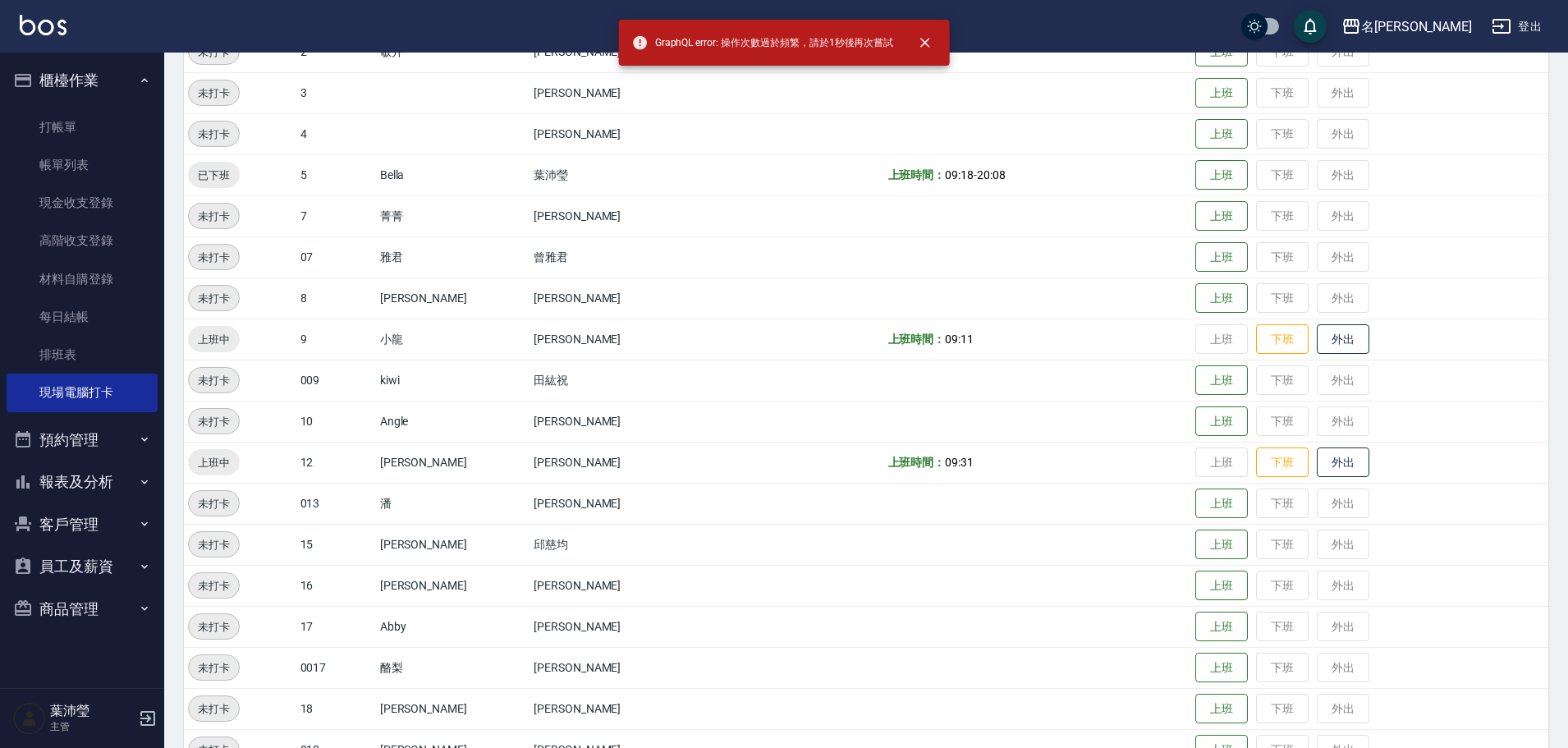
scroll to position [329, 0]
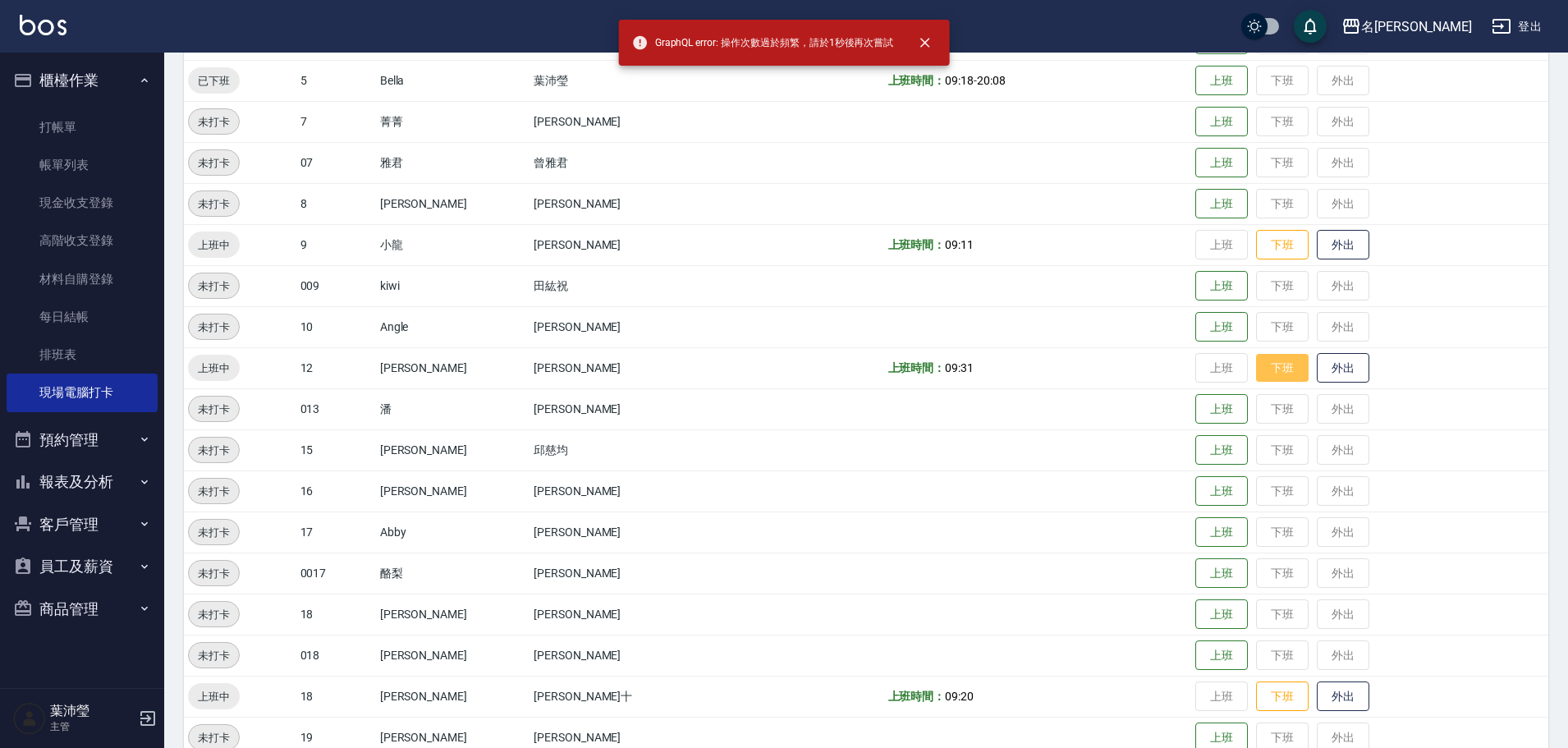
click at [1256, 376] on button "下班" at bounding box center [1282, 368] width 52 height 29
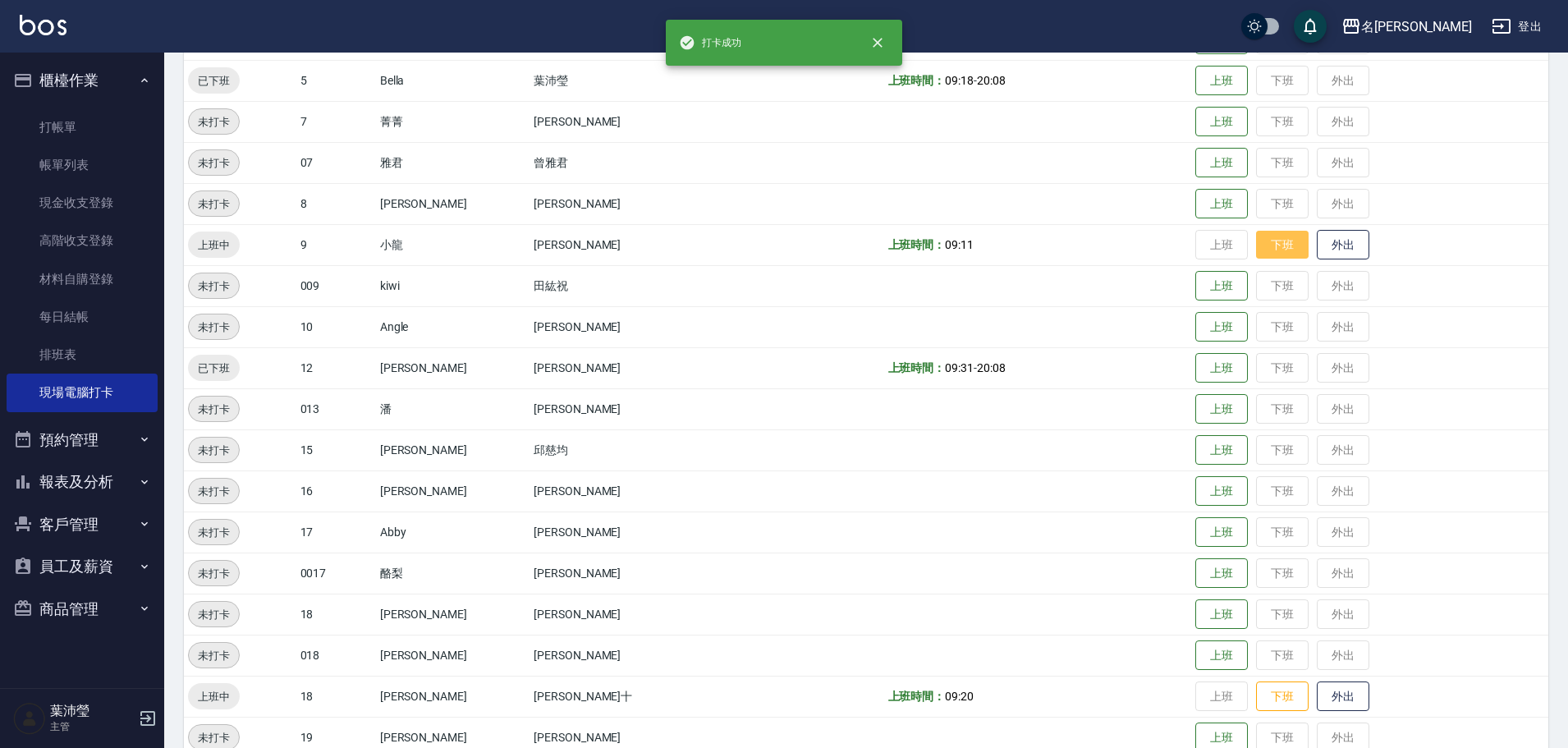
click at [1256, 242] on button "下班" at bounding box center [1282, 245] width 52 height 29
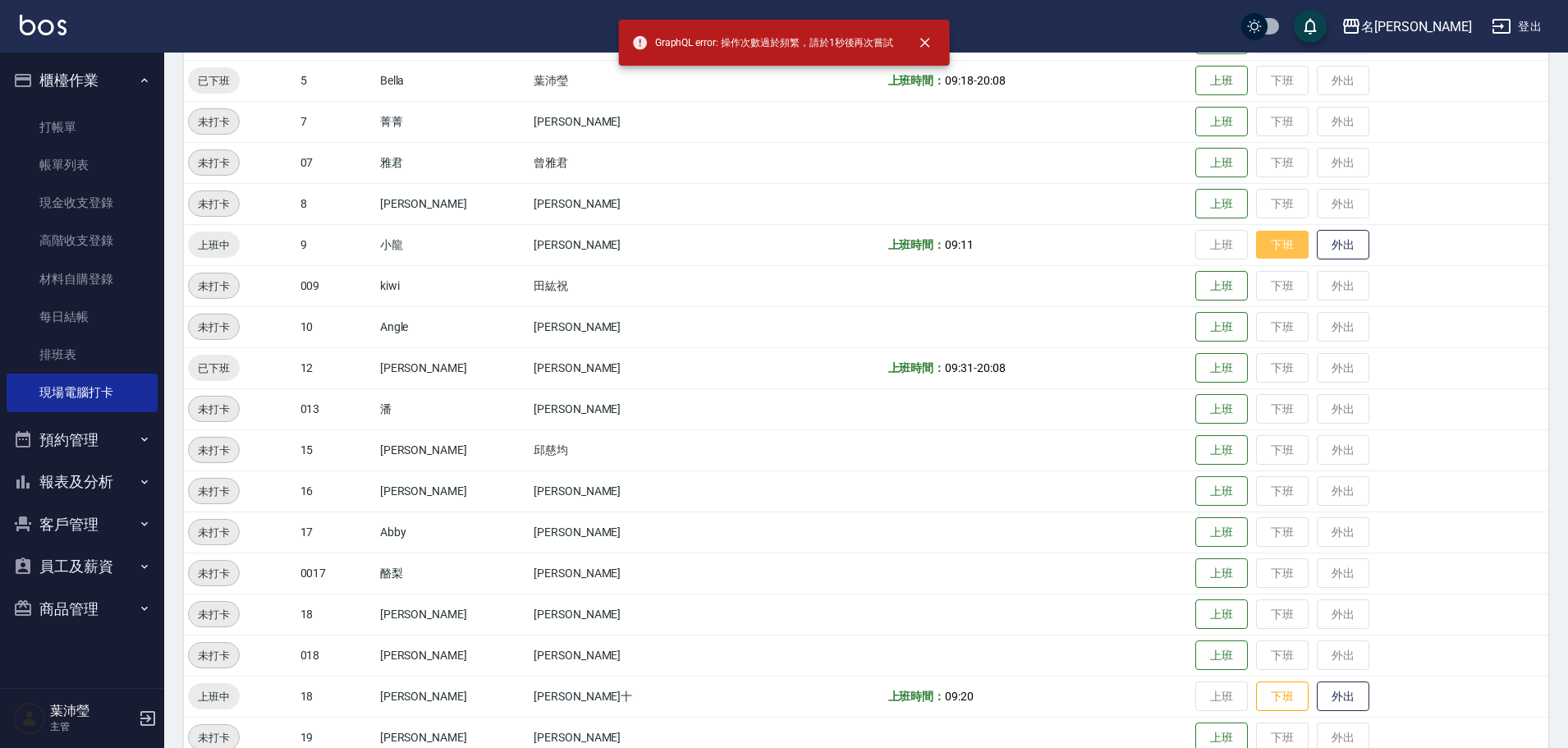
click at [1256, 242] on button "下班" at bounding box center [1282, 245] width 52 height 29
click at [1263, 240] on button "下班" at bounding box center [1282, 245] width 52 height 29
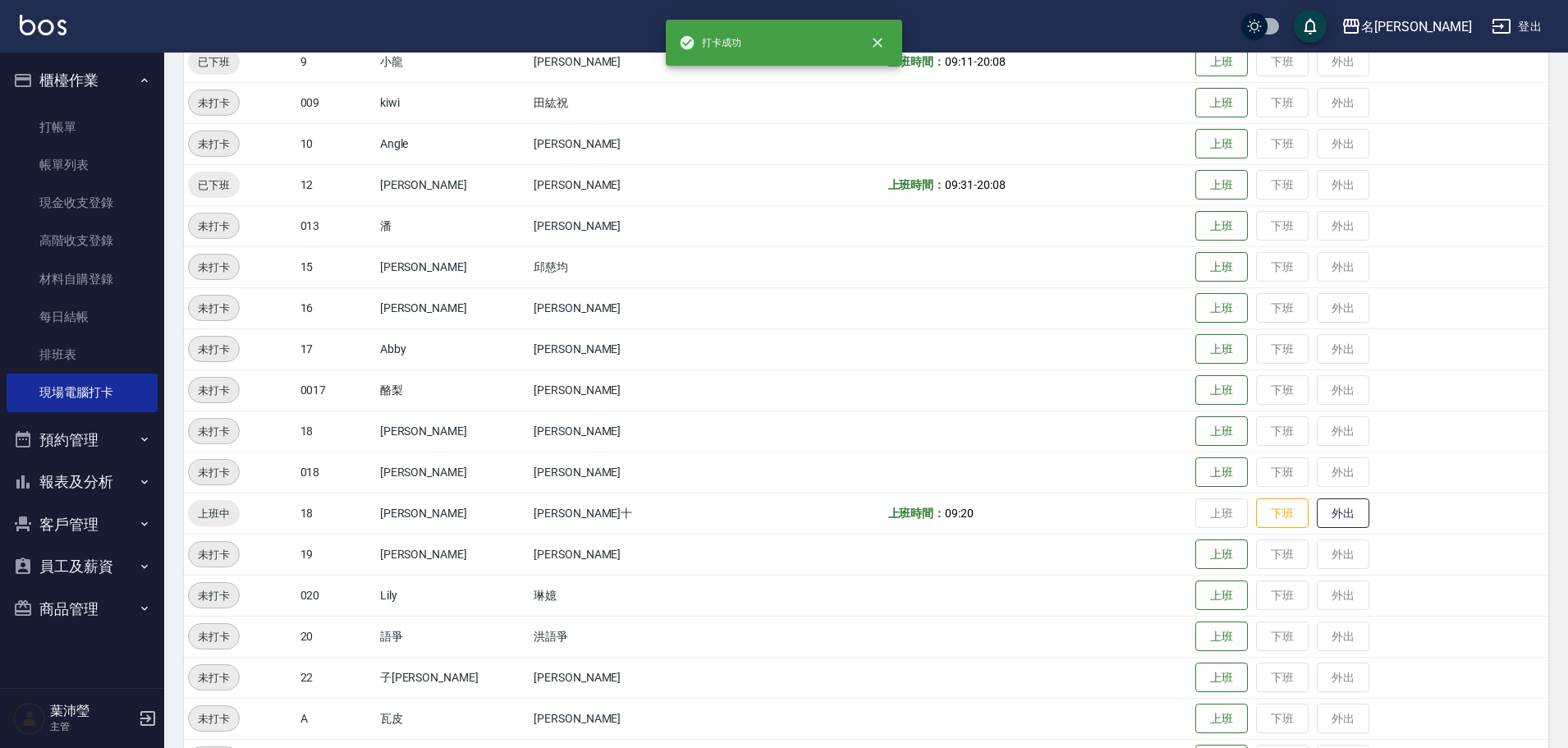
scroll to position [657, 0]
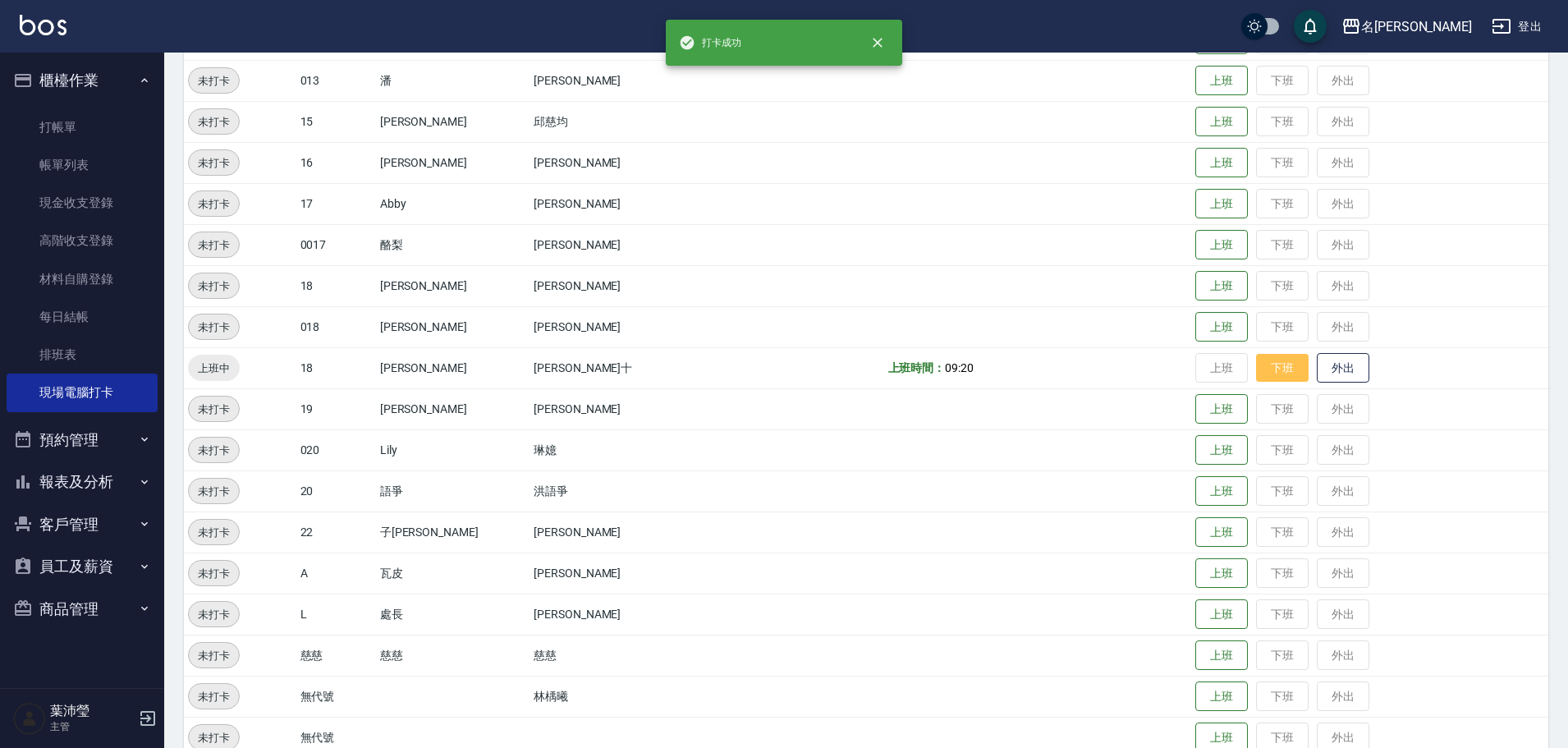
click at [1256, 369] on button "下班" at bounding box center [1282, 368] width 52 height 29
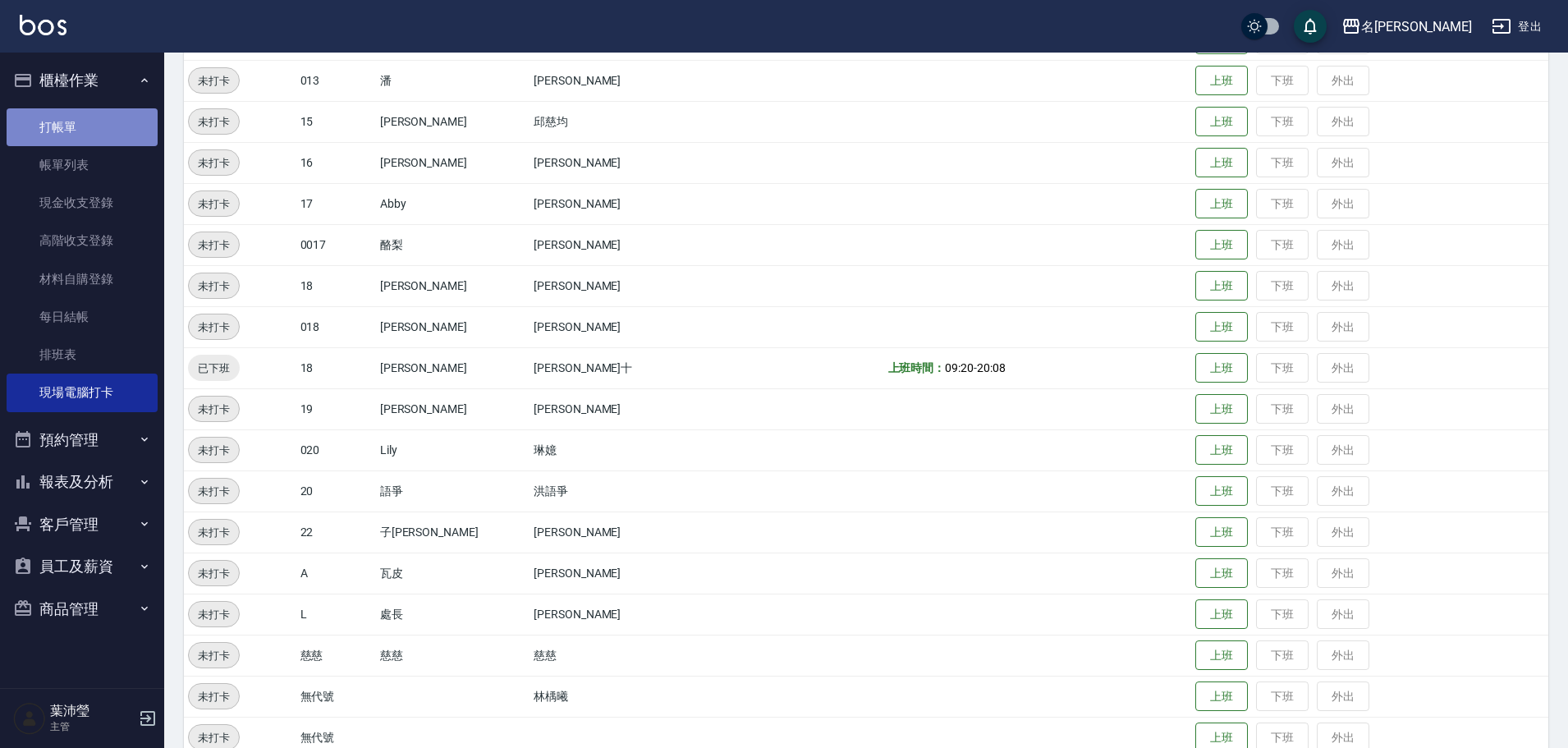
click at [107, 131] on link "打帳單" at bounding box center [82, 127] width 151 height 37
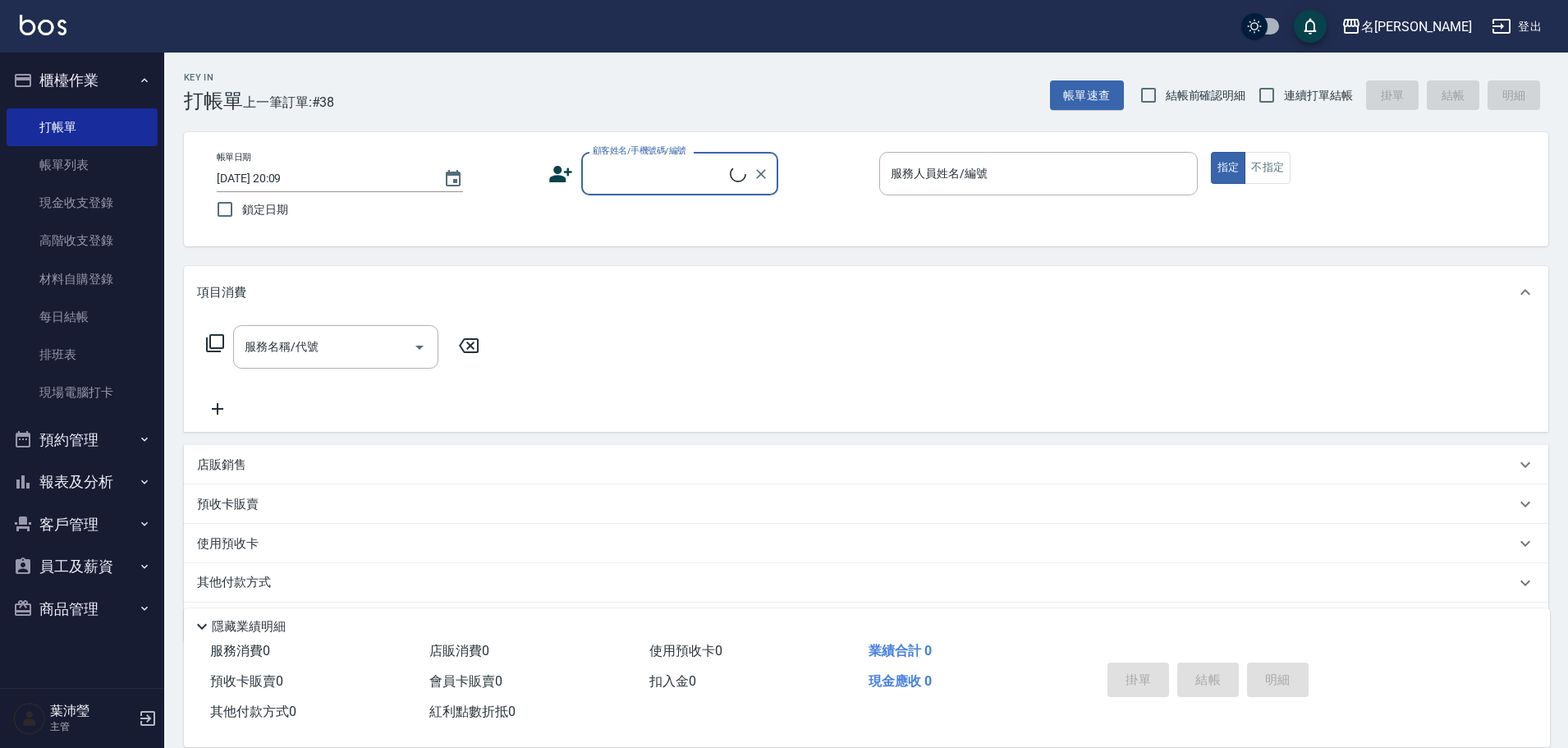
click at [692, 178] on input "顧客姓名/手機號碼/編號" at bounding box center [659, 174] width 141 height 29
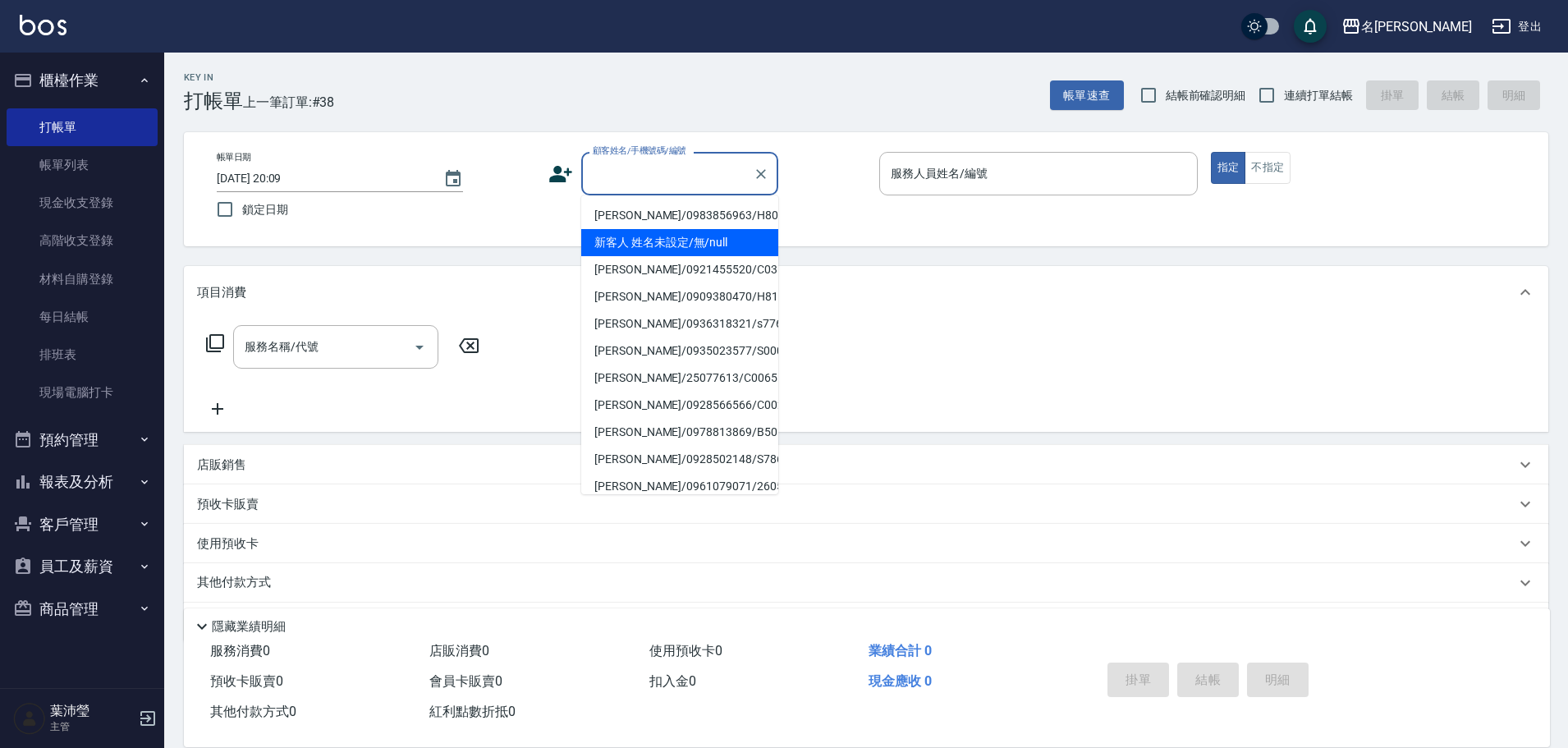
click at [701, 237] on li "新客人 姓名未設定/無/null" at bounding box center [679, 242] width 197 height 27
type input "新客人 姓名未設定/無/null"
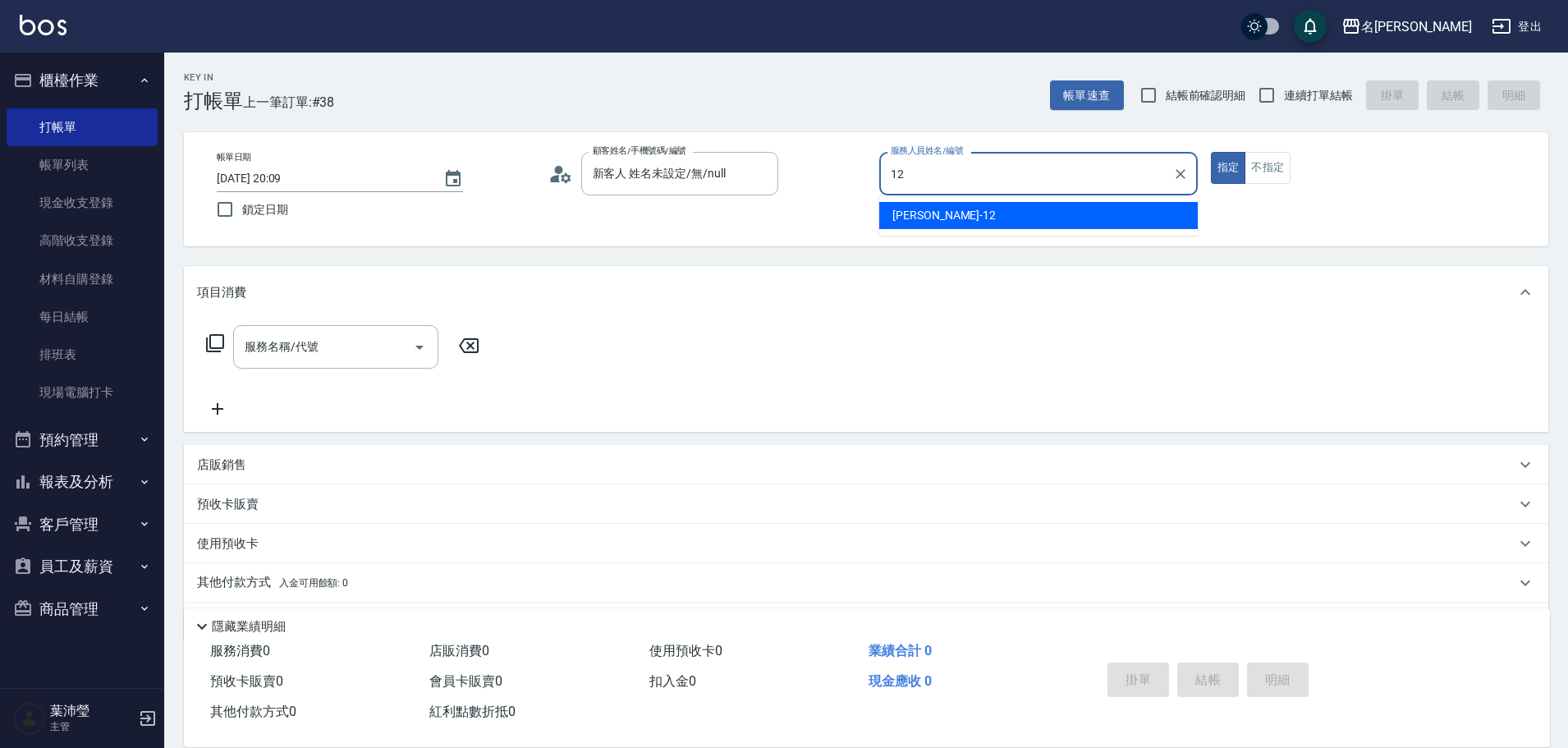
click at [937, 210] on span "[PERSON_NAME] -12" at bounding box center [944, 215] width 104 height 17
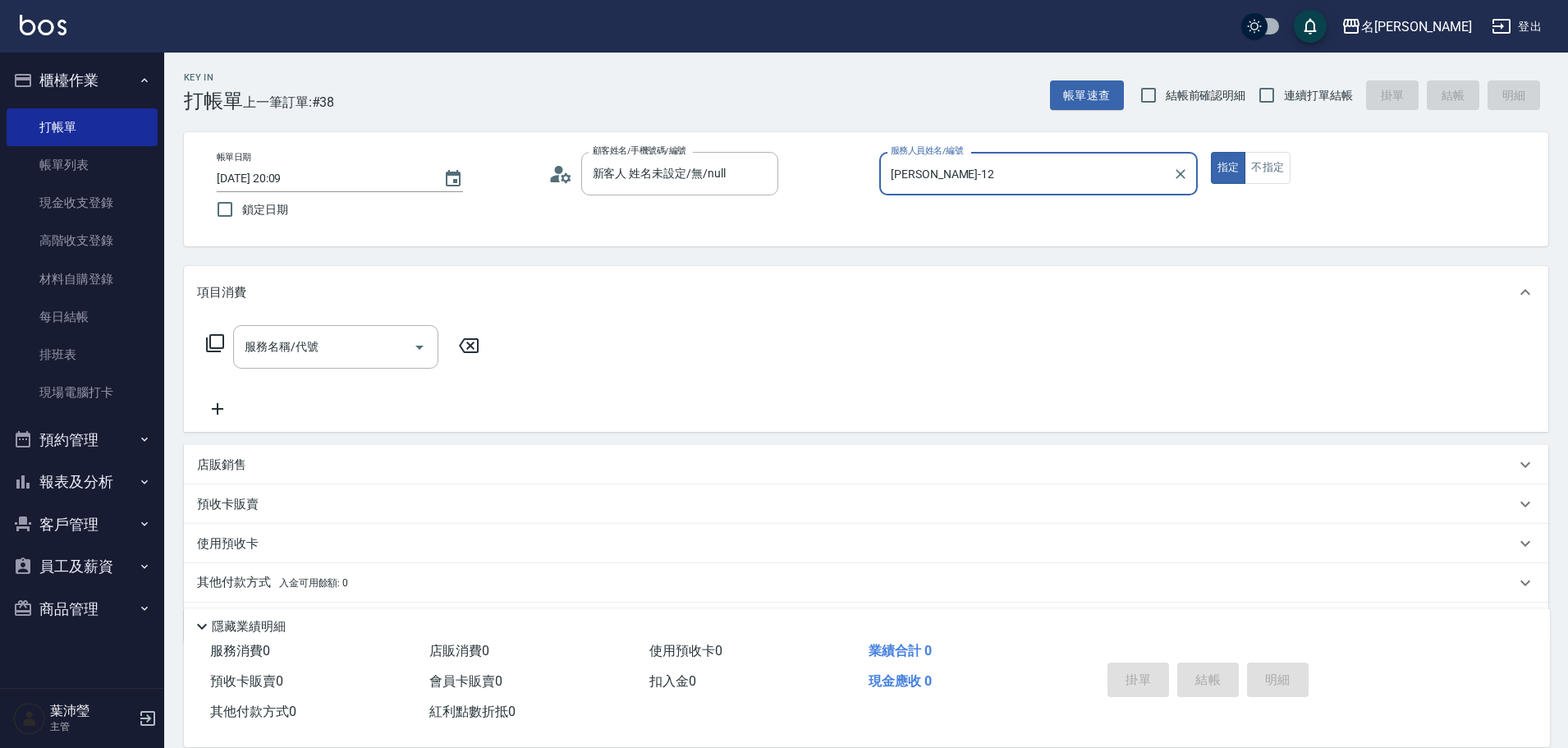
type input "[PERSON_NAME]-12"
click at [215, 335] on icon at bounding box center [215, 343] width 18 height 18
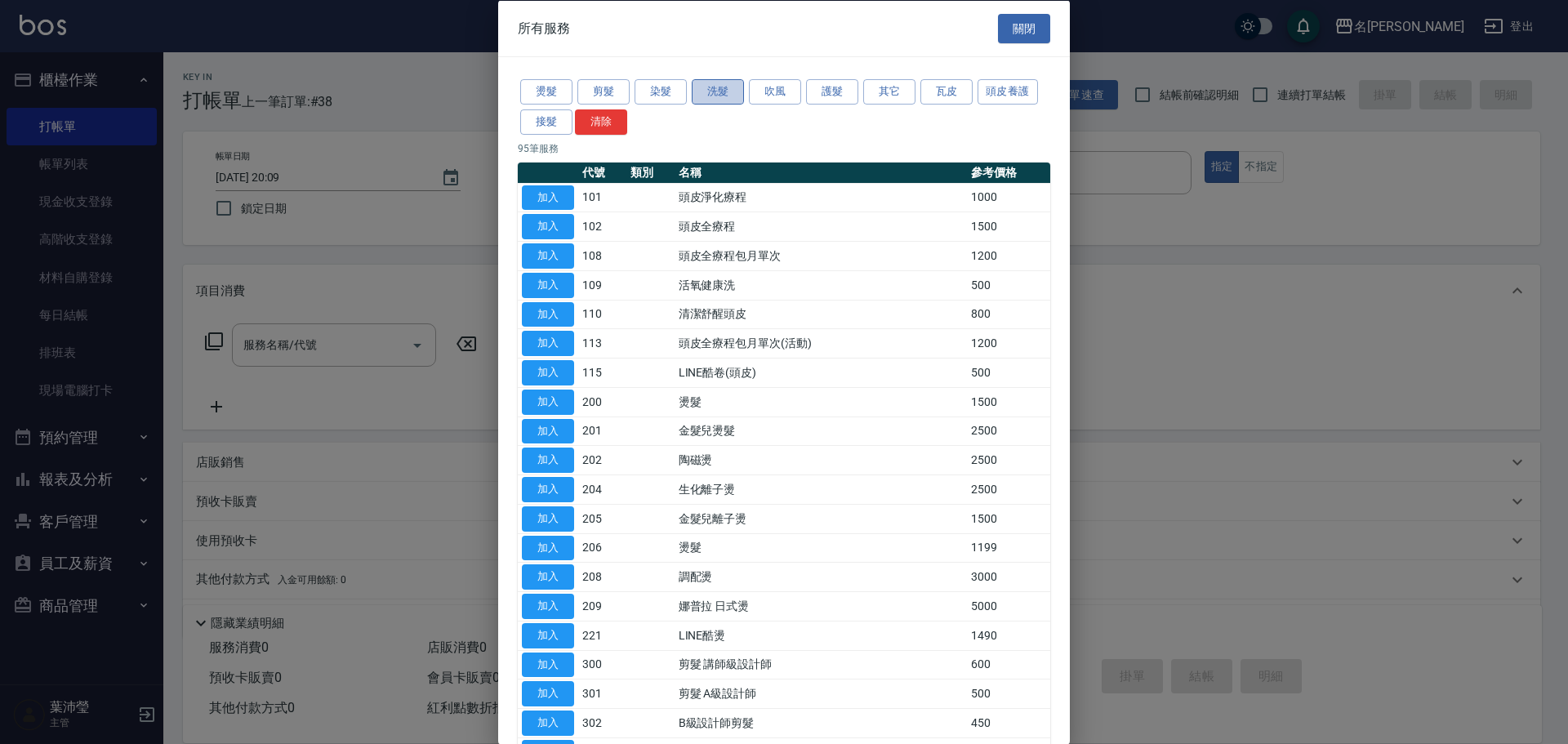
click at [728, 83] on button "洗髮" at bounding box center [718, 92] width 52 height 26
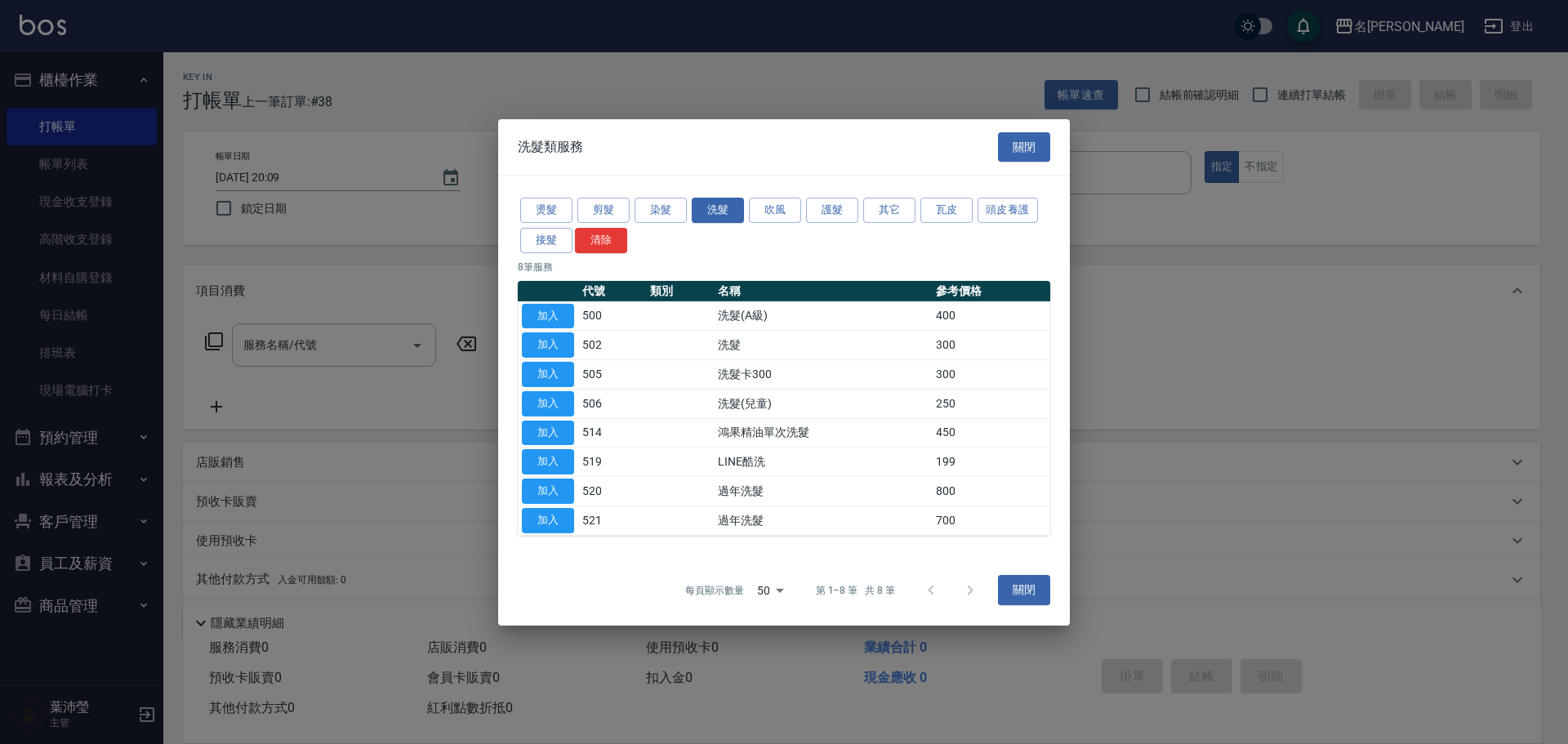
click at [574, 339] on td "加入" at bounding box center [547, 345] width 60 height 30
click at [544, 340] on button "加入" at bounding box center [547, 344] width 52 height 26
type input "洗髮(502)"
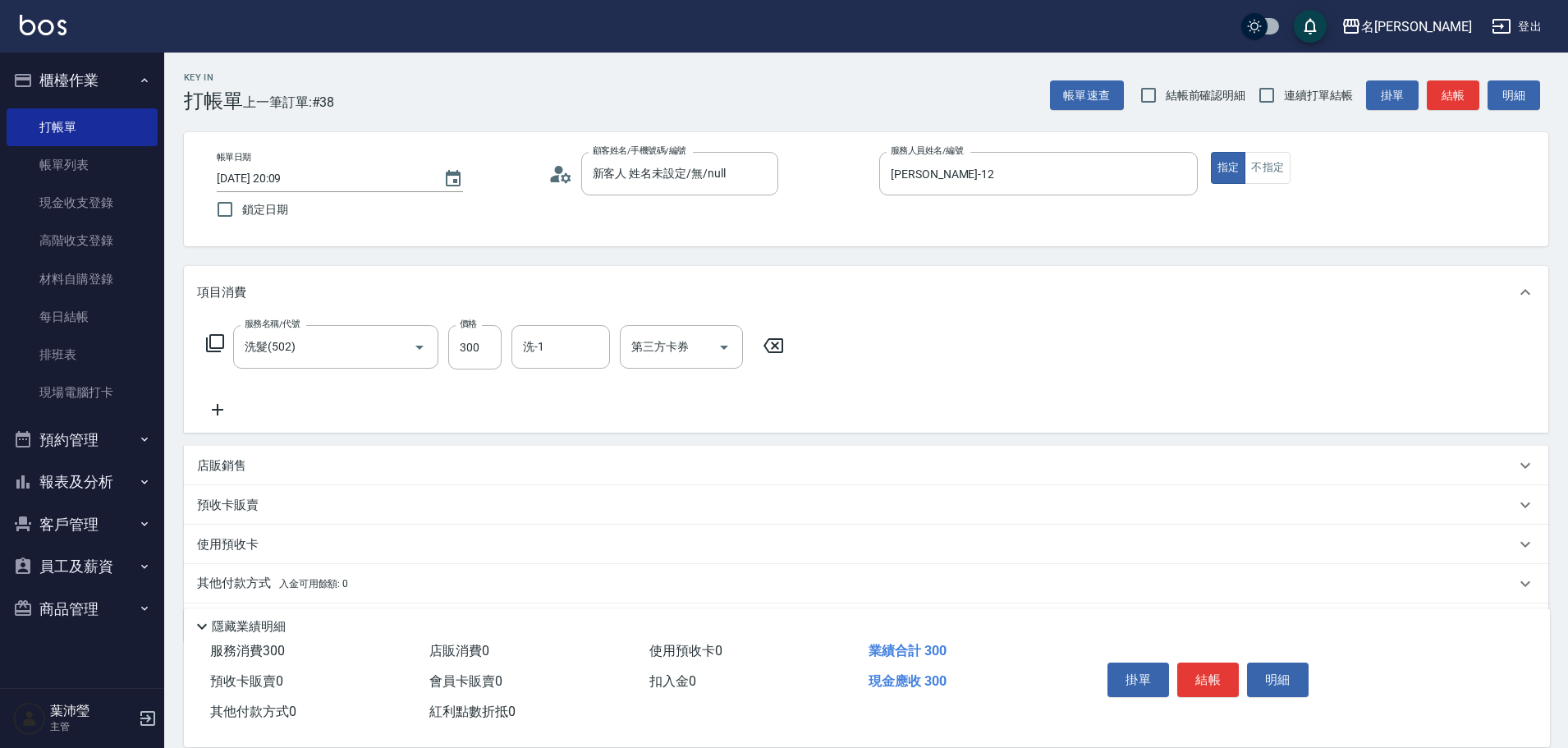
click at [214, 343] on icon at bounding box center [215, 343] width 20 height 20
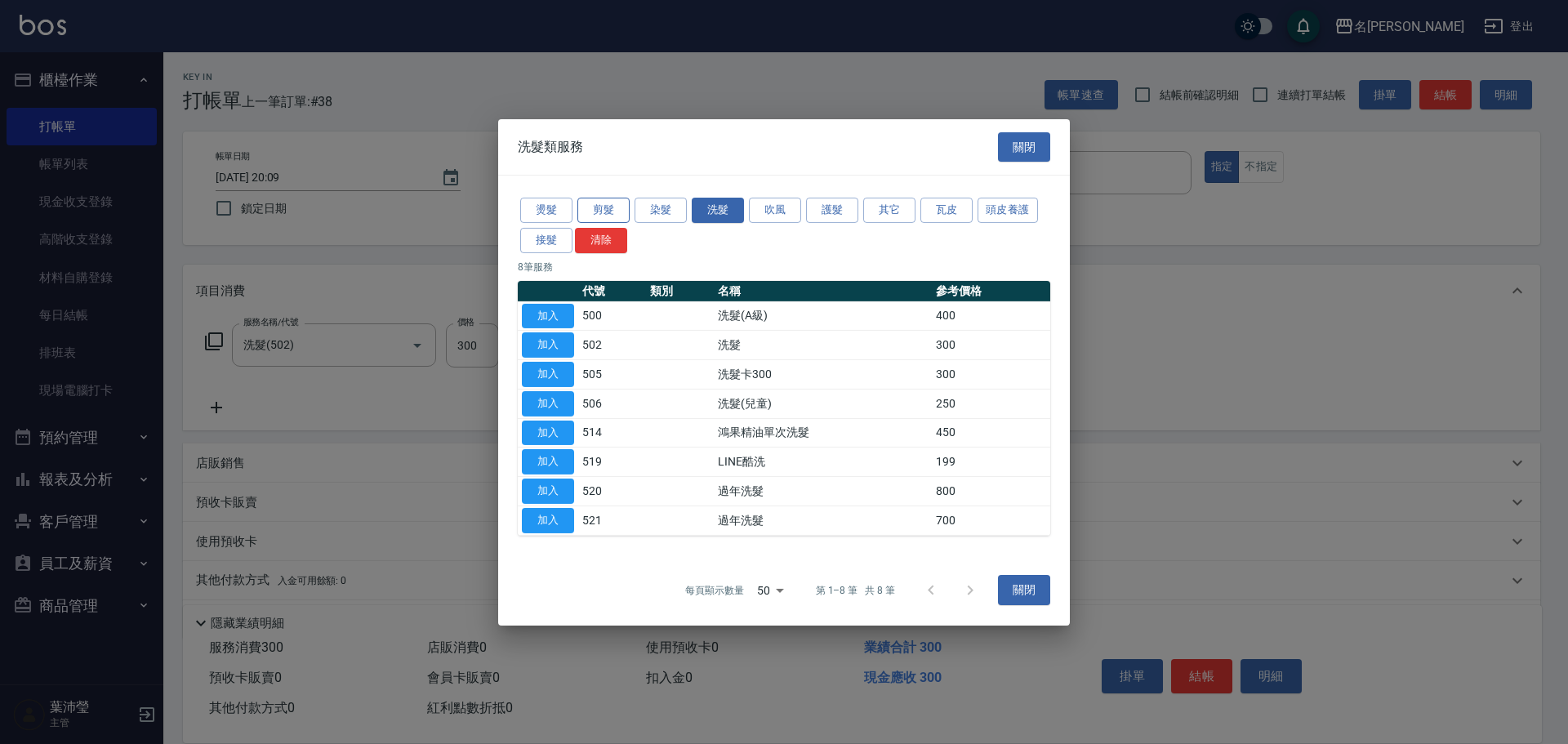
click at [595, 210] on button "剪髮" at bounding box center [603, 210] width 52 height 26
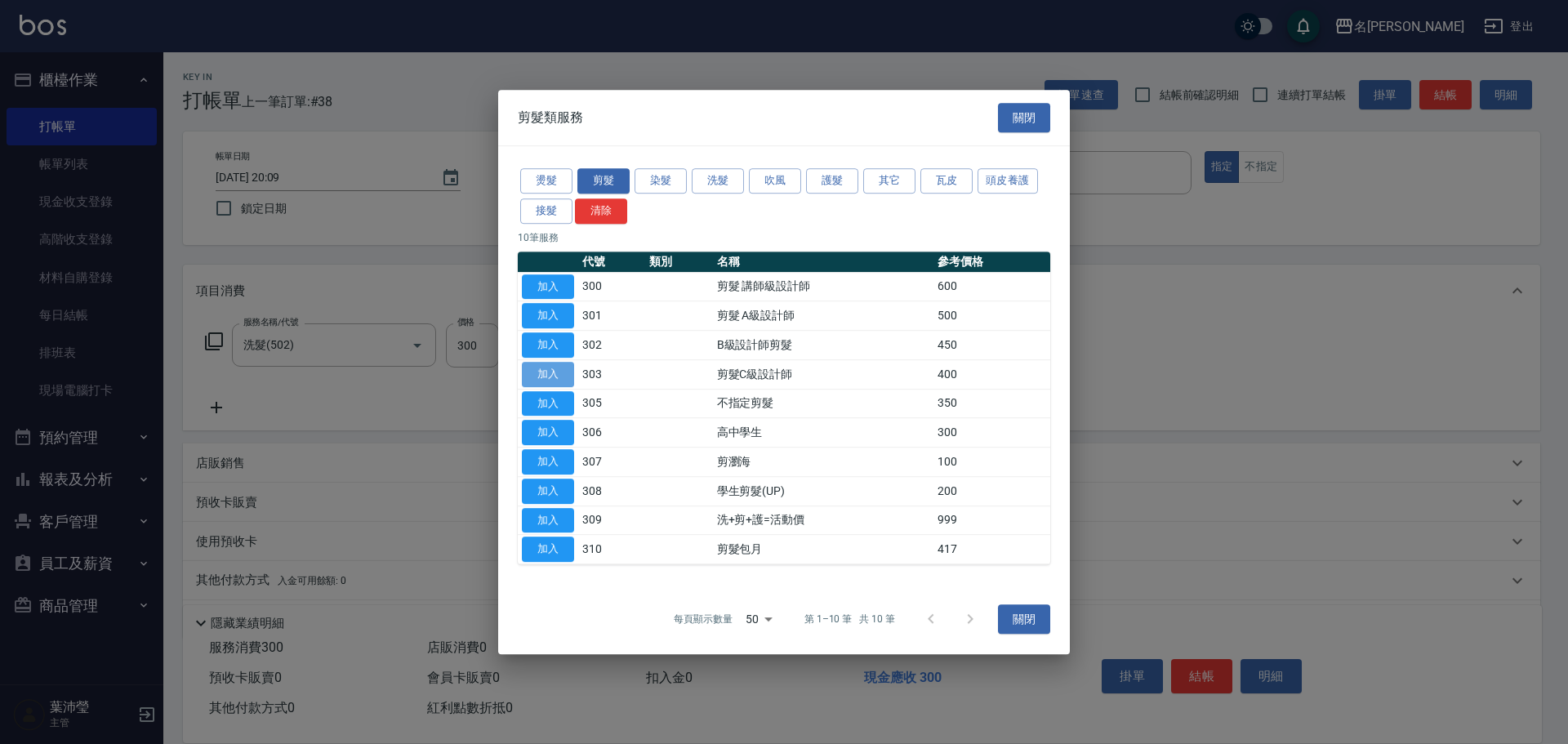
click at [553, 367] on button "加入" at bounding box center [547, 374] width 52 height 26
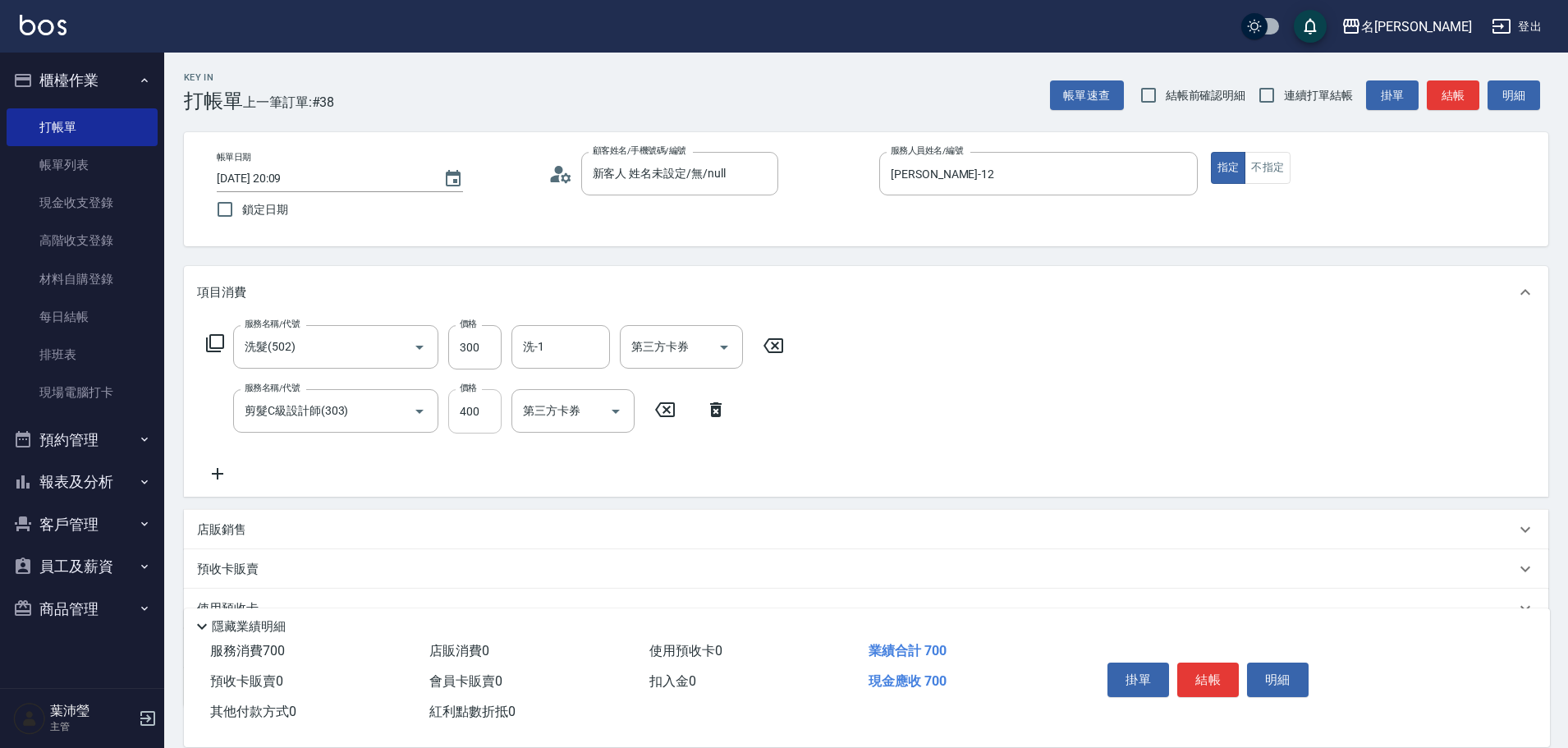
click at [475, 416] on input "400" at bounding box center [475, 411] width 53 height 44
type input "200"
click at [1200, 669] on button "結帳" at bounding box center [1208, 680] width 61 height 35
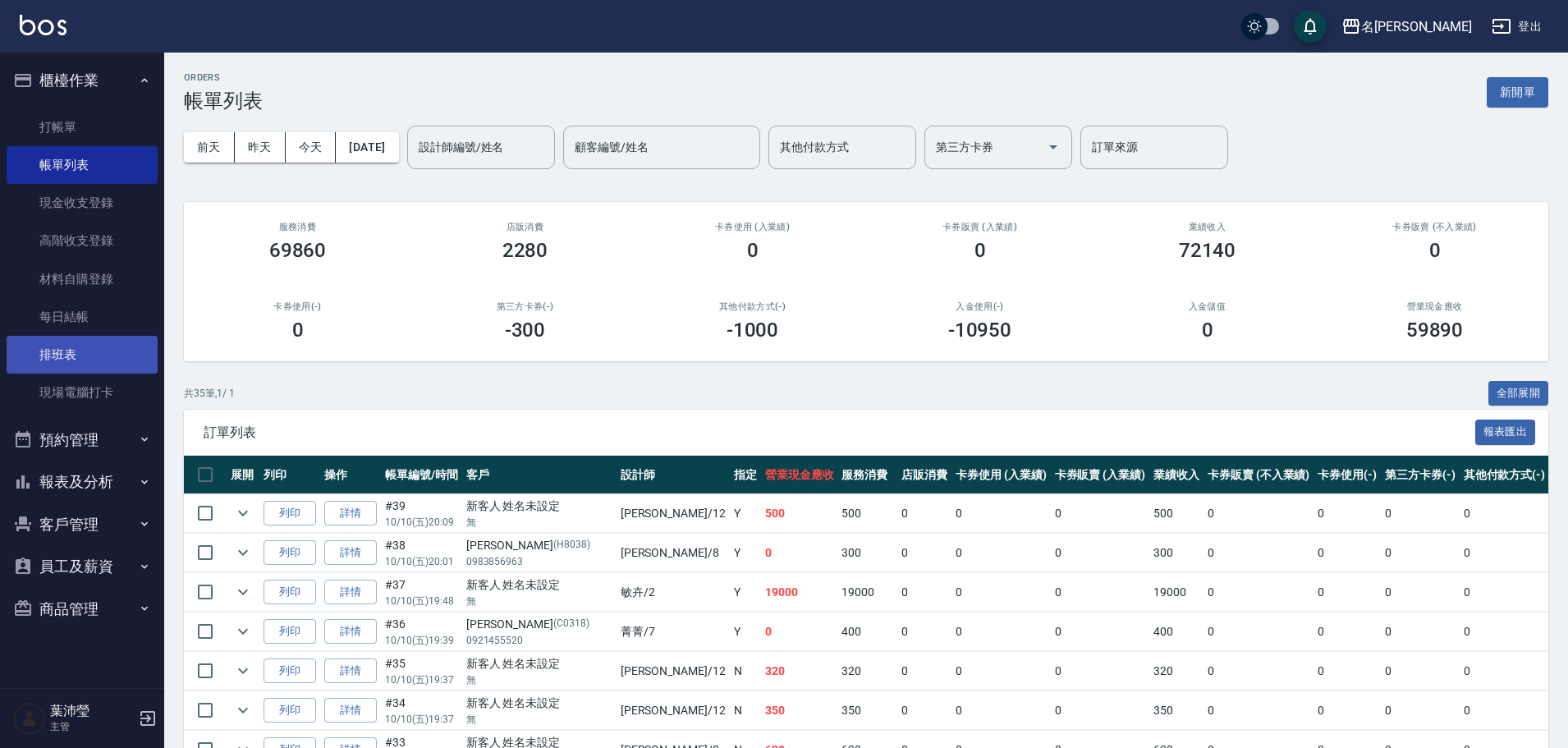
scroll to position [164, 0]
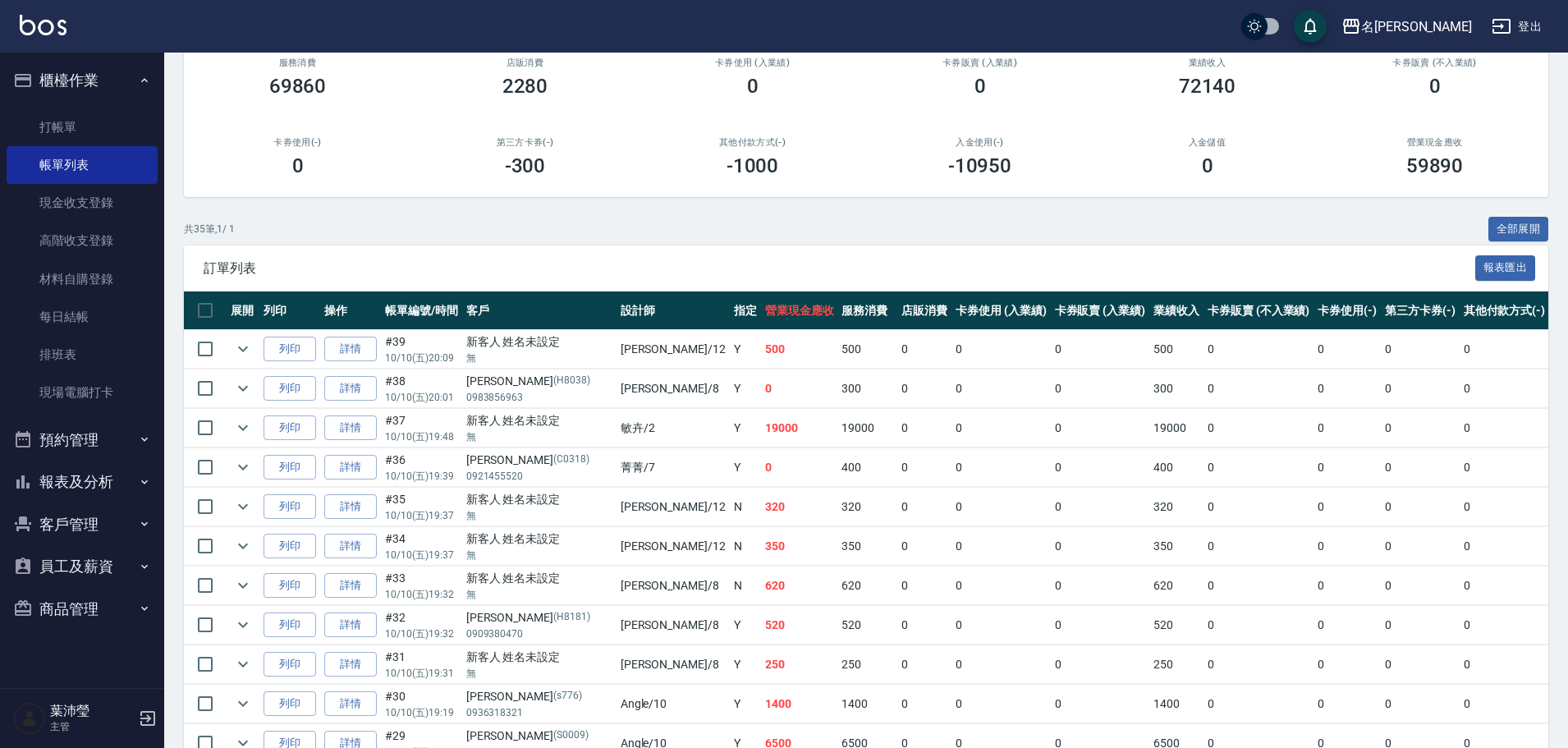
click at [96, 496] on button "報表及分析" at bounding box center [82, 482] width 151 height 42
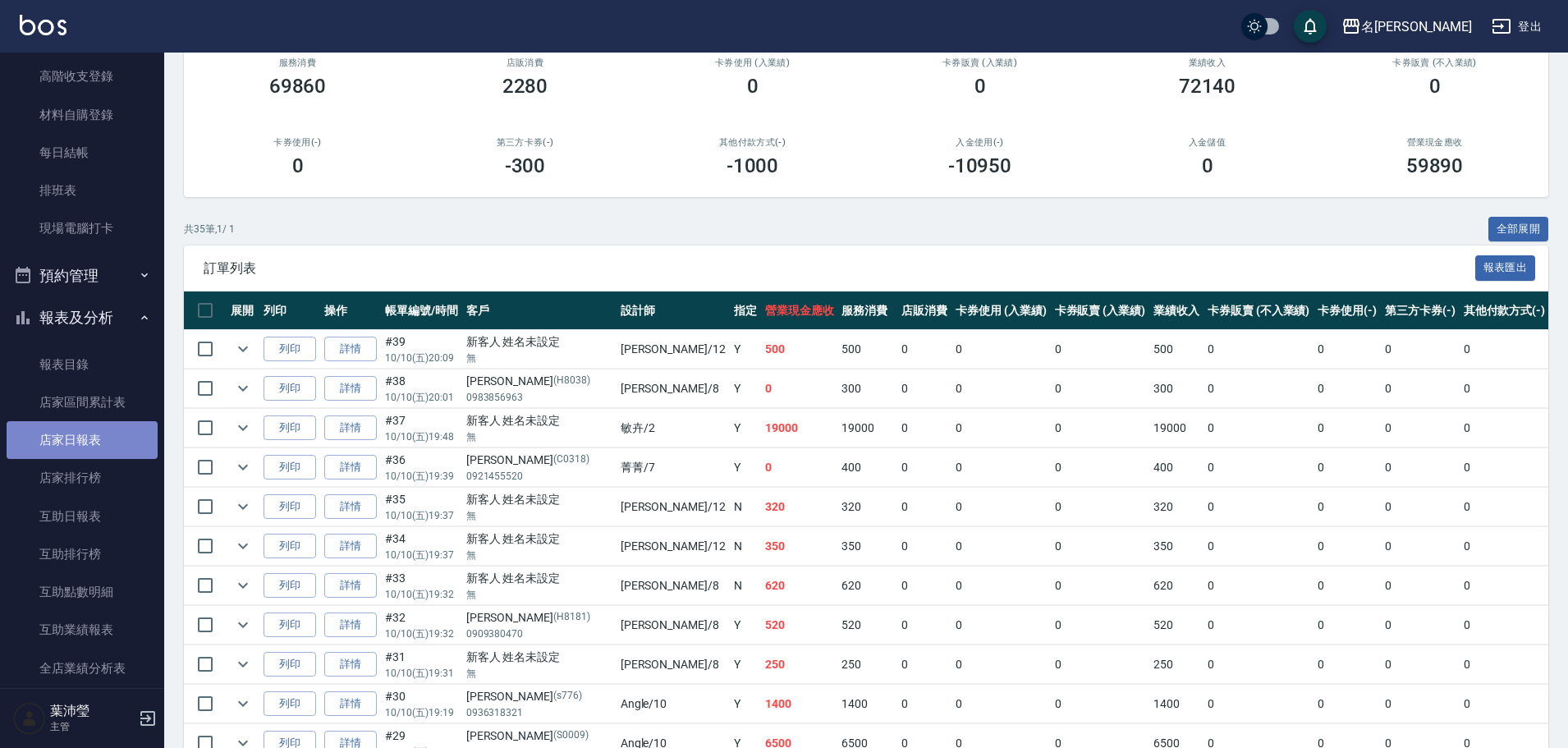
click at [117, 439] on link "店家日報表" at bounding box center [82, 439] width 151 height 37
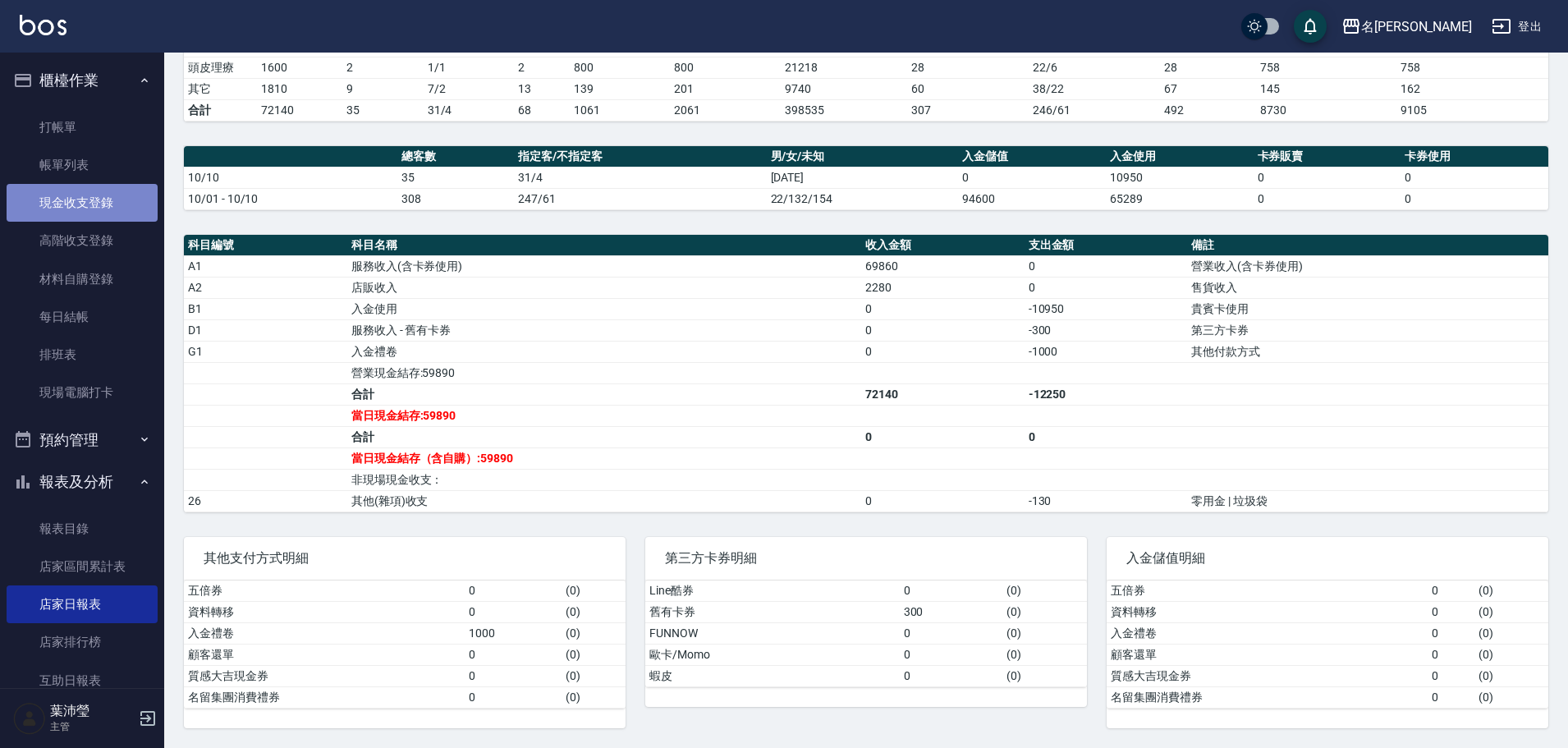
click at [98, 213] on link "現金收支登錄" at bounding box center [82, 202] width 151 height 37
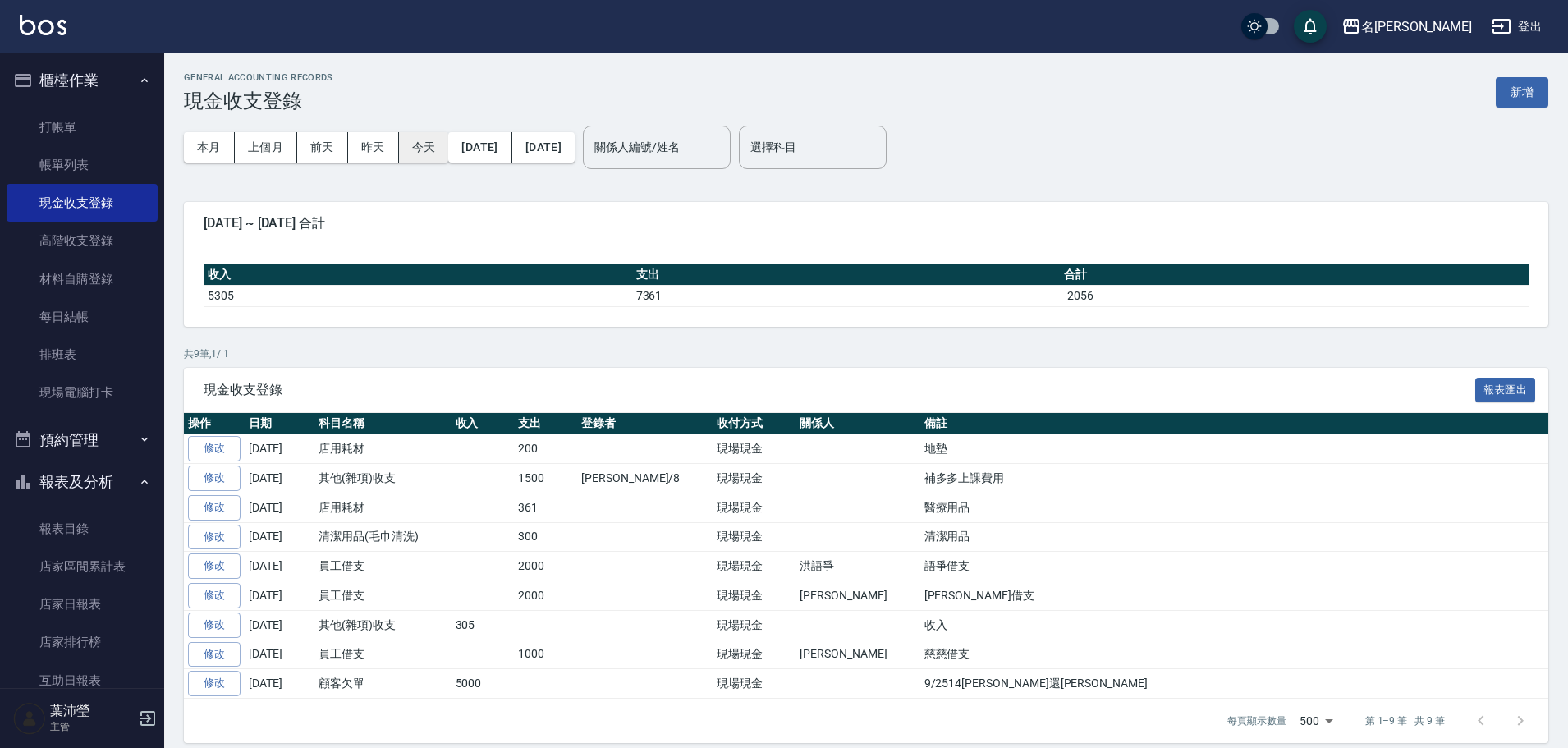
click at [422, 144] on button "今天" at bounding box center [424, 147] width 50 height 31
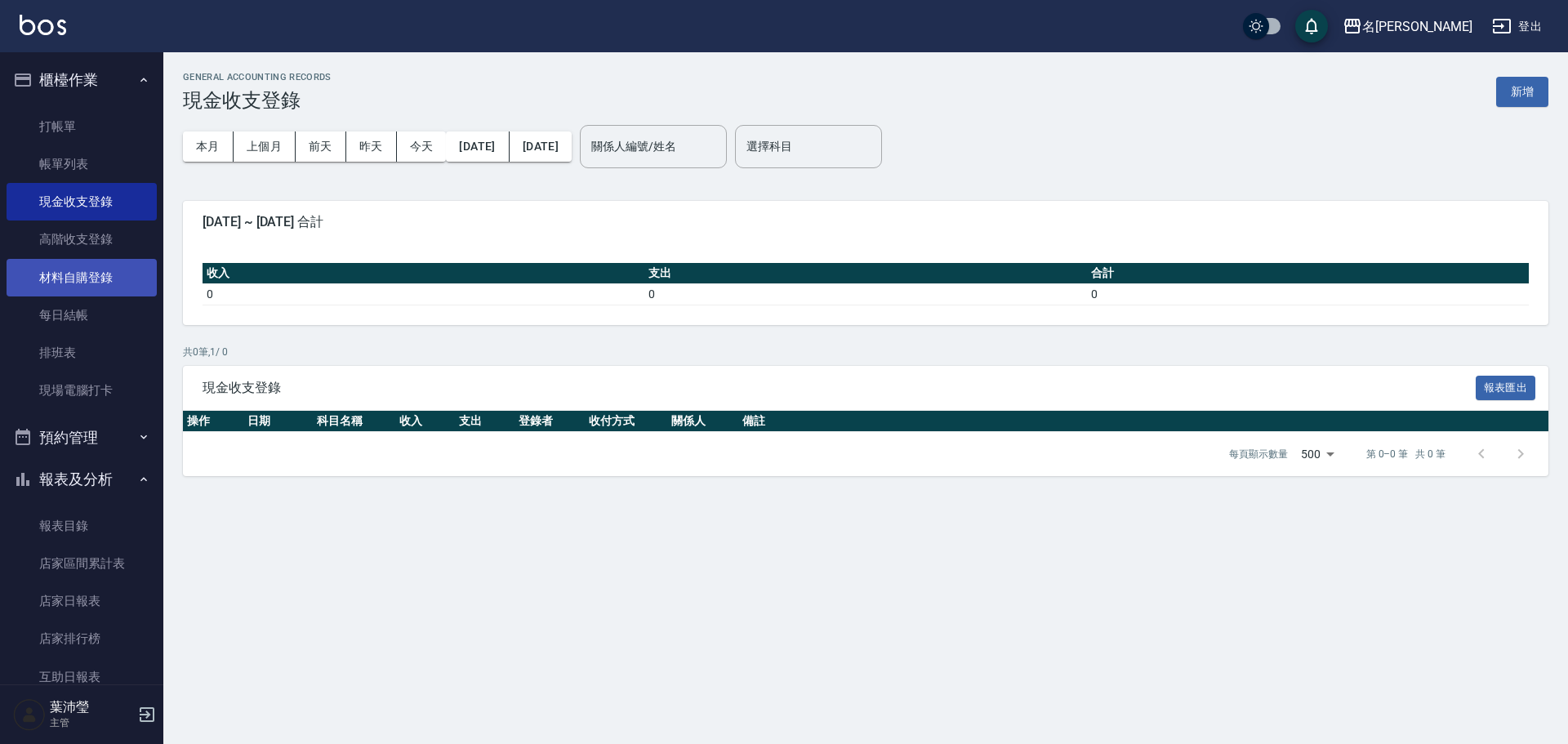
click at [128, 271] on link "材料自購登錄" at bounding box center [82, 277] width 150 height 37
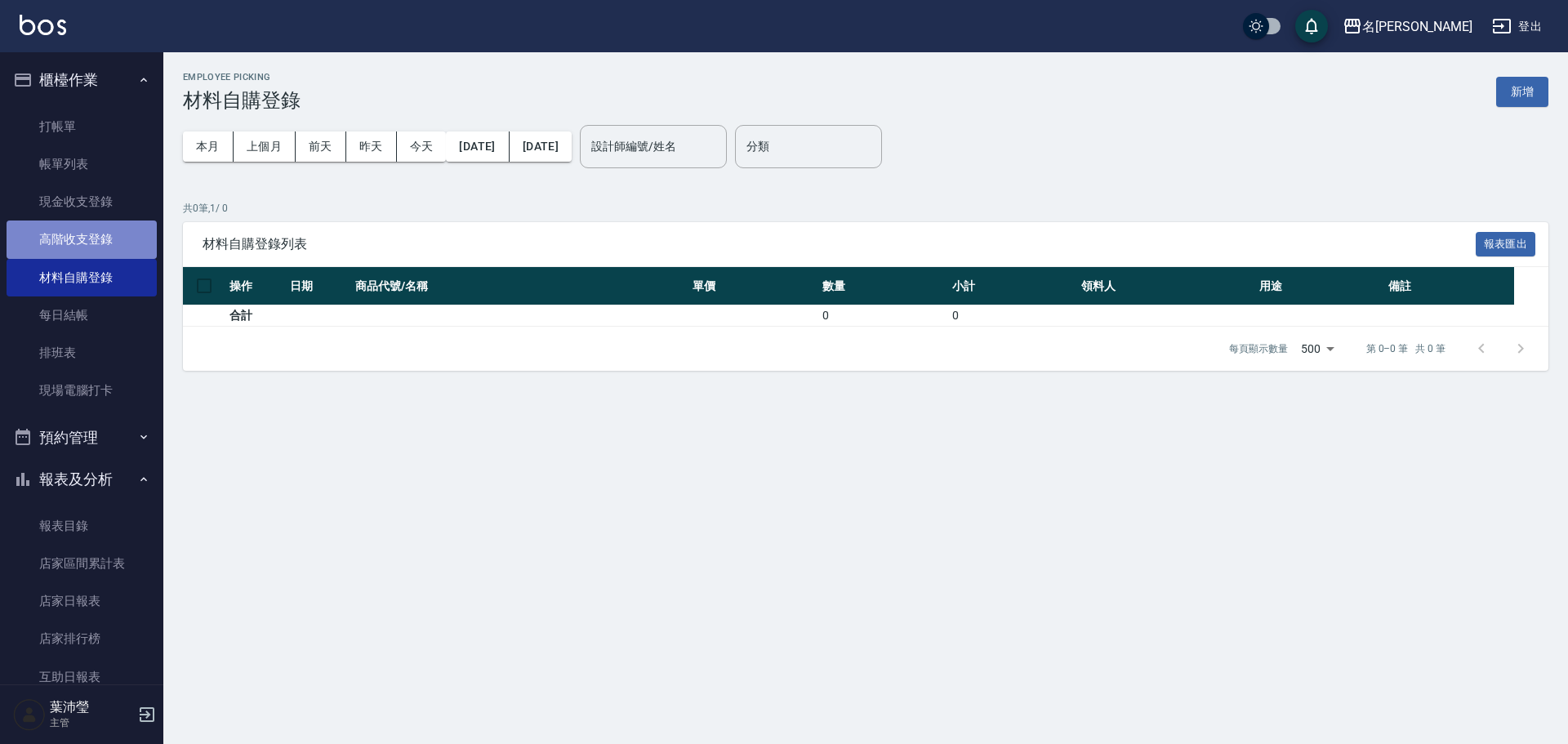
click at [111, 248] on link "高階收支登錄" at bounding box center [82, 239] width 150 height 37
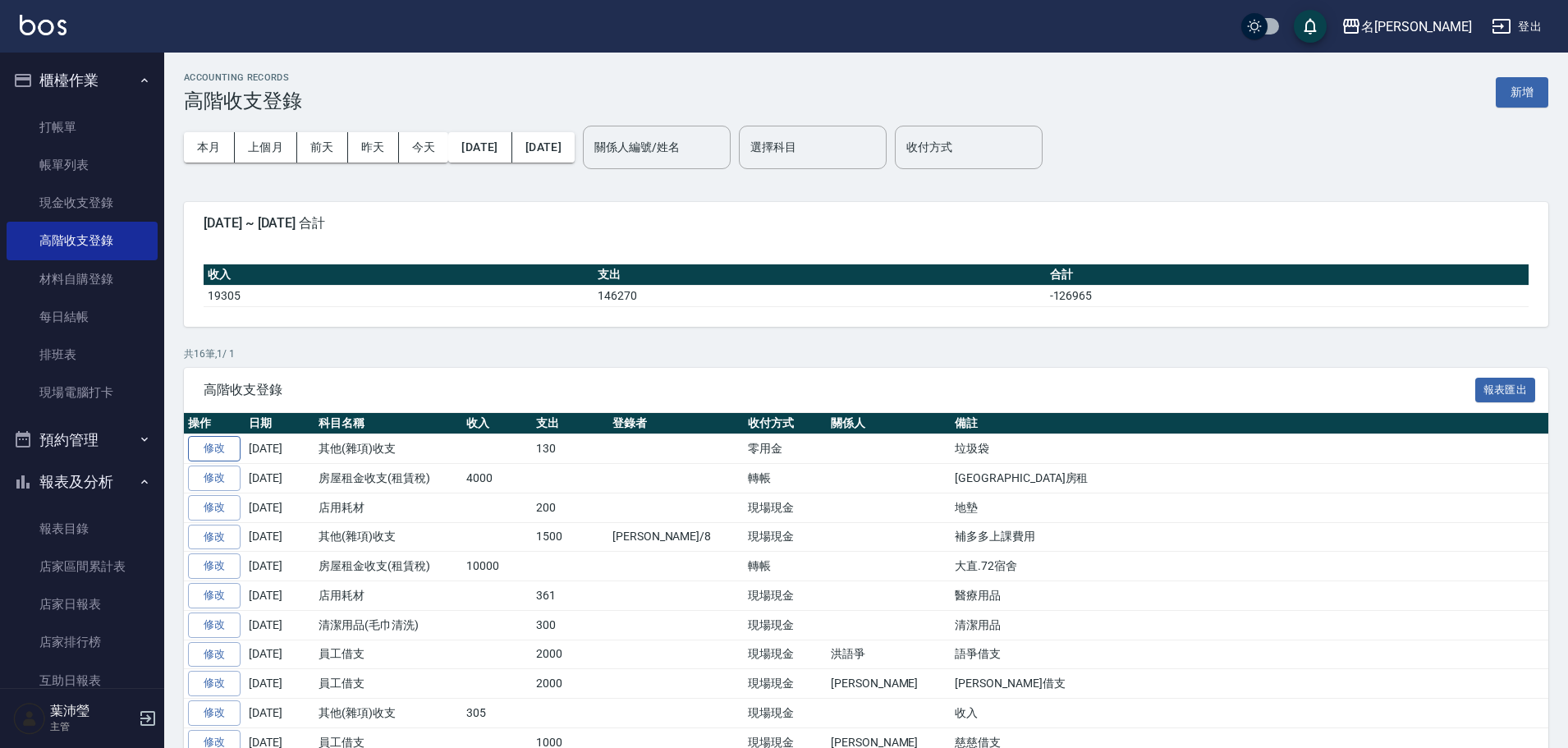
click at [214, 442] on link "修改" at bounding box center [213, 448] width 52 height 26
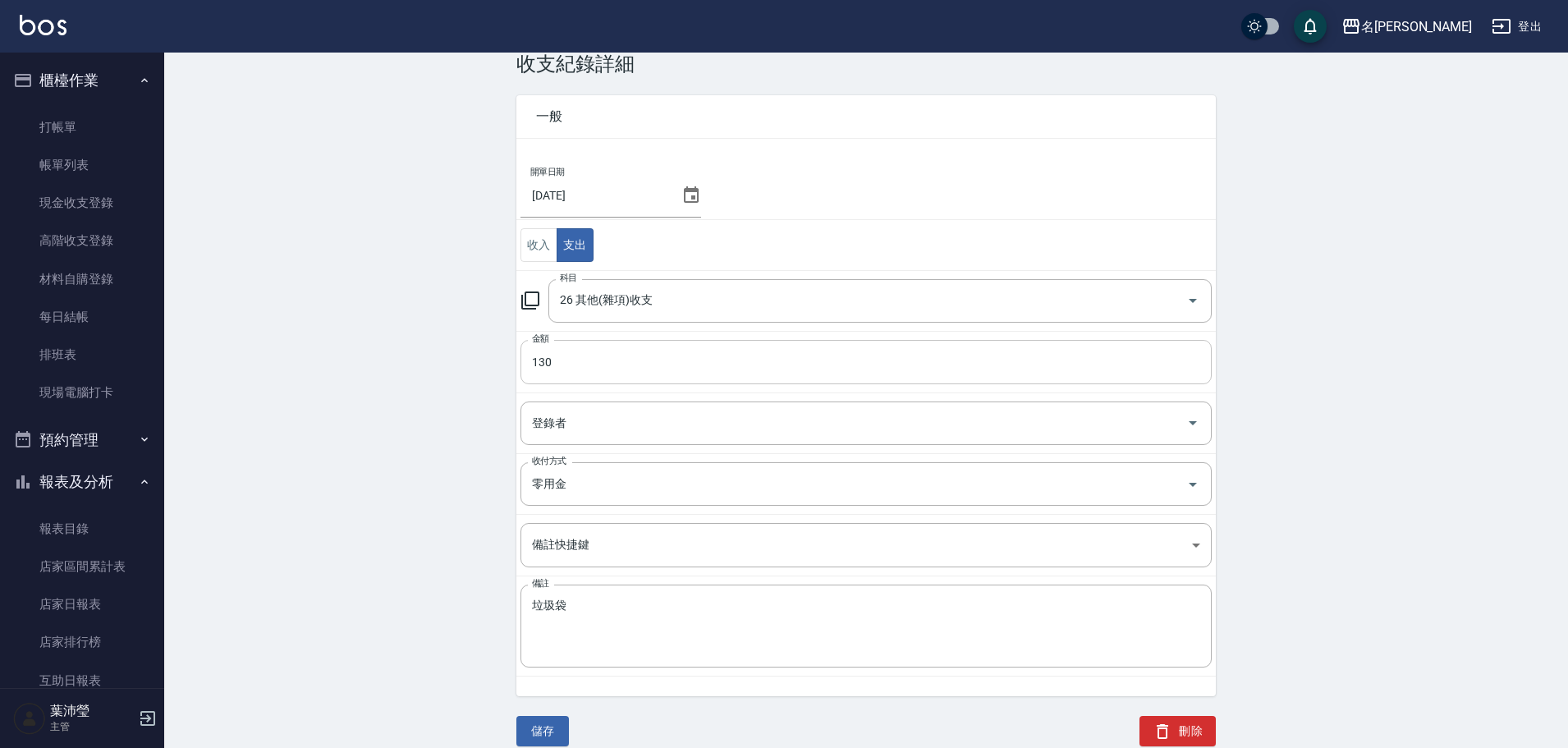
scroll to position [55, 0]
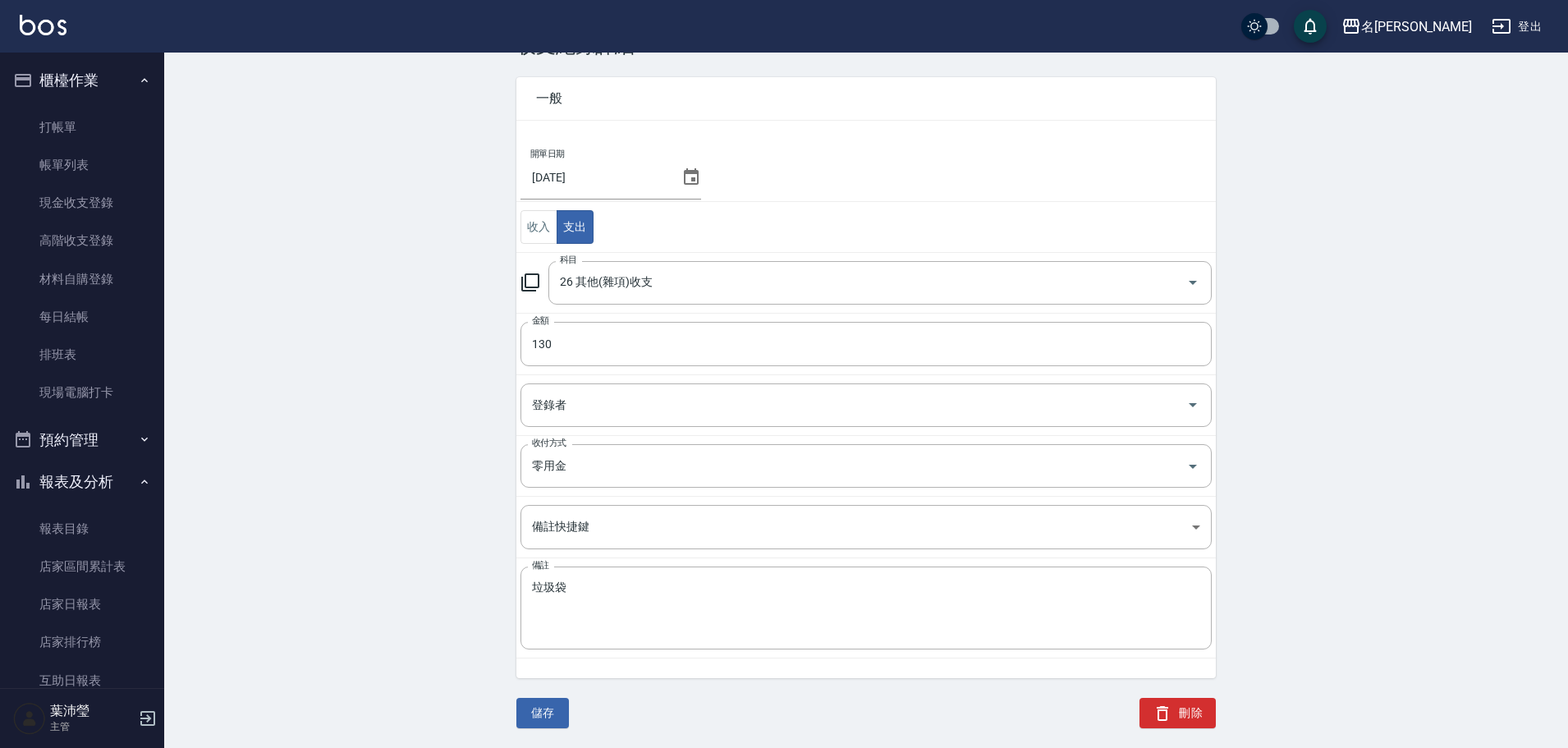
click at [1167, 702] on button "刪除" at bounding box center [1177, 712] width 76 height 31
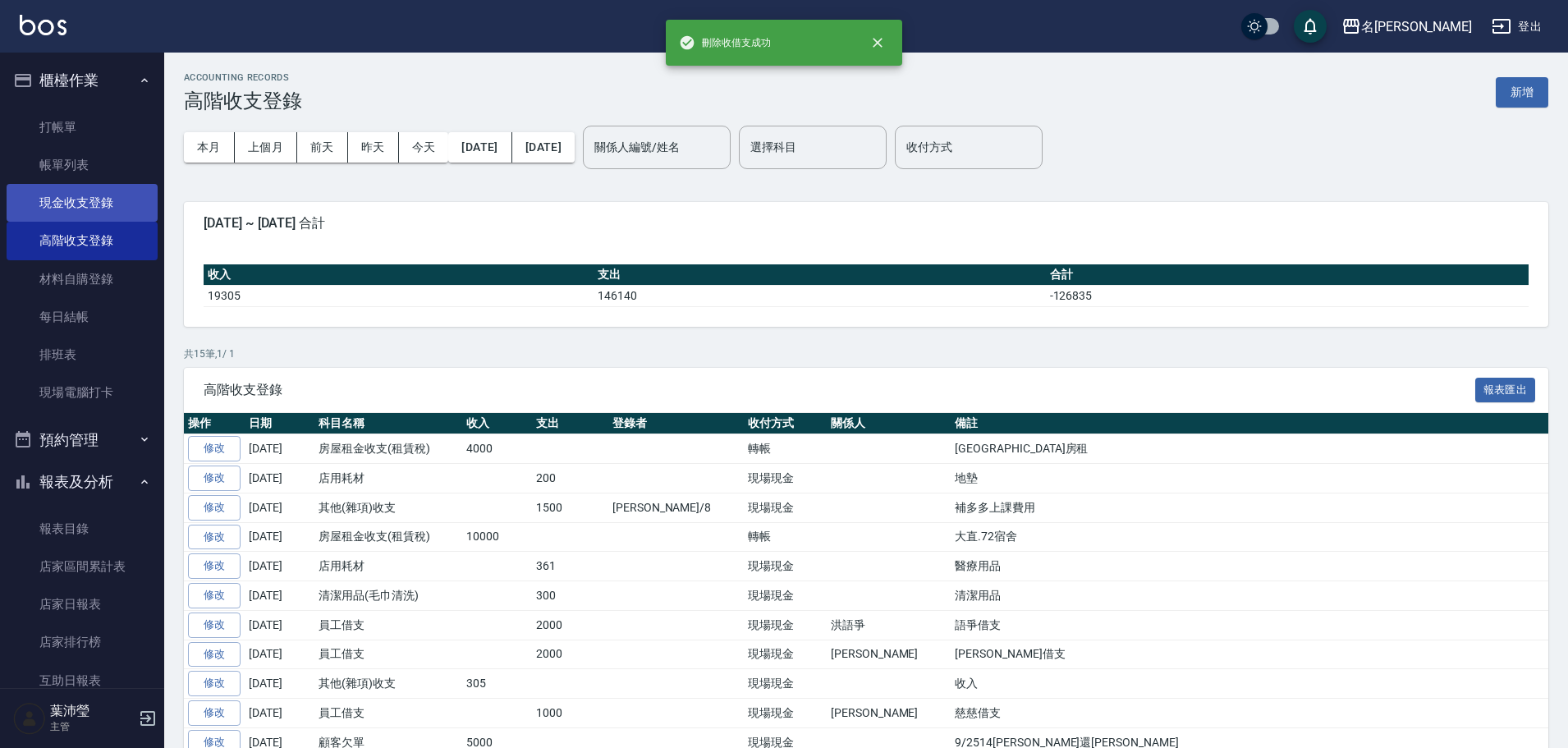
drag, startPoint x: 103, startPoint y: 213, endPoint x: 113, endPoint y: 210, distance: 10.4
click at [103, 213] on link "現金收支登錄" at bounding box center [82, 202] width 151 height 37
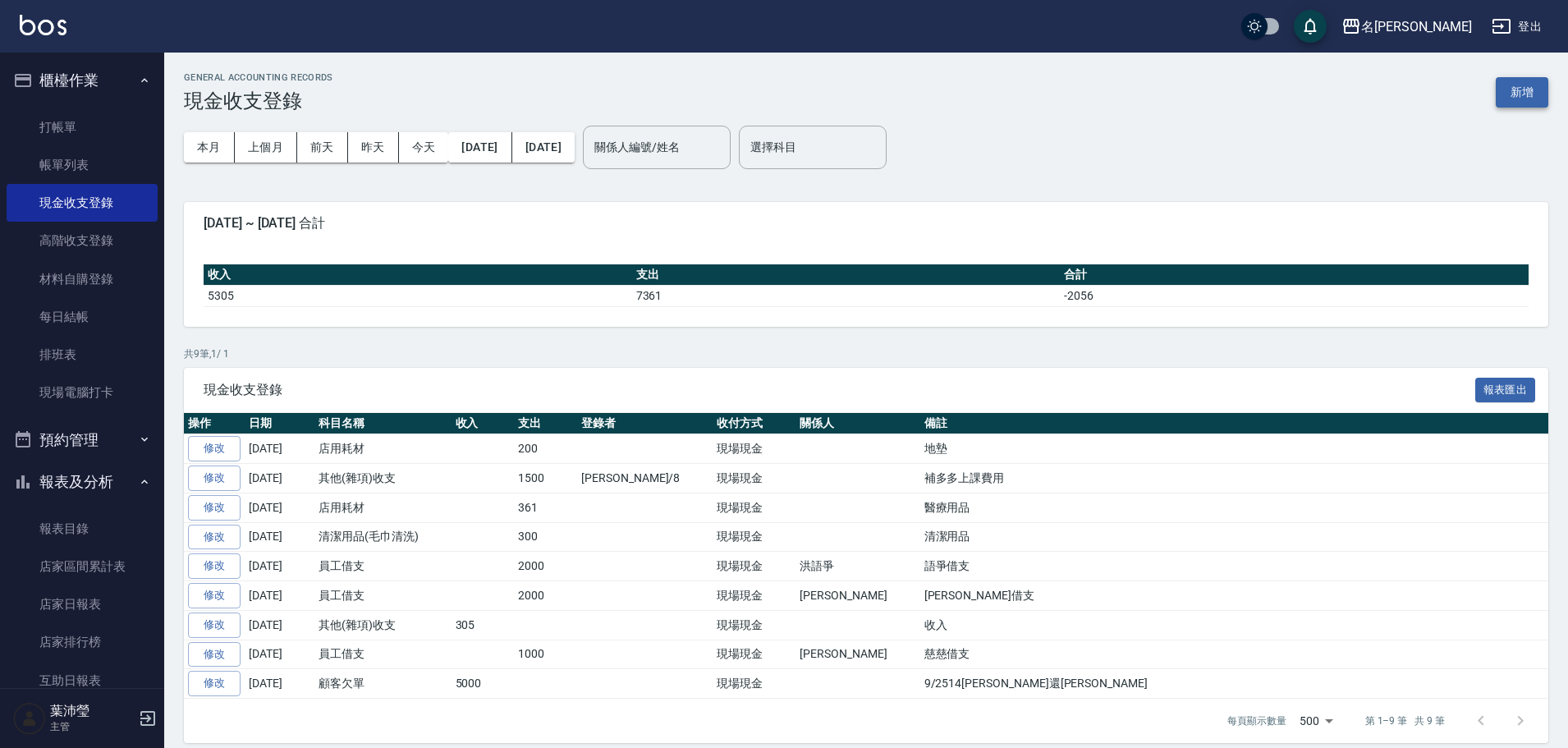
click at [1518, 87] on button "新增" at bounding box center [1522, 92] width 52 height 31
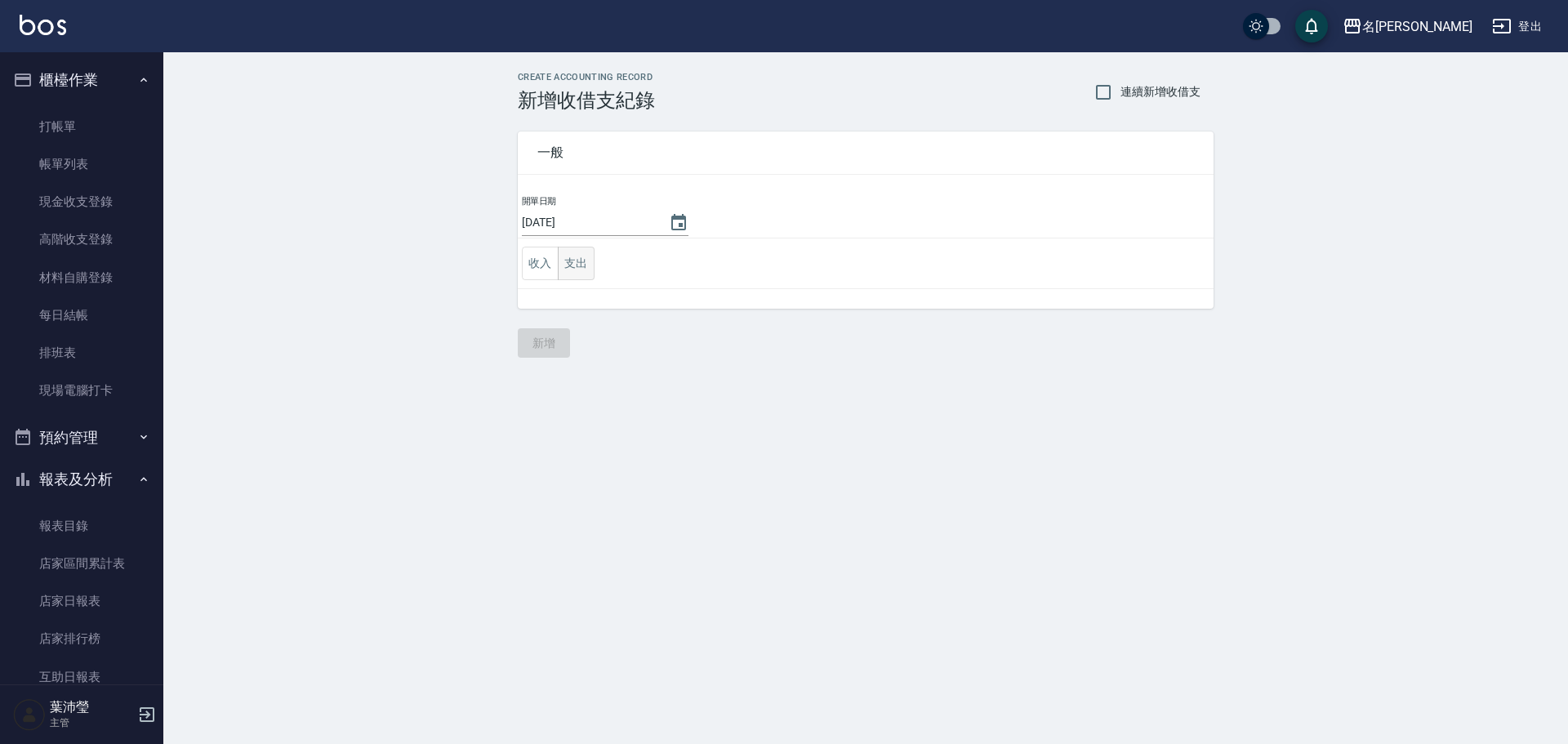
drag, startPoint x: 581, startPoint y: 263, endPoint x: 593, endPoint y: 268, distance: 13.0
click at [581, 263] on button "支出" at bounding box center [576, 263] width 36 height 34
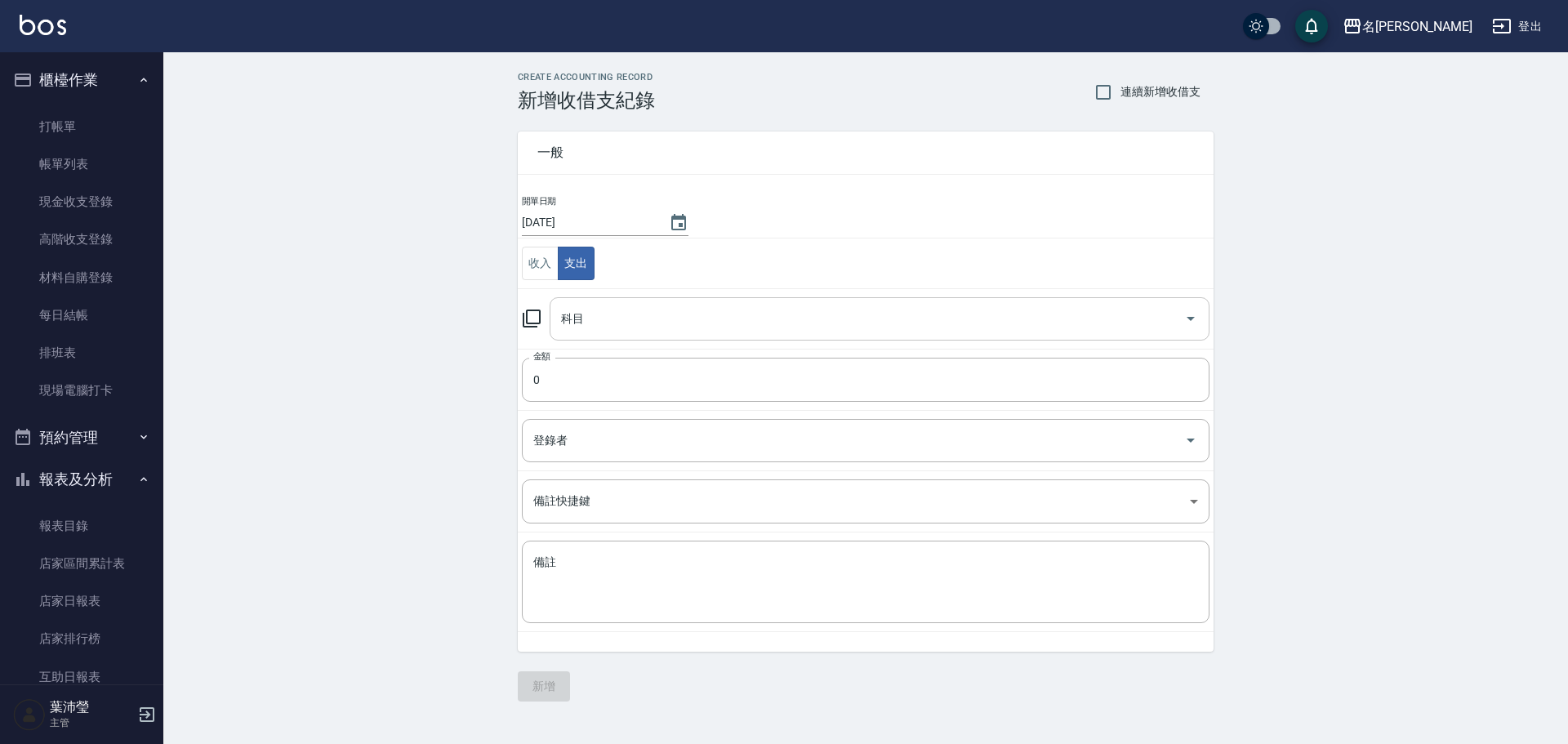
click at [660, 327] on input "科目" at bounding box center [866, 319] width 620 height 29
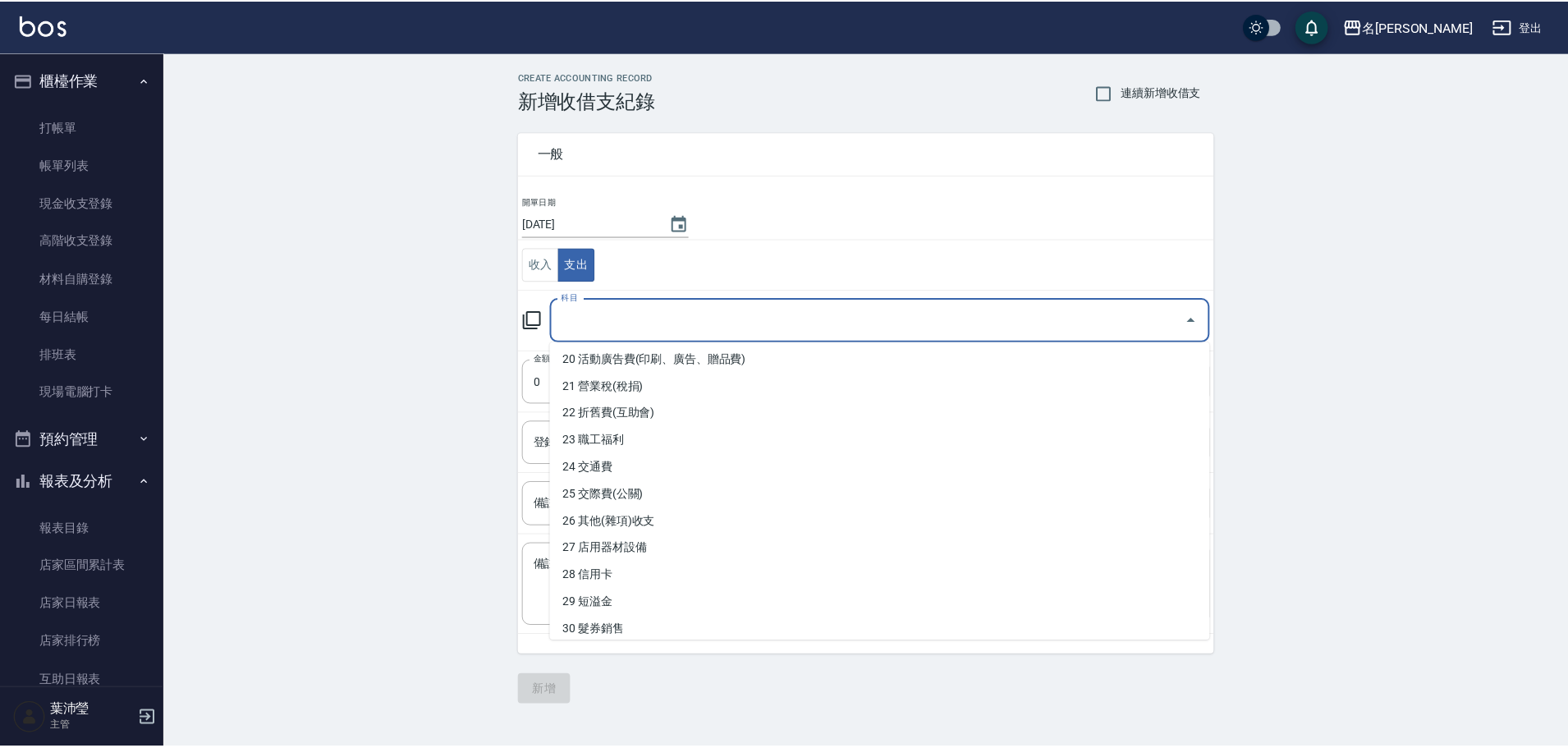
scroll to position [574, 0]
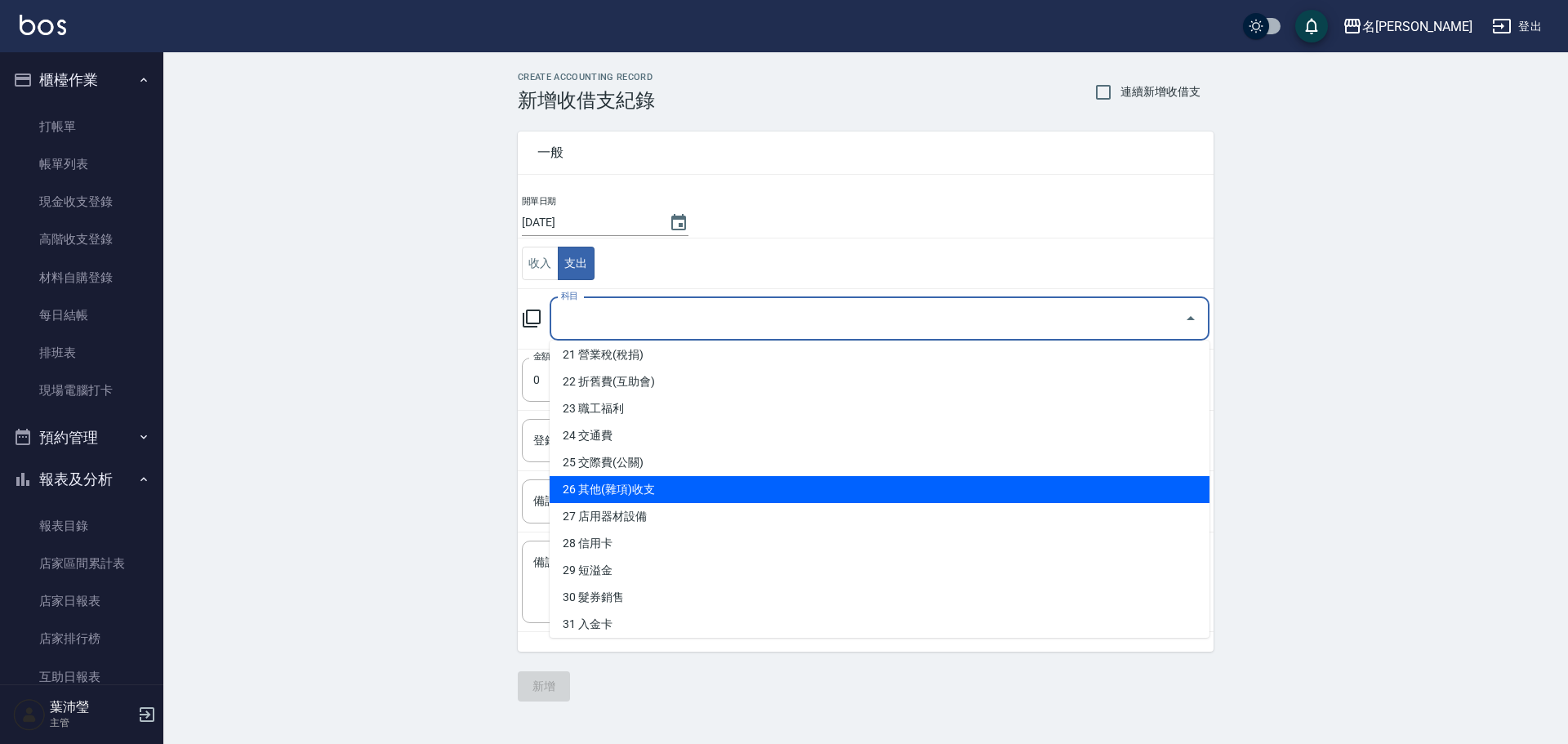
click at [722, 489] on li "26 其他(雜項)收支" at bounding box center [879, 489] width 660 height 27
type input "26 其他(雜項)收支"
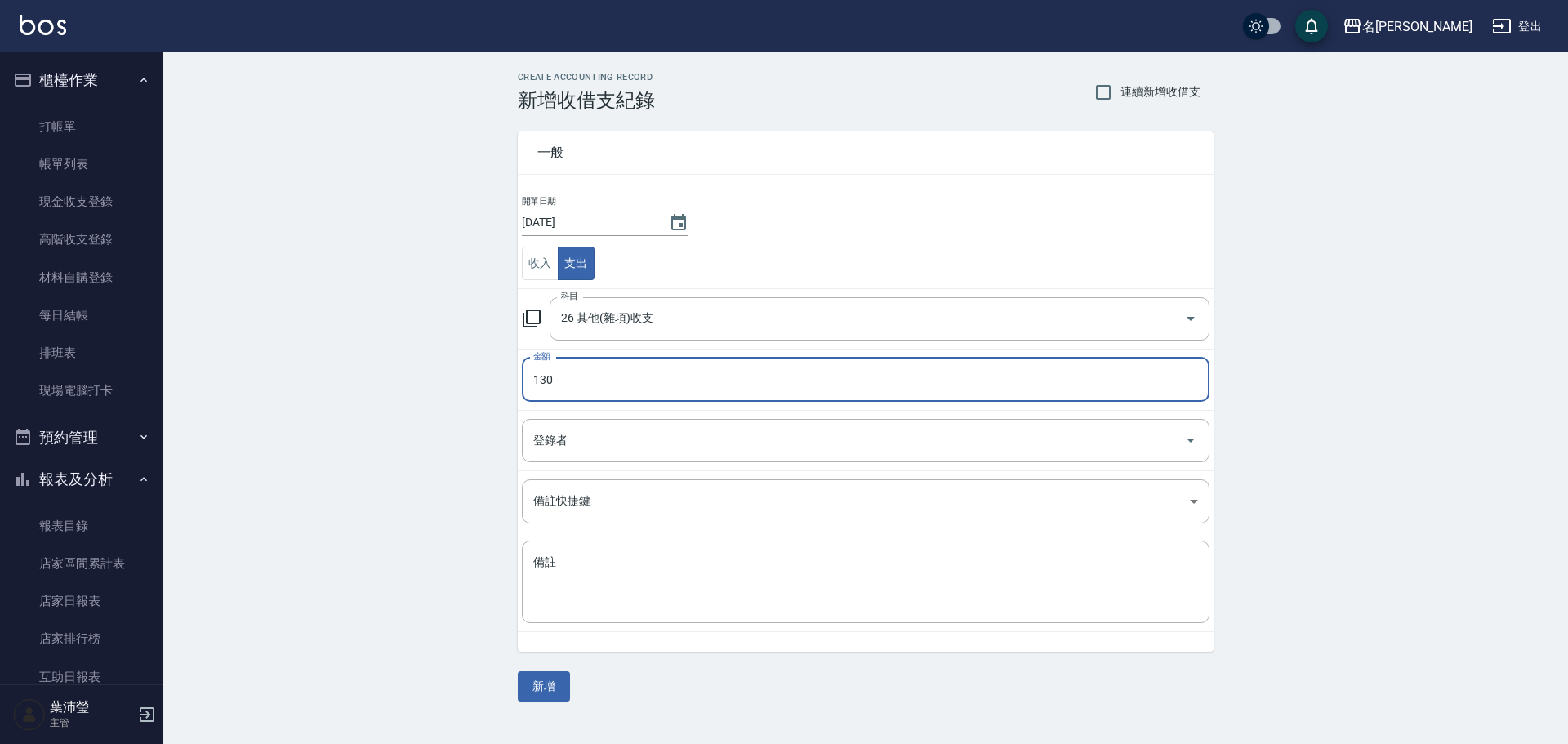
type input "130"
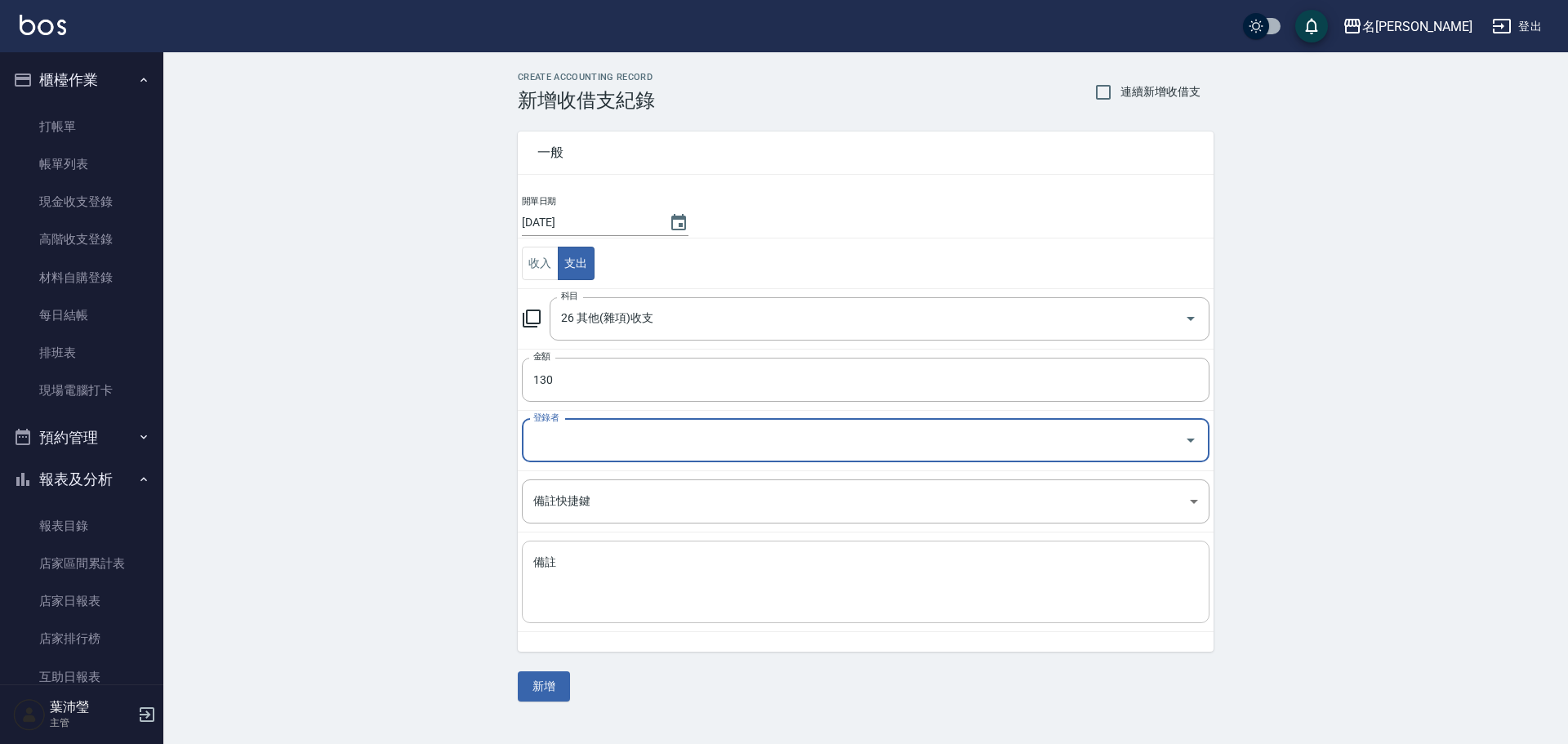
click at [630, 551] on div "x 備註" at bounding box center [865, 582] width 688 height 83
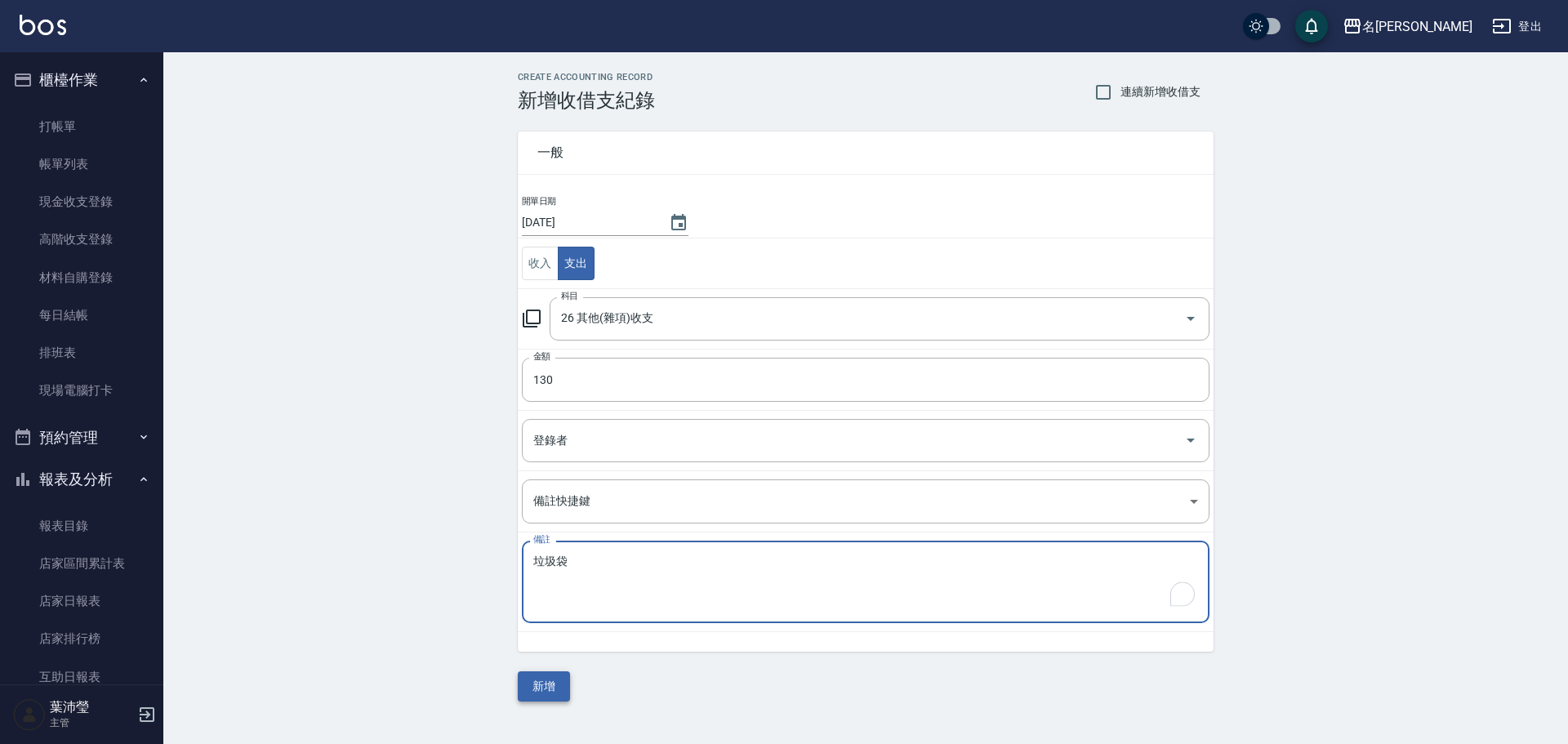
type textarea "垃圾袋"
click at [569, 689] on div "一般 開單日期 2025/10/10 收入 支出 科目 26 其他(雜項)收支 科目 金額 130 金額 登錄者 登錄者 備註快捷鍵 ​ 備註快捷鍵 備註 垃…" at bounding box center [865, 406] width 695 height 590
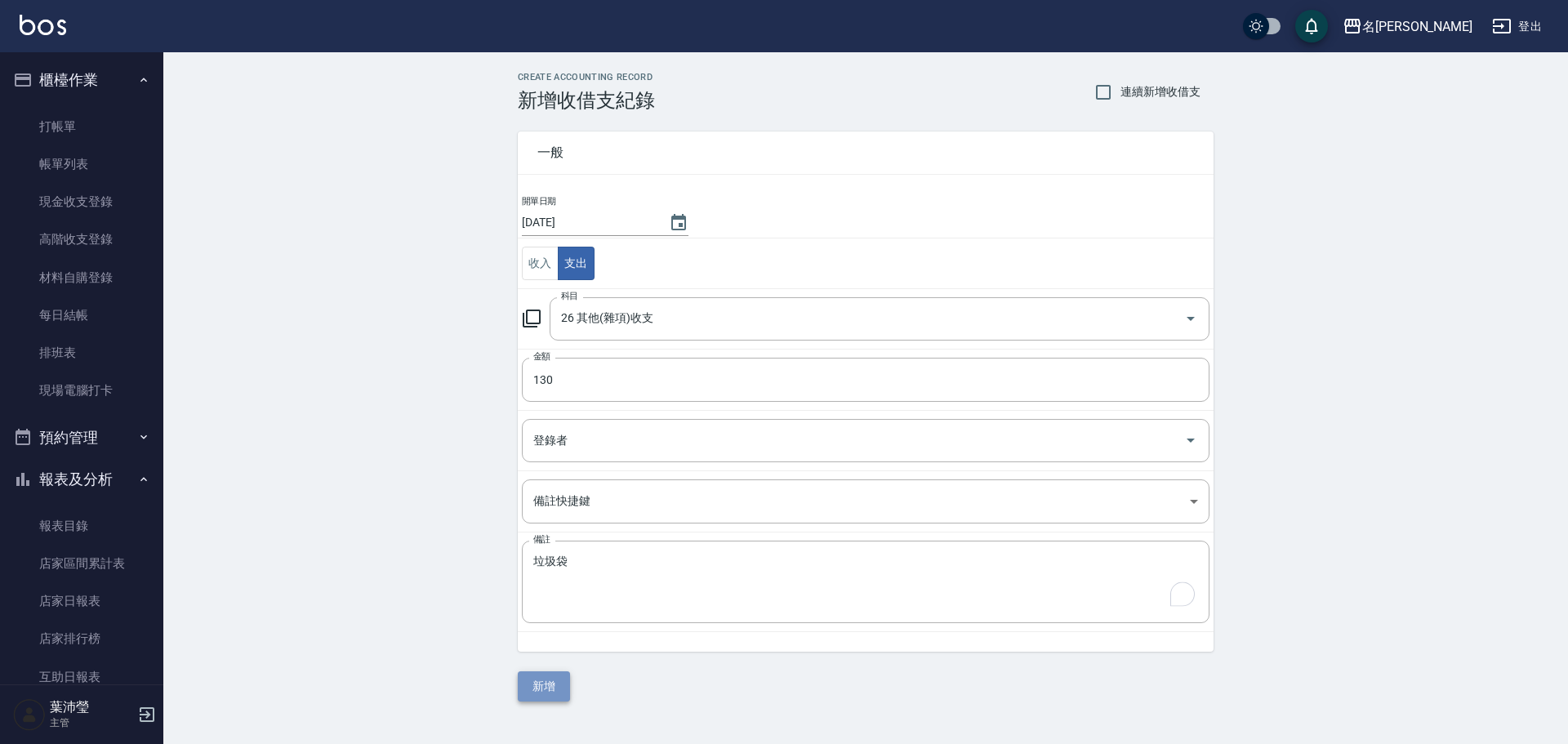
click at [564, 683] on button "新增" at bounding box center [543, 686] width 52 height 31
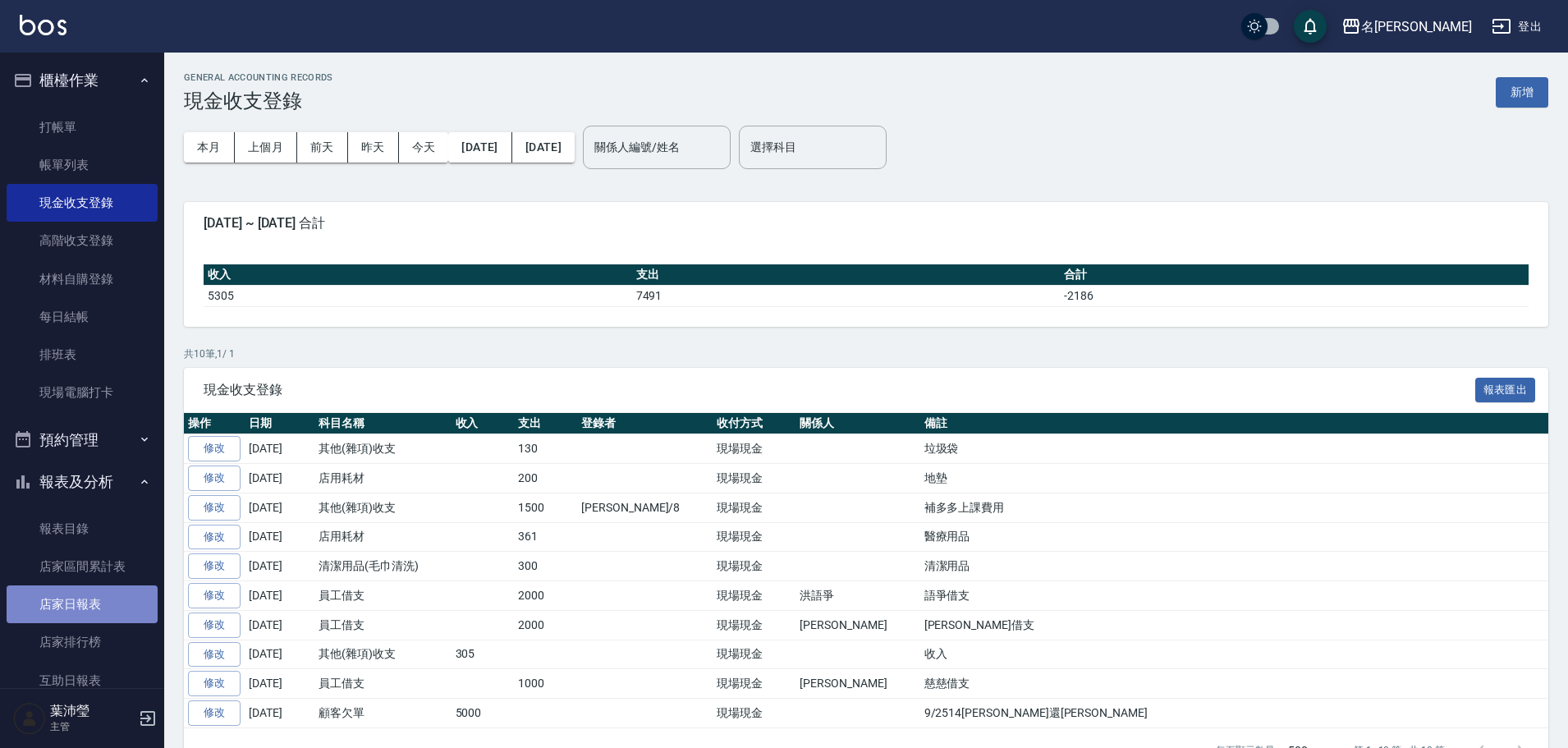
click at [94, 612] on link "店家日報表" at bounding box center [82, 604] width 151 height 37
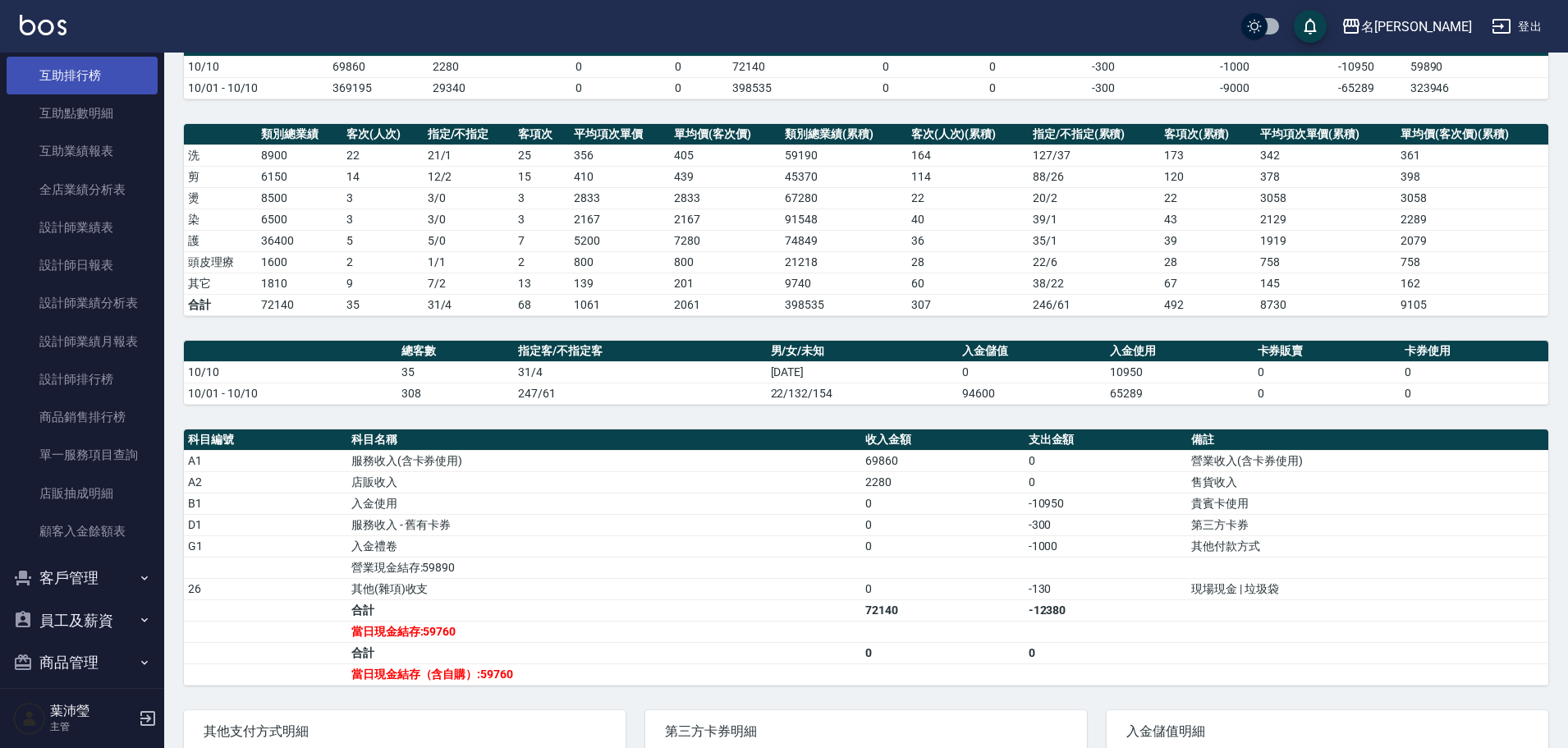
scroll to position [657, 0]
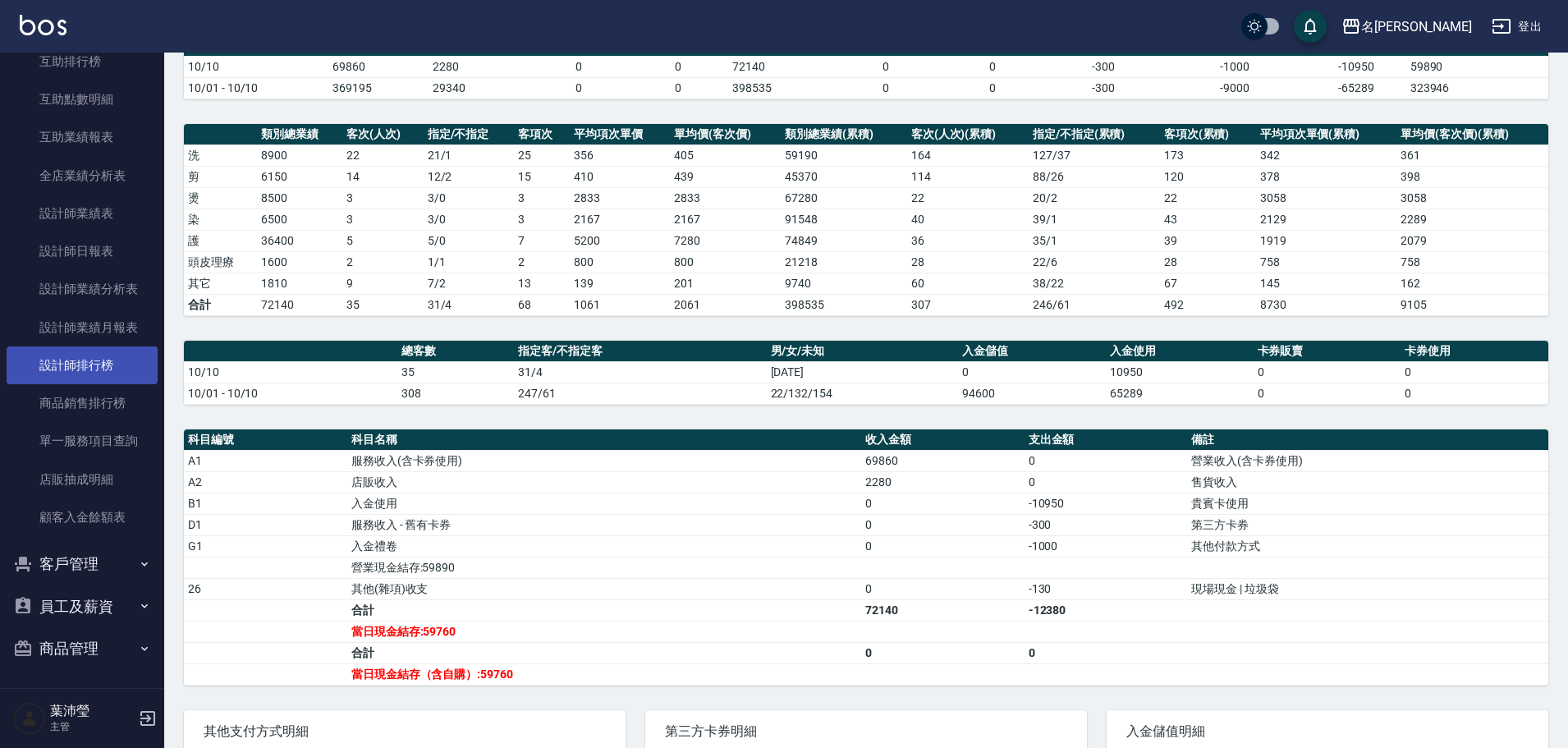
click at [85, 368] on link "設計師排行榜" at bounding box center [82, 364] width 151 height 37
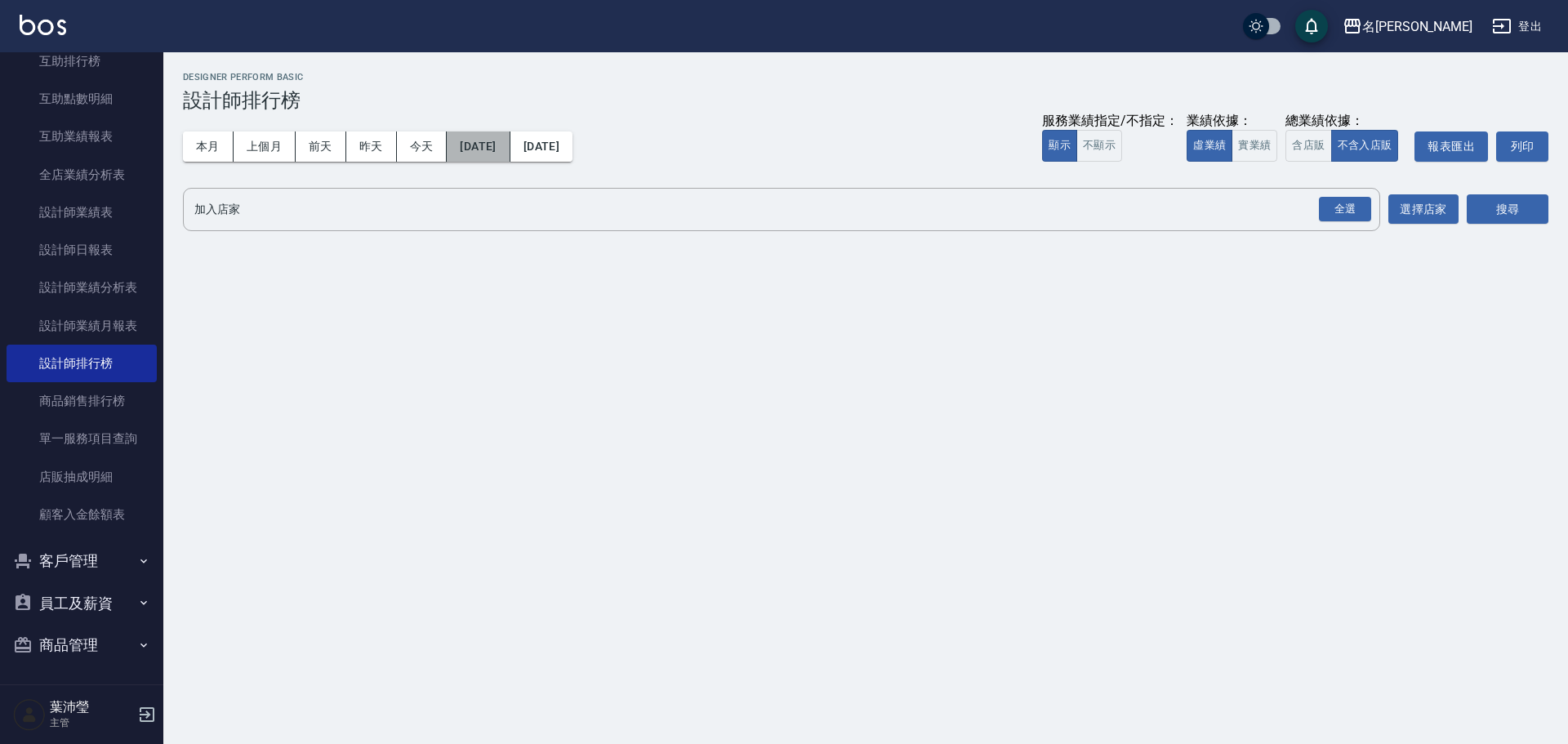
click at [509, 152] on button "[DATE]" at bounding box center [478, 146] width 63 height 31
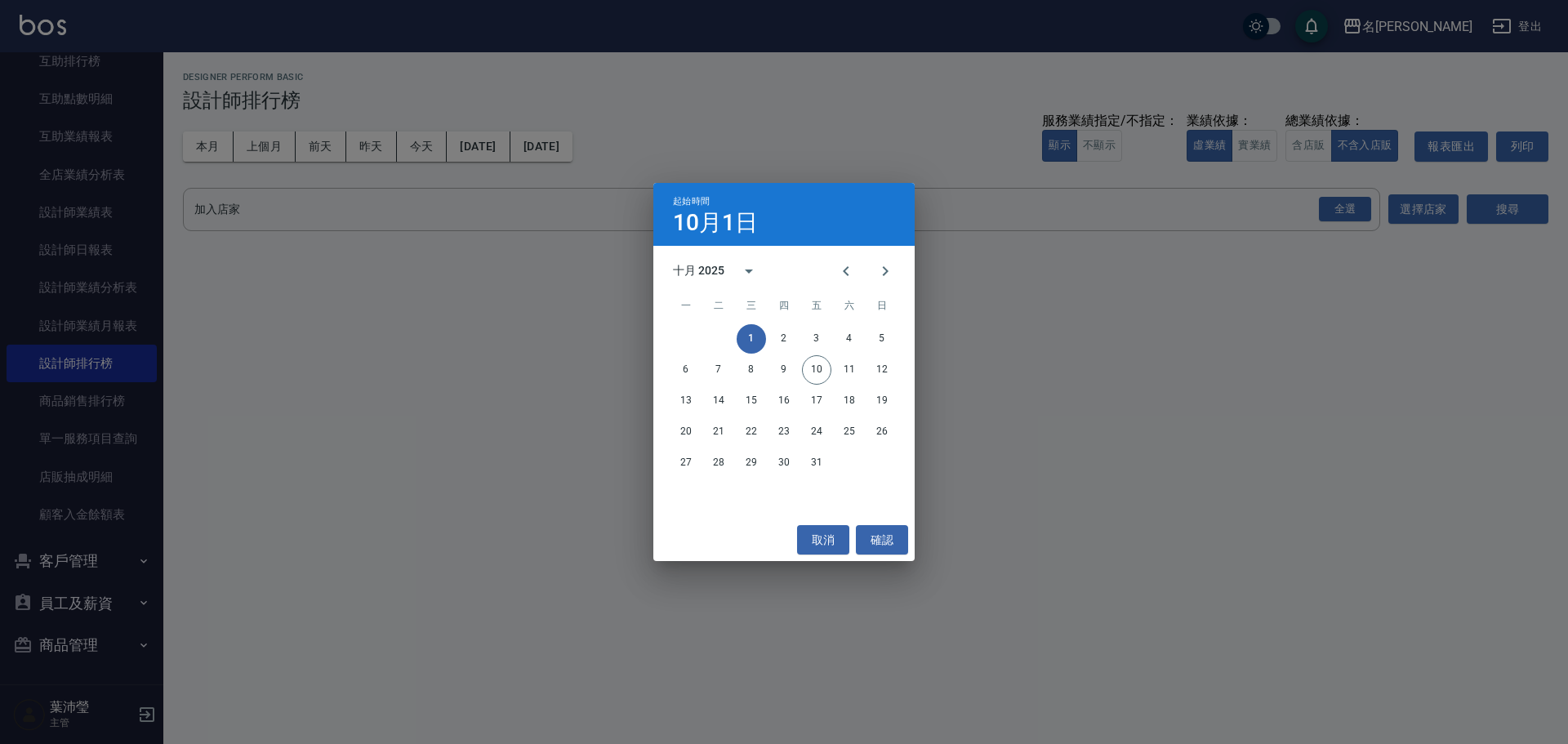
drag, startPoint x: 501, startPoint y: 217, endPoint x: 727, endPoint y: 371, distance: 273.5
click at [502, 219] on div "起始時間 10月1日 十月 2025 一 二 三 四 五 六 日 1 2 3 4 5 6 7 8 9 10 11 12 13 14 15 16 17 18 1…" at bounding box center [784, 372] width 1568 height 744
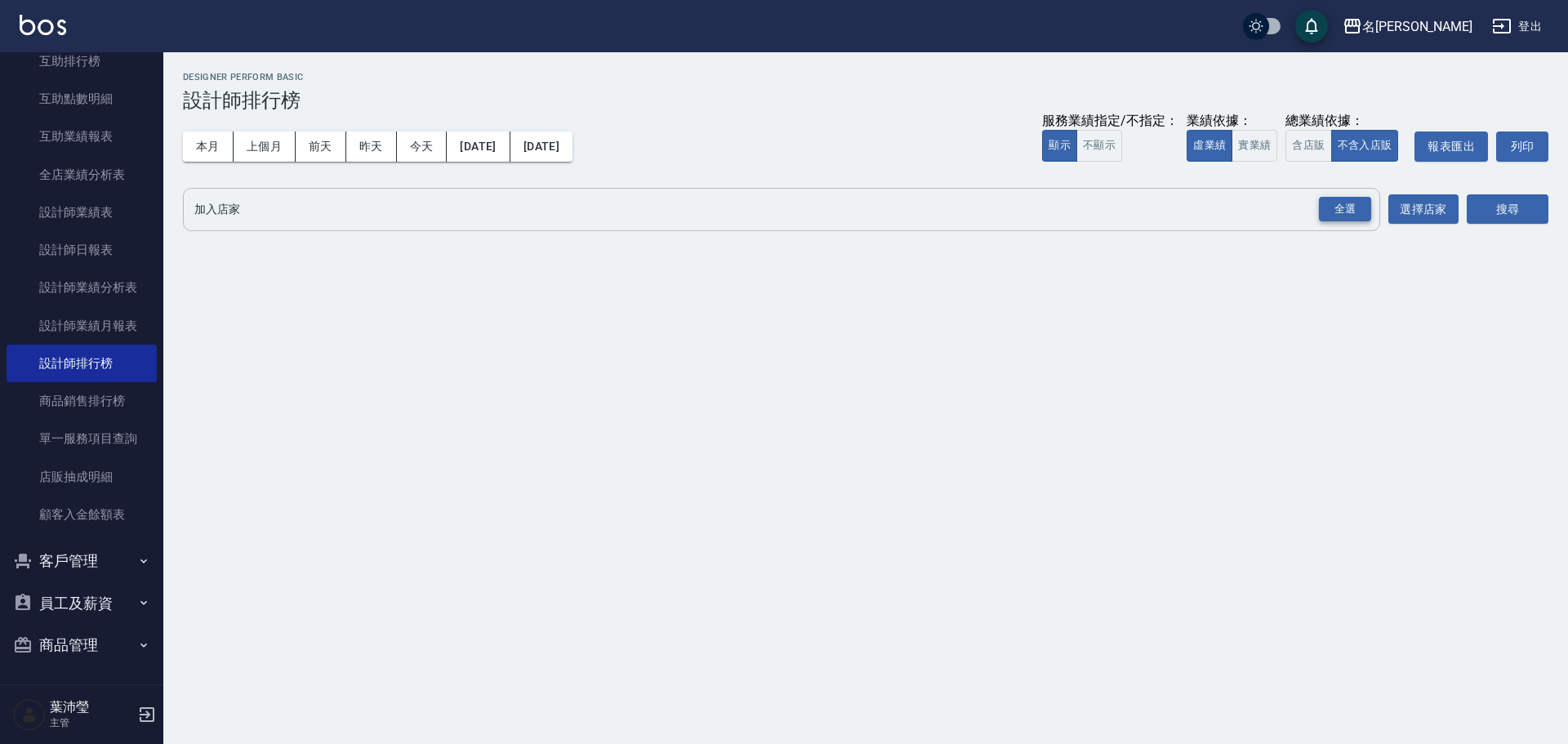
click at [1337, 207] on div "全選" at bounding box center [1344, 209] width 52 height 26
click at [1254, 146] on button "實業績" at bounding box center [1253, 145] width 45 height 32
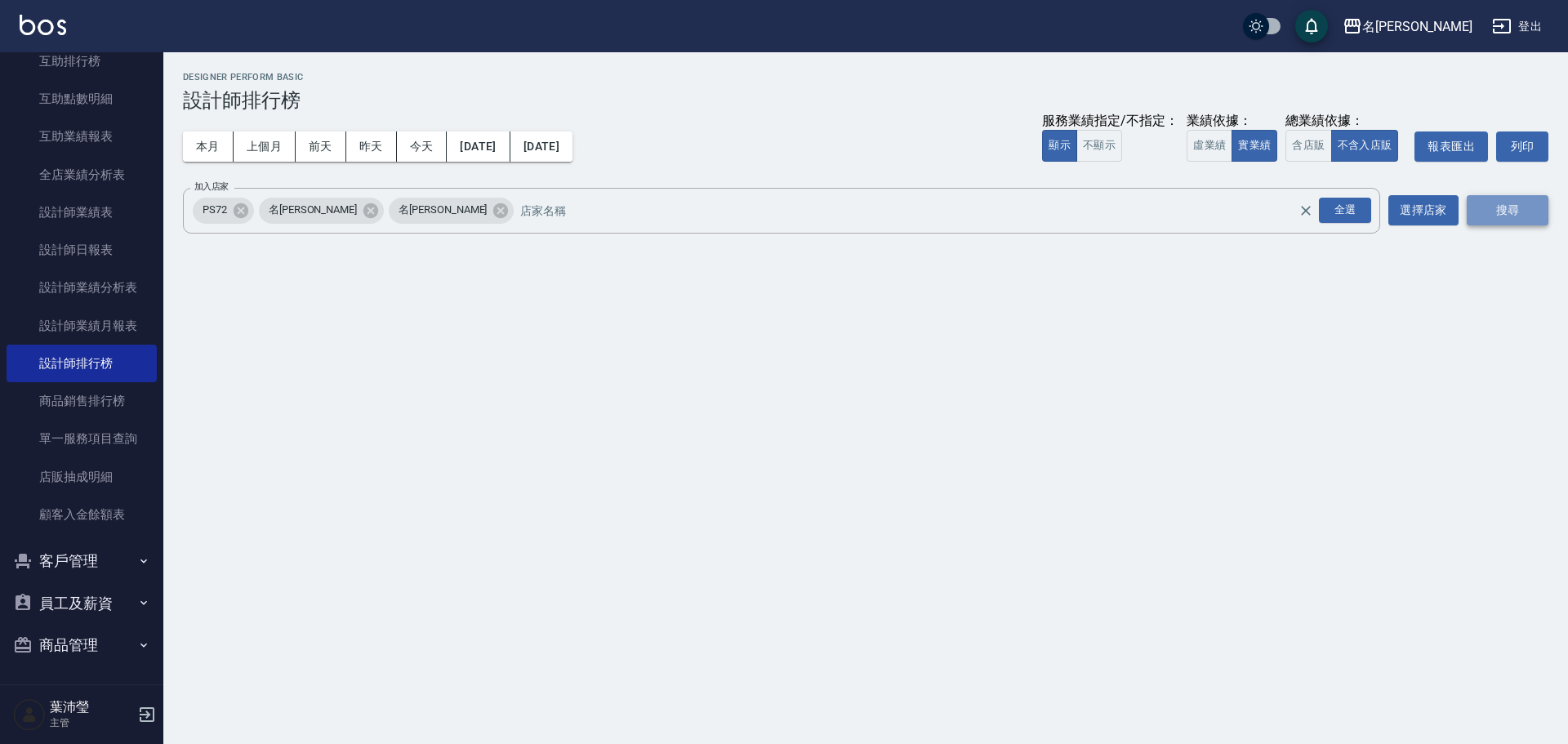
click at [1495, 212] on button "搜尋" at bounding box center [1507, 210] width 82 height 31
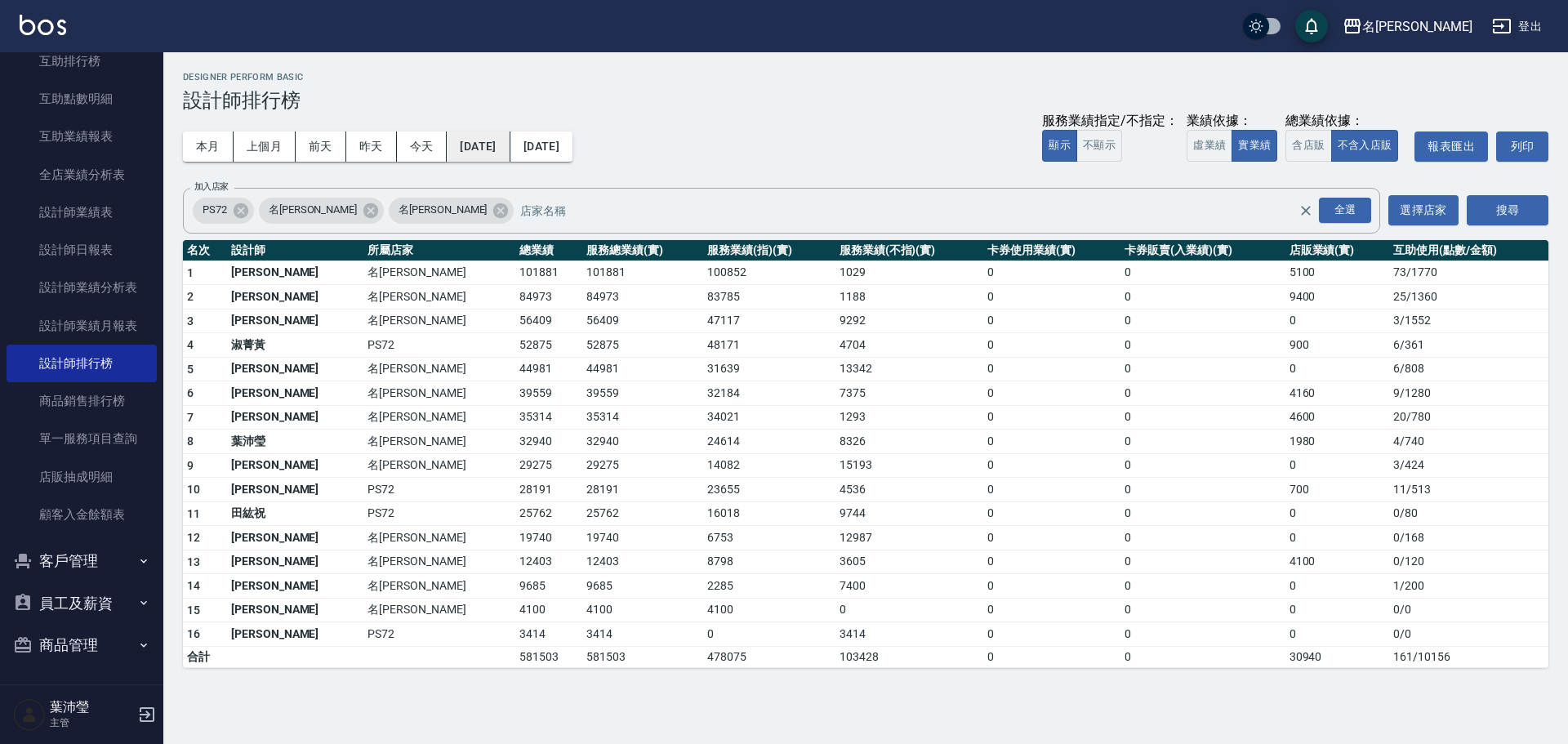
click at [500, 139] on button "[DATE]" at bounding box center [478, 146] width 63 height 31
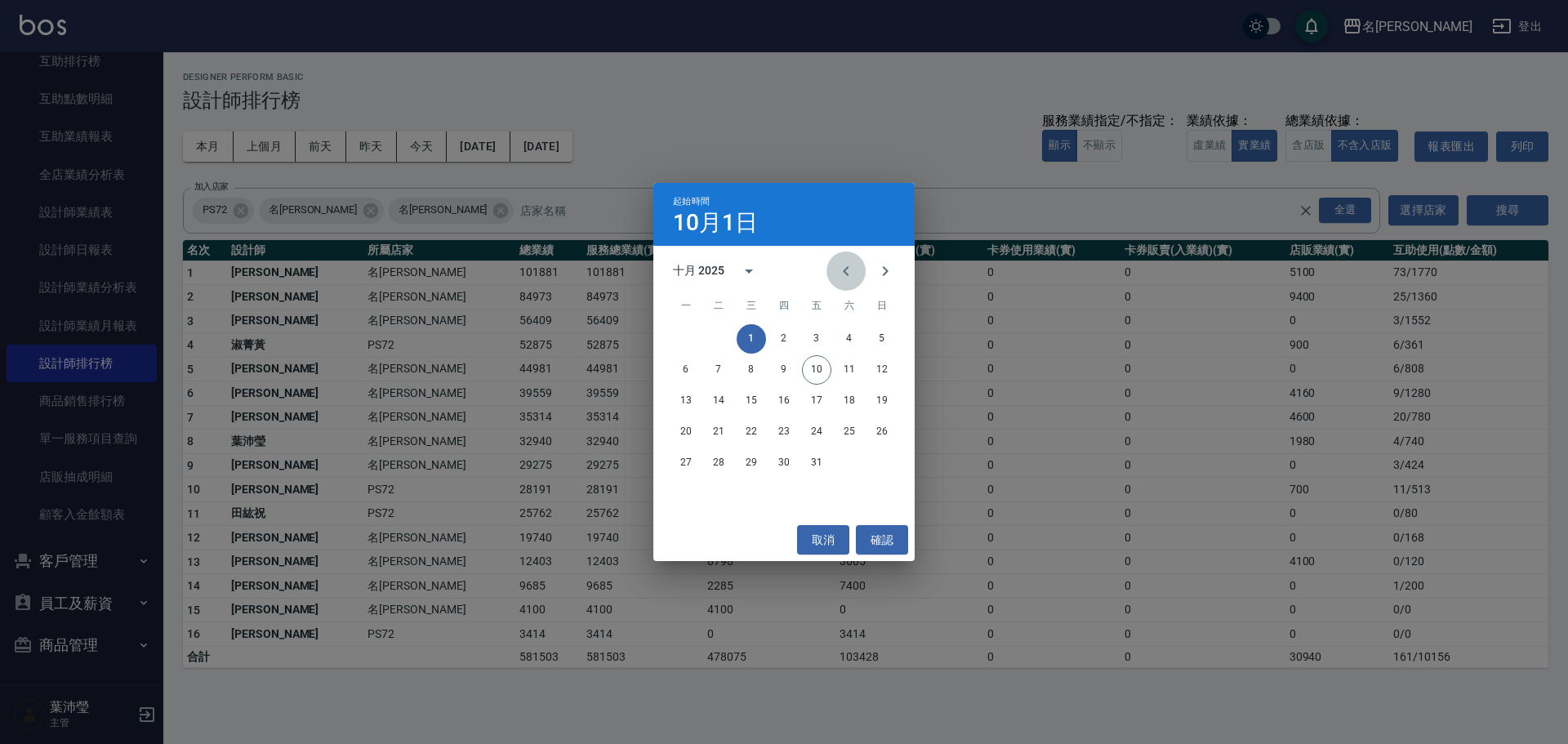
click at [846, 263] on icon "Previous month" at bounding box center [846, 271] width 20 height 20
click at [843, 403] on button "20" at bounding box center [850, 401] width 30 height 30
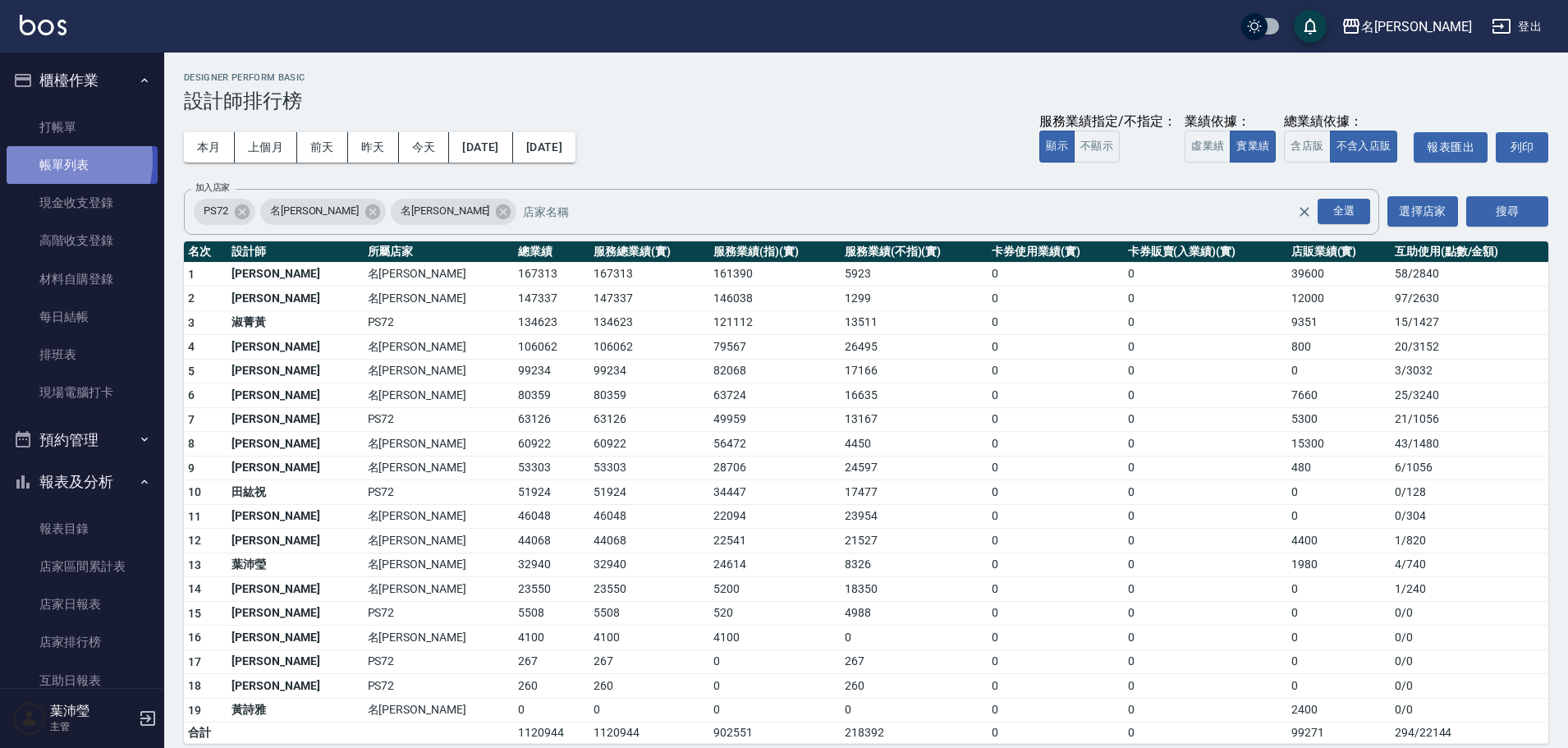
click at [50, 161] on link "帳單列表" at bounding box center [82, 164] width 151 height 37
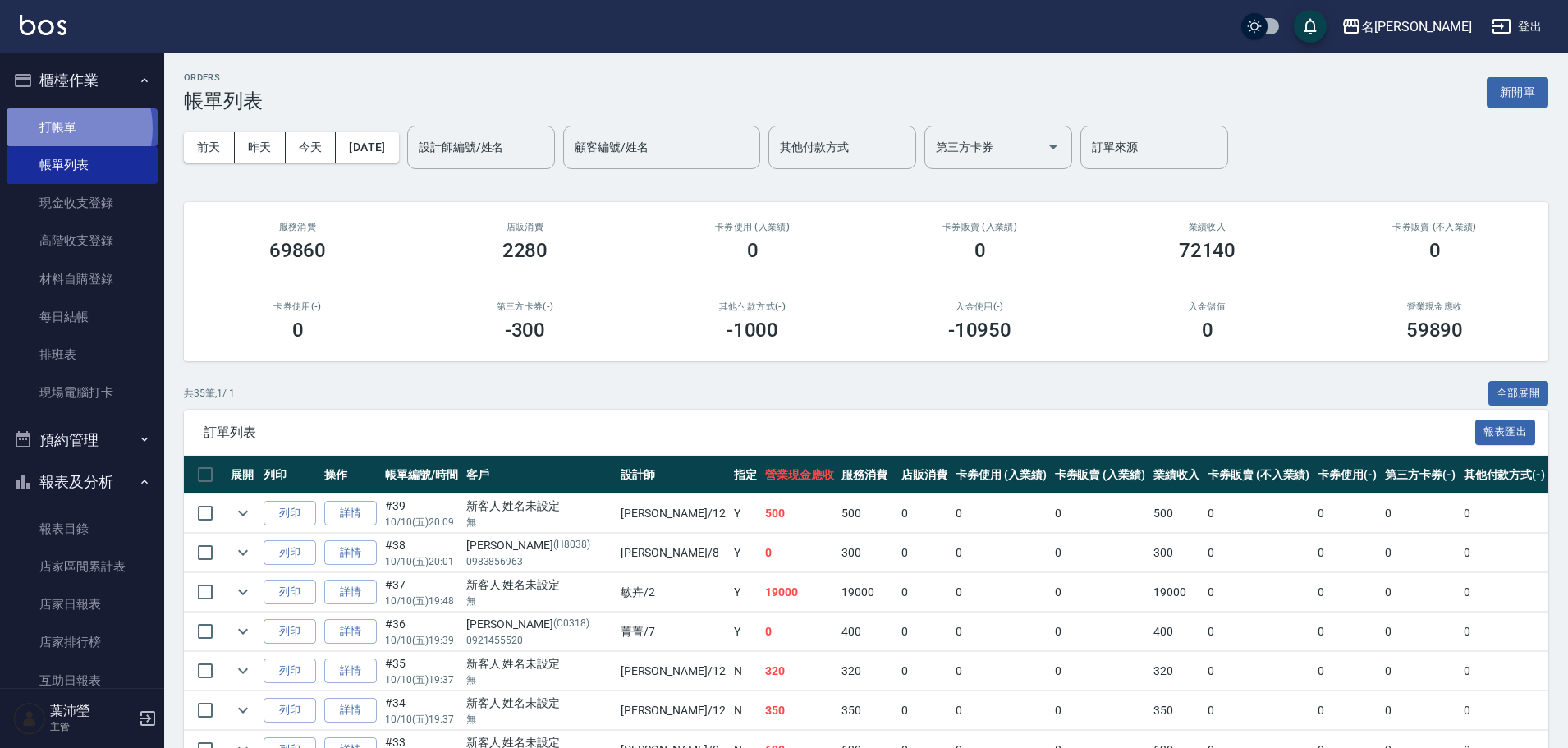
click at [56, 127] on link "打帳單" at bounding box center [82, 127] width 151 height 37
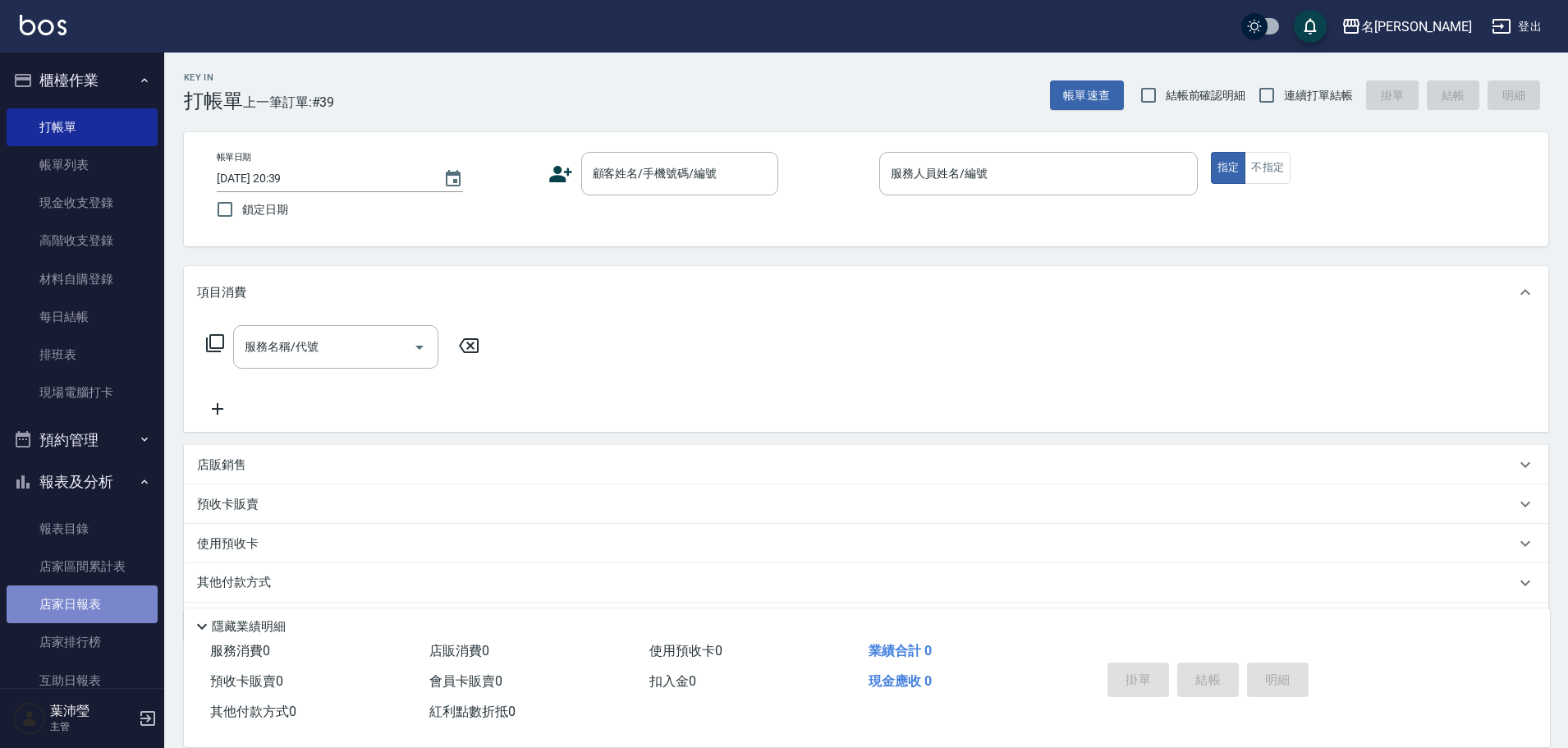
click at [94, 612] on link "店家日報表" at bounding box center [82, 604] width 151 height 37
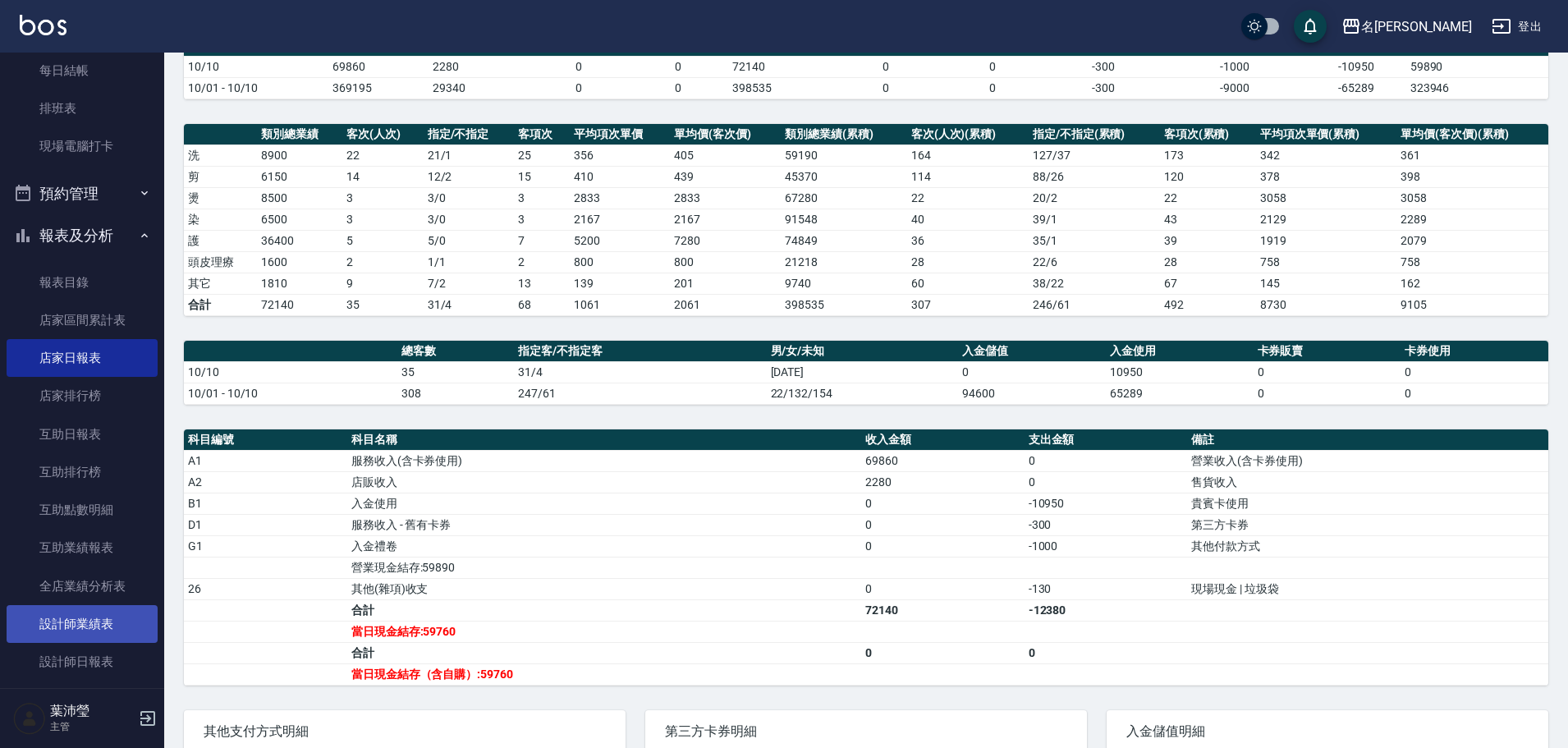
scroll to position [410, 0]
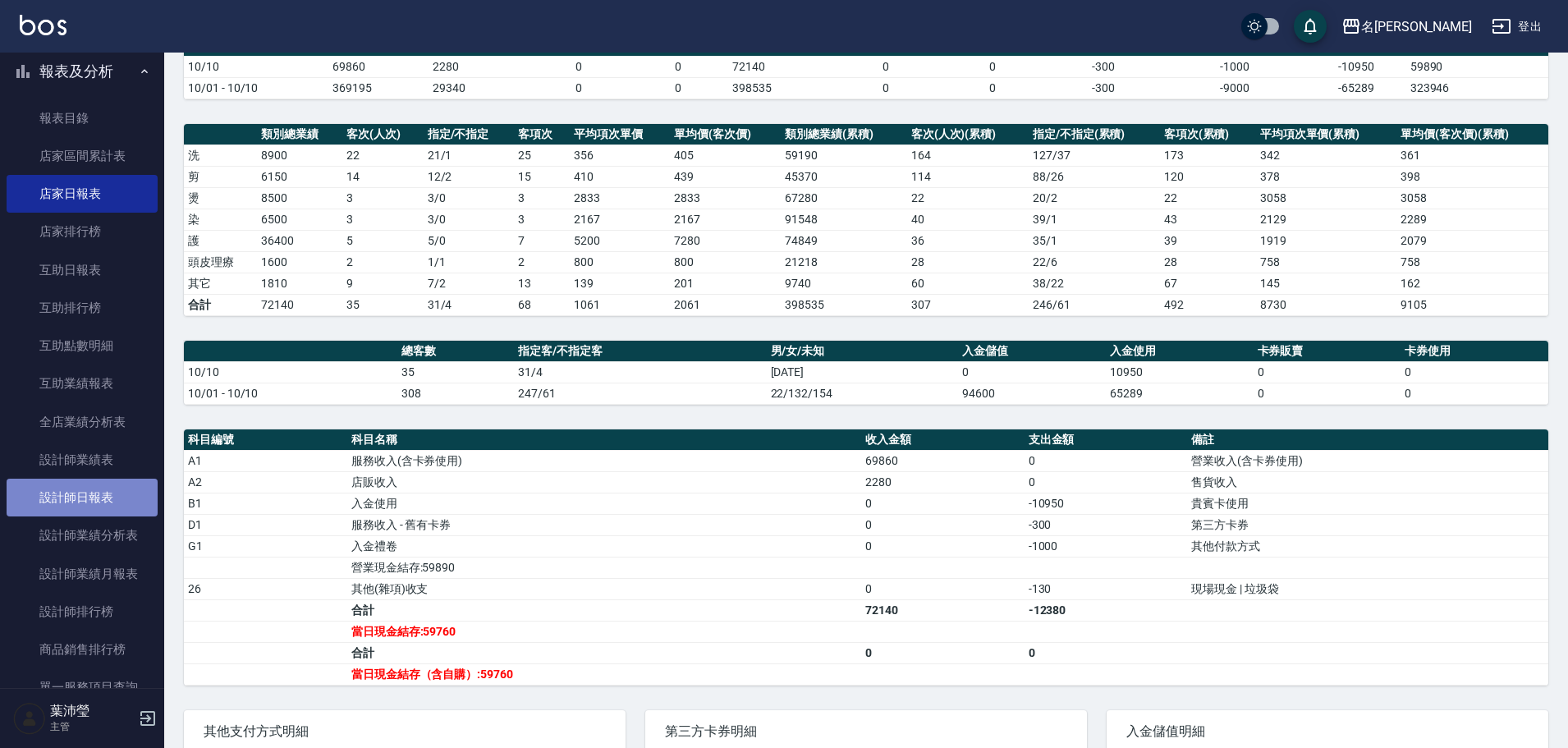
click at [127, 503] on link "設計師日報表" at bounding box center [82, 496] width 151 height 37
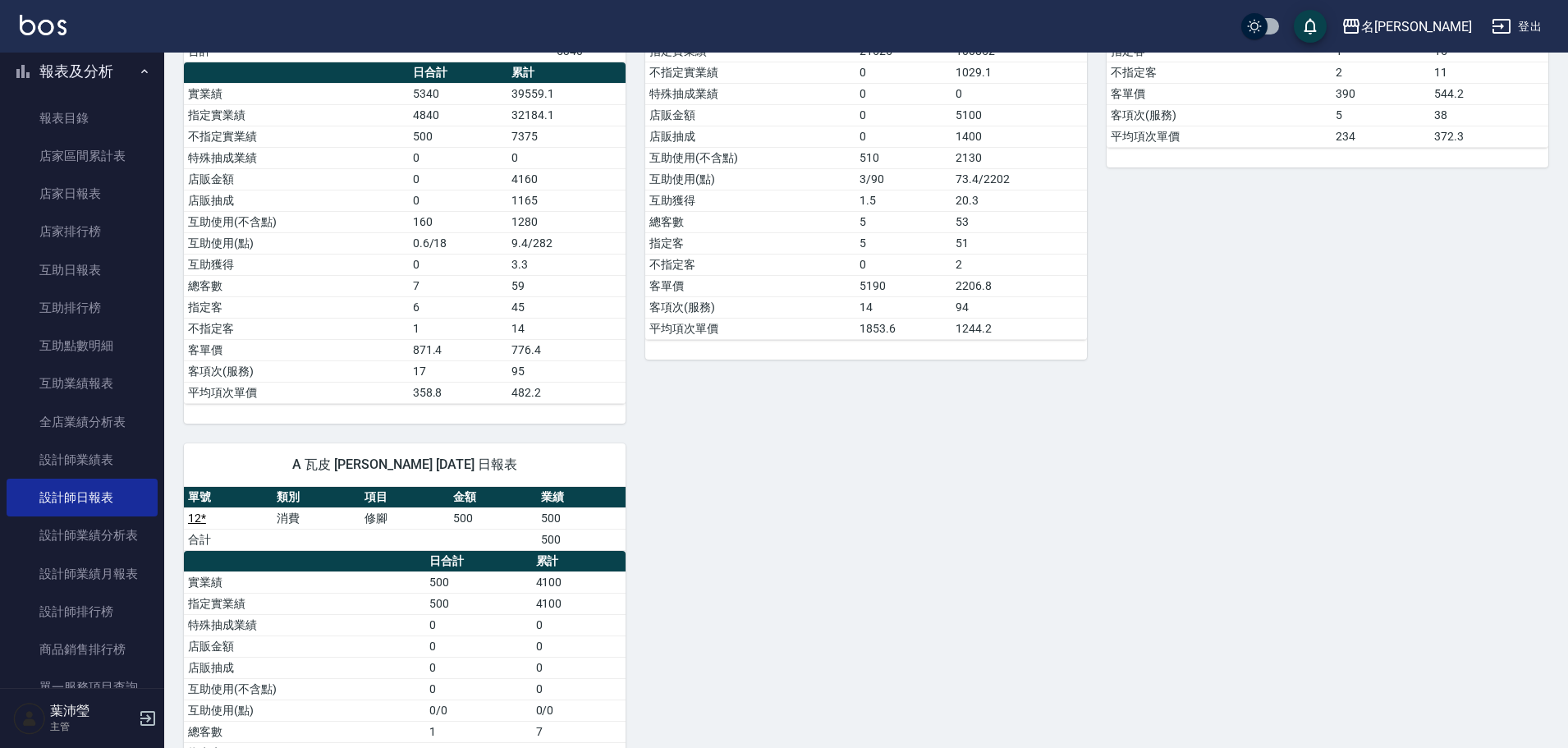
scroll to position [1433, 0]
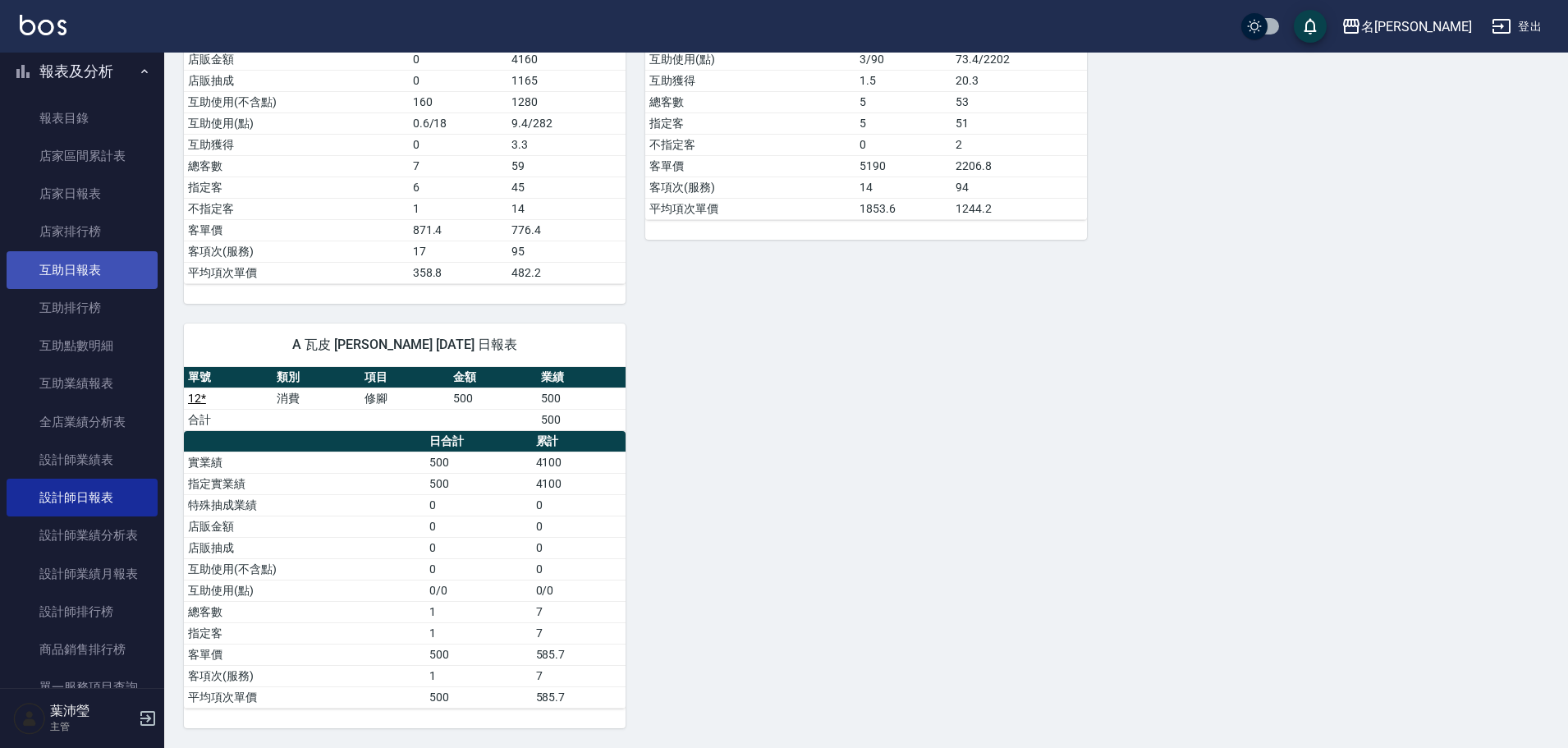
click at [92, 281] on link "互助日報表" at bounding box center [82, 270] width 151 height 37
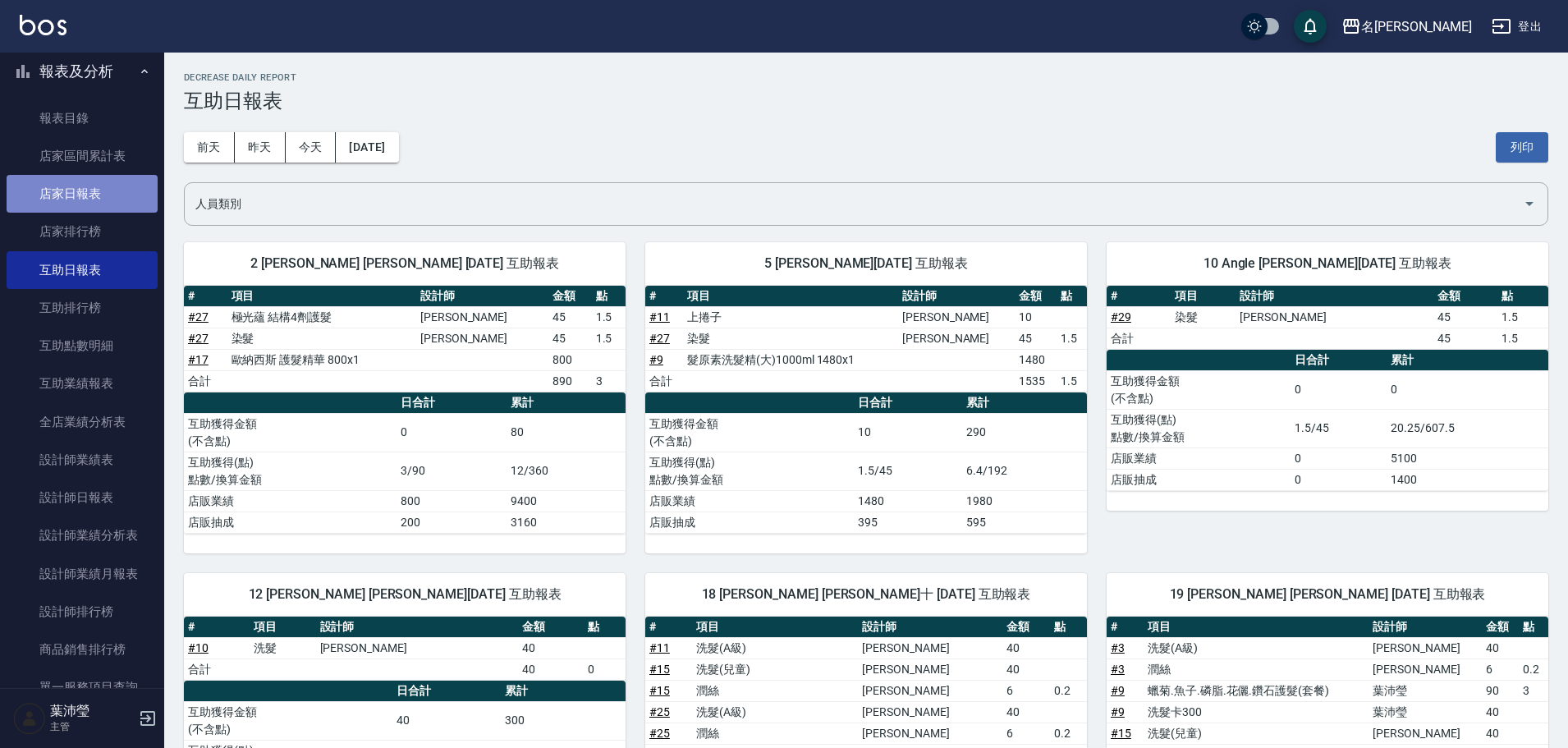
click at [130, 207] on link "店家日報表" at bounding box center [82, 193] width 151 height 37
